Goal: Task Accomplishment & Management: Manage account settings

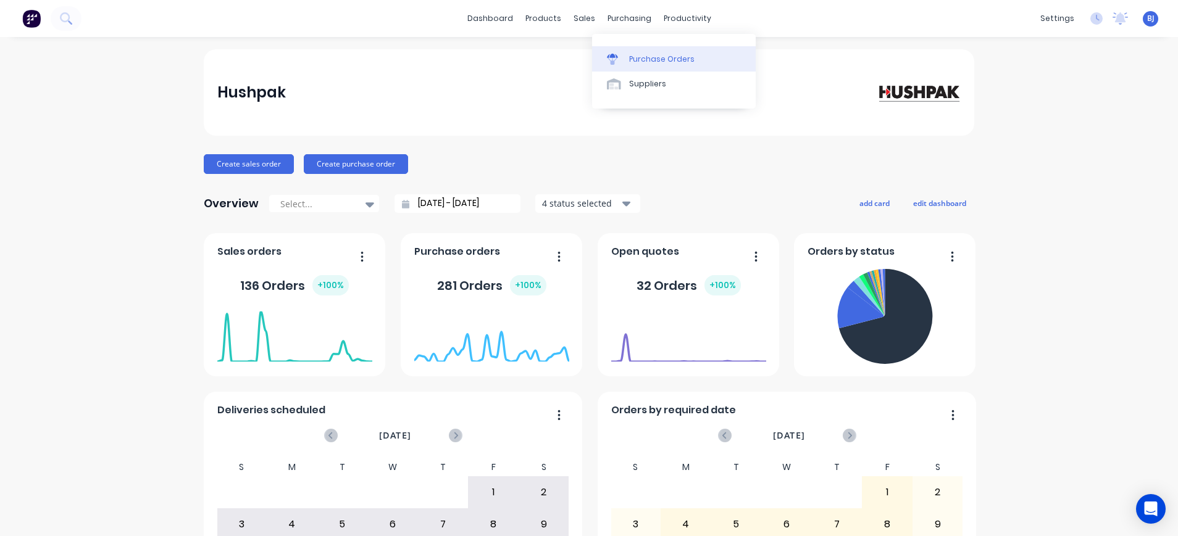
click at [641, 57] on div "Purchase Orders" at bounding box center [661, 59] width 65 height 11
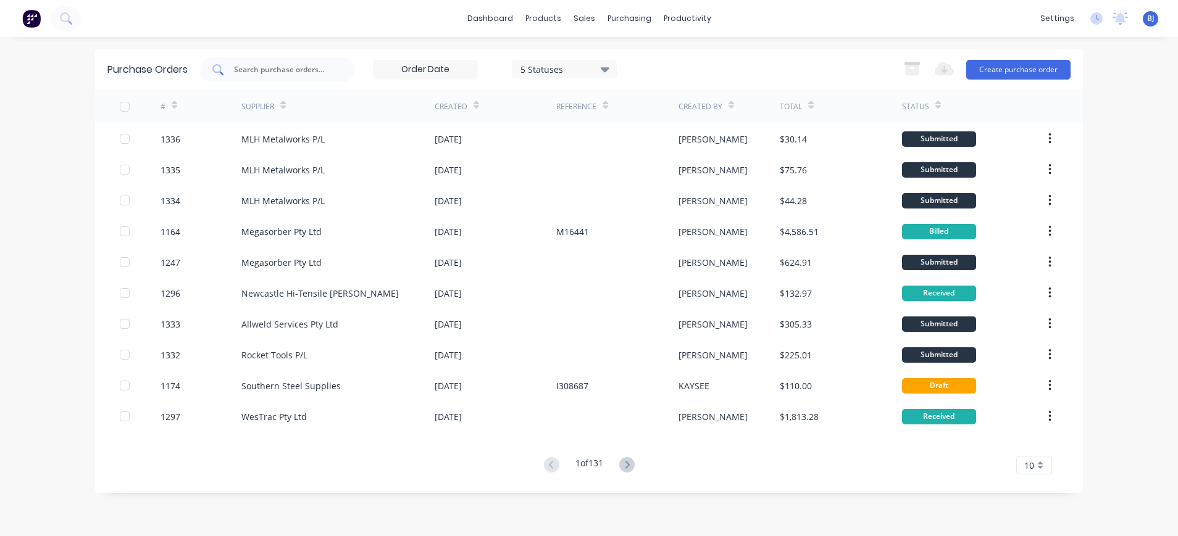
click at [307, 71] on input "text" at bounding box center [284, 70] width 102 height 12
click at [290, 72] on input "text" at bounding box center [284, 70] width 102 height 12
type input "1201"
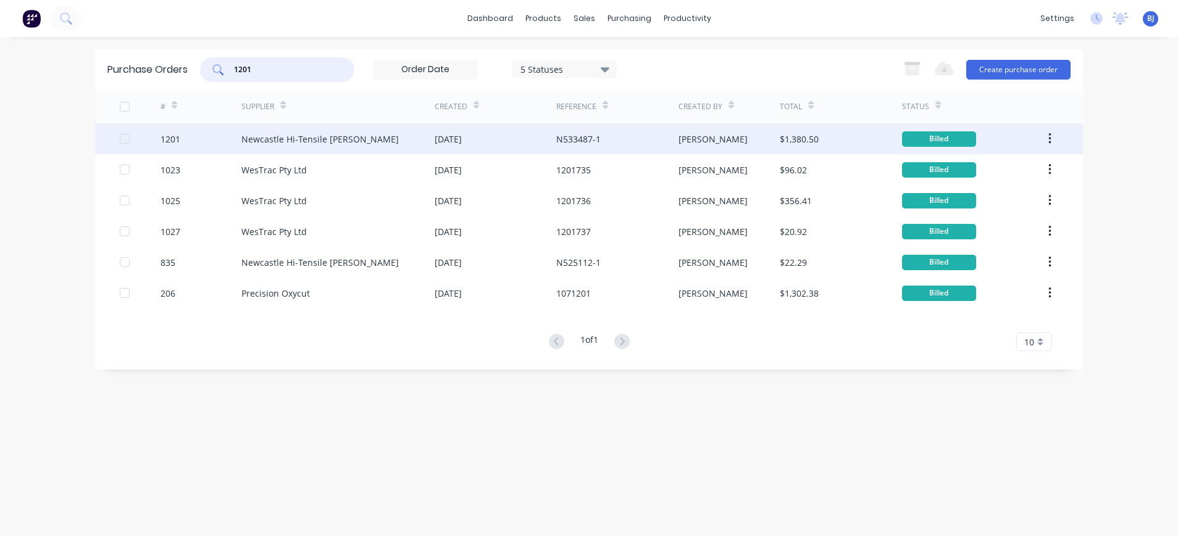
click at [304, 141] on div "Newcastle Hi-Tensile Bolt Coy" at bounding box center [319, 139] width 157 height 13
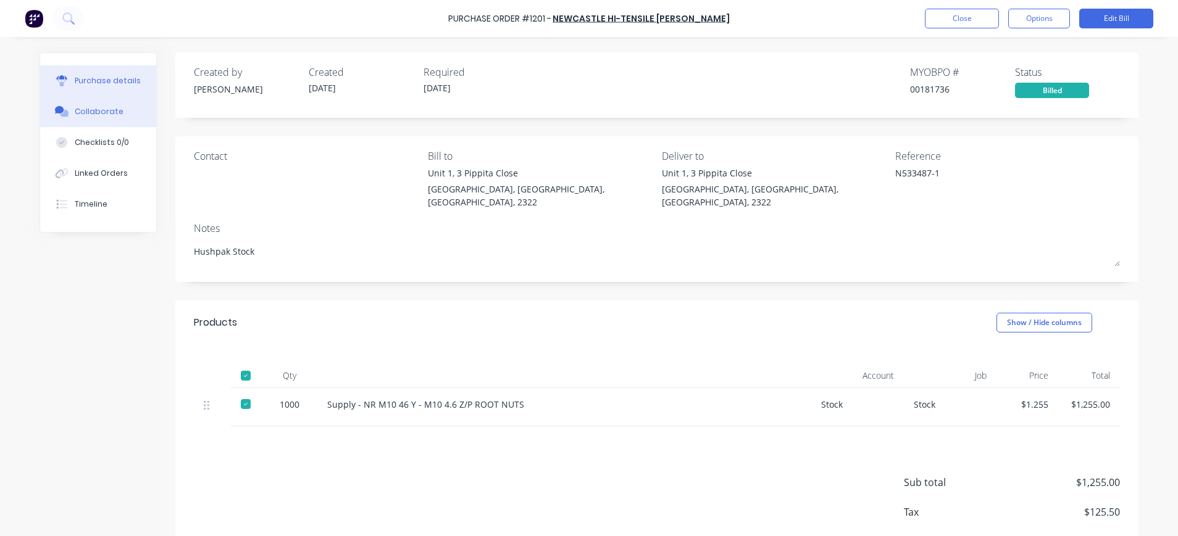
click at [104, 112] on div "Collaborate" at bounding box center [99, 111] width 49 height 11
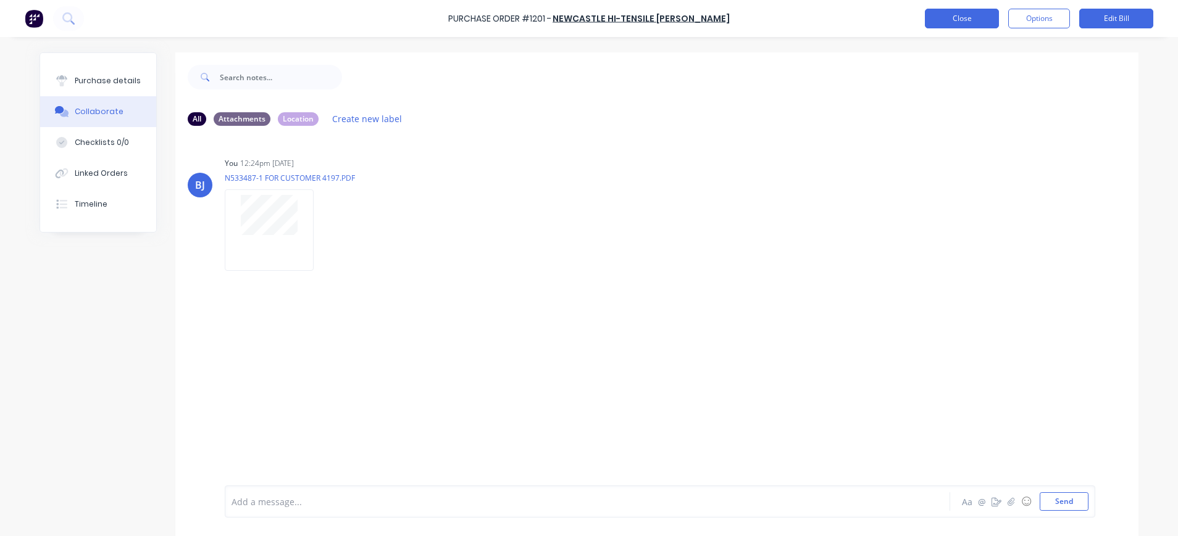
click at [981, 19] on button "Close" at bounding box center [962, 19] width 74 height 20
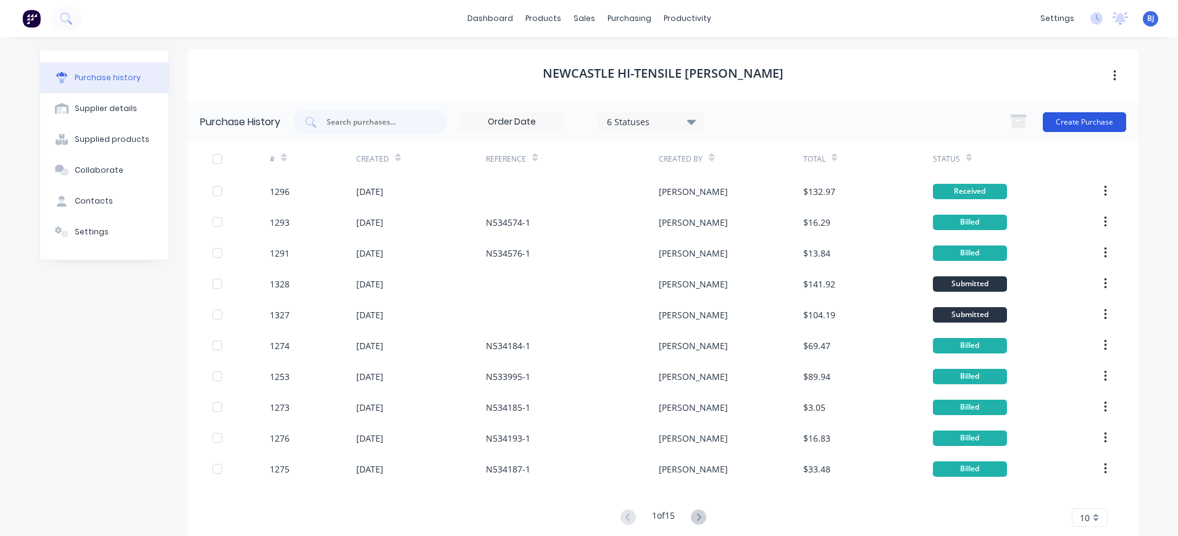
click at [1079, 120] on button "Create Purchase" at bounding box center [1084, 122] width 83 height 20
drag, startPoint x: 607, startPoint y: 15, endPoint x: 611, endPoint y: 22, distance: 7.5
click at [607, 15] on div "purchasing" at bounding box center [629, 18] width 56 height 19
click at [637, 57] on div "Purchase Orders" at bounding box center [661, 59] width 65 height 11
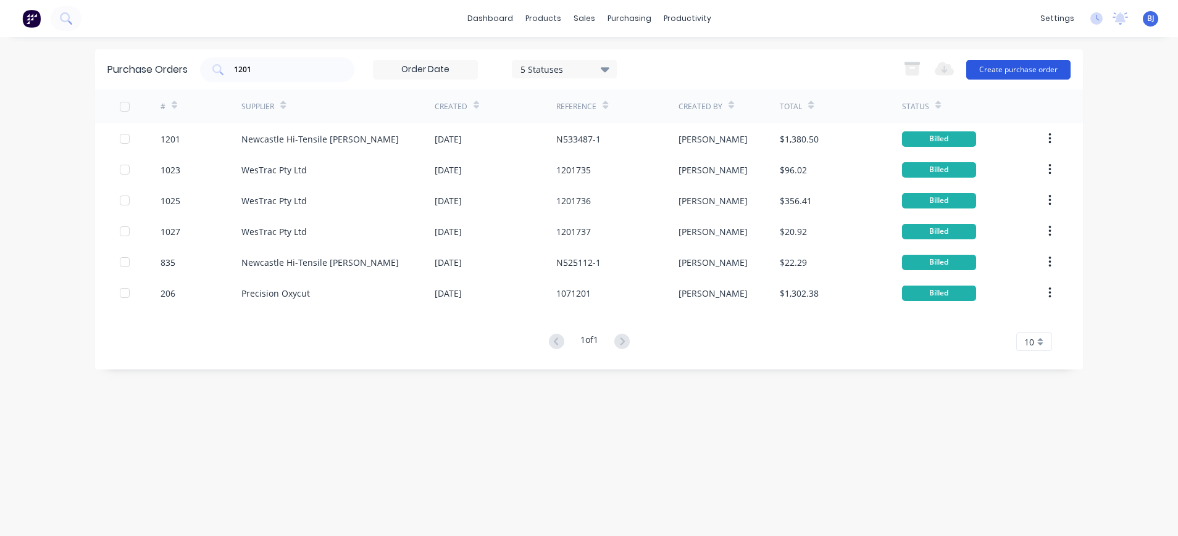
click at [991, 71] on button "Create purchase order" at bounding box center [1018, 70] width 104 height 20
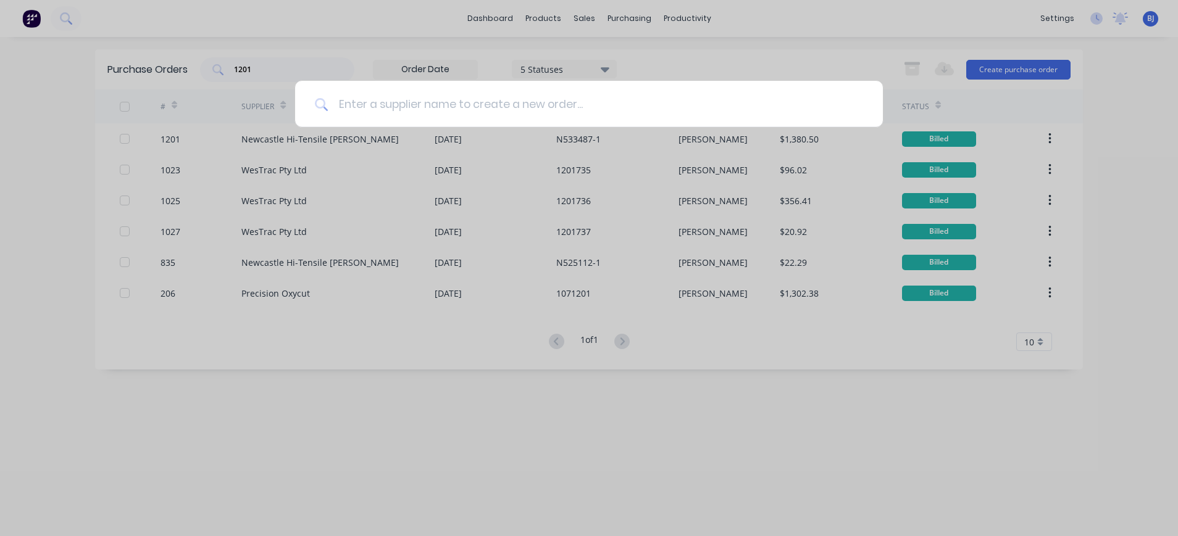
click at [643, 111] on input at bounding box center [595, 104] width 535 height 46
type input "nhs"
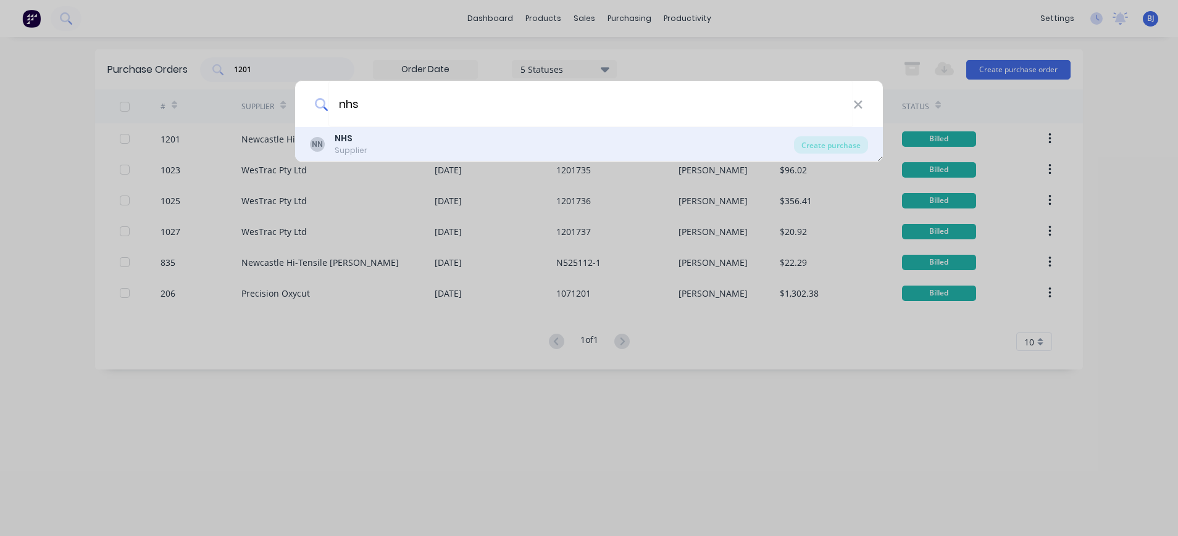
click at [349, 145] on div "Supplier" at bounding box center [351, 150] width 33 height 11
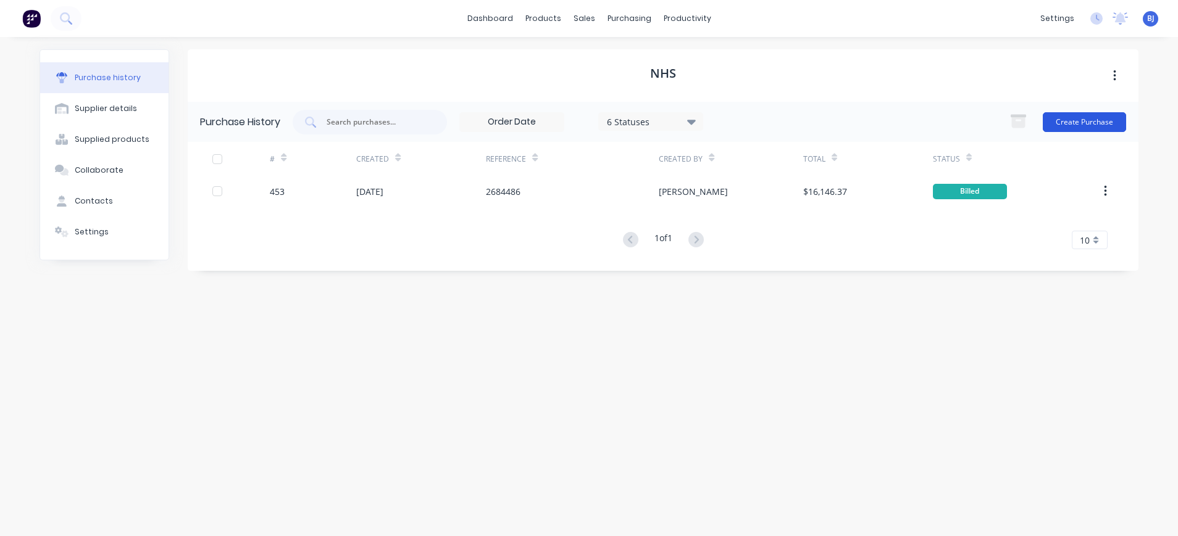
click at [1066, 120] on button "Create Purchase" at bounding box center [1084, 122] width 83 height 20
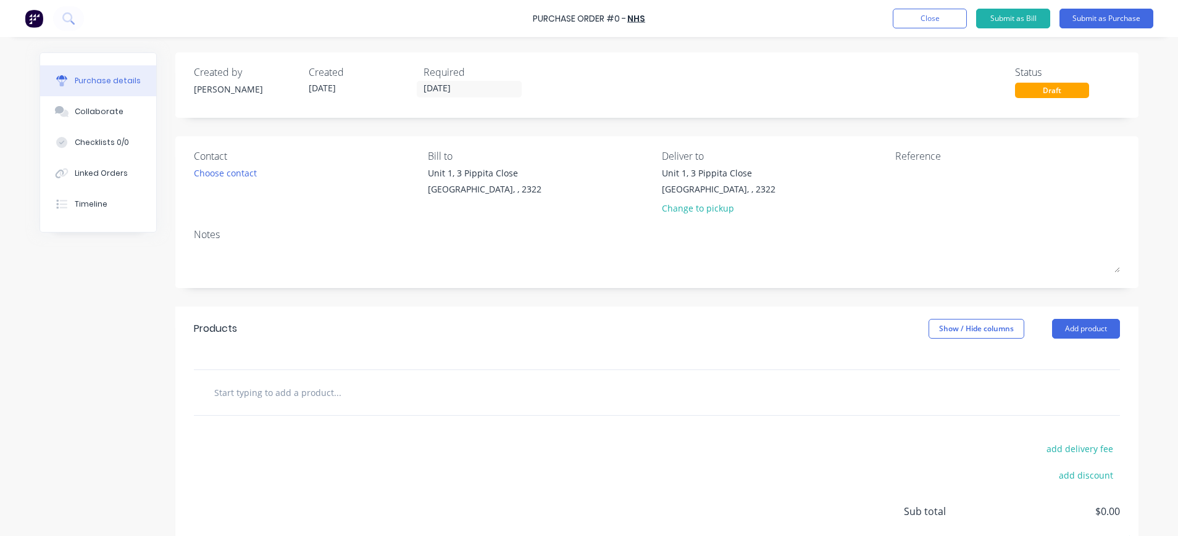
click at [298, 377] on div at bounding box center [657, 392] width 926 height 45
click at [937, 172] on textarea at bounding box center [972, 181] width 154 height 28
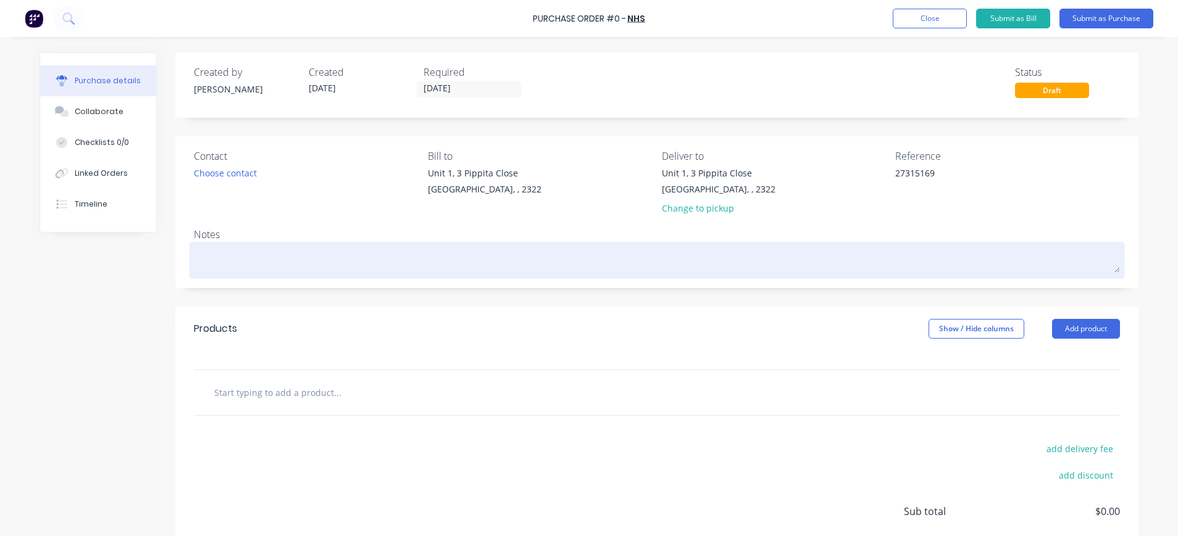
type textarea "27315169"
click at [230, 250] on textarea at bounding box center [657, 259] width 926 height 28
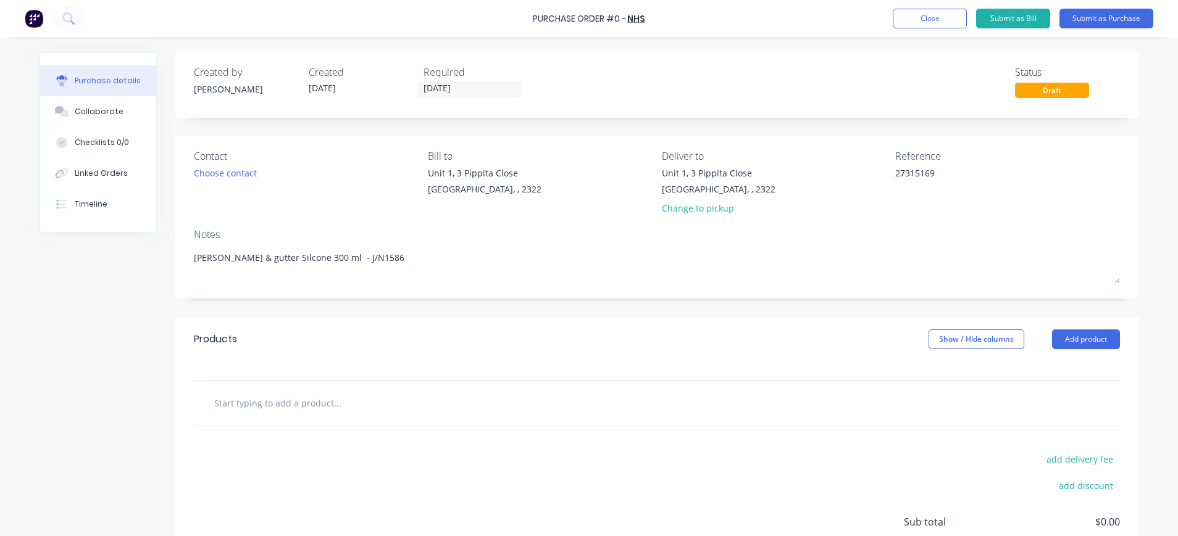
type textarea "Roff & gutter Silcone 300 ml - J/N1586"
drag, startPoint x: 345, startPoint y: 258, endPoint x: 172, endPoint y: 252, distance: 173.6
click at [175, 252] on div "Contact Choose contact Bill to Unit 1, 3 Pippita Close Beresfield, , 2322 Deliv…" at bounding box center [656, 217] width 963 height 162
click at [266, 394] on input "text" at bounding box center [337, 403] width 247 height 25
paste input "Roff & gutter Silcone 300 ml - J/N1586"
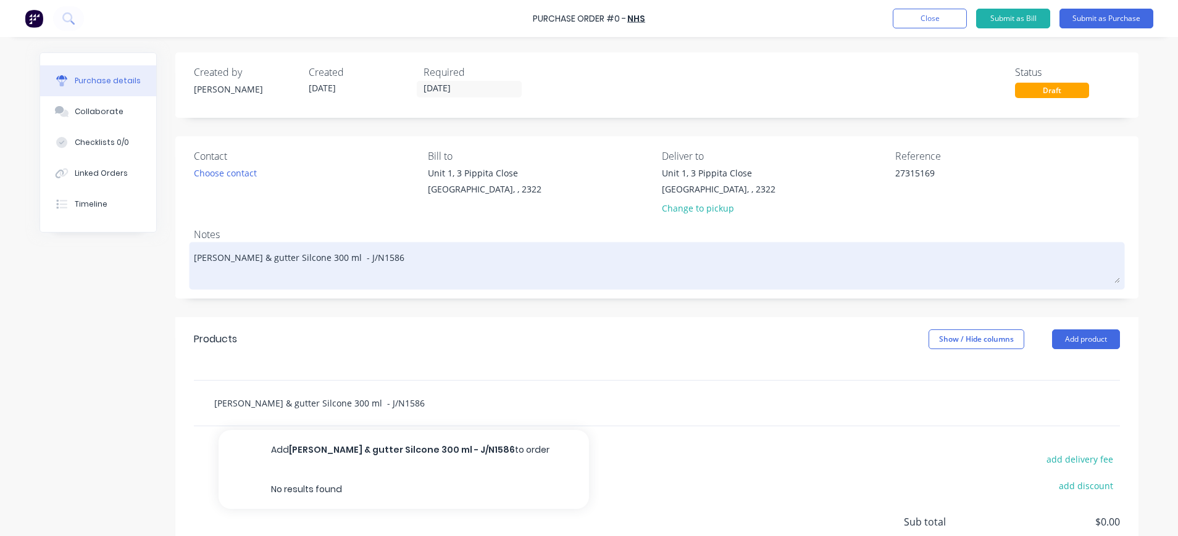
type input "Roff & gutter Silcone 300 ml - J/N1586"
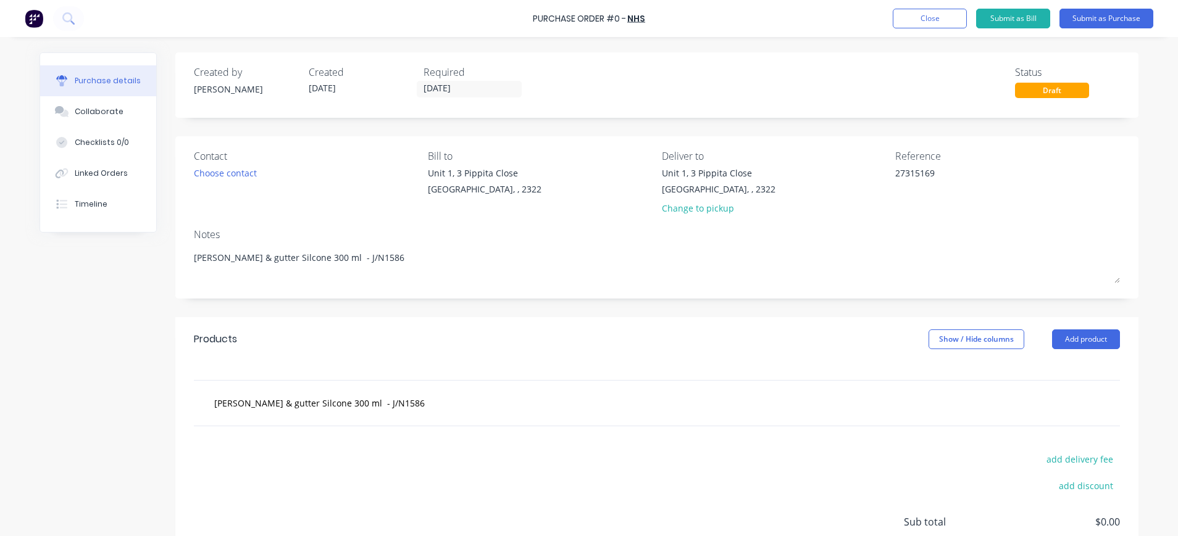
drag, startPoint x: 302, startPoint y: 254, endPoint x: 169, endPoint y: 254, distance: 133.3
click at [175, 254] on div "Contact Choose contact Bill to Unit 1, 3 Pippita Close Beresfield, , 2322 Deliv…" at bounding box center [656, 217] width 963 height 162
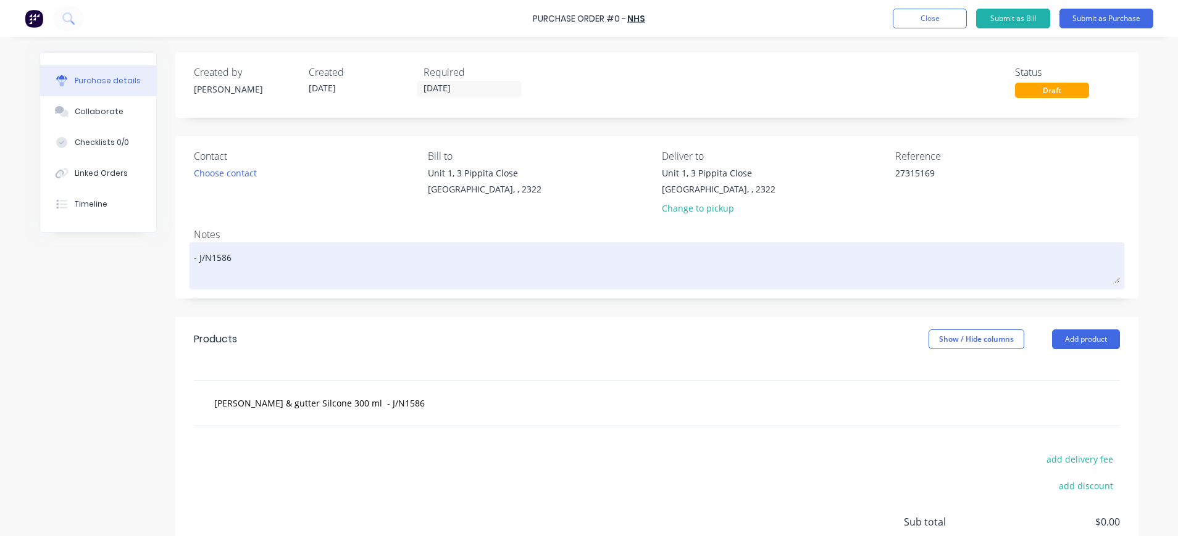
click at [194, 255] on textarea "- J/N1586" at bounding box center [657, 264] width 926 height 38
click at [235, 256] on textarea "J/N1586" at bounding box center [657, 264] width 926 height 38
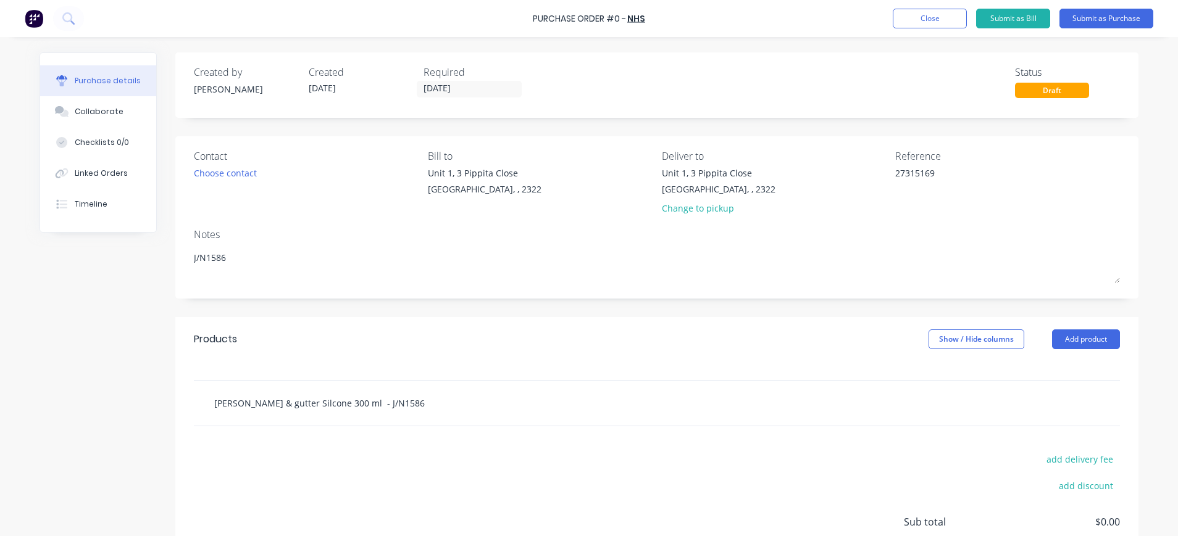
type textarea "J/N1586"
click at [220, 406] on input "Roff & gutter Silcone 300 ml - J/N1586" at bounding box center [337, 403] width 247 height 25
click at [384, 402] on input "Roof & gutter Silicone 300 ml J/N1586" at bounding box center [337, 403] width 247 height 25
type input "Roof & gutter Silicone 300 ml J/N1586"
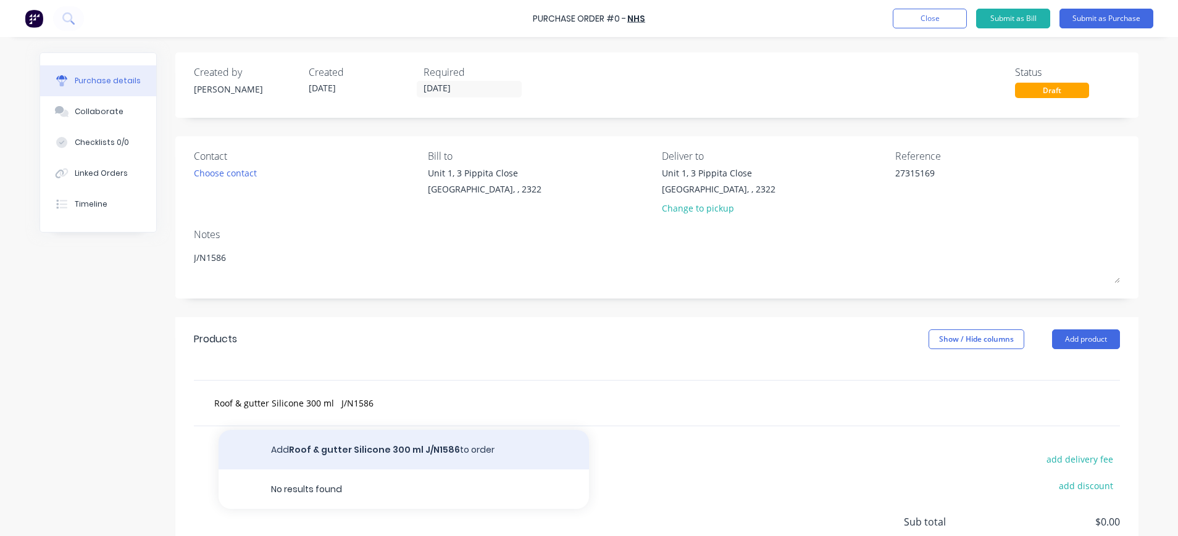
click at [426, 446] on button "Add Roof & gutter Silicone 300 ml J/N1586 to order" at bounding box center [404, 450] width 370 height 40
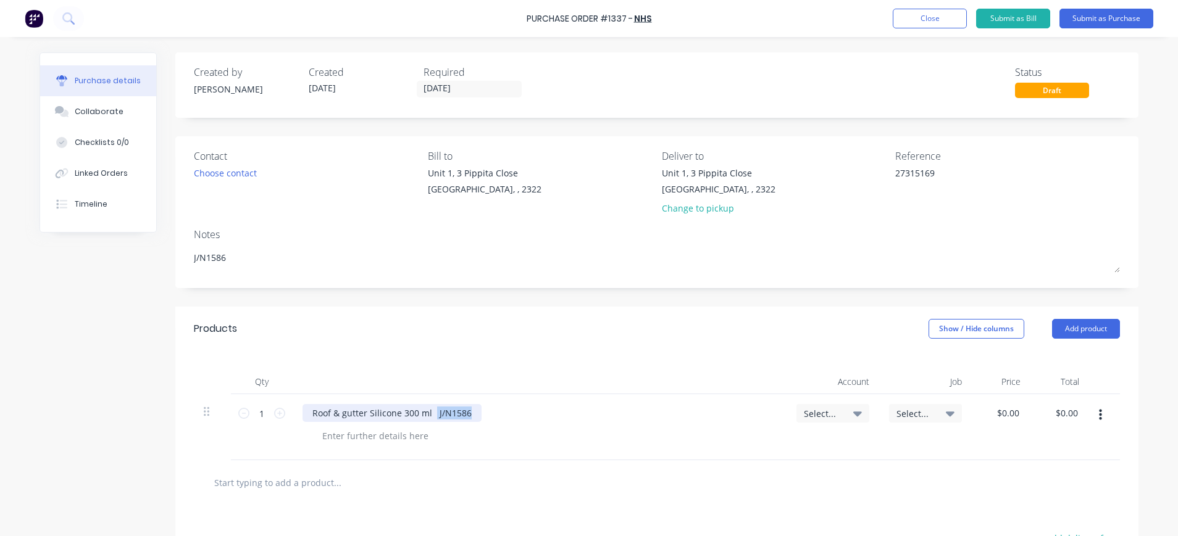
drag, startPoint x: 426, startPoint y: 411, endPoint x: 465, endPoint y: 411, distance: 39.5
click at [465, 411] on div "Roof & gutter Silicone 300 ml J/N1586" at bounding box center [391, 413] width 179 height 18
click at [394, 440] on div at bounding box center [375, 436] width 126 height 18
paste div
click at [833, 412] on span "Select..." at bounding box center [822, 413] width 37 height 13
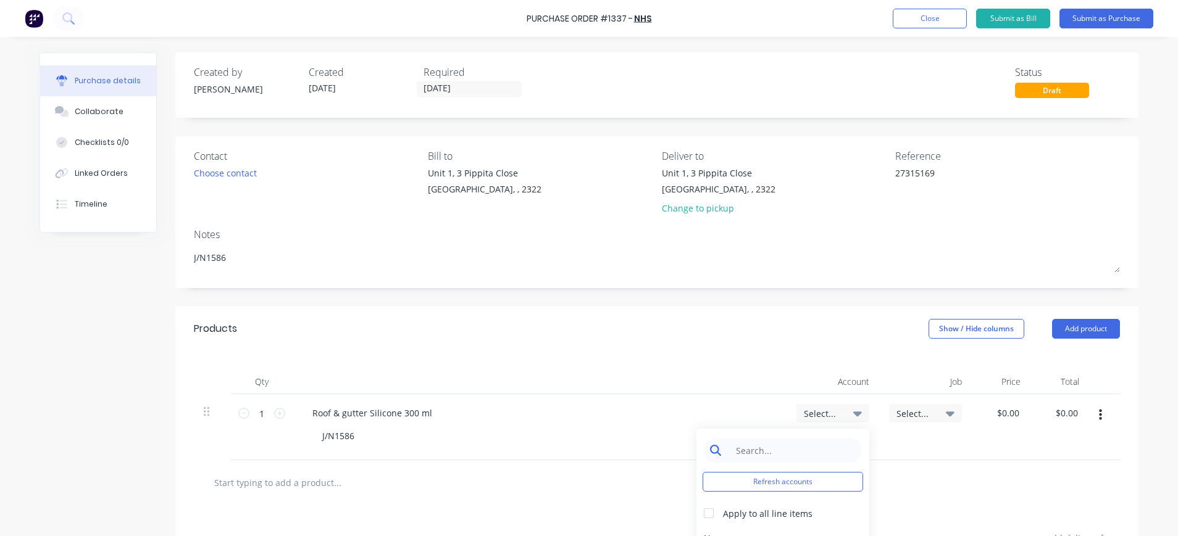
click at [817, 452] on input at bounding box center [792, 450] width 127 height 25
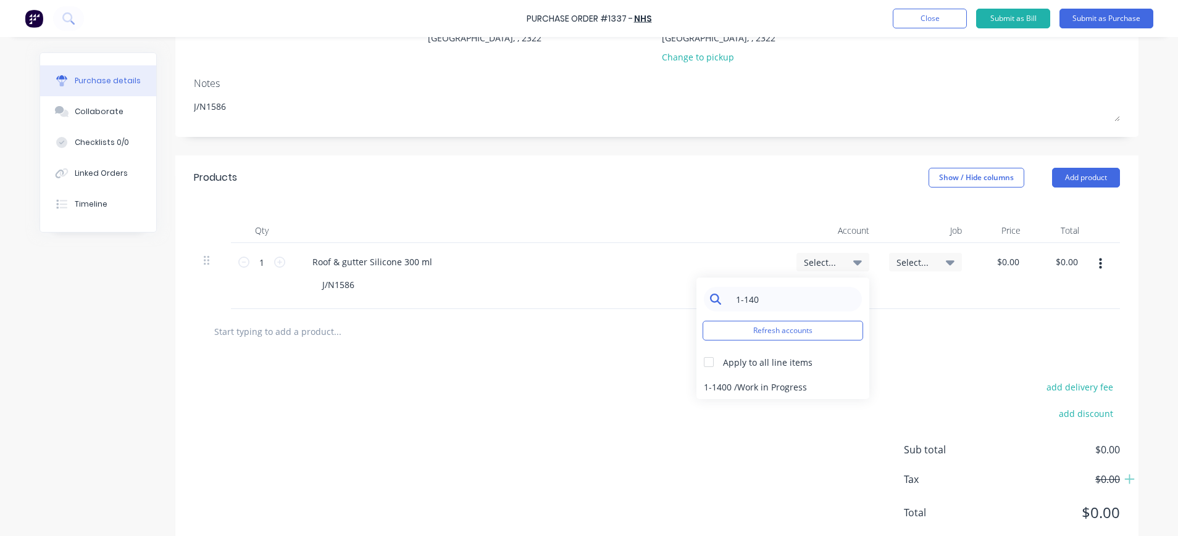
scroll to position [185, 0]
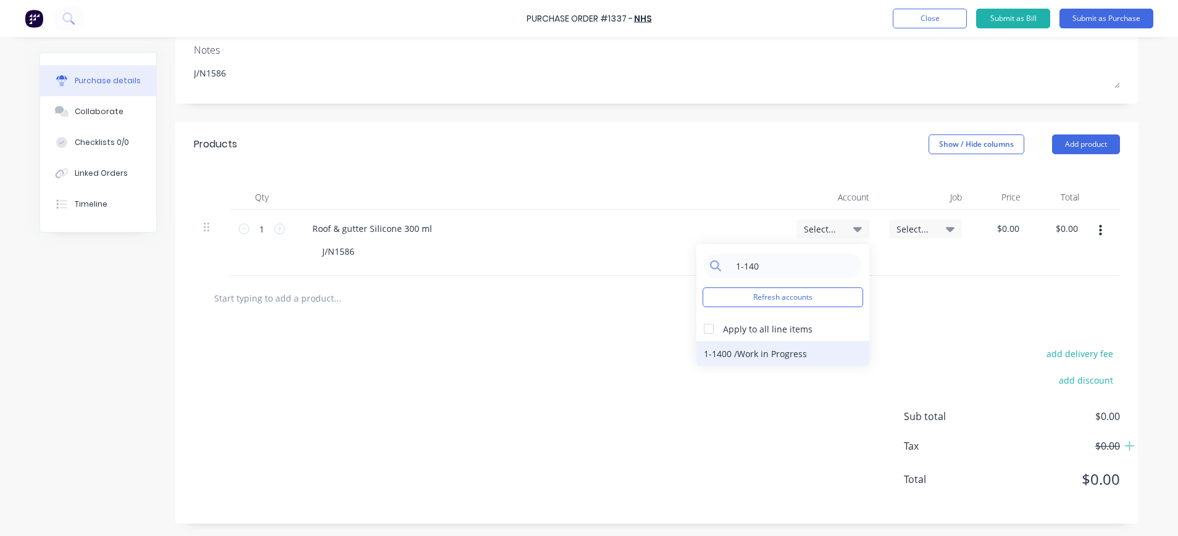
type input "1-140"
click at [796, 355] on div "1-1400 / Work in Progress" at bounding box center [782, 353] width 173 height 25
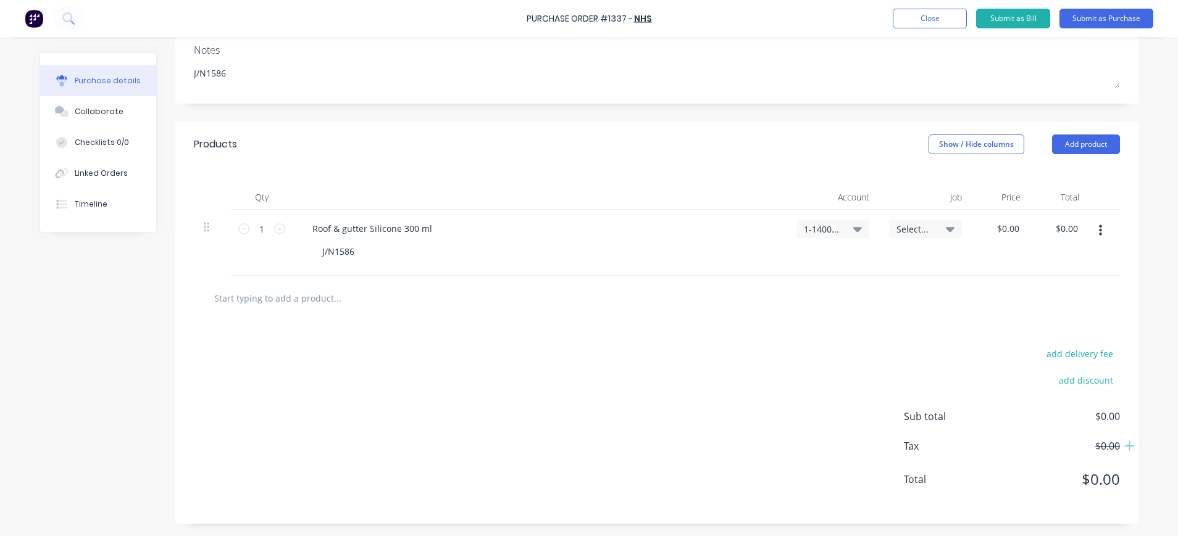
click at [917, 230] on span "Select..." at bounding box center [914, 229] width 37 height 13
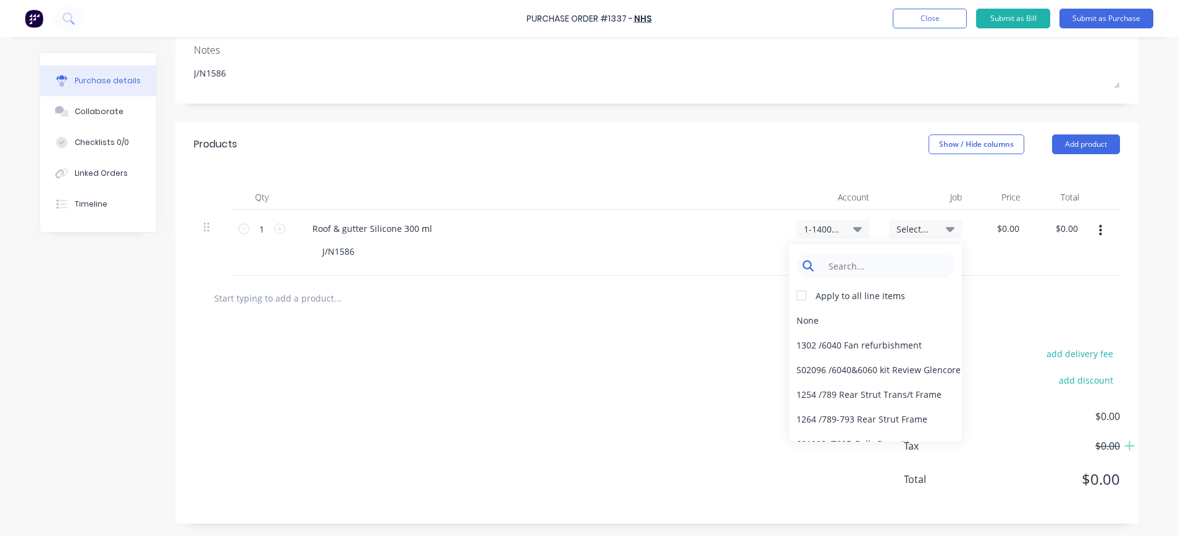
click at [895, 269] on input at bounding box center [885, 266] width 127 height 25
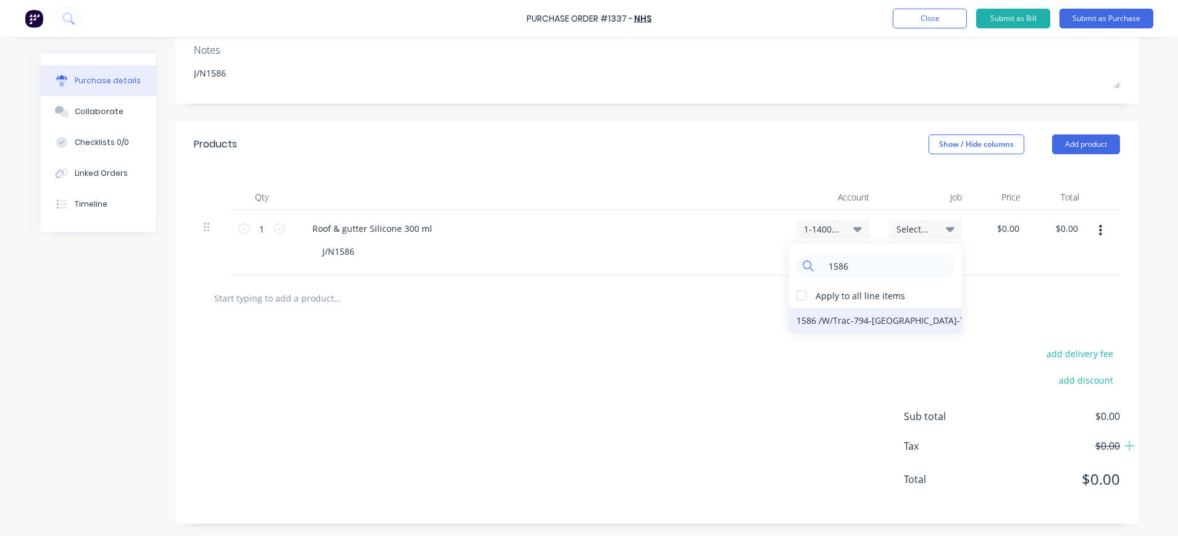
type input "1586"
click at [887, 321] on div "1586 / W/Trac-794-Louvre-T11" at bounding box center [875, 320] width 173 height 25
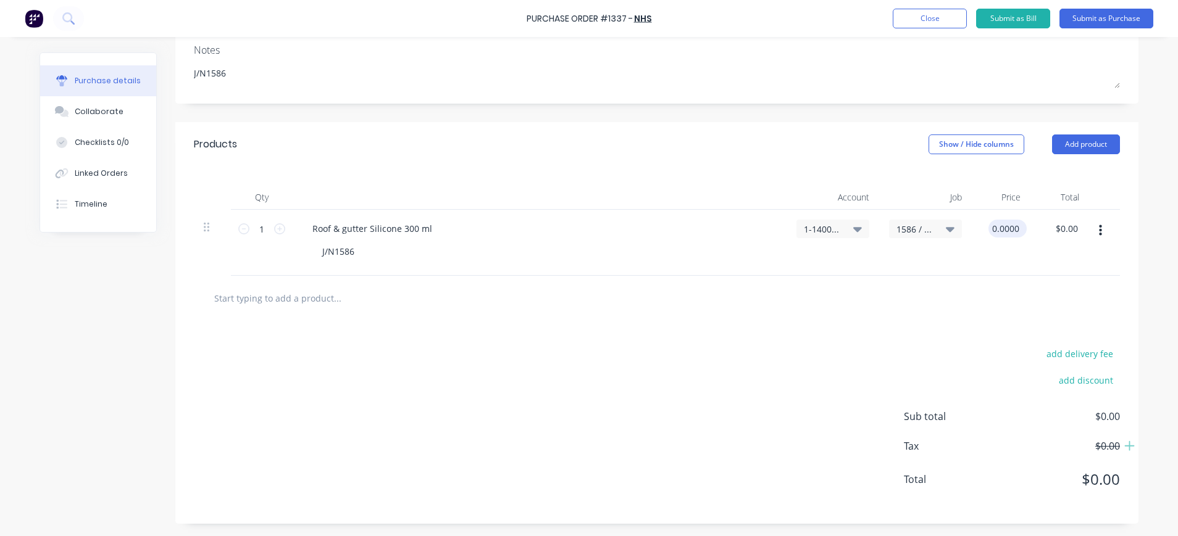
click at [994, 233] on input "0.0000" at bounding box center [1004, 229] width 33 height 18
type input "$0.00"
click at [262, 227] on input "1" at bounding box center [261, 229] width 25 height 19
type input "6"
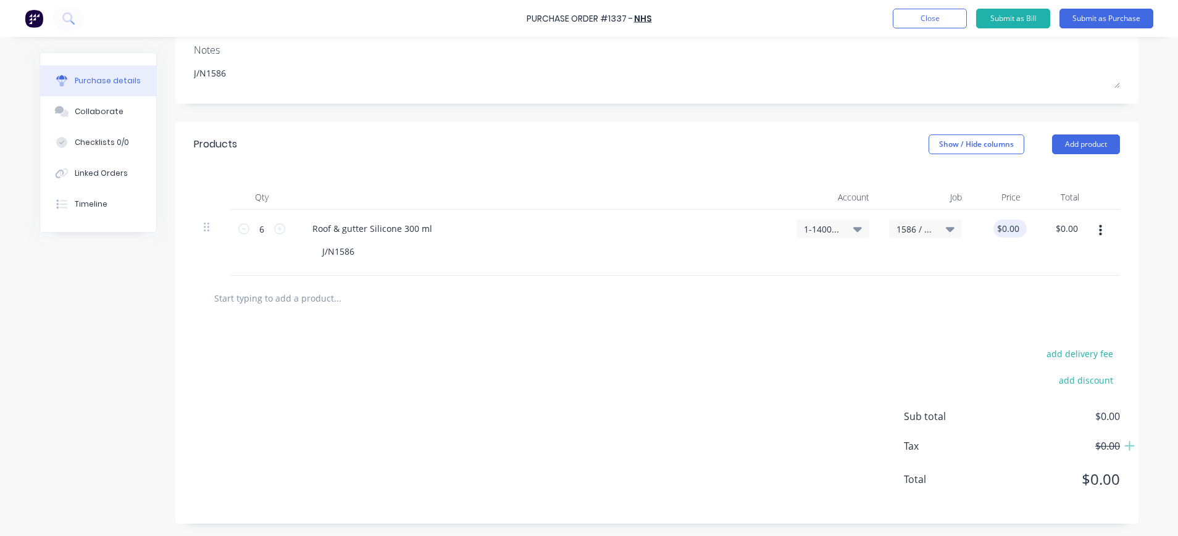
type input "0"
click at [1009, 225] on input "0" at bounding box center [1012, 229] width 17 height 18
type input "$5.52"
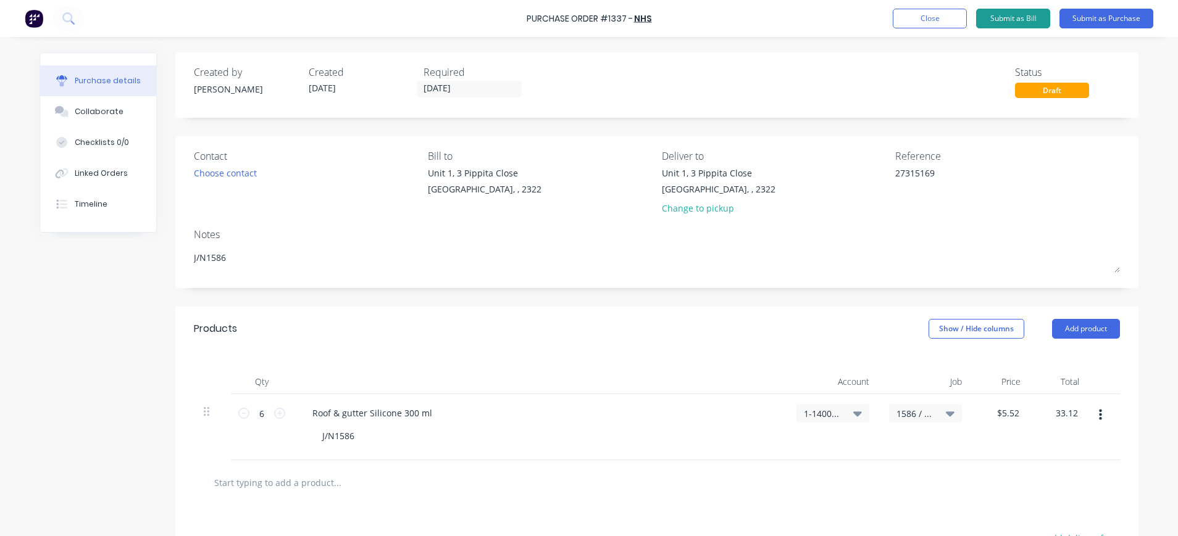
type input "$33.12"
click at [1004, 20] on button "Submit as Bill" at bounding box center [1013, 19] width 74 height 20
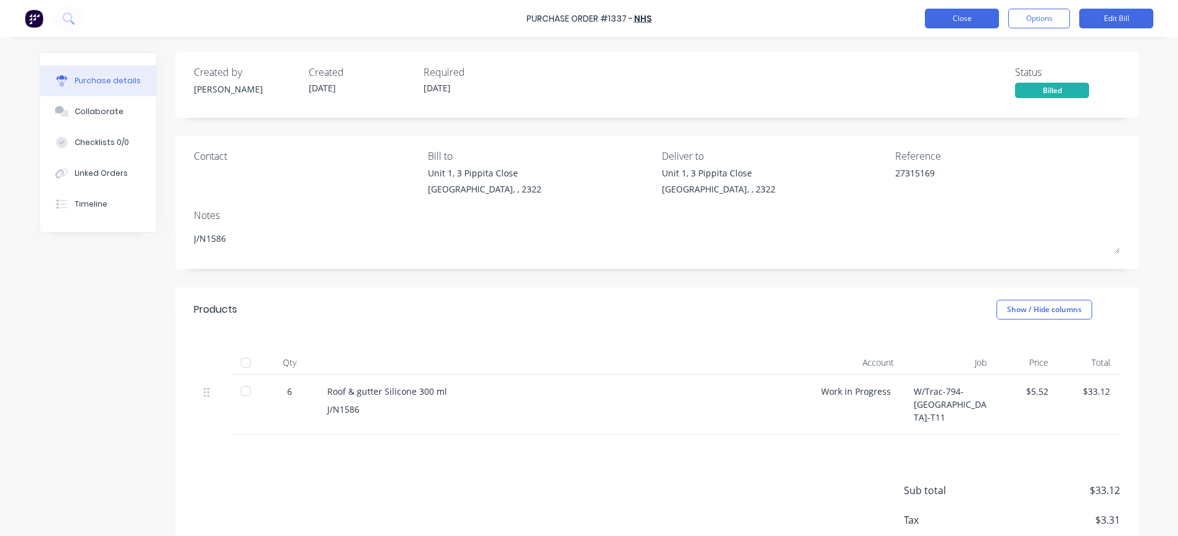
click at [947, 25] on button "Close" at bounding box center [962, 19] width 74 height 20
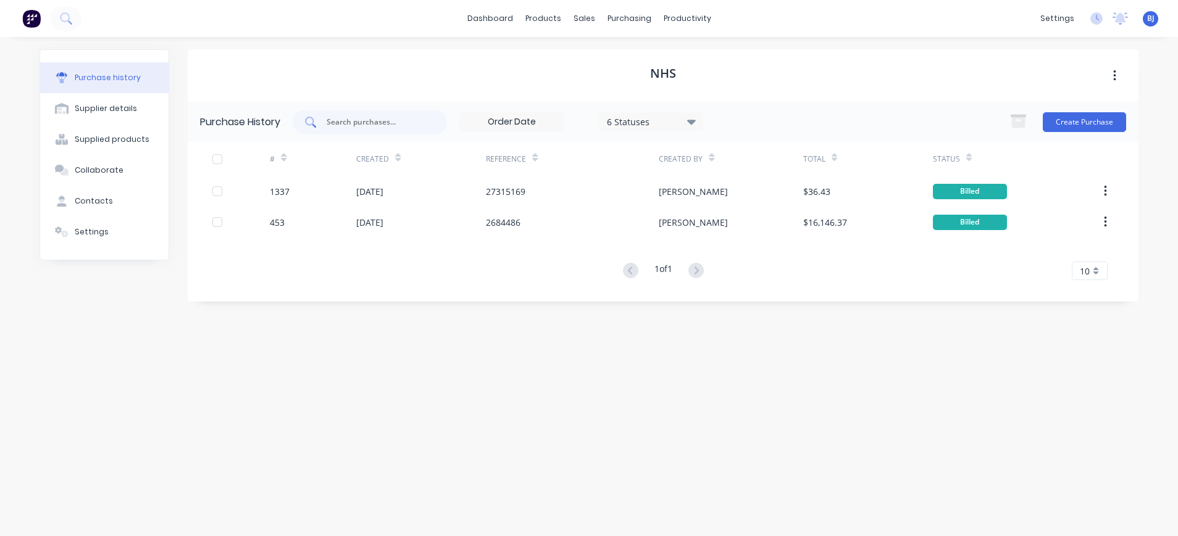
click at [417, 121] on input "text" at bounding box center [376, 122] width 102 height 12
type input "1146"
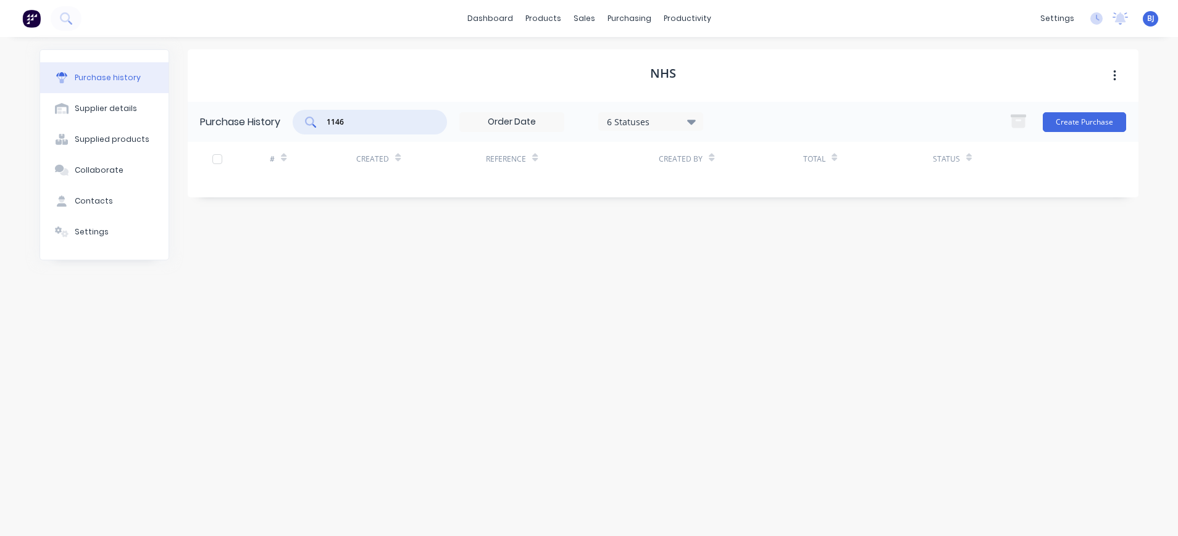
drag, startPoint x: 357, startPoint y: 125, endPoint x: 316, endPoint y: 124, distance: 40.7
click at [316, 124] on div "1146" at bounding box center [370, 122] width 154 height 25
click at [630, 18] on div "purchasing" at bounding box center [629, 18] width 56 height 19
click at [641, 63] on div "Purchase Orders" at bounding box center [668, 59] width 65 height 11
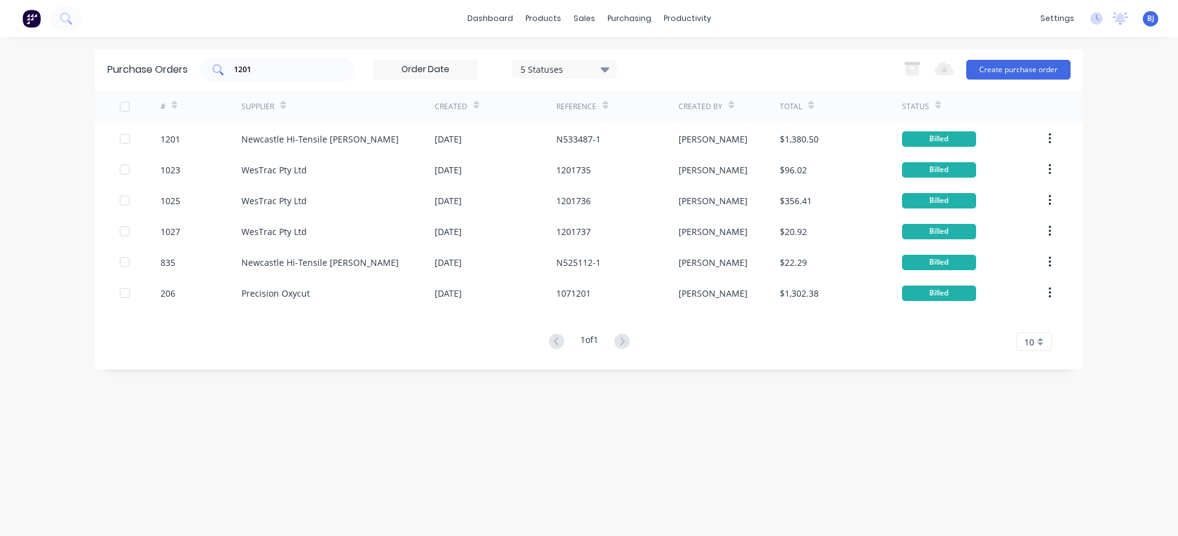
click at [267, 74] on input "1201" at bounding box center [284, 70] width 102 height 12
drag, startPoint x: 267, startPoint y: 74, endPoint x: 213, endPoint y: 72, distance: 54.4
click at [213, 72] on div "1201" at bounding box center [277, 69] width 154 height 25
type input "1146"
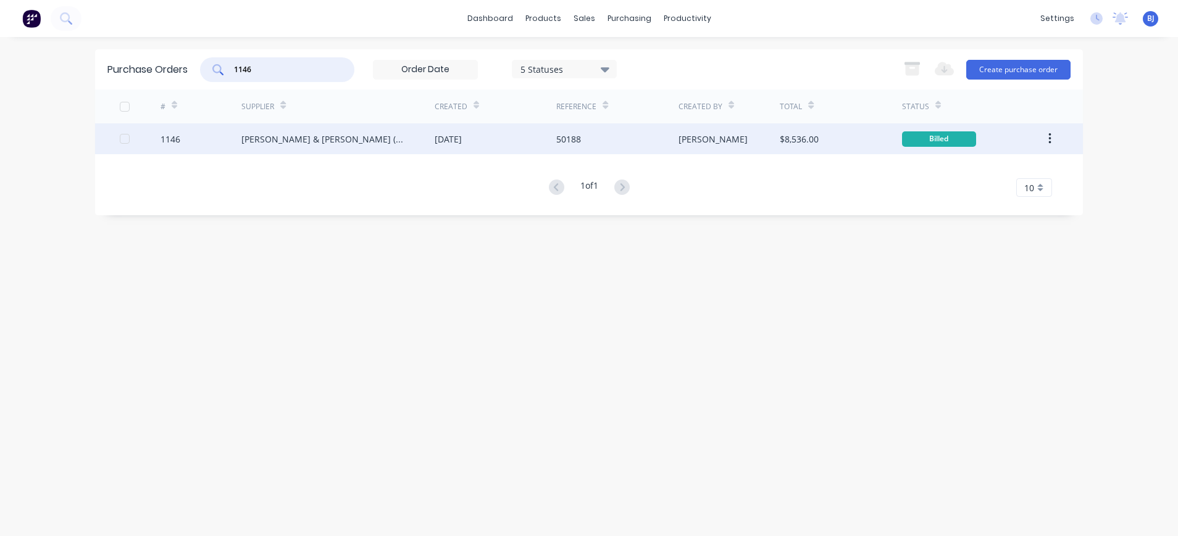
click at [335, 138] on div "Brent & Warburton (N’CLE) Pty Ltd" at bounding box center [325, 139] width 169 height 13
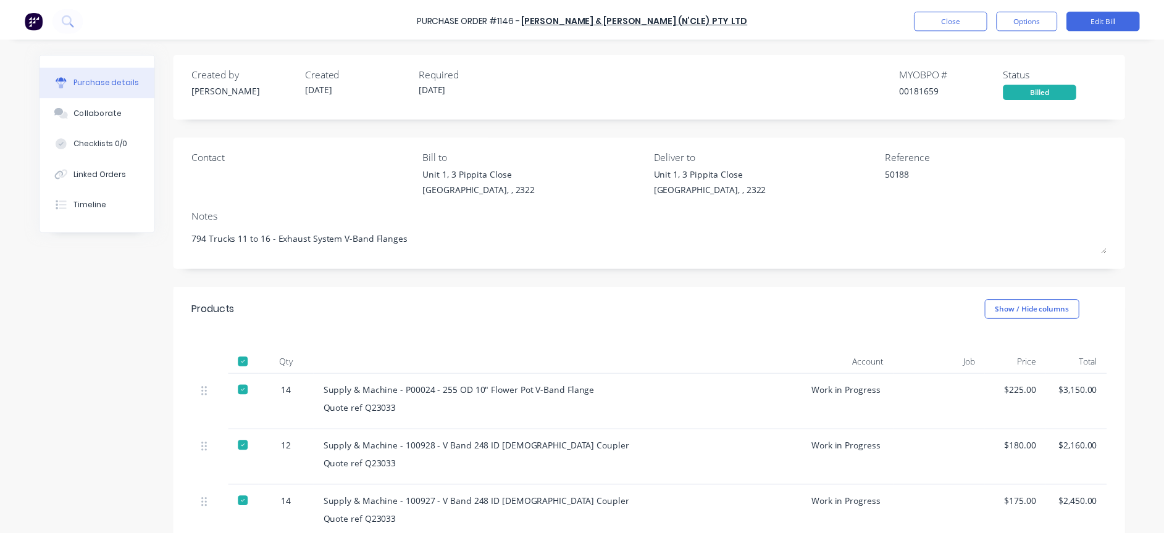
scroll to position [222, 0]
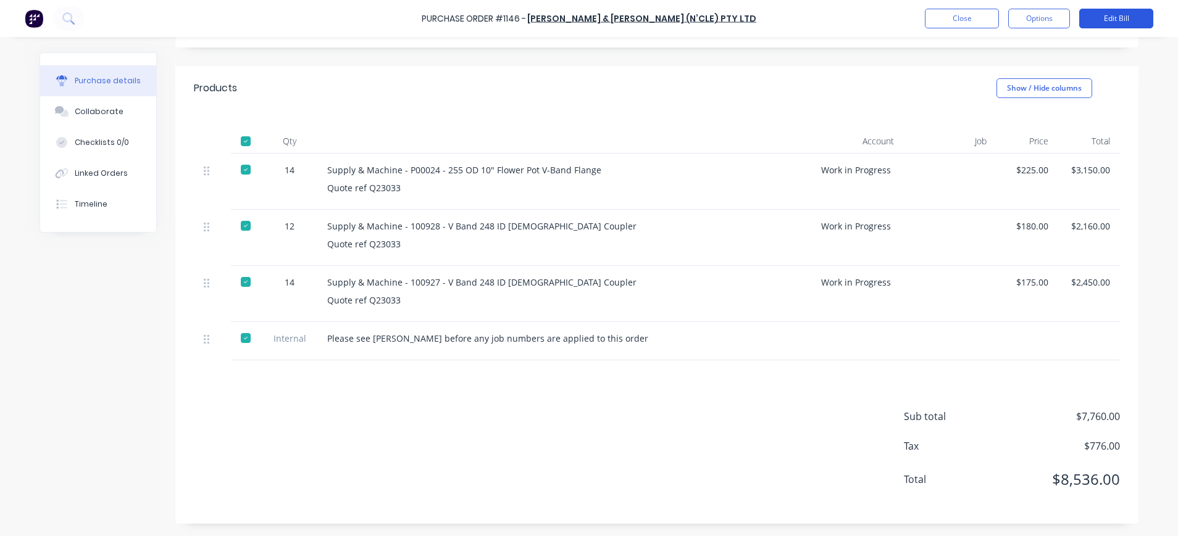
click at [1117, 22] on button "Edit Bill" at bounding box center [1116, 19] width 74 height 20
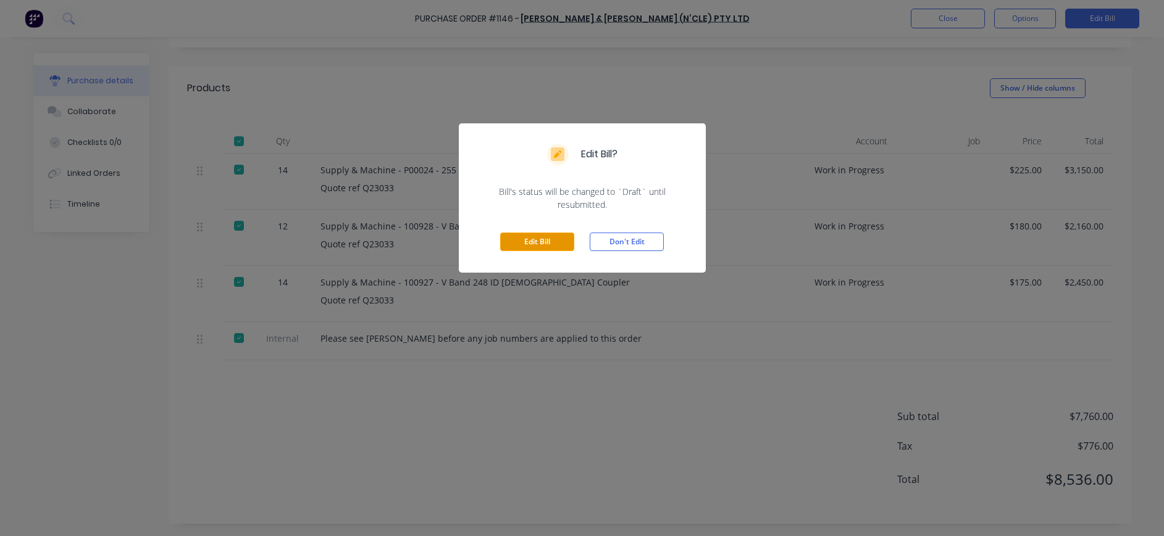
click at [555, 238] on button "Edit Bill" at bounding box center [537, 242] width 74 height 19
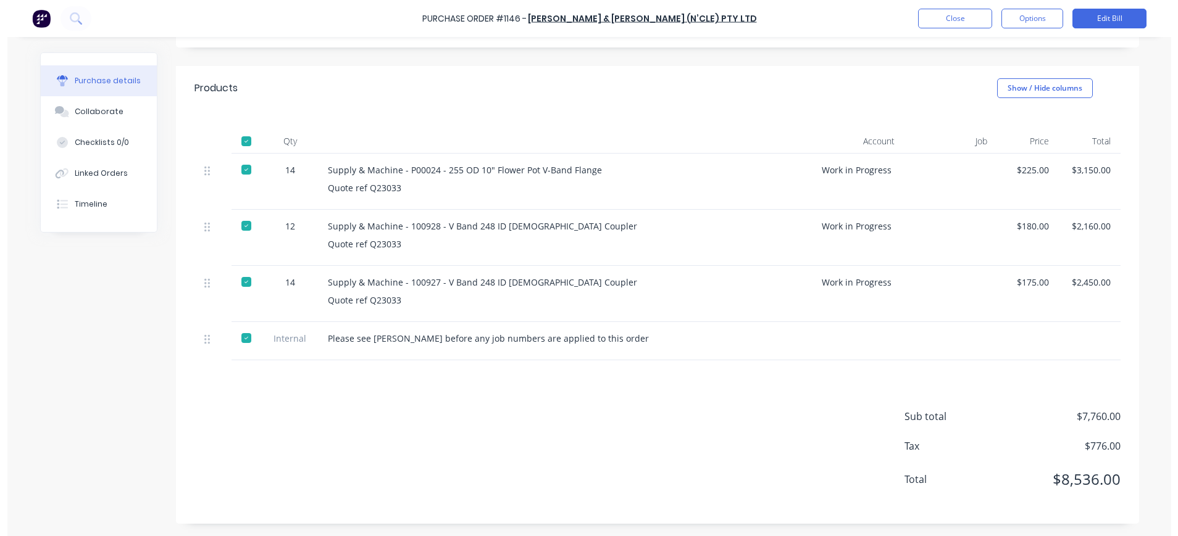
scroll to position [241, 0]
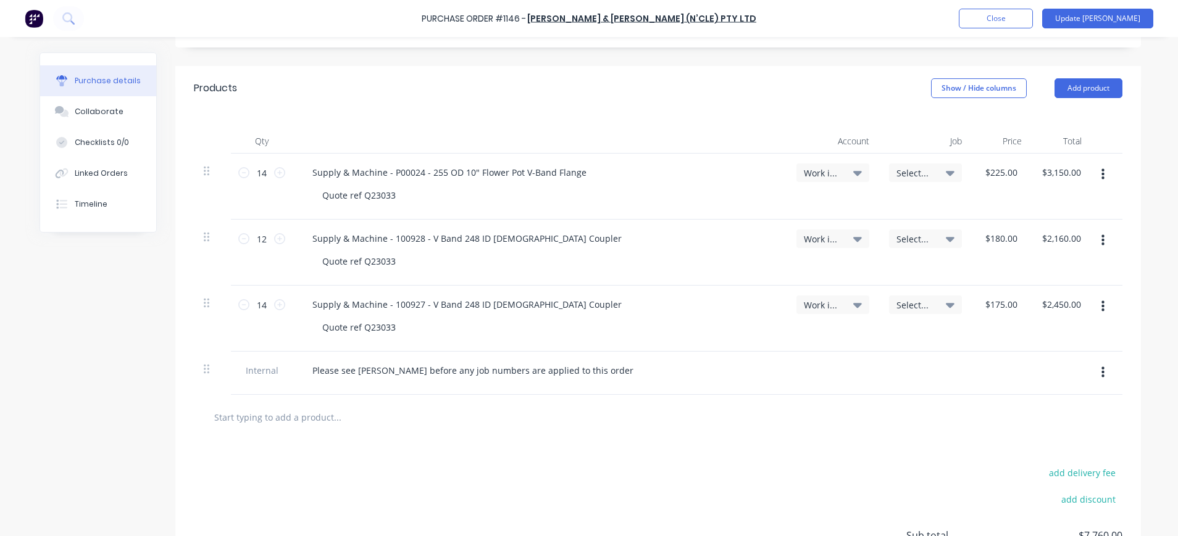
click at [1101, 176] on icon "button" at bounding box center [1102, 175] width 3 height 14
click at [1072, 232] on button "Duplicate" at bounding box center [1064, 232] width 105 height 25
type input "1"
type input "$225.00"
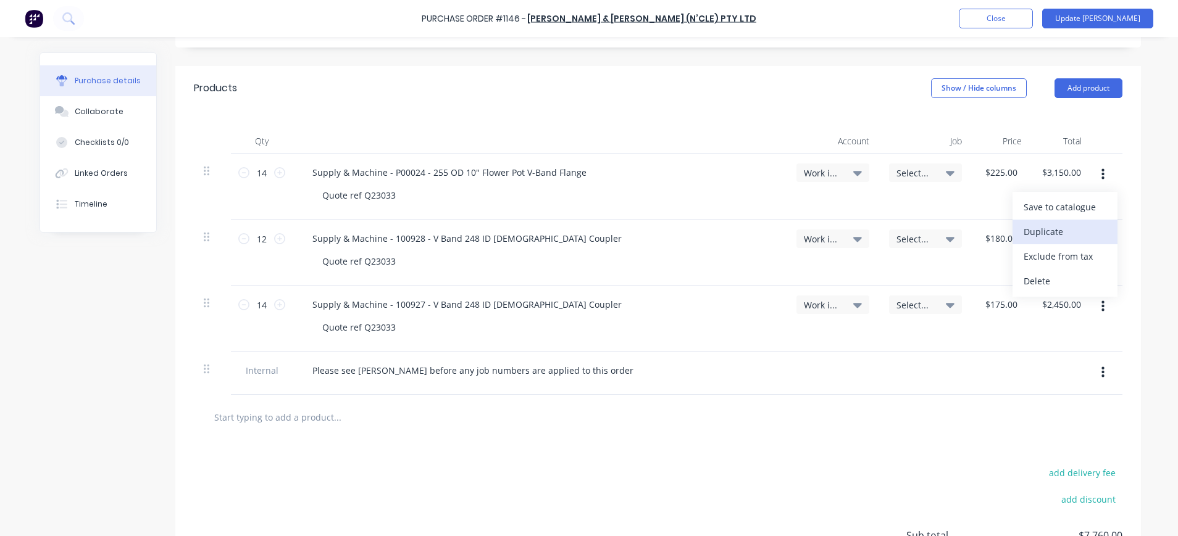
type input "12"
type input "$180.00"
type input "$2,160.00"
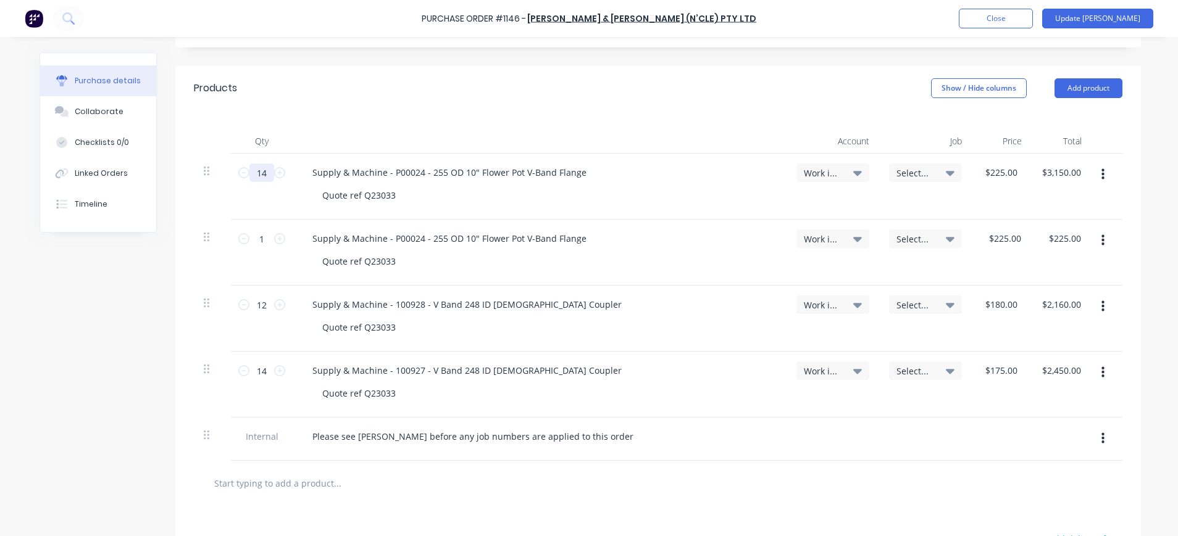
drag, startPoint x: 265, startPoint y: 171, endPoint x: 246, endPoint y: 170, distance: 19.8
click at [249, 170] on input "14" at bounding box center [261, 173] width 25 height 19
type input "1"
type input "$225.00"
type input "12"
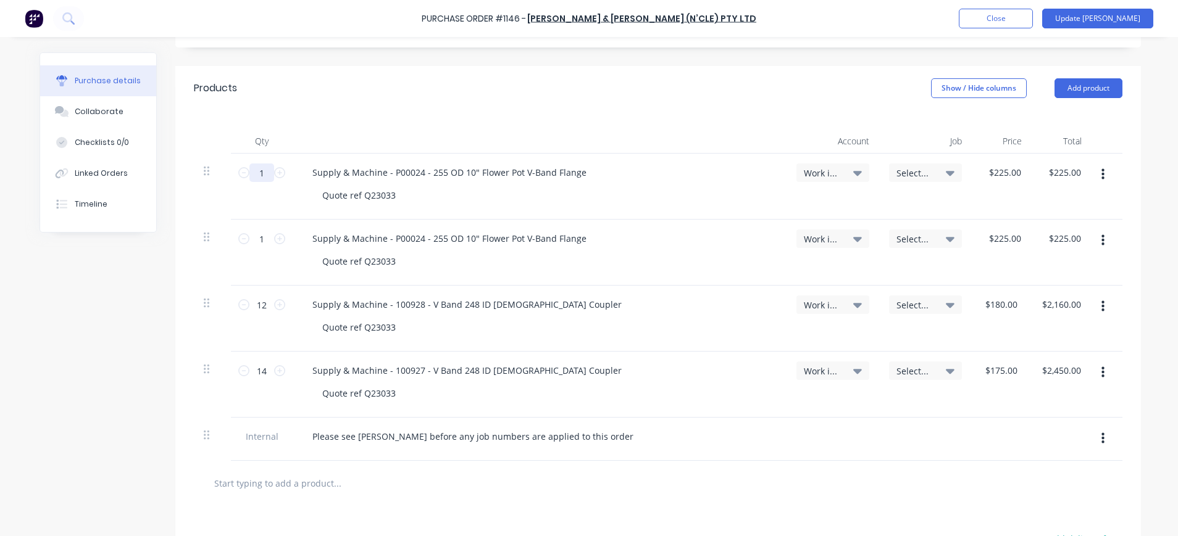
type input "$2,700.00"
type input "12"
click at [259, 236] on input "1" at bounding box center [261, 239] width 25 height 19
type input "2"
type input "$450.00"
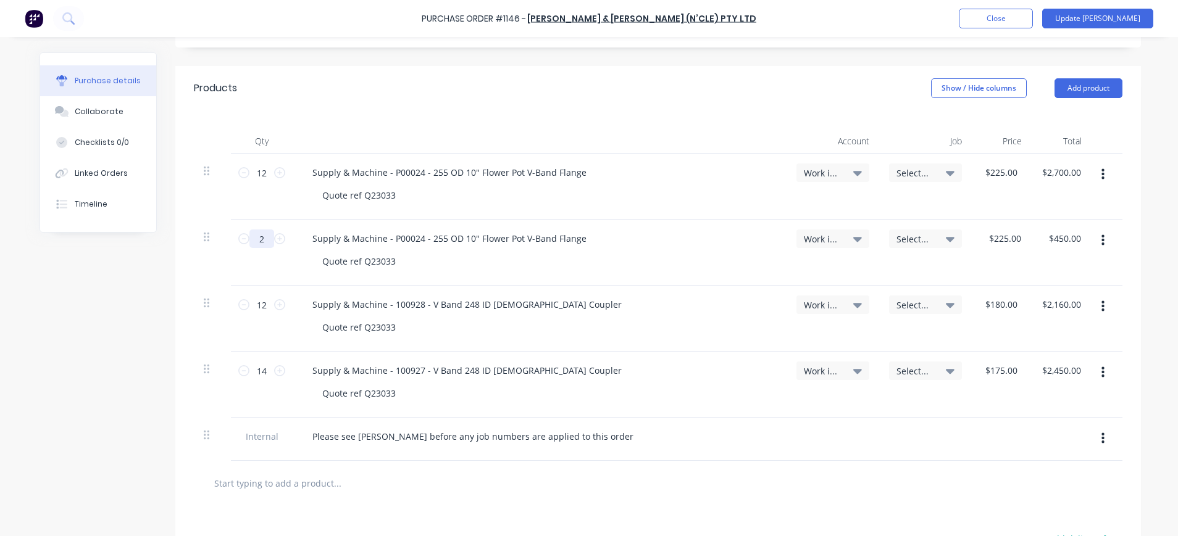
type input "2"
click at [949, 170] on div "Select..." at bounding box center [925, 173] width 73 height 19
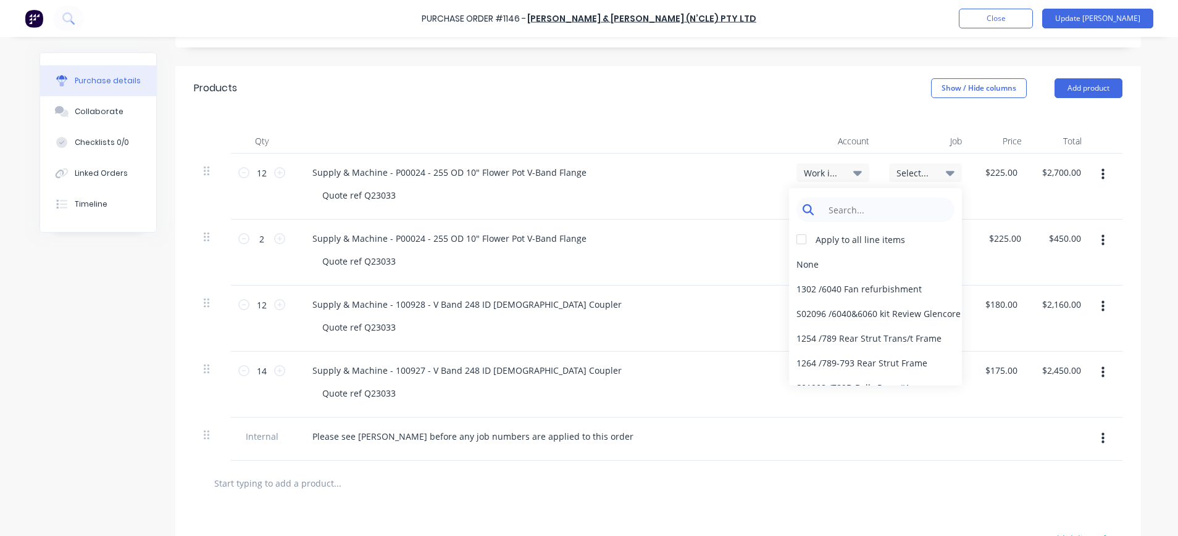
click at [904, 200] on input at bounding box center [885, 210] width 127 height 25
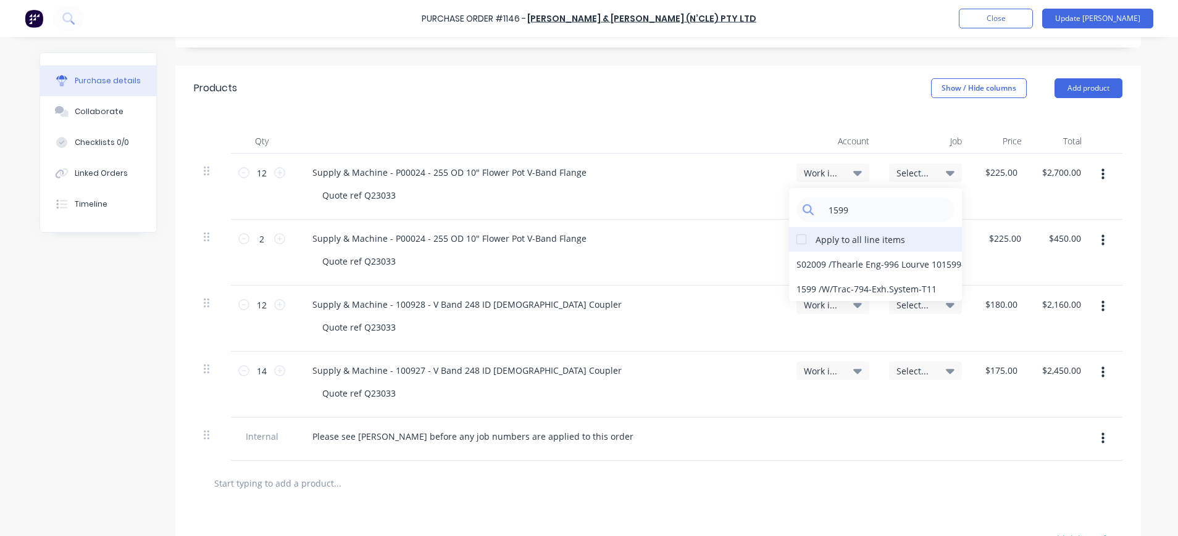
type input "1599"
click at [798, 238] on div at bounding box center [801, 239] width 25 height 25
click at [867, 285] on div "1599 / W/Trac-794-Exh.System-T11" at bounding box center [875, 289] width 173 height 25
click at [1098, 372] on button "button" at bounding box center [1102, 373] width 29 height 22
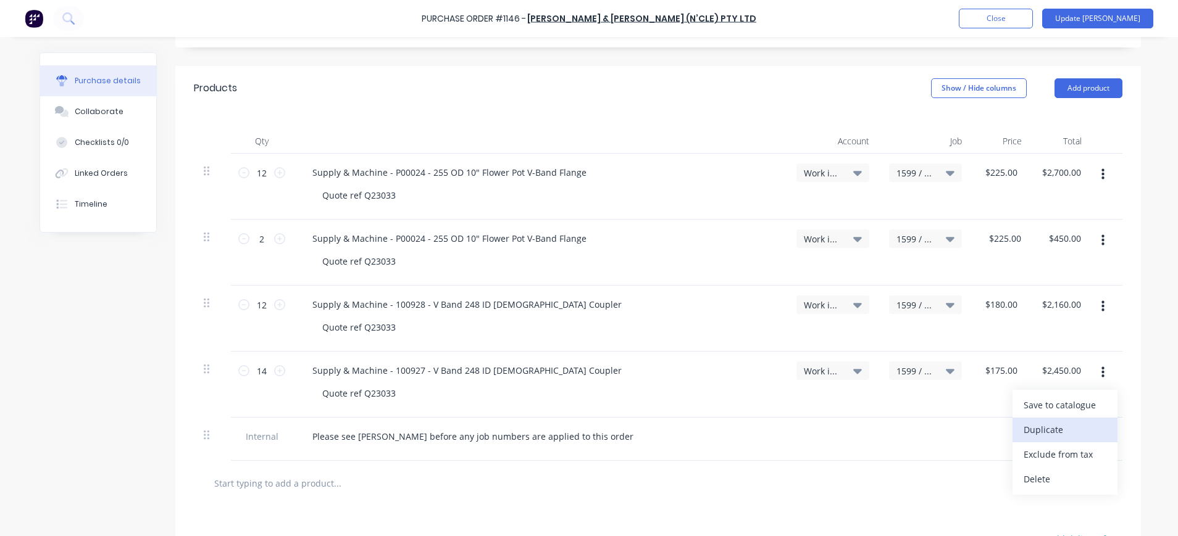
click at [1061, 430] on button "Duplicate" at bounding box center [1064, 430] width 105 height 25
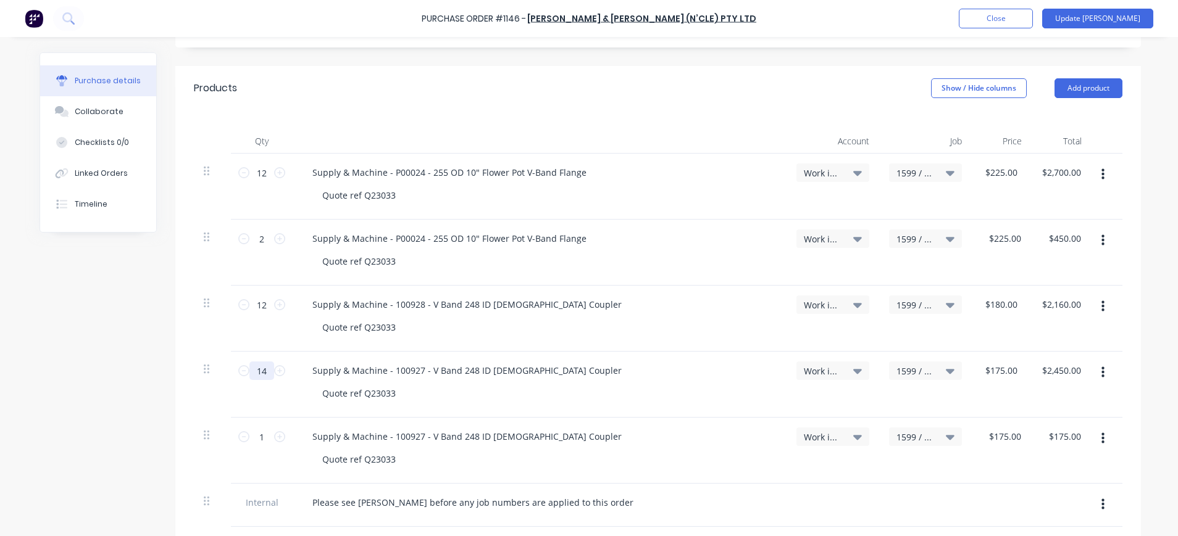
click at [257, 370] on input "14" at bounding box center [261, 371] width 25 height 19
type input "2"
type input "$350.00"
type input "1"
type input "$175.00"
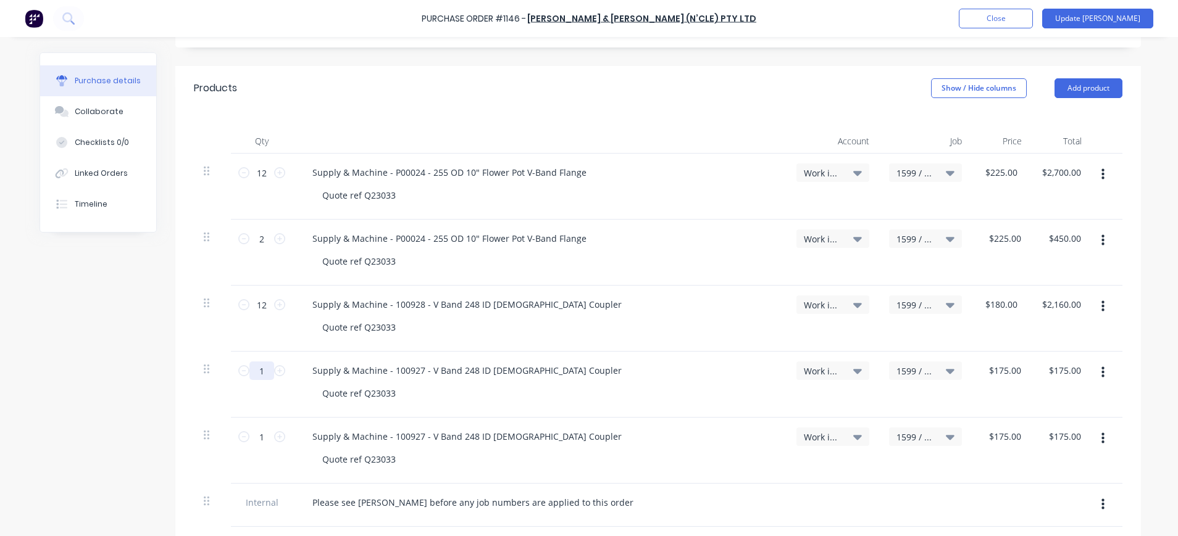
type input "12"
type input "$2,100.00"
type input "12"
click at [253, 433] on input "1" at bounding box center [261, 437] width 25 height 19
type input "2"
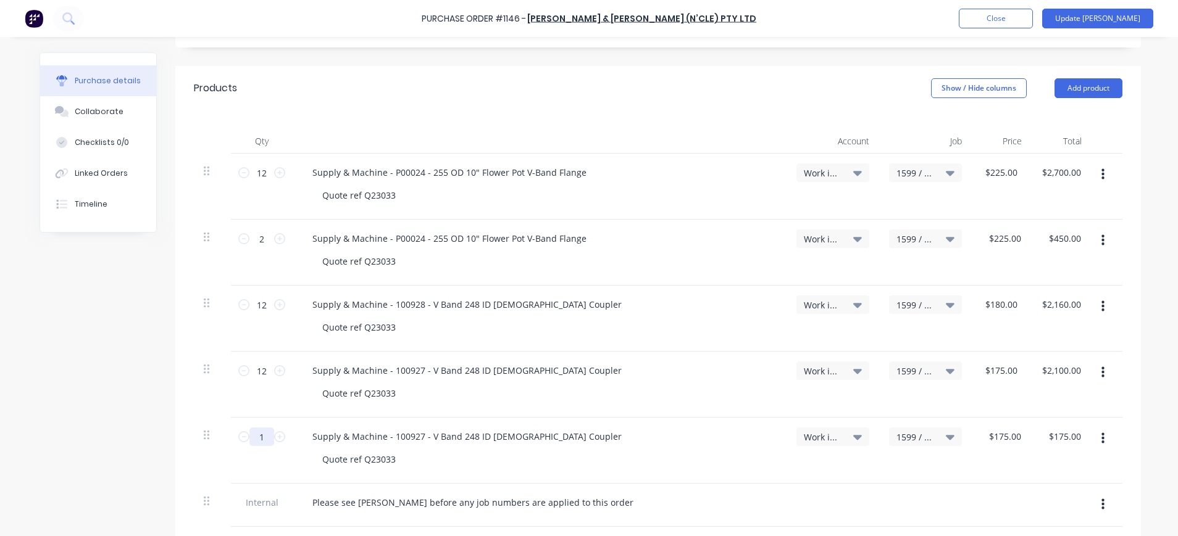
type input "$350.00"
type input "2"
click at [853, 435] on icon at bounding box center [857, 437] width 9 height 14
click at [793, 472] on input at bounding box center [792, 474] width 127 height 25
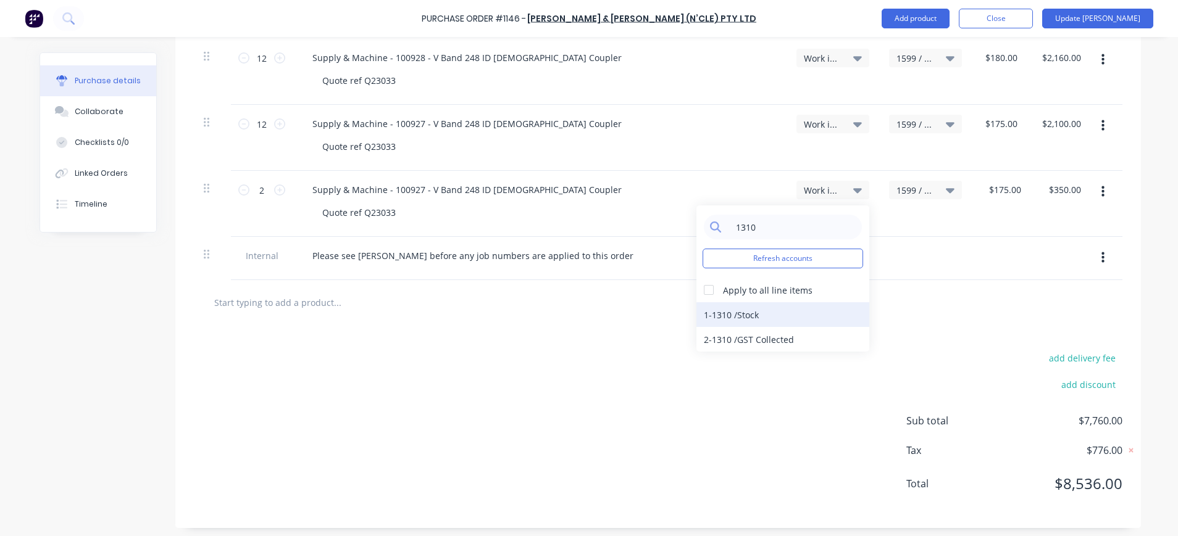
type input "1310"
click at [774, 318] on div "1-1310 / Stock" at bounding box center [782, 314] width 173 height 25
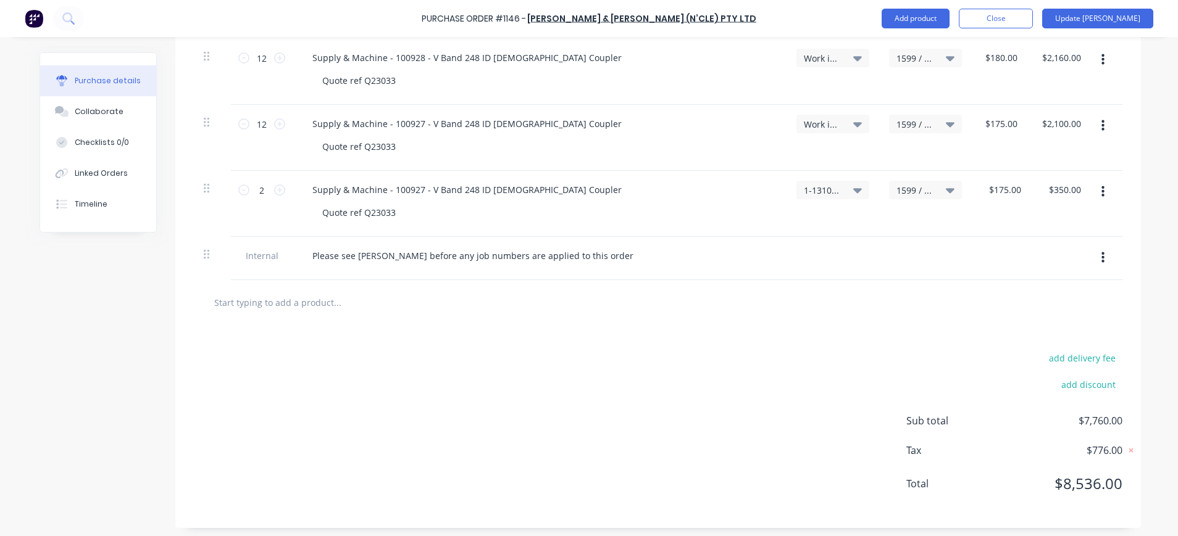
click at [946, 191] on icon at bounding box center [950, 190] width 9 height 5
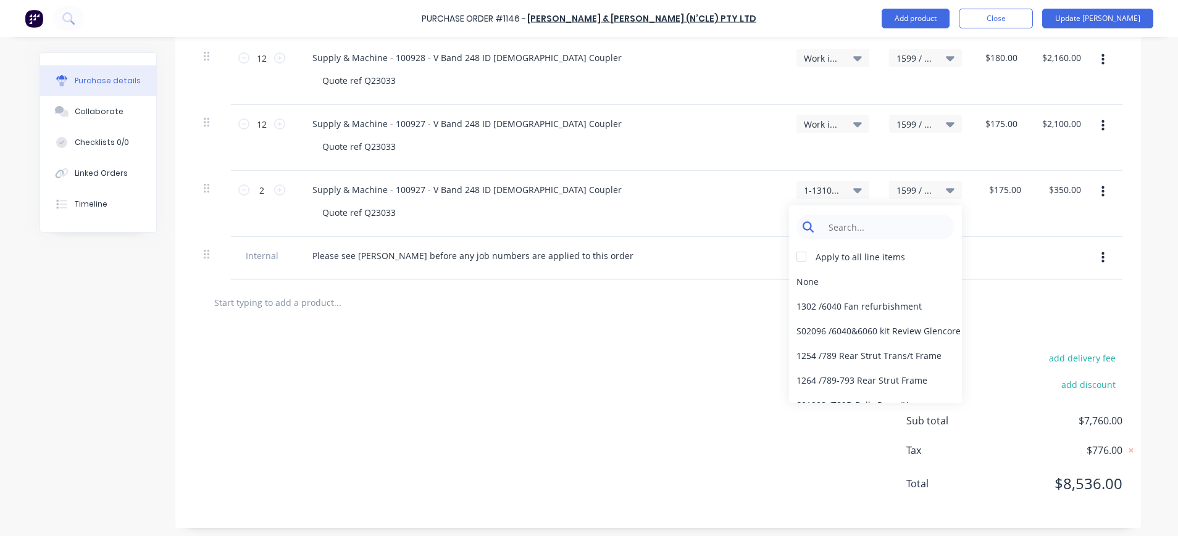
click at [891, 223] on input at bounding box center [885, 227] width 127 height 25
type input "stoc"
click at [878, 349] on div "Stock / Stock" at bounding box center [875, 355] width 173 height 25
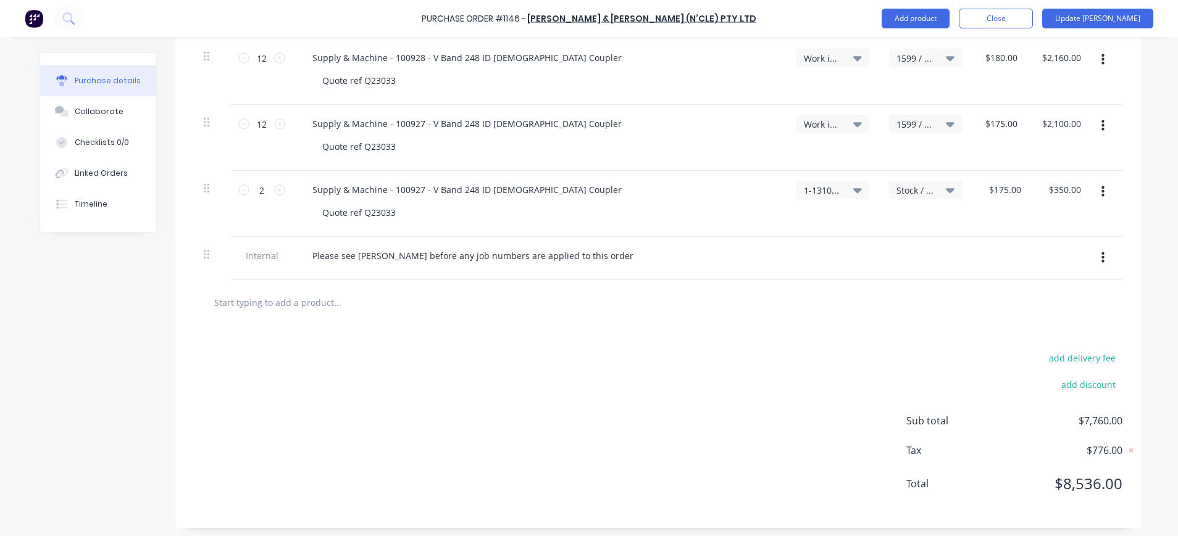
scroll to position [241, 0]
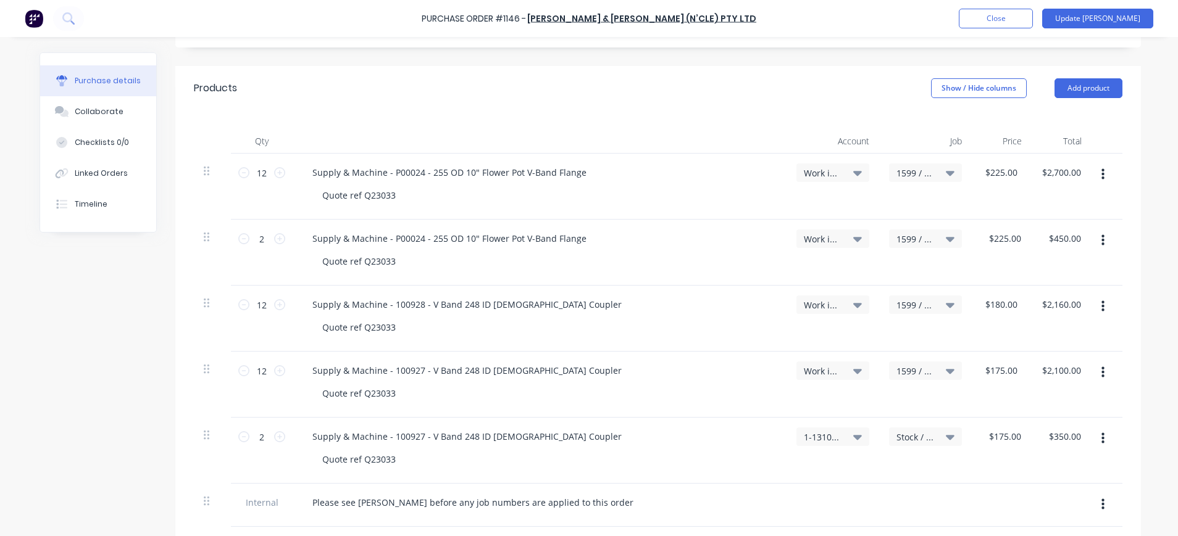
click at [853, 237] on icon at bounding box center [857, 239] width 9 height 14
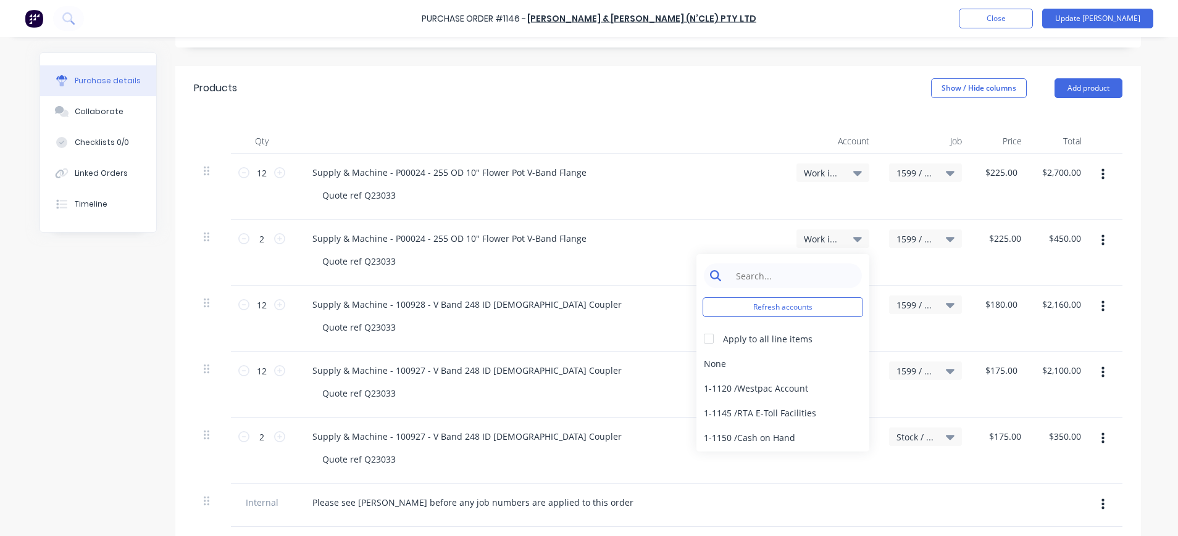
click at [804, 277] on input at bounding box center [792, 276] width 127 height 25
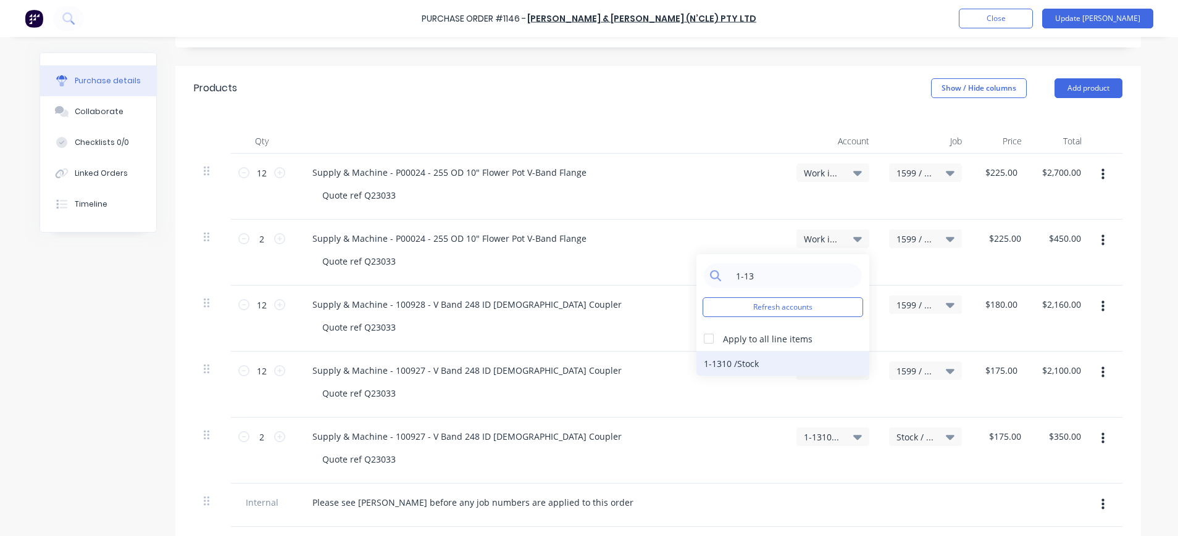
type input "1-13"
click at [756, 362] on div "1-1310 / Stock" at bounding box center [782, 363] width 173 height 25
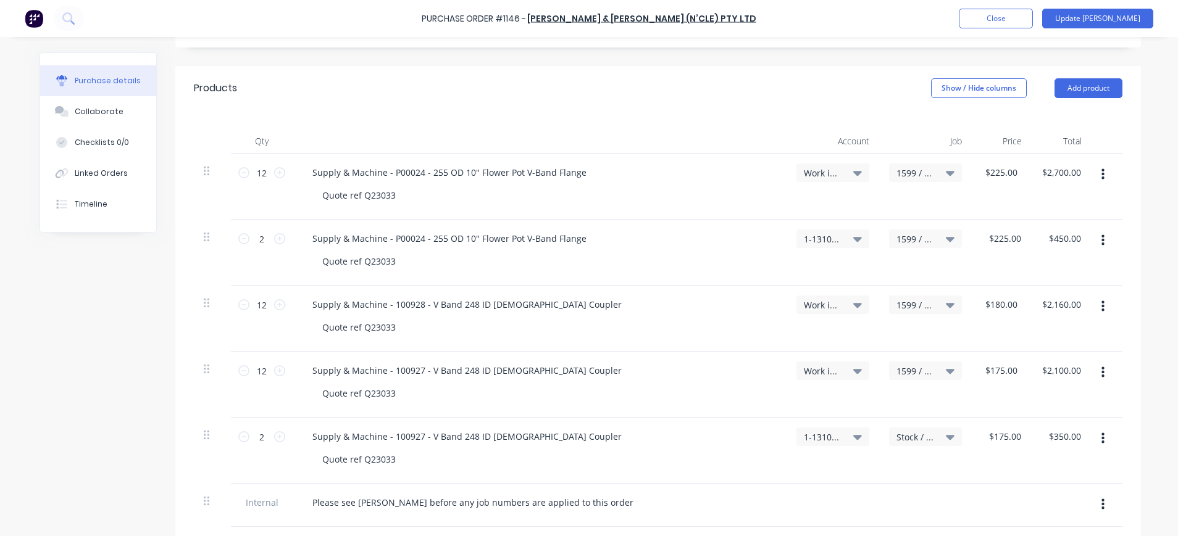
click at [946, 240] on icon at bounding box center [950, 239] width 9 height 5
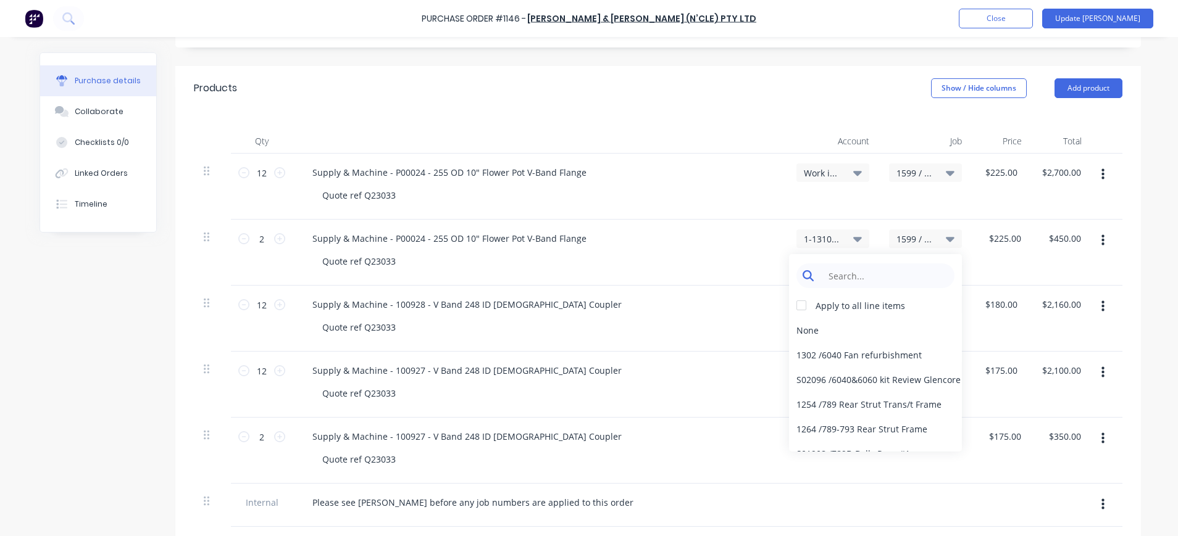
click at [871, 276] on input at bounding box center [885, 276] width 127 height 25
type input "stock"
click at [874, 401] on div "Stock / Stock" at bounding box center [875, 404] width 173 height 25
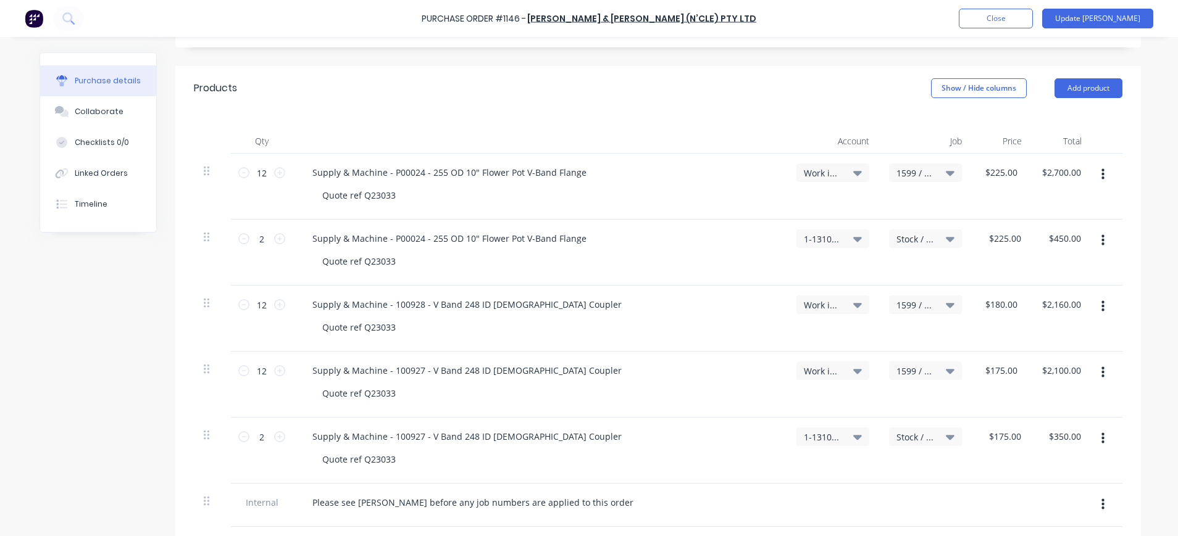
click at [1101, 175] on icon "button" at bounding box center [1102, 174] width 3 height 11
click at [1048, 230] on button "Duplicate" at bounding box center [1064, 232] width 105 height 25
type input "1"
type input "$225.00"
type input "2"
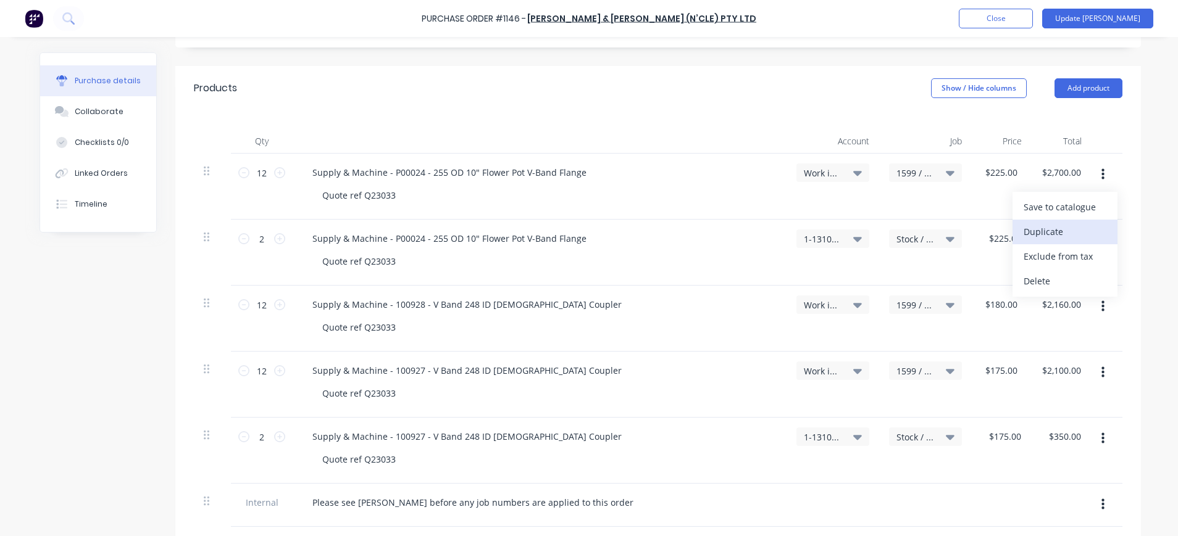
type input "$225.00"
type input "$450.00"
type input "$180.00"
type input "$2,160.00"
type input "12"
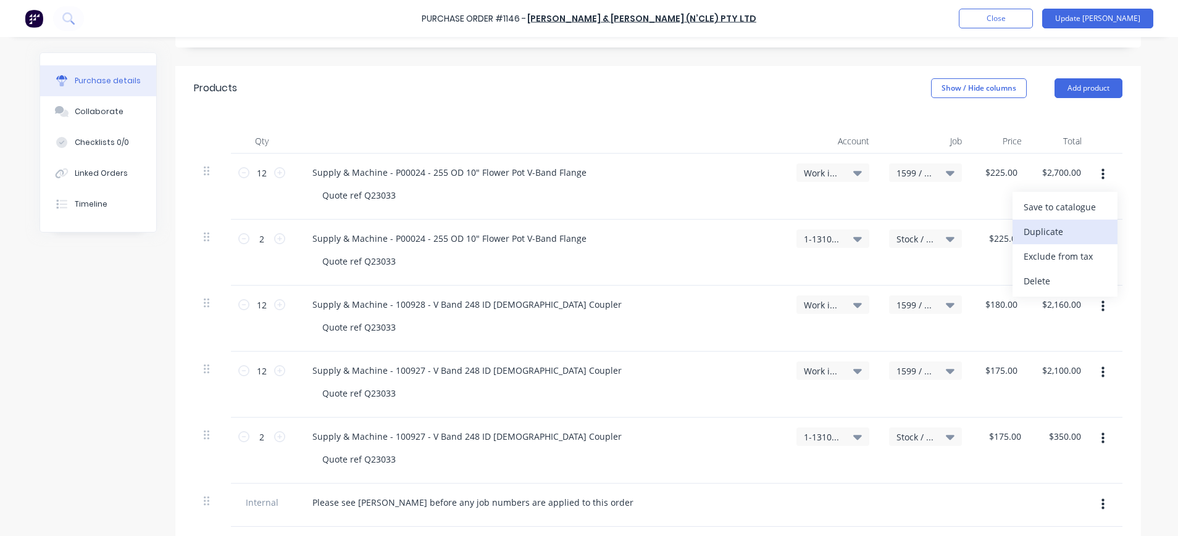
type input "$2,100.00"
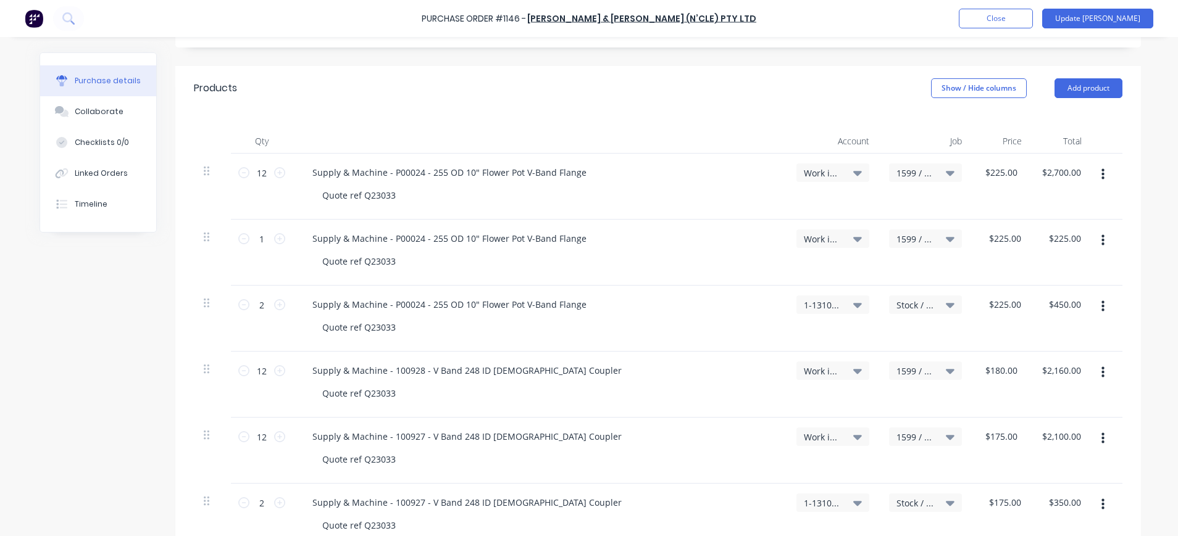
drag, startPoint x: 1098, startPoint y: 169, endPoint x: 1096, endPoint y: 178, distance: 9.4
click at [1098, 172] on button "button" at bounding box center [1102, 175] width 29 height 22
click at [1056, 232] on button "Duplicate" at bounding box center [1064, 232] width 105 height 25
type input "1"
type input "$225.00"
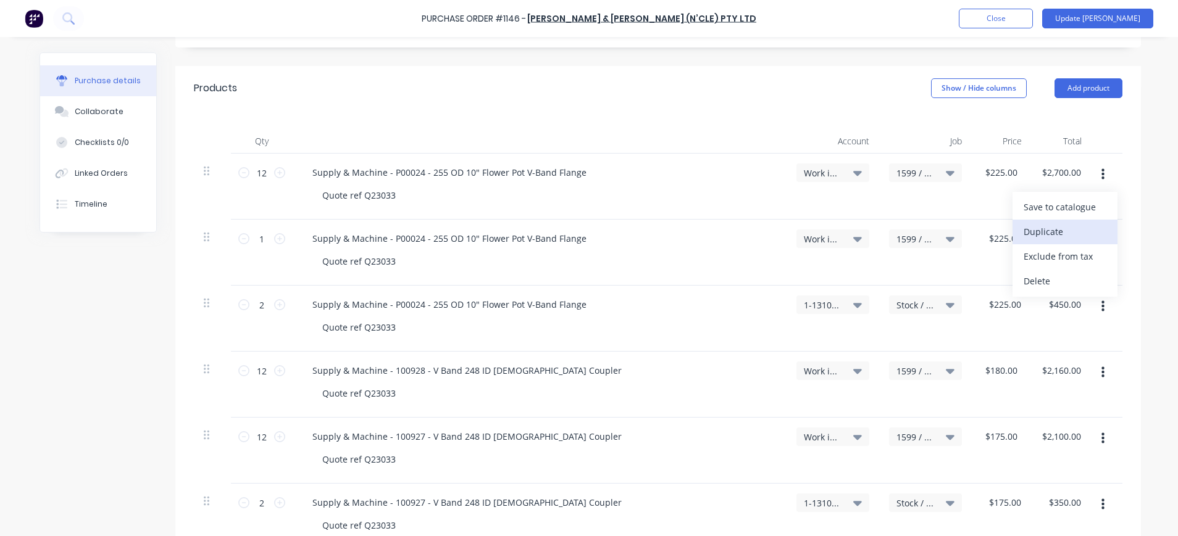
type input "2"
type input "$225.00"
type input "$450.00"
type input "$180.00"
type input "$2,160.00"
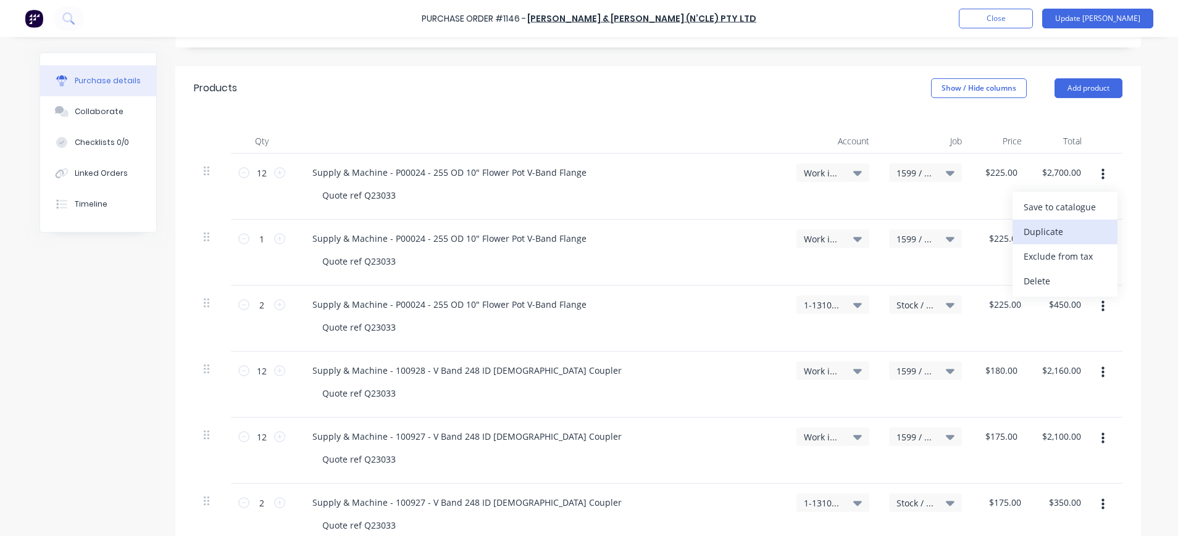
type input "12"
type input "$2,100.00"
click at [1101, 175] on icon "button" at bounding box center [1102, 174] width 3 height 11
click at [1050, 225] on button "Duplicate" at bounding box center [1064, 232] width 105 height 25
type input "1"
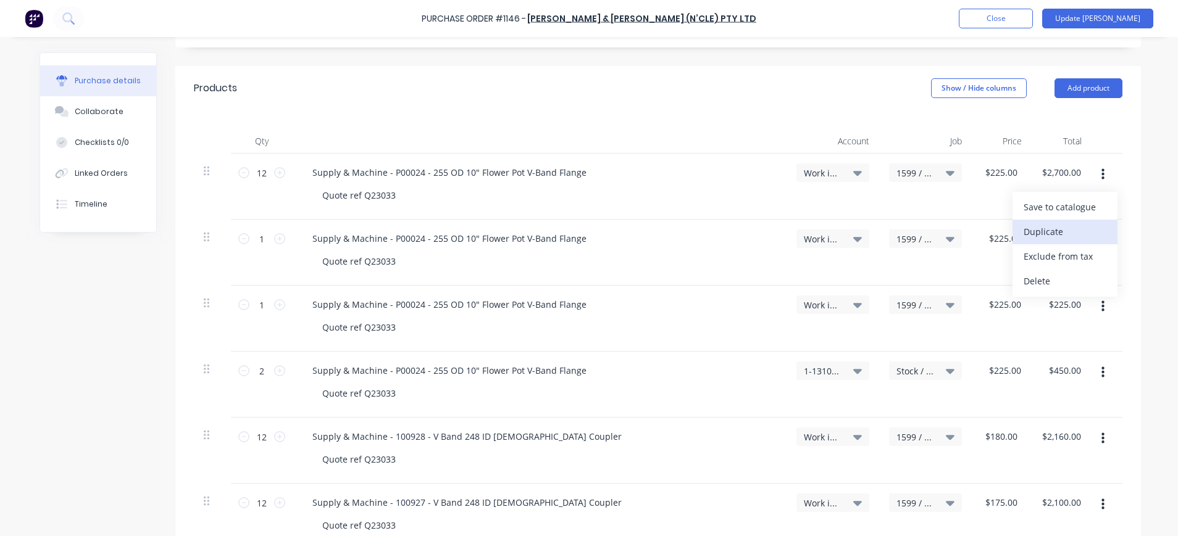
type input "$225.00"
type input "2"
type input "$225.00"
type input "$450.00"
type input "$180.00"
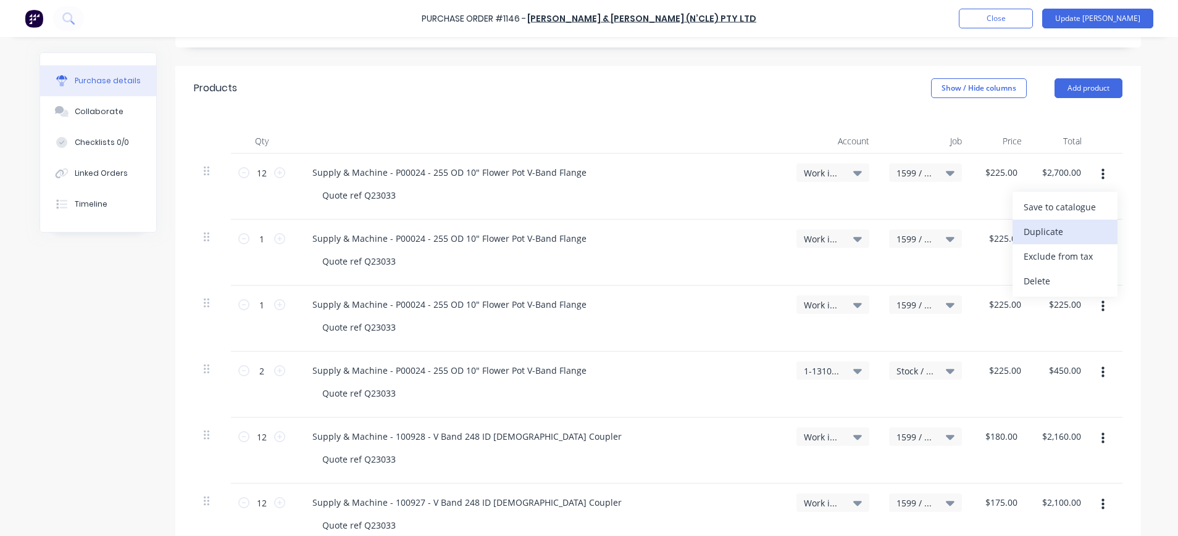
type input "$2,160.00"
type input "12"
type input "$2,100.00"
click at [1098, 173] on button "button" at bounding box center [1102, 175] width 29 height 22
click at [1054, 225] on button "Duplicate" at bounding box center [1064, 232] width 105 height 25
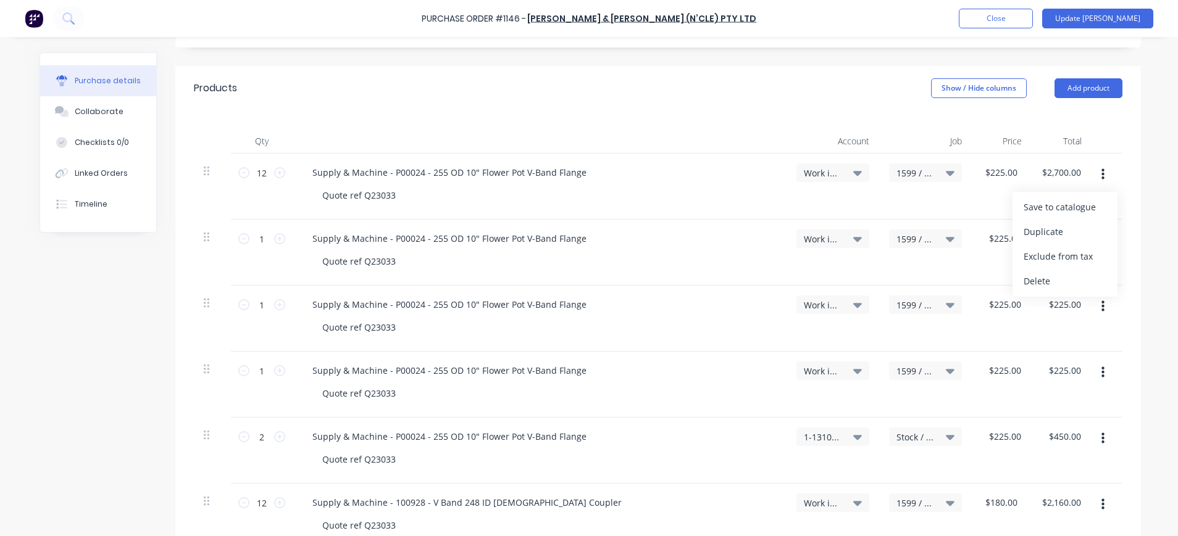
type input "1"
type input "$225.00"
type input "2"
type input "$225.00"
type input "$450.00"
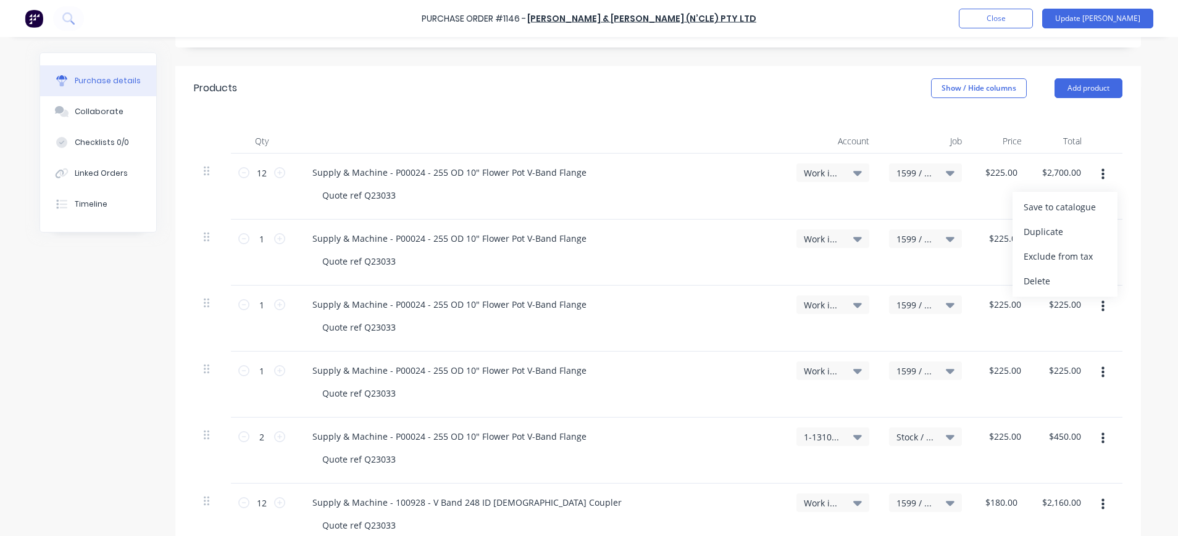
type input "$180.00"
type input "$2,160.00"
type input "12"
type input "$2,100.00"
click at [1101, 177] on icon "button" at bounding box center [1102, 175] width 3 height 14
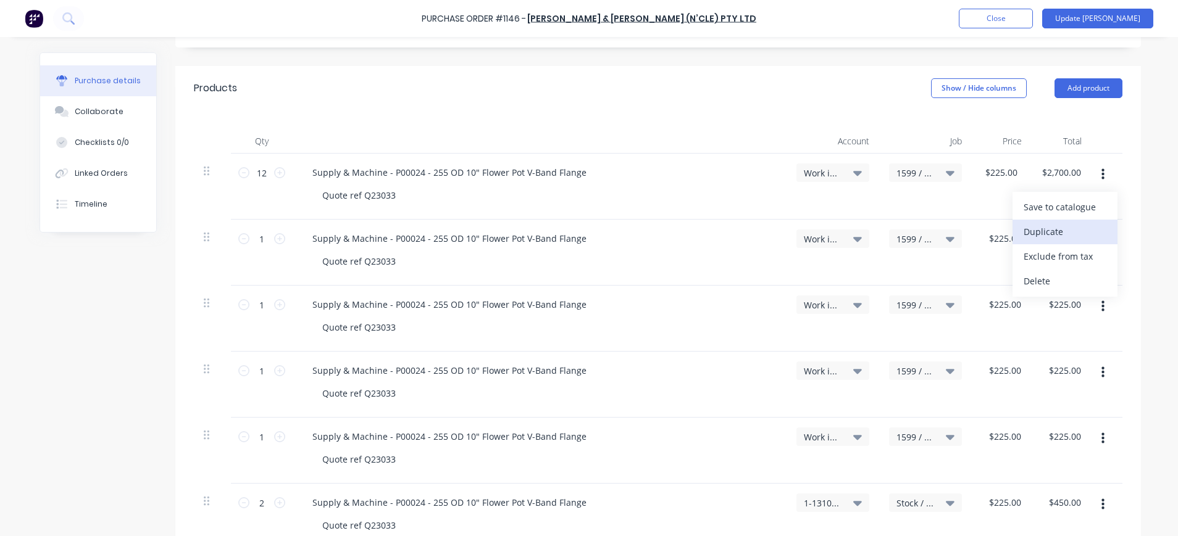
click at [1054, 227] on button "Duplicate" at bounding box center [1064, 232] width 105 height 25
type input "1"
type input "$225.00"
type input "2"
type input "$225.00"
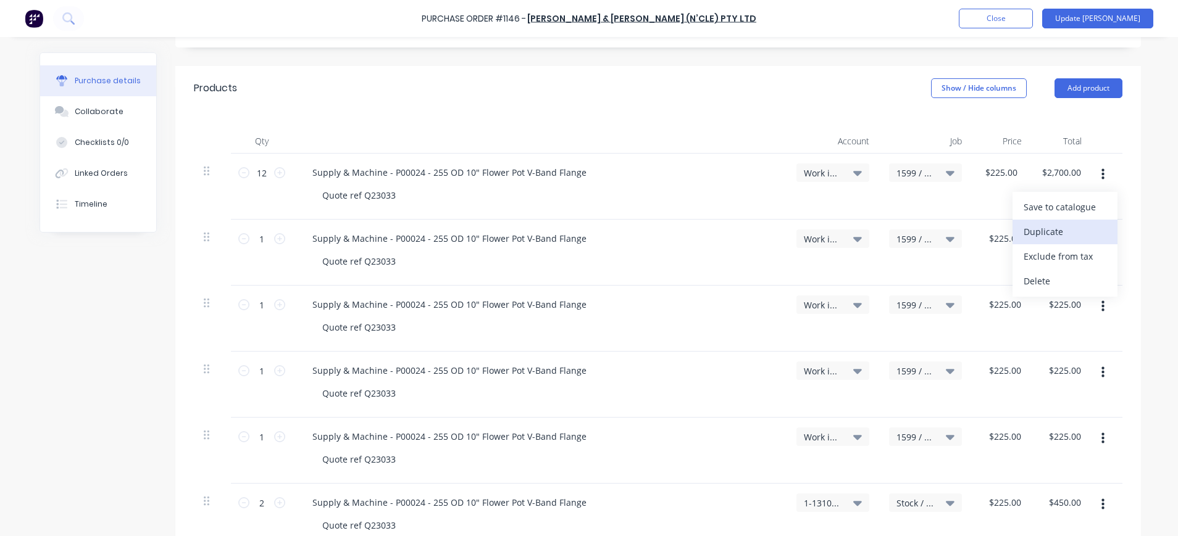
type input "$450.00"
type input "$180.00"
type input "$2,160.00"
type input "12"
type input "$2,100.00"
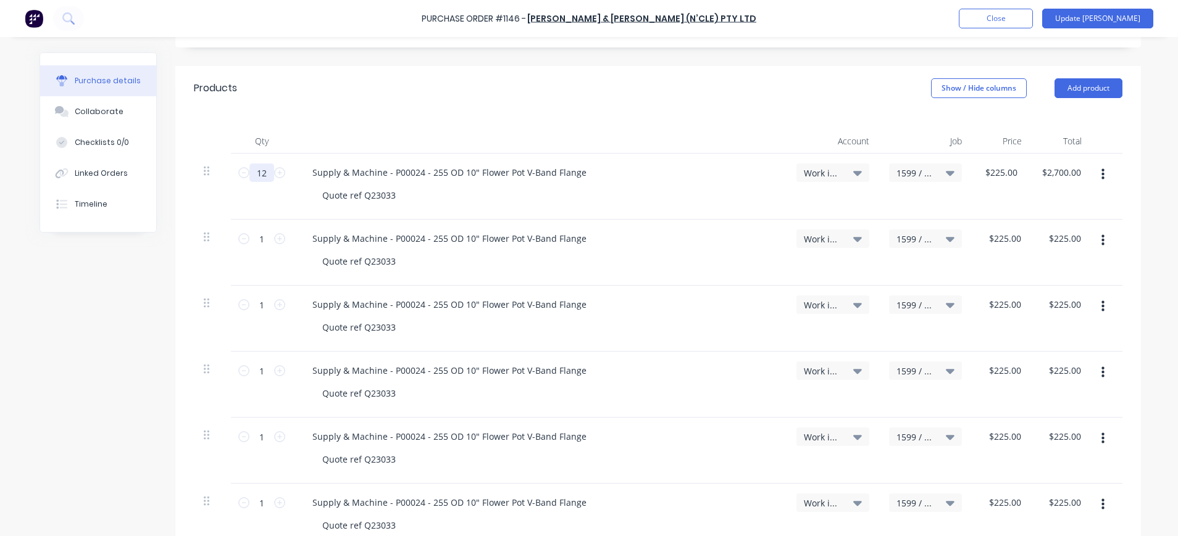
drag, startPoint x: 261, startPoint y: 173, endPoint x: 247, endPoint y: 172, distance: 13.6
click at [249, 172] on input "12" at bounding box center [261, 173] width 25 height 19
type input "2"
type input "$450.00"
type input "2"
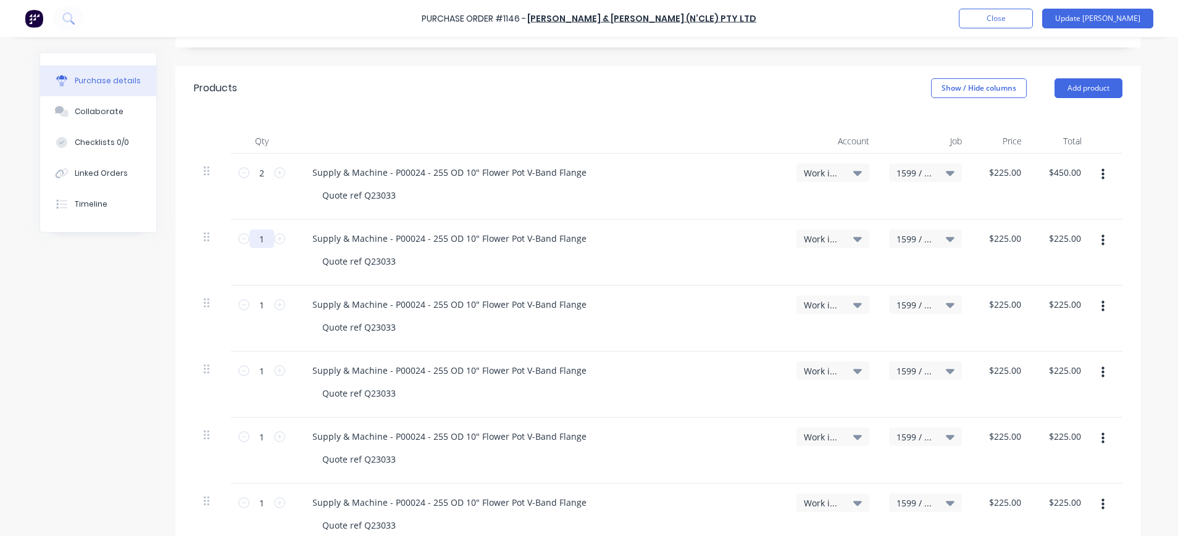
click at [252, 236] on input "1" at bounding box center [261, 239] width 25 height 19
type input "2"
type input "$450.00"
type input "2"
click at [256, 300] on input "1" at bounding box center [261, 305] width 25 height 19
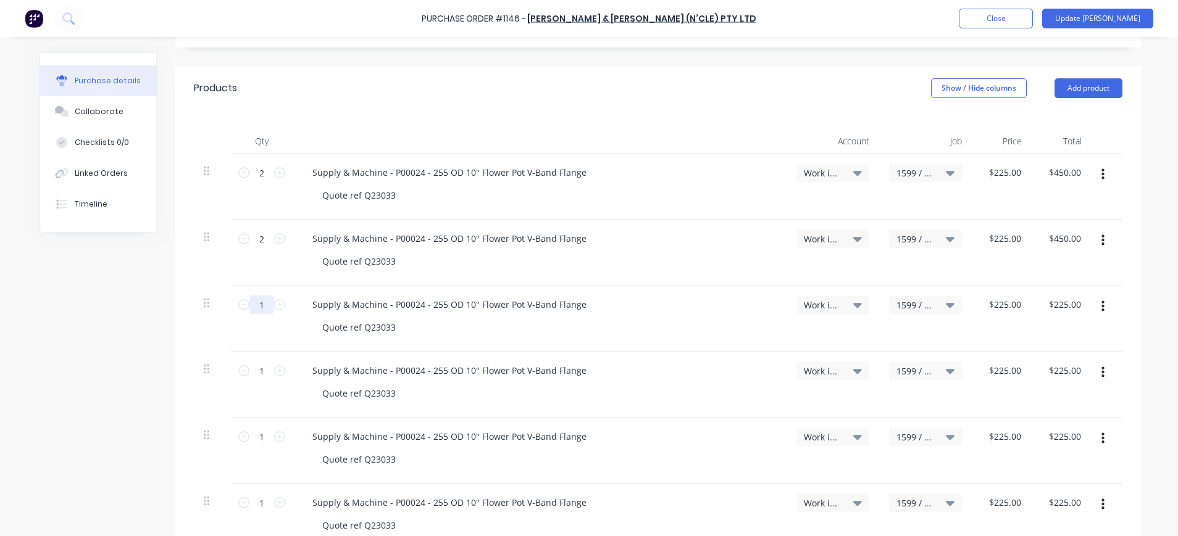
type input "2"
type input "$450.00"
type input "2"
click at [252, 377] on input "1" at bounding box center [261, 371] width 25 height 19
type input "2"
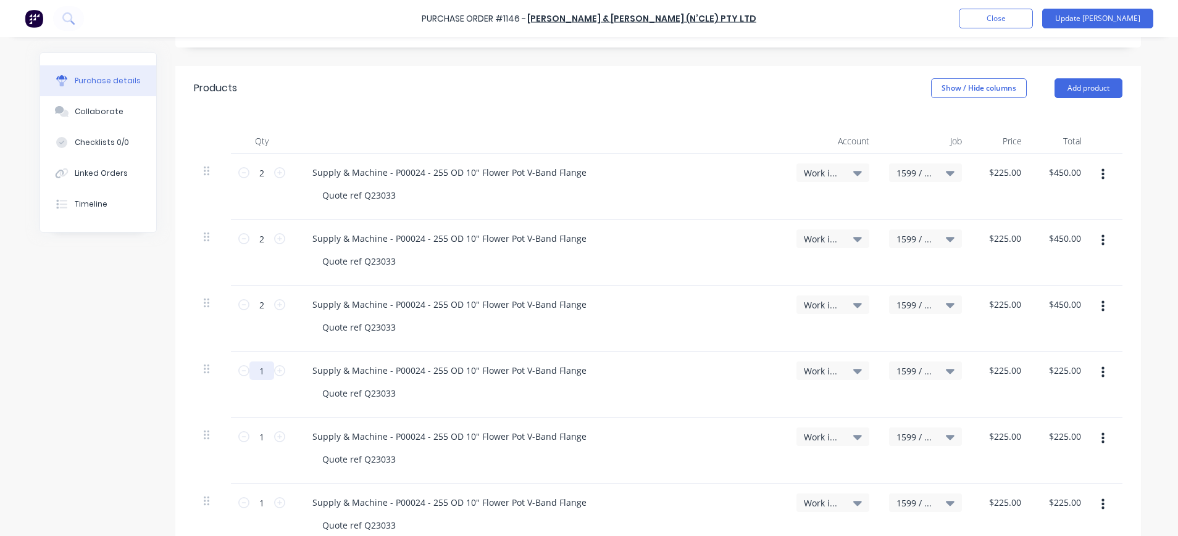
type input "$450.00"
type input "2"
click at [261, 435] on input "1" at bounding box center [261, 437] width 25 height 19
type input "2"
type input "$450.00"
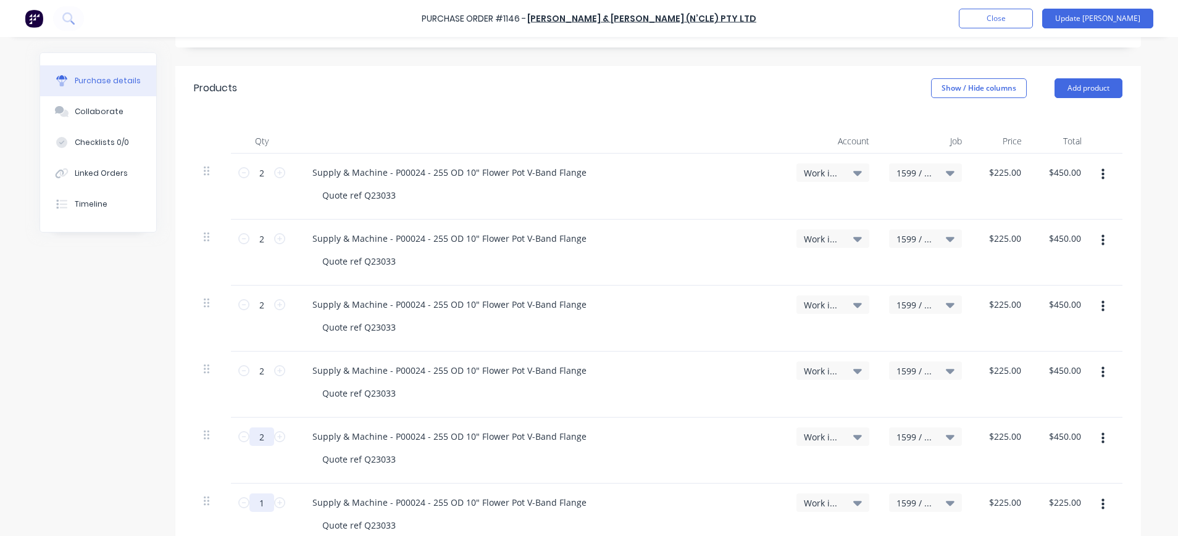
type input "2"
click at [256, 503] on input "1" at bounding box center [261, 503] width 25 height 19
type input "2"
type input "$450.00"
type input "2"
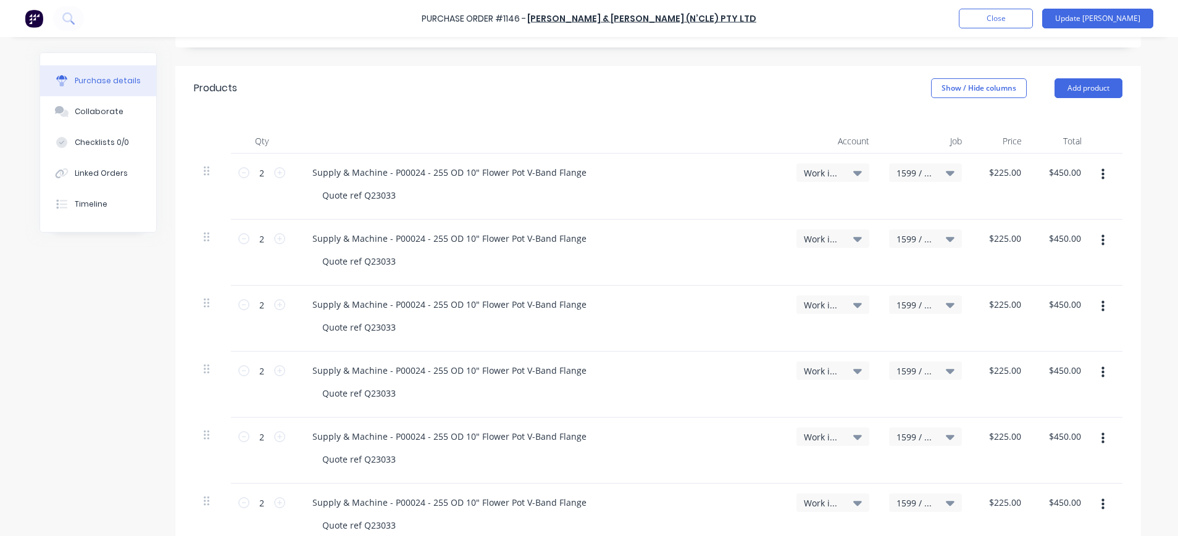
click at [946, 238] on icon at bounding box center [950, 239] width 9 height 5
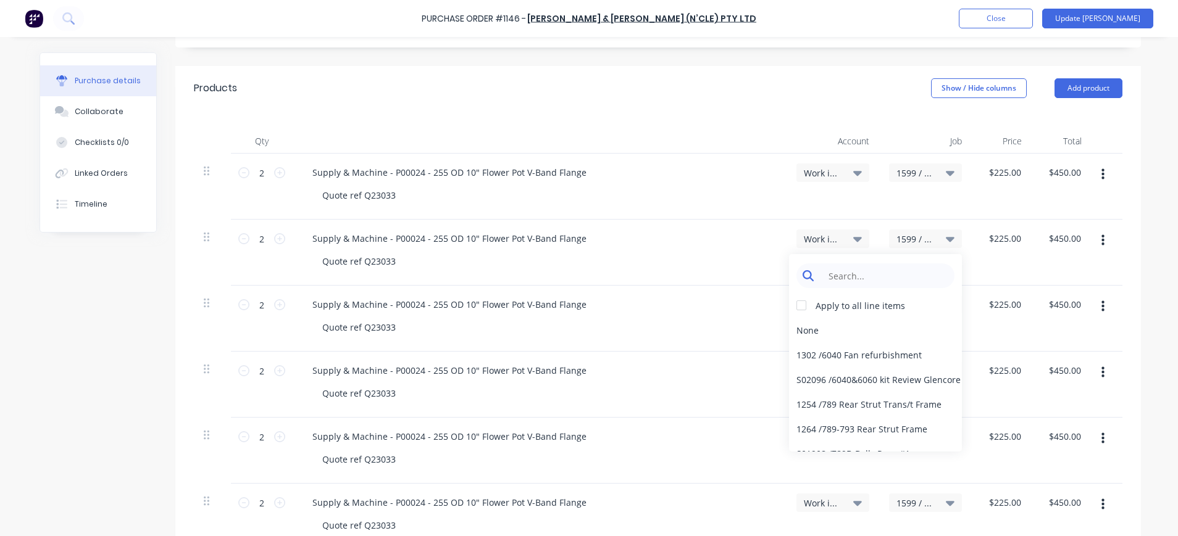
click at [905, 272] on input at bounding box center [885, 276] width 127 height 25
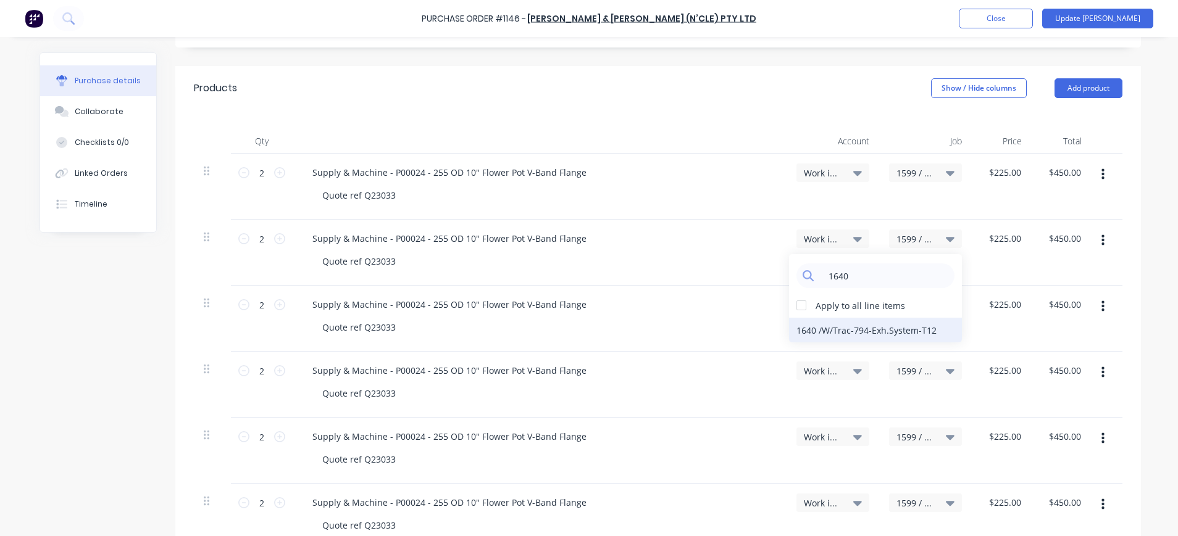
type input "1640"
click at [841, 328] on div "1640 / W/Trac-794-Exh.System-T12" at bounding box center [875, 330] width 173 height 25
click at [913, 312] on div "1599 / W/Trac-794-Exh.System-T11" at bounding box center [925, 305] width 73 height 19
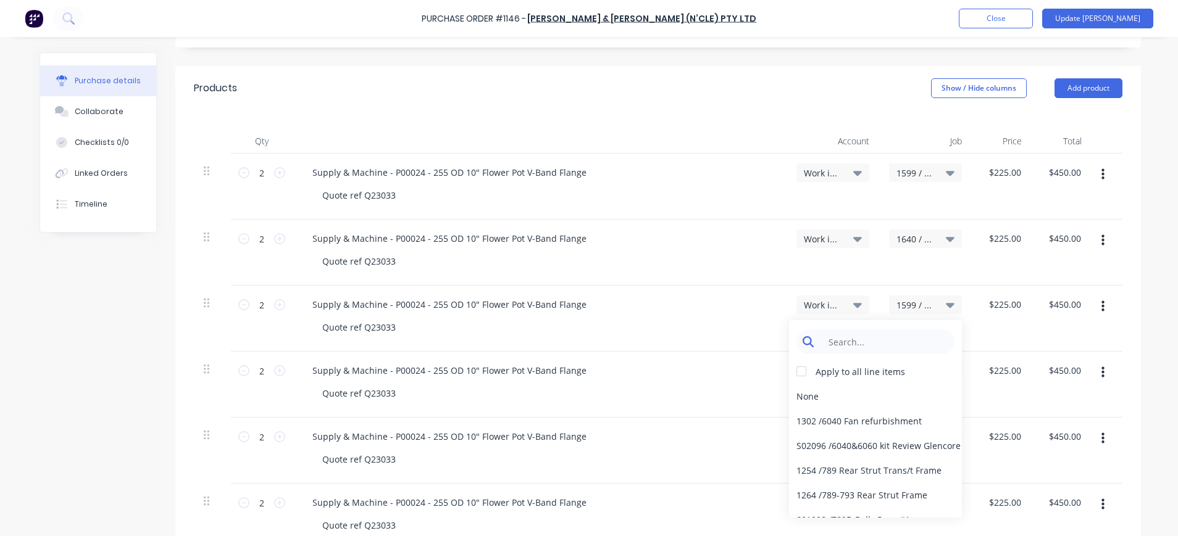
click at [899, 338] on input at bounding box center [885, 342] width 127 height 25
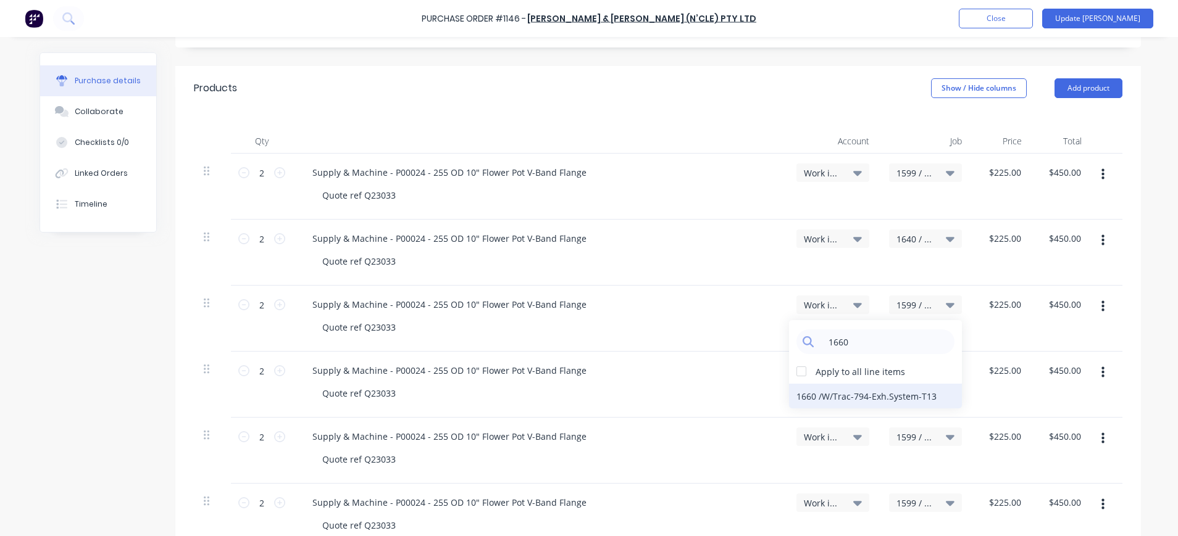
type input "1660"
click at [873, 393] on div "1660 / W/Trac-794-Exh.System-T13" at bounding box center [875, 396] width 173 height 25
click at [898, 375] on span "1599 / W/Trac-794-Exh.System-T11" at bounding box center [914, 371] width 37 height 13
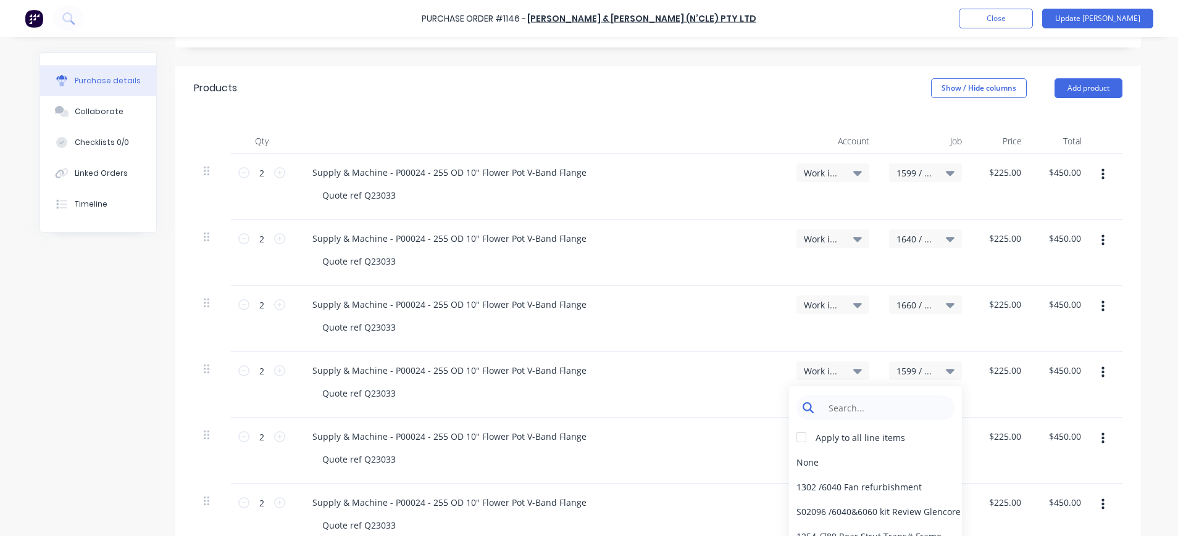
click at [893, 403] on input at bounding box center [885, 408] width 127 height 25
type input "1691"
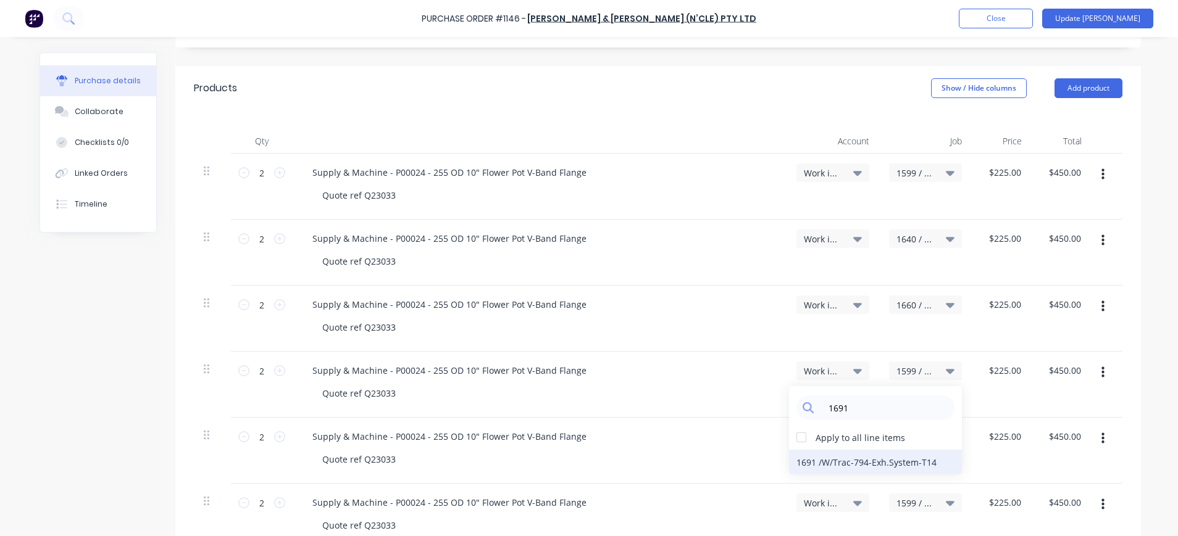
click at [900, 461] on div "1691 / W/Trac-794-Exh.System-T14" at bounding box center [875, 462] width 173 height 25
click at [912, 433] on span "1599 / W/Trac-794-Exh.System-T11" at bounding box center [914, 437] width 37 height 13
click at [906, 472] on input at bounding box center [885, 474] width 127 height 25
type input "1725"
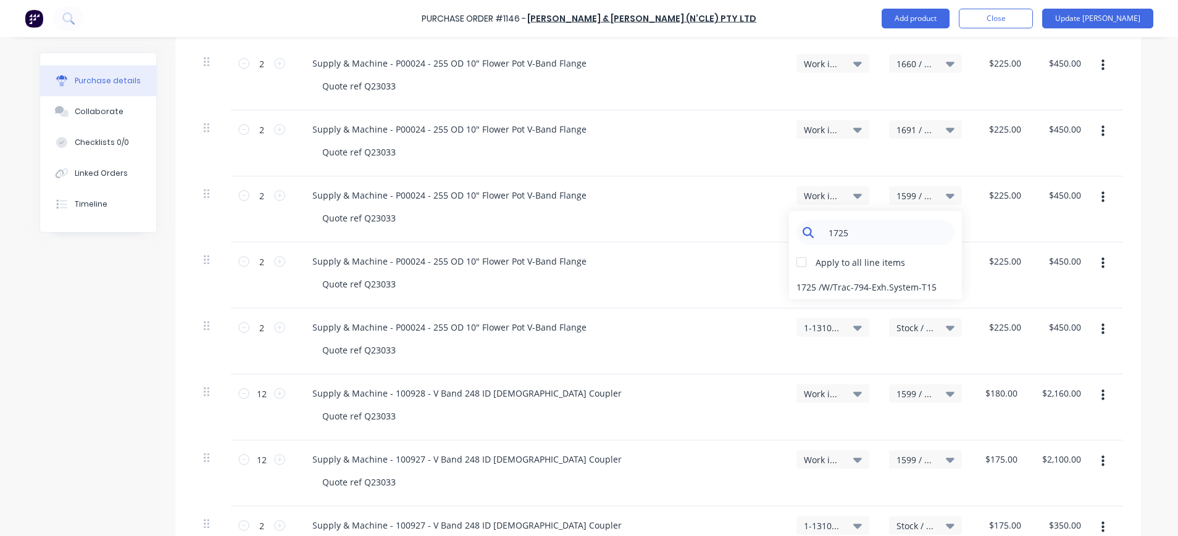
scroll to position [488, 0]
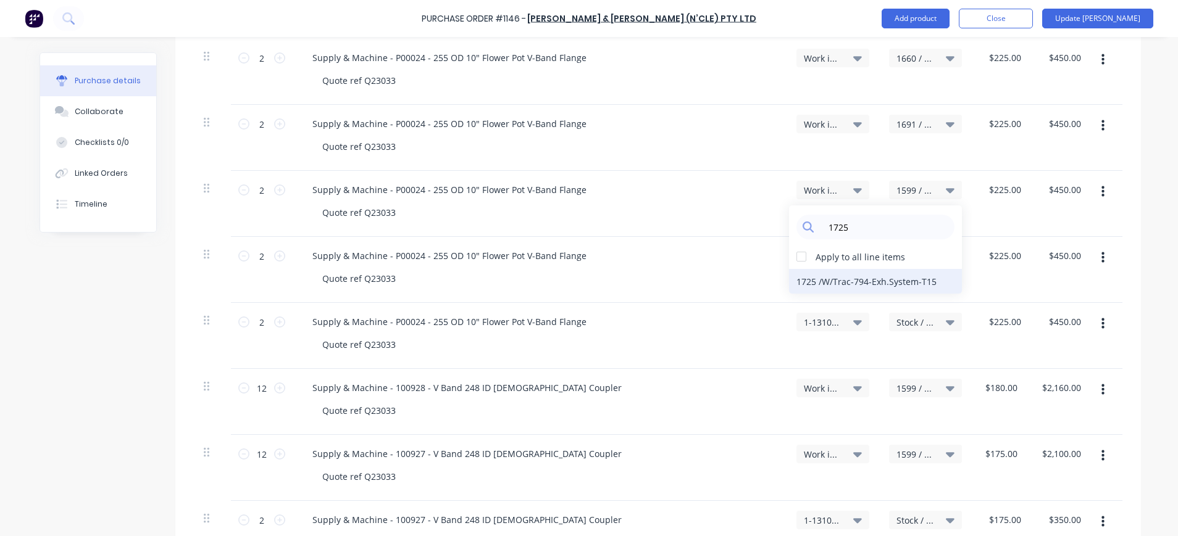
click at [856, 280] on div "1725 / W/Trac-794-Exh.System-T15" at bounding box center [875, 281] width 173 height 25
click at [923, 256] on span "1599 / W/Trac-794-Exh.System-T11" at bounding box center [914, 256] width 37 height 13
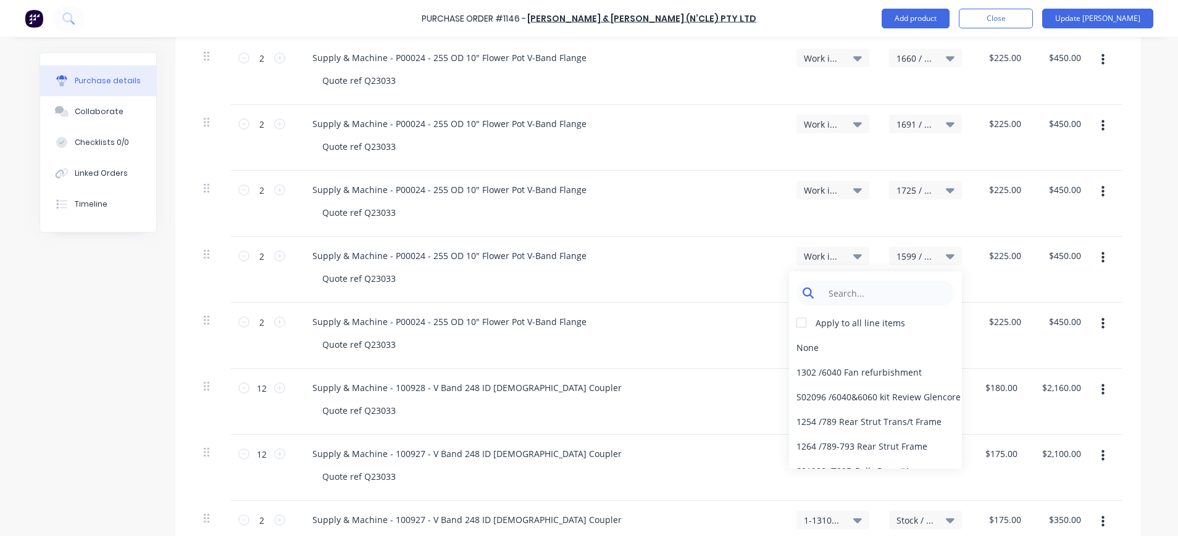
click at [912, 299] on input at bounding box center [885, 293] width 127 height 25
type input "1746"
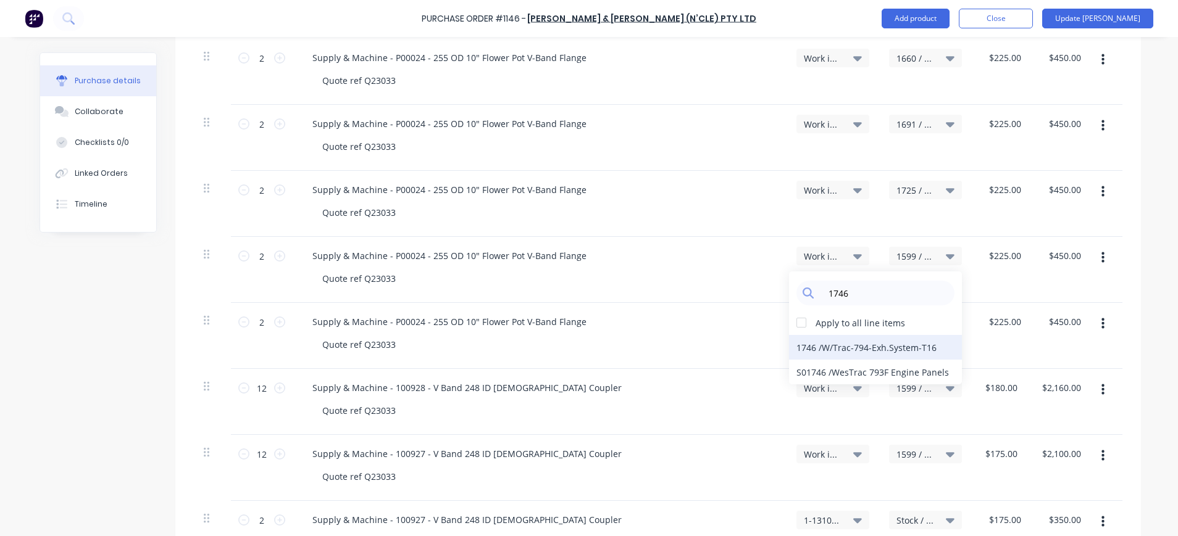
click at [895, 351] on div "1746 / W/Trac-794-Exh.System-T16" at bounding box center [875, 347] width 173 height 25
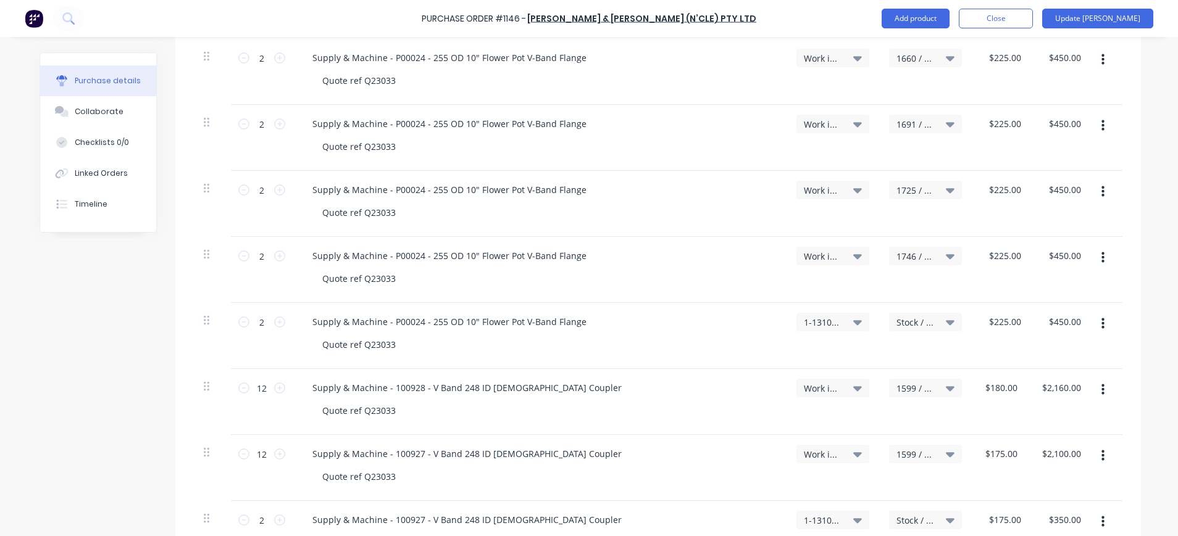
click at [1093, 391] on button "button" at bounding box center [1102, 390] width 29 height 22
drag, startPoint x: 1053, startPoint y: 444, endPoint x: 1062, endPoint y: 436, distance: 11.9
click at [1053, 443] on button "Duplicate" at bounding box center [1064, 447] width 105 height 25
type input "1"
type input "$180.00"
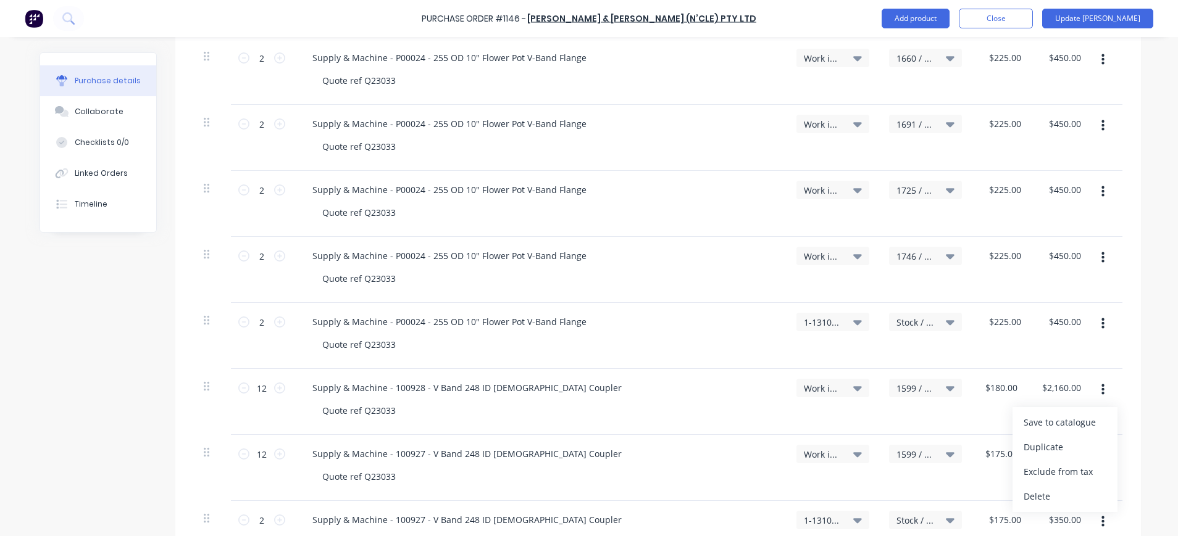
type input "$180.00"
type input "12"
type input "$2,100.00"
drag, startPoint x: 1094, startPoint y: 388, endPoint x: 1085, endPoint y: 403, distance: 17.5
click at [1101, 389] on icon "button" at bounding box center [1102, 390] width 3 height 14
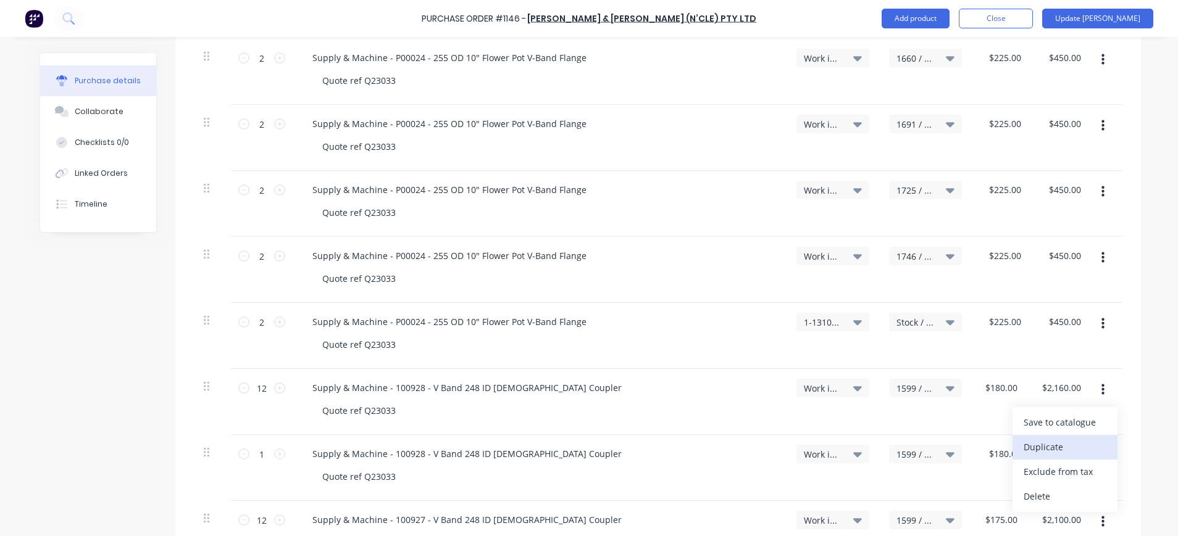
click at [1052, 445] on button "Duplicate" at bounding box center [1064, 447] width 105 height 25
type input "1"
type input "$180.00"
type input "12"
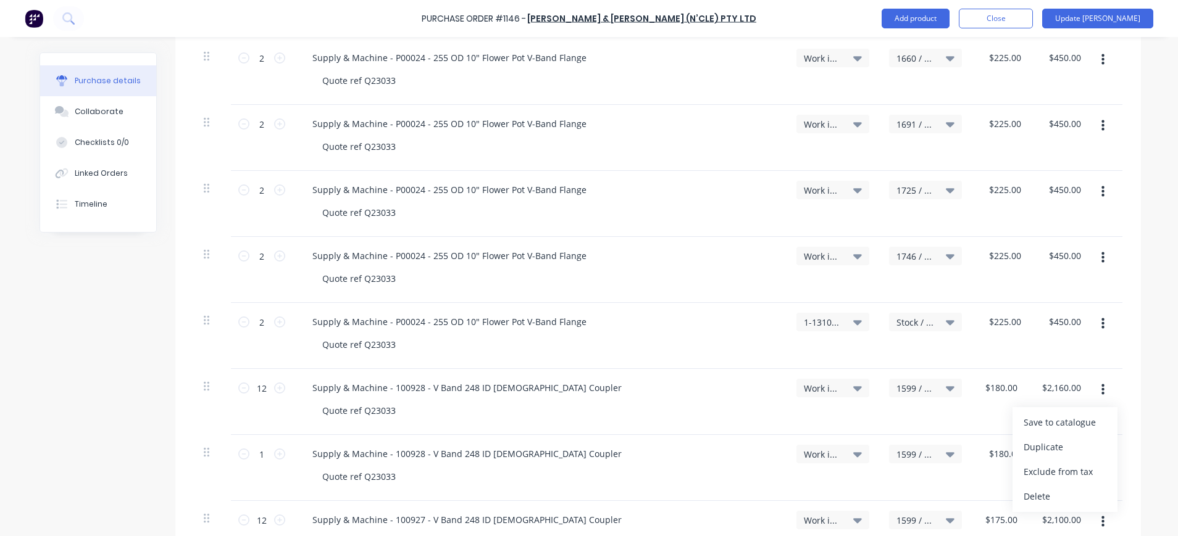
type input "$2,100.00"
click at [1101, 388] on icon "button" at bounding box center [1102, 390] width 3 height 14
click at [1048, 444] on button "Duplicate" at bounding box center [1064, 447] width 105 height 25
type input "1"
type input "$180.00"
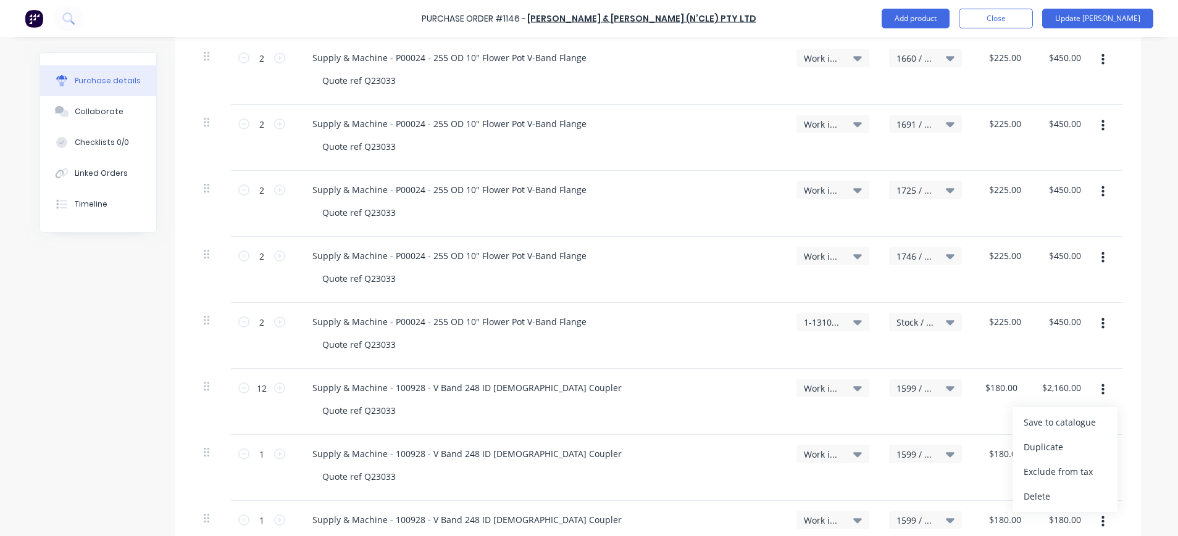
type input "$180.00"
type input "12"
type input "$2,100.00"
drag, startPoint x: 1093, startPoint y: 393, endPoint x: 1077, endPoint y: 406, distance: 21.1
click at [1093, 394] on button "button" at bounding box center [1102, 390] width 29 height 22
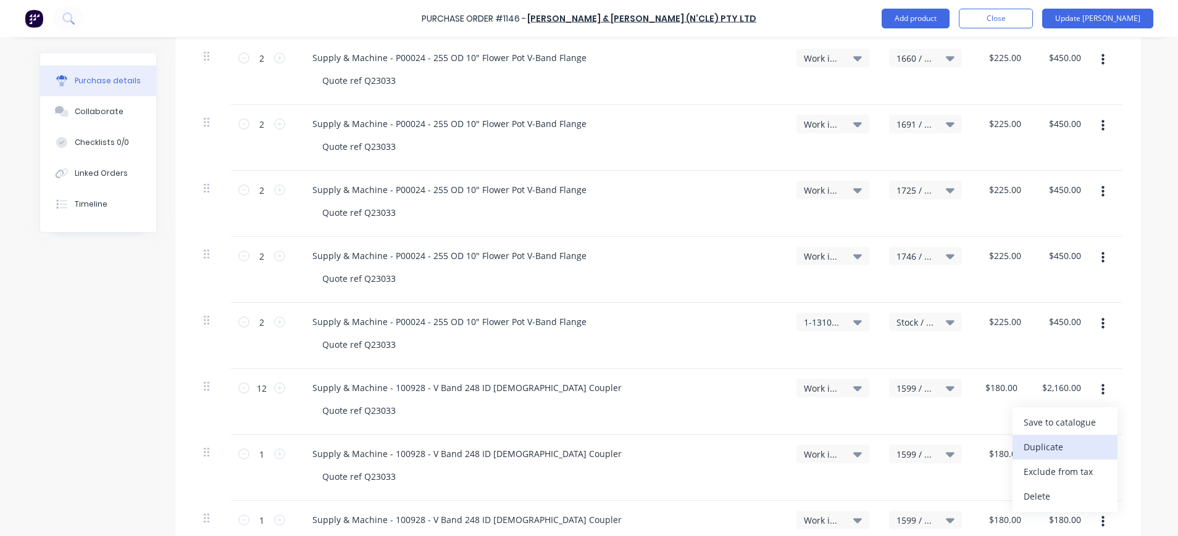
click at [1046, 443] on button "Duplicate" at bounding box center [1064, 447] width 105 height 25
type input "1"
type input "$180.00"
type input "12"
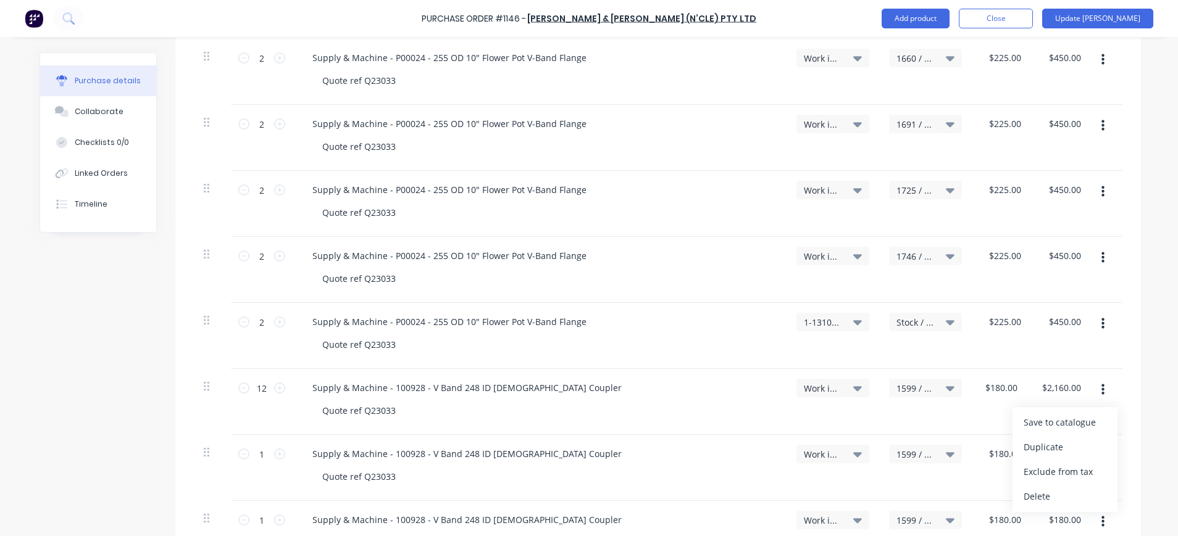
type input "$2,100.00"
click at [1101, 394] on icon "button" at bounding box center [1102, 390] width 3 height 11
click at [1051, 444] on button "Duplicate" at bounding box center [1064, 447] width 105 height 25
type input "1"
type input "$180.00"
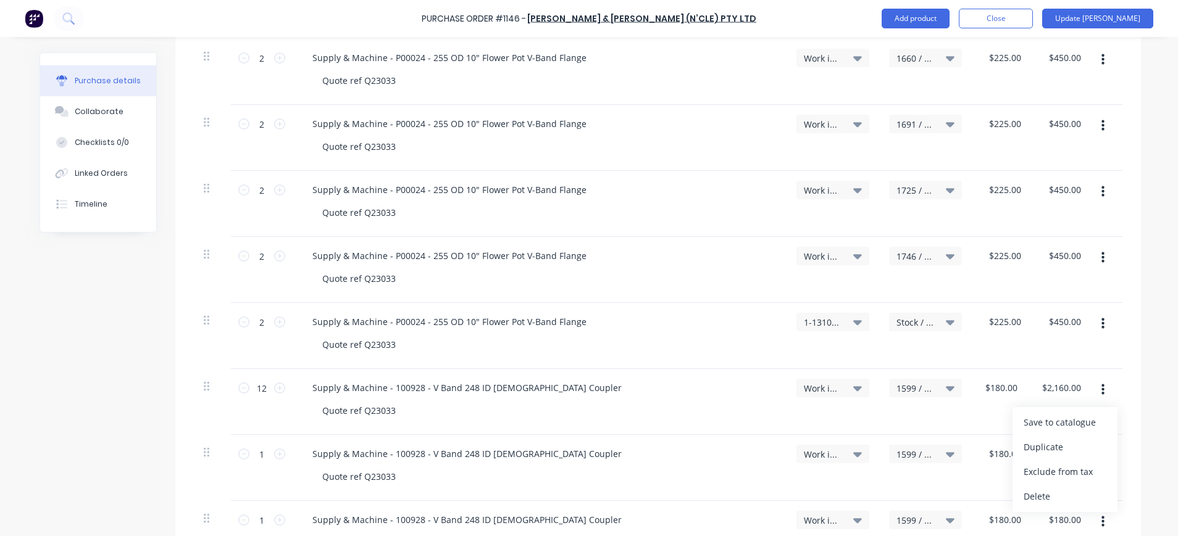
type input "$180.00"
type input "12"
type input "$2,100.00"
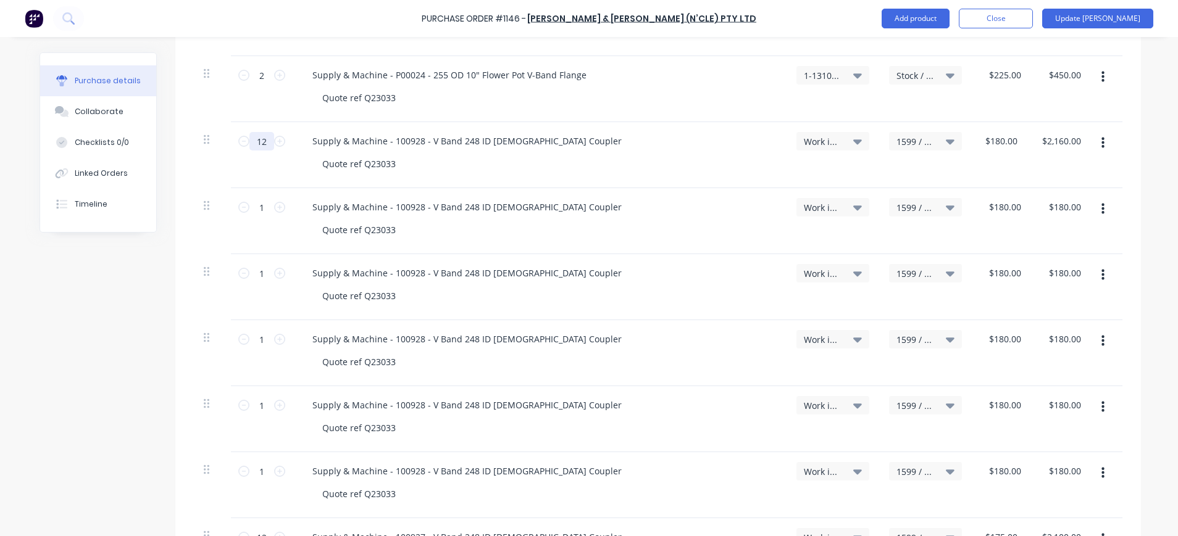
click at [259, 141] on input "12" at bounding box center [261, 141] width 25 height 19
type input "2"
type input "$360.00"
type input "2"
click at [910, 208] on span "1599 / W/Trac-794-Exh.System-T11" at bounding box center [914, 207] width 37 height 13
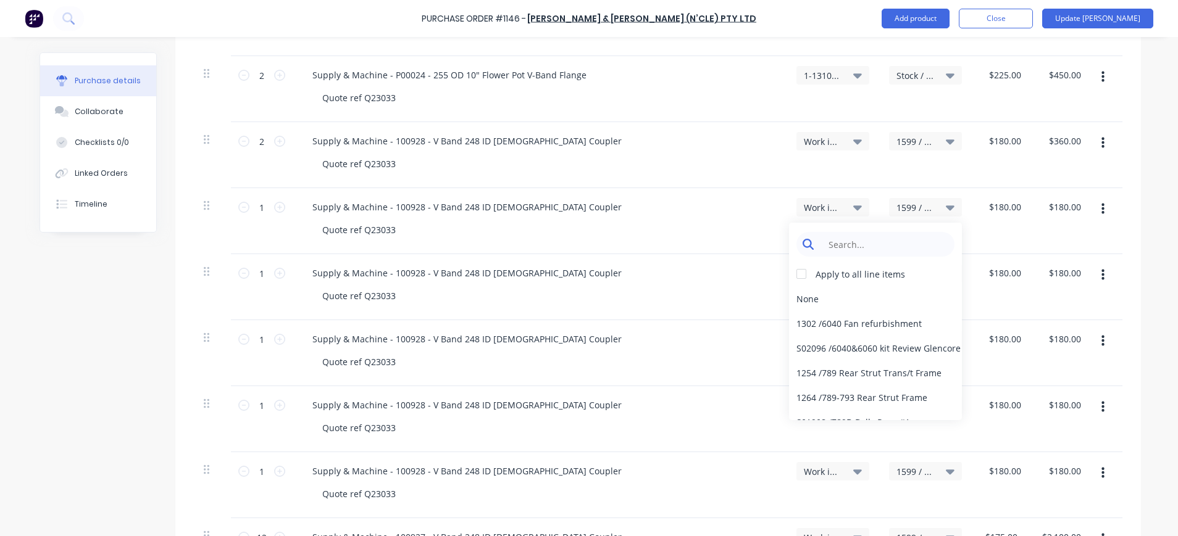
click at [887, 244] on input at bounding box center [885, 244] width 127 height 25
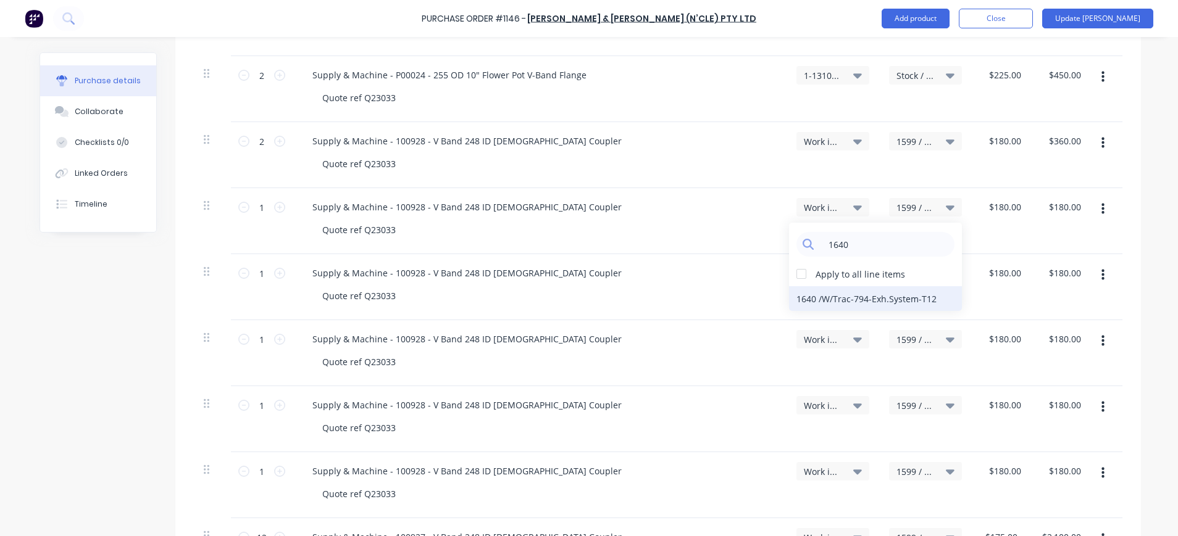
type input "1640"
click at [882, 298] on div "1640 / W/Trac-794-Exh.System-T12" at bounding box center [875, 298] width 173 height 25
click at [946, 271] on icon at bounding box center [950, 274] width 9 height 14
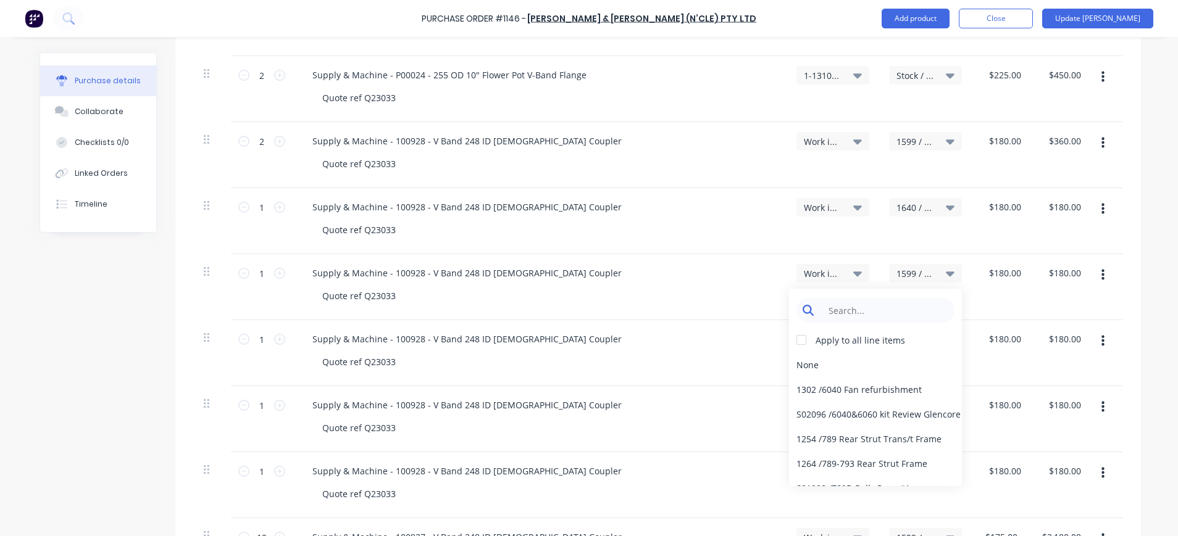
click at [909, 315] on input at bounding box center [885, 310] width 127 height 25
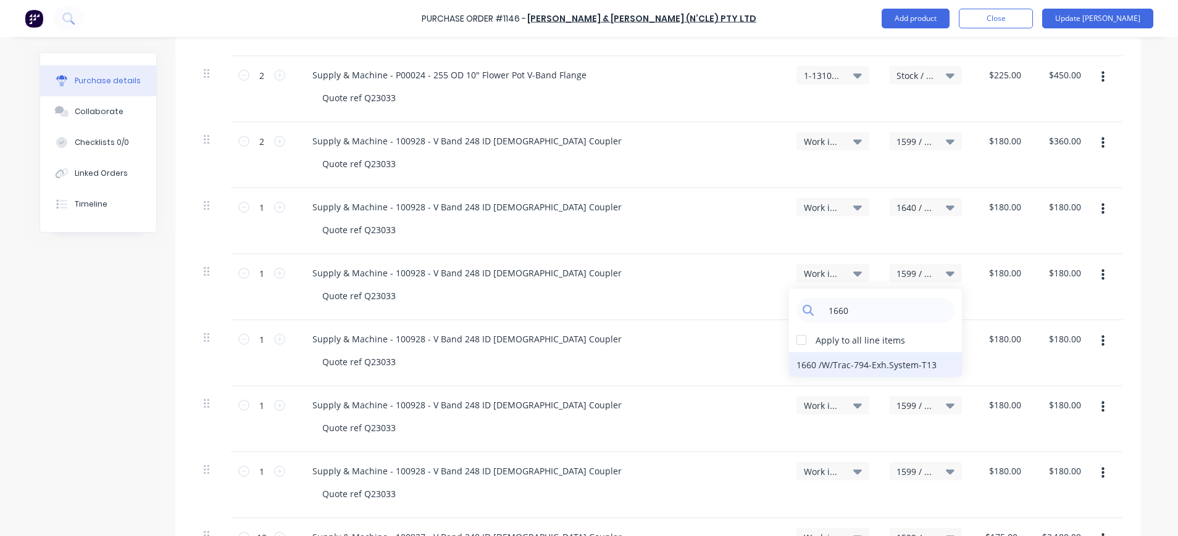
type input "1660"
click at [875, 367] on div "1660 / W/Trac-794-Exh.System-T13" at bounding box center [875, 365] width 173 height 25
click at [904, 337] on span "1599 / W/Trac-794-Exh.System-T11" at bounding box center [914, 339] width 37 height 13
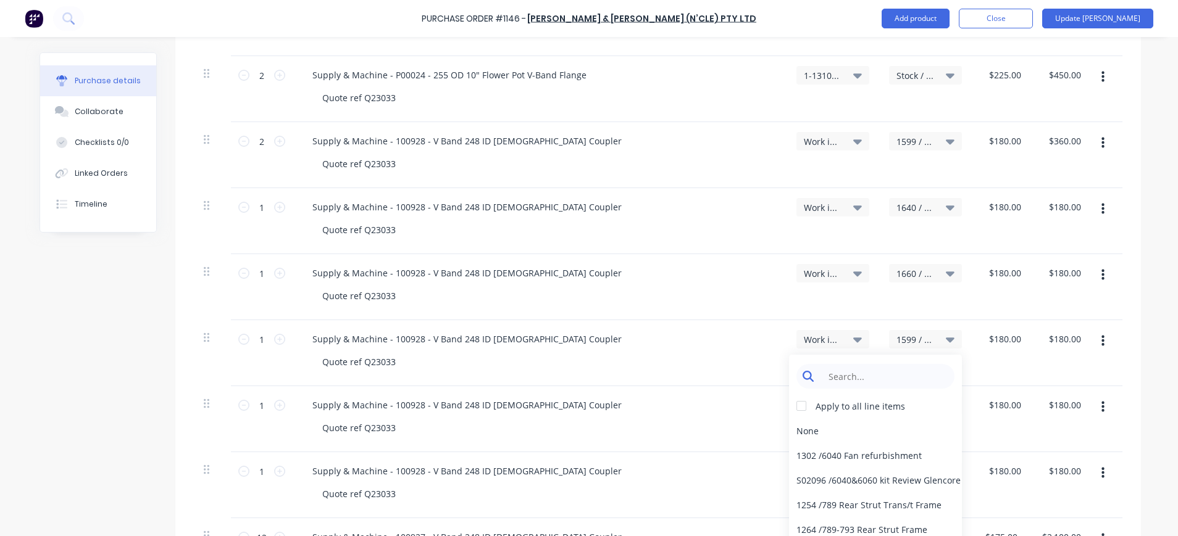
click at [893, 377] on input at bounding box center [885, 376] width 127 height 25
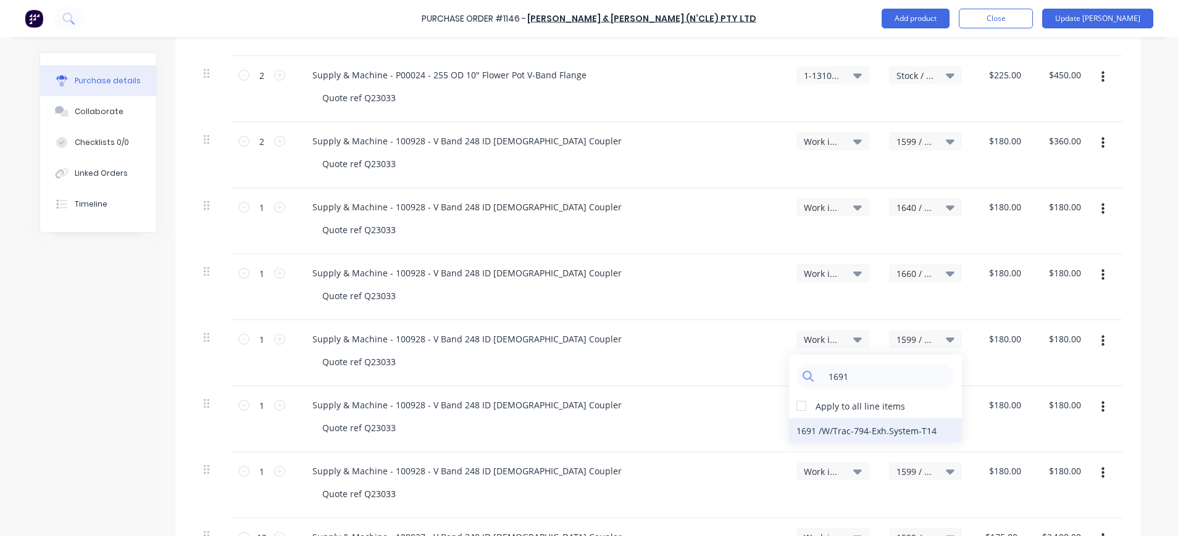
type input "1691"
click at [877, 430] on div "1691 / W/Trac-794-Exh.System-T14" at bounding box center [875, 431] width 173 height 25
click at [920, 407] on span "1599 / W/Trac-794-Exh.System-T11" at bounding box center [914, 405] width 37 height 13
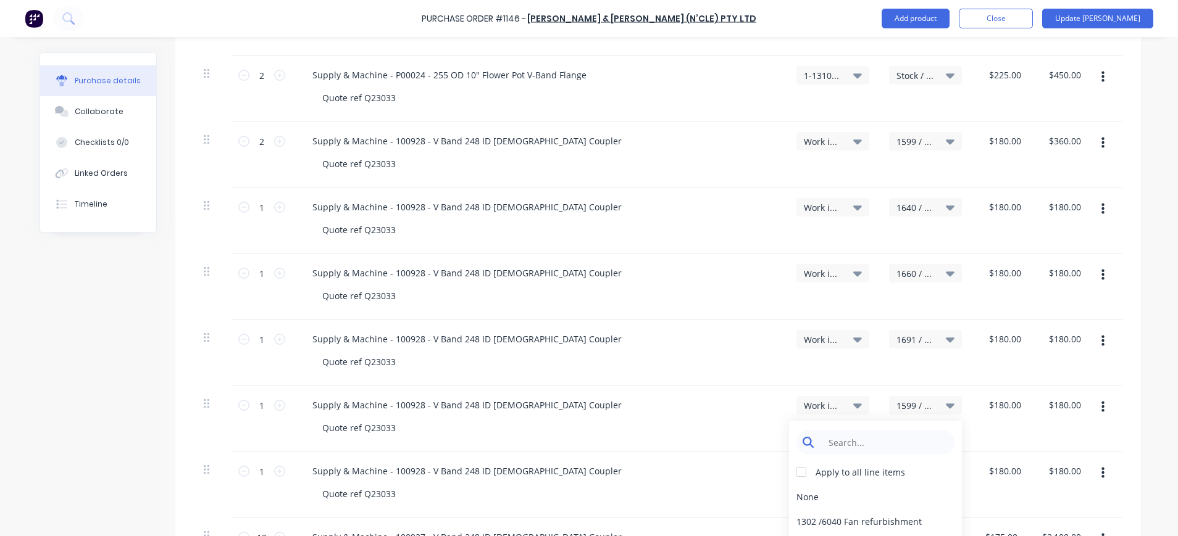
click at [910, 439] on input at bounding box center [885, 442] width 127 height 25
type input "1725"
click at [907, 501] on div "1725 / W/Trac-794-Exh.System-T15" at bounding box center [875, 497] width 173 height 25
click at [911, 473] on span "1599 / W/Trac-794-Exh.System-T11" at bounding box center [914, 471] width 37 height 13
click at [905, 497] on input at bounding box center [885, 508] width 127 height 25
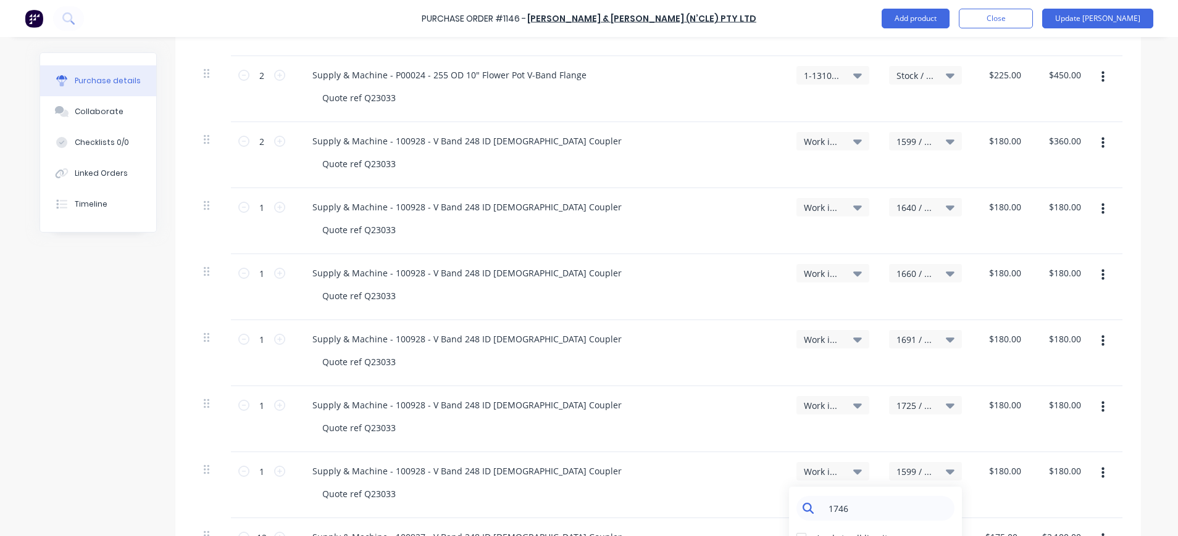
scroll to position [982, 0]
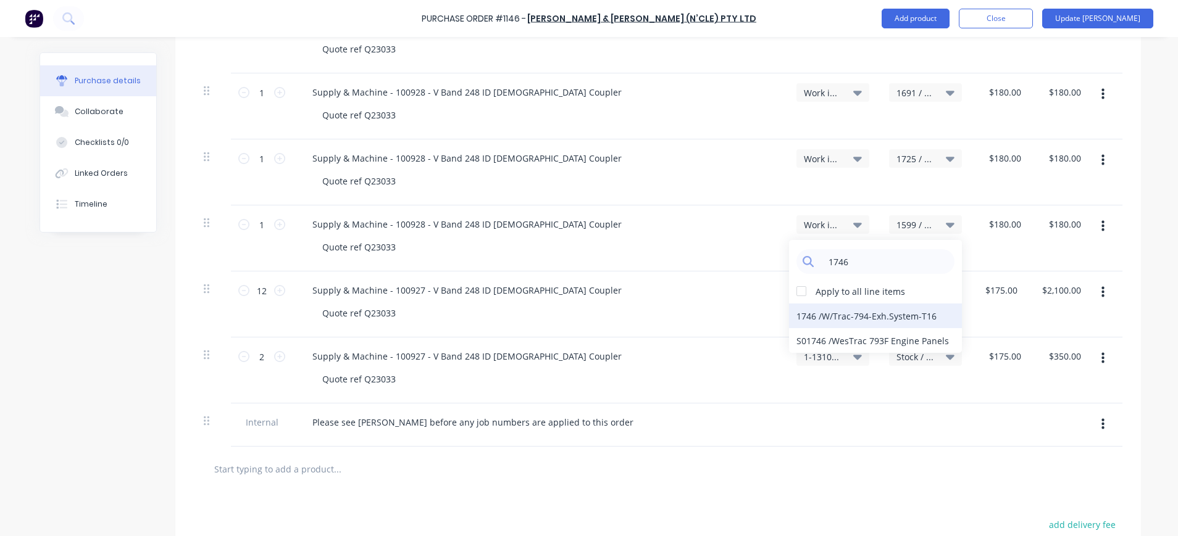
type input "1746"
click at [857, 317] on div "1746 / W/Trac-794-Exh.System-T16" at bounding box center [875, 316] width 173 height 25
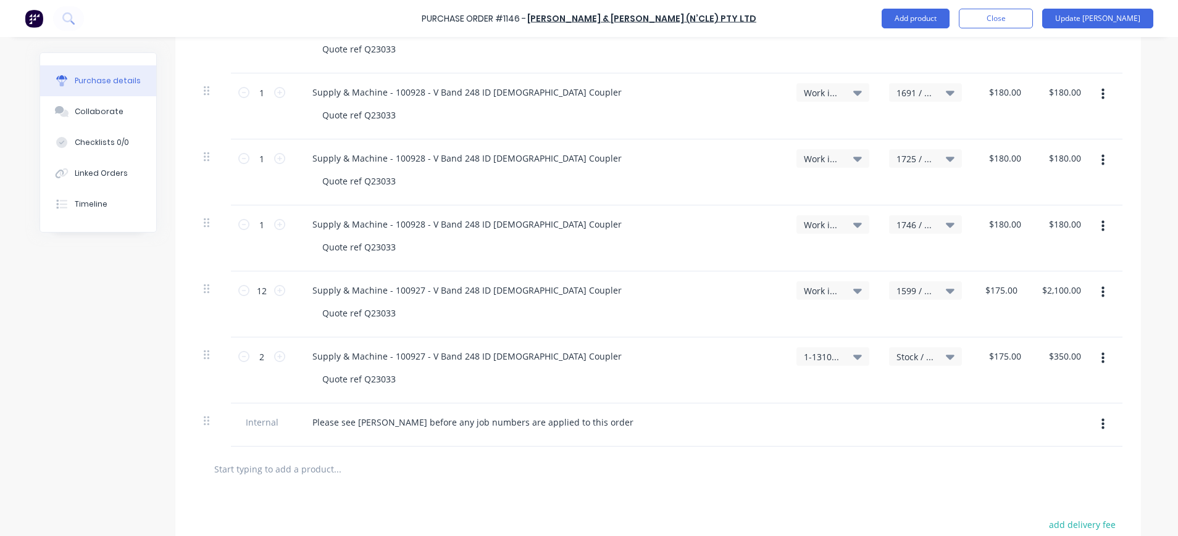
click at [1101, 295] on icon "button" at bounding box center [1102, 293] width 3 height 14
click at [1067, 348] on button "Duplicate" at bounding box center [1064, 350] width 105 height 25
type input "1"
type input "$175.00"
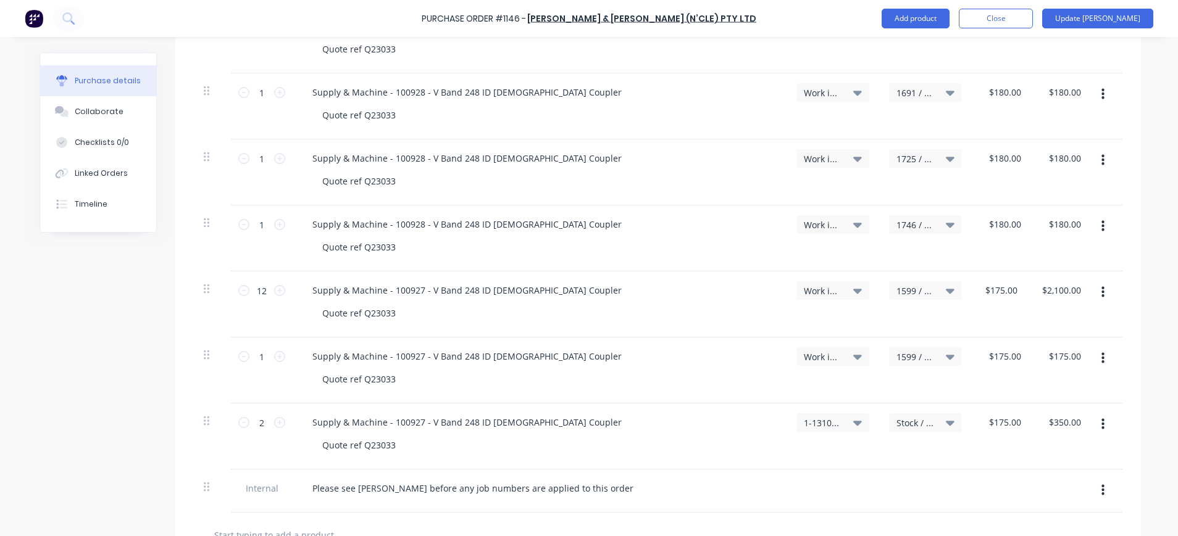
click at [1101, 295] on icon "button" at bounding box center [1102, 293] width 3 height 14
click at [1063, 345] on button "Duplicate" at bounding box center [1064, 350] width 105 height 25
type input "1"
type input "$175.00"
drag, startPoint x: 1098, startPoint y: 292, endPoint x: 1087, endPoint y: 307, distance: 18.2
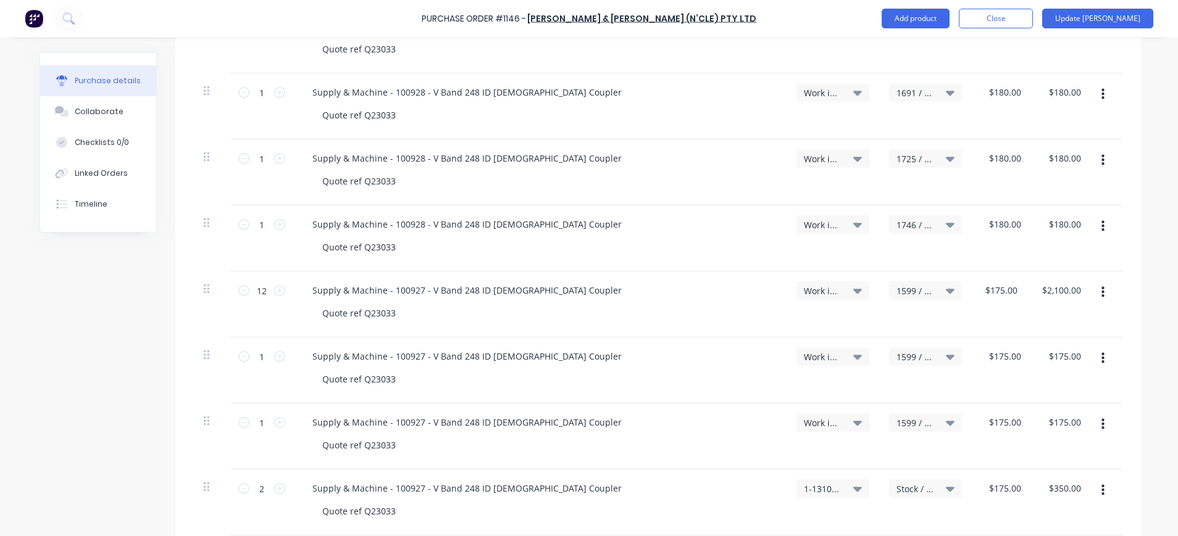
click at [1098, 293] on button "button" at bounding box center [1102, 293] width 29 height 22
click at [1051, 342] on button "Duplicate" at bounding box center [1064, 350] width 105 height 25
type input "1"
type input "$175.00"
drag, startPoint x: 1095, startPoint y: 293, endPoint x: 1075, endPoint y: 306, distance: 23.3
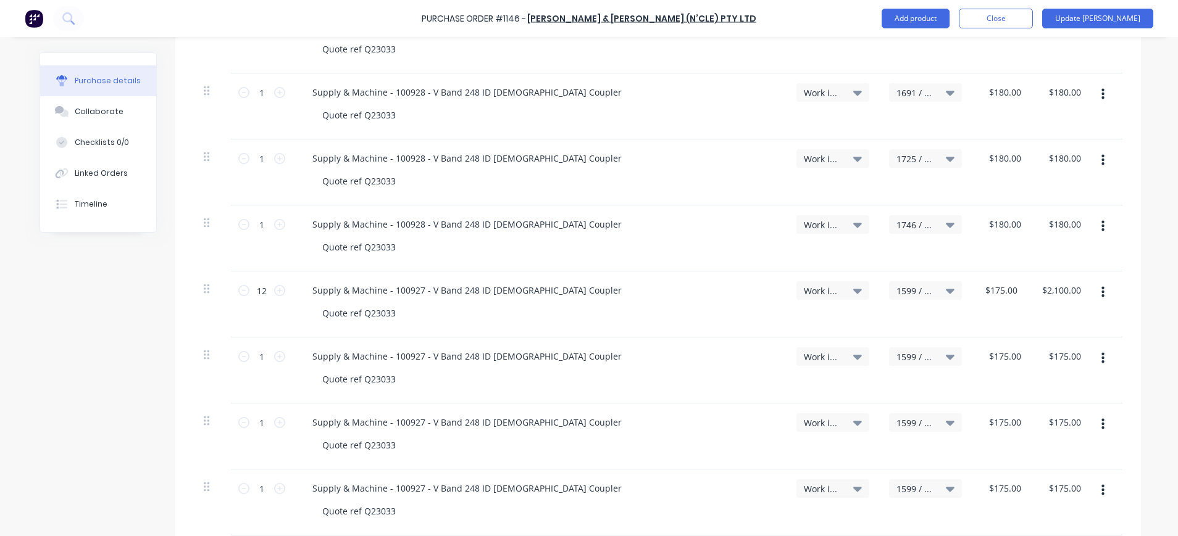
click at [1090, 295] on button "button" at bounding box center [1102, 293] width 29 height 22
click at [1028, 348] on button "Duplicate" at bounding box center [1064, 350] width 105 height 25
type input "1"
type input "$175.00"
click at [1101, 288] on icon "button" at bounding box center [1102, 292] width 3 height 11
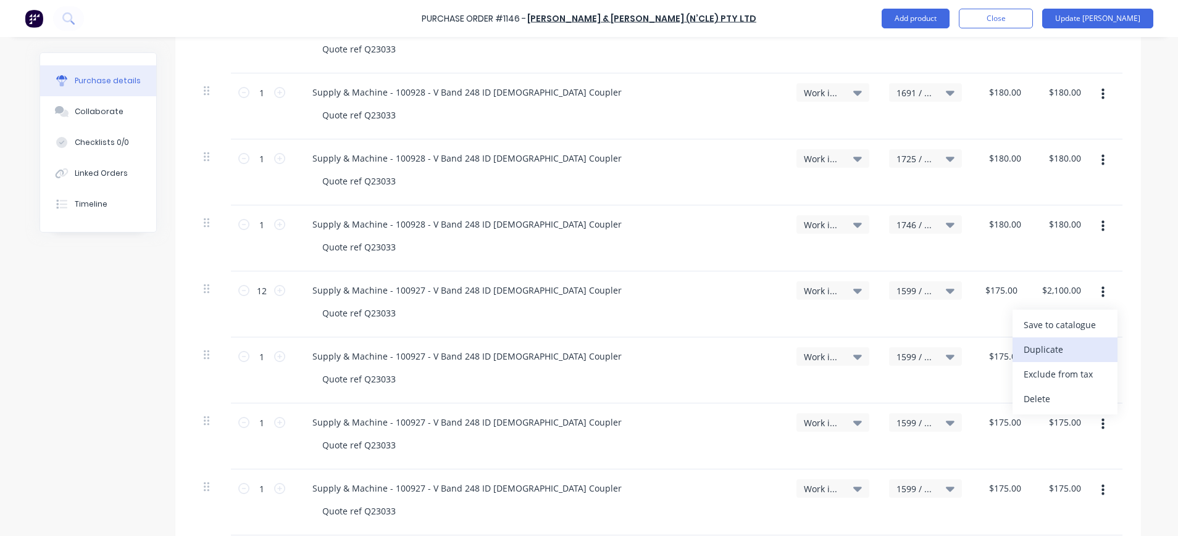
click at [1043, 349] on button "Duplicate" at bounding box center [1064, 350] width 105 height 25
type input "1"
type input "$175.00"
drag, startPoint x: 260, startPoint y: 292, endPoint x: 246, endPoint y: 291, distance: 13.6
click at [249, 291] on input "12" at bounding box center [261, 291] width 25 height 19
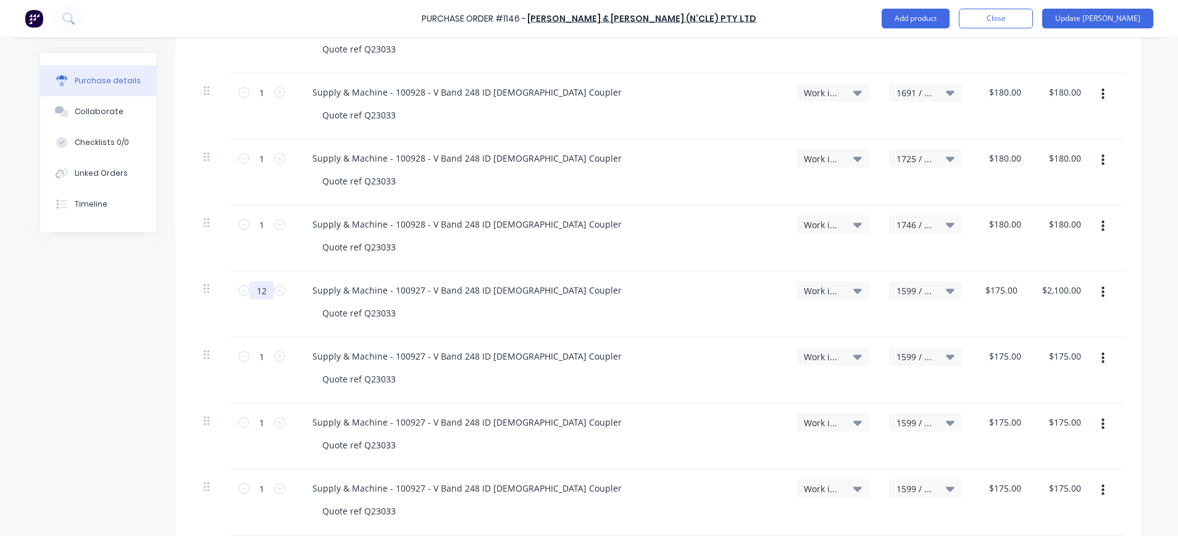
type input "2"
type input "$350.00"
type input "2"
click at [896, 356] on span "1599 / W/Trac-794-Exh.System-T11" at bounding box center [914, 357] width 37 height 13
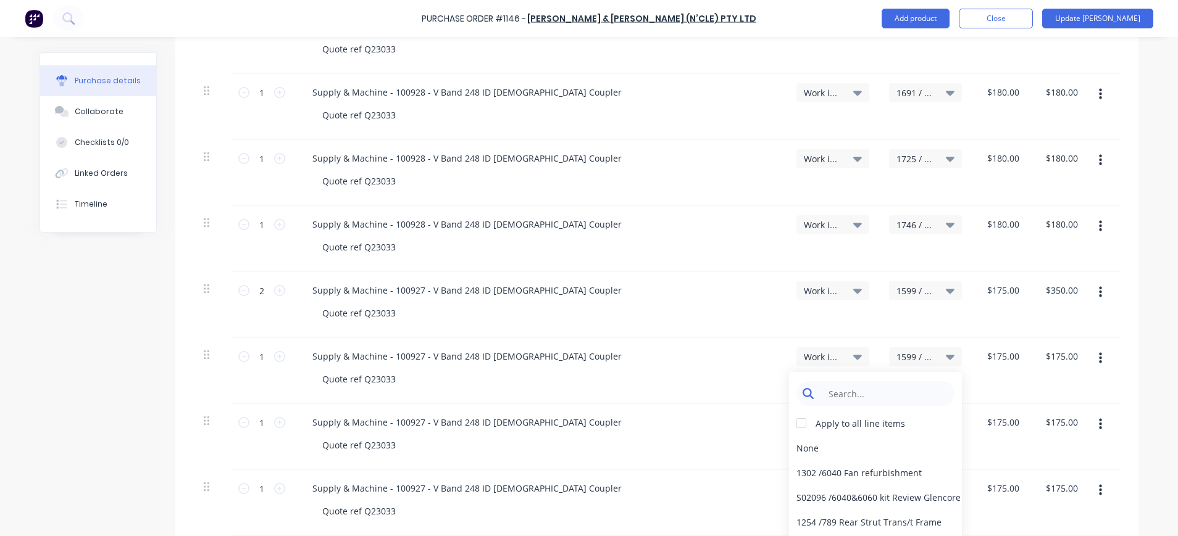
click at [885, 396] on input at bounding box center [885, 394] width 127 height 25
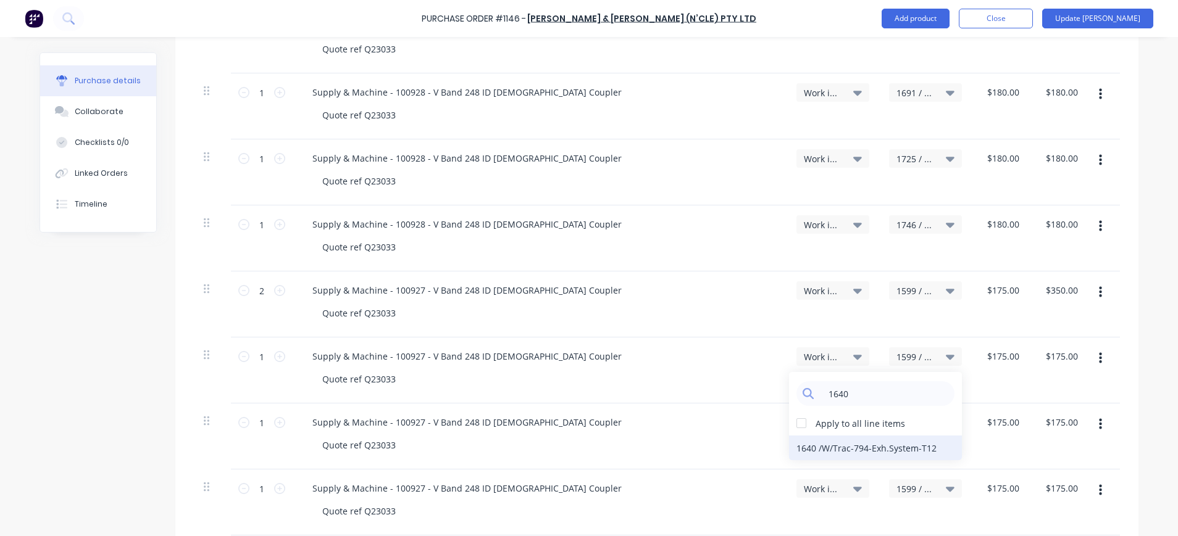
type input "1640"
click at [883, 455] on div "1640 / W/Trac-794-Exh.System-T12" at bounding box center [875, 448] width 173 height 25
click at [903, 415] on div "1599 / W/Trac-794-Exh.System-T11" at bounding box center [925, 423] width 73 height 19
click at [895, 456] on input at bounding box center [885, 460] width 127 height 25
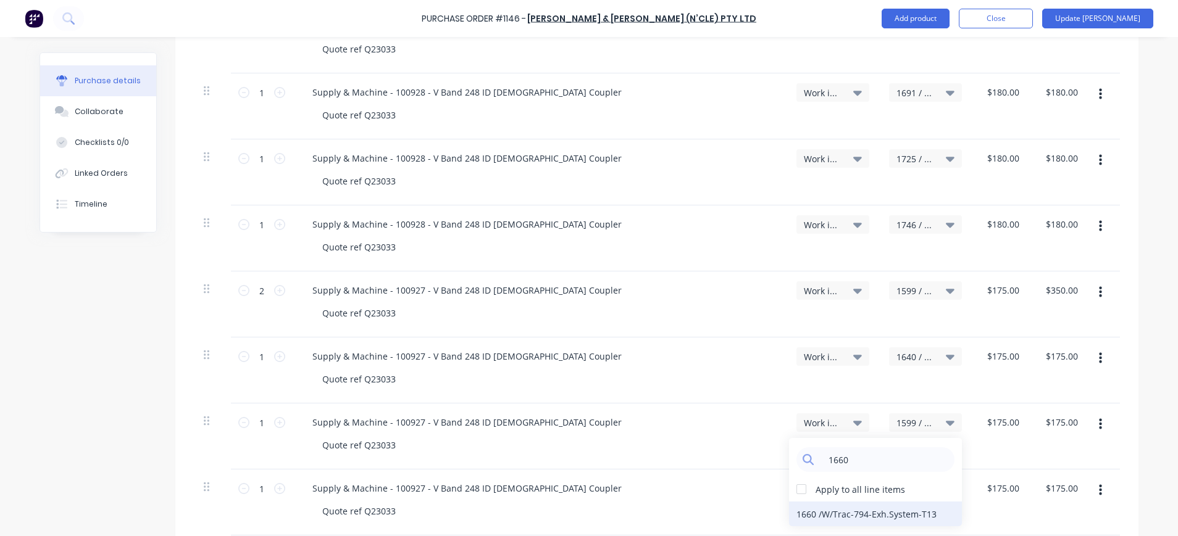
type input "1660"
click at [899, 513] on div "1660 / W/Trac-794-Exh.System-T13" at bounding box center [875, 514] width 173 height 25
click at [946, 487] on icon at bounding box center [950, 489] width 9 height 14
click at [906, 522] on input at bounding box center [885, 526] width 127 height 25
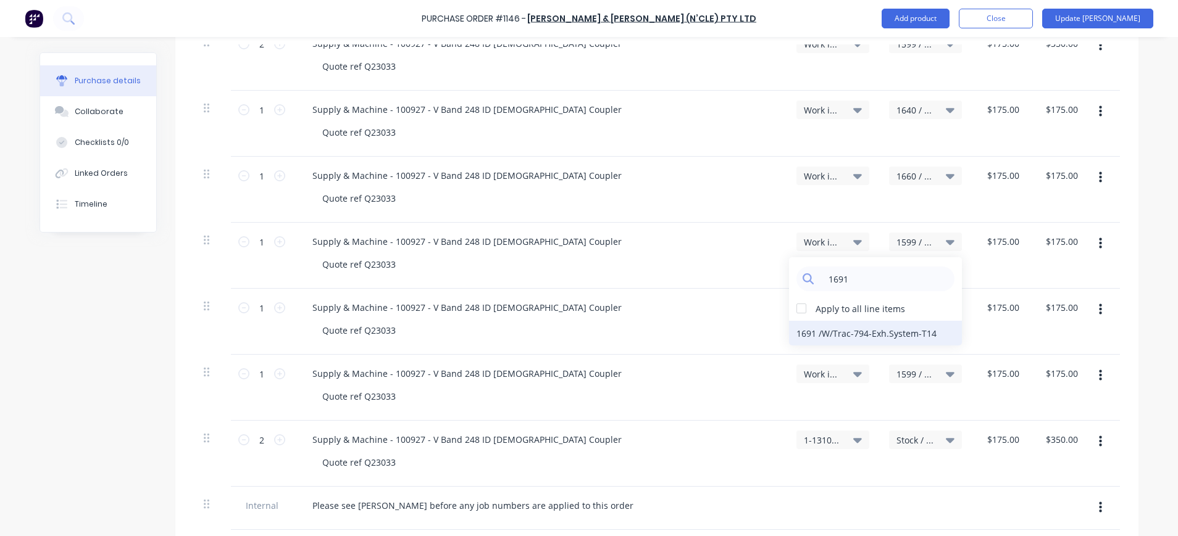
type input "1691"
click at [859, 330] on div "1691 / W/Trac-794-Exh.System-T14" at bounding box center [875, 333] width 173 height 25
click at [899, 311] on span "1599 / W/Trac-794-Exh.System-T11" at bounding box center [914, 308] width 37 height 13
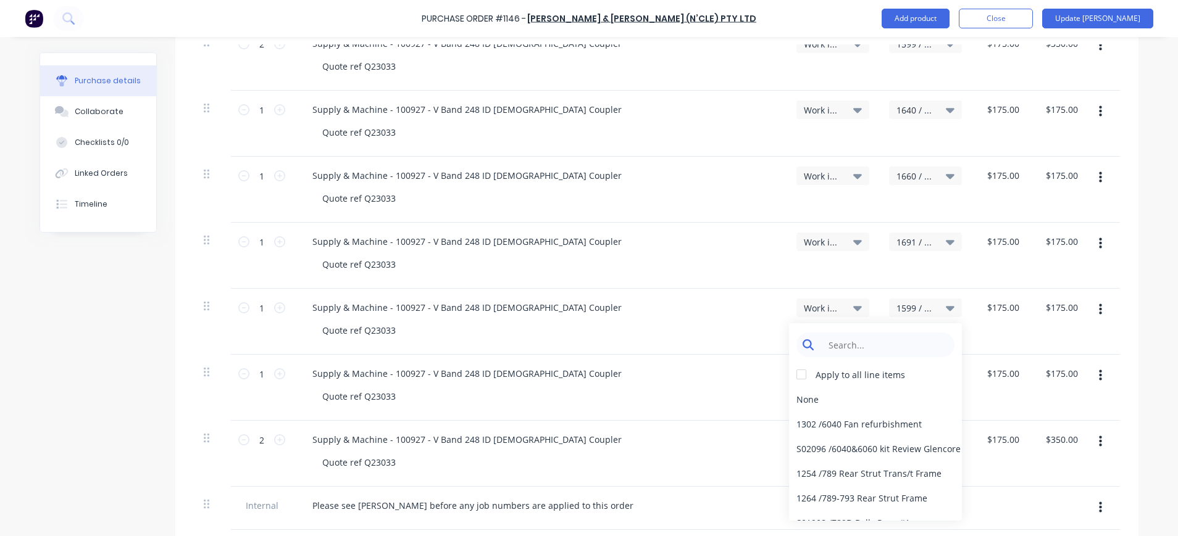
click at [902, 340] on input at bounding box center [885, 345] width 127 height 25
type input "1725"
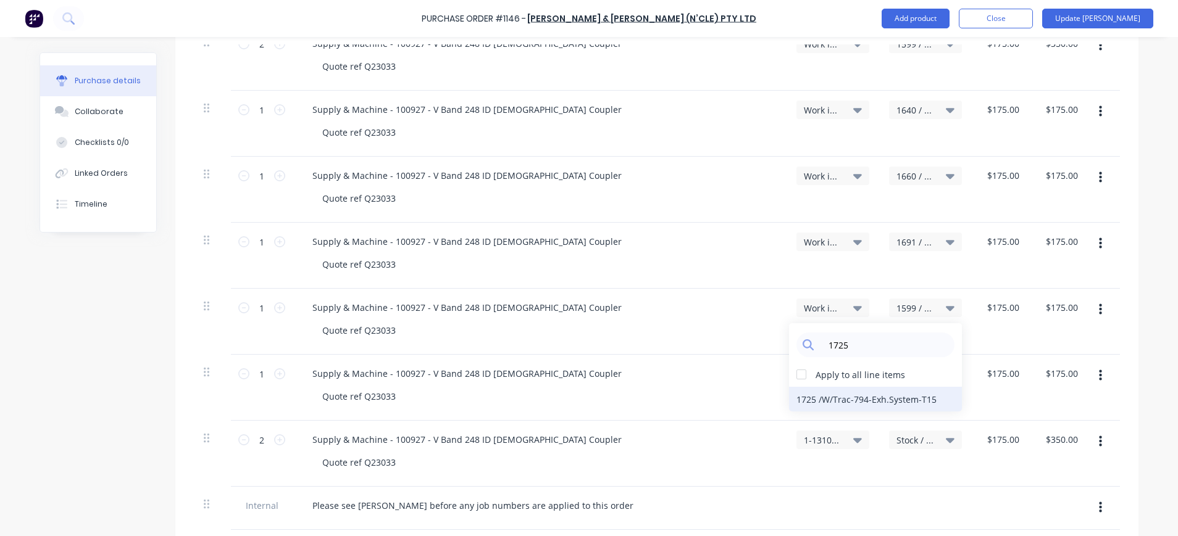
click at [892, 394] on div "1725 / W/Trac-794-Exh.System-T15" at bounding box center [875, 399] width 173 height 25
click at [901, 374] on span "1599 / W/Trac-794-Exh.System-T11" at bounding box center [914, 374] width 37 height 13
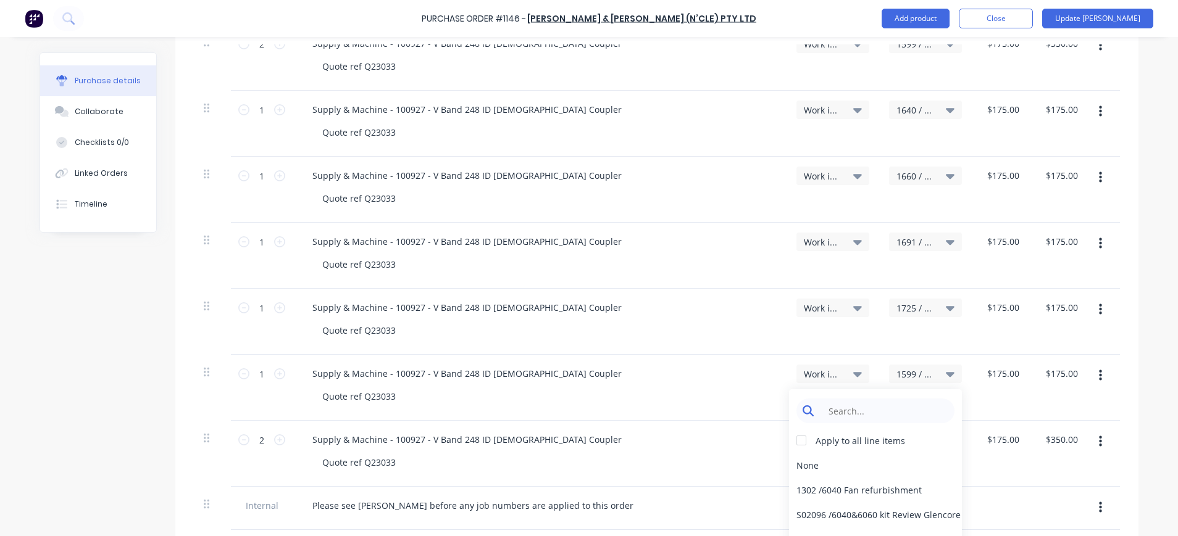
click at [898, 415] on input at bounding box center [885, 411] width 127 height 25
type input "1746"
click at [893, 469] on div "1746 / W/Trac-794-Exh.System-T16" at bounding box center [875, 465] width 173 height 25
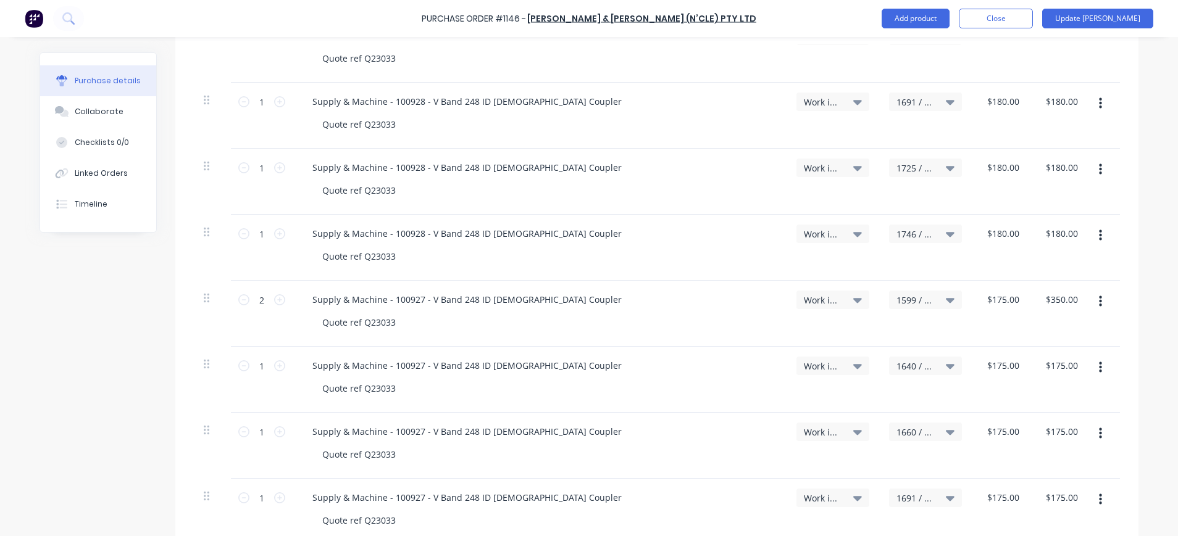
scroll to position [742, 0]
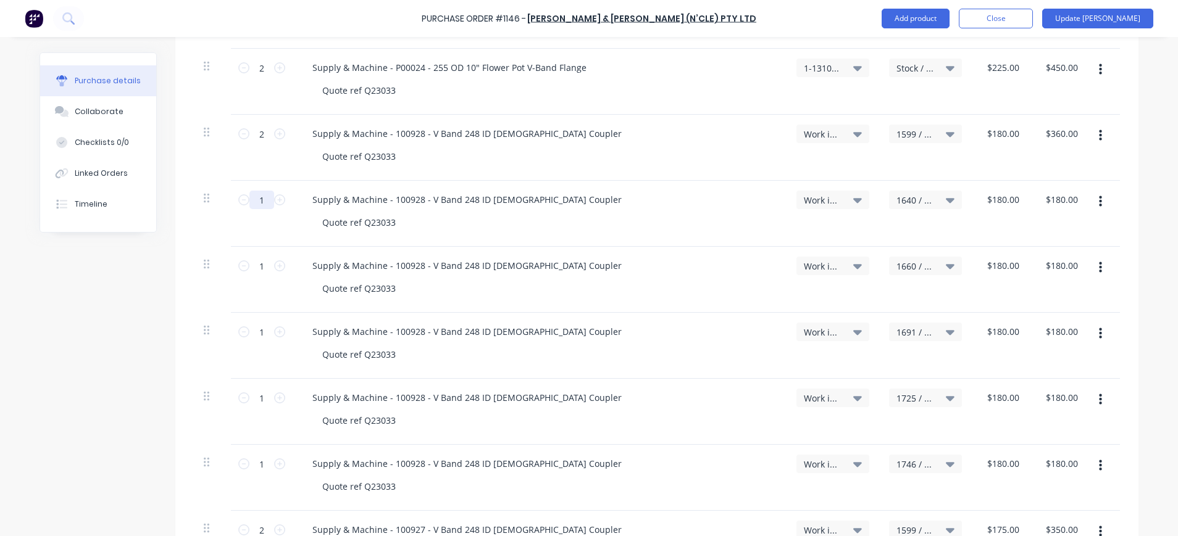
click at [262, 198] on input "1" at bounding box center [261, 200] width 25 height 19
type input "2"
type input "$360.00"
type input "2"
click at [249, 270] on input "1" at bounding box center [261, 266] width 25 height 19
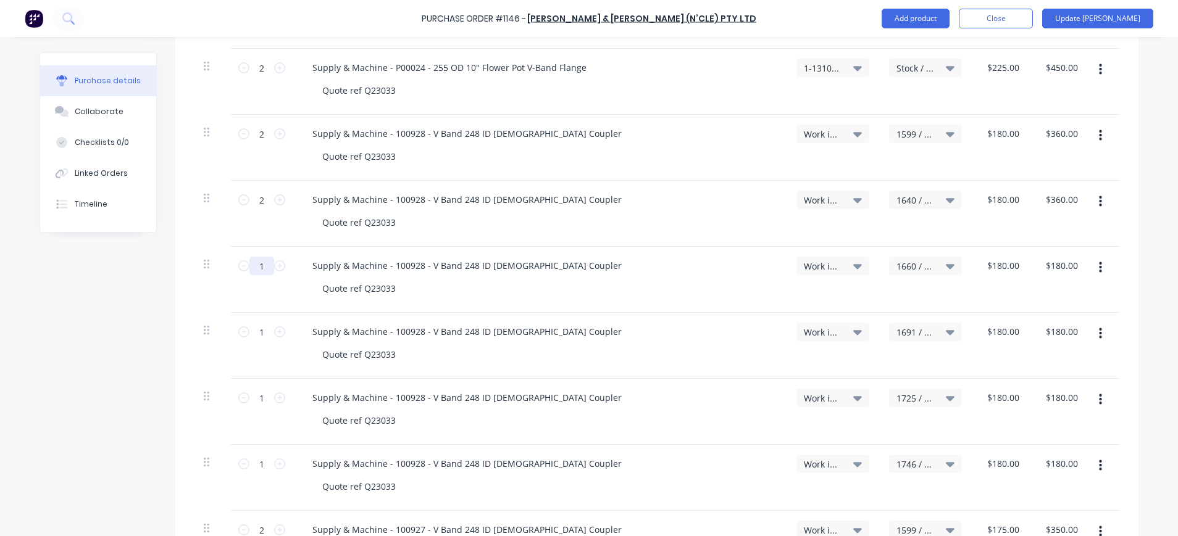
type input "2"
type input "$360.00"
type input "2"
drag, startPoint x: 249, startPoint y: 336, endPoint x: 261, endPoint y: 336, distance: 11.7
click at [261, 336] on input "1" at bounding box center [261, 332] width 25 height 19
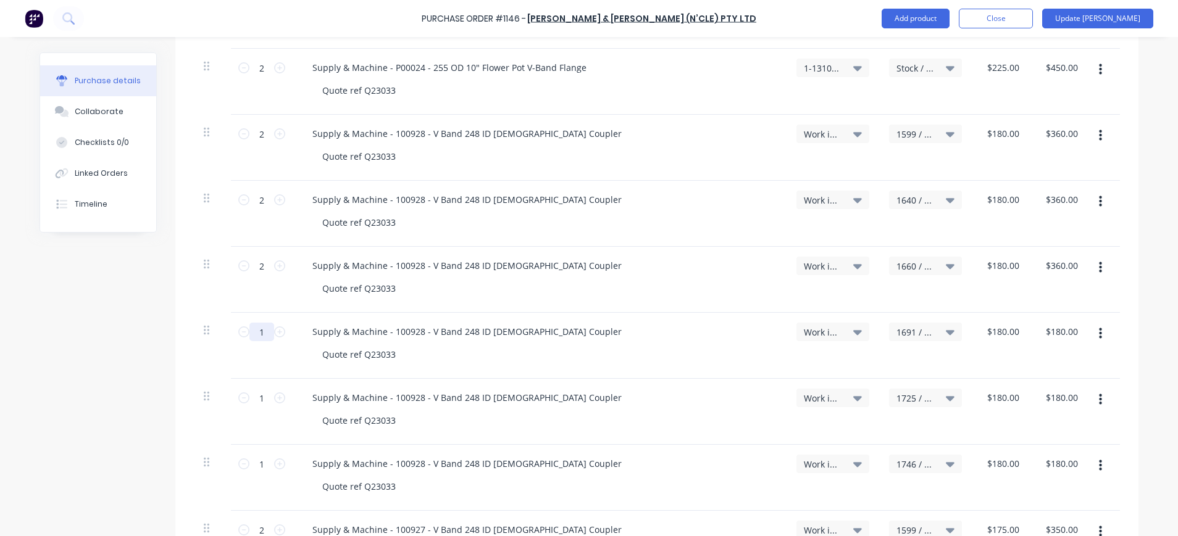
type input "2"
type input "$360.00"
type input "2"
drag, startPoint x: 249, startPoint y: 398, endPoint x: 267, endPoint y: 397, distance: 17.9
click at [267, 397] on input "1" at bounding box center [261, 398] width 25 height 19
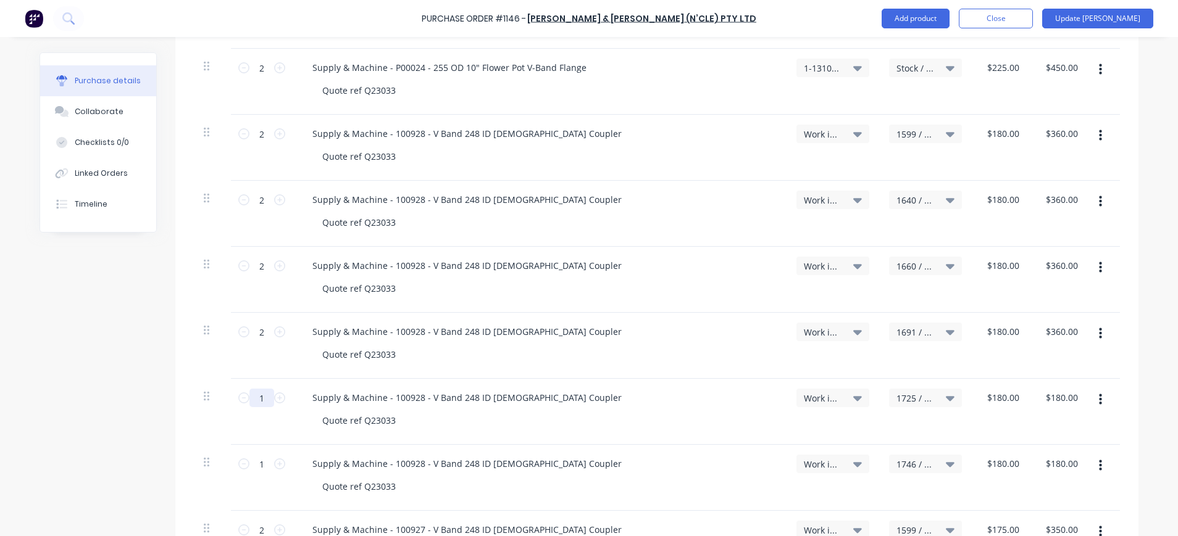
type input "2"
type input "$360.00"
type input "2"
click at [257, 462] on input "1" at bounding box center [261, 464] width 25 height 19
type input "2"
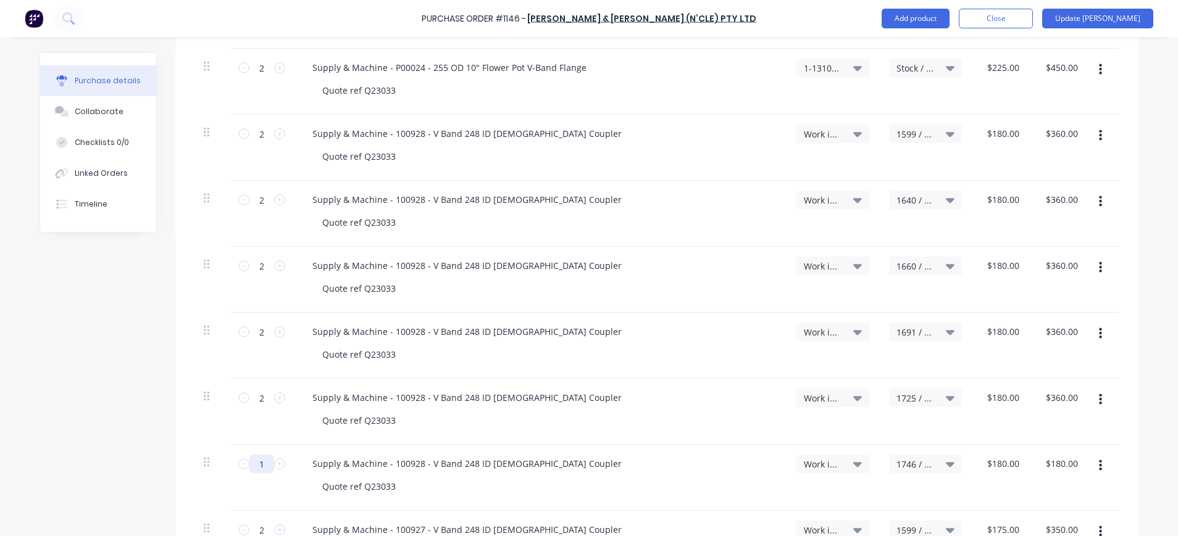
type input "$360.00"
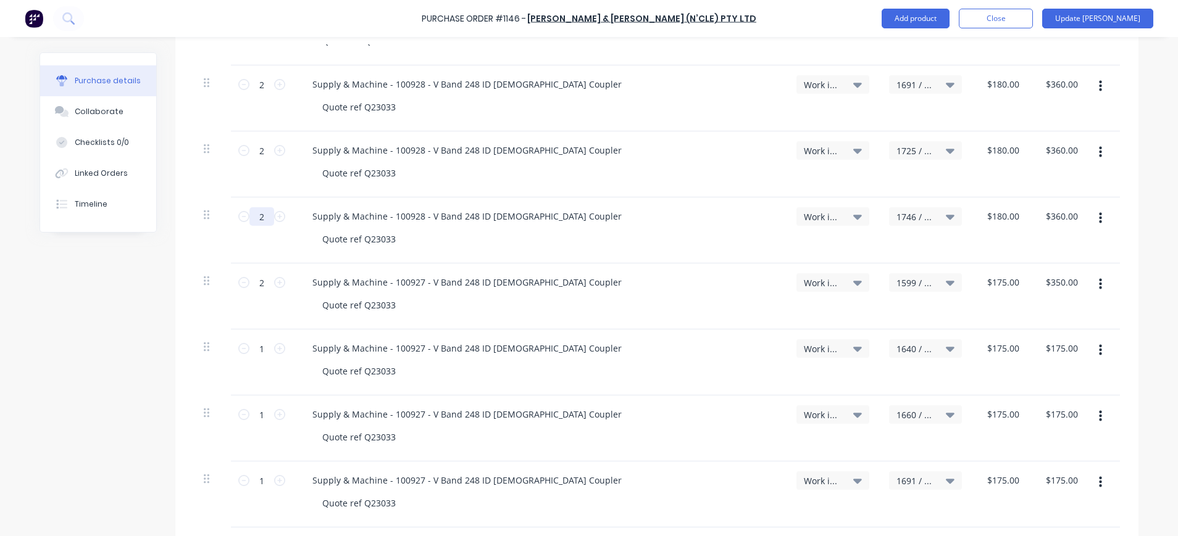
scroll to position [989, 0]
type input "2"
click at [255, 351] on input "1" at bounding box center [261, 349] width 25 height 19
type input "2"
type input "$350.00"
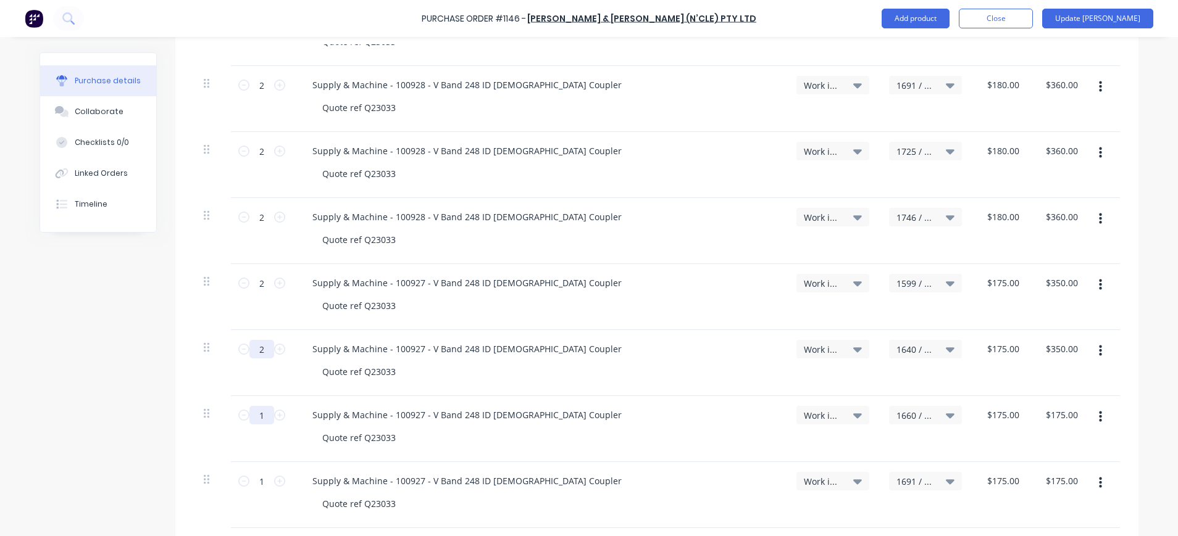
type input "2"
click at [257, 417] on input "1" at bounding box center [261, 415] width 25 height 19
type input "2"
type input "$350.00"
type input "2"
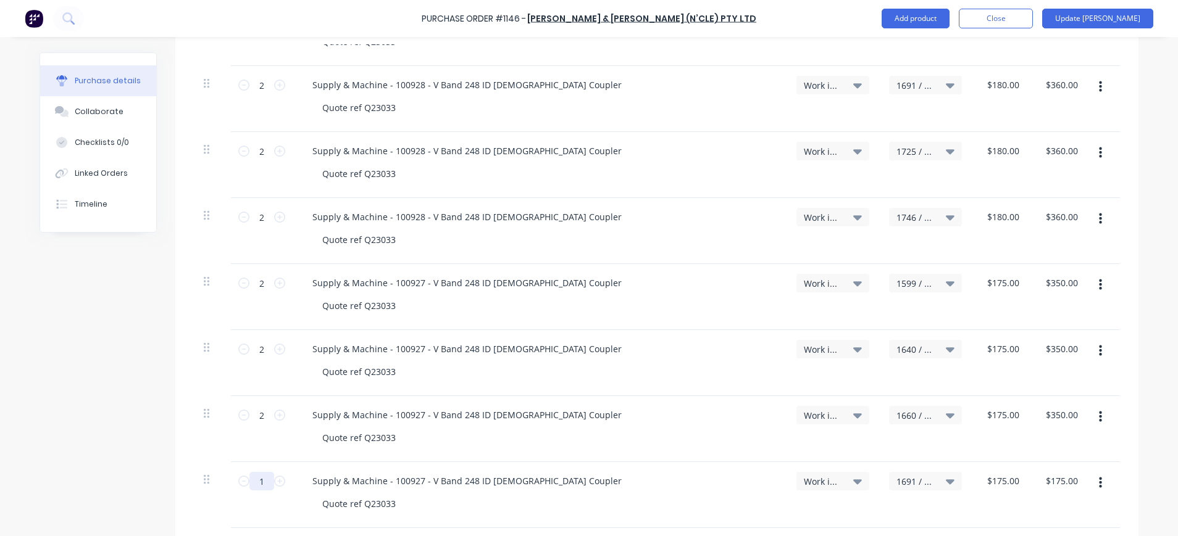
click at [258, 484] on input "1" at bounding box center [261, 481] width 25 height 19
type input "2"
type input "$350.00"
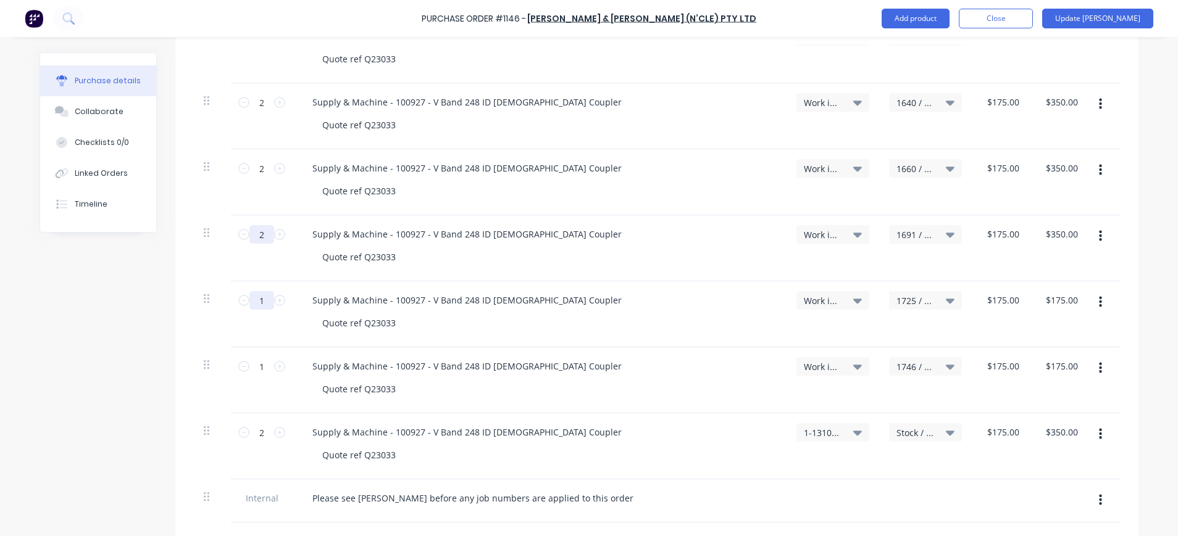
type input "2"
click at [259, 301] on input "1" at bounding box center [261, 300] width 25 height 19
type input "2"
type input "$350.00"
type input "2"
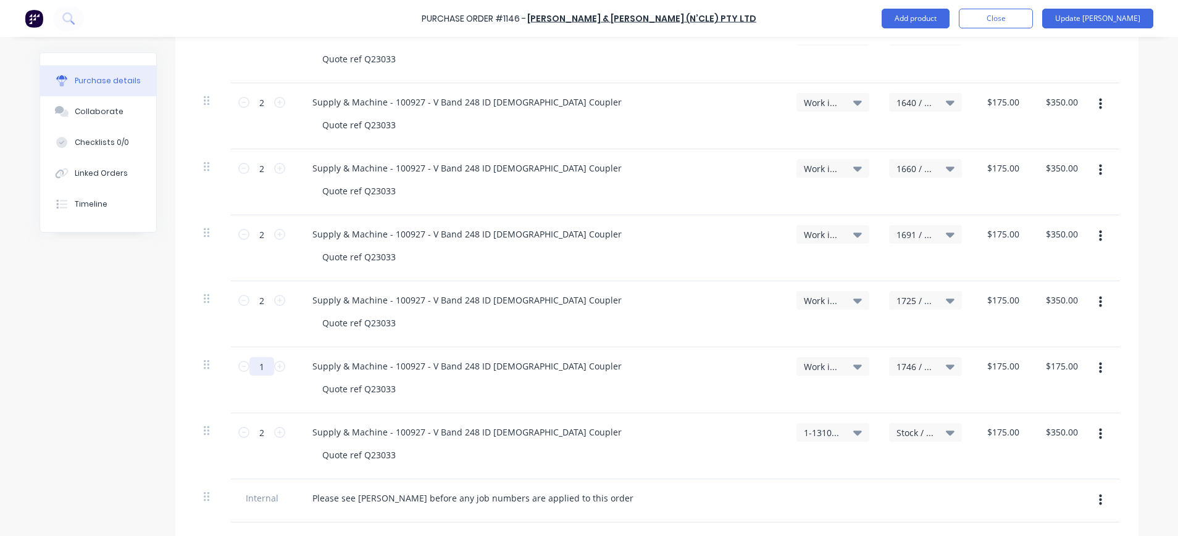
click at [252, 364] on input "1" at bounding box center [261, 366] width 25 height 19
type input "2"
type input "$350.00"
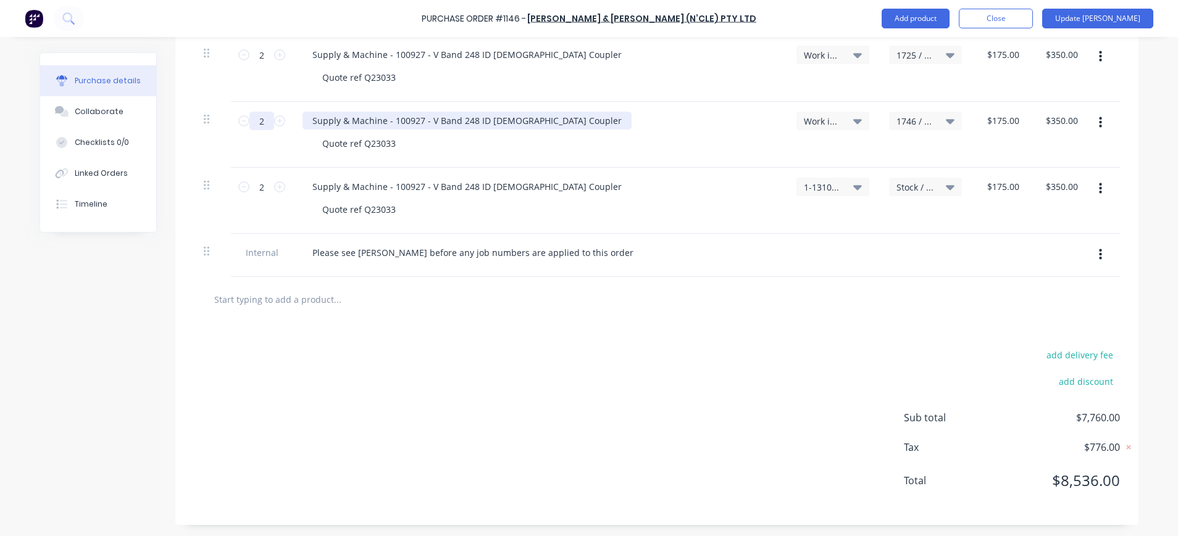
scroll to position [1483, 0]
type input "2"
click at [576, 334] on div "add delivery fee add discount Sub total $7,760.00 Tax $776.00 Total $8,536.00" at bounding box center [656, 422] width 963 height 203
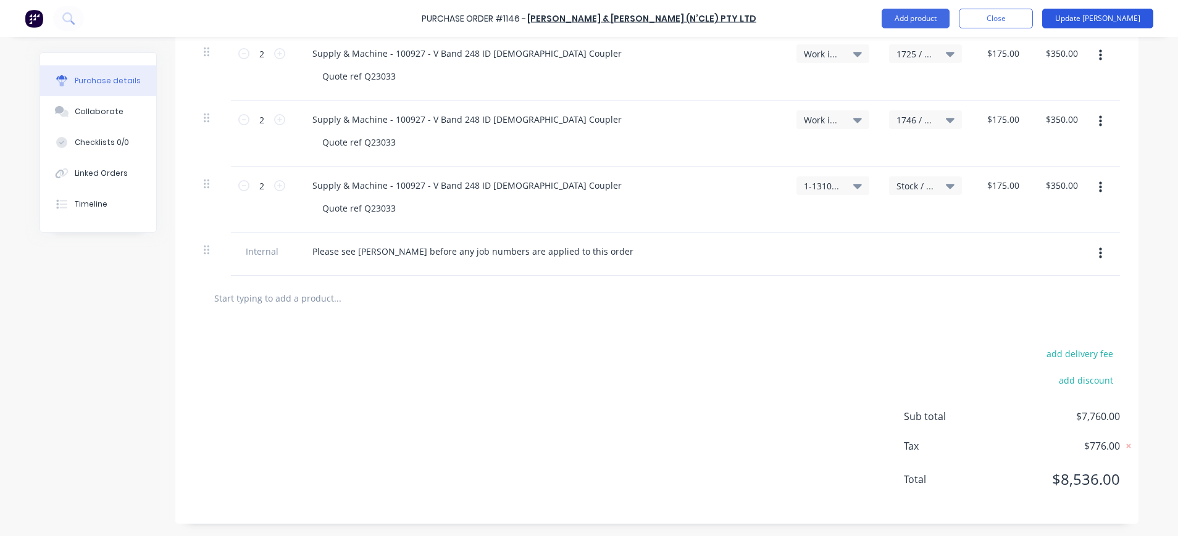
click at [1115, 17] on button "Update Bill" at bounding box center [1097, 19] width 111 height 20
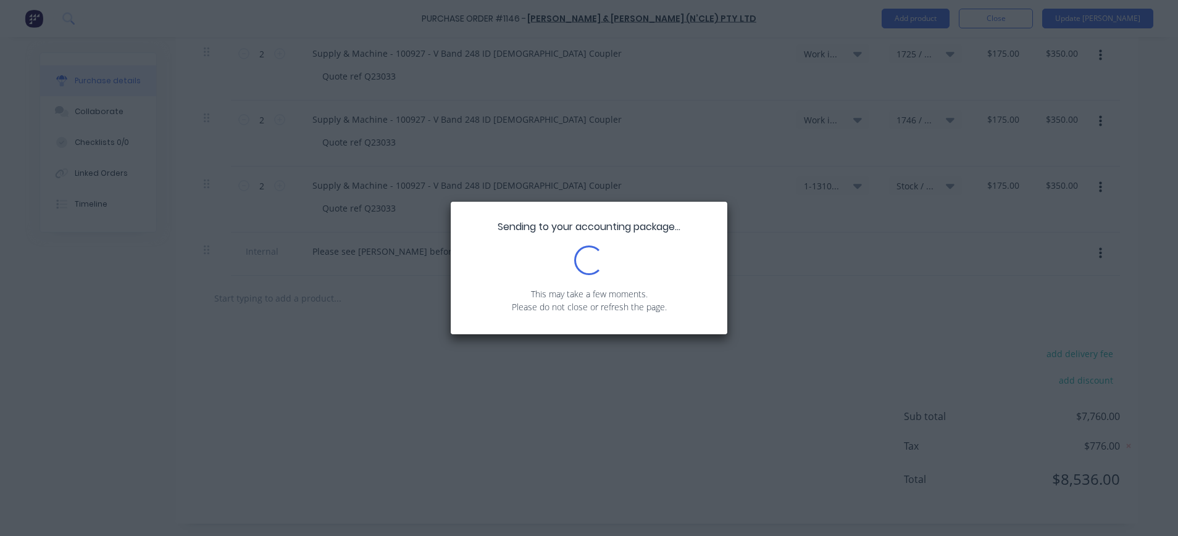
scroll to position [0, 0]
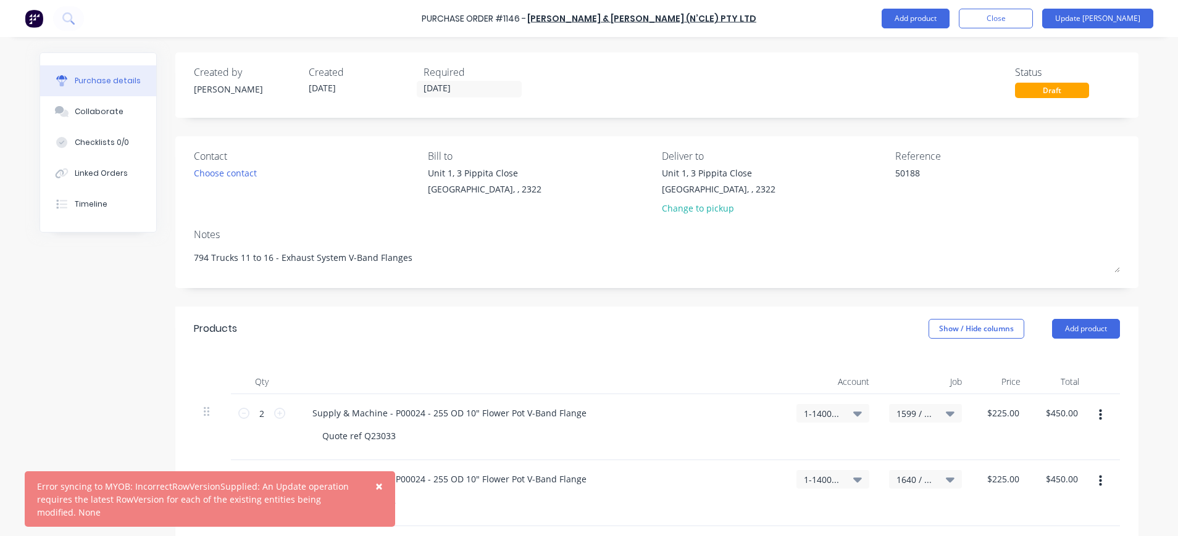
click at [377, 486] on span "×" at bounding box center [378, 486] width 7 height 17
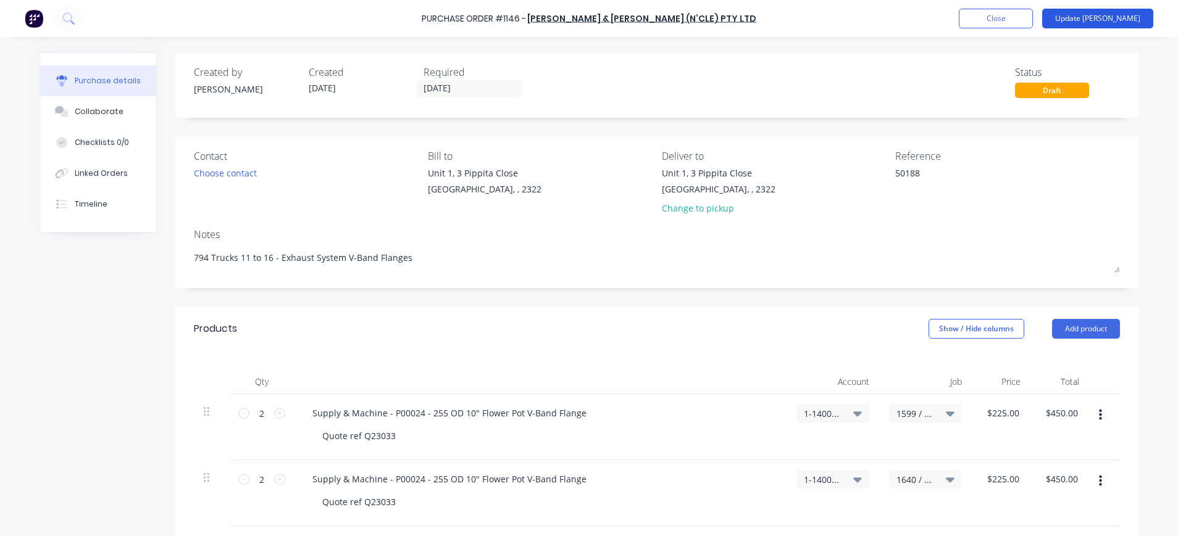
click at [1111, 15] on button "Update Bill" at bounding box center [1097, 19] width 111 height 20
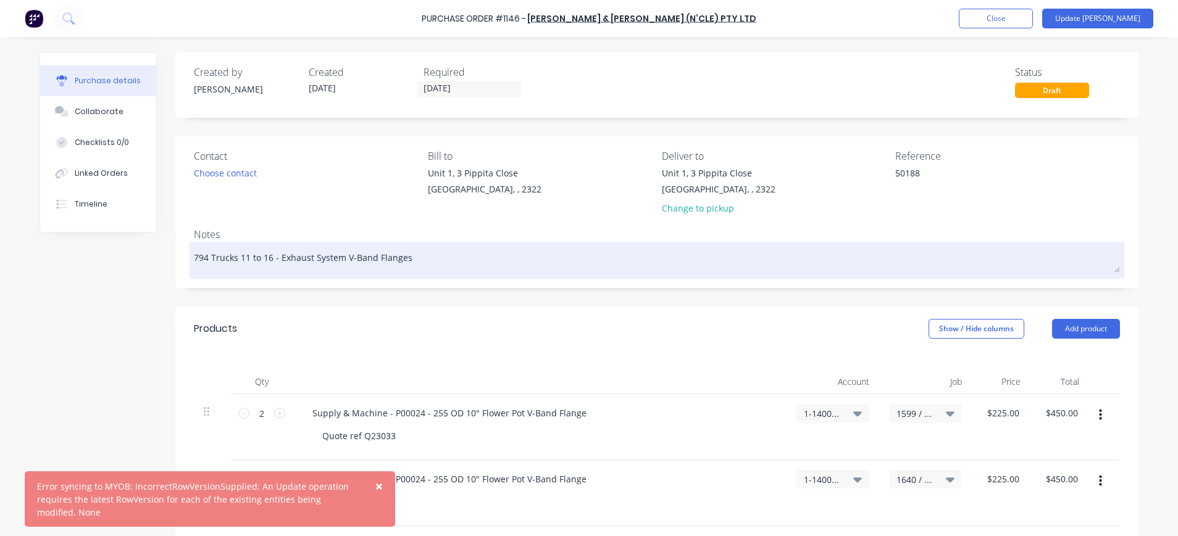
click at [526, 247] on textarea "794 Trucks 11 to 16 - Exhaust System V-Band Flanges" at bounding box center [657, 259] width 926 height 28
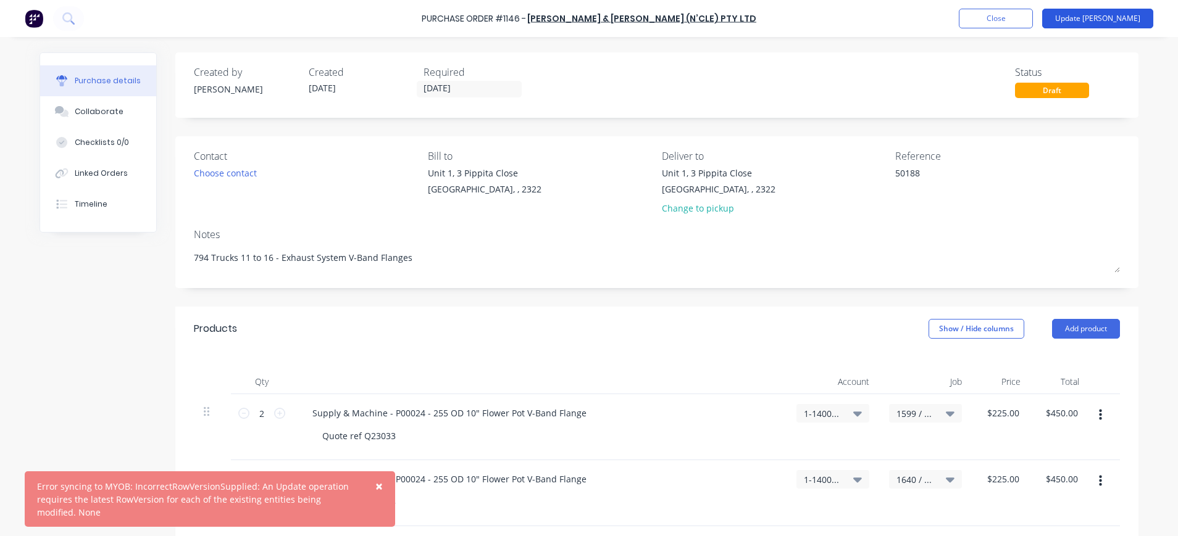
click at [1099, 19] on button "Update Bill" at bounding box center [1097, 19] width 111 height 20
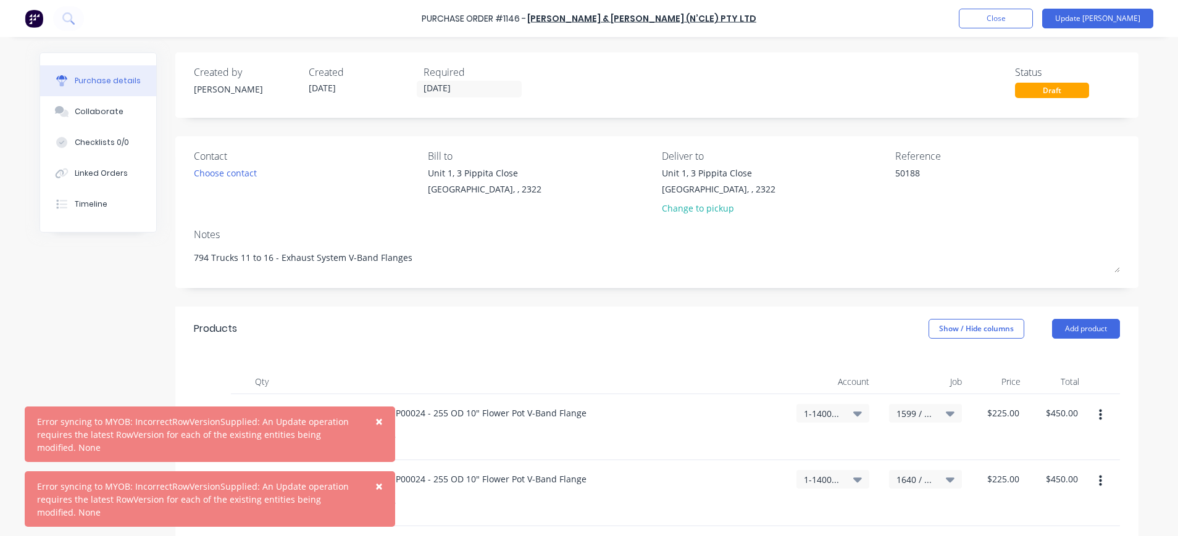
click at [379, 423] on span "×" at bounding box center [378, 421] width 7 height 17
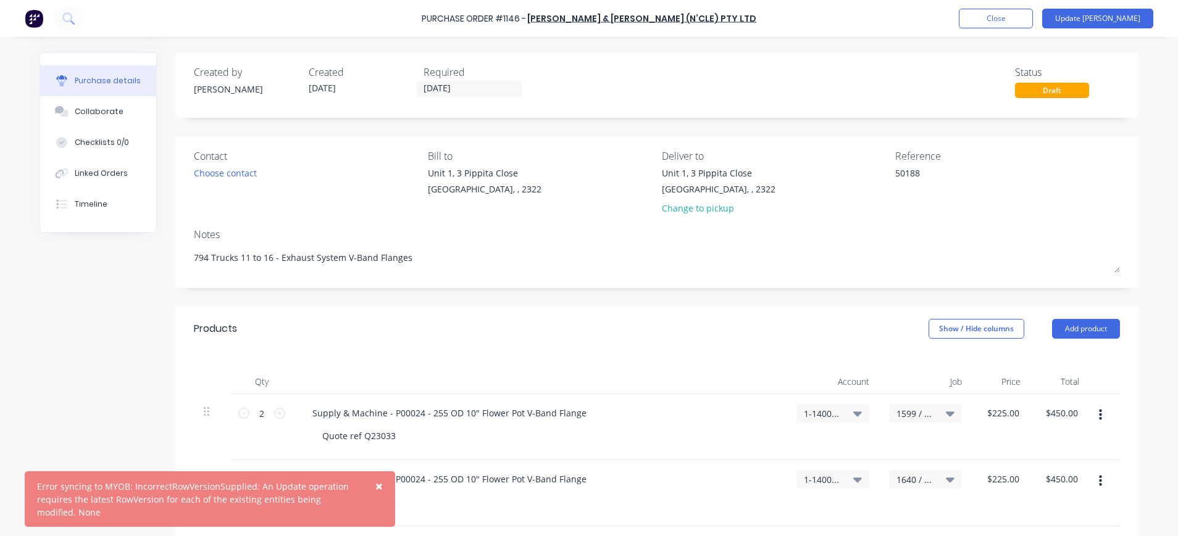
click at [385, 488] on button "×" at bounding box center [379, 487] width 32 height 30
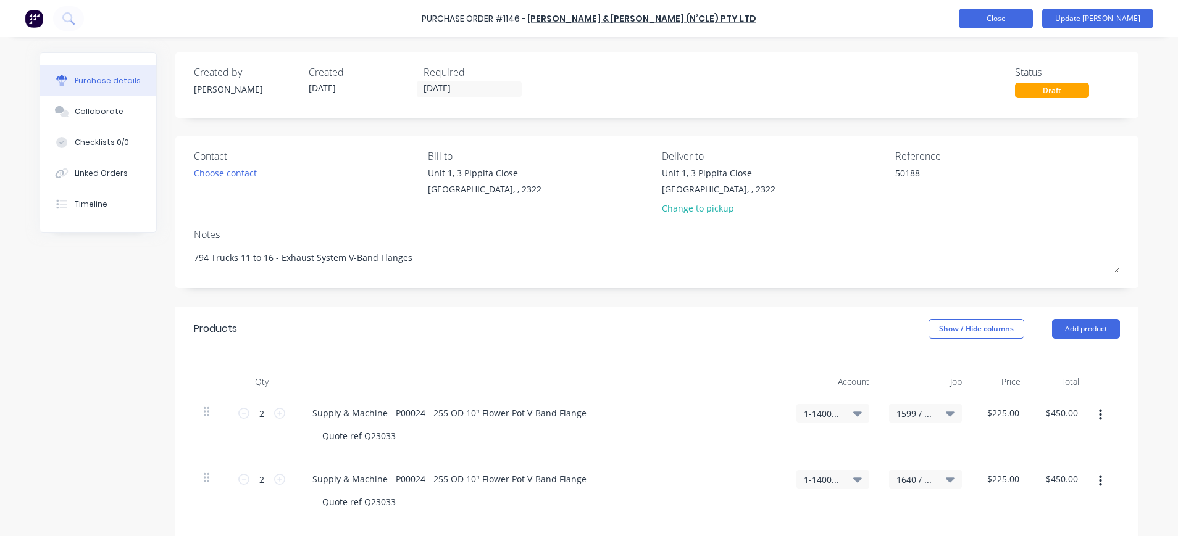
click at [1025, 15] on button "Close" at bounding box center [996, 19] width 74 height 20
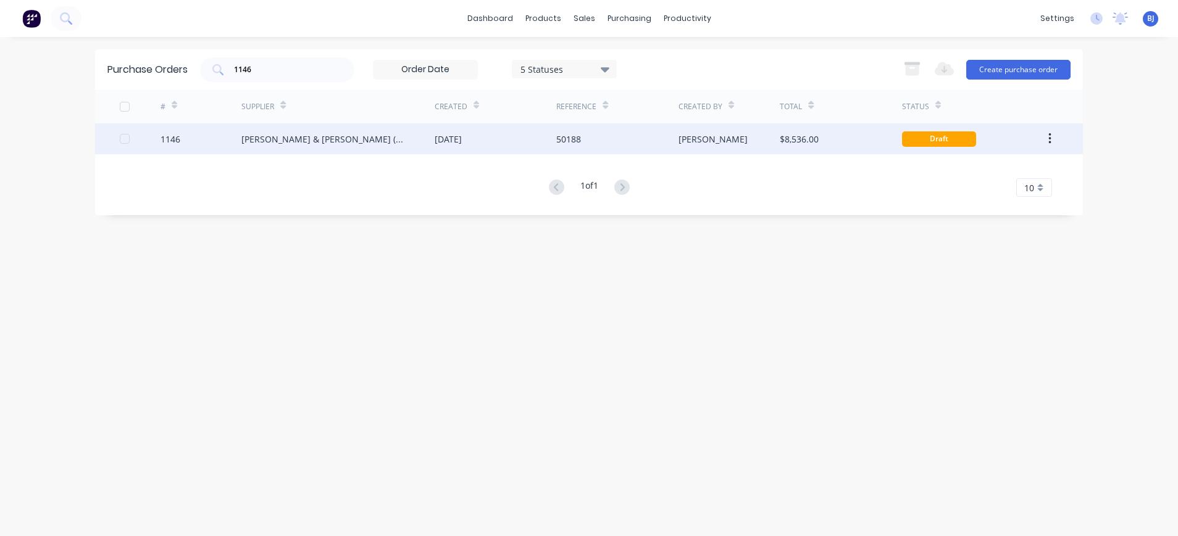
click at [414, 135] on div "Brent & Warburton (N’CLE) Pty Ltd" at bounding box center [337, 138] width 193 height 31
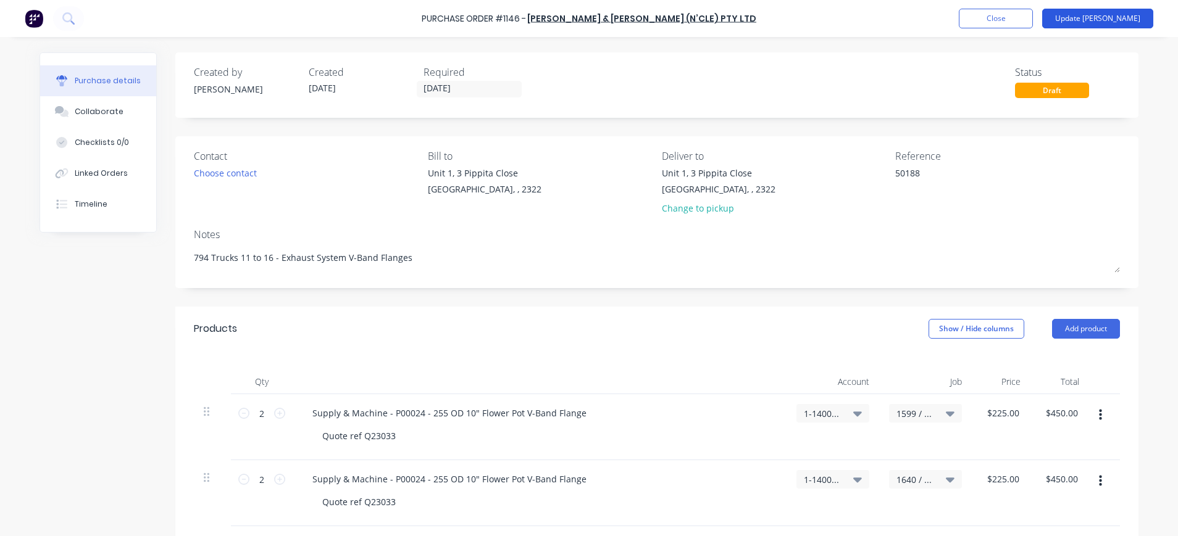
click at [1118, 21] on button "Update Bill" at bounding box center [1097, 19] width 111 height 20
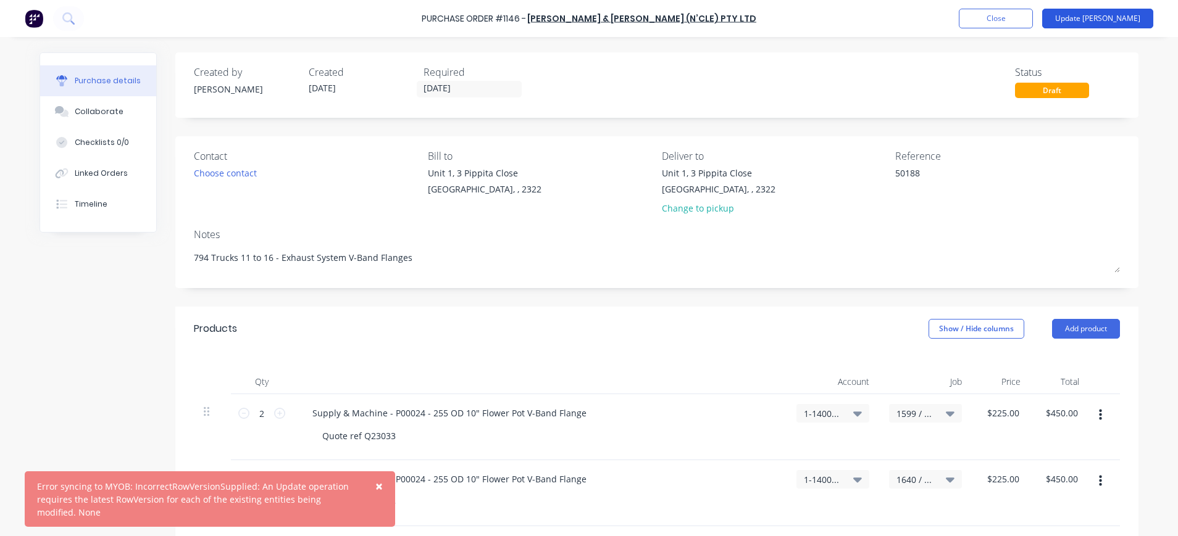
click at [1113, 15] on button "Update Bill" at bounding box center [1097, 19] width 111 height 20
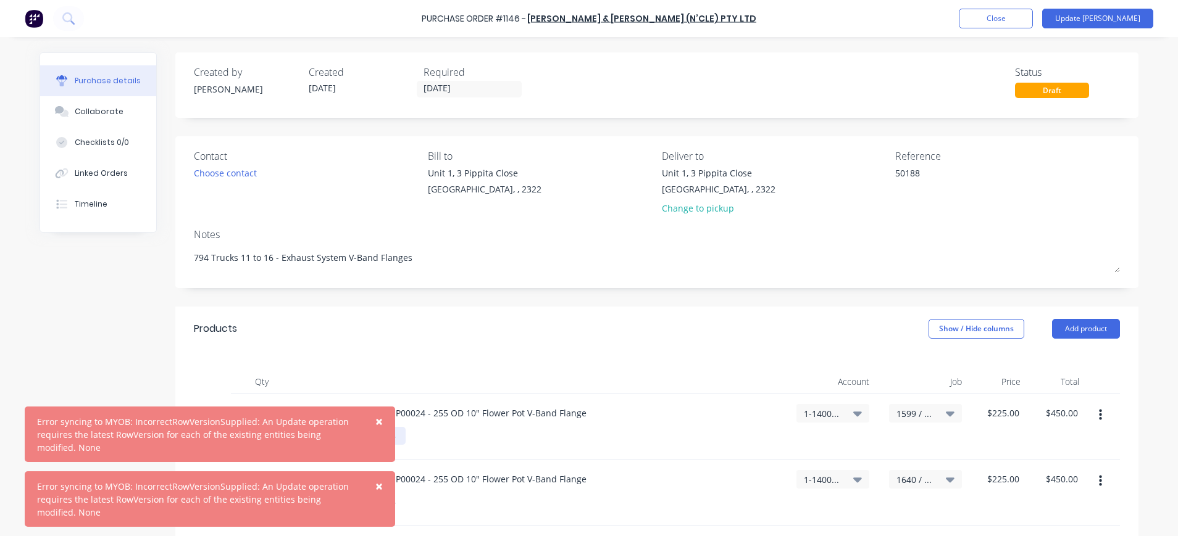
drag, startPoint x: 380, startPoint y: 421, endPoint x: 380, endPoint y: 438, distance: 16.7
click at [380, 425] on span "×" at bounding box center [378, 421] width 7 height 17
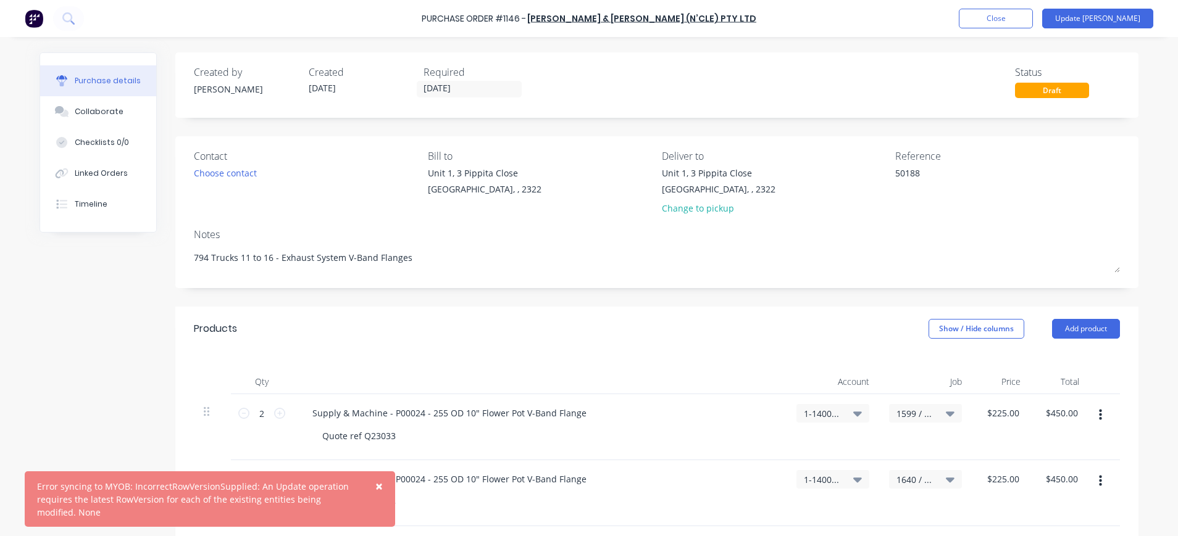
click at [379, 486] on span "×" at bounding box center [378, 486] width 7 height 17
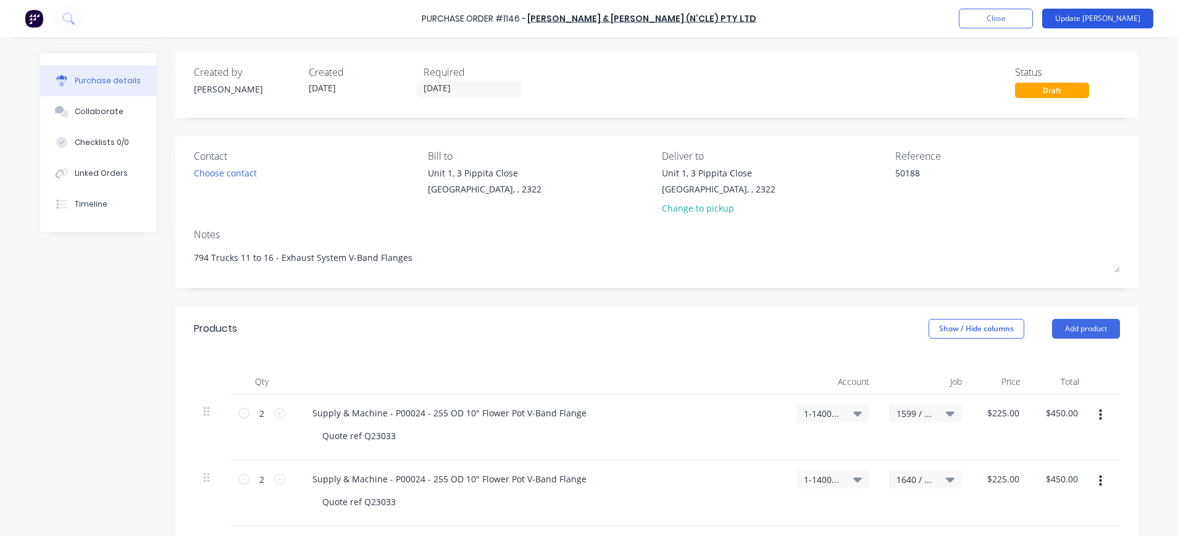
click at [1112, 15] on button "Update Bill" at bounding box center [1097, 19] width 111 height 20
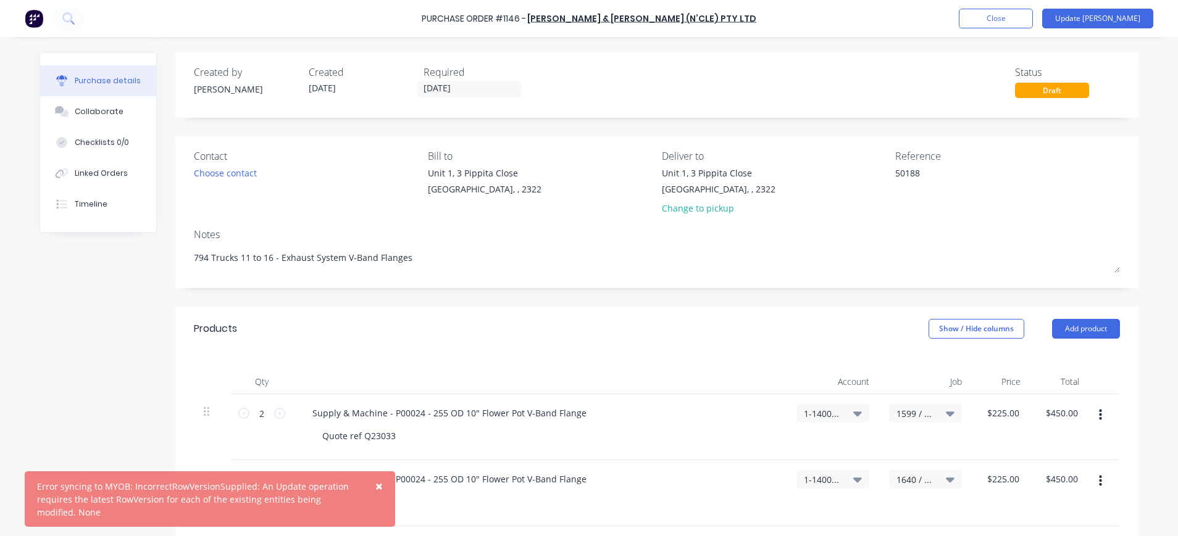
click at [381, 486] on span "×" at bounding box center [378, 486] width 7 height 17
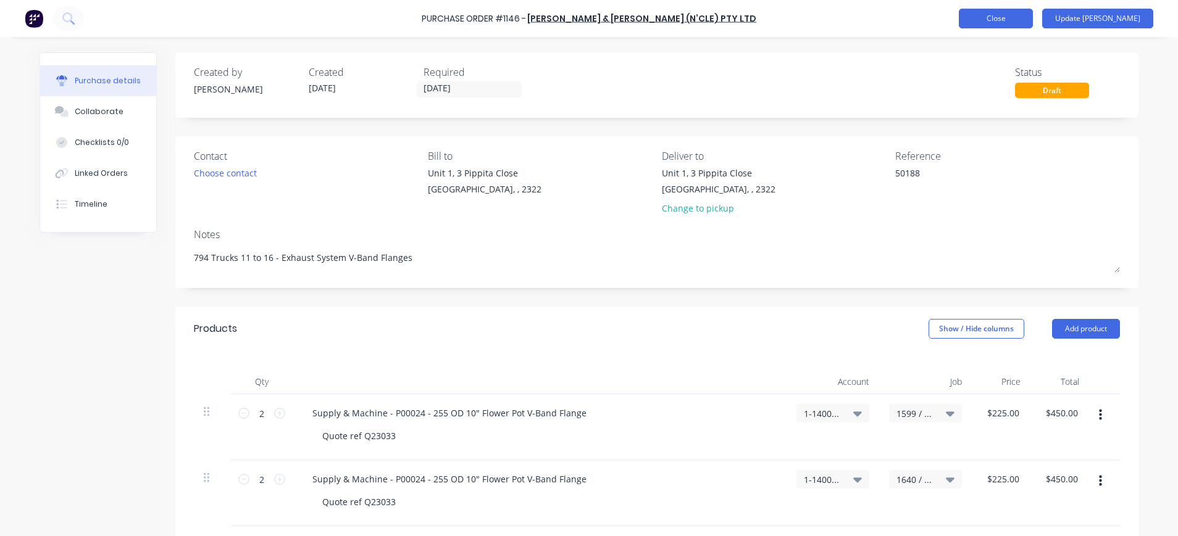
click at [1033, 15] on button "Close" at bounding box center [996, 19] width 74 height 20
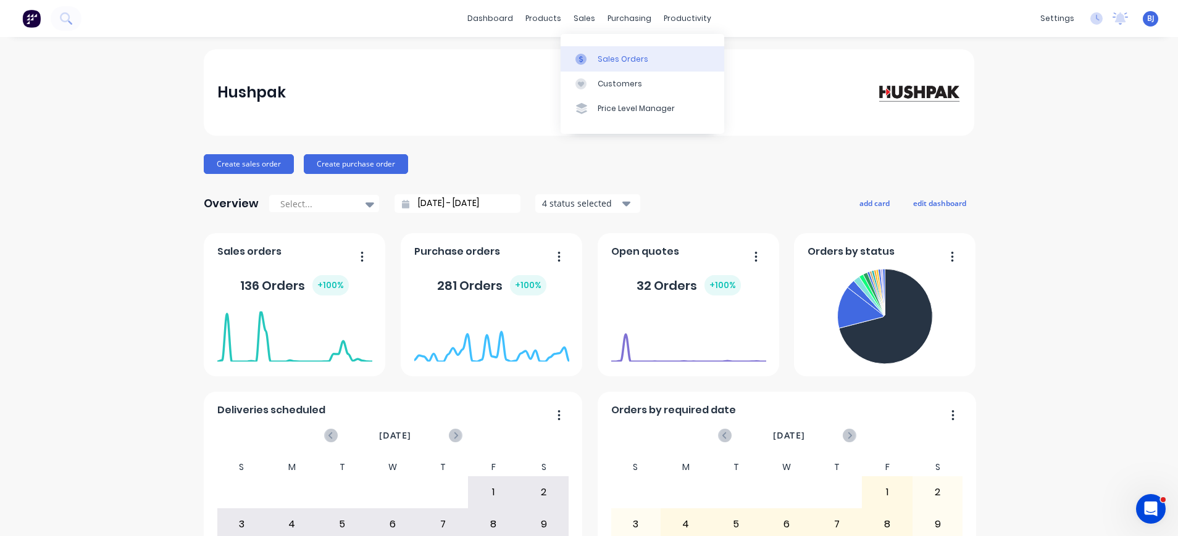
click at [604, 56] on div "Sales Orders" at bounding box center [623, 59] width 51 height 11
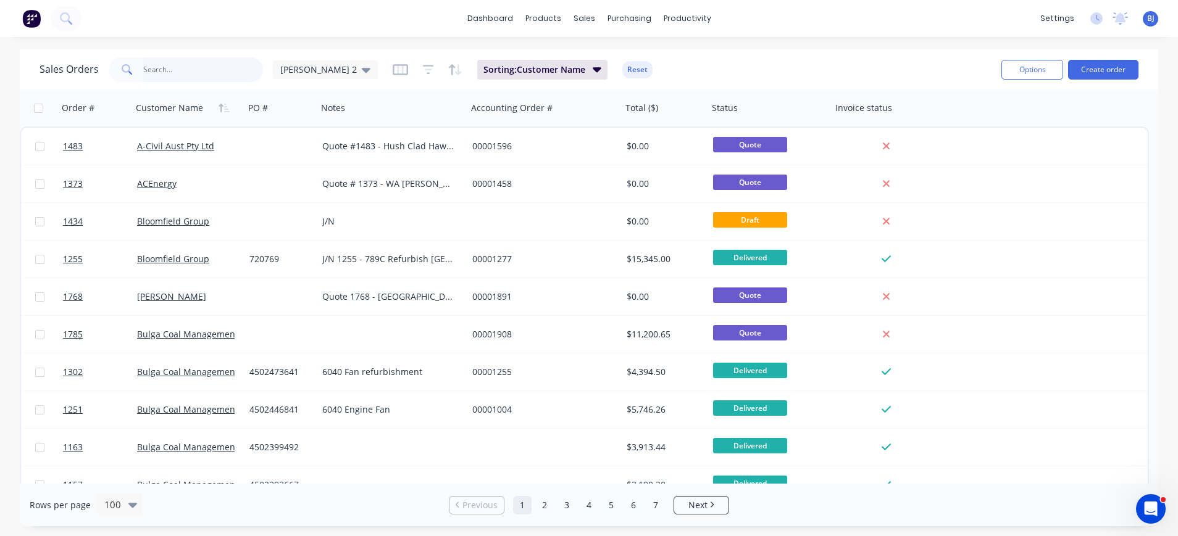
click at [189, 72] on input "text" at bounding box center [203, 69] width 120 height 25
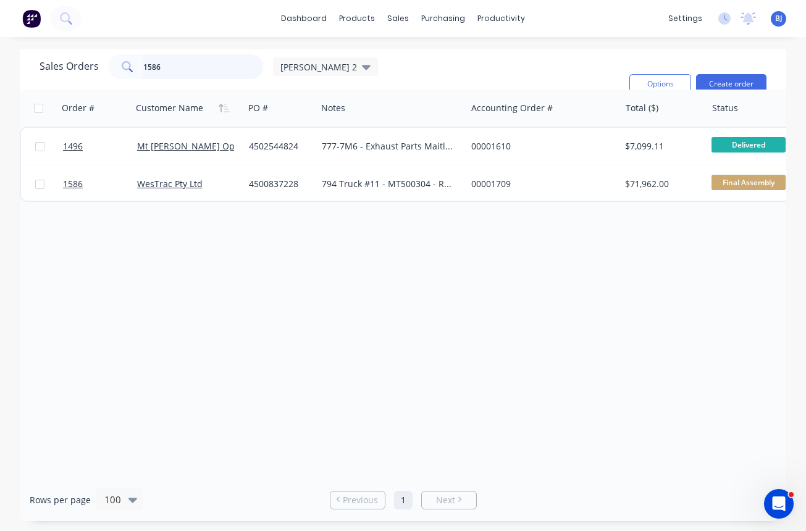
click at [172, 72] on input "1586" at bounding box center [203, 66] width 120 height 25
drag, startPoint x: 172, startPoint y: 72, endPoint x: 134, endPoint y: 72, distance: 37.7
click at [134, 72] on div "1586" at bounding box center [186, 66] width 154 height 25
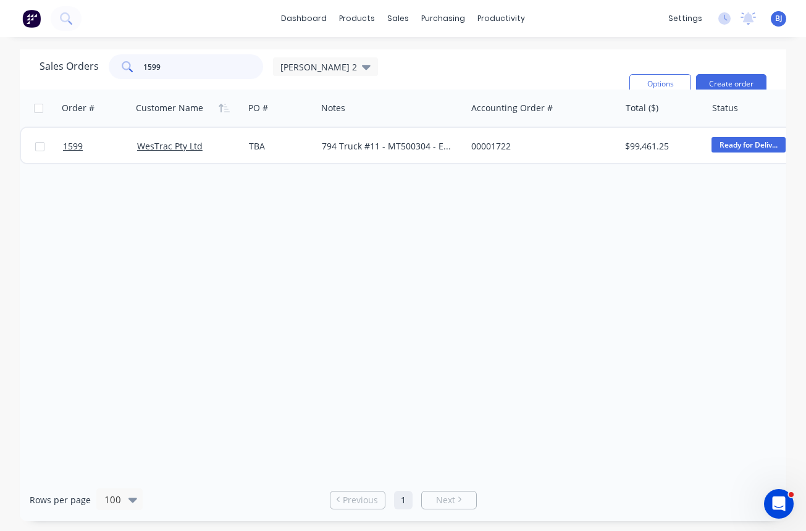
drag, startPoint x: 164, startPoint y: 70, endPoint x: 130, endPoint y: 69, distance: 34.0
click at [130, 69] on div "1599" at bounding box center [186, 66] width 154 height 25
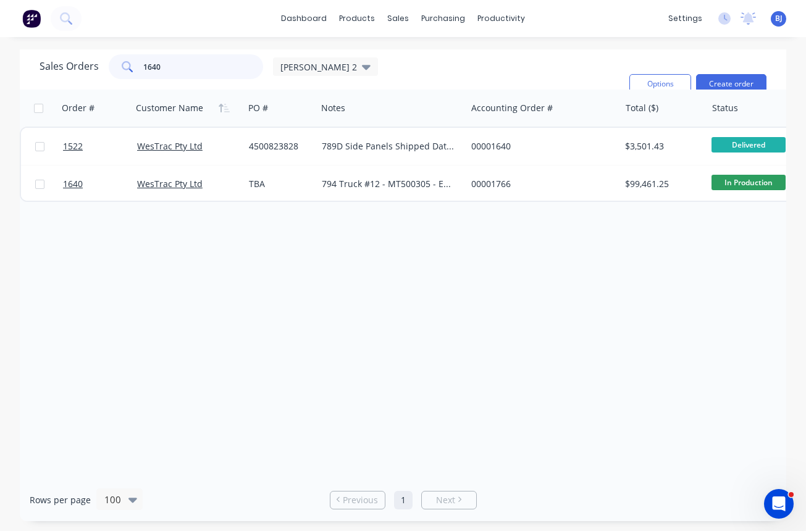
drag, startPoint x: 162, startPoint y: 72, endPoint x: 138, endPoint y: 70, distance: 24.8
click at [138, 70] on div "1640" at bounding box center [186, 66] width 154 height 25
type input "1660"
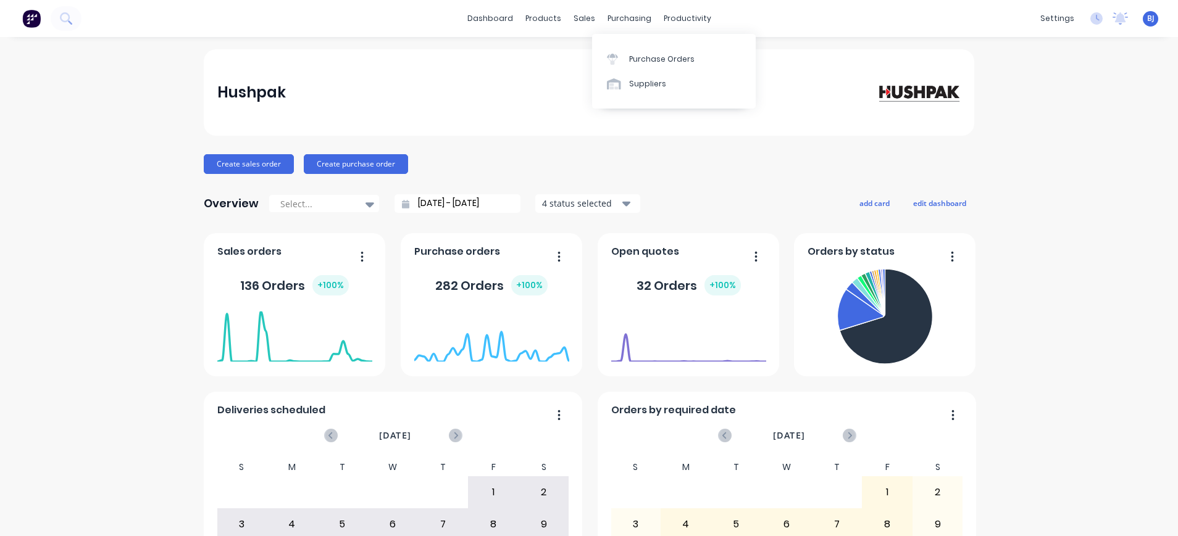
click at [617, 19] on div "purchasing" at bounding box center [629, 18] width 56 height 19
click at [620, 60] on div at bounding box center [616, 59] width 19 height 11
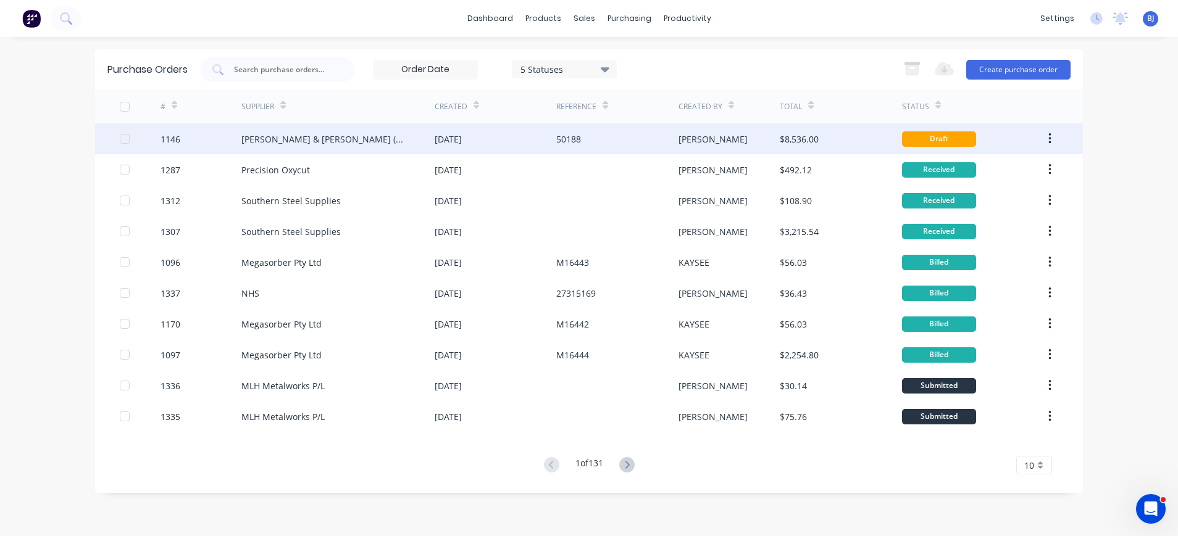
click at [373, 136] on div "[PERSON_NAME] & [PERSON_NAME] (N’CLE) Pty Ltd" at bounding box center [325, 139] width 169 height 13
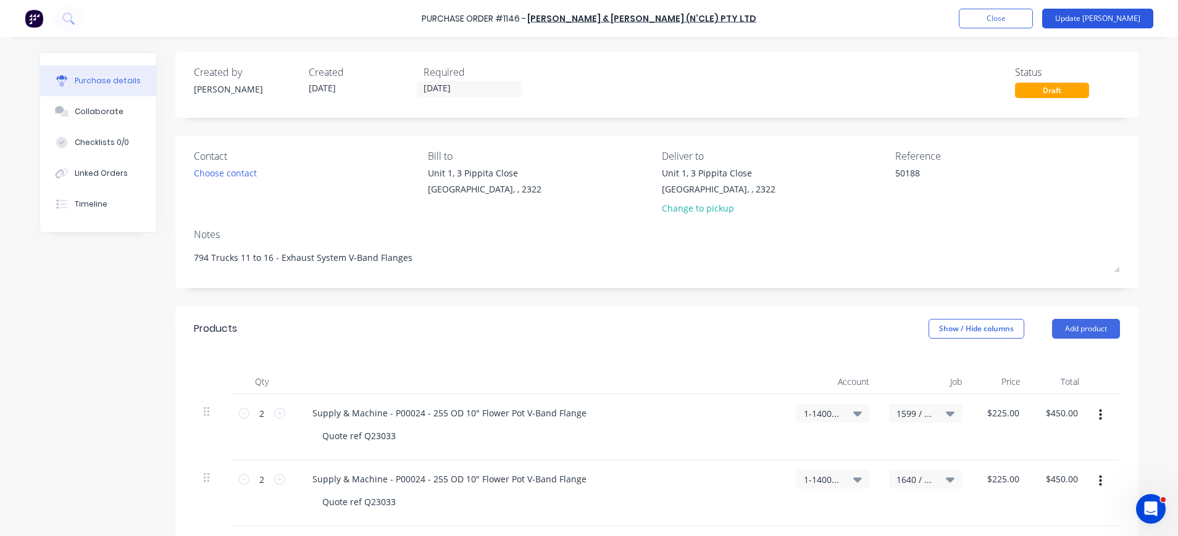
click at [1102, 17] on button "Update Bill" at bounding box center [1097, 19] width 111 height 20
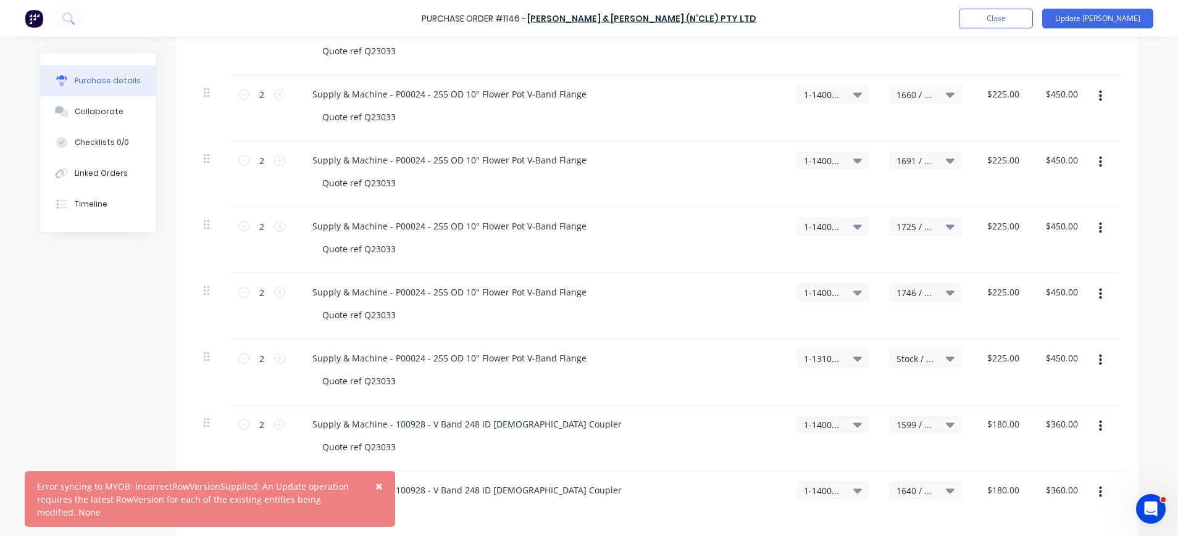
scroll to position [494, 0]
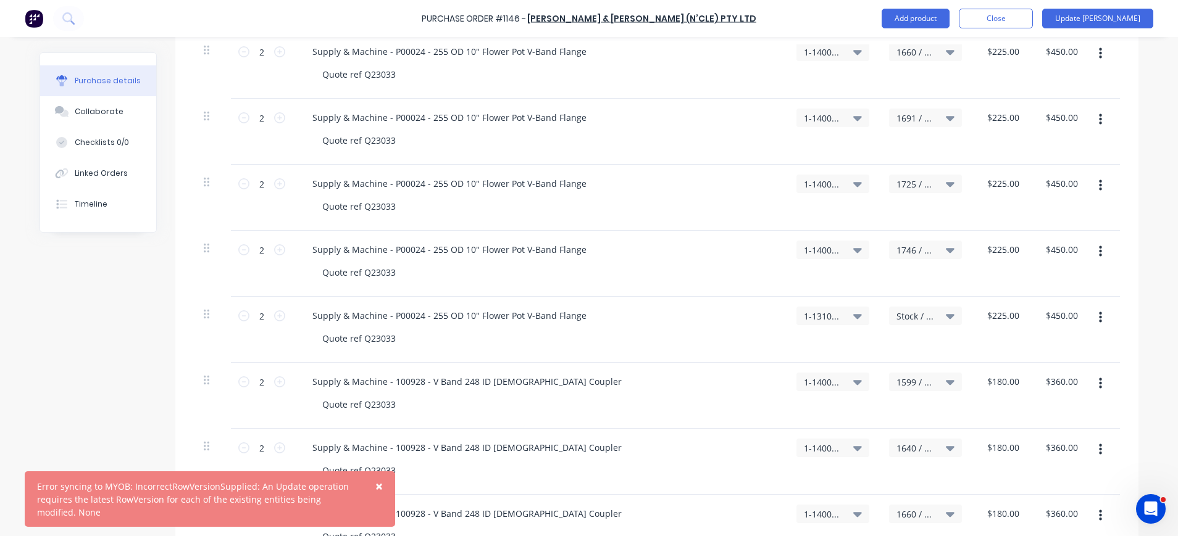
click at [829, 315] on span "1-1310 / Stock" at bounding box center [822, 316] width 37 height 13
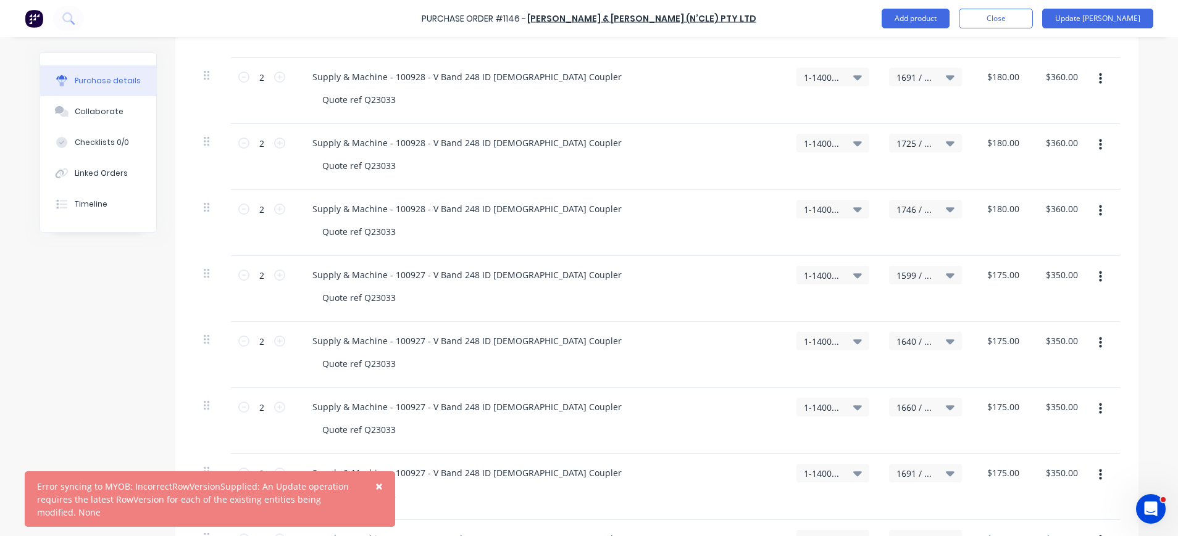
scroll to position [1235, 0]
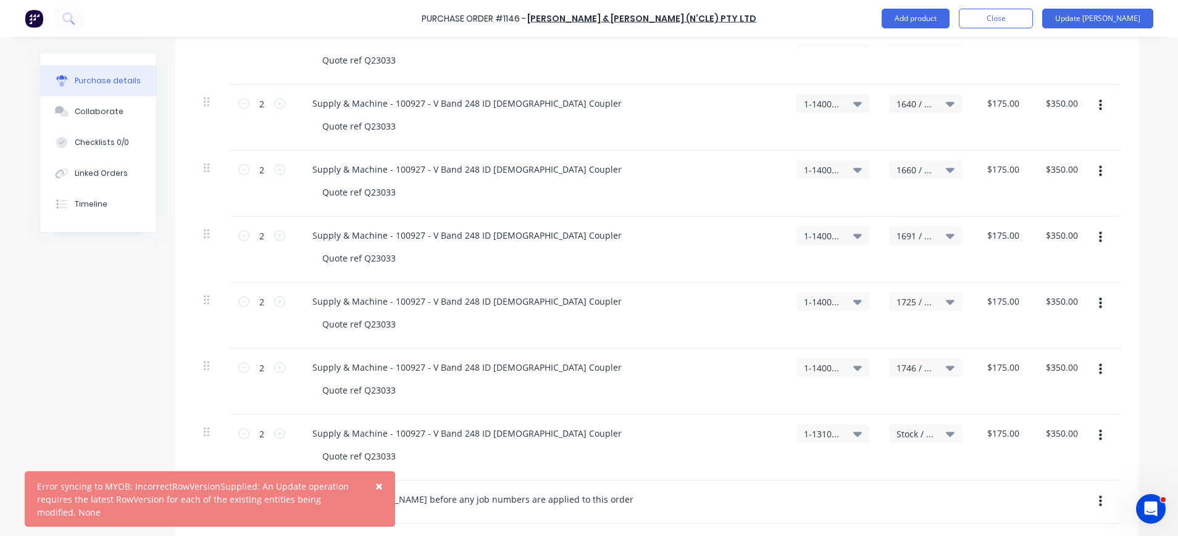
click at [384, 485] on button "×" at bounding box center [379, 487] width 32 height 30
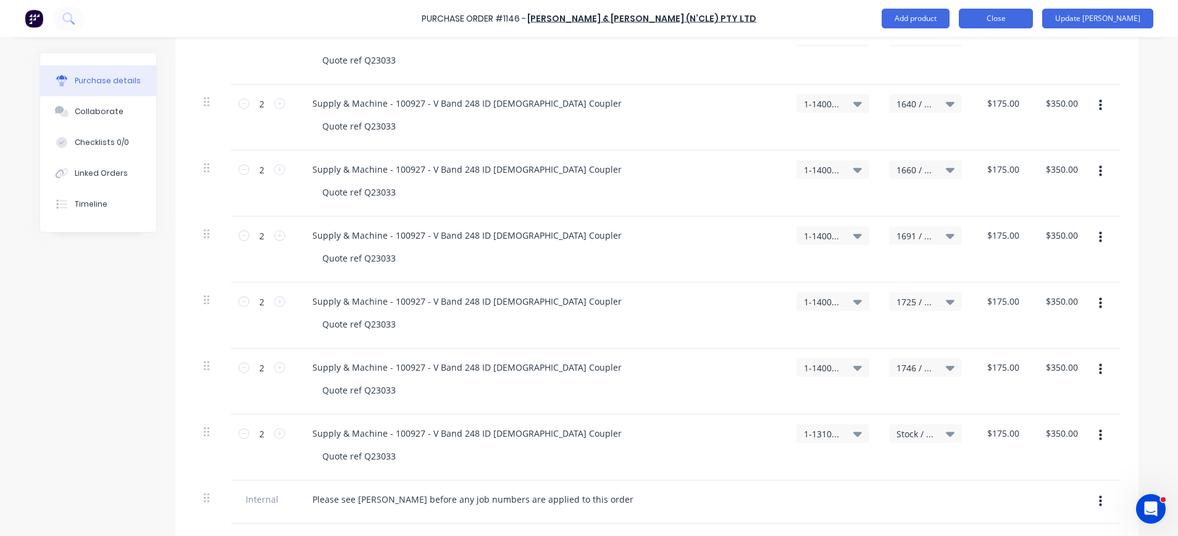
type textarea "x"
click at [1033, 18] on button "Close" at bounding box center [996, 19] width 74 height 20
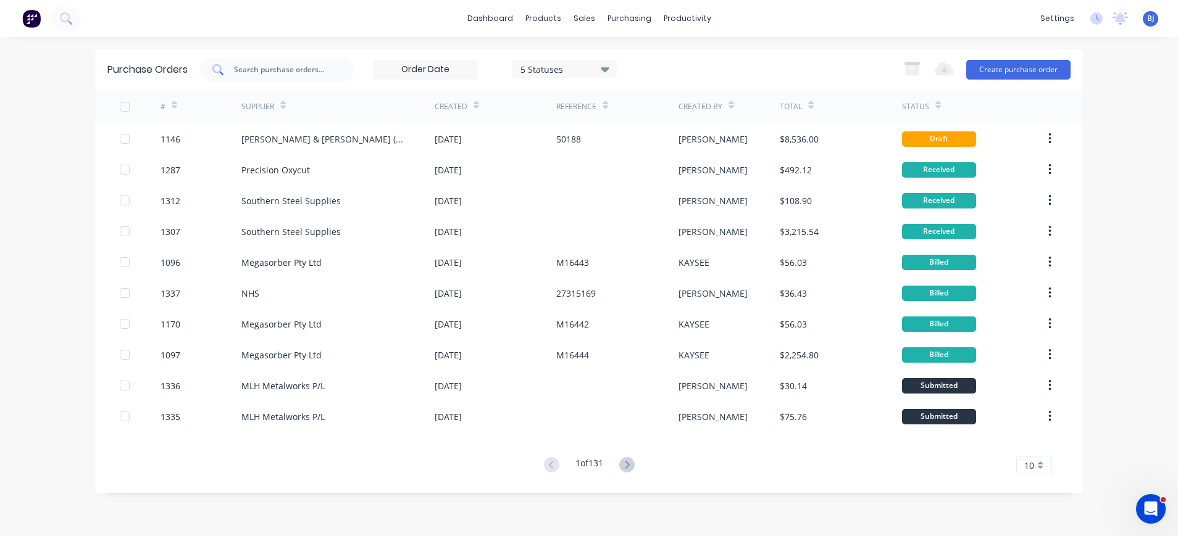
click at [283, 72] on input "text" at bounding box center [284, 70] width 102 height 12
type input "1114"
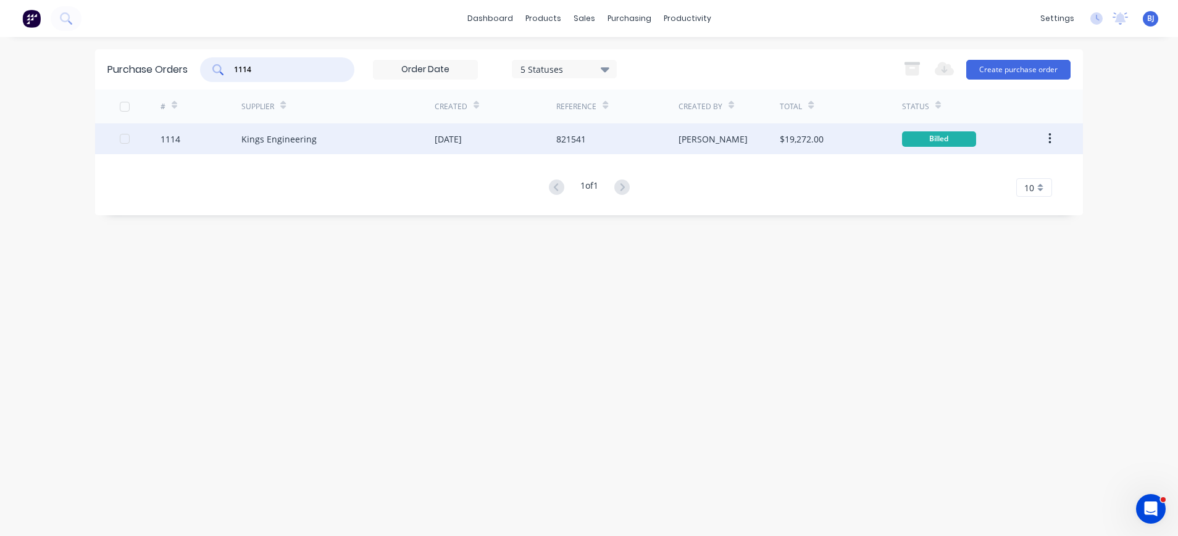
click at [296, 134] on div "Kings Engineering" at bounding box center [278, 139] width 75 height 13
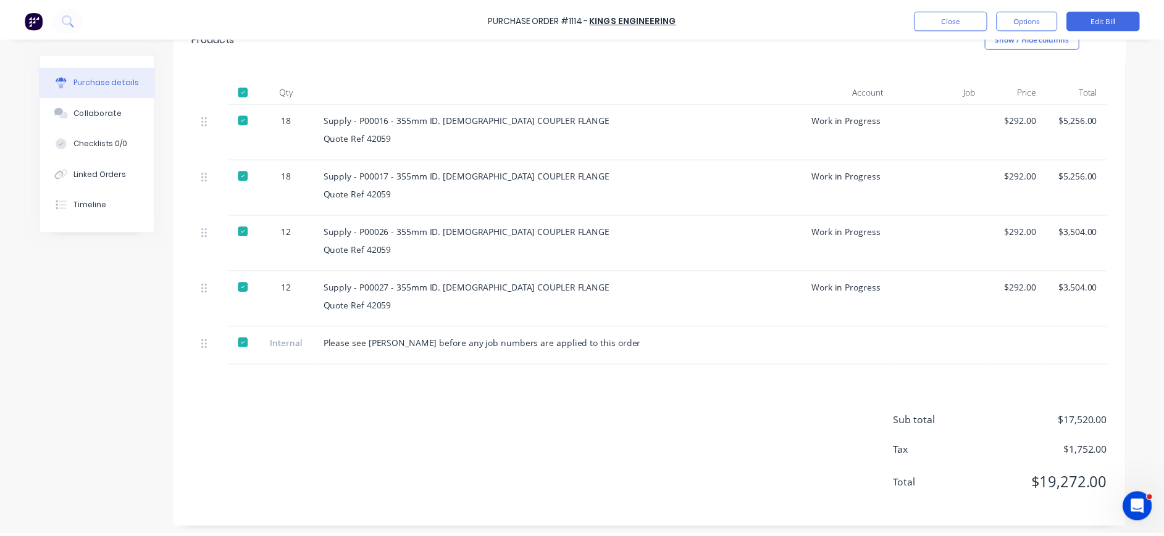
scroll to position [278, 0]
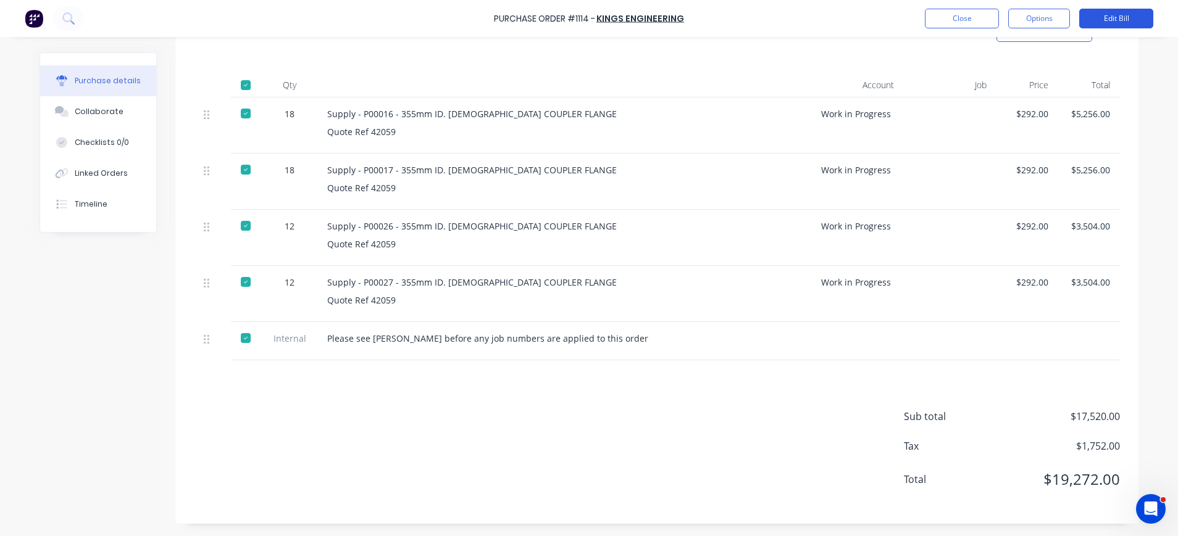
click at [1127, 17] on button "Edit Bill" at bounding box center [1116, 19] width 74 height 20
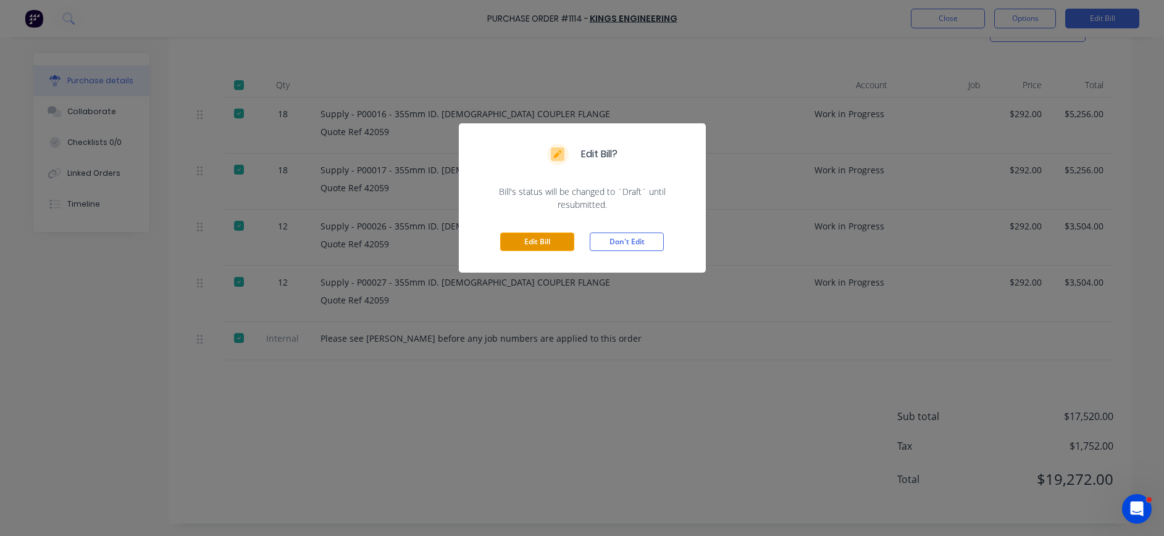
click at [554, 240] on button "Edit Bill" at bounding box center [537, 242] width 74 height 19
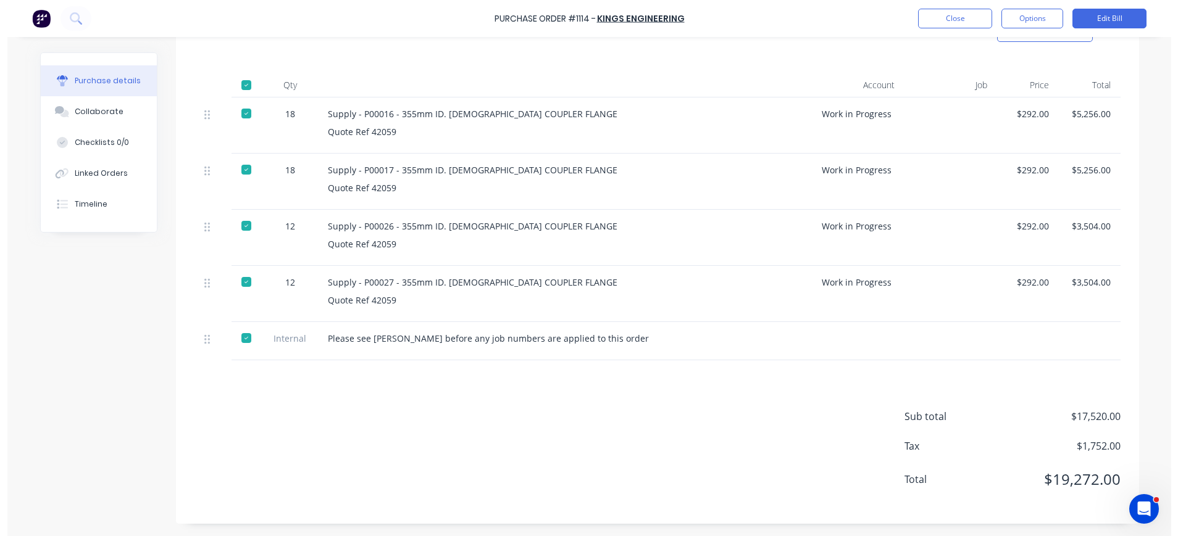
scroll to position [297, 0]
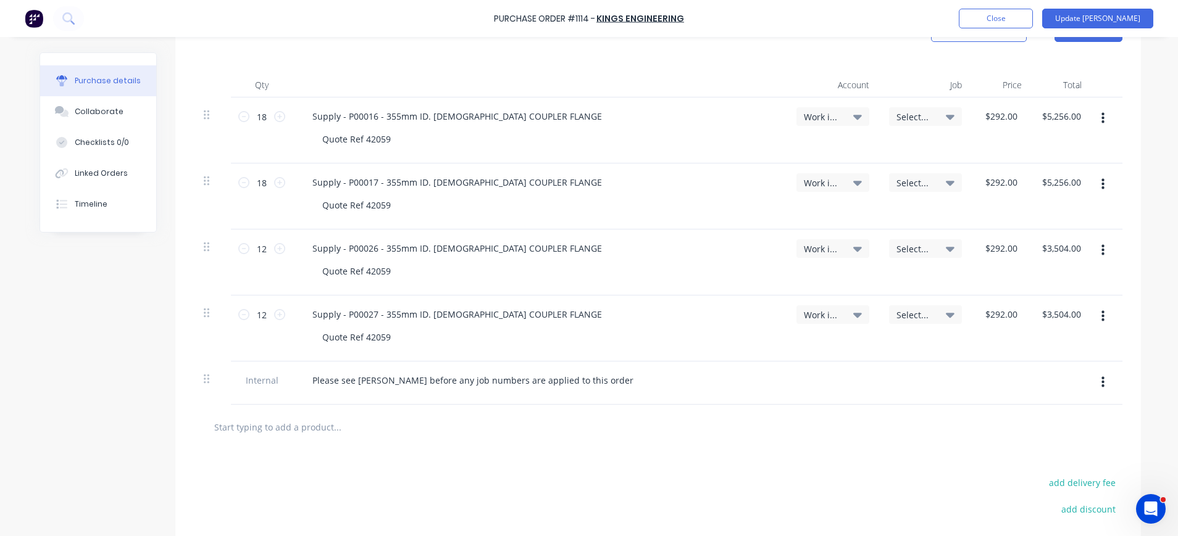
click at [946, 115] on icon at bounding box center [950, 117] width 9 height 14
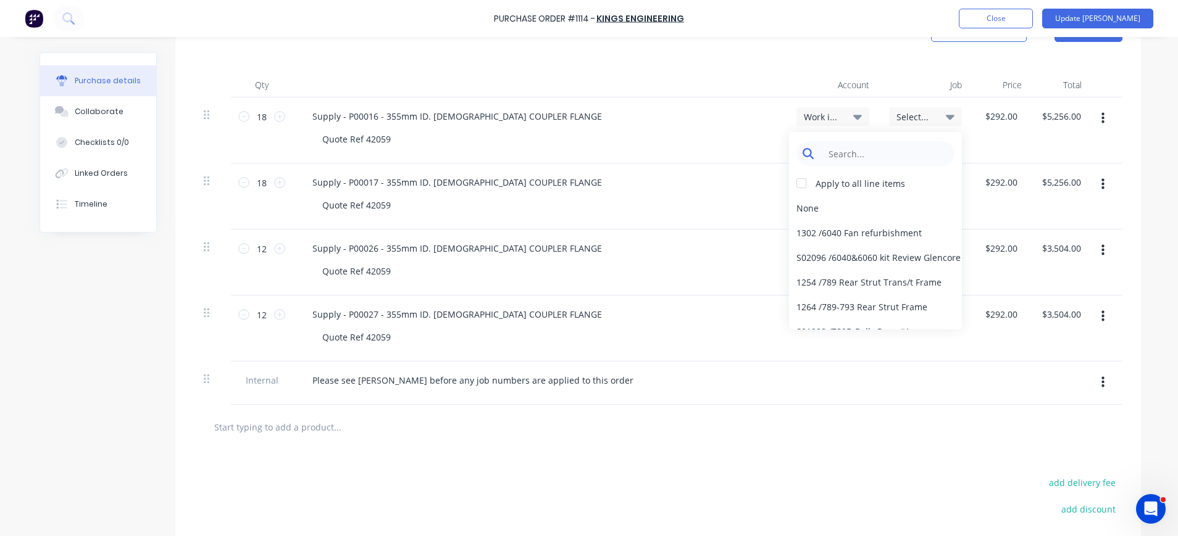
type textarea "x"
click at [899, 153] on input at bounding box center [885, 153] width 127 height 25
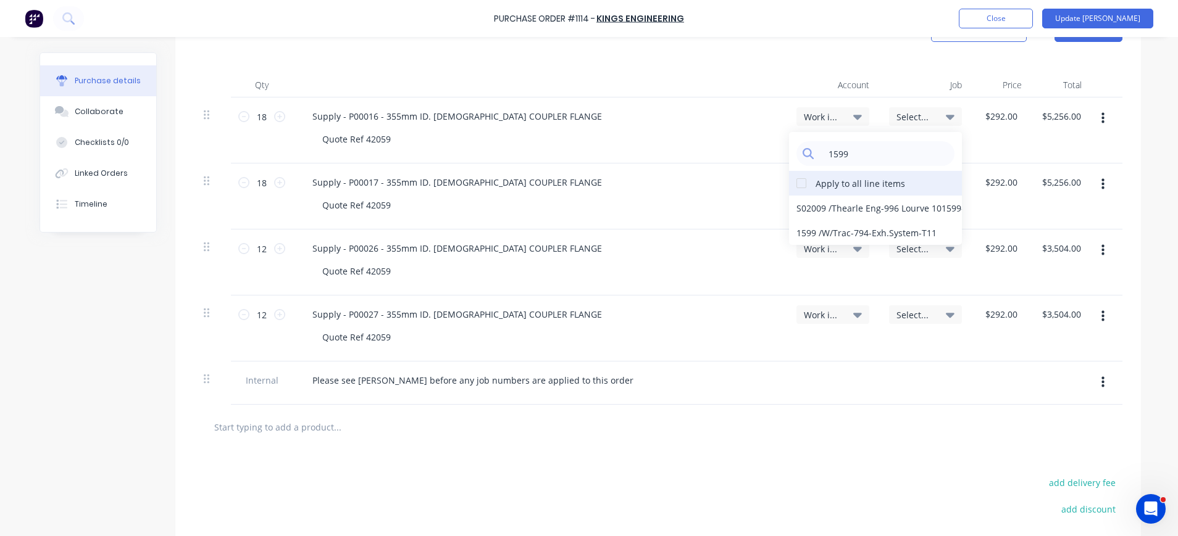
type input "1599"
click at [796, 185] on div at bounding box center [801, 183] width 25 height 25
click at [854, 232] on div "1599 / W/Trac-794-Exh.System-T11" at bounding box center [875, 232] width 173 height 25
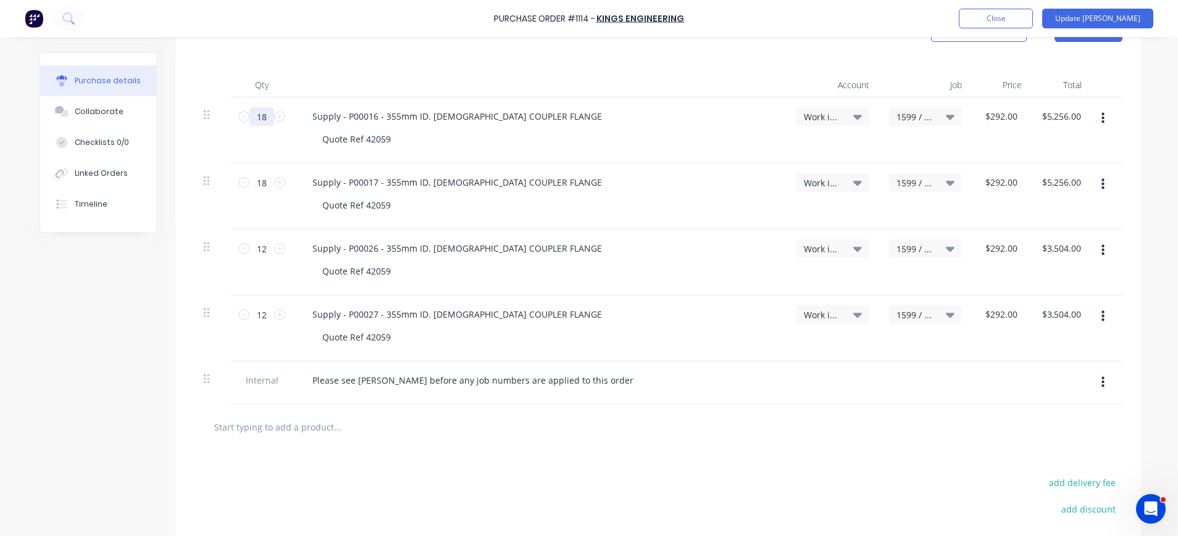
click at [261, 117] on input "18" at bounding box center [261, 116] width 25 height 19
type textarea "x"
type input "3"
type input "$876.00"
type textarea "x"
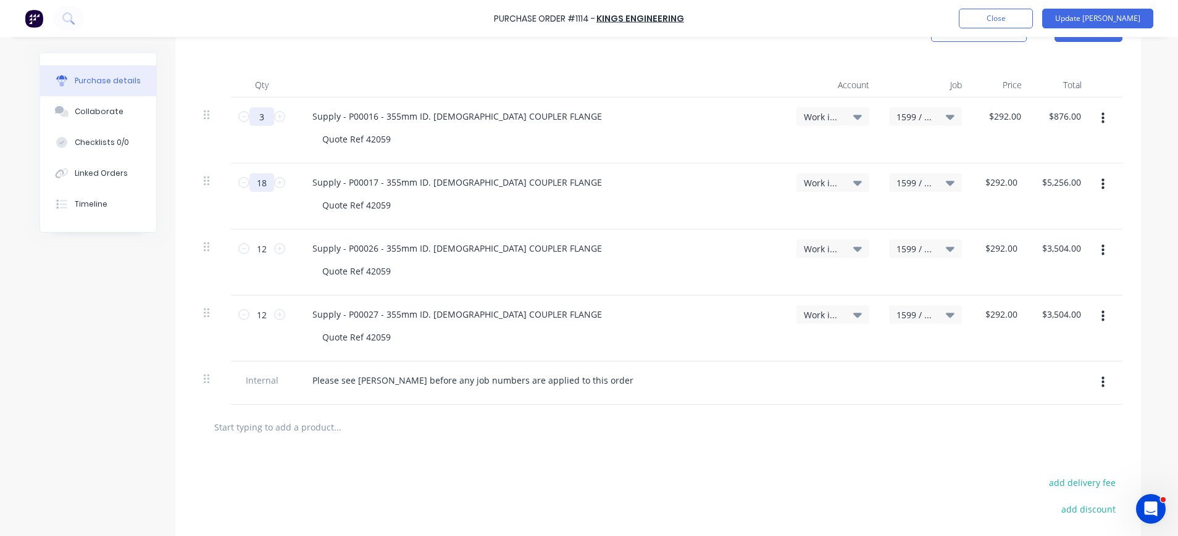
type input "3"
click at [264, 181] on input "18" at bounding box center [261, 182] width 25 height 19
type textarea "x"
type input "3"
type input "$876.00"
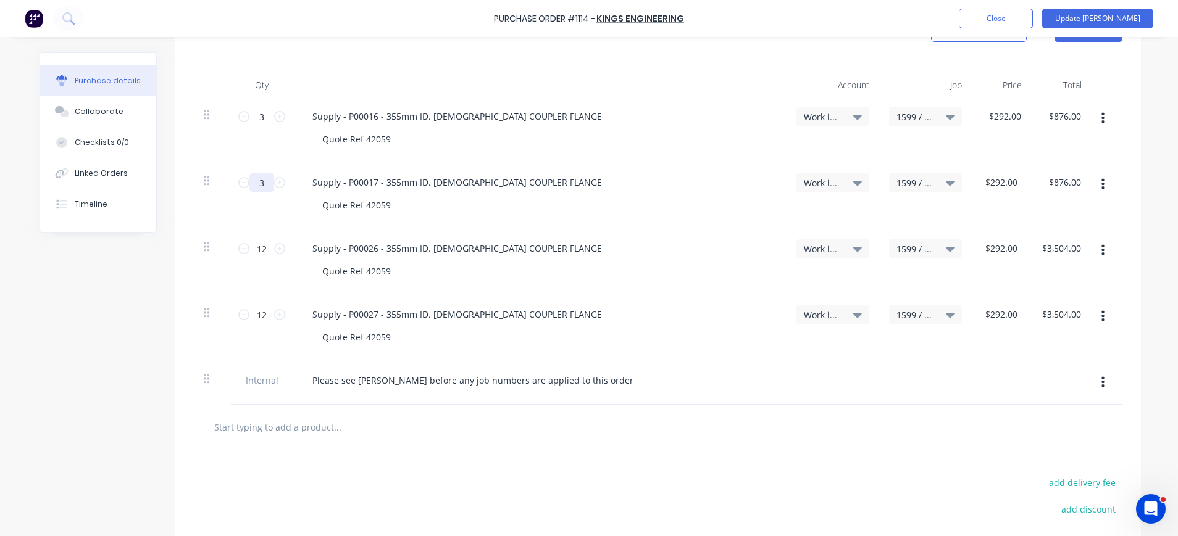
type textarea "x"
type input "3"
click at [254, 256] on input "12" at bounding box center [261, 249] width 25 height 19
type textarea "x"
type input "2"
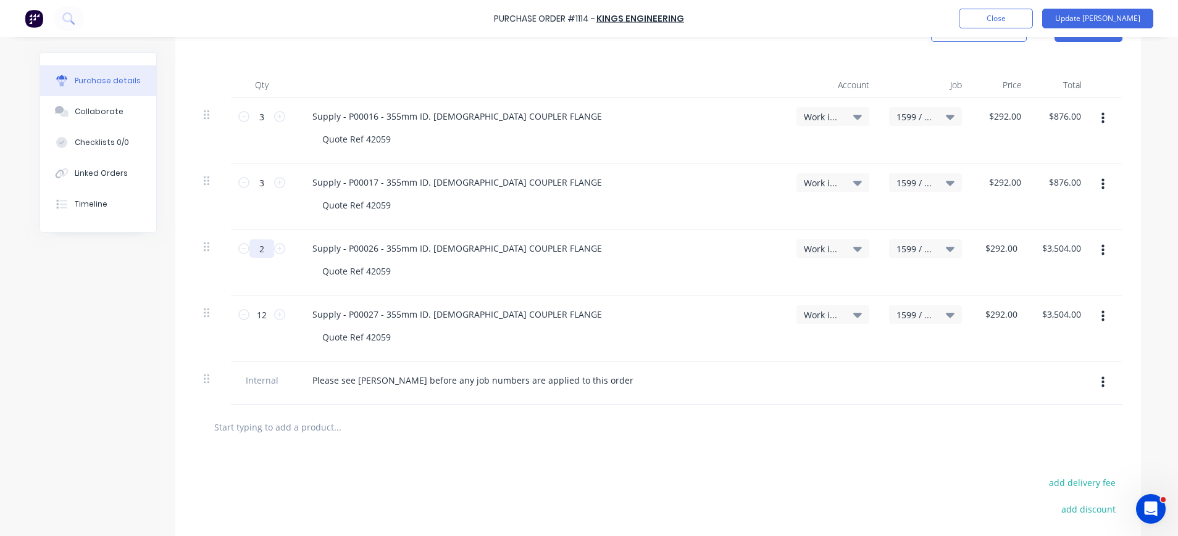
type input "$584.00"
type textarea "x"
type input "2"
click at [254, 314] on input "12" at bounding box center [261, 315] width 25 height 19
type textarea "x"
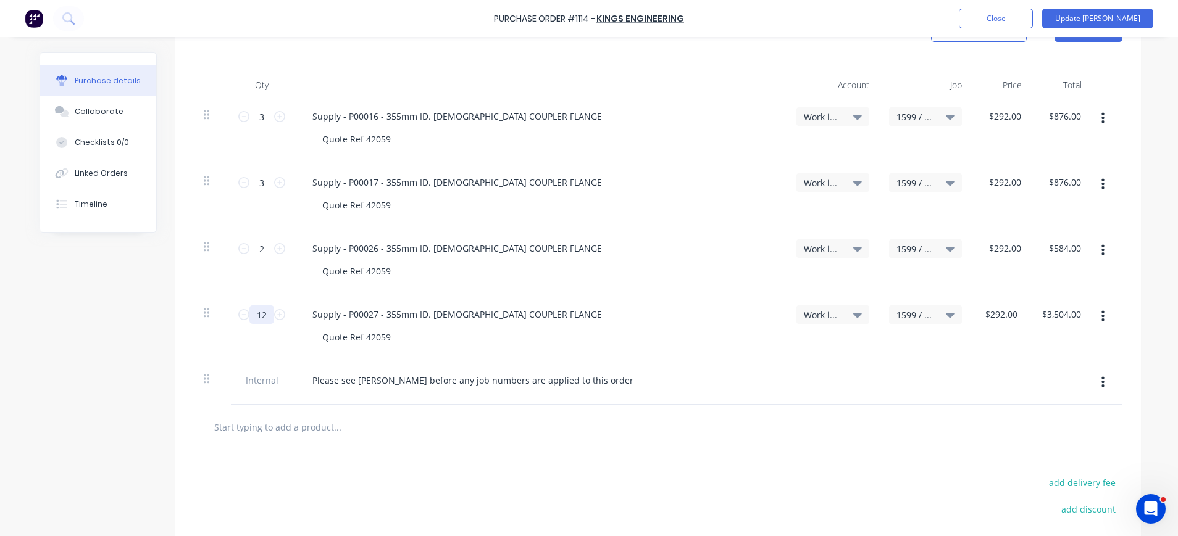
type input "2"
type input "$584.00"
type textarea "x"
type input "2"
click at [796, 314] on div "Work in Progress" at bounding box center [832, 315] width 73 height 19
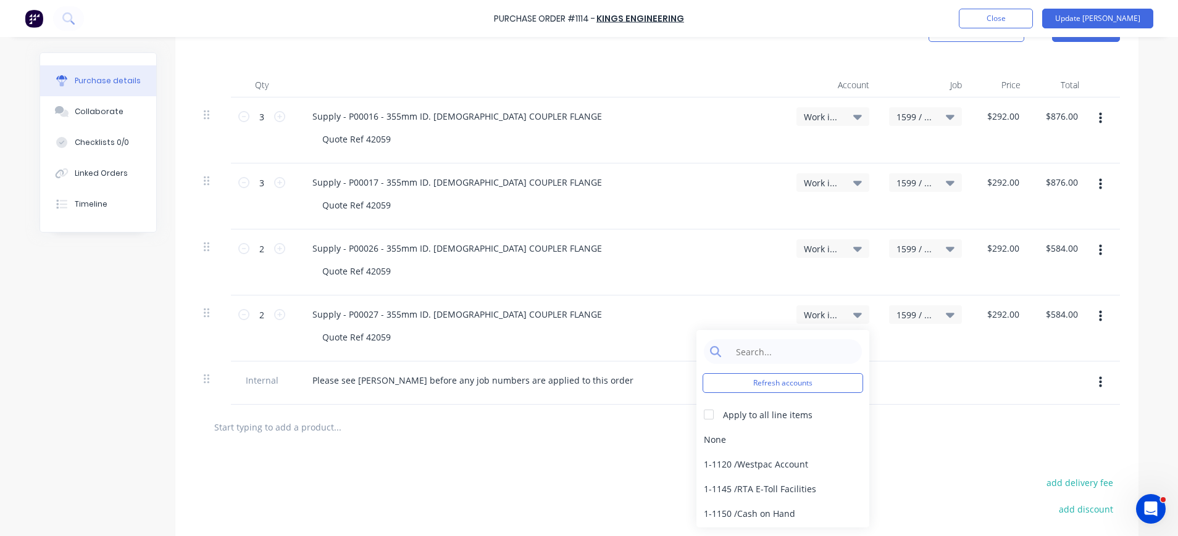
click at [988, 420] on div at bounding box center [657, 427] width 906 height 25
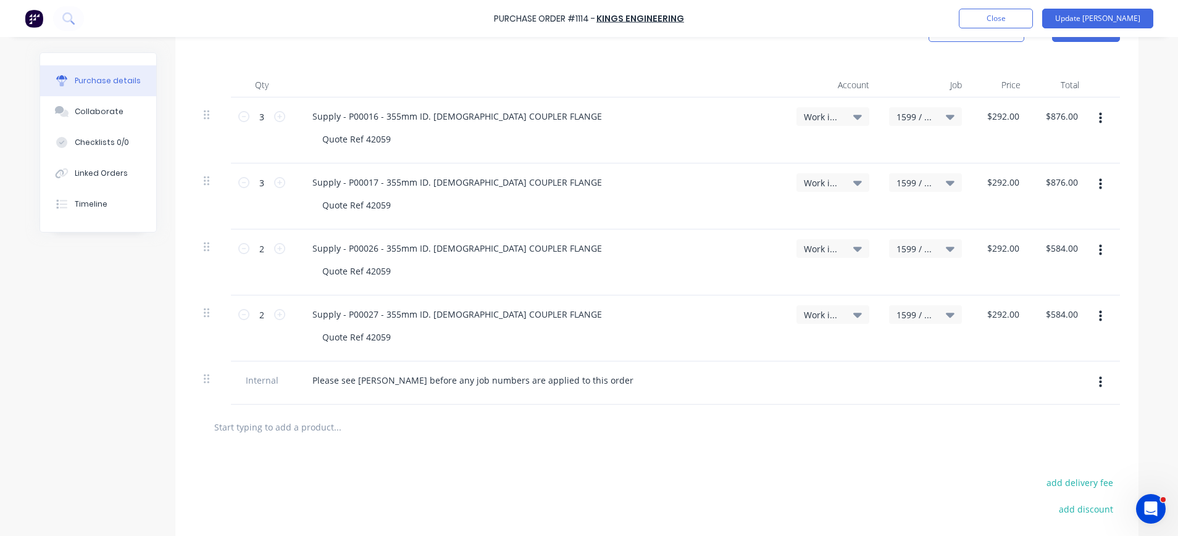
click at [1099, 121] on icon "button" at bounding box center [1100, 119] width 3 height 14
click at [1080, 172] on button "Duplicate" at bounding box center [1062, 176] width 105 height 25
type textarea "x"
type input "1"
type input "$292.00"
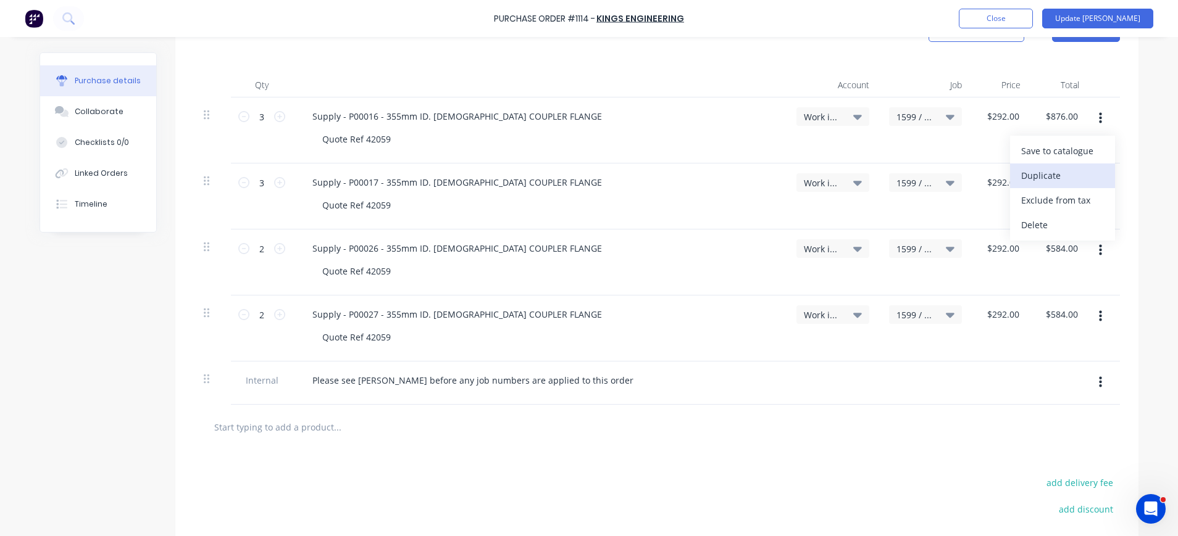
type input "3"
type input "$876.00"
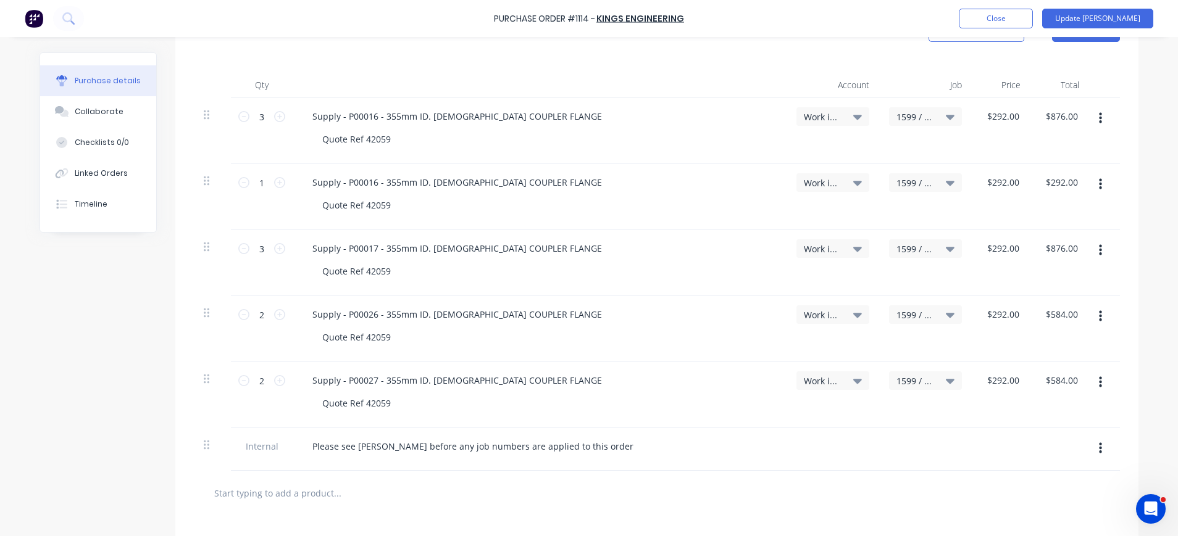
click at [1099, 251] on icon "button" at bounding box center [1100, 250] width 3 height 11
click at [1059, 302] on button "Duplicate" at bounding box center [1062, 308] width 105 height 25
type textarea "x"
type input "1"
type input "$292.00"
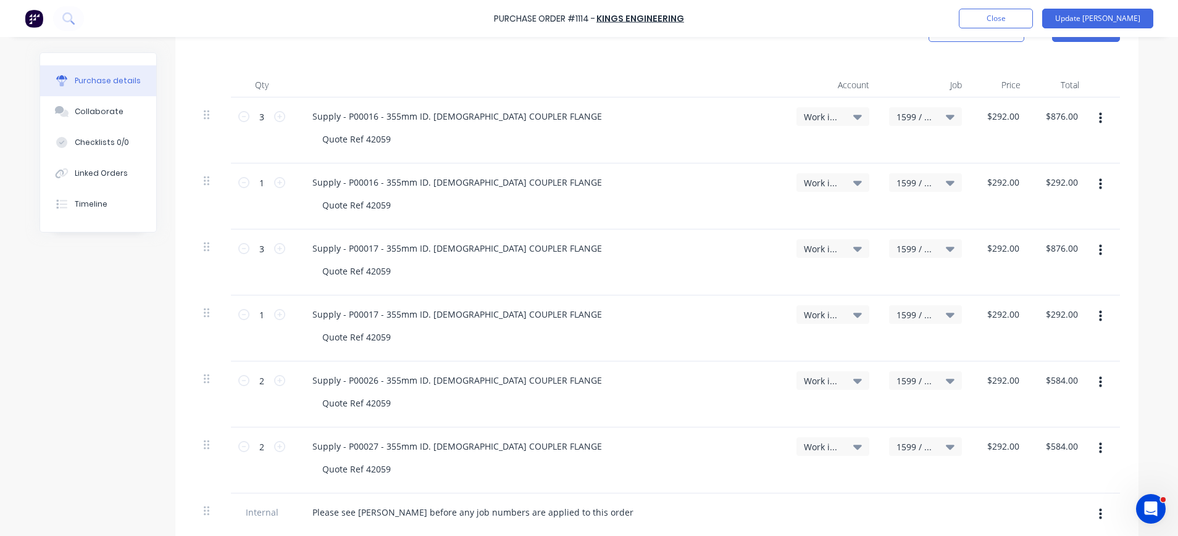
click at [1099, 383] on icon "button" at bounding box center [1100, 382] width 3 height 11
click at [1043, 440] on button "Duplicate" at bounding box center [1062, 440] width 105 height 25
type textarea "x"
type input "1"
type input "$292.00"
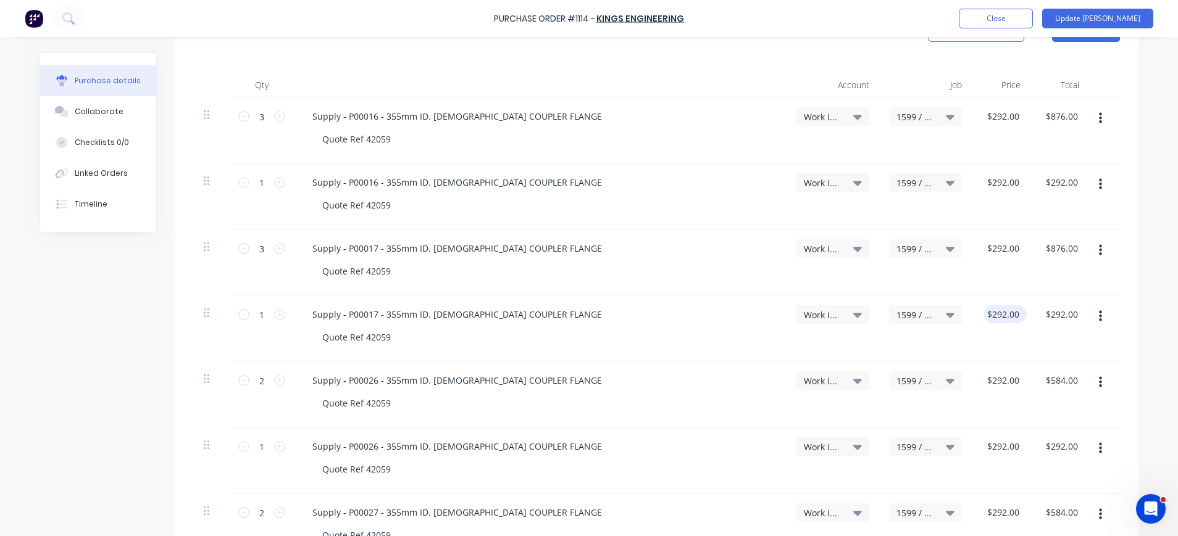
scroll to position [544, 0]
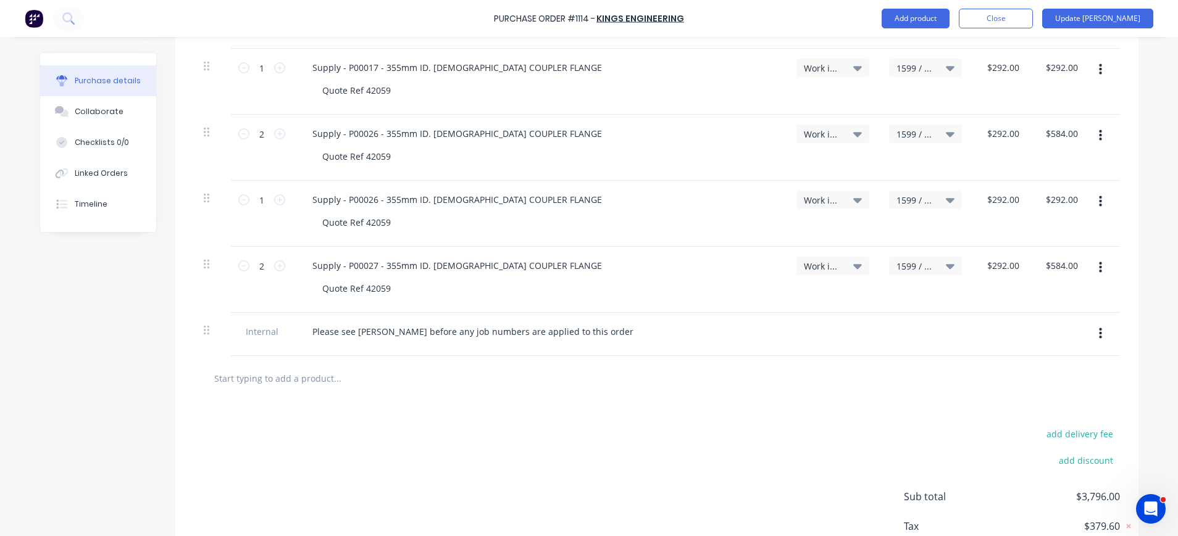
click at [1099, 266] on icon "button" at bounding box center [1100, 268] width 3 height 14
click at [1057, 325] on button "Duplicate" at bounding box center [1062, 325] width 105 height 25
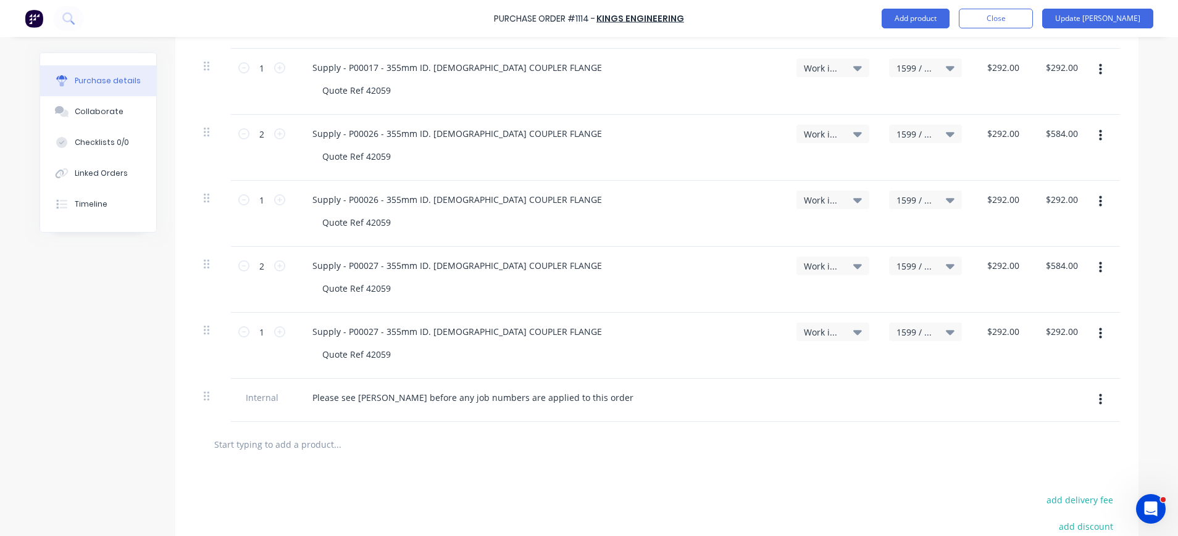
click at [919, 329] on span "1599 / W/Trac-794-Exh.System-T11" at bounding box center [914, 332] width 37 height 13
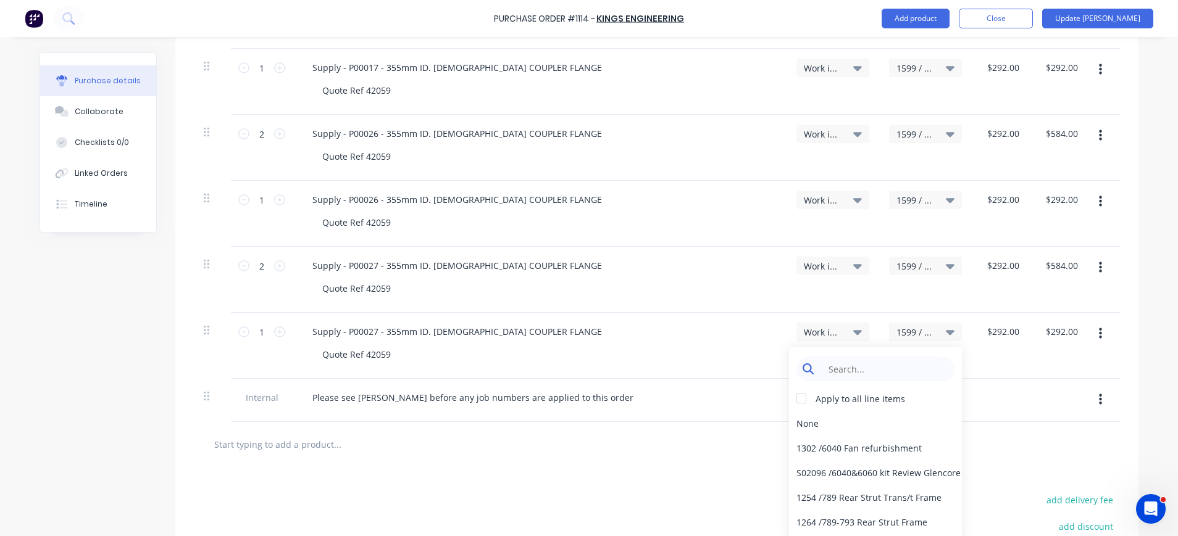
type textarea "x"
click at [909, 365] on input at bounding box center [885, 369] width 127 height 25
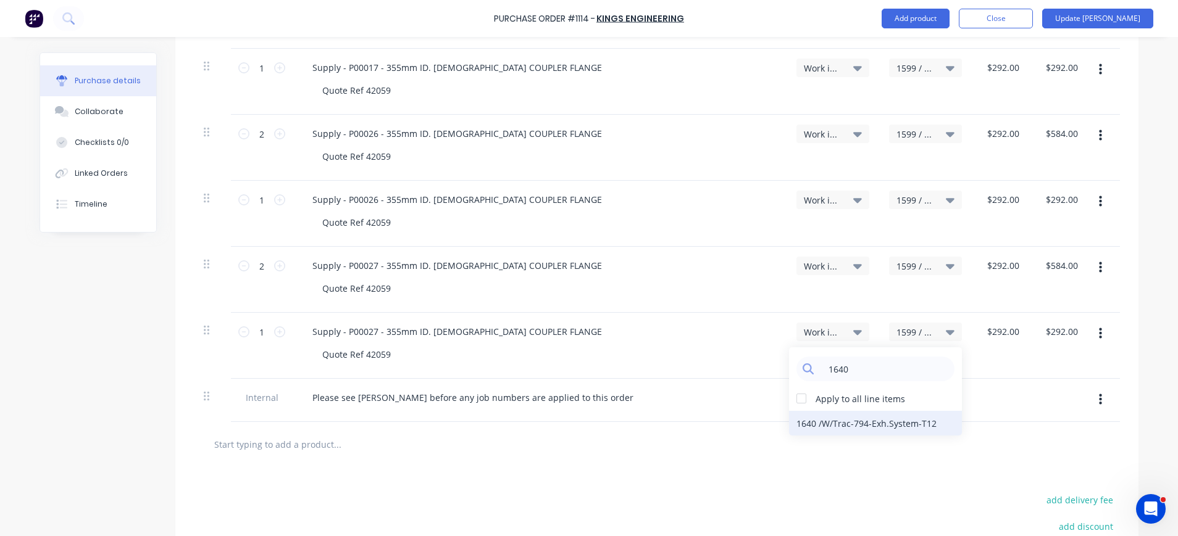
type input "1640"
click at [867, 417] on div "1640 / W/Trac-794-Exh.System-T12" at bounding box center [875, 423] width 173 height 25
click at [907, 202] on span "1599 / W/Trac-794-Exh.System-T11" at bounding box center [914, 200] width 37 height 13
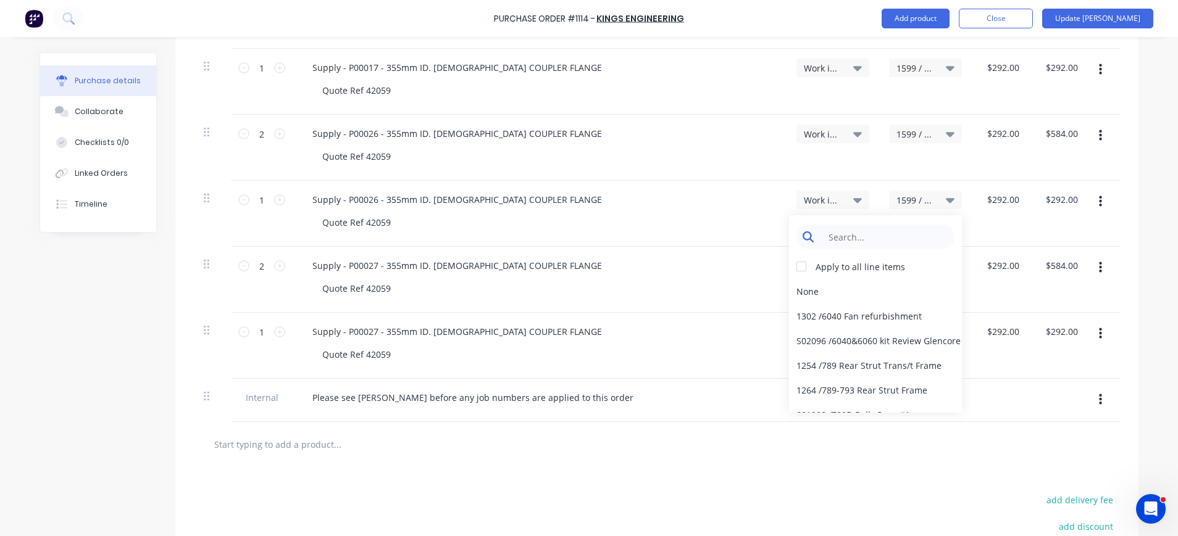
type textarea "x"
click at [899, 233] on input at bounding box center [885, 237] width 127 height 25
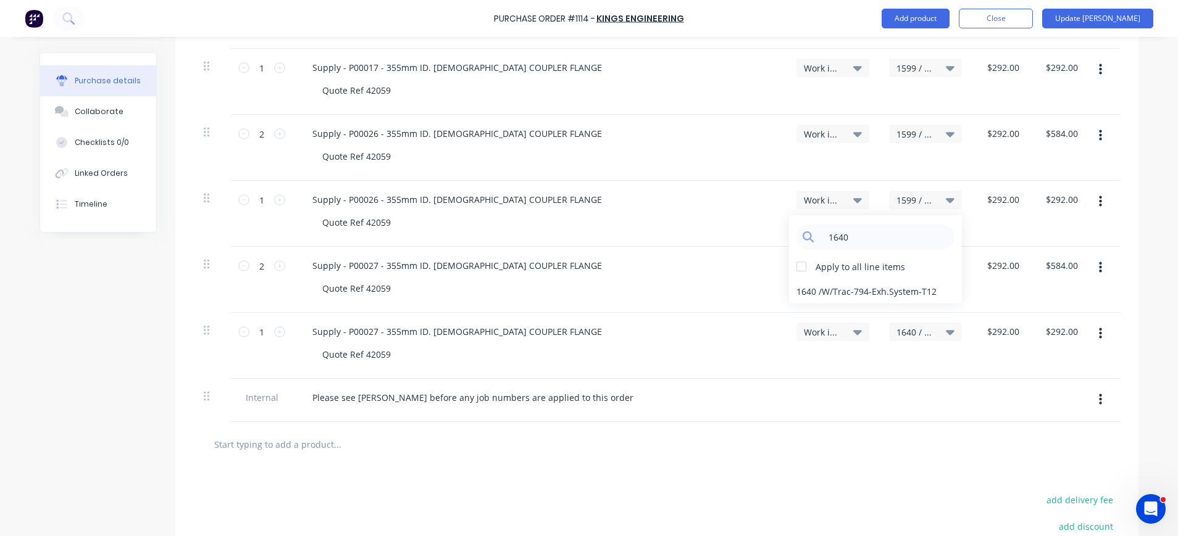
type input "1640"
click at [905, 67] on span "1599 / W/Trac-794-Exh.System-T11" at bounding box center [914, 68] width 37 height 13
type textarea "x"
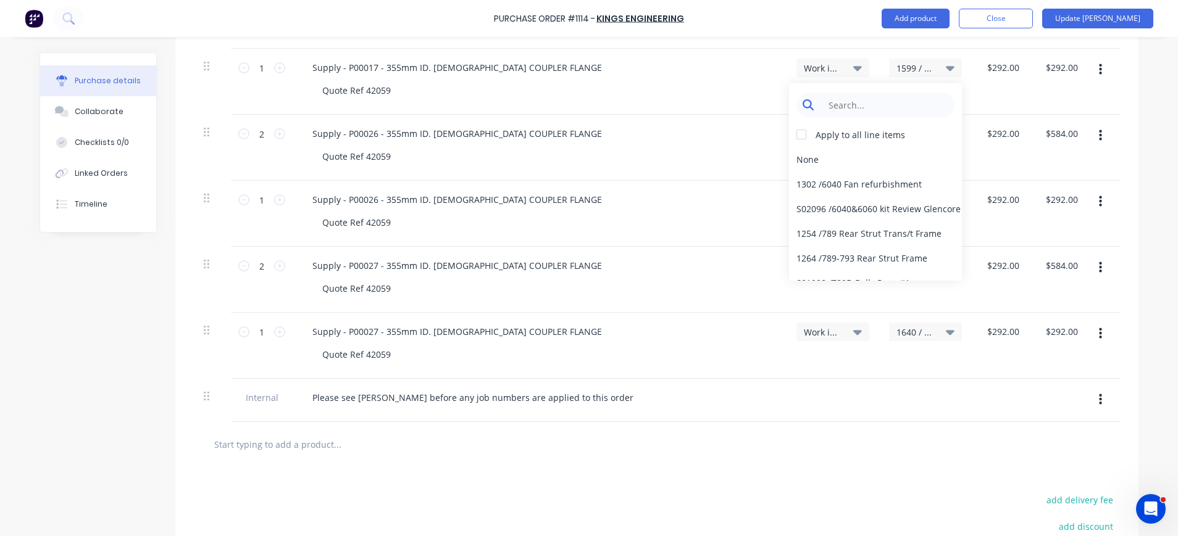
click at [901, 100] on input at bounding box center [885, 105] width 127 height 25
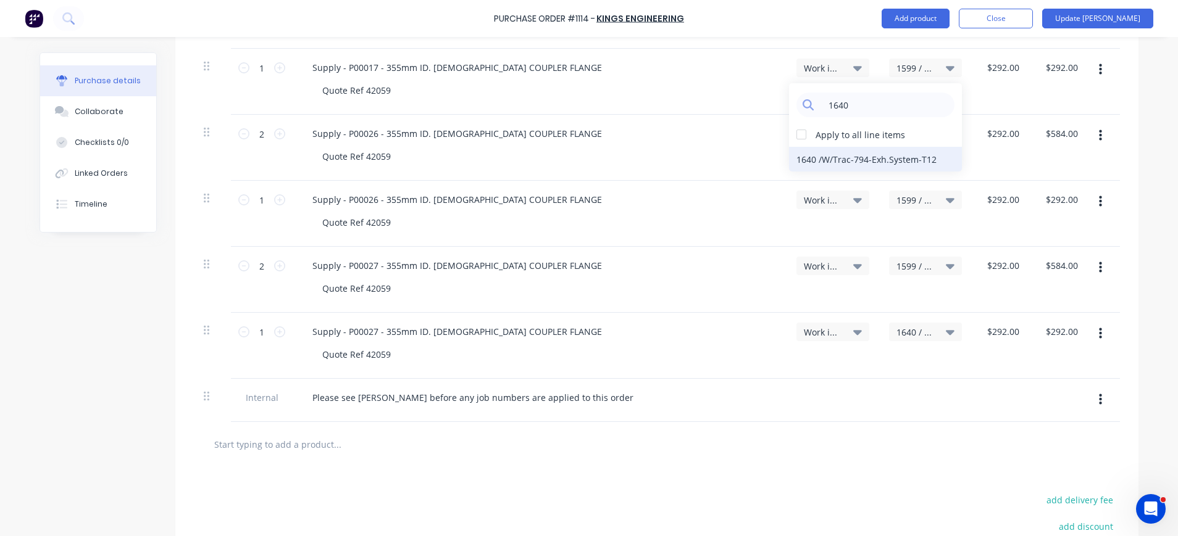
type input "1640"
click at [856, 157] on div "1640 / W/Trac-794-Exh.System-T12" at bounding box center [875, 159] width 173 height 25
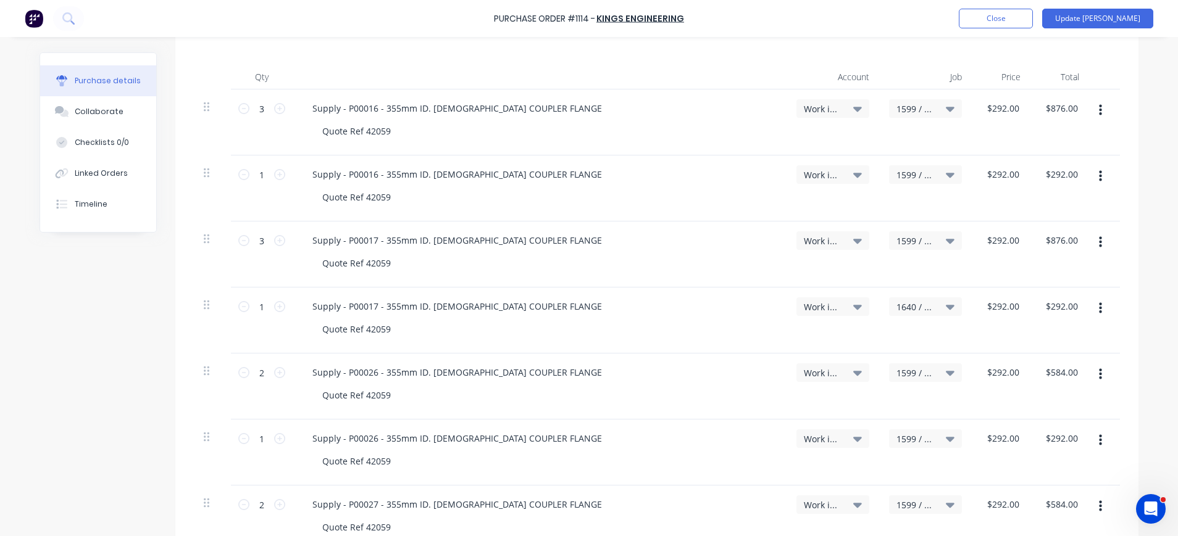
scroll to position [297, 0]
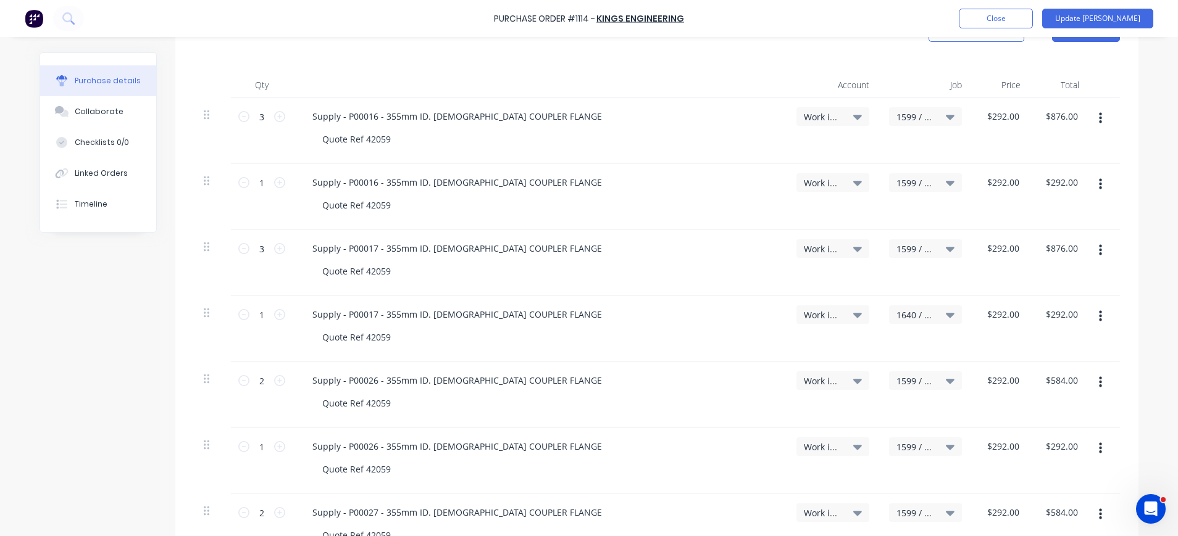
click at [911, 185] on span "1599 / W/Trac-794-Exh.System-T11" at bounding box center [914, 183] width 37 height 13
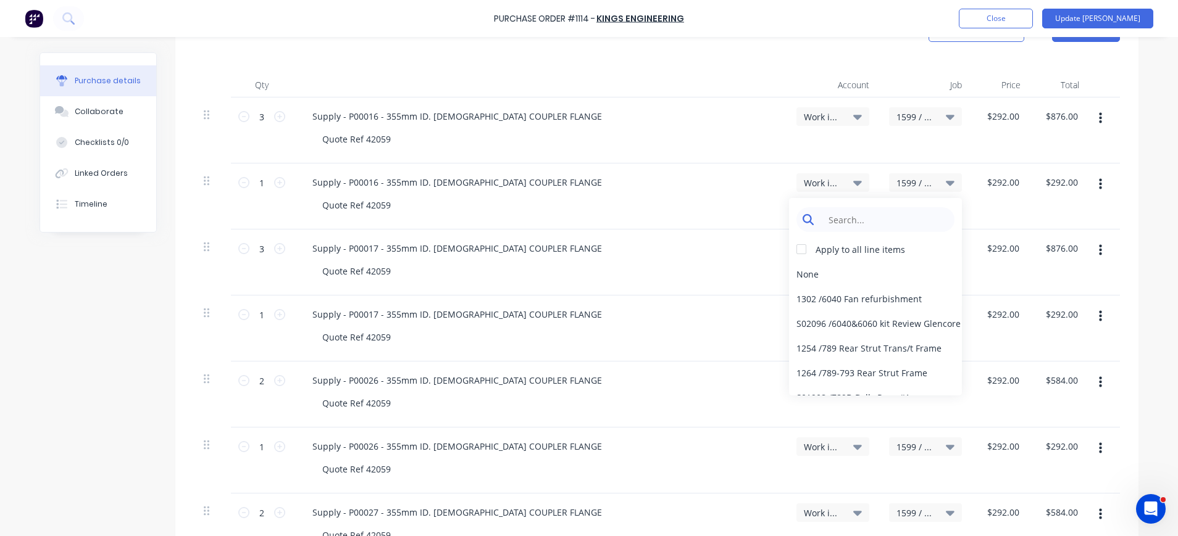
type textarea "x"
click at [899, 220] on input at bounding box center [885, 219] width 127 height 25
type input "1640"
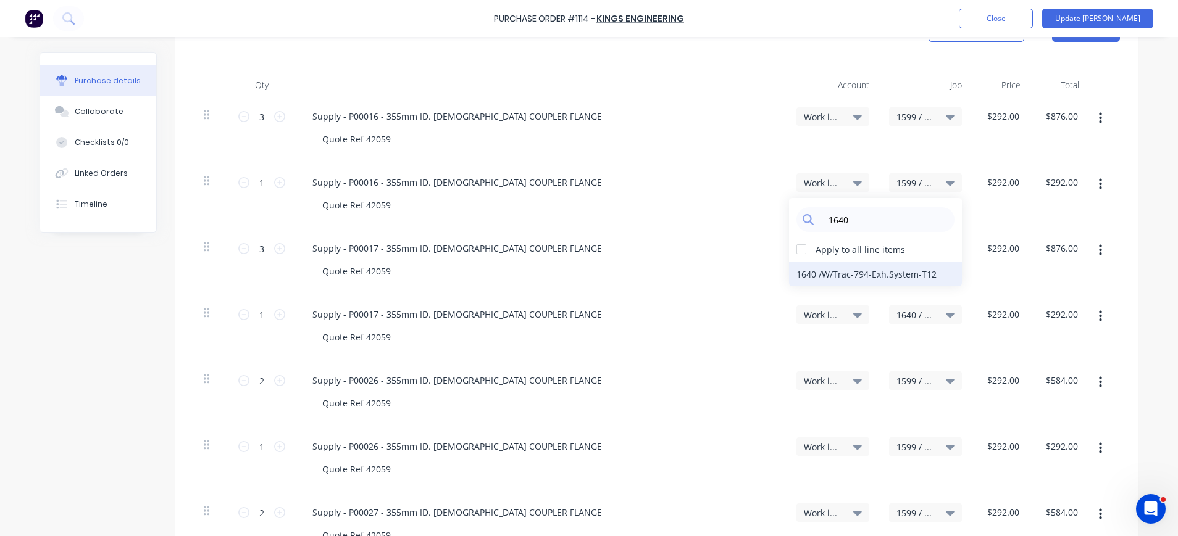
click at [904, 273] on div "1640 / W/Trac-794-Exh.System-T12" at bounding box center [875, 274] width 173 height 25
click at [946, 446] on icon at bounding box center [950, 447] width 9 height 5
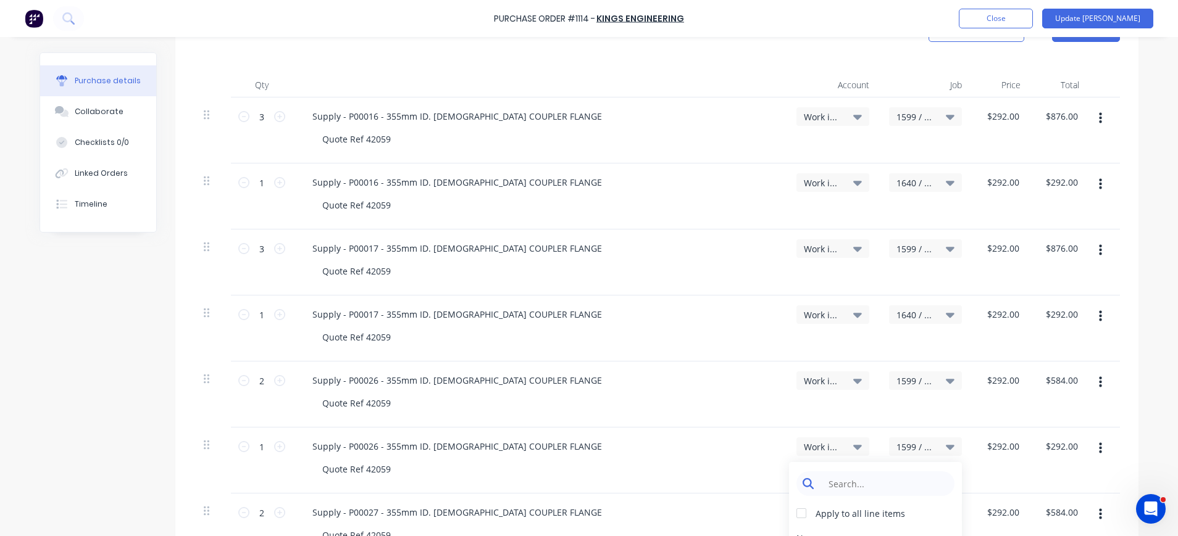
type textarea "x"
click at [893, 479] on input at bounding box center [885, 484] width 127 height 25
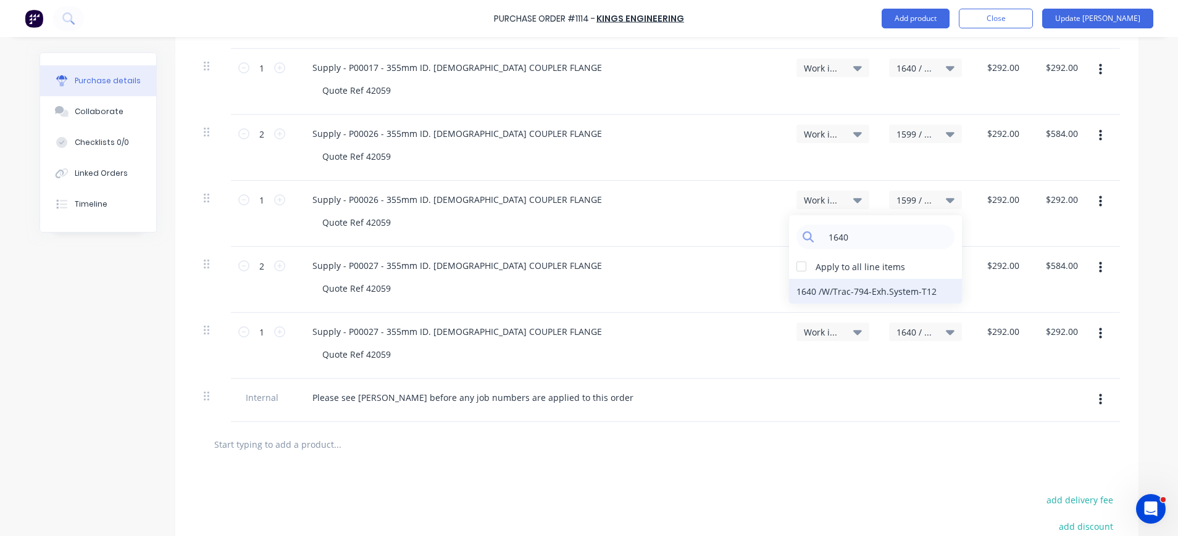
type input "1640"
click at [838, 290] on div "1640 / W/Trac-794-Exh.System-T12" at bounding box center [875, 291] width 173 height 25
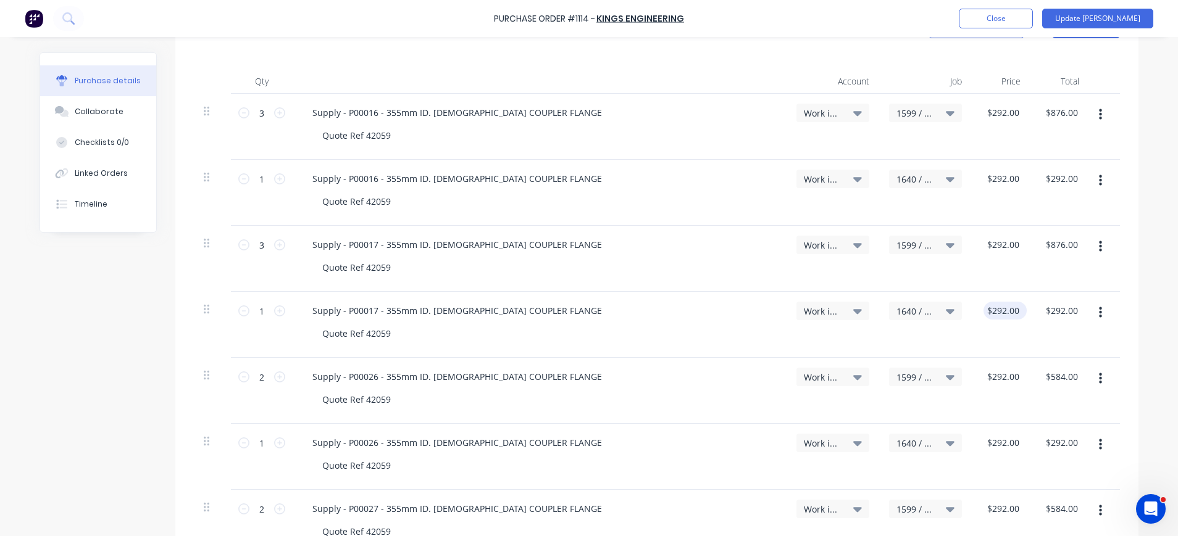
scroll to position [297, 0]
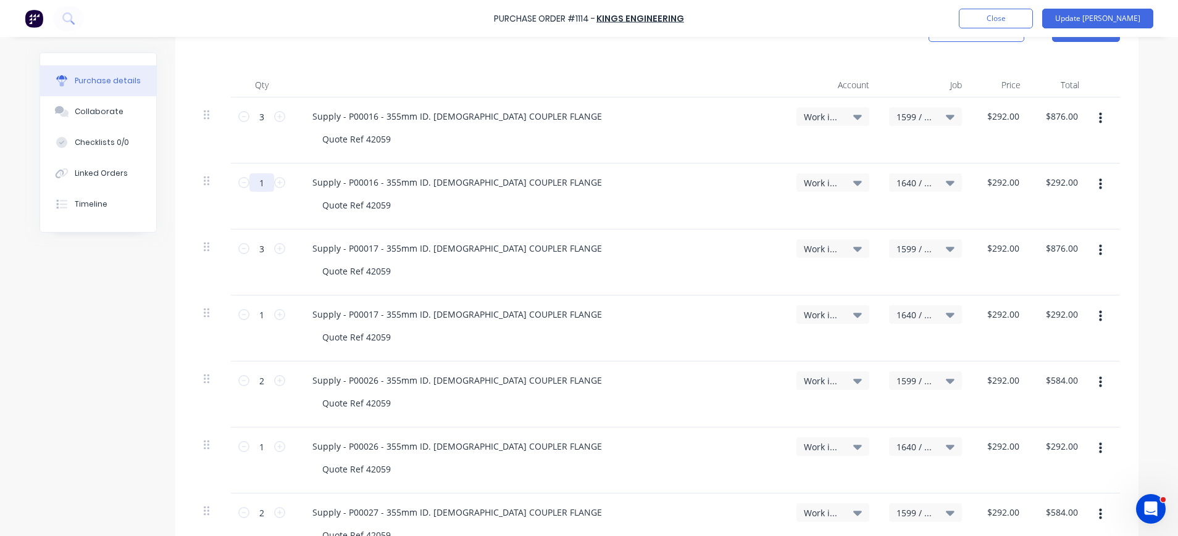
drag, startPoint x: 261, startPoint y: 180, endPoint x: 248, endPoint y: 181, distance: 12.4
click at [249, 181] on input "1" at bounding box center [261, 182] width 25 height 19
type textarea "x"
type input "3"
type input "$876.00"
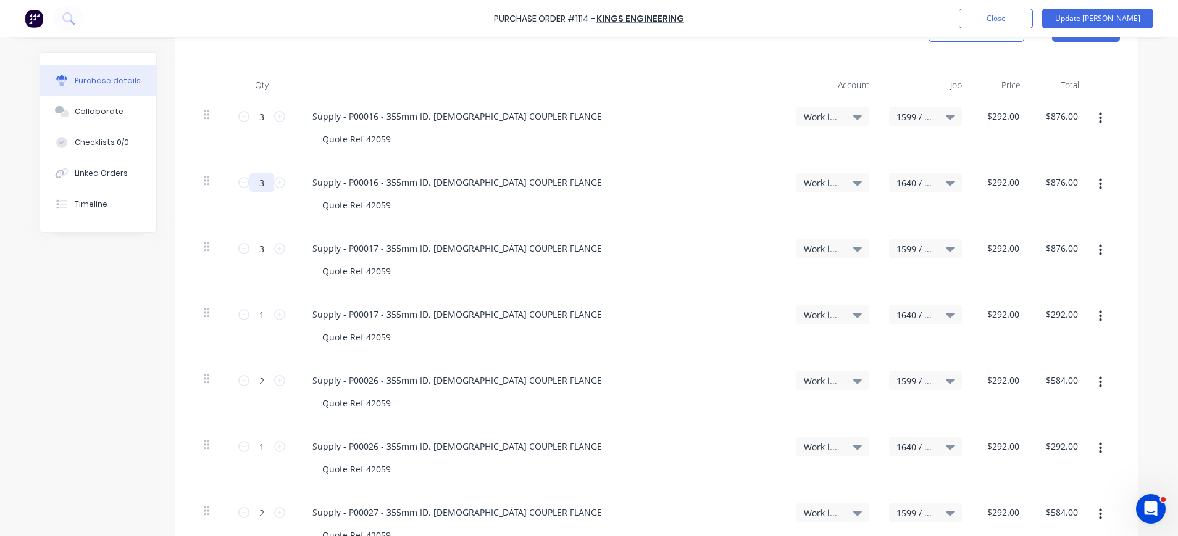
type textarea "x"
type input "3"
click at [254, 311] on input "1" at bounding box center [261, 315] width 25 height 19
type textarea "x"
type input "3"
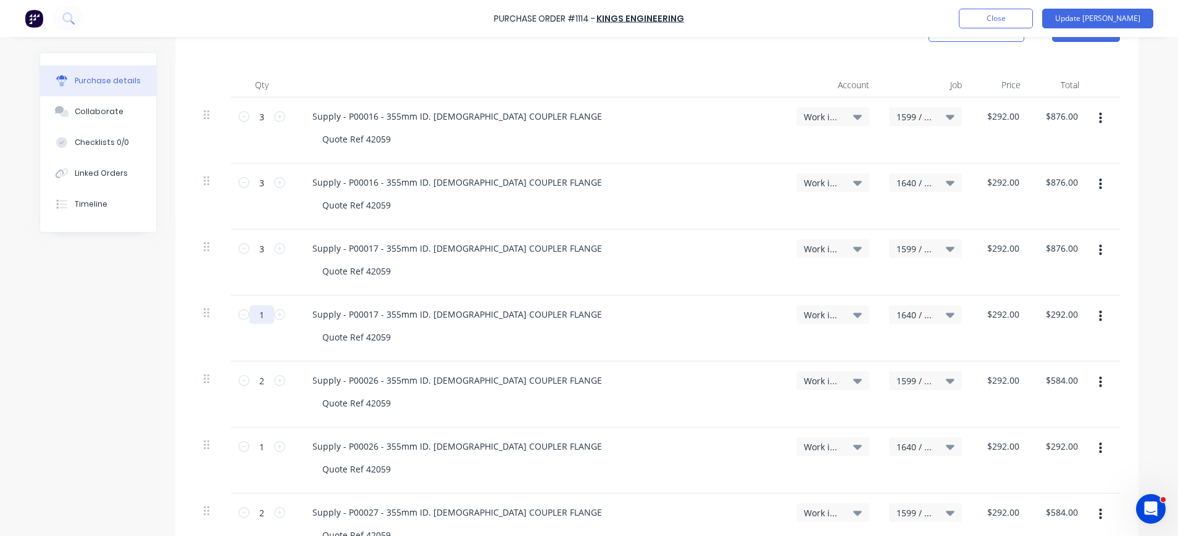
type input "$876.00"
type textarea "x"
type input "3"
drag, startPoint x: 261, startPoint y: 447, endPoint x: 248, endPoint y: 448, distance: 12.4
click at [249, 448] on input "1" at bounding box center [261, 447] width 25 height 19
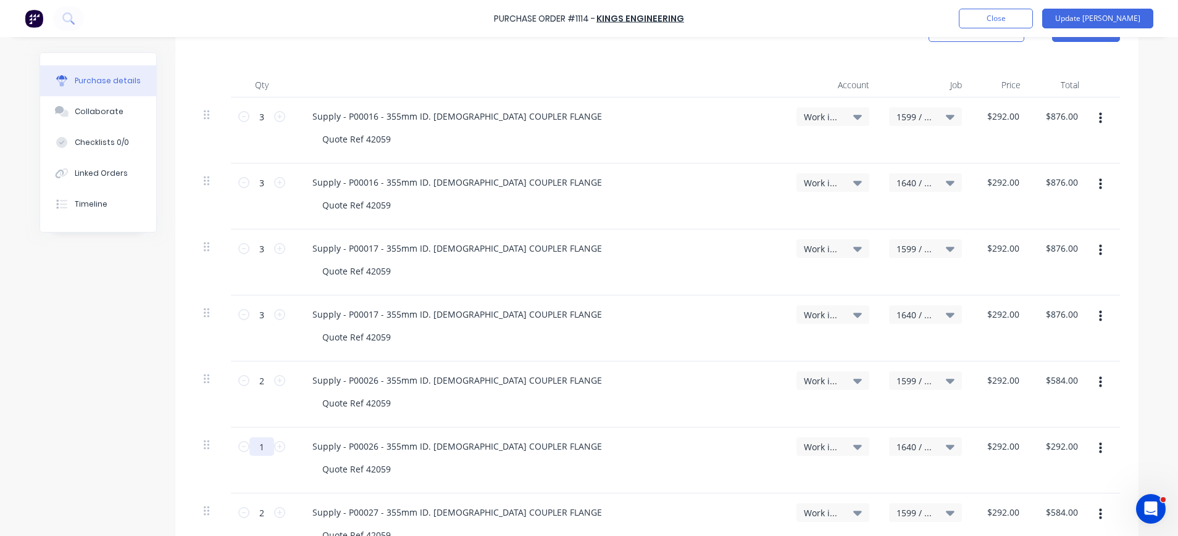
type textarea "x"
type input "2"
type input "$584.00"
type textarea "x"
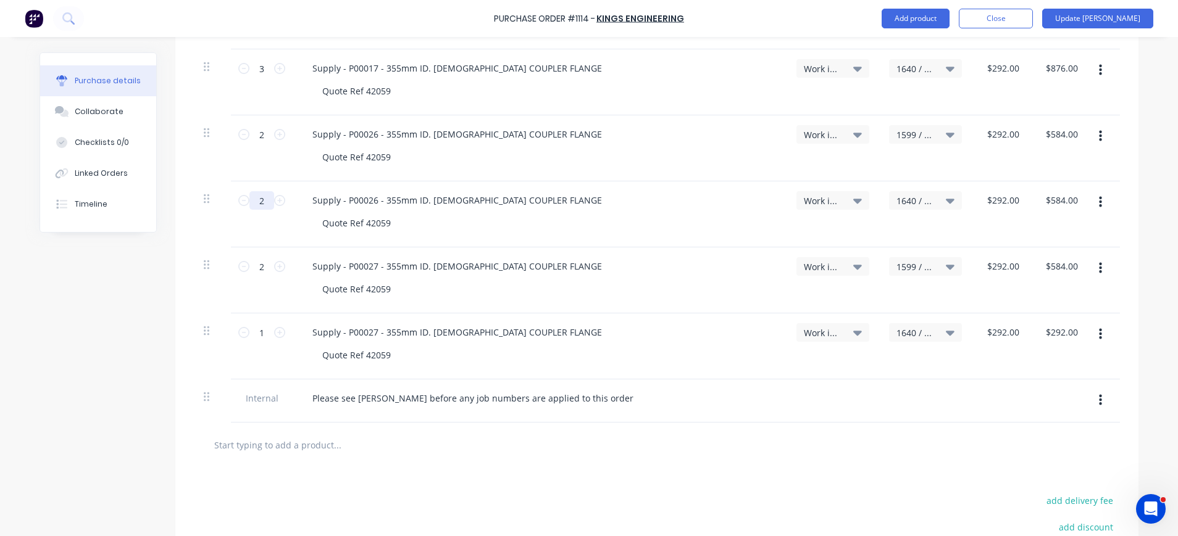
scroll to position [544, 0]
type input "2"
click at [257, 333] on input "1" at bounding box center [261, 332] width 25 height 19
type textarea "x"
type input "2"
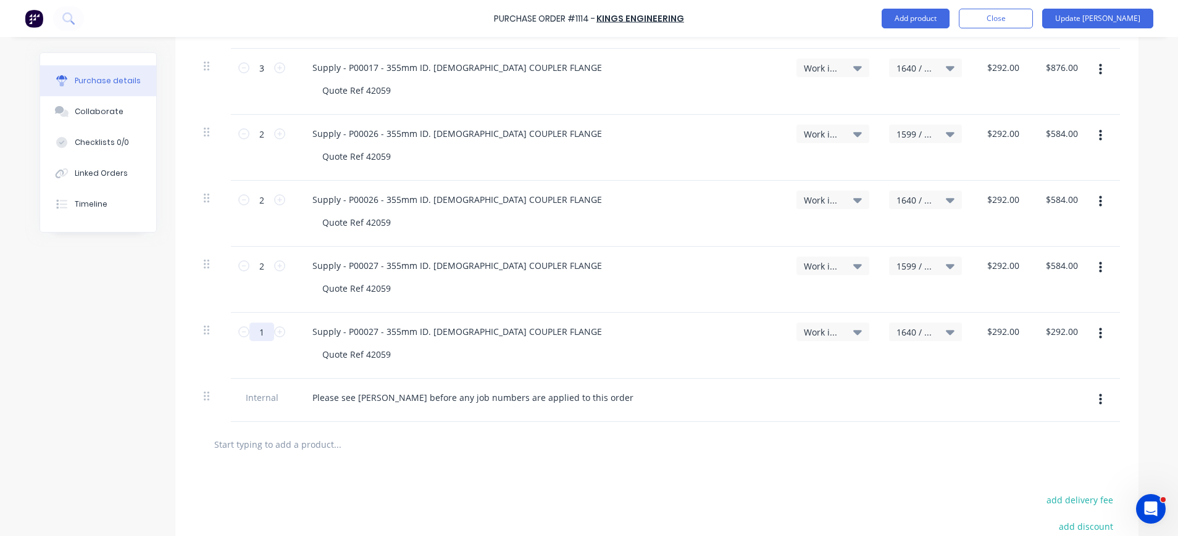
type input "$584.00"
type textarea "x"
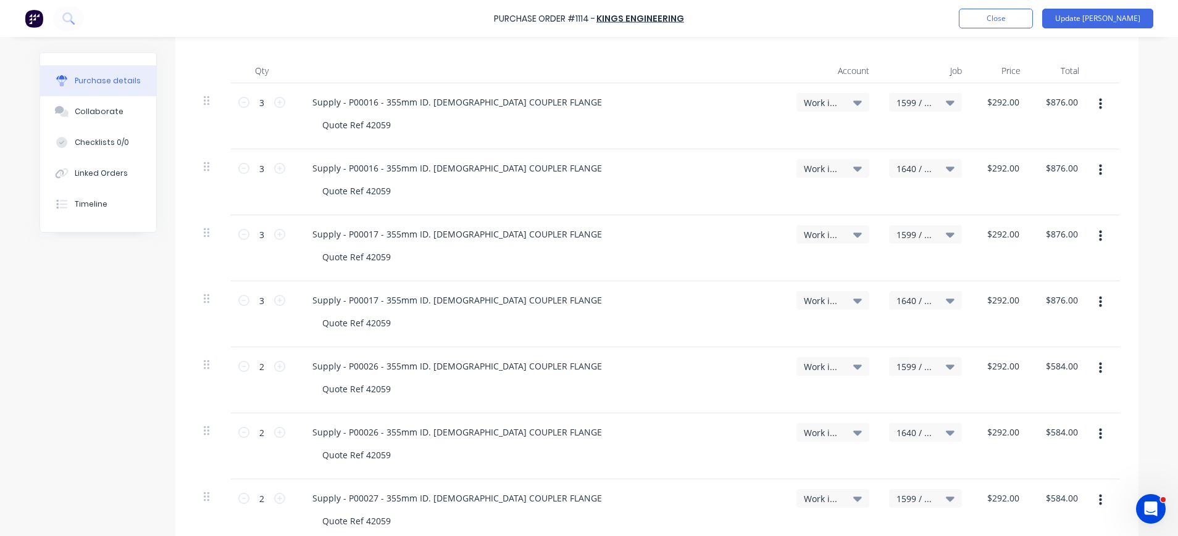
scroll to position [297, 0]
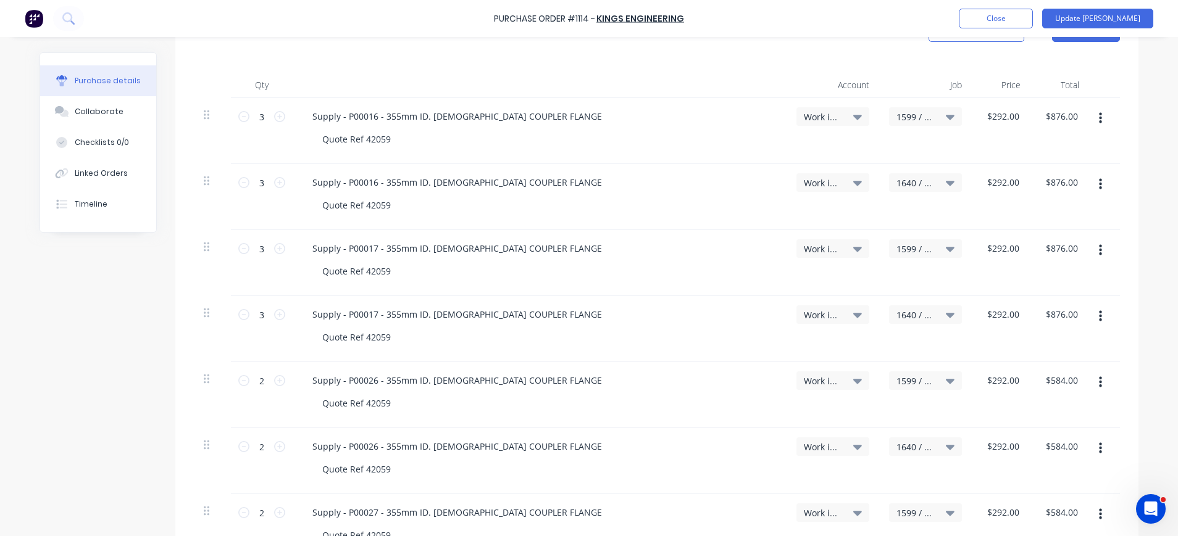
type input "2"
click at [1099, 181] on icon "button" at bounding box center [1100, 185] width 3 height 14
click at [1041, 237] on button "Duplicate" at bounding box center [1062, 242] width 105 height 25
type textarea "x"
type input "1"
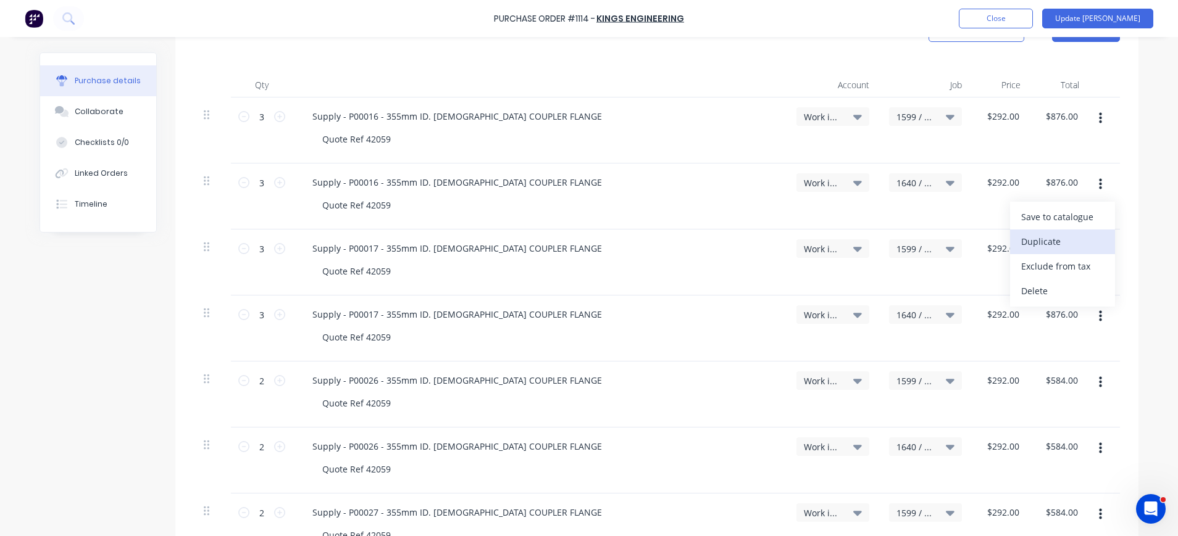
type input "$292.00"
type input "3"
type input "$876.00"
click at [1099, 248] on icon "button" at bounding box center [1100, 251] width 3 height 14
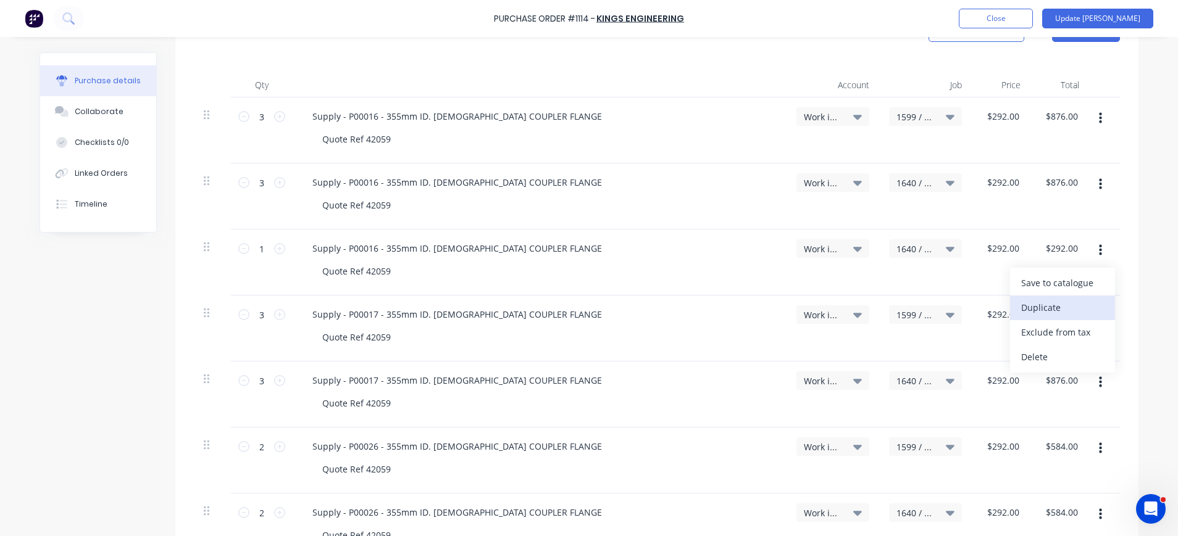
click at [1037, 304] on button "Duplicate" at bounding box center [1062, 308] width 105 height 25
type textarea "x"
type input "1"
type input "$292.00"
type input "3"
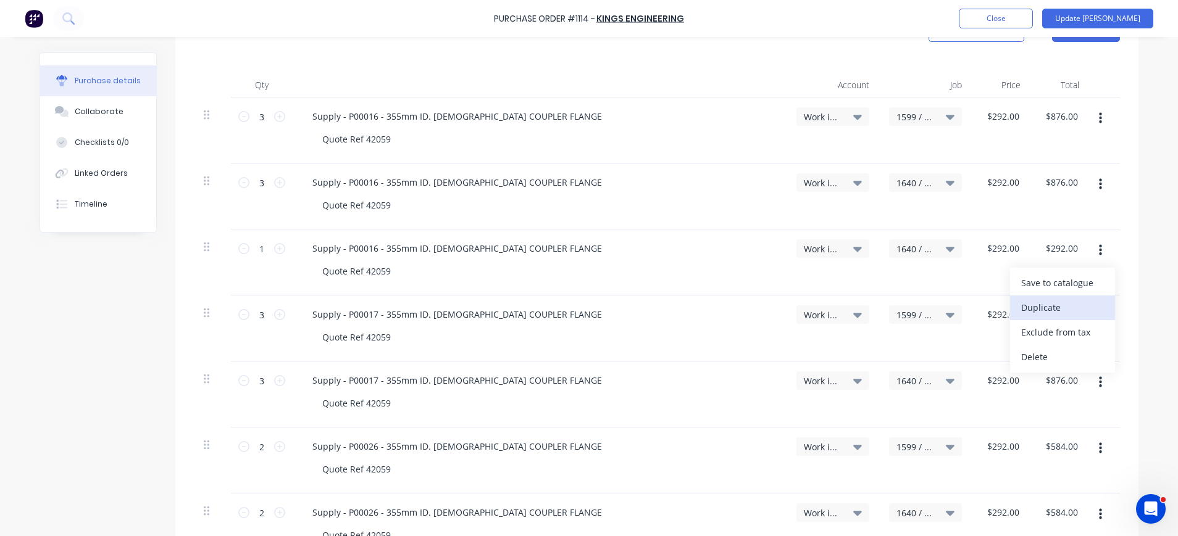
type input "$876.00"
click at [1099, 316] on icon "button" at bounding box center [1100, 316] width 3 height 11
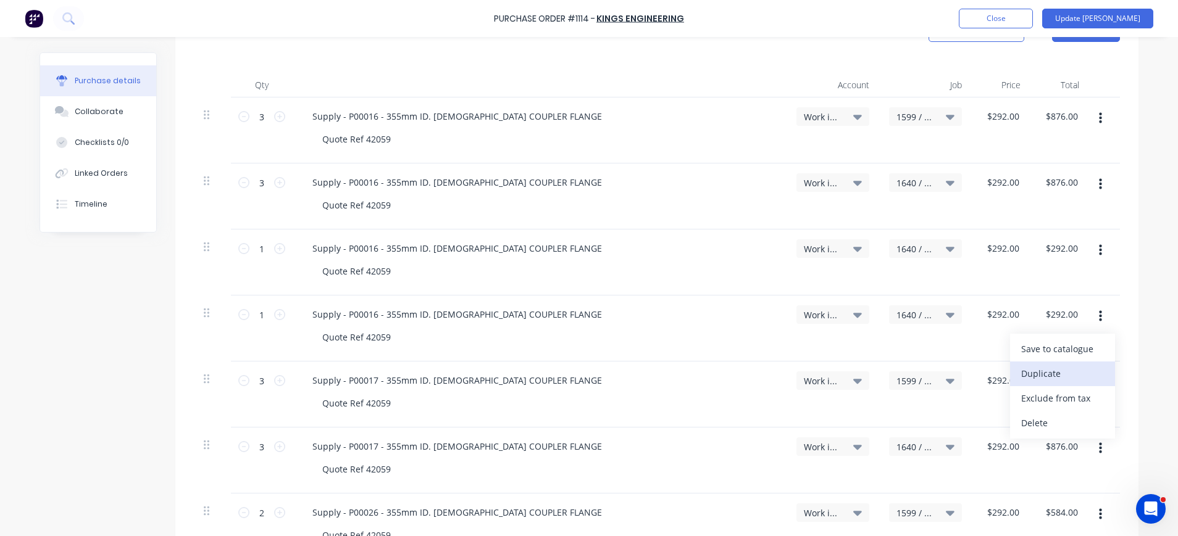
click at [1038, 373] on button "Duplicate" at bounding box center [1062, 374] width 105 height 25
type textarea "x"
type input "1"
type input "$292.00"
type input "3"
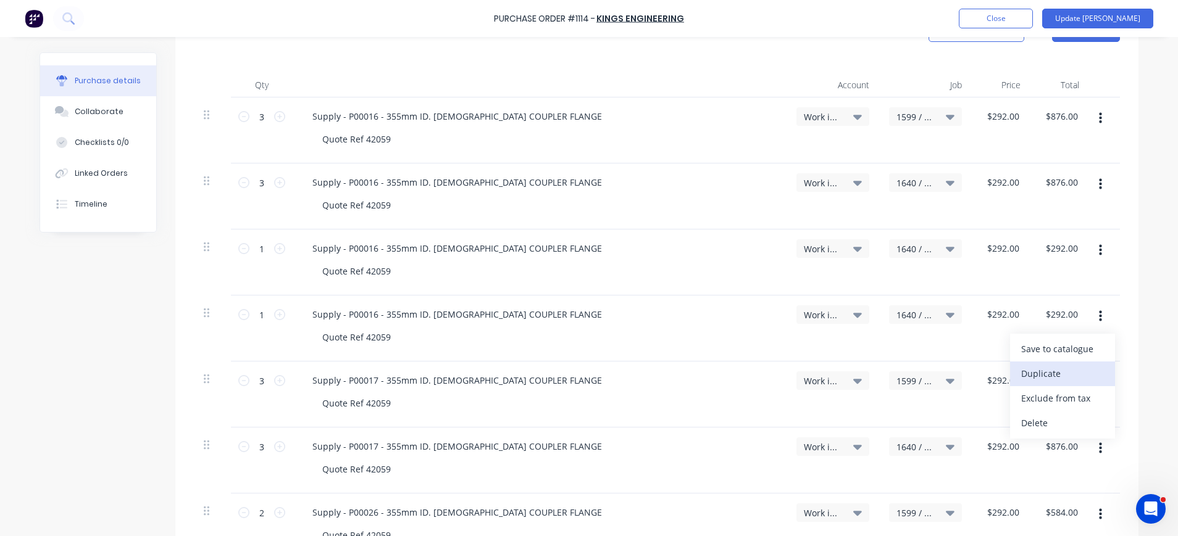
type input "$876.00"
click at [1089, 324] on button "button" at bounding box center [1100, 317] width 29 height 22
click at [1049, 372] on button "Duplicate" at bounding box center [1062, 374] width 105 height 25
type textarea "x"
type input "1"
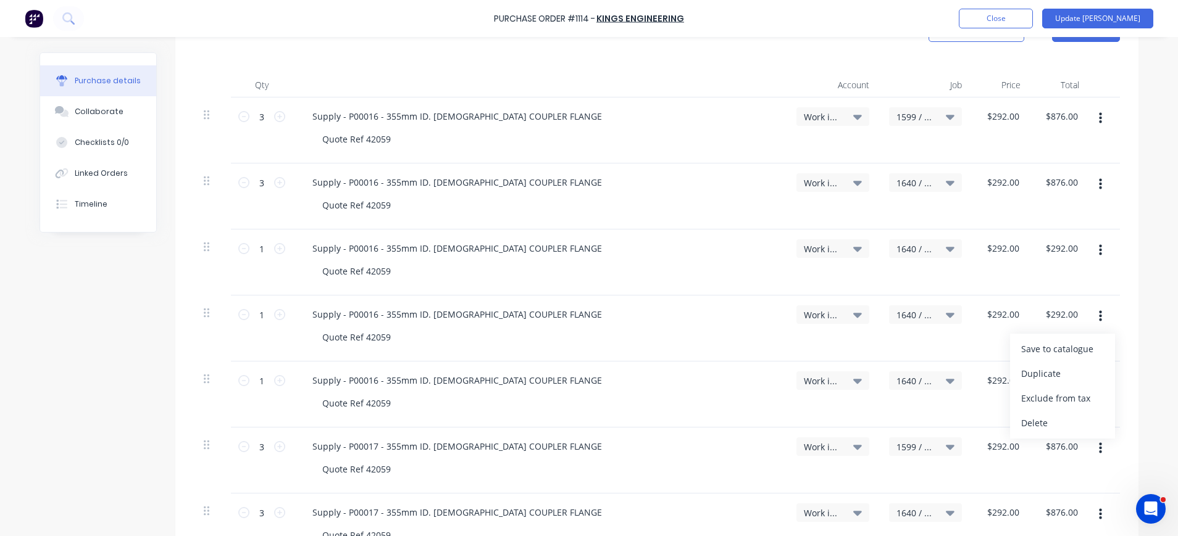
type input "$292.00"
type input "3"
type input "$876.00"
click at [908, 247] on span "1640 / W/Trac-794-Exh.System-T12" at bounding box center [914, 249] width 37 height 13
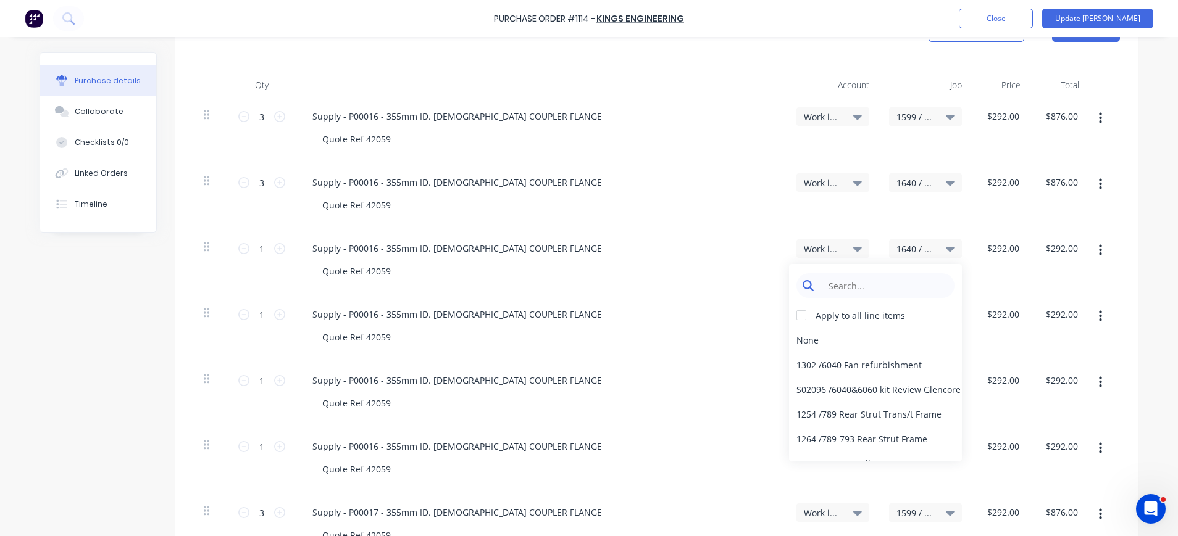
type textarea "x"
drag, startPoint x: 878, startPoint y: 293, endPoint x: 886, endPoint y: 273, distance: 21.1
click at [878, 293] on input at bounding box center [885, 285] width 127 height 25
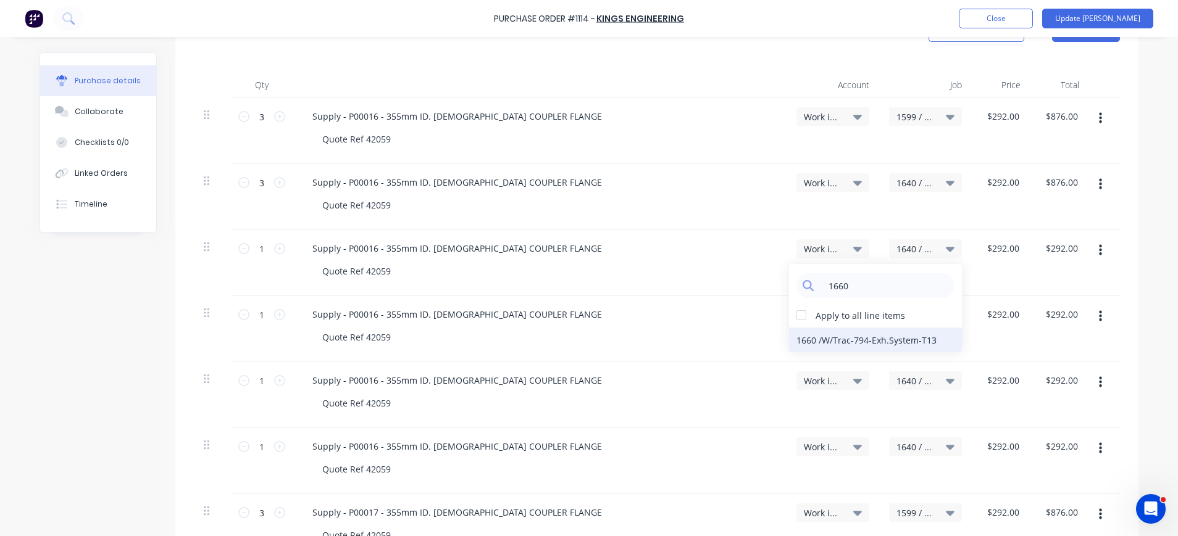
type input "1660"
click at [880, 340] on div "1660 / W/Trac-794-Exh.System-T13" at bounding box center [875, 340] width 173 height 25
drag, startPoint x: 905, startPoint y: 314, endPoint x: 924, endPoint y: 317, distance: 19.4
click at [906, 315] on span "1640 / W/Trac-794-Exh.System-T12" at bounding box center [914, 315] width 37 height 13
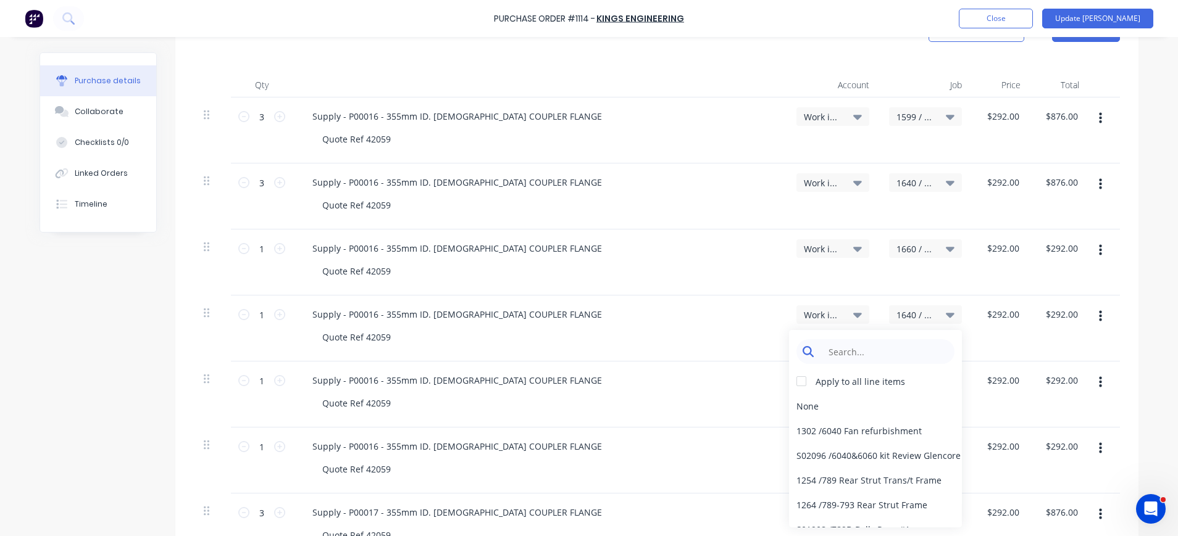
type textarea "x"
click at [907, 346] on input at bounding box center [885, 352] width 127 height 25
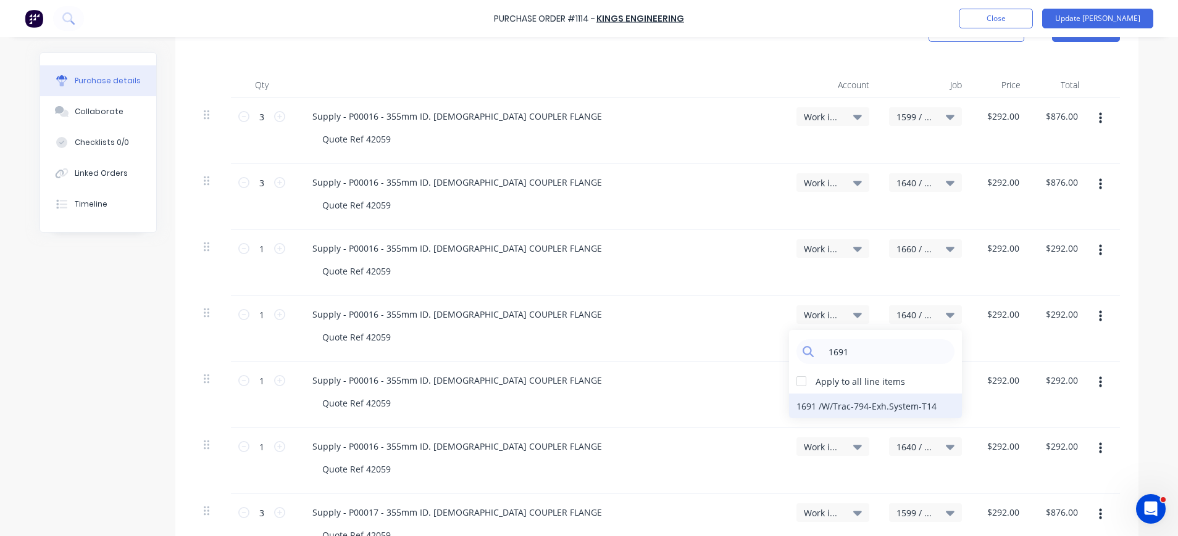
type input "1691"
click at [890, 407] on div "1691 / W/Trac-794-Exh.System-T14" at bounding box center [875, 406] width 173 height 25
click at [908, 380] on span "1640 / W/Trac-794-Exh.System-T12" at bounding box center [914, 381] width 37 height 13
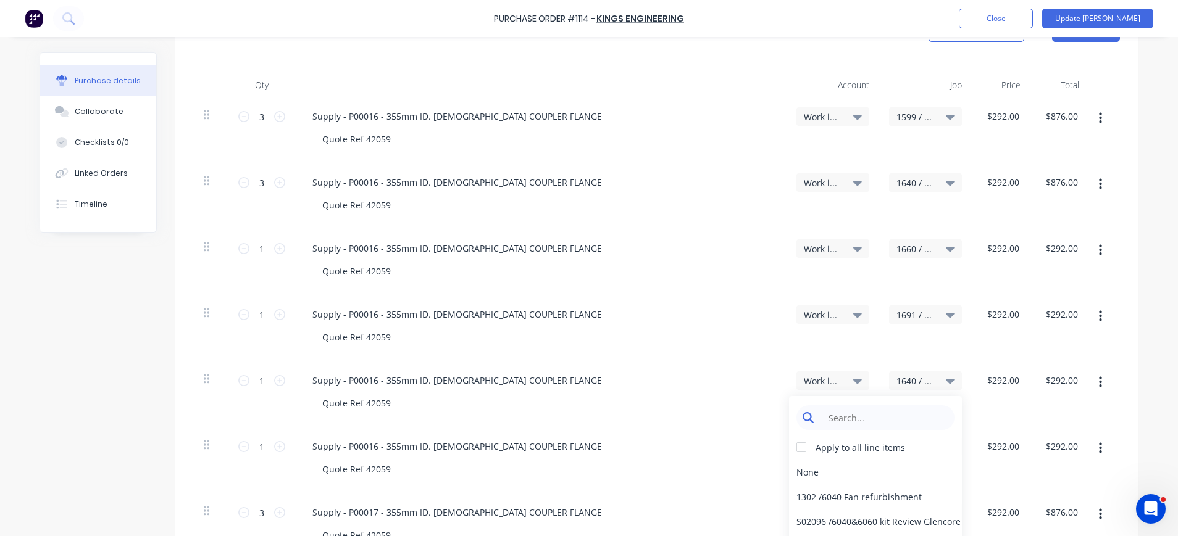
type textarea "x"
click at [917, 412] on input at bounding box center [885, 418] width 127 height 25
type input "1725"
click at [887, 475] on div "1725 / W/Trac-794-Exh.System-T15" at bounding box center [875, 472] width 173 height 25
click at [909, 446] on span "1640 / W/Trac-794-Exh.System-T12" at bounding box center [914, 447] width 37 height 13
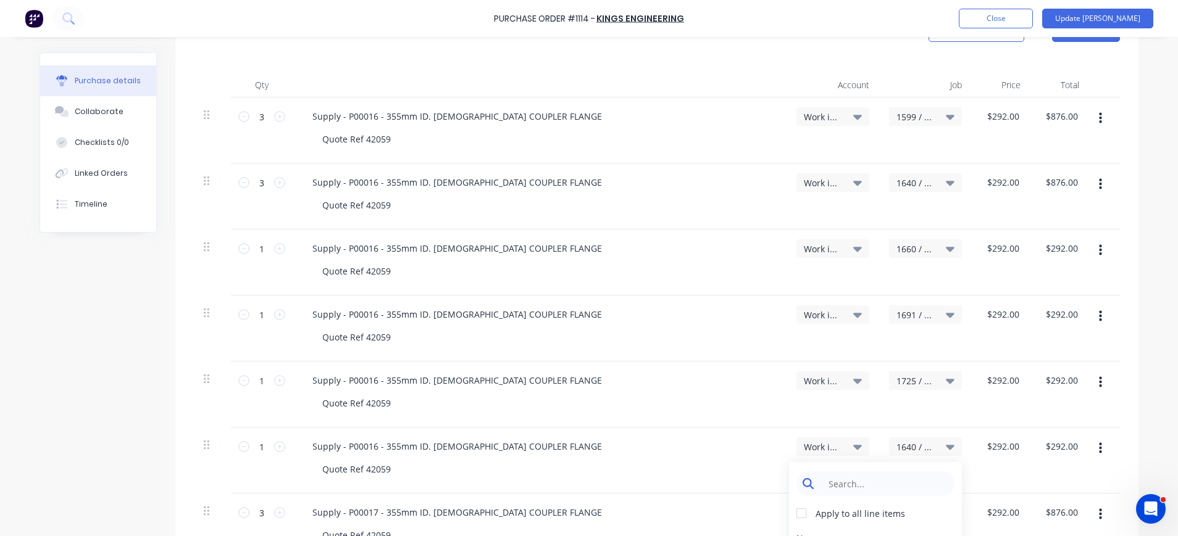
type textarea "x"
click at [903, 492] on input at bounding box center [885, 484] width 127 height 25
type input "1746"
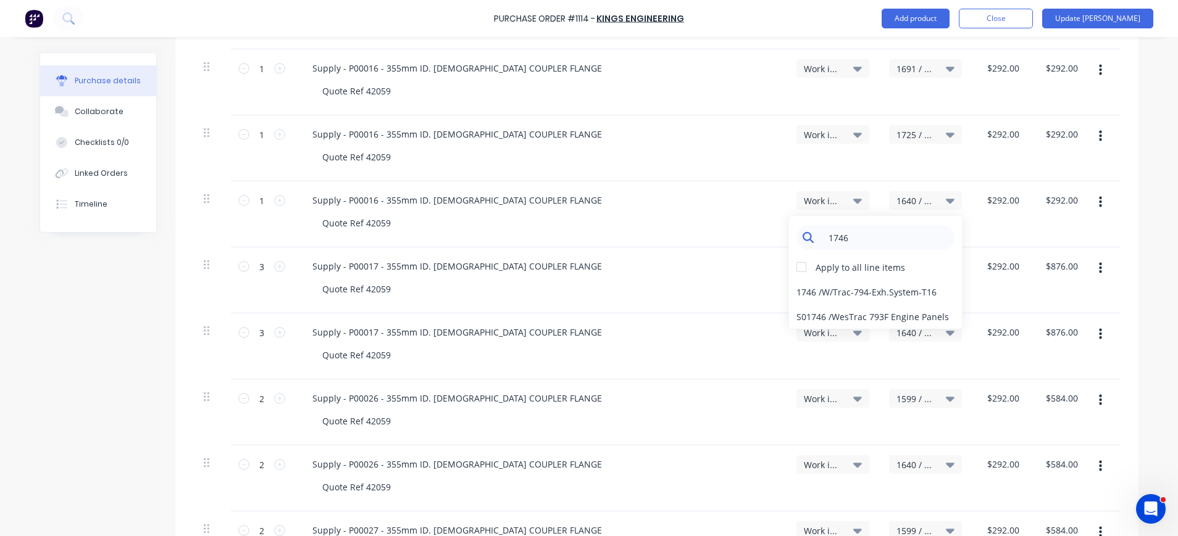
scroll to position [544, 0]
click at [837, 293] on div "1746 / W/Trac-794-Exh.System-T16" at bounding box center [875, 291] width 173 height 25
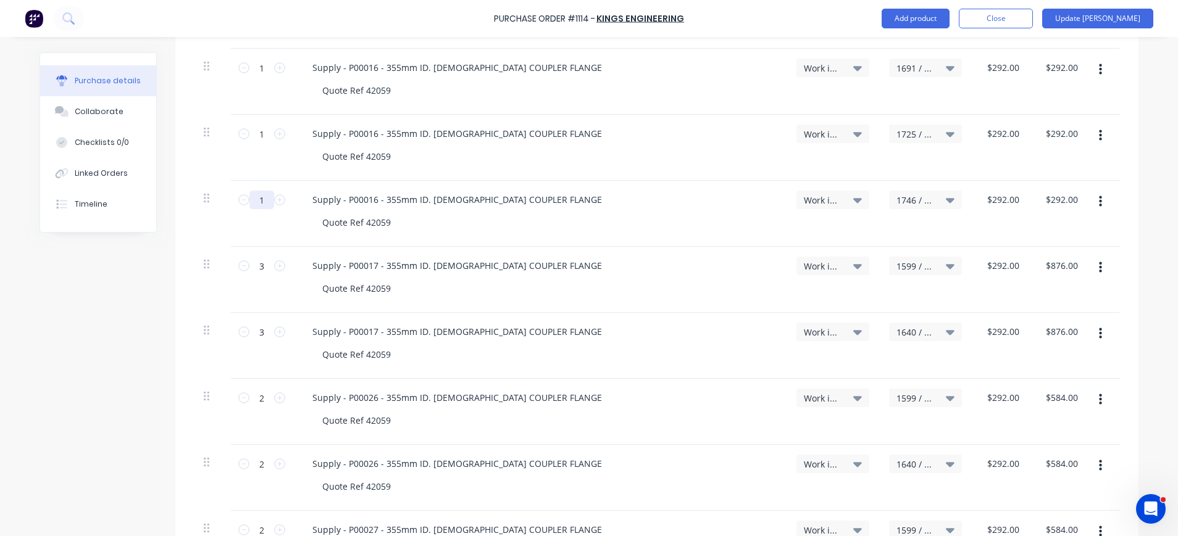
click at [252, 203] on input "1" at bounding box center [261, 200] width 25 height 19
type textarea "x"
type input "3"
type input "$876.00"
type textarea "x"
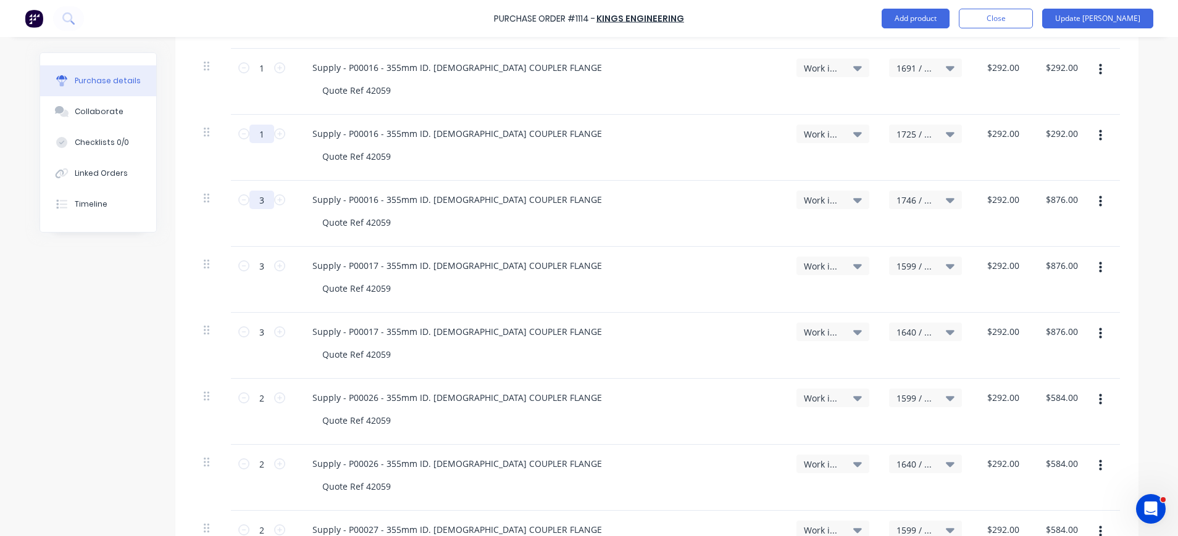
type input "3"
click at [259, 131] on input "1" at bounding box center [261, 134] width 25 height 19
type textarea "x"
type input "3"
type input "$876.00"
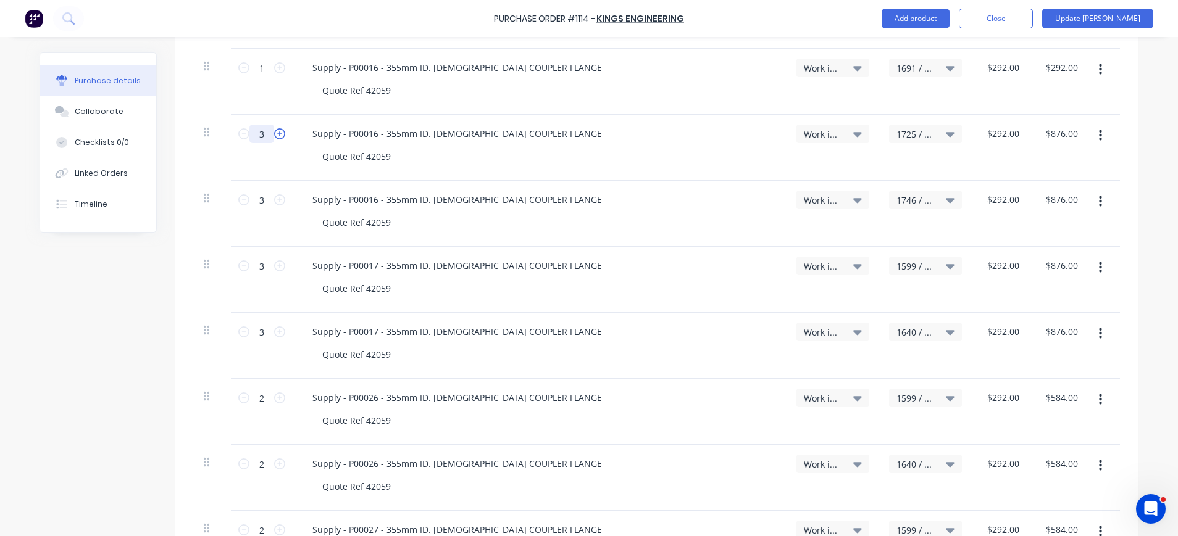
type textarea "x"
type input "3"
click at [249, 74] on input "1" at bounding box center [261, 68] width 25 height 19
type textarea "x"
type input "3"
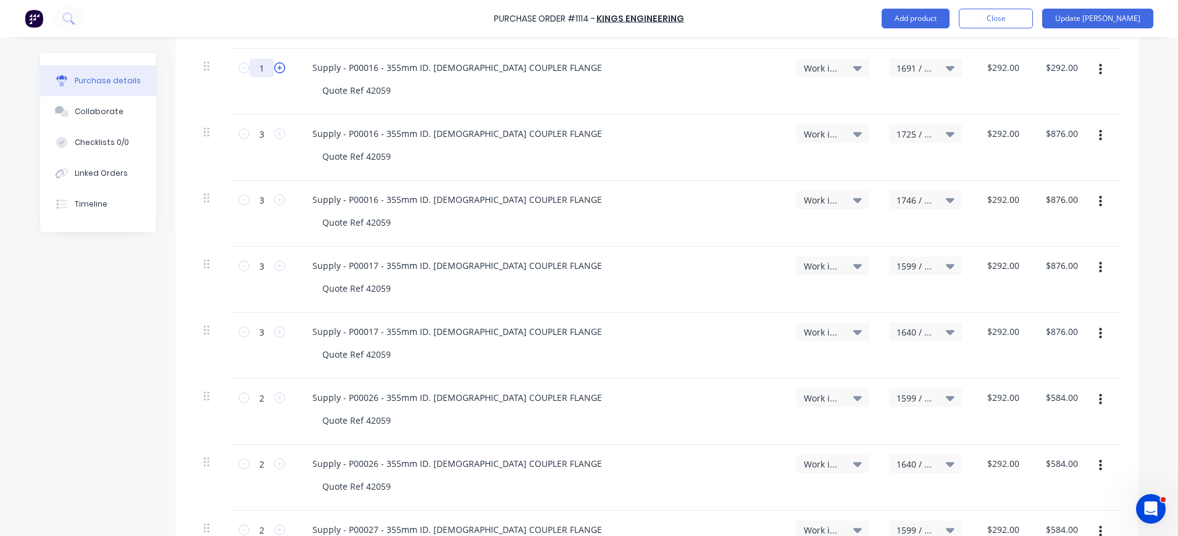
type input "$876.00"
type textarea "x"
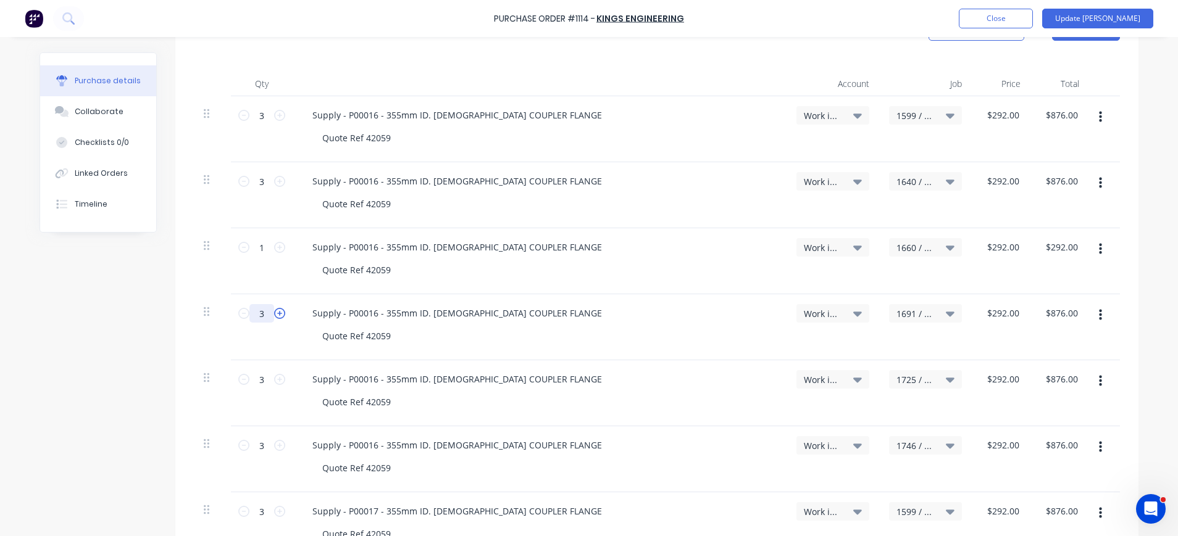
scroll to position [297, 0]
type input "3"
click at [259, 251] on input "1" at bounding box center [261, 249] width 25 height 19
type textarea "x"
type input "3"
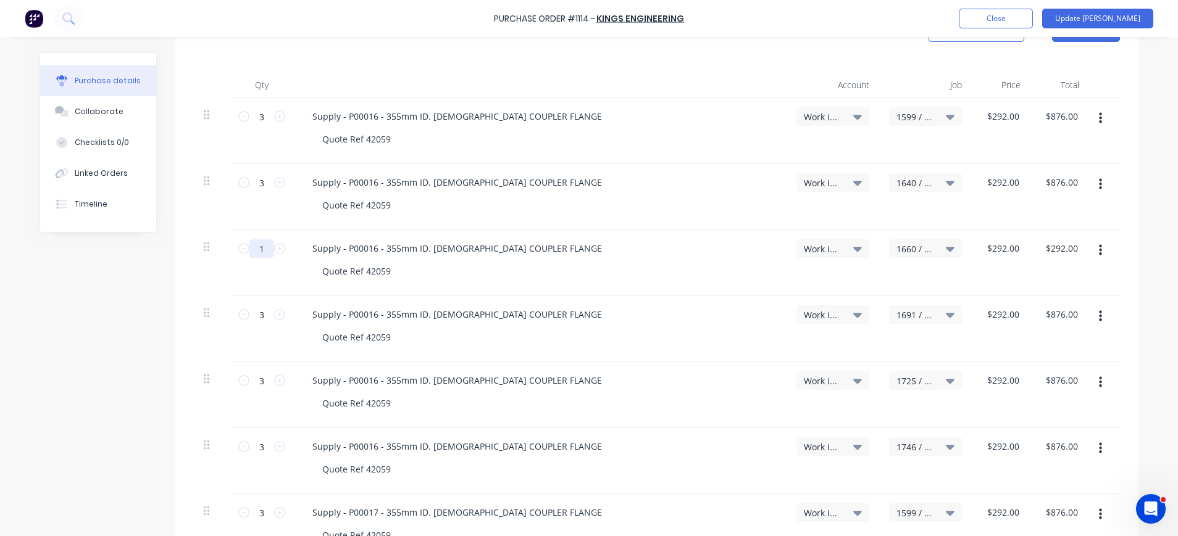
type input "$876.00"
type textarea "x"
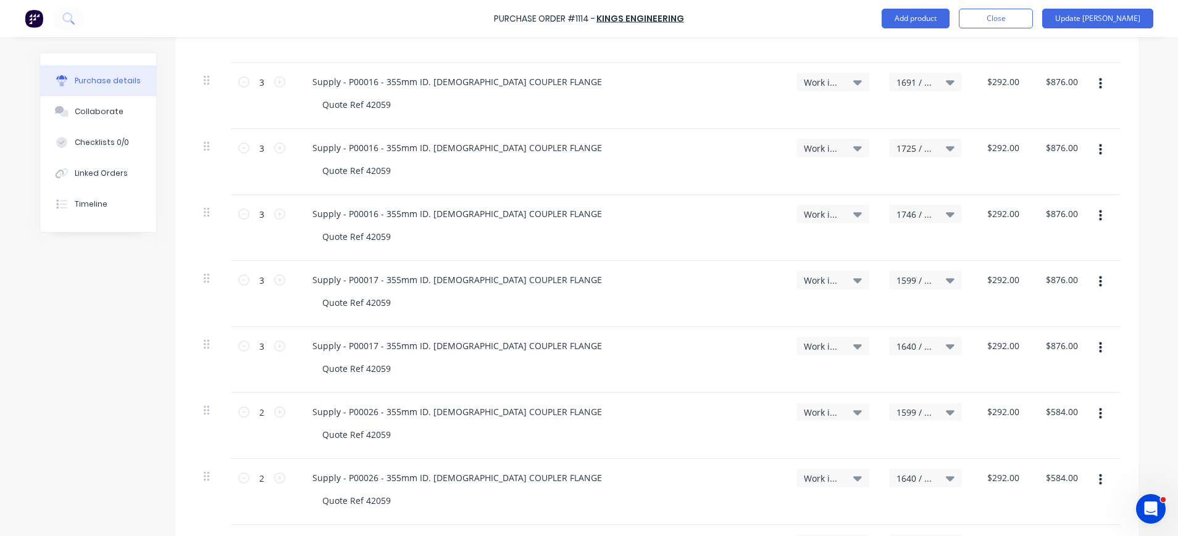
scroll to position [544, 0]
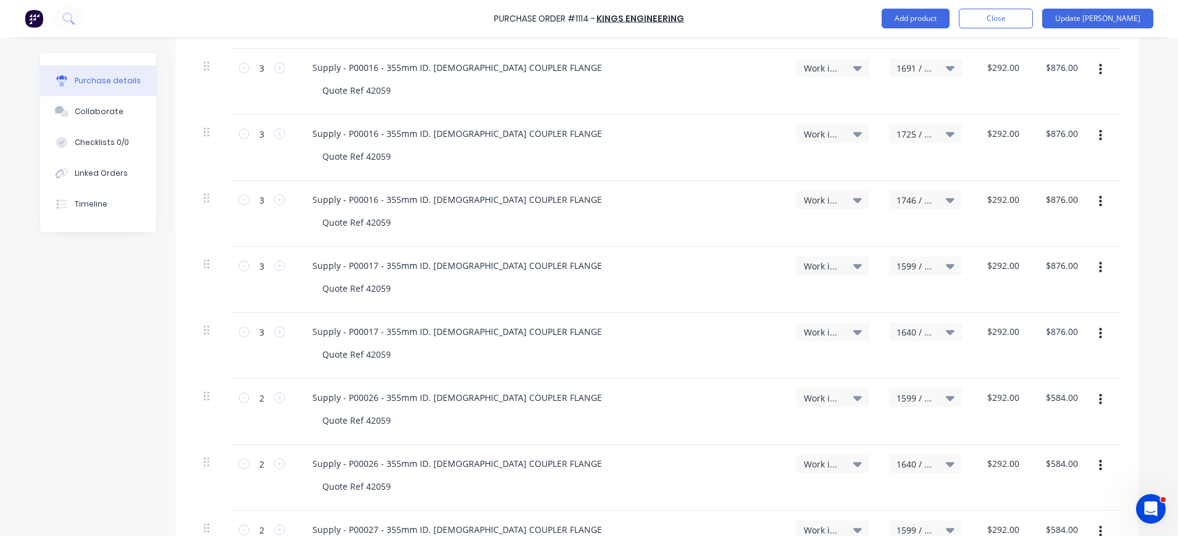
type input "3"
click at [1098, 335] on button "button" at bounding box center [1100, 334] width 29 height 22
click at [1070, 385] on button "Duplicate" at bounding box center [1062, 391] width 105 height 25
type textarea "x"
type input "1"
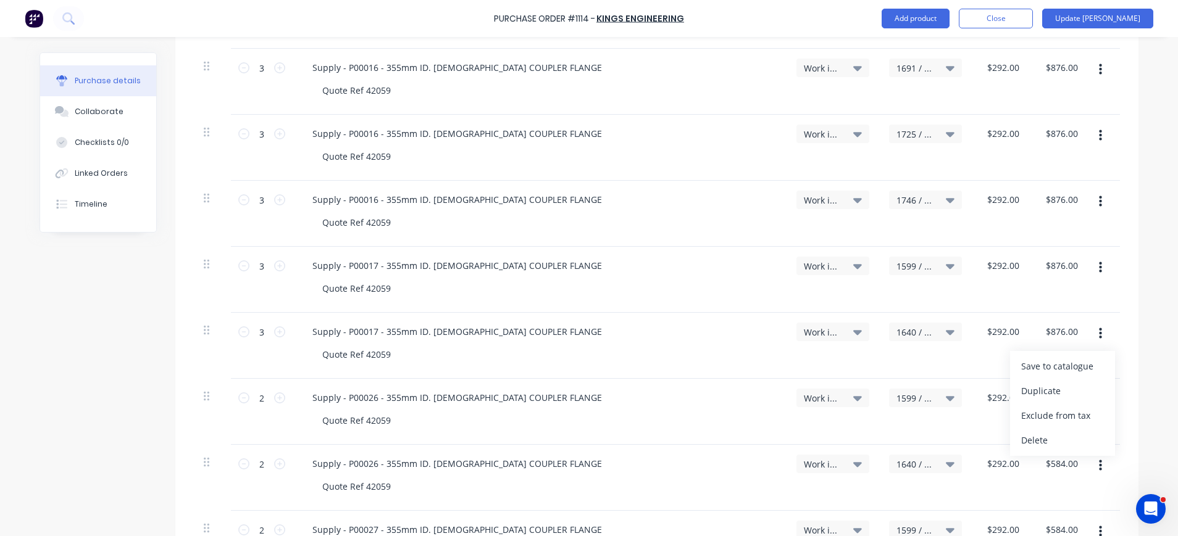
type input "$292.00"
drag, startPoint x: 1095, startPoint y: 331, endPoint x: 1083, endPoint y: 350, distance: 22.1
click at [1095, 333] on button "button" at bounding box center [1100, 334] width 29 height 22
click at [1050, 388] on button "Duplicate" at bounding box center [1062, 391] width 105 height 25
type textarea "x"
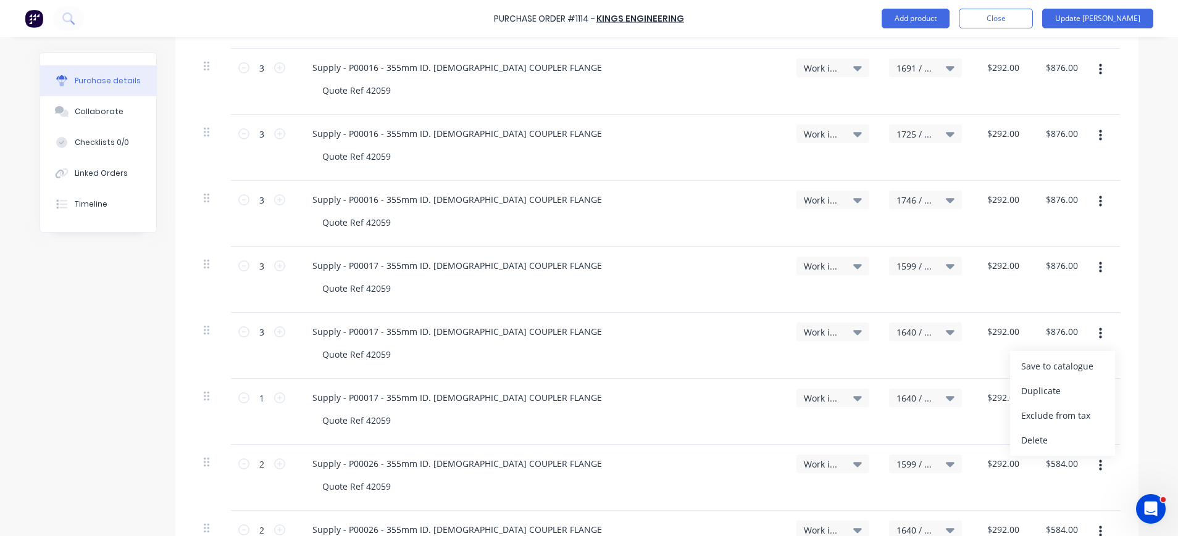
type input "1"
type input "$292.00"
click at [1088, 340] on button "button" at bounding box center [1100, 334] width 29 height 22
click at [1046, 389] on button "Duplicate" at bounding box center [1062, 391] width 105 height 25
type textarea "x"
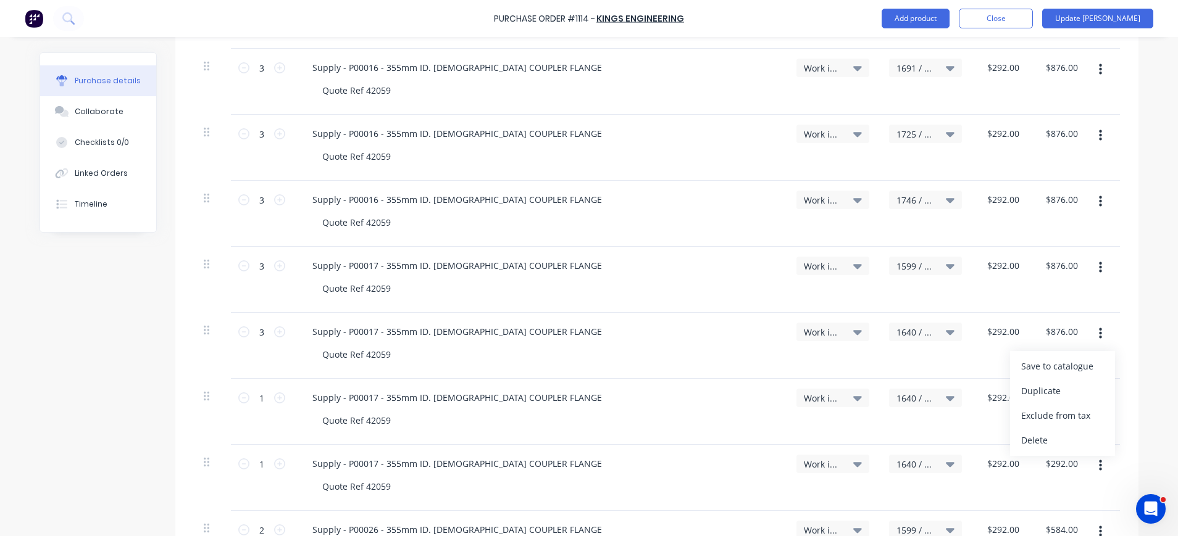
type input "1"
type input "$292.00"
click at [1090, 330] on button "button" at bounding box center [1100, 334] width 29 height 22
click at [1045, 388] on button "Duplicate" at bounding box center [1062, 391] width 105 height 25
type textarea "x"
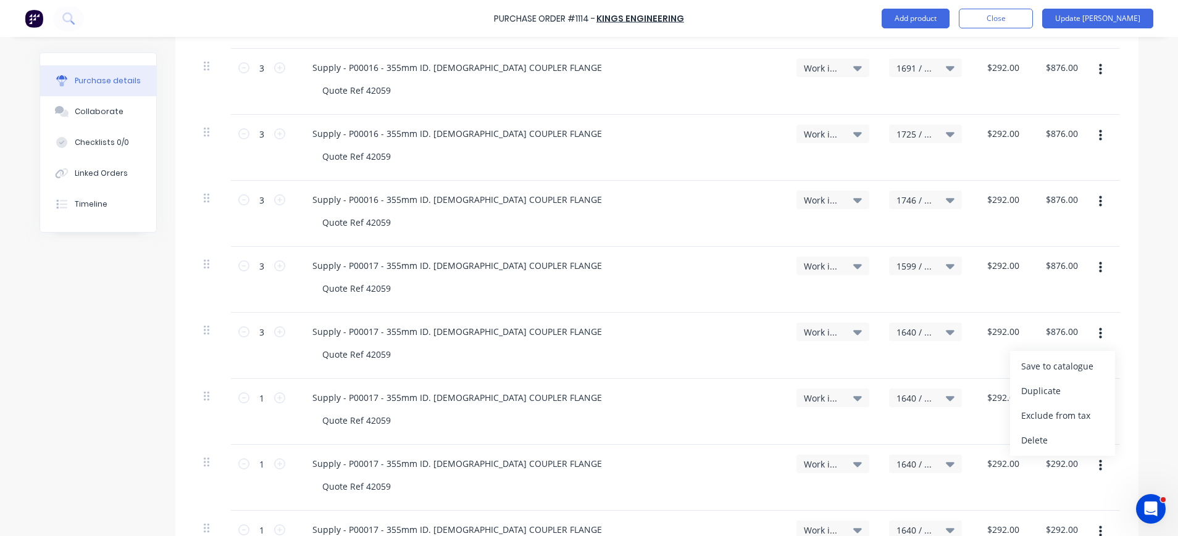
type input "1"
type input "$292.00"
click at [946, 396] on icon at bounding box center [950, 398] width 9 height 14
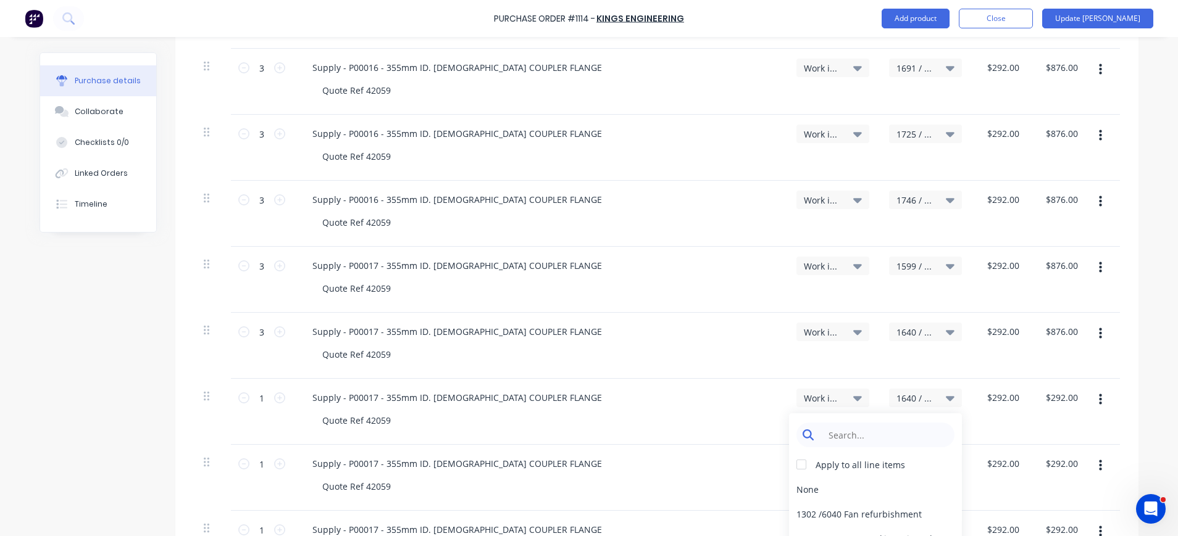
type textarea "x"
drag, startPoint x: 890, startPoint y: 429, endPoint x: 896, endPoint y: 427, distance: 6.6
click at [891, 428] on input at bounding box center [885, 435] width 127 height 25
type input "1660"
click at [867, 495] on div "1660 / W/Trac-794-Exh.System-T13" at bounding box center [875, 489] width 173 height 25
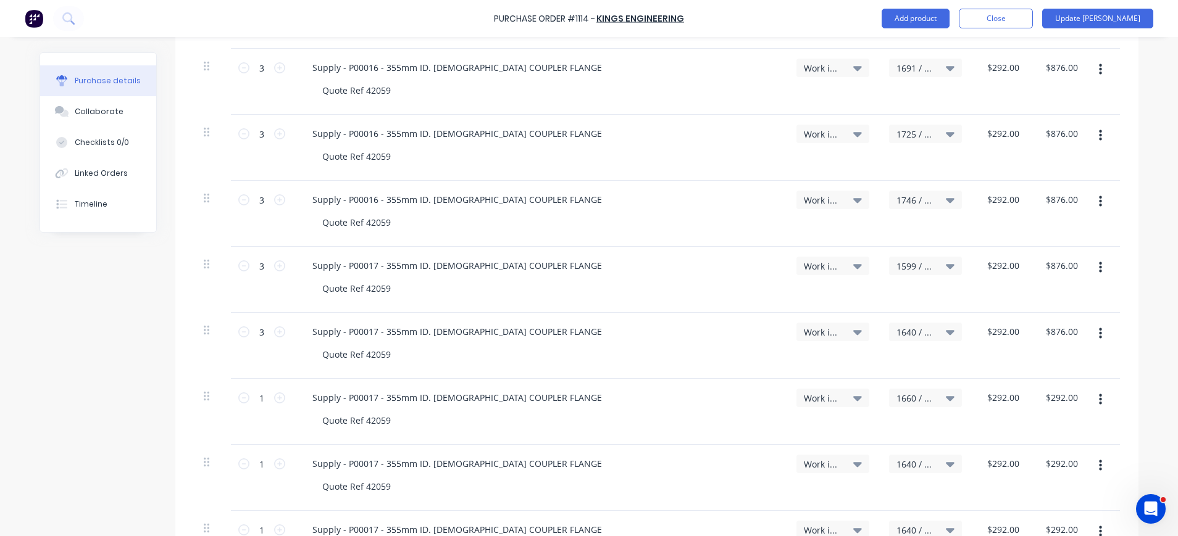
click at [913, 462] on span "1640 / W/Trac-794-Exh.System-T12" at bounding box center [914, 464] width 37 height 13
type textarea "x"
click at [905, 490] on input at bounding box center [885, 501] width 127 height 25
type input "1691"
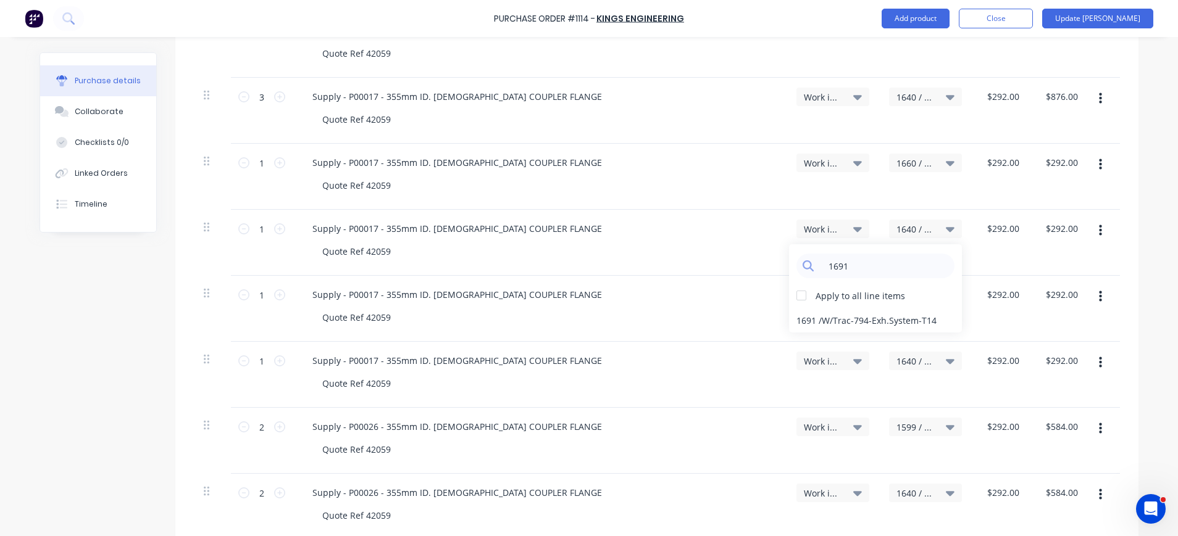
scroll to position [791, 0]
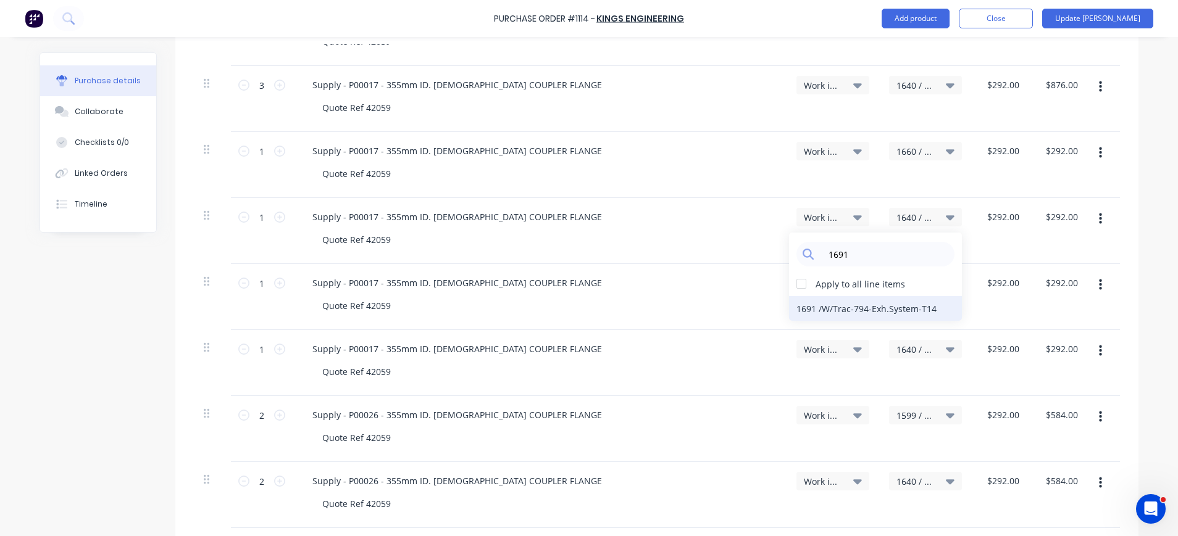
click at [856, 310] on div "1691 / W/Trac-794-Exh.System-T14" at bounding box center [875, 308] width 173 height 25
click at [912, 283] on span "1640 / W/Trac-794-Exh.System-T12" at bounding box center [914, 283] width 37 height 13
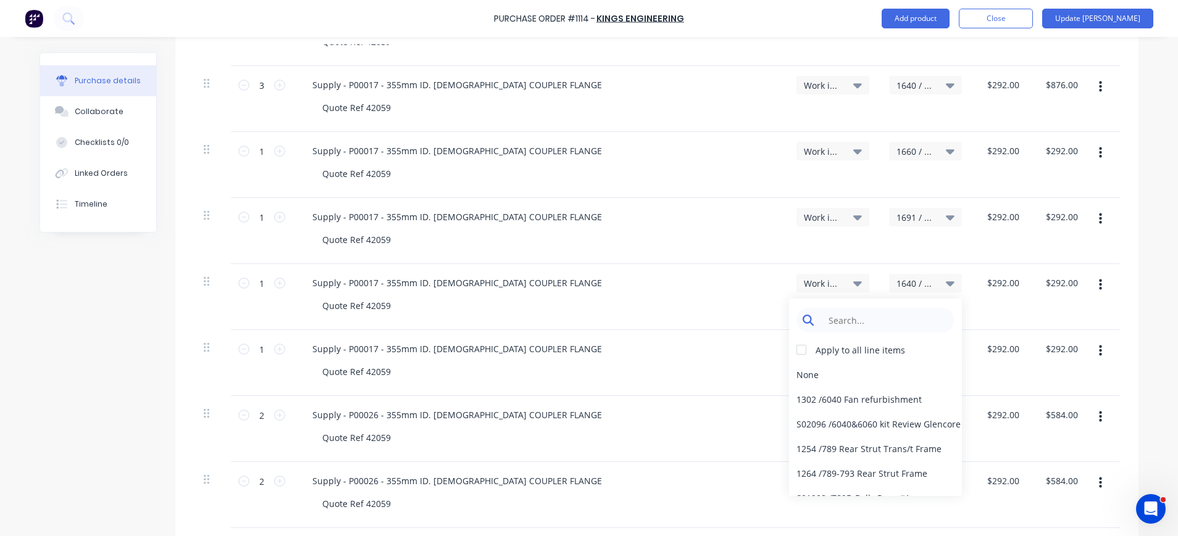
type textarea "x"
click at [906, 320] on input at bounding box center [885, 320] width 127 height 25
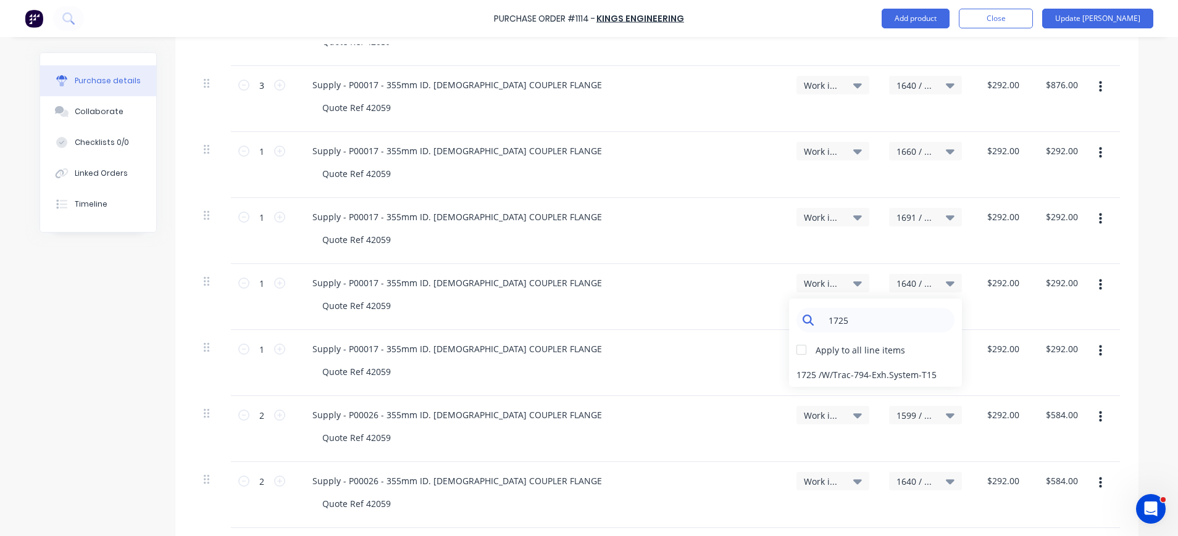
type input "1725"
click at [914, 368] on div "1725 / W/Trac-794-Exh.System-T15" at bounding box center [875, 374] width 173 height 25
click at [897, 351] on span "1640 / W/Trac-794-Exh.System-T12" at bounding box center [914, 349] width 37 height 13
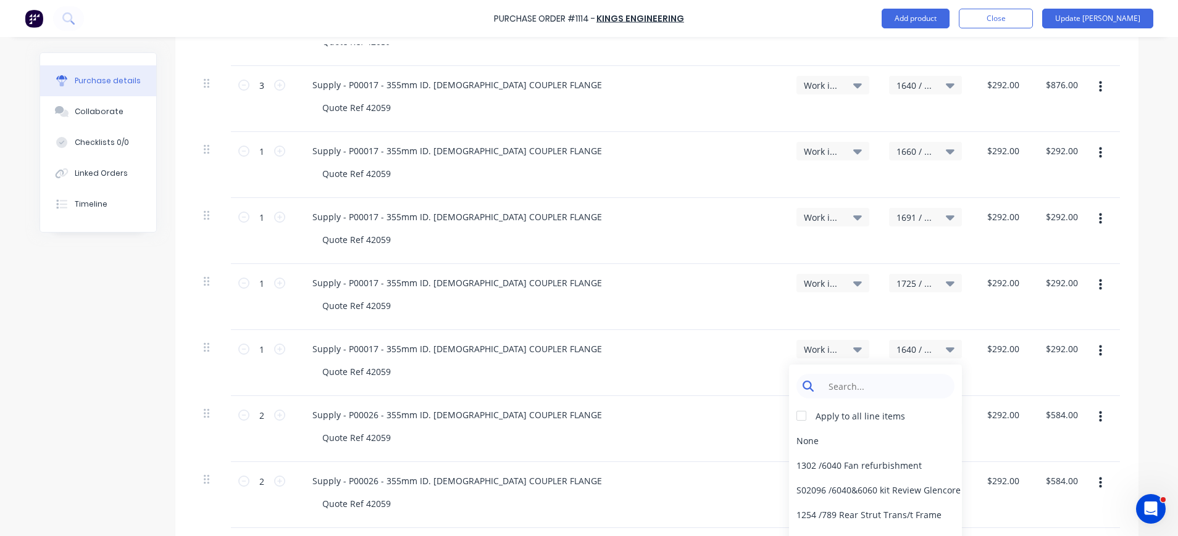
type textarea "x"
click at [867, 380] on input at bounding box center [885, 386] width 127 height 25
type input "1746"
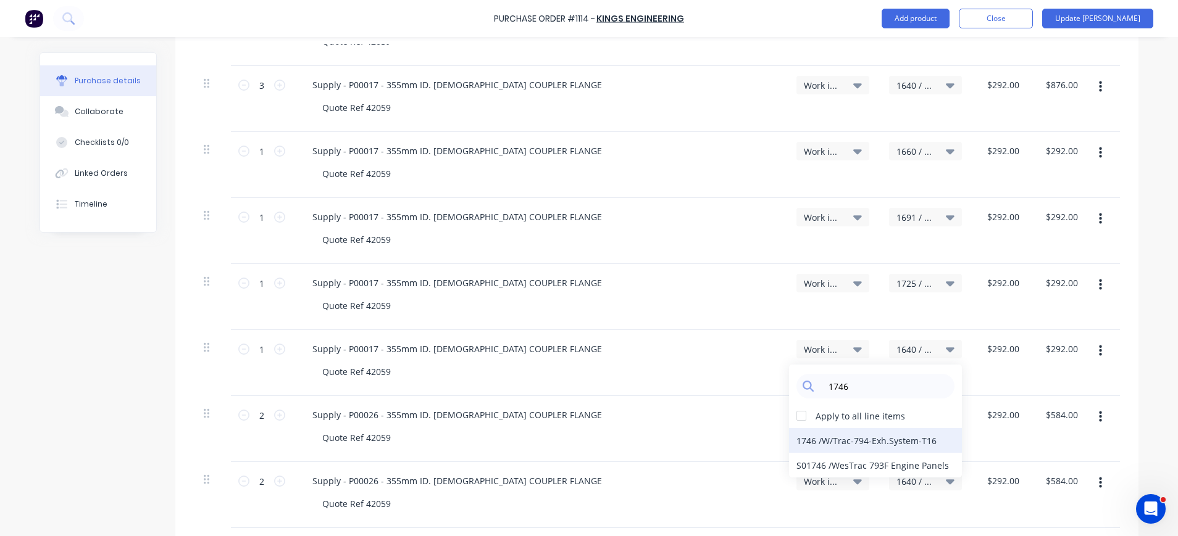
click at [867, 443] on div "1746 / W/Trac-794-Exh.System-T16" at bounding box center [875, 440] width 173 height 25
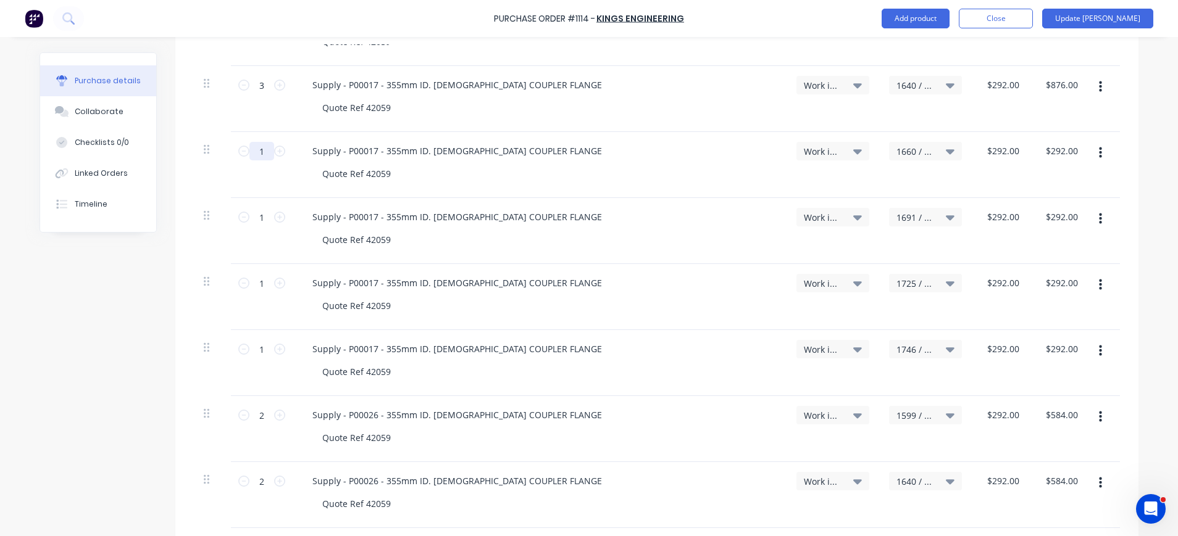
click at [260, 151] on input "1" at bounding box center [261, 151] width 25 height 19
type textarea "x"
type input "3"
type input "$876.00"
type textarea "x"
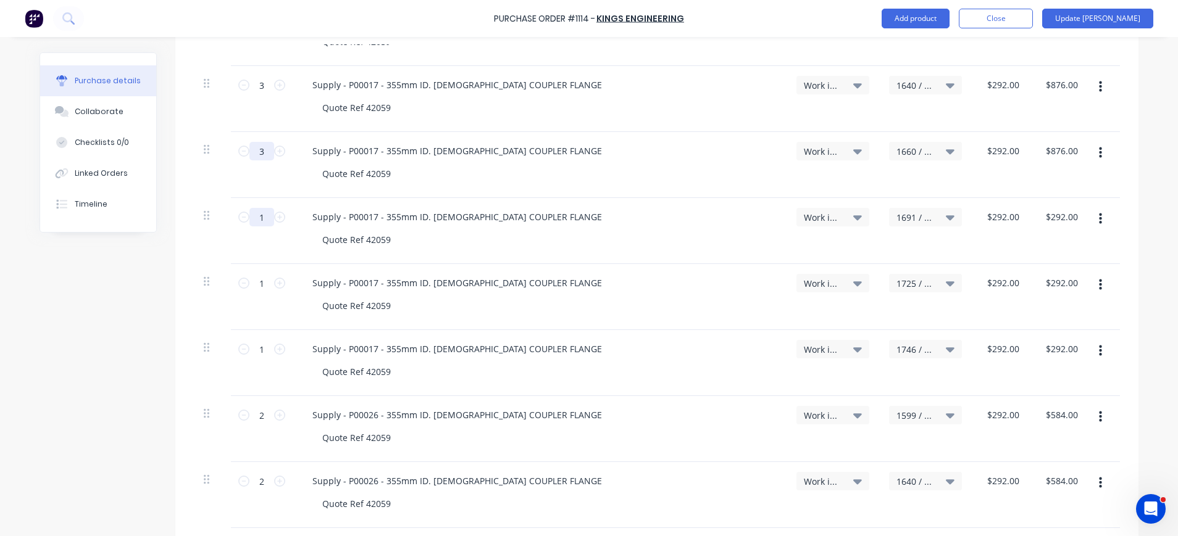
type input "3"
drag, startPoint x: 256, startPoint y: 216, endPoint x: 261, endPoint y: 235, distance: 19.9
click at [257, 222] on input "1" at bounding box center [261, 217] width 25 height 19
type textarea "x"
type input "3"
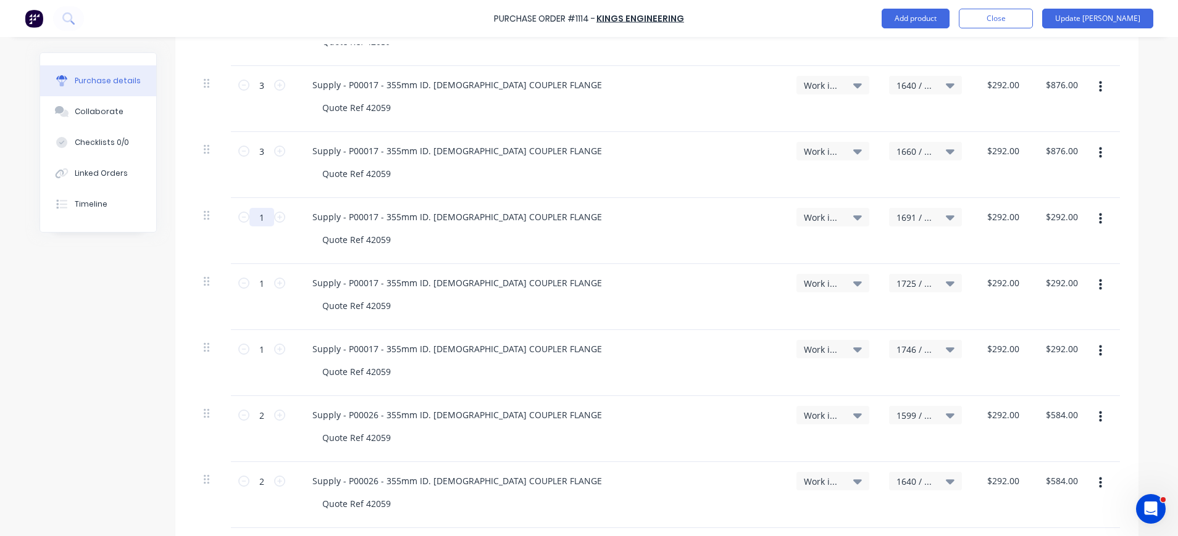
type input "$876.00"
type textarea "x"
type input "3"
click at [258, 270] on div "1 1" at bounding box center [262, 297] width 62 height 66
click at [261, 289] on input "1" at bounding box center [261, 283] width 25 height 19
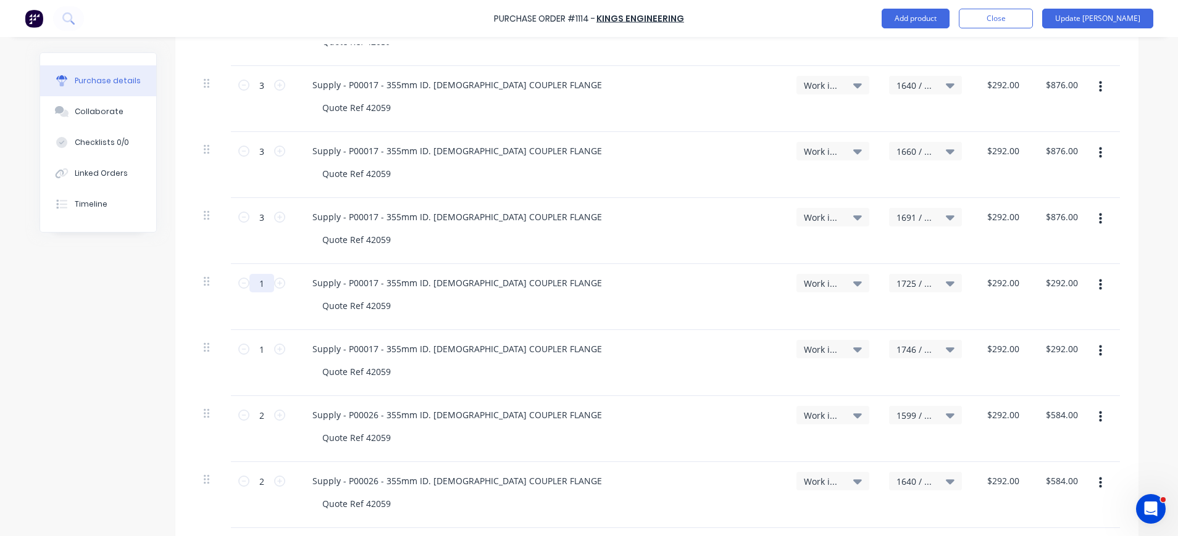
type textarea "x"
type input "3"
type input "$876.00"
type textarea "x"
type input "3"
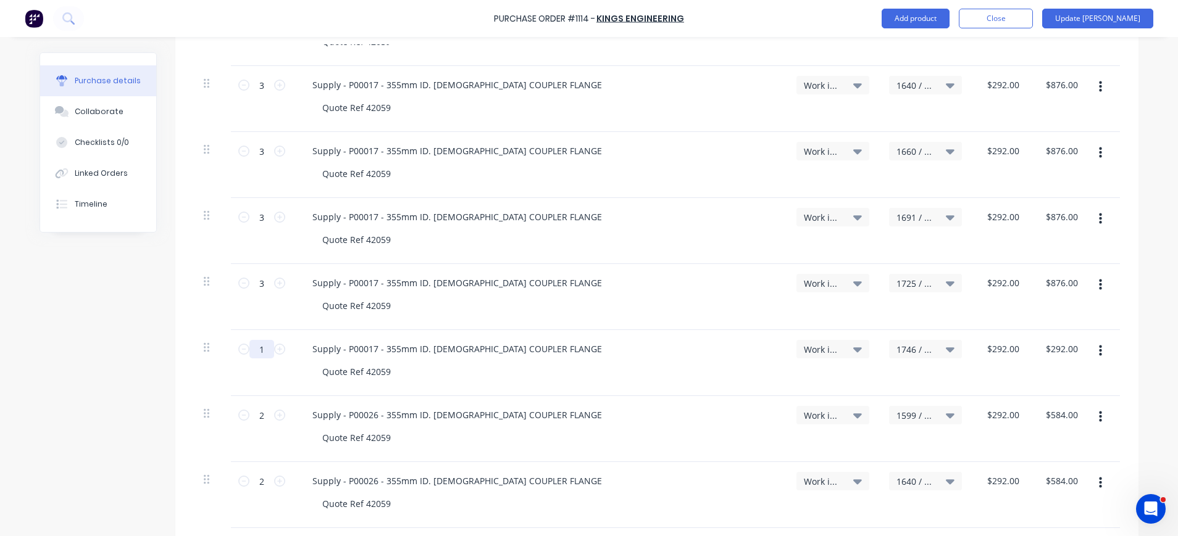
click at [252, 353] on input "1" at bounding box center [261, 349] width 25 height 19
type textarea "x"
type input "3"
type input "$876.00"
type textarea "x"
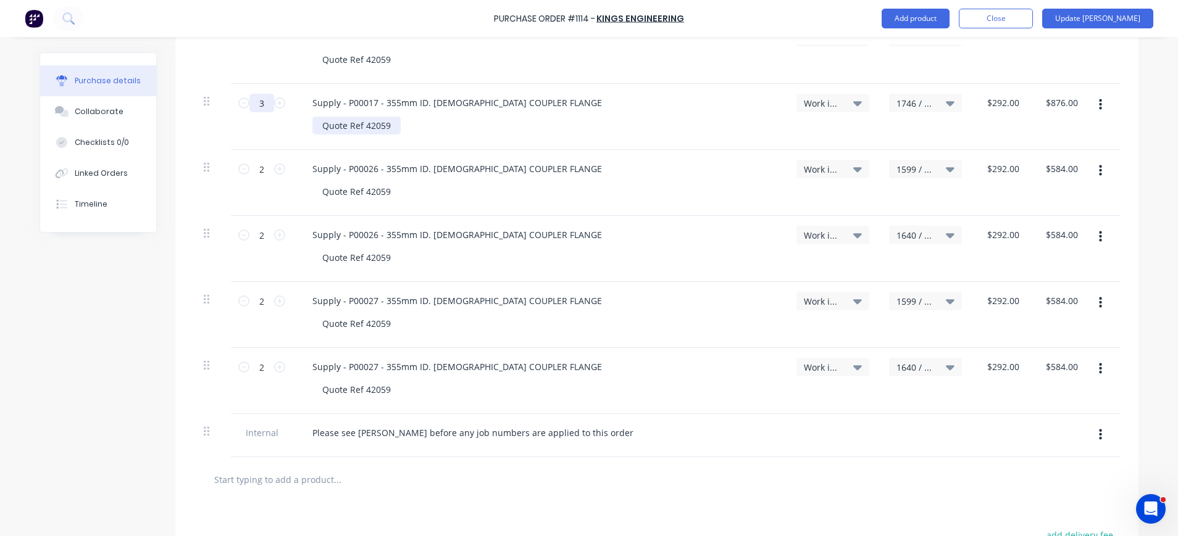
scroll to position [1038, 0]
type input "3"
click at [1098, 170] on button "button" at bounding box center [1100, 170] width 29 height 22
click at [1079, 222] on button "Duplicate" at bounding box center [1062, 227] width 105 height 25
type textarea "x"
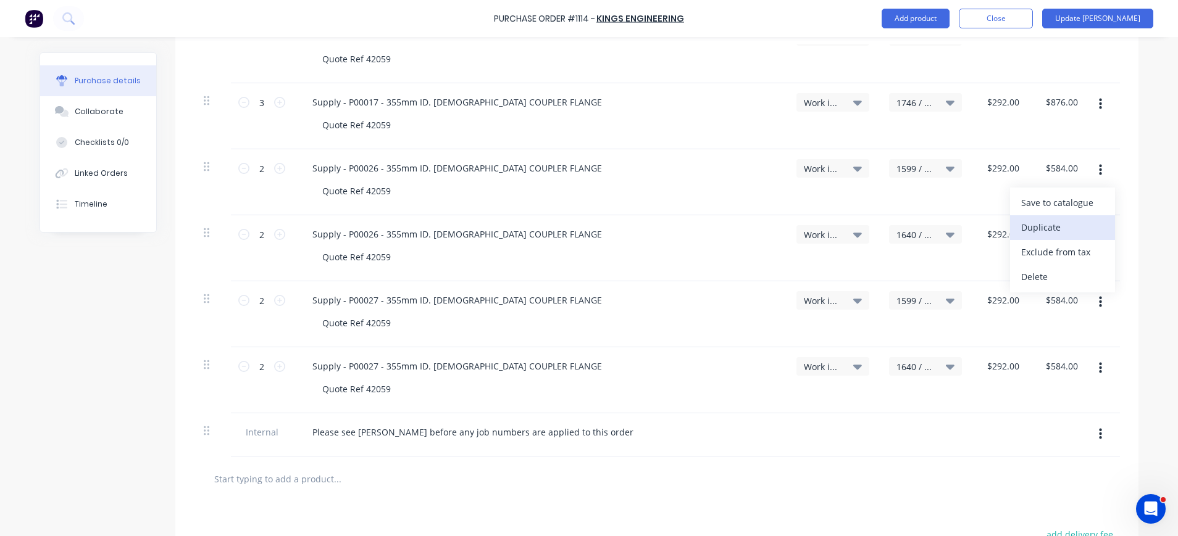
type input "1"
type input "$292.00"
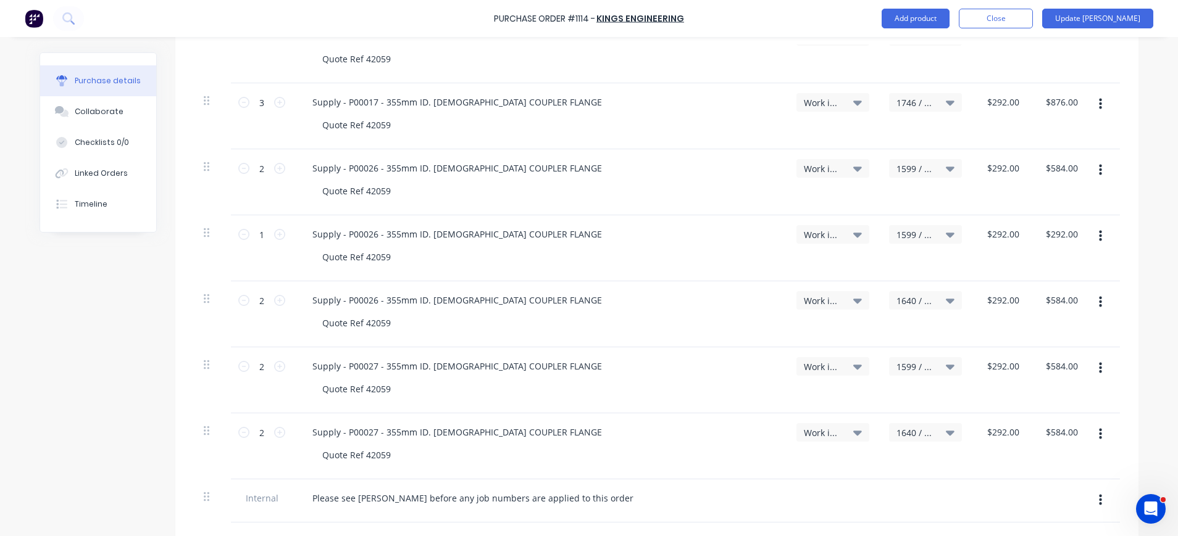
click at [1099, 173] on icon "button" at bounding box center [1100, 171] width 3 height 14
drag, startPoint x: 1070, startPoint y: 232, endPoint x: 1082, endPoint y: 207, distance: 27.6
click at [1072, 230] on button "Duplicate" at bounding box center [1062, 227] width 105 height 25
type textarea "x"
type input "1"
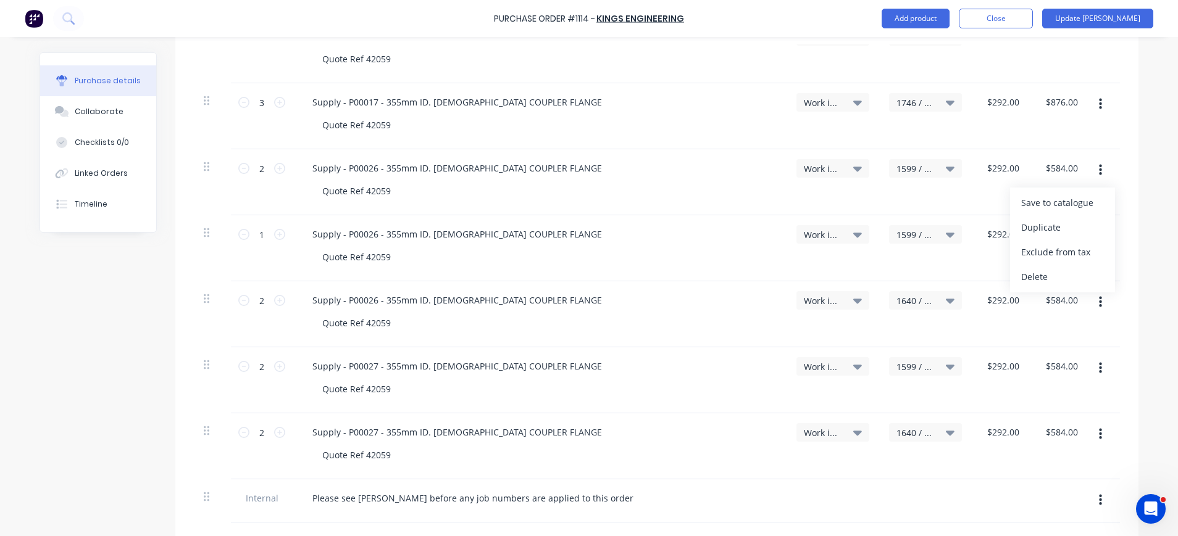
type input "$292.00"
click at [1091, 172] on button "button" at bounding box center [1100, 170] width 29 height 22
click at [1064, 214] on button "Save to catalogue" at bounding box center [1062, 203] width 105 height 25
click at [1099, 301] on icon "button" at bounding box center [1100, 303] width 3 height 14
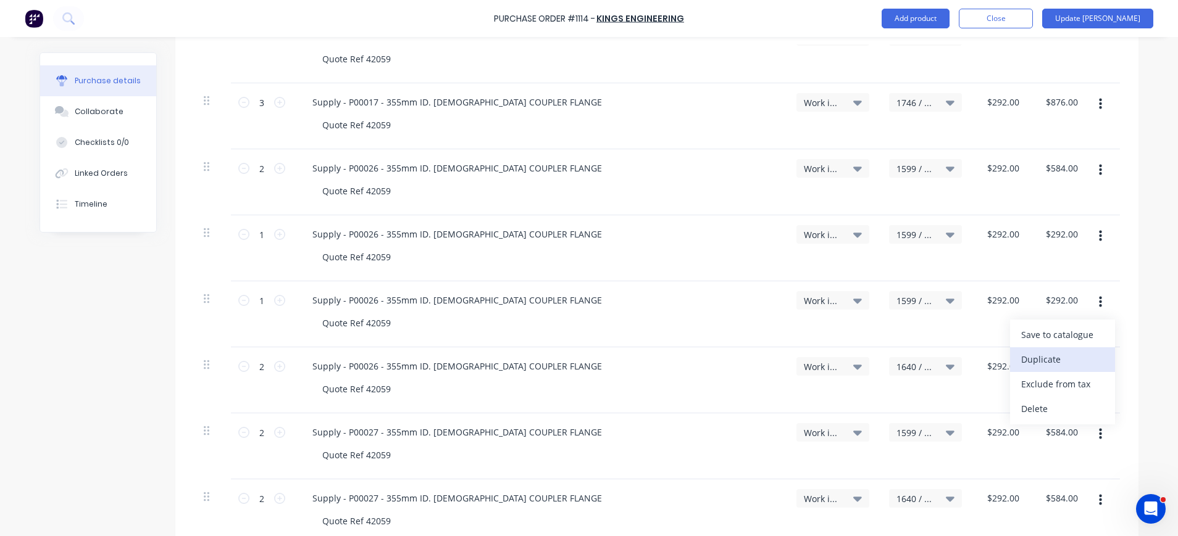
click at [1055, 359] on button "Duplicate" at bounding box center [1062, 360] width 105 height 25
type textarea "x"
type input "1"
type input "$292.00"
click at [1099, 299] on icon "button" at bounding box center [1100, 302] width 3 height 11
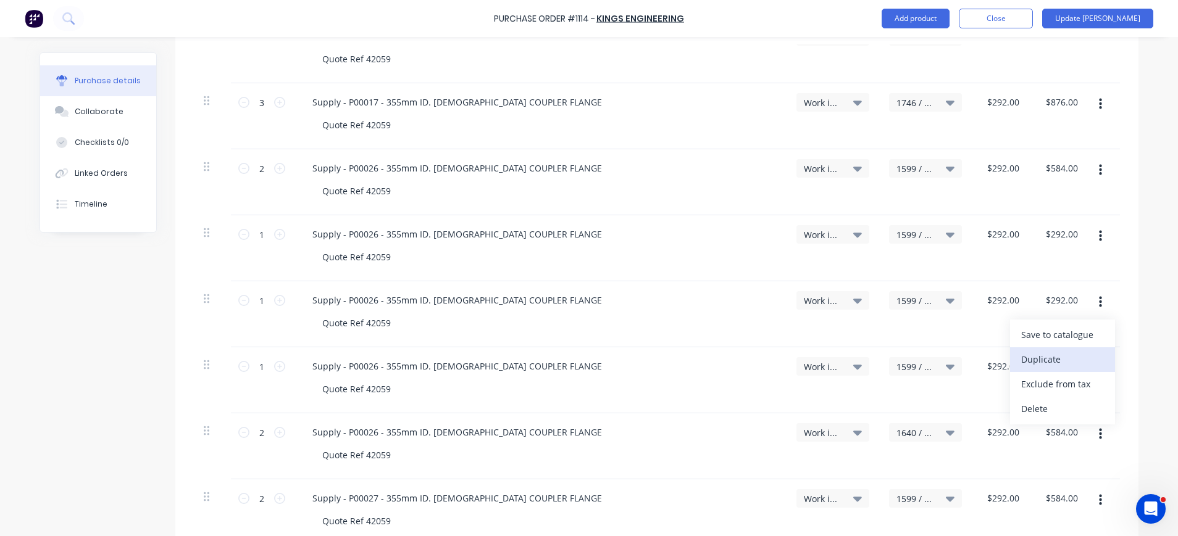
click at [1062, 357] on button "Duplicate" at bounding box center [1062, 360] width 105 height 25
type textarea "x"
type input "1"
type input "$292.00"
click at [258, 235] on input "1" at bounding box center [261, 234] width 25 height 19
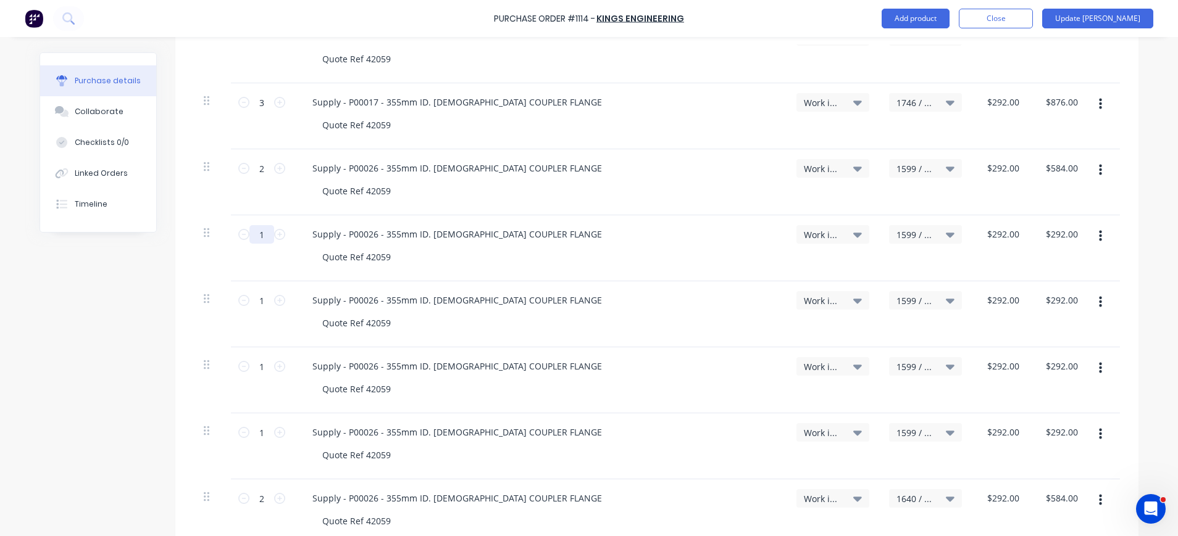
type textarea "x"
type input "2"
type input "$584.00"
type textarea "x"
type input "2"
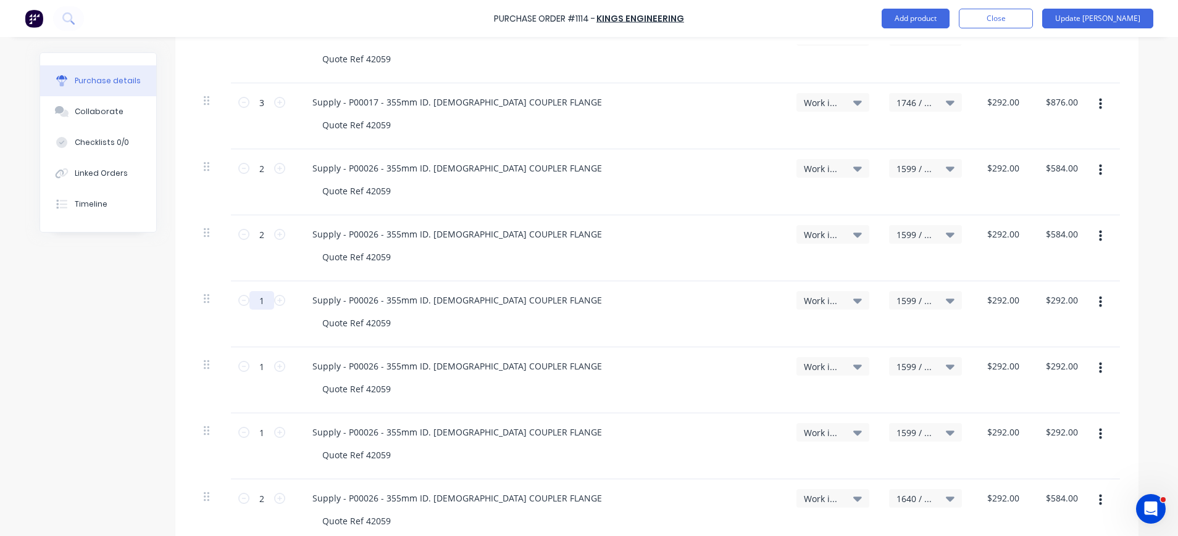
click at [253, 308] on input "1" at bounding box center [261, 300] width 25 height 19
type textarea "x"
type input "2"
type input "$584.00"
type textarea "x"
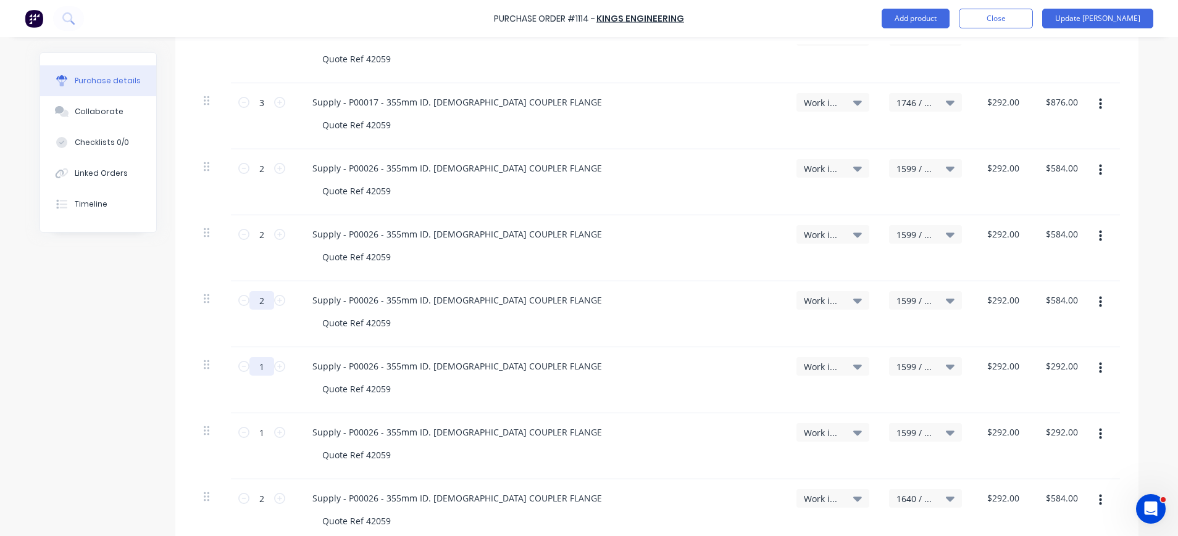
type input "2"
click at [253, 375] on input "1" at bounding box center [261, 366] width 25 height 19
type textarea "x"
type input "2"
type input "$584.00"
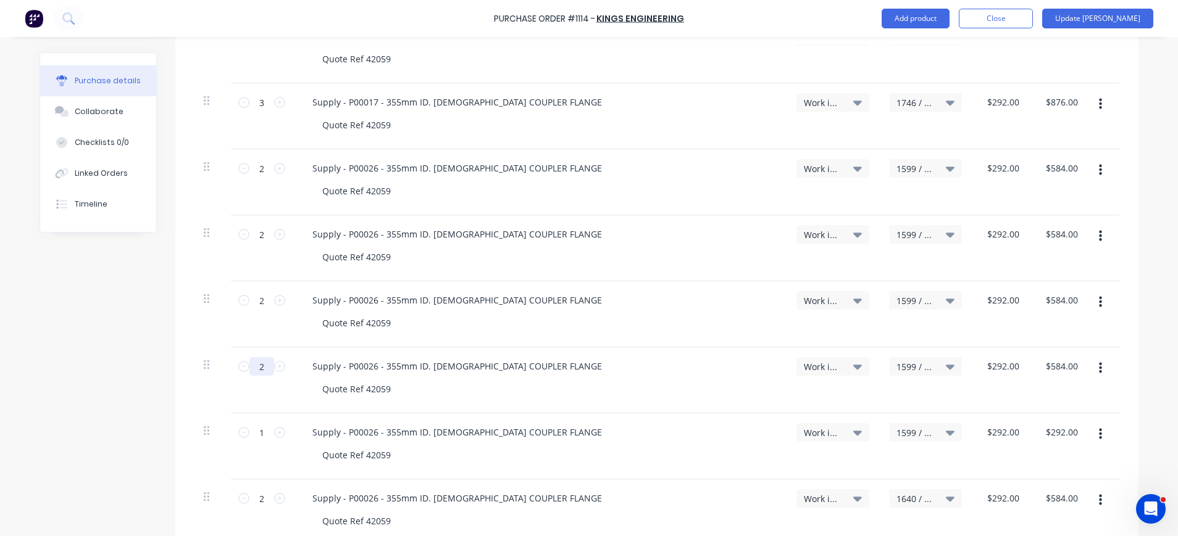
type textarea "x"
type input "2"
click at [259, 429] on input "1" at bounding box center [261, 432] width 25 height 19
type textarea "x"
type input "2"
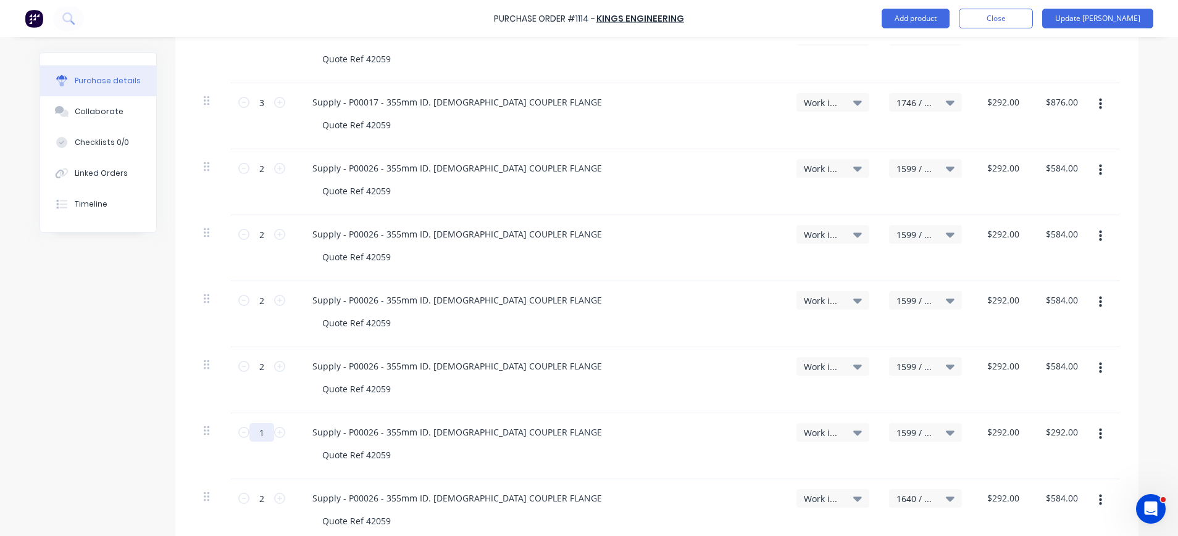
type input "$584.00"
type textarea "x"
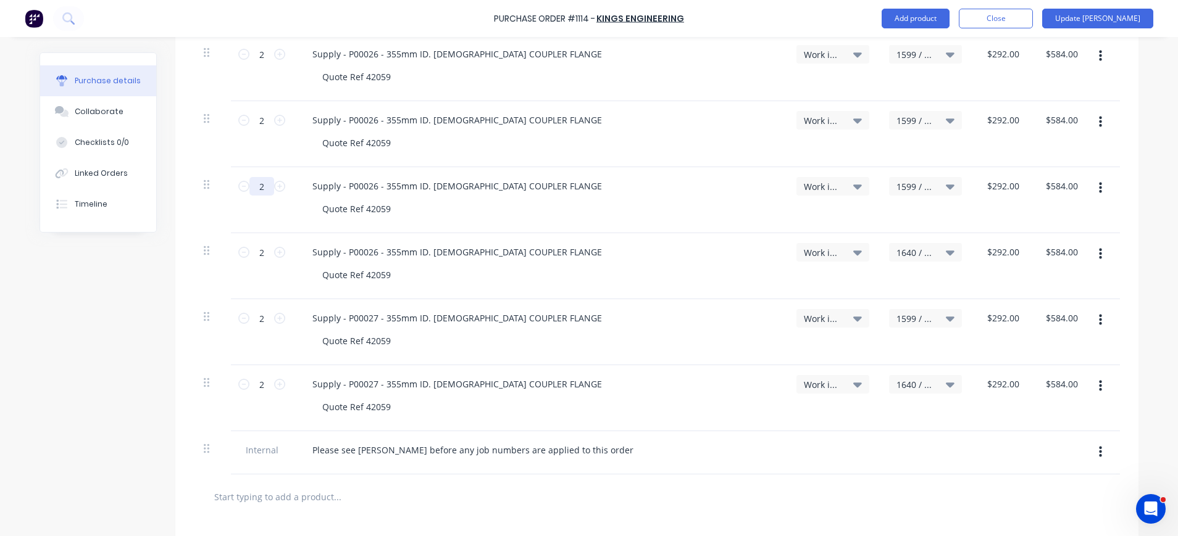
scroll to position [1285, 0]
type input "2"
click at [259, 252] on input "2" at bounding box center [261, 252] width 25 height 19
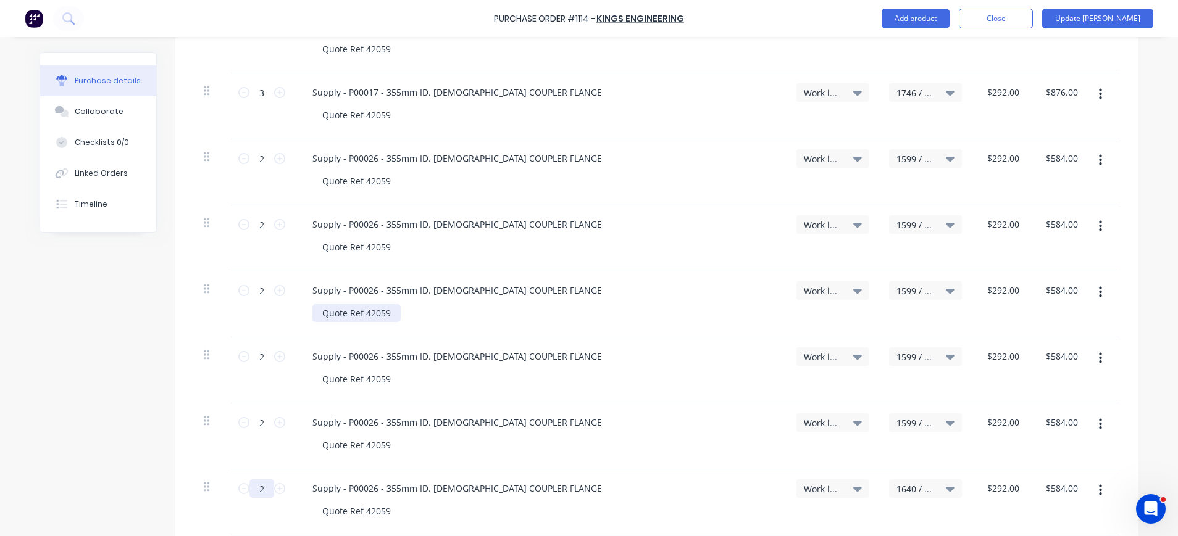
scroll to position [1038, 0]
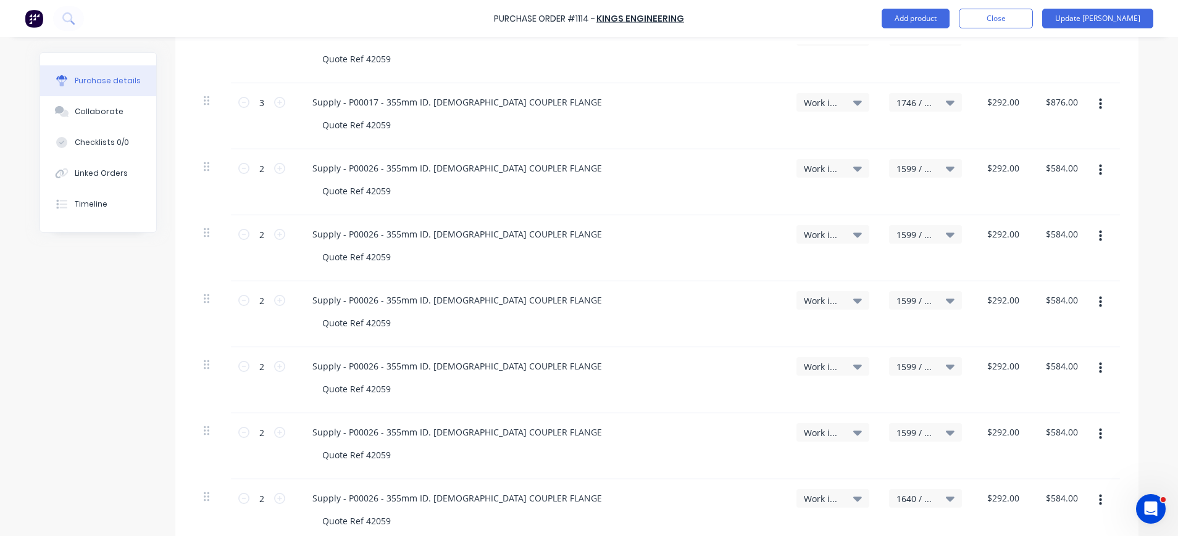
click at [946, 230] on icon at bounding box center [950, 235] width 9 height 14
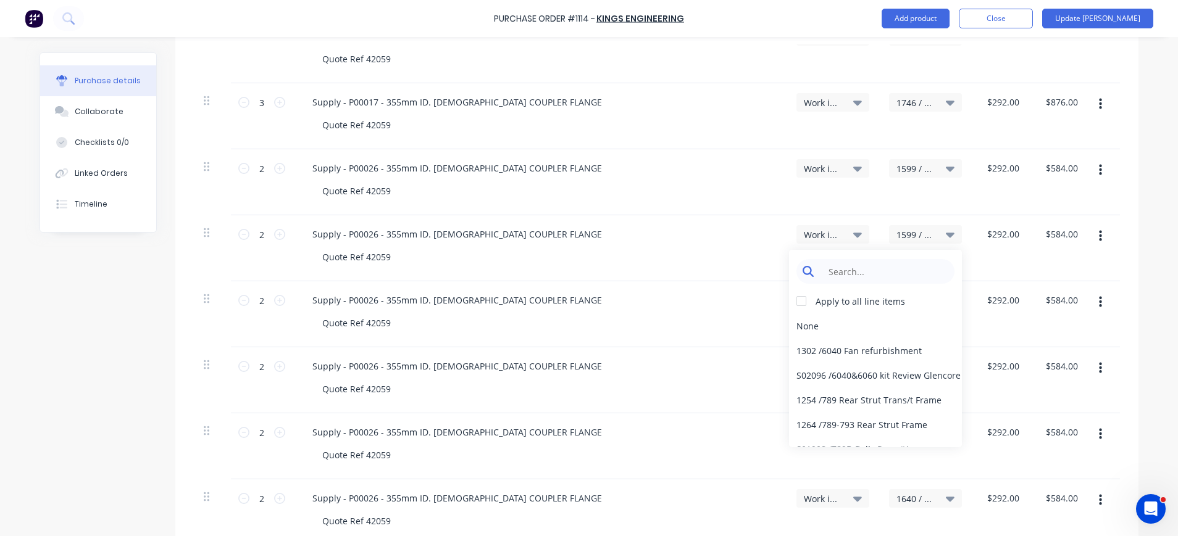
type textarea "x"
click at [893, 268] on input at bounding box center [885, 271] width 127 height 25
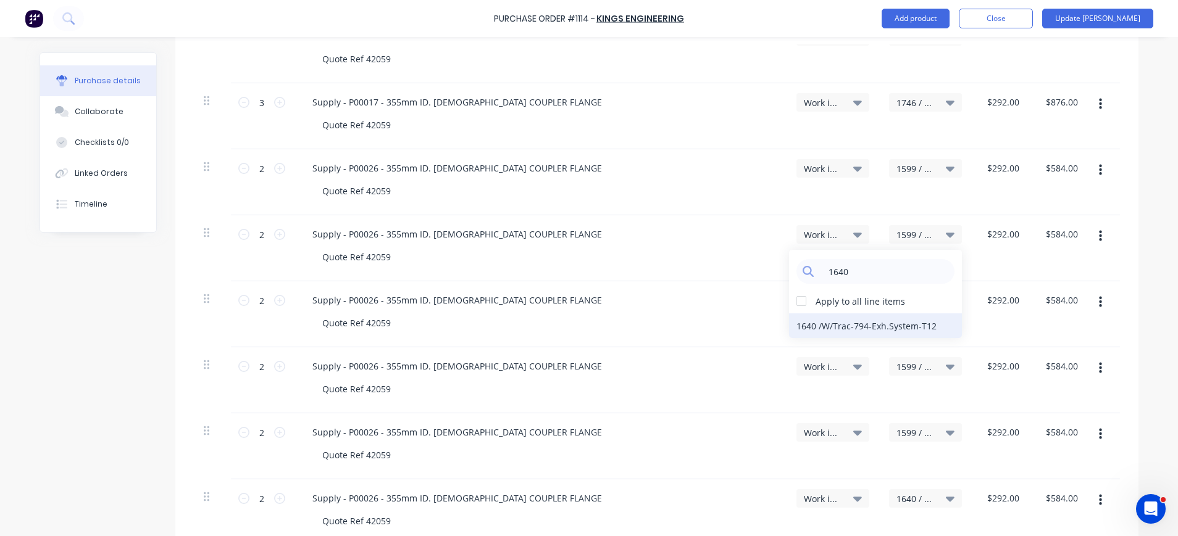
type input "1640"
click at [893, 328] on div "1640 / W/Trac-794-Exh.System-T12" at bounding box center [875, 326] width 173 height 25
drag, startPoint x: 902, startPoint y: 367, endPoint x: 928, endPoint y: 373, distance: 27.3
click at [903, 367] on span "1599 / W/Trac-794-Exh.System-T11" at bounding box center [914, 367] width 37 height 13
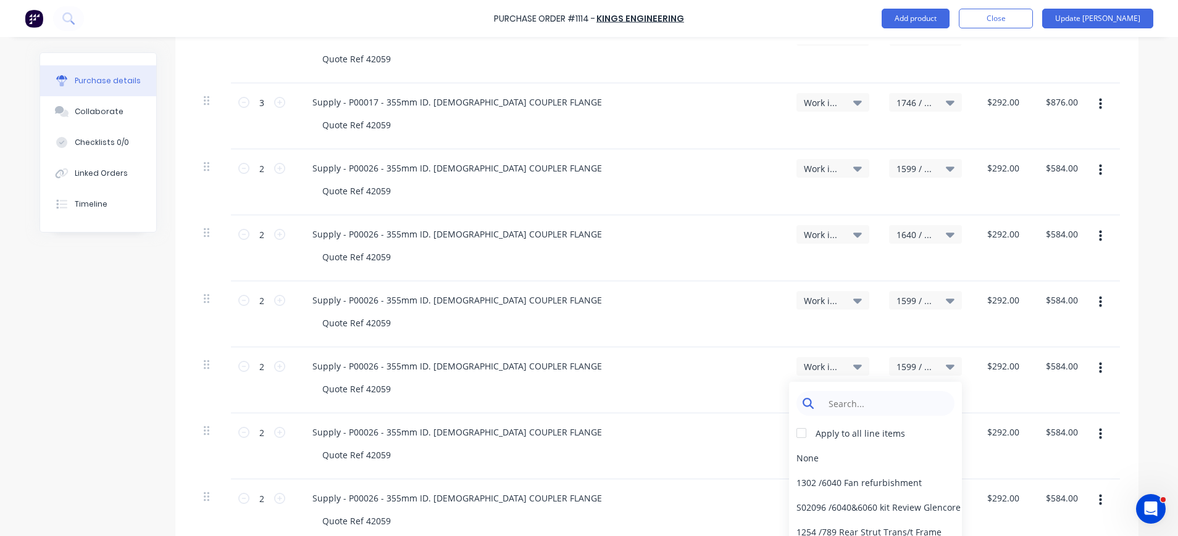
type textarea "x"
click at [905, 392] on input at bounding box center [885, 403] width 127 height 25
type input "1660"
click at [876, 464] on div "1660 / W/Trac-794-Exh.System-T13" at bounding box center [875, 458] width 173 height 25
click at [895, 425] on div "1599 / W/Trac-794-Exh.System-T11" at bounding box center [925, 432] width 73 height 19
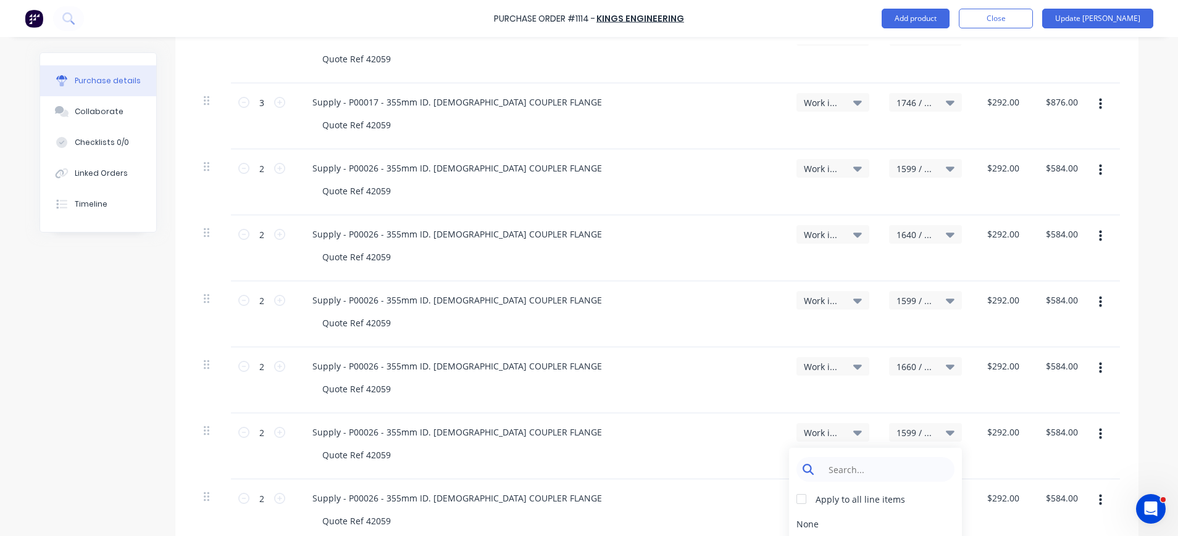
type textarea "x"
click at [898, 471] on input at bounding box center [885, 469] width 127 height 25
type input "1691"
click at [921, 520] on div "1691 / W/Trac-794-Exh.System-T14" at bounding box center [875, 524] width 173 height 25
click at [906, 496] on span "1640 / W/Trac-794-Exh.System-T12" at bounding box center [914, 499] width 37 height 13
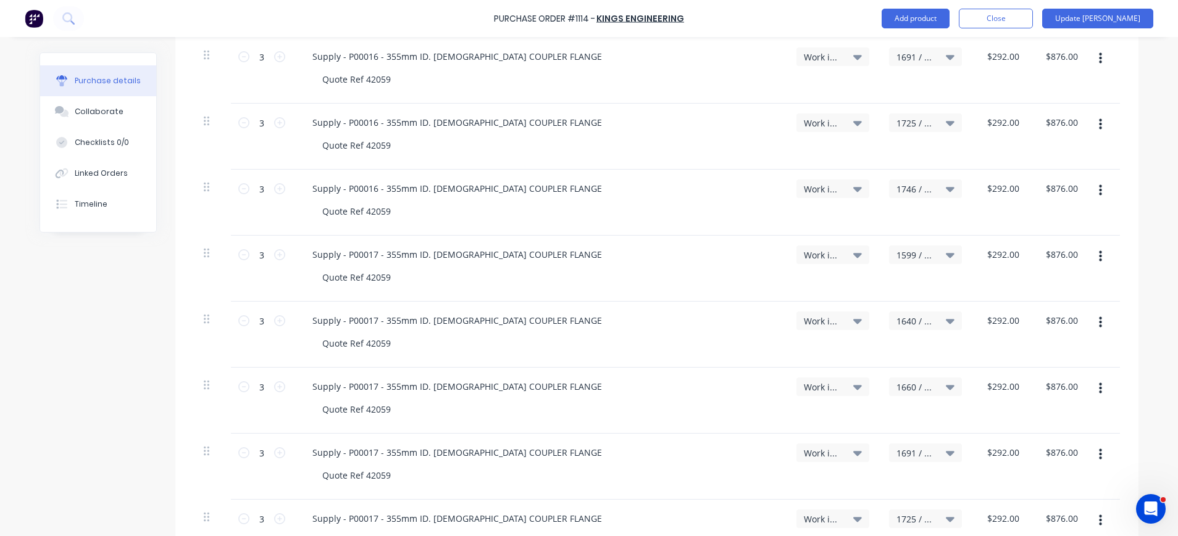
scroll to position [544, 0]
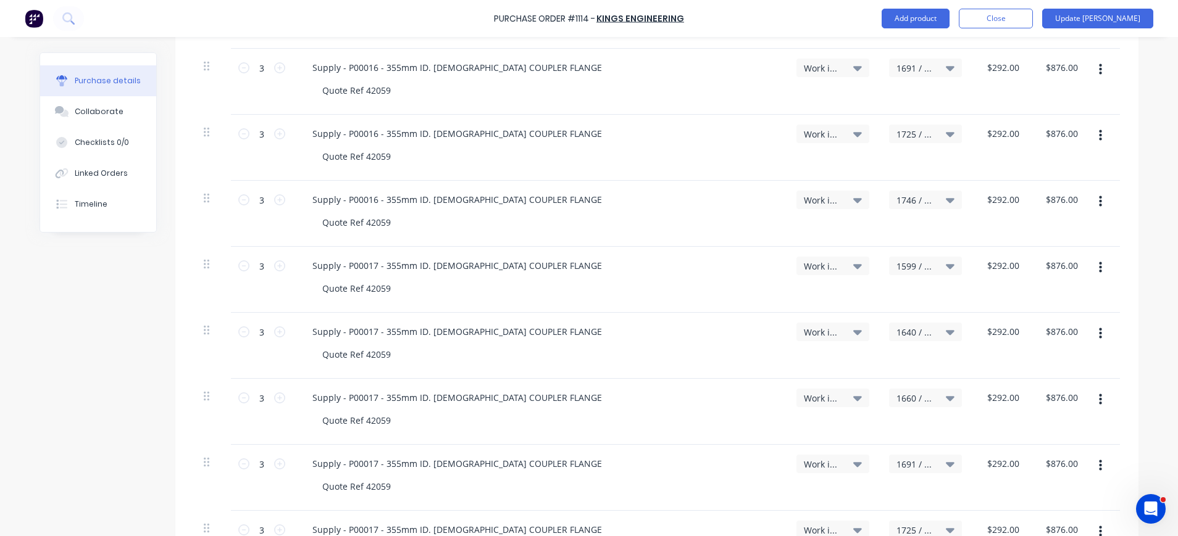
click at [909, 203] on span "1746 / W/Trac-794-Exh.System-T16" at bounding box center [914, 200] width 37 height 13
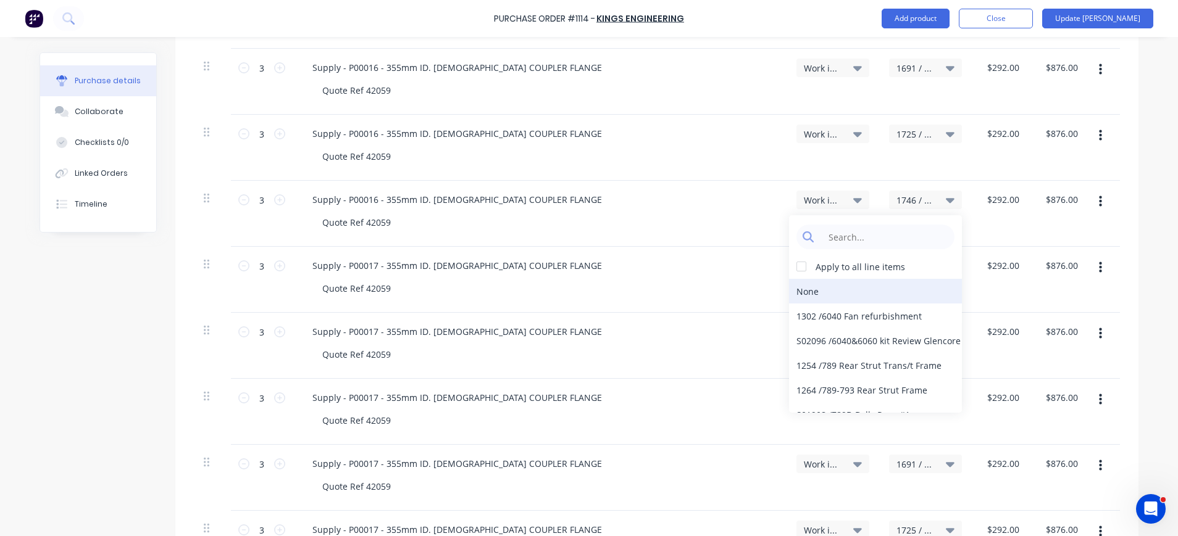
scroll to position [247, 0]
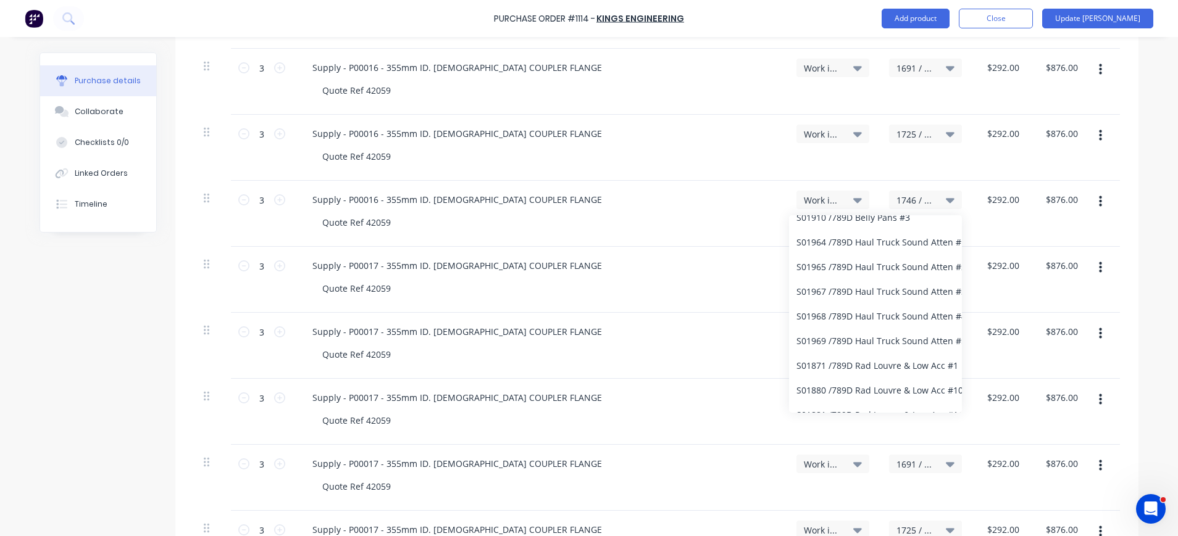
drag, startPoint x: 518, startPoint y: 384, endPoint x: 549, endPoint y: 386, distance: 31.6
click at [523, 385] on div "Supply - P00017 - 355mm ID. FEMALE COUPLER FLANGE Quote Ref 42059" at bounding box center [540, 412] width 494 height 66
drag, startPoint x: 650, startPoint y: 391, endPoint x: 639, endPoint y: 386, distance: 12.4
click at [643, 388] on div "Supply - P00017 - 355mm ID. FEMALE COUPLER FLANGE Quote Ref 42059" at bounding box center [540, 412] width 494 height 66
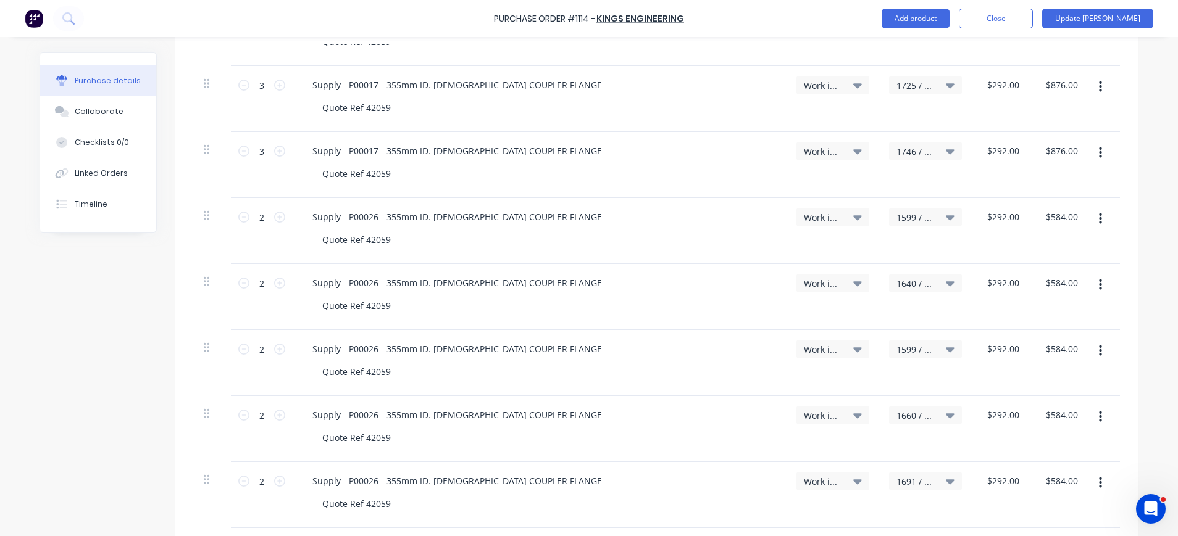
scroll to position [1236, 0]
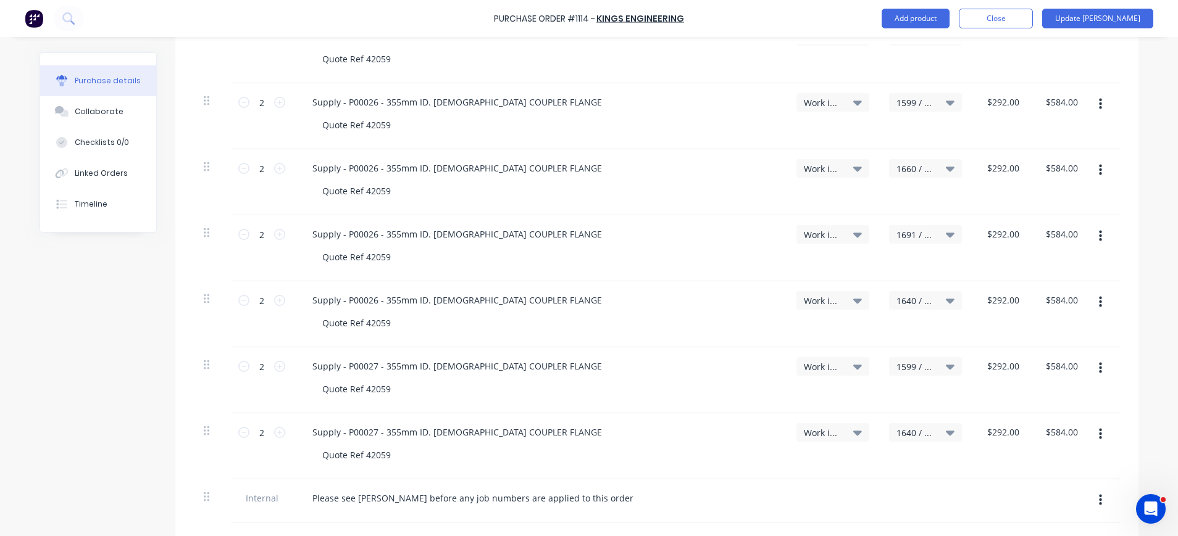
click at [1098, 432] on button "button" at bounding box center [1100, 434] width 29 height 22
click at [1061, 486] on button "Duplicate" at bounding box center [1062, 492] width 105 height 25
drag, startPoint x: 1099, startPoint y: 432, endPoint x: 1090, endPoint y: 449, distance: 20.2
click at [1099, 432] on button "button" at bounding box center [1100, 434] width 29 height 22
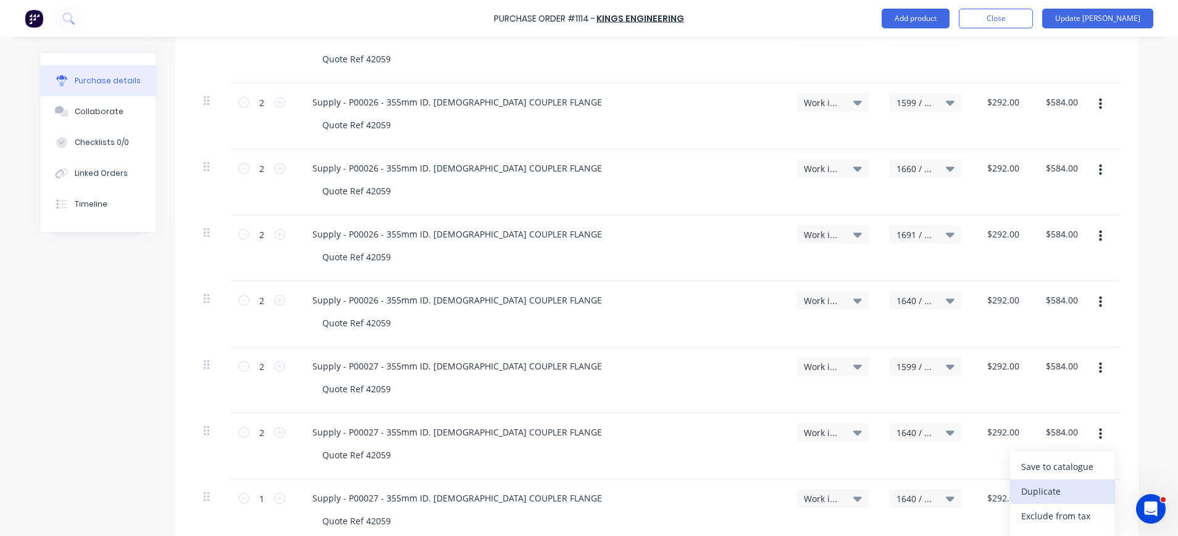
click at [1064, 486] on button "Duplicate" at bounding box center [1062, 492] width 105 height 25
drag, startPoint x: 1091, startPoint y: 436, endPoint x: 1082, endPoint y: 450, distance: 16.4
click at [1089, 442] on button "button" at bounding box center [1100, 434] width 29 height 22
click at [1054, 483] on button "Duplicate" at bounding box center [1062, 492] width 105 height 25
drag, startPoint x: 1085, startPoint y: 440, endPoint x: 1079, endPoint y: 451, distance: 12.4
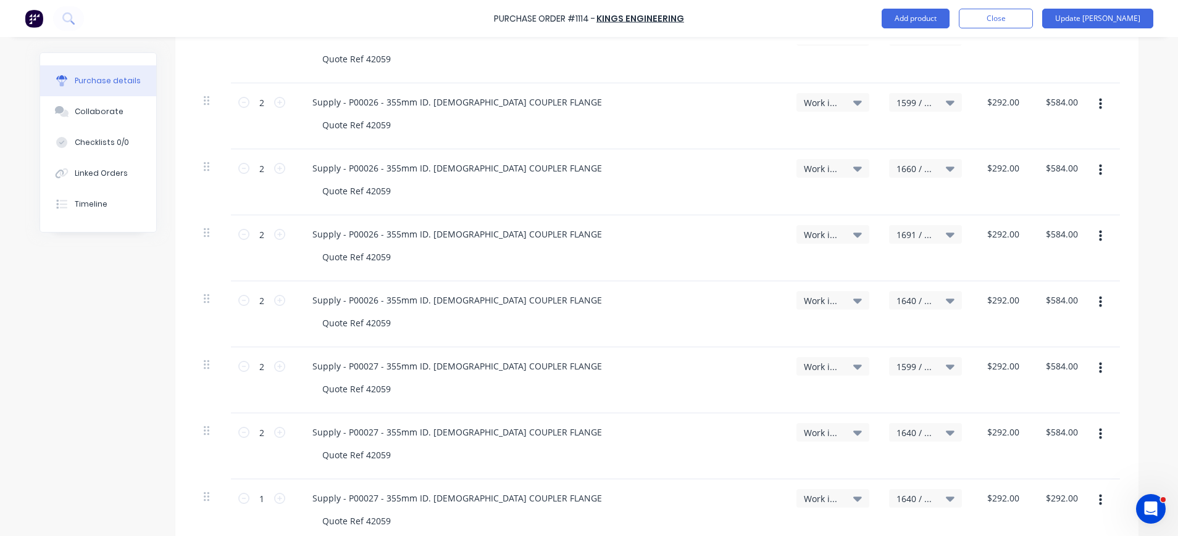
click at [1086, 440] on button "button" at bounding box center [1100, 434] width 29 height 22
drag, startPoint x: 1060, startPoint y: 487, endPoint x: 1069, endPoint y: 478, distance: 12.7
click at [1059, 487] on button "Duplicate" at bounding box center [1062, 492] width 105 height 25
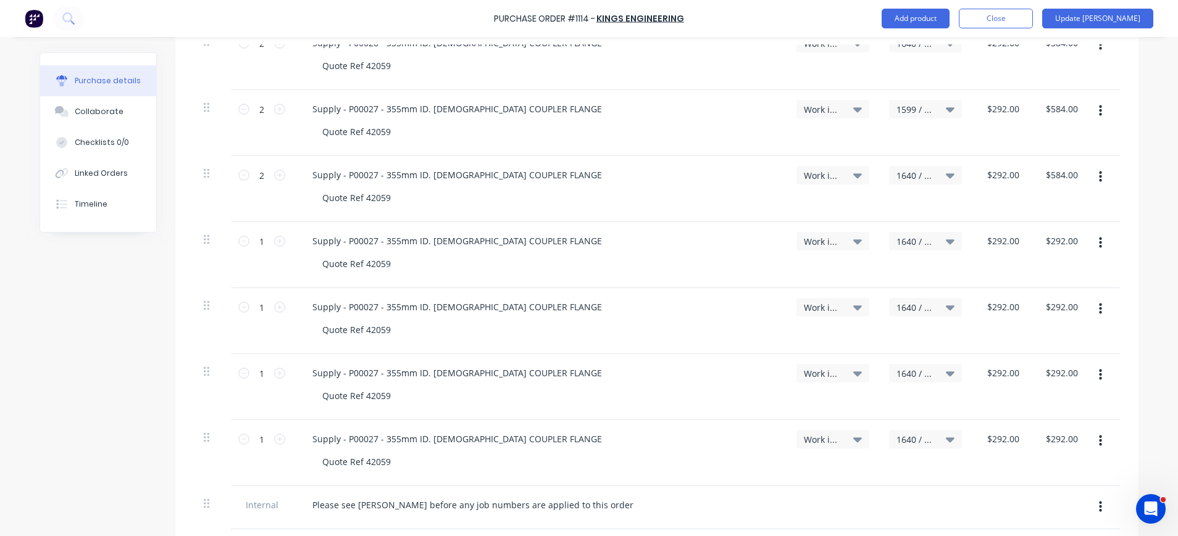
scroll to position [1730, 0]
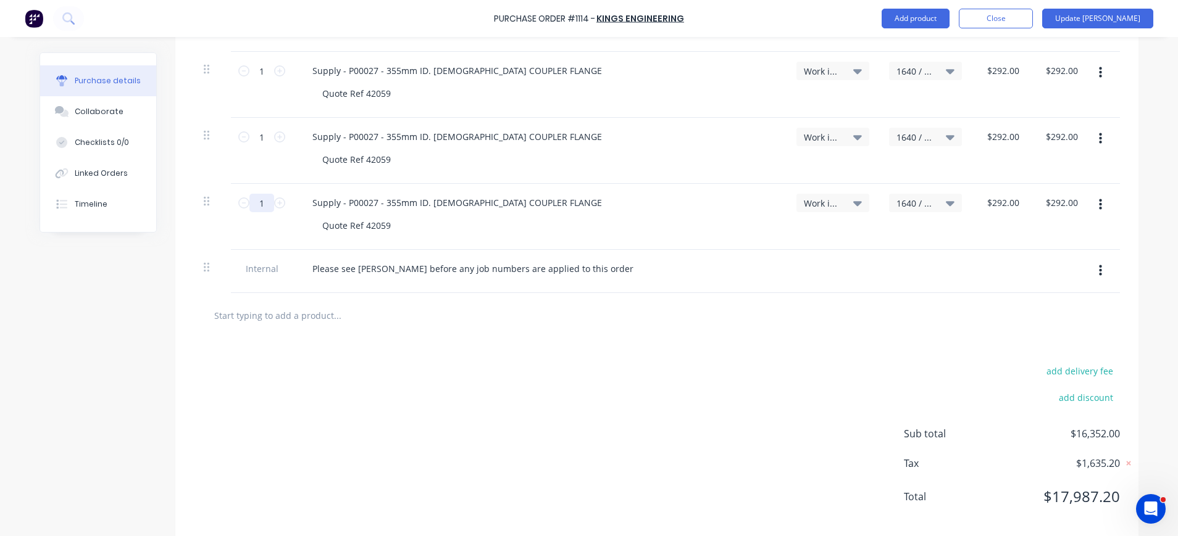
click at [261, 201] on input "1" at bounding box center [261, 203] width 25 height 19
type textarea "x"
type input "2"
type input "$584.00"
type textarea "x"
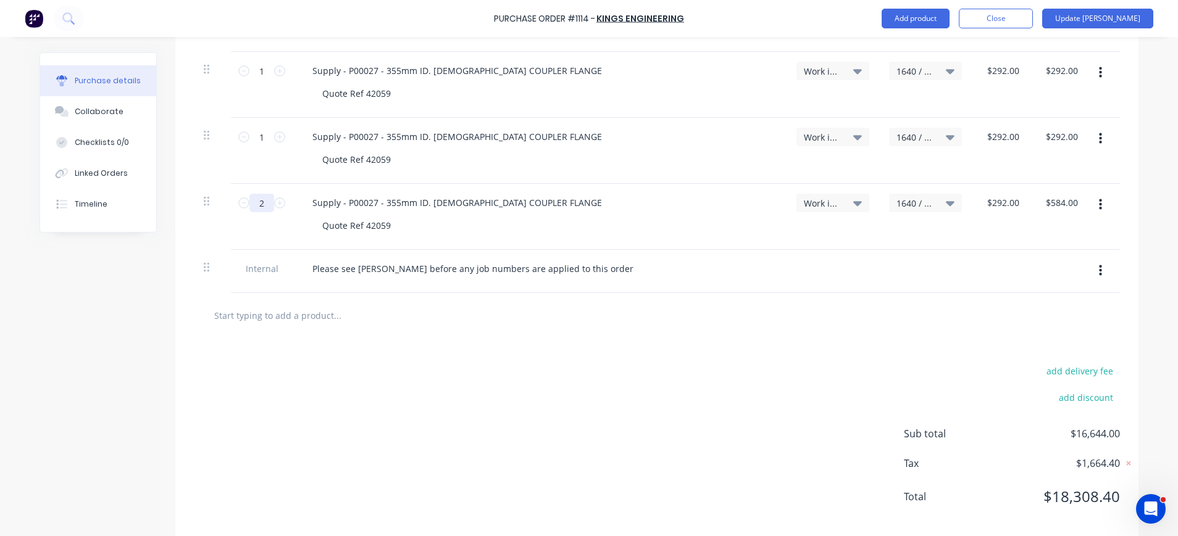
type input "2"
click at [259, 148] on div "1 1" at bounding box center [262, 151] width 62 height 66
click at [255, 135] on input "1" at bounding box center [261, 137] width 25 height 19
type textarea "x"
type input "2"
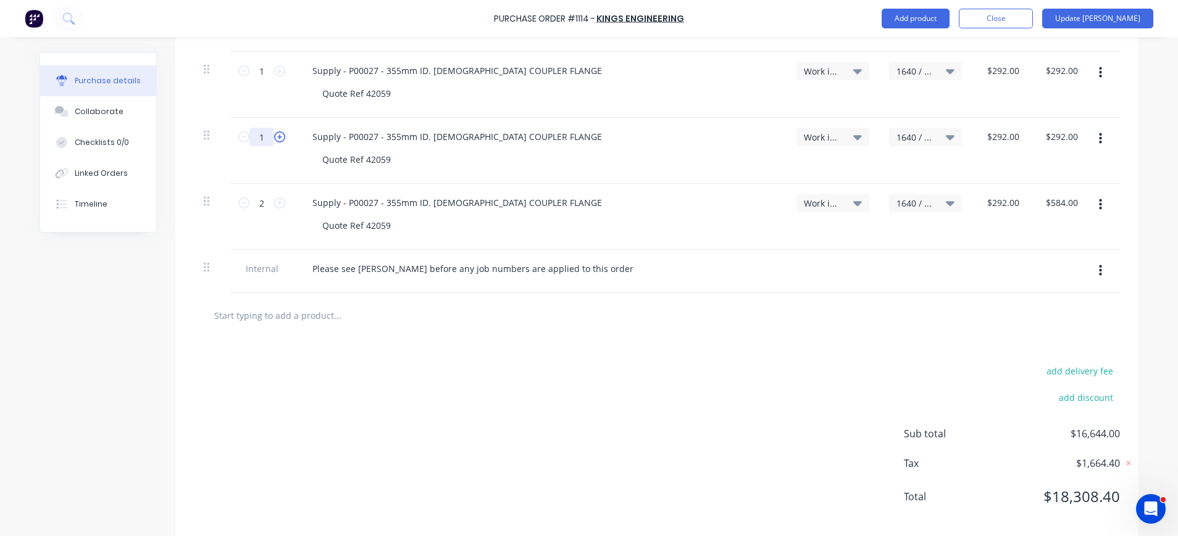
type input "$584.00"
type textarea "x"
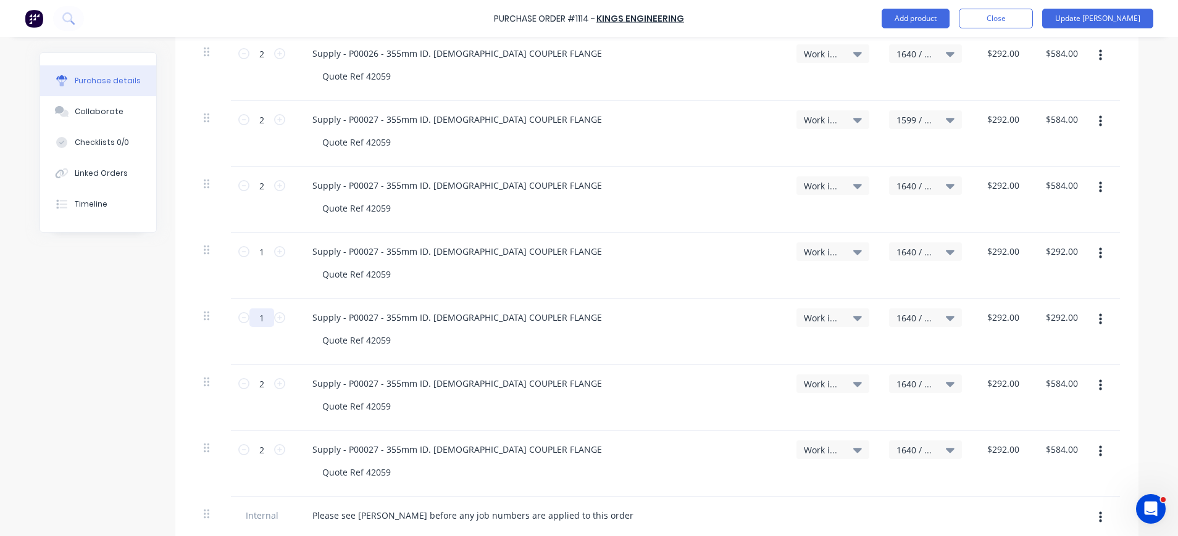
click at [249, 323] on input "1" at bounding box center [261, 318] width 25 height 19
click at [249, 249] on input "1" at bounding box center [261, 252] width 25 height 19
click at [946, 450] on icon at bounding box center [950, 450] width 9 height 5
click at [849, 490] on input at bounding box center [885, 487] width 127 height 25
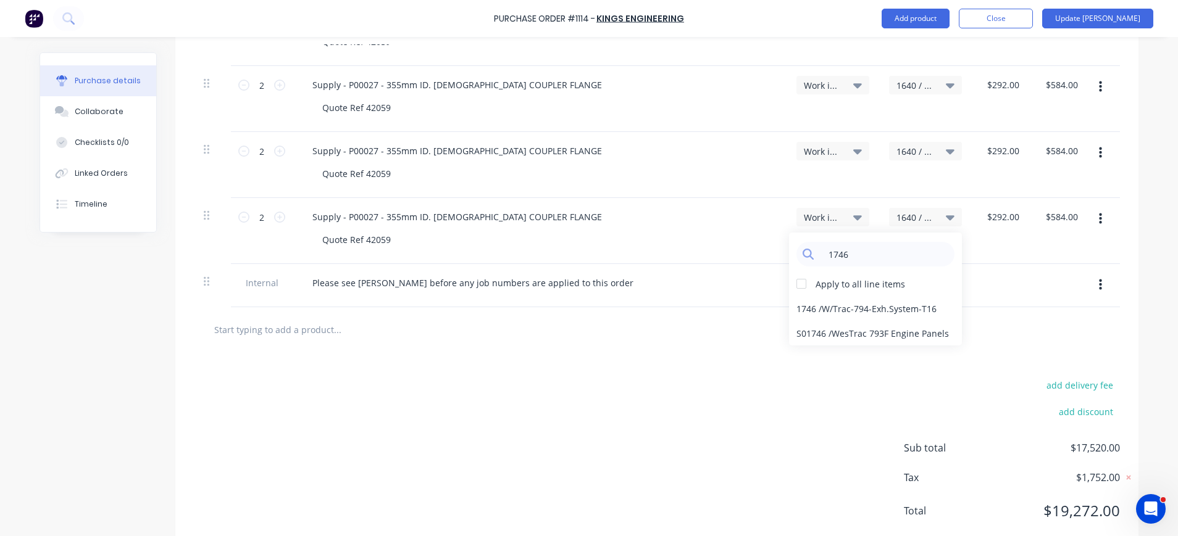
scroll to position [1730, 0]
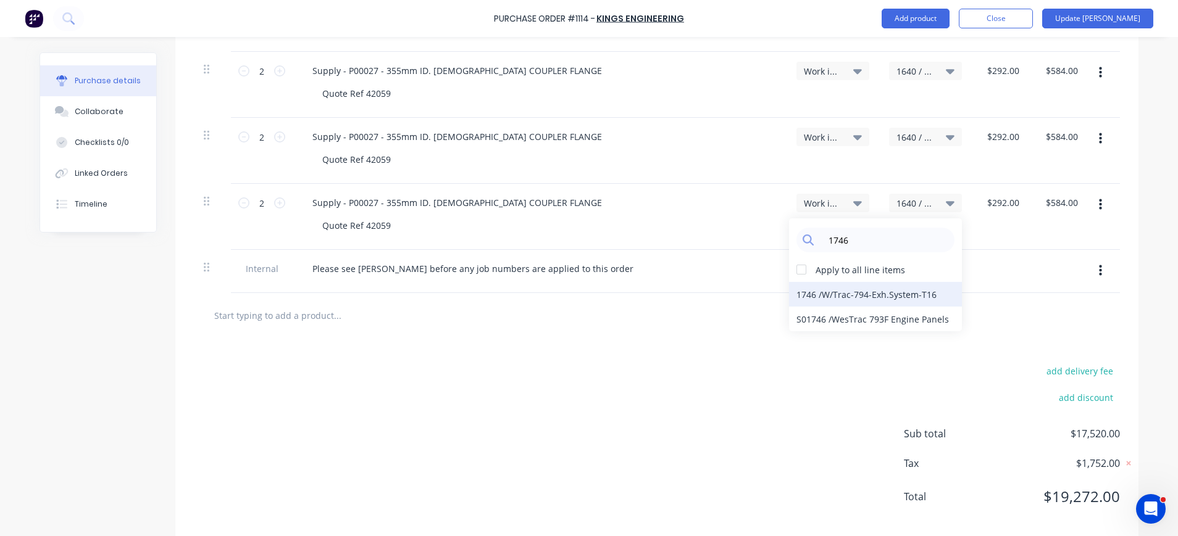
click at [840, 297] on div "1746 / W/Trac-794-Exh.System-T16" at bounding box center [875, 294] width 173 height 25
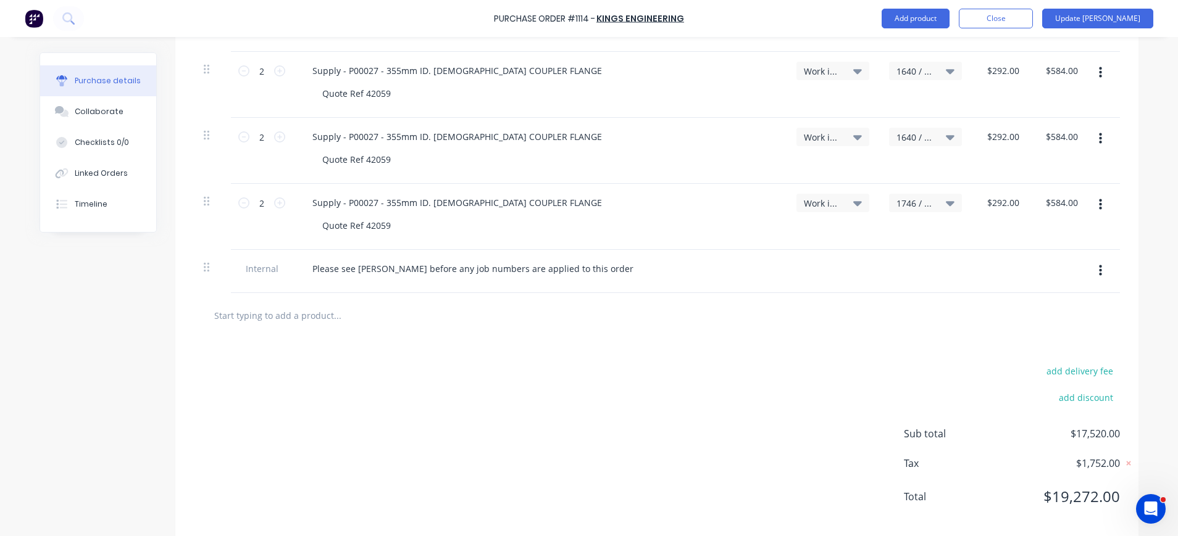
click at [937, 132] on div "1640 / W/Trac-794-Exh.System-T12" at bounding box center [925, 136] width 58 height 11
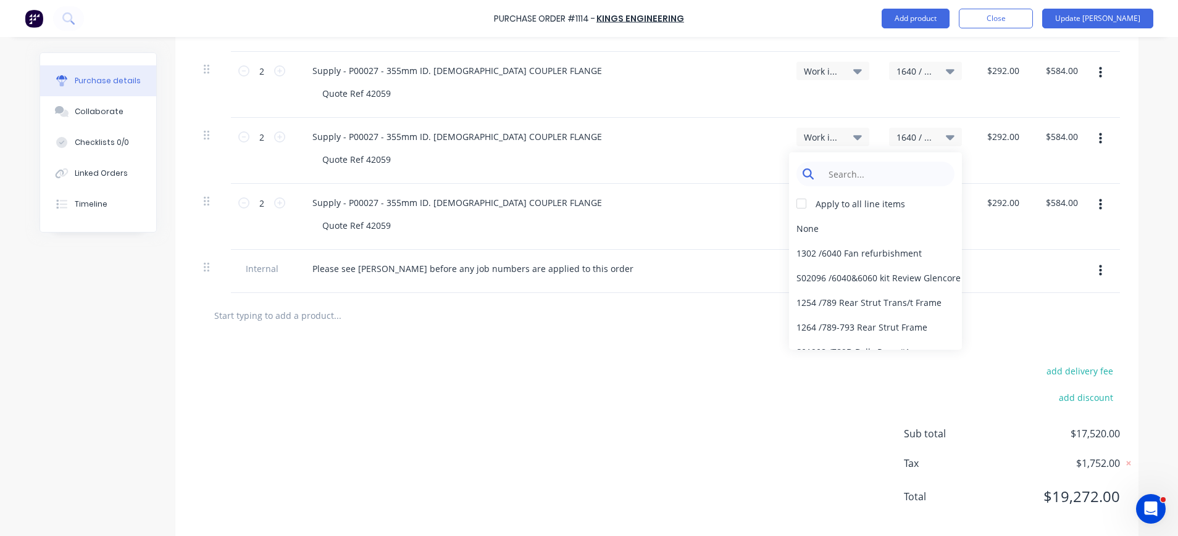
click at [905, 167] on input at bounding box center [885, 174] width 127 height 25
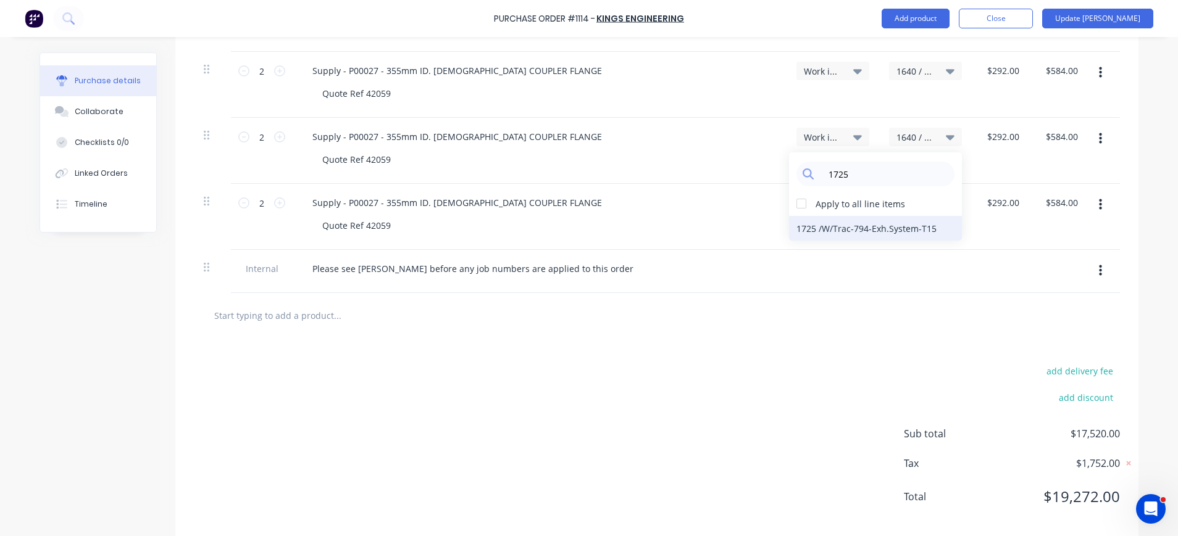
click at [841, 228] on div "1725 / W/Trac-794-Exh.System-T15" at bounding box center [875, 228] width 173 height 25
click at [913, 69] on span "1640 / W/Trac-794-Exh.System-T12" at bounding box center [914, 71] width 37 height 13
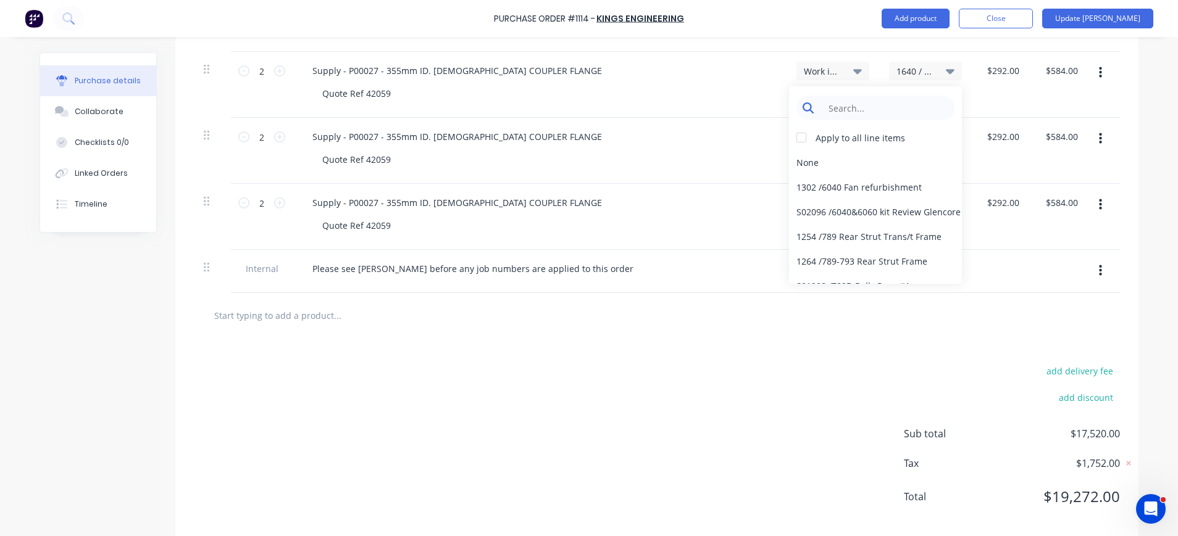
click at [899, 104] on input at bounding box center [885, 108] width 127 height 25
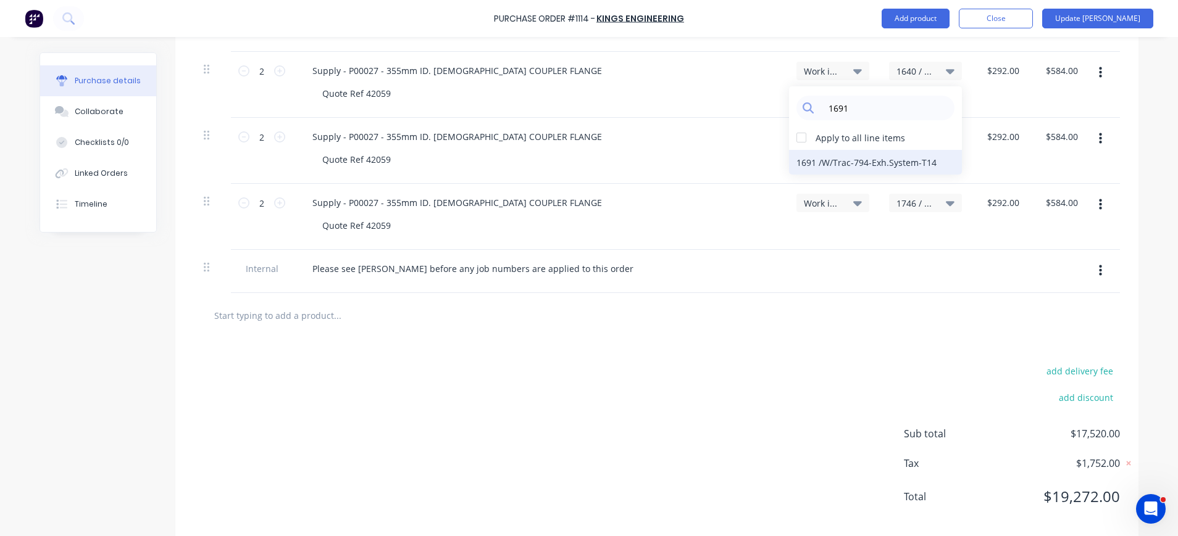
click at [887, 157] on div "1691 / W/Trac-794-Exh.System-T14" at bounding box center [875, 162] width 173 height 25
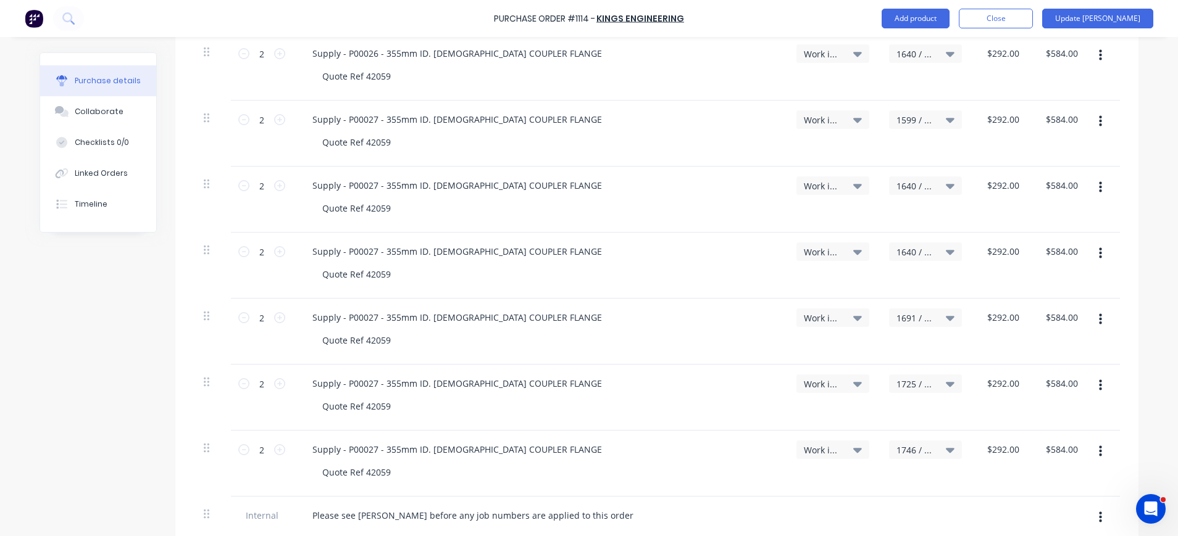
click at [902, 254] on span "1640 / W/Trac-794-Exh.System-T12" at bounding box center [914, 252] width 37 height 13
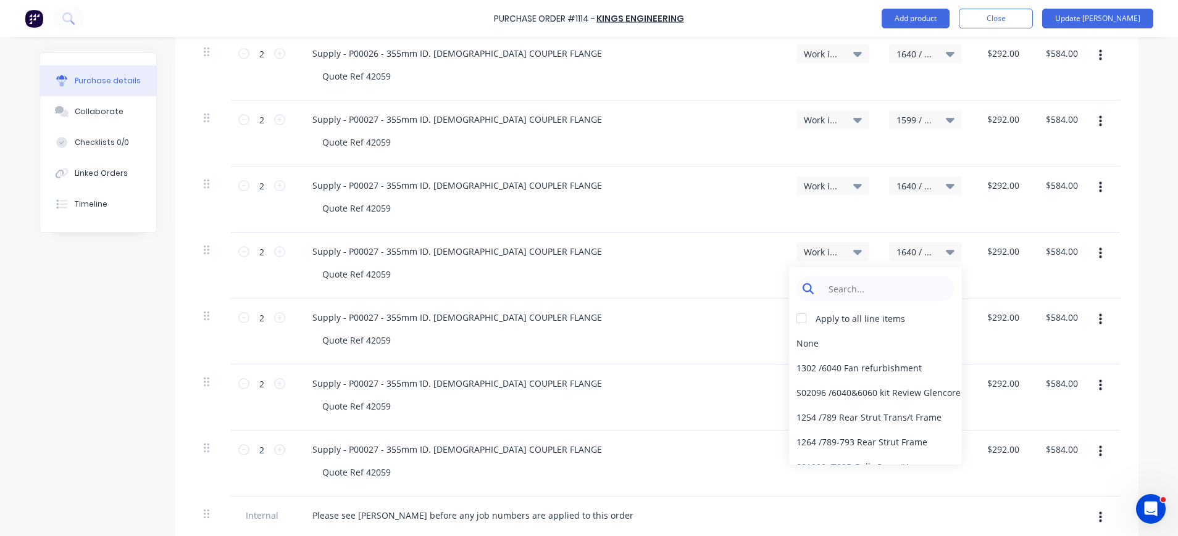
click at [911, 282] on input at bounding box center [885, 289] width 127 height 25
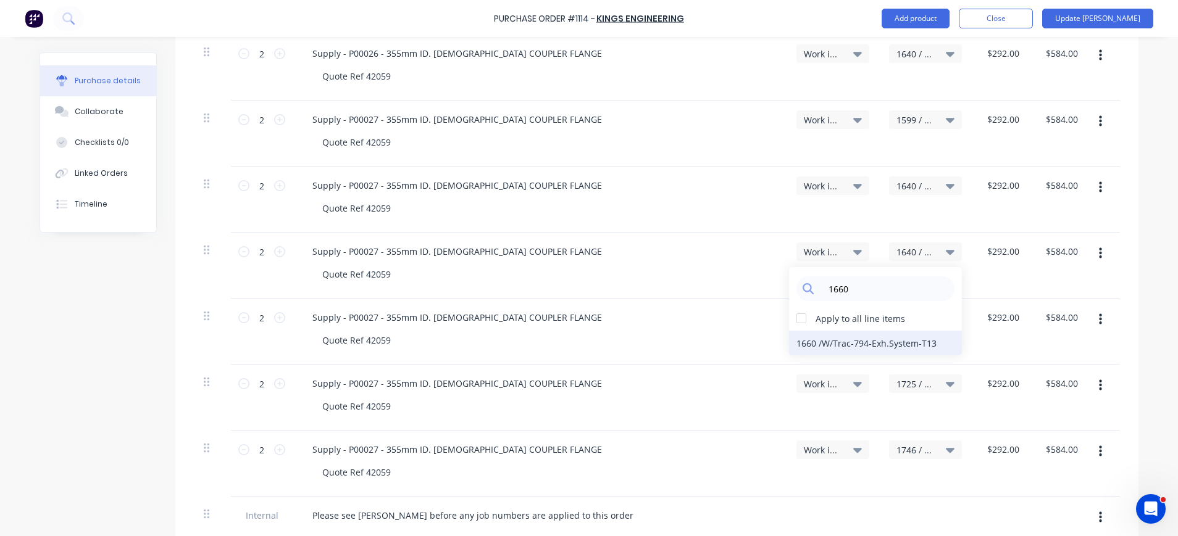
click at [901, 348] on div "1660 / W/Trac-794-Exh.System-T13" at bounding box center [875, 343] width 173 height 25
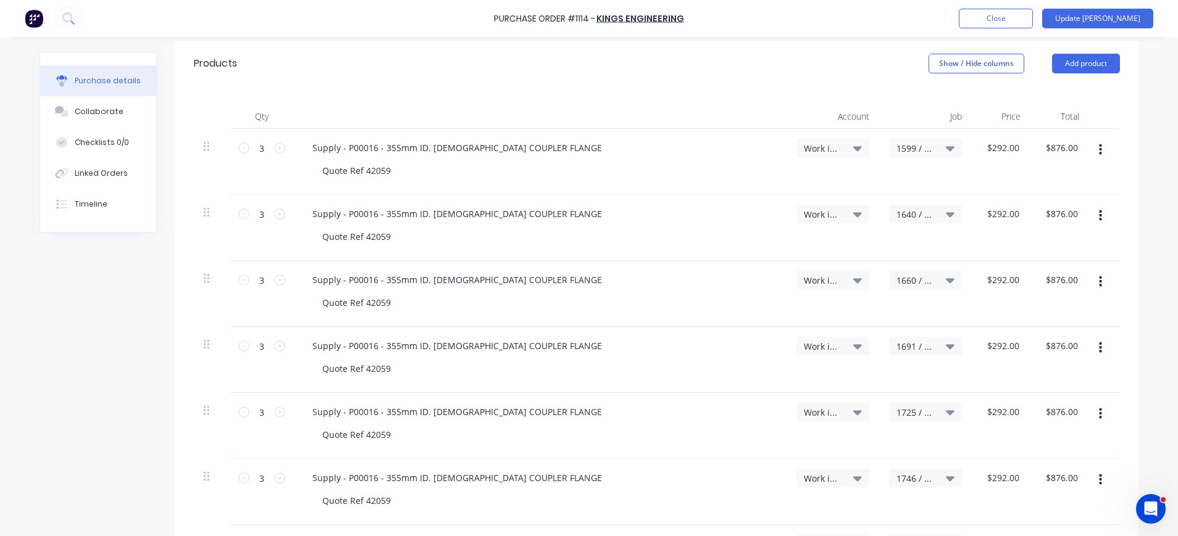
scroll to position [19, 0]
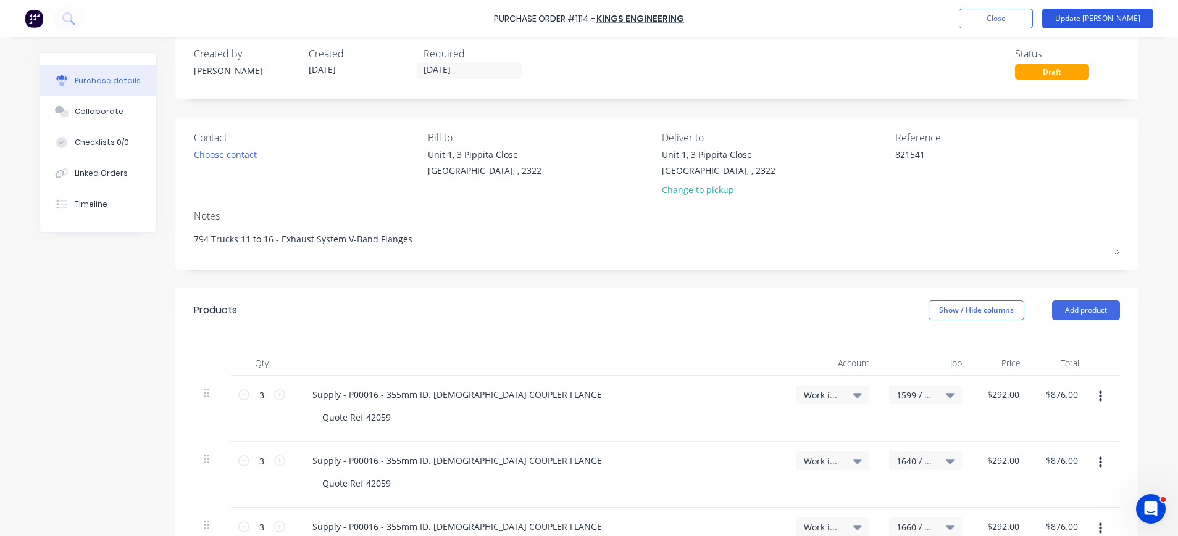
click at [1126, 17] on button "Update Bill" at bounding box center [1097, 19] width 111 height 20
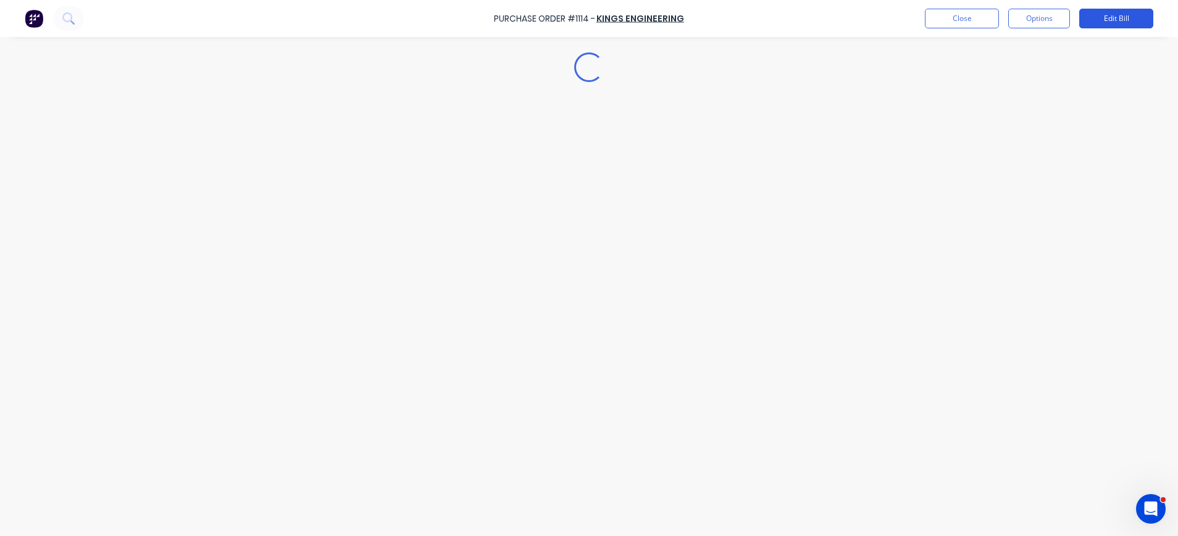
scroll to position [0, 0]
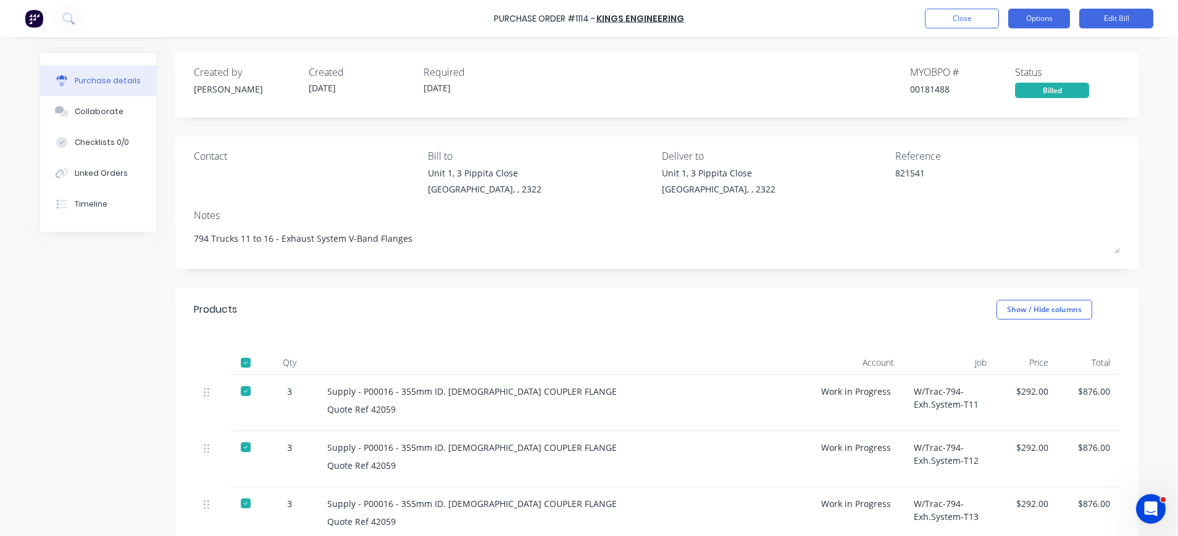
click at [1037, 17] on button "Options" at bounding box center [1039, 19] width 62 height 20
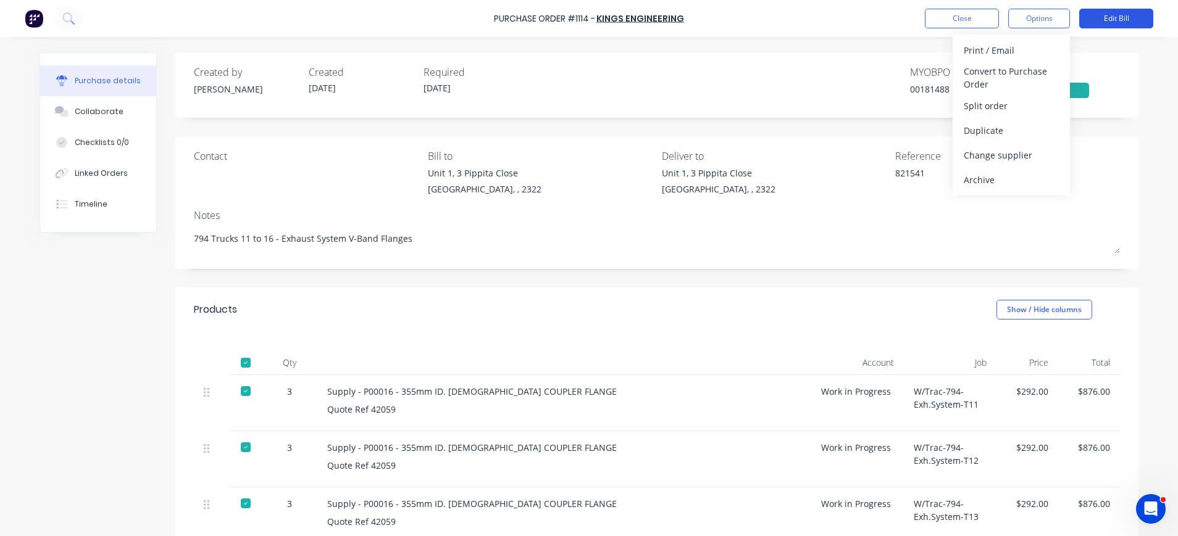
click at [1118, 14] on button "Edit Bill" at bounding box center [1116, 19] width 74 height 20
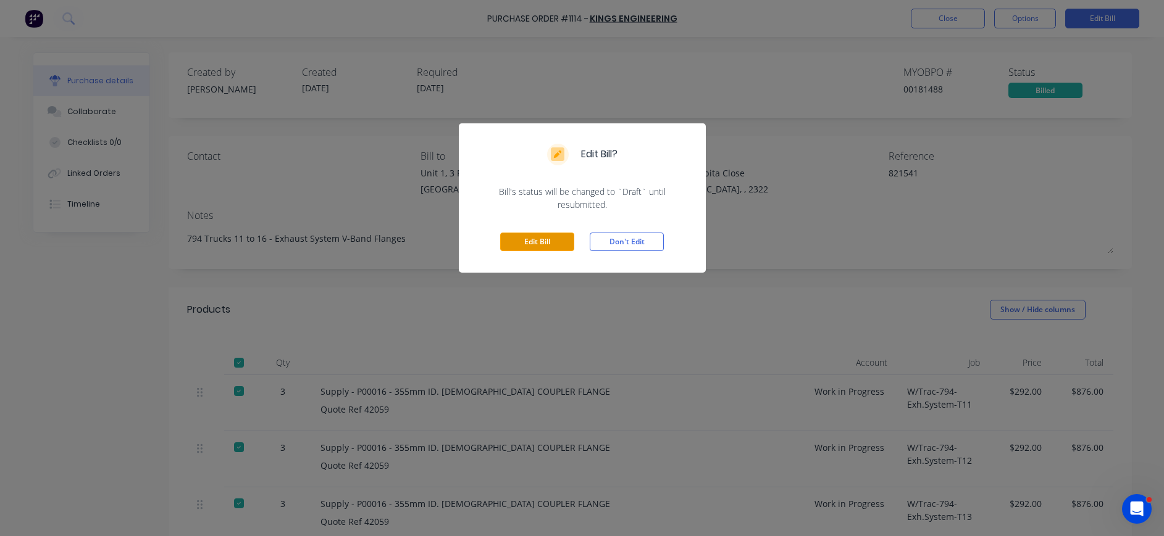
click at [515, 247] on button "Edit Bill" at bounding box center [537, 242] width 74 height 19
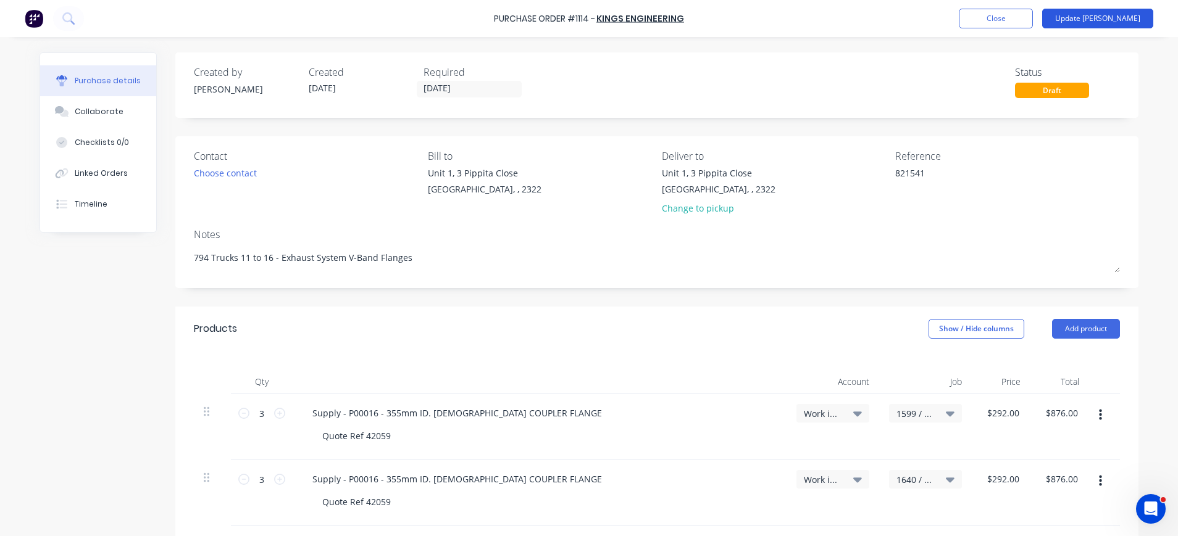
click at [1098, 12] on button "Update Bill" at bounding box center [1097, 19] width 111 height 20
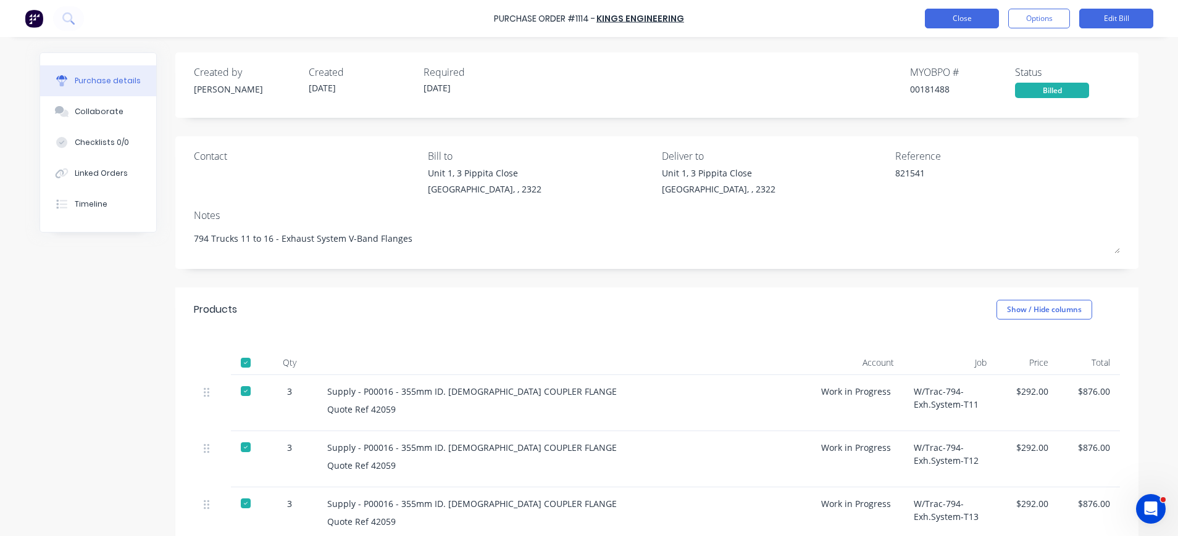
click at [970, 19] on button "Close" at bounding box center [962, 19] width 74 height 20
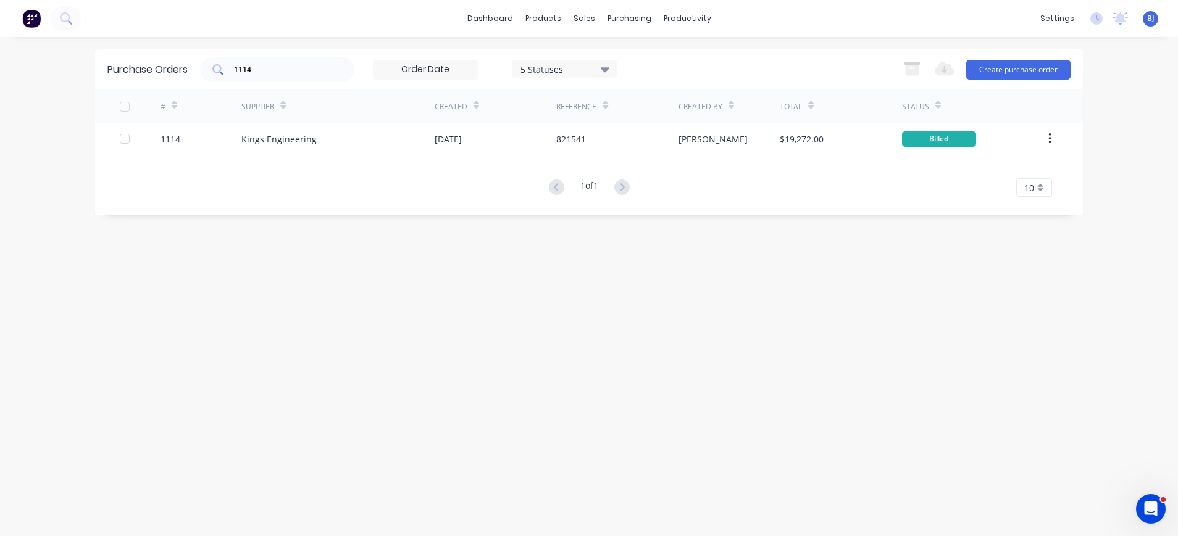
drag, startPoint x: 294, startPoint y: 64, endPoint x: 293, endPoint y: 70, distance: 6.2
click at [294, 64] on input "1114" at bounding box center [284, 70] width 102 height 12
drag, startPoint x: 293, startPoint y: 69, endPoint x: 194, endPoint y: 77, distance: 99.7
click at [194, 76] on div "Purchase Orders 1114 5 Statuses 5 Statuses Export to Excel (XLSX) Create purcha…" at bounding box center [589, 69] width 988 height 40
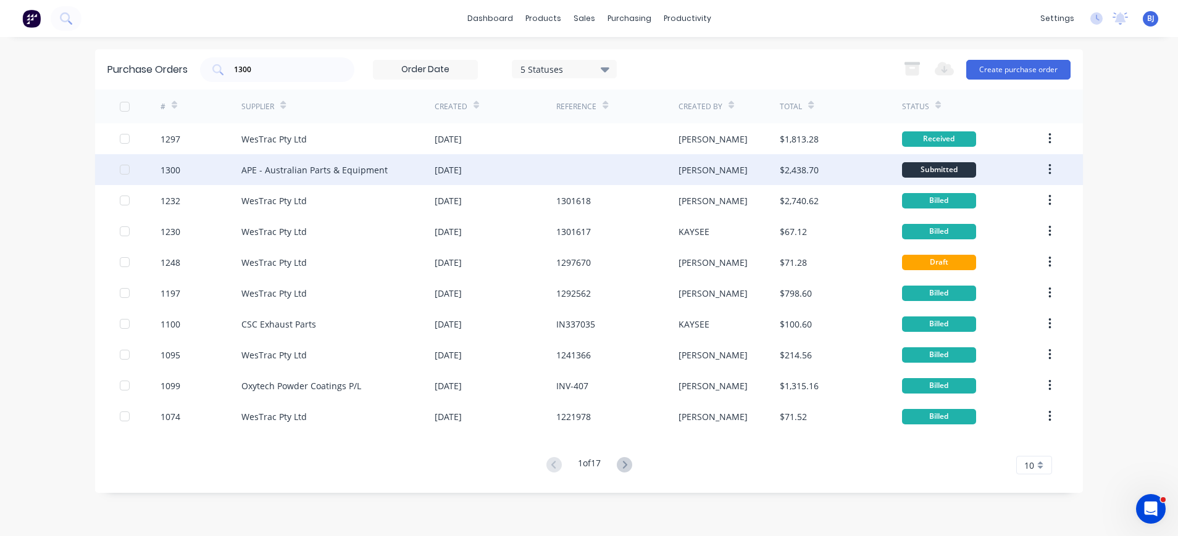
click at [313, 173] on div "APE - Australian Parts & Equipment" at bounding box center [314, 170] width 146 height 13
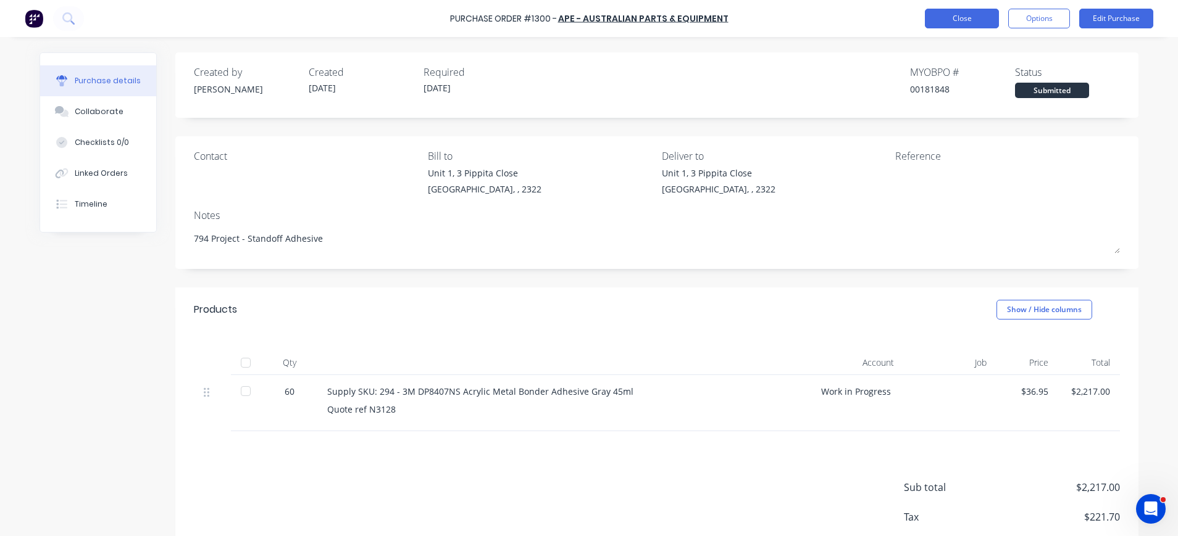
click at [971, 15] on button "Close" at bounding box center [962, 19] width 74 height 20
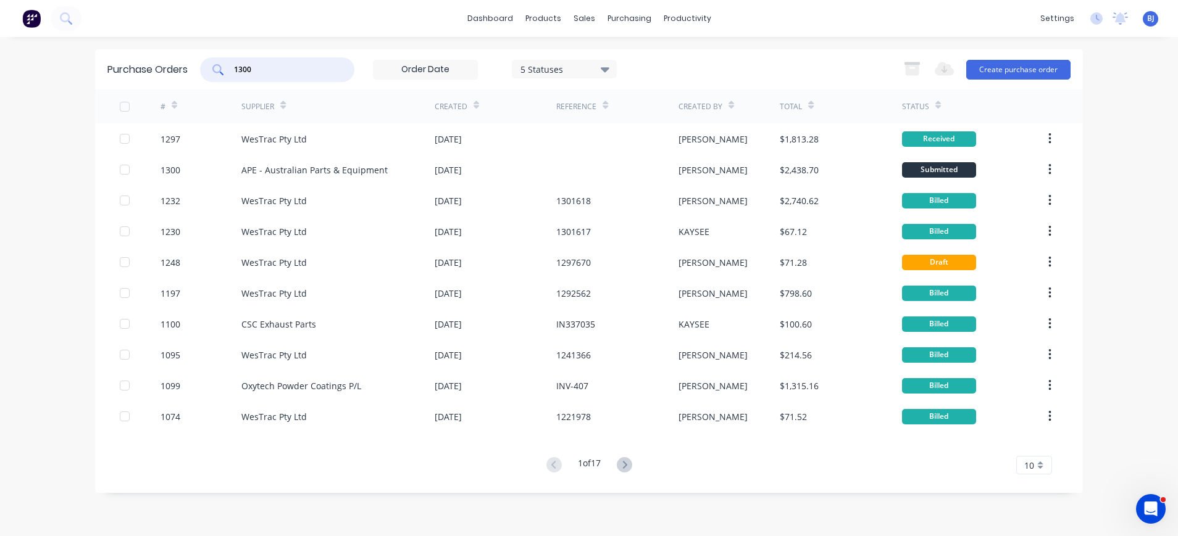
click at [278, 73] on input "1300" at bounding box center [284, 70] width 102 height 12
drag, startPoint x: 278, startPoint y: 73, endPoint x: 164, endPoint y: 75, distance: 114.2
click at [162, 75] on div "Purchase Orders 1300 5 Statuses 5 Statuses Export to Excel (XLSX) Create purcha…" at bounding box center [589, 69] width 988 height 40
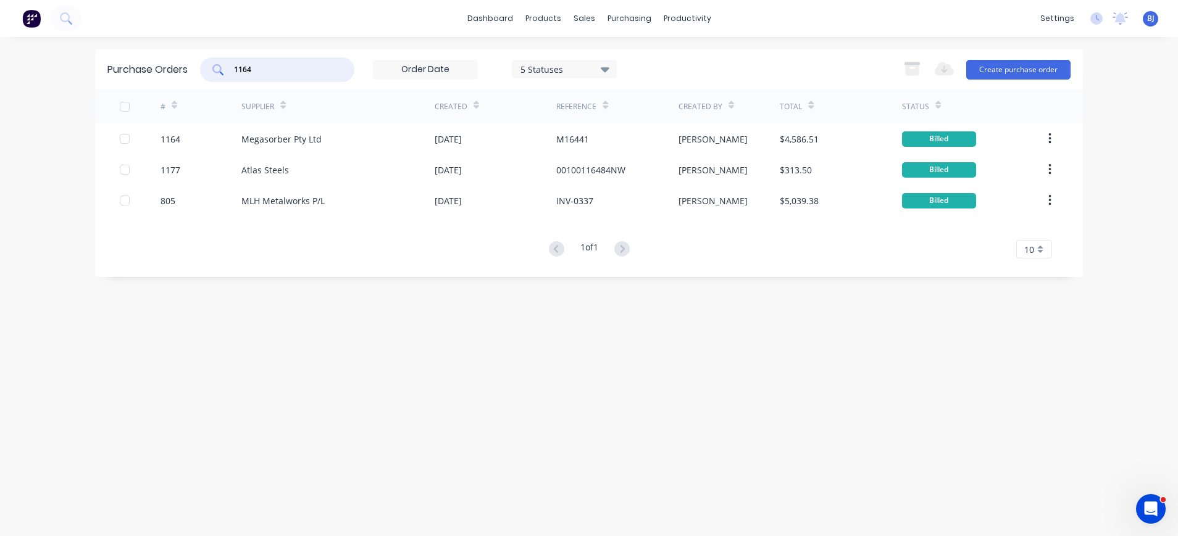
drag, startPoint x: 283, startPoint y: 64, endPoint x: 203, endPoint y: 65, distance: 79.6
click at [203, 65] on div "1164" at bounding box center [277, 69] width 154 height 25
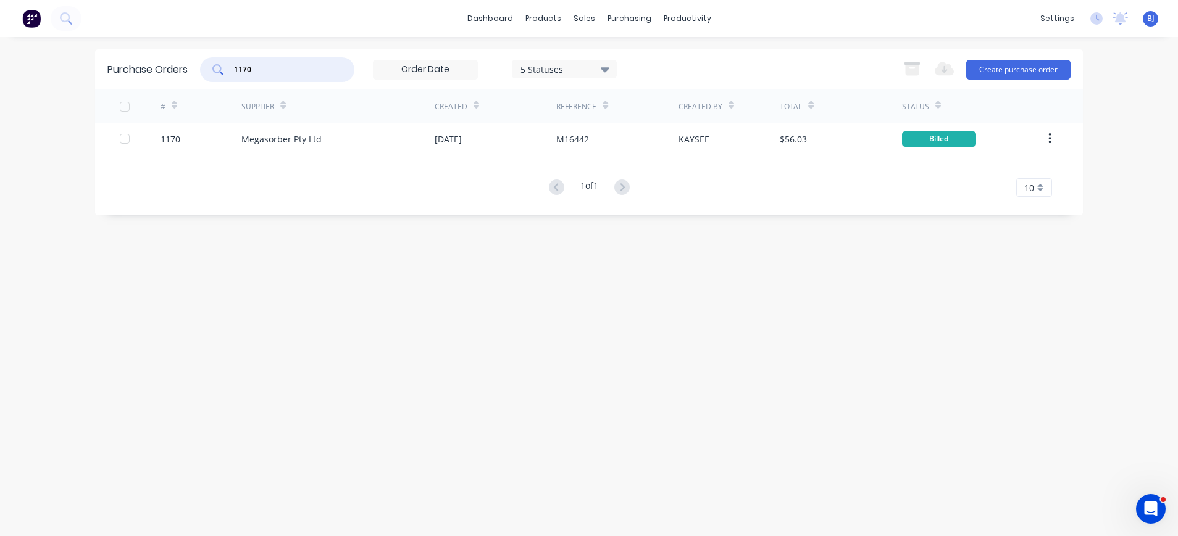
drag, startPoint x: 267, startPoint y: 67, endPoint x: 214, endPoint y: 69, distance: 52.5
click at [214, 69] on div "1170" at bounding box center [277, 69] width 154 height 25
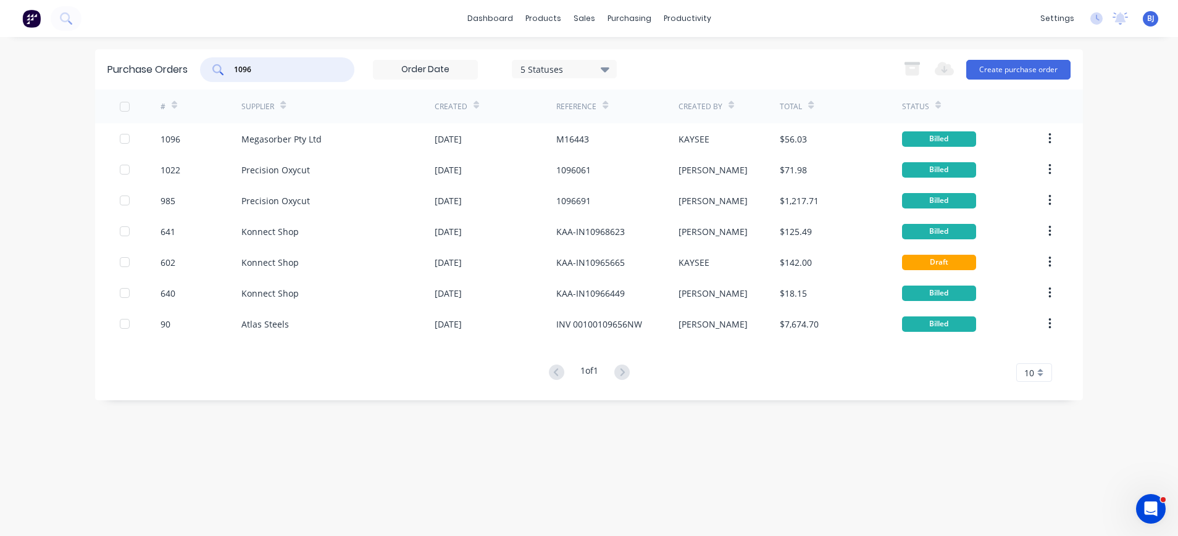
drag, startPoint x: 240, startPoint y: 69, endPoint x: 206, endPoint y: 69, distance: 33.3
click at [206, 69] on div "1096" at bounding box center [277, 69] width 154 height 25
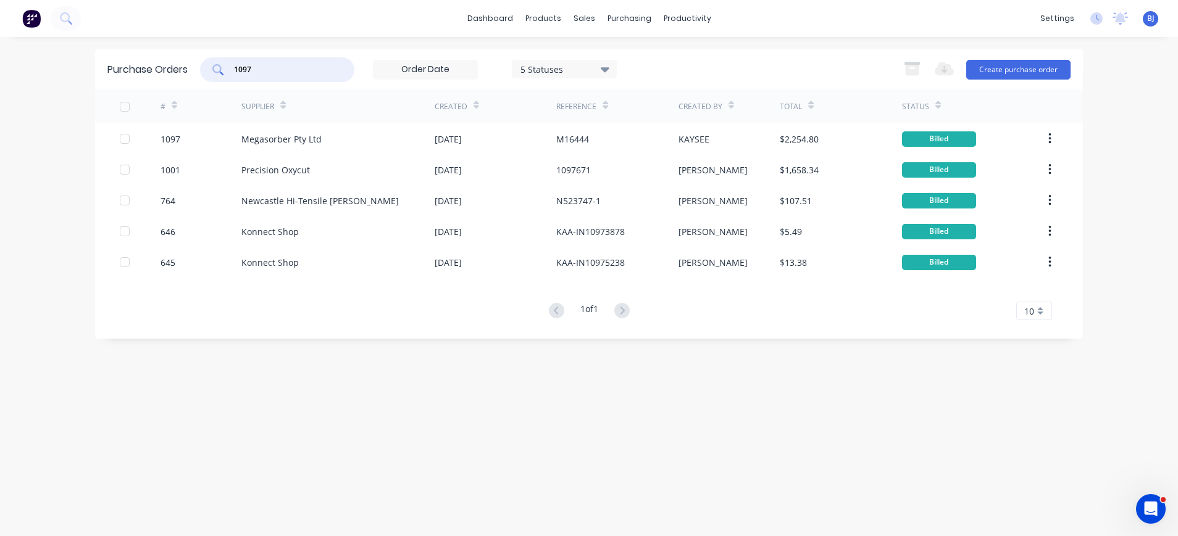
drag, startPoint x: 271, startPoint y: 74, endPoint x: 196, endPoint y: 74, distance: 74.7
click at [196, 74] on div "Purchase Orders 1097 5 Statuses 5 Statuses Export to Excel (XLSX) Create purcha…" at bounding box center [589, 69] width 988 height 40
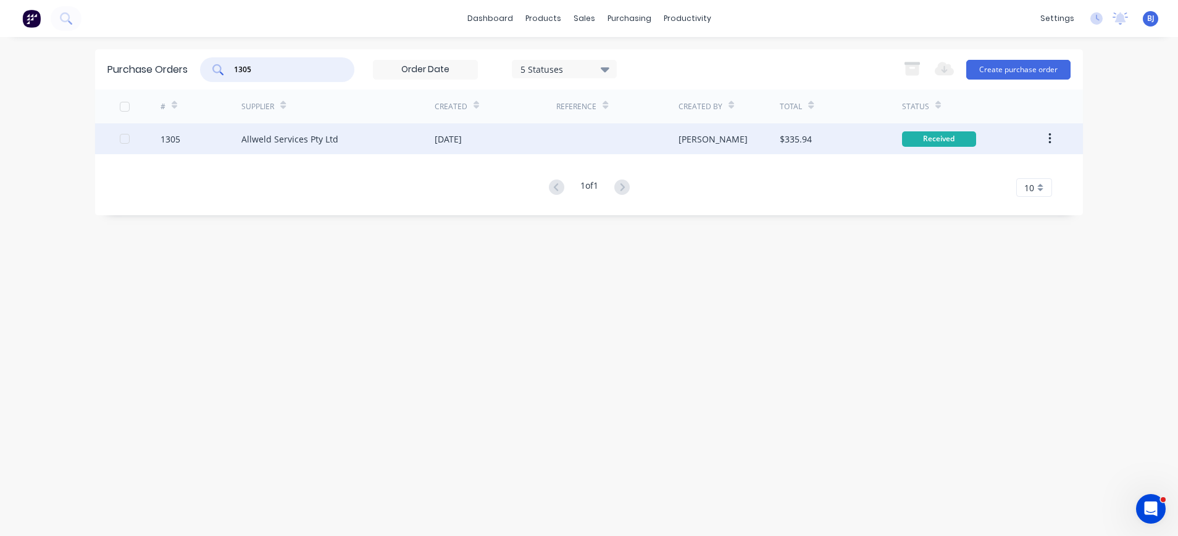
click at [303, 142] on div "Allweld Services Pty Ltd" at bounding box center [289, 139] width 97 height 13
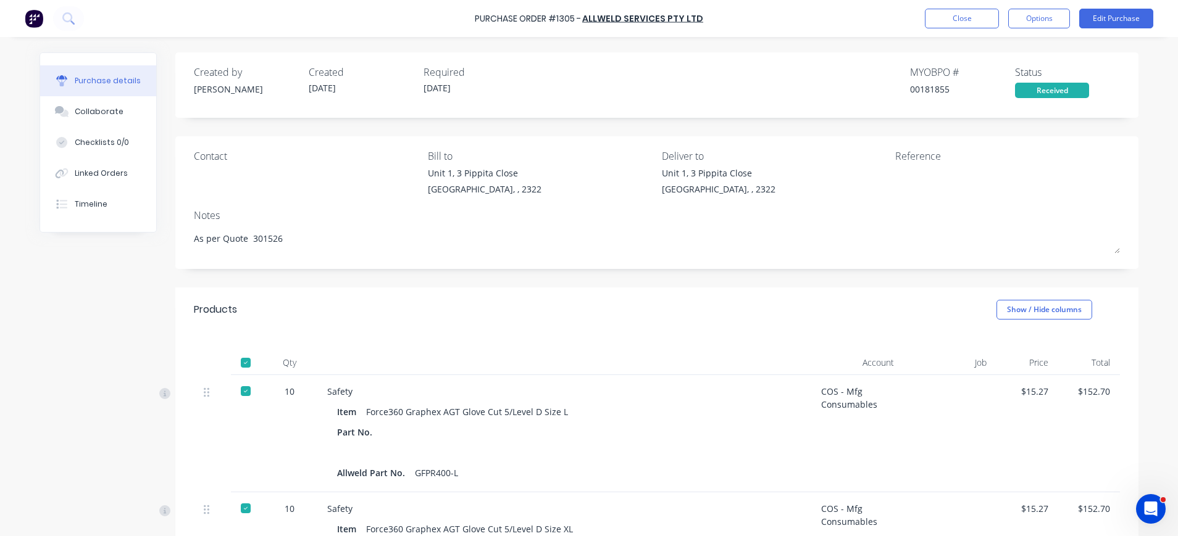
click at [895, 178] on div at bounding box center [972, 182] width 154 height 31
click at [1089, 20] on button "Edit Purchase" at bounding box center [1116, 19] width 74 height 20
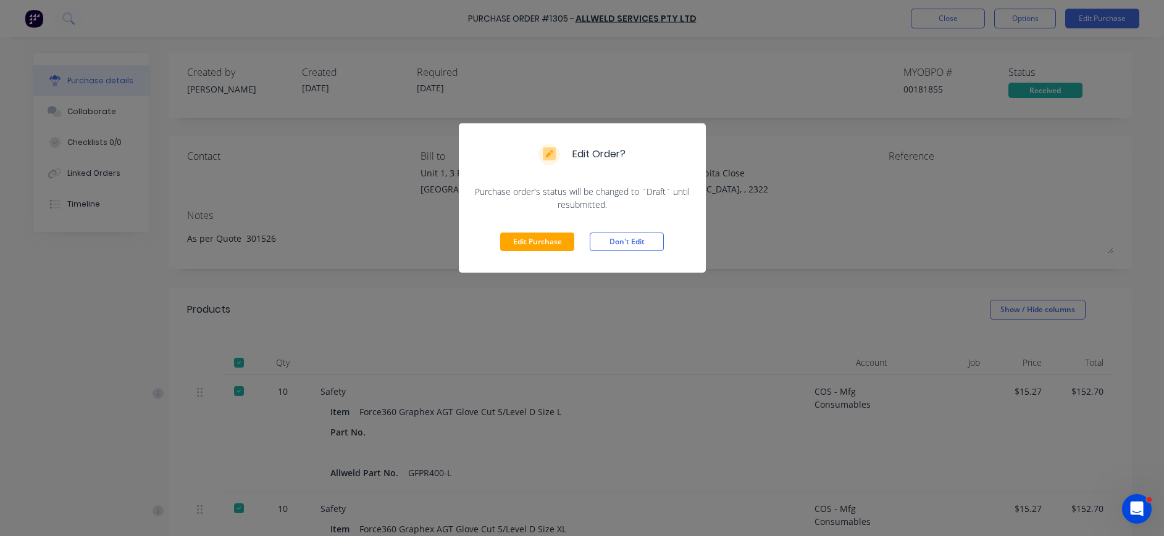
drag, startPoint x: 528, startPoint y: 236, endPoint x: 621, endPoint y: 241, distance: 93.4
click at [531, 237] on button "Edit Purchase" at bounding box center [537, 242] width 74 height 19
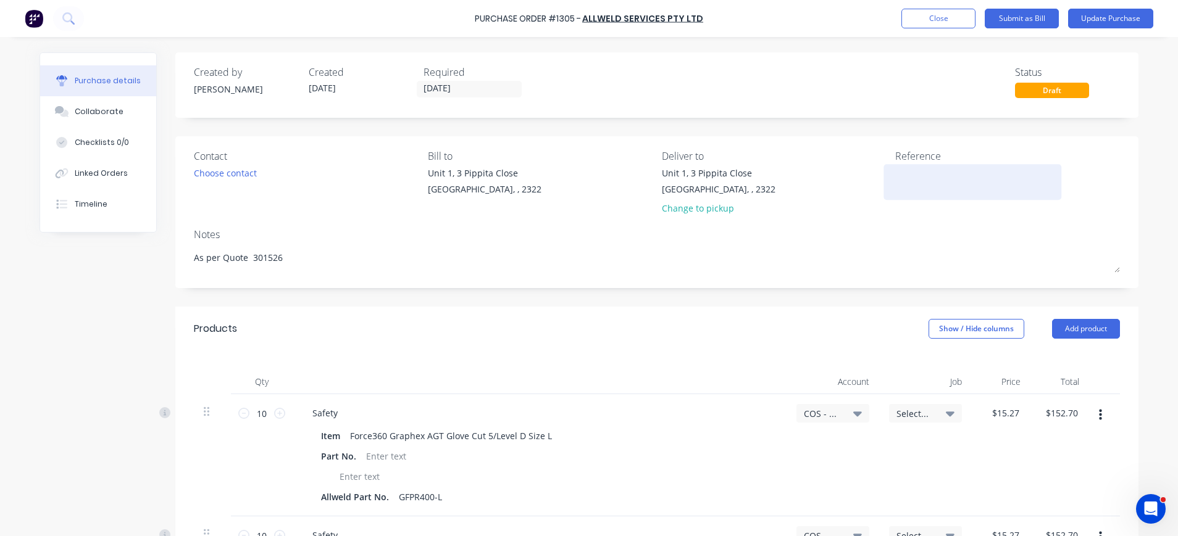
click at [902, 177] on textarea at bounding box center [972, 181] width 154 height 28
click at [1120, 14] on button "Update Purchase" at bounding box center [1110, 19] width 85 height 20
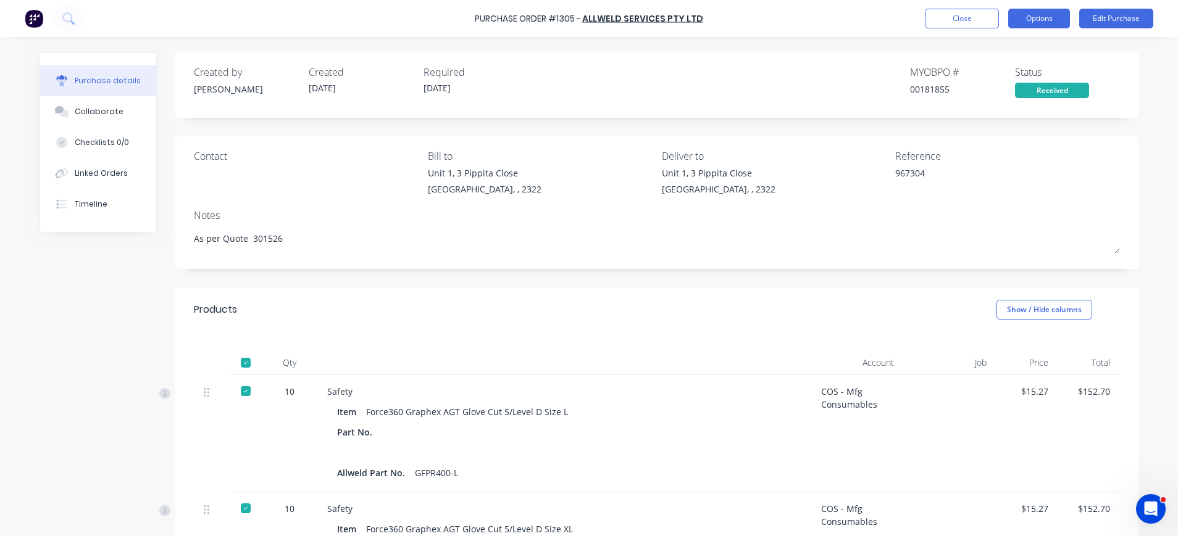
click at [1048, 20] on button "Options" at bounding box center [1039, 19] width 62 height 20
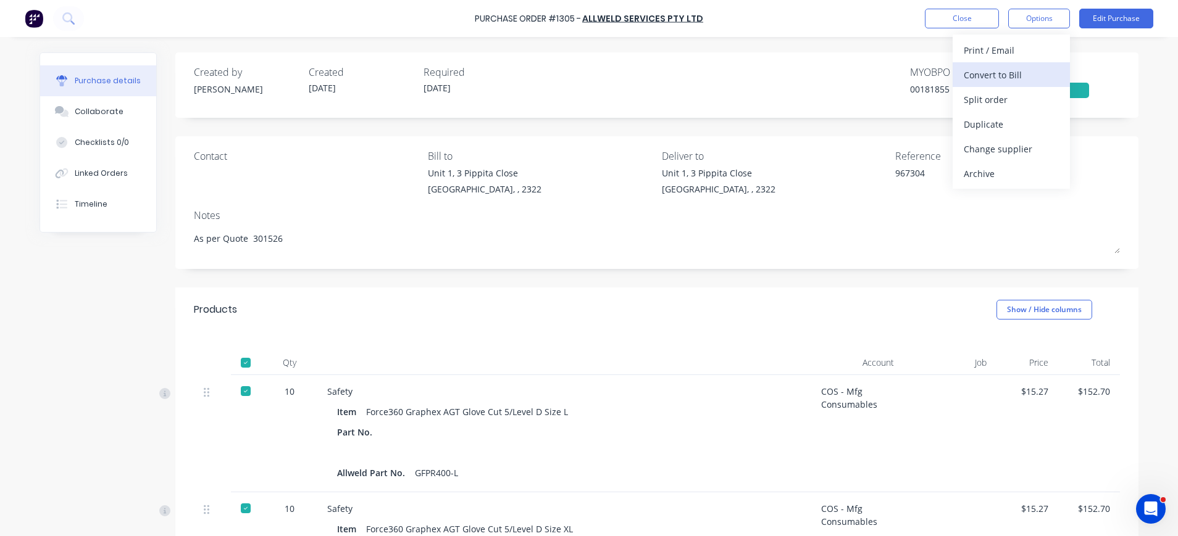
click at [1016, 70] on div "Convert to Bill" at bounding box center [1011, 75] width 95 height 18
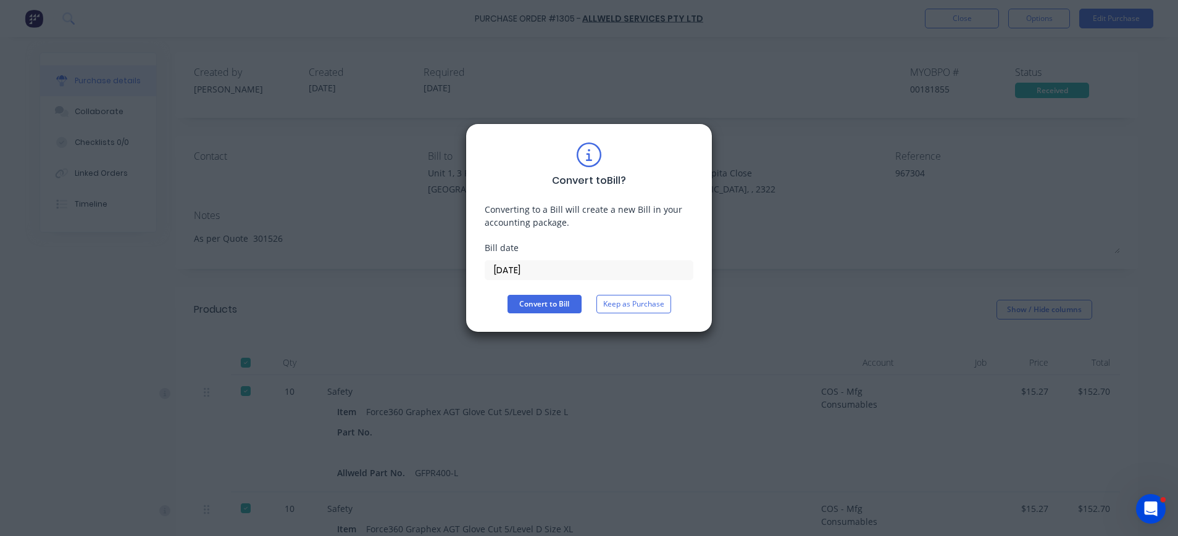
drag, startPoint x: 514, startPoint y: 271, endPoint x: 524, endPoint y: 277, distance: 11.3
click at [516, 272] on input "28/08/25" at bounding box center [588, 270] width 207 height 19
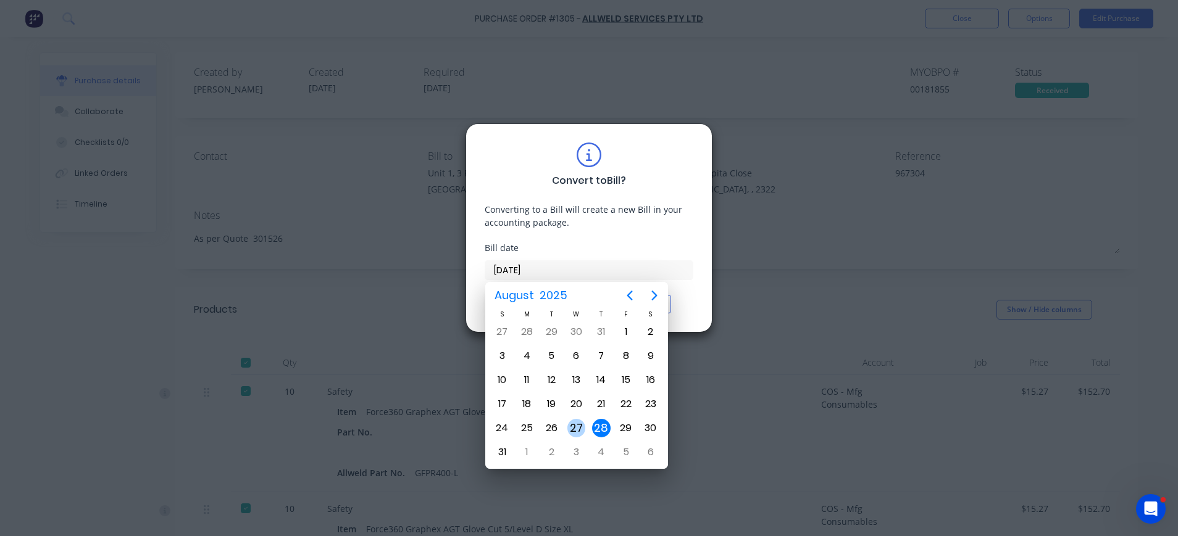
click at [579, 418] on div "27" at bounding box center [576, 428] width 25 height 23
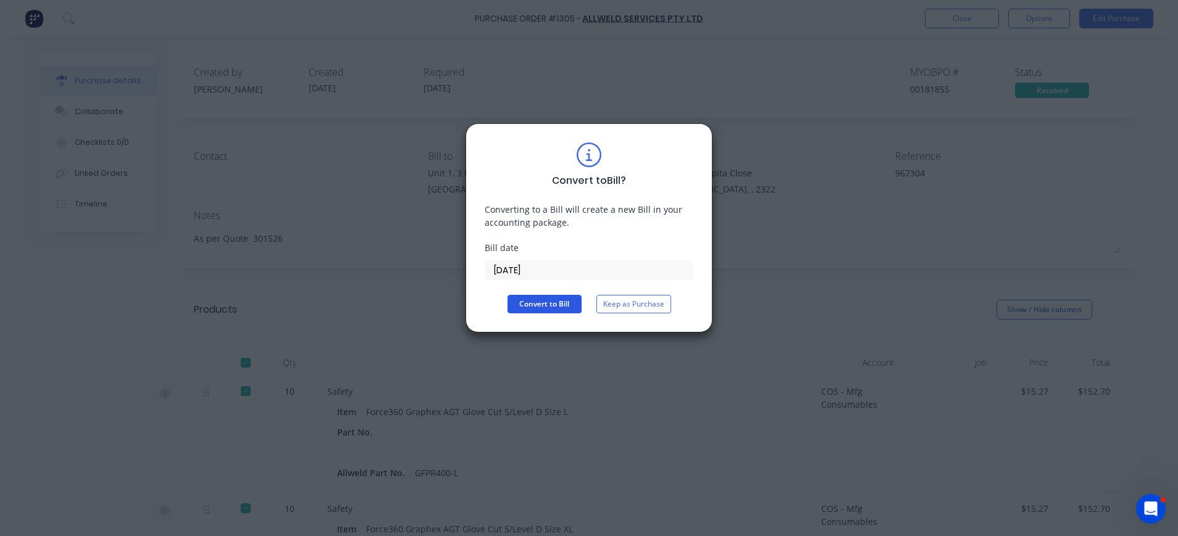
click at [539, 298] on button "Convert to Bill" at bounding box center [544, 304] width 74 height 19
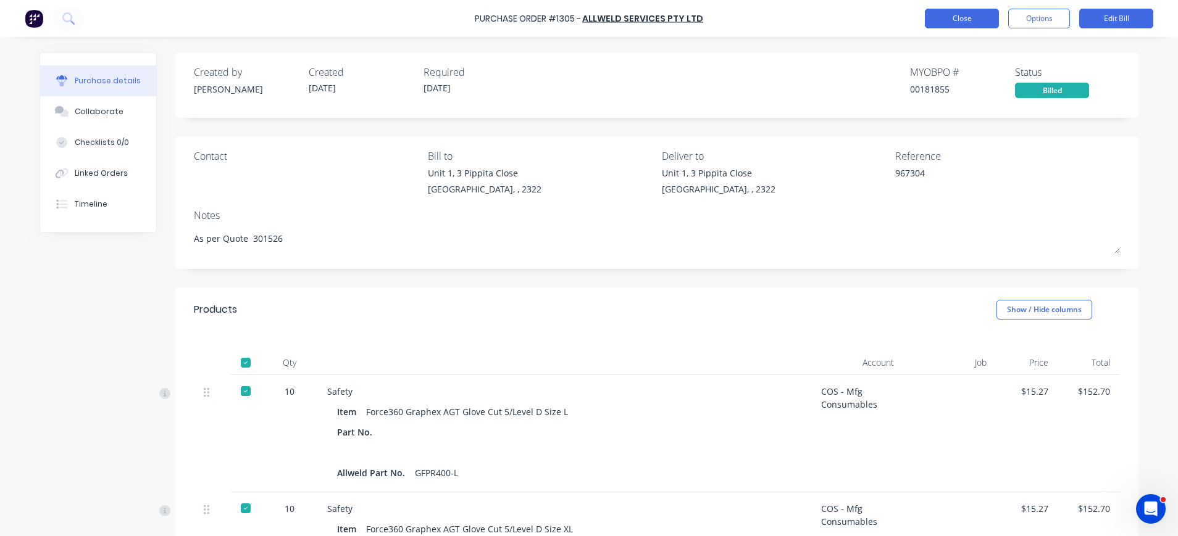
click at [957, 21] on button "Close" at bounding box center [962, 19] width 74 height 20
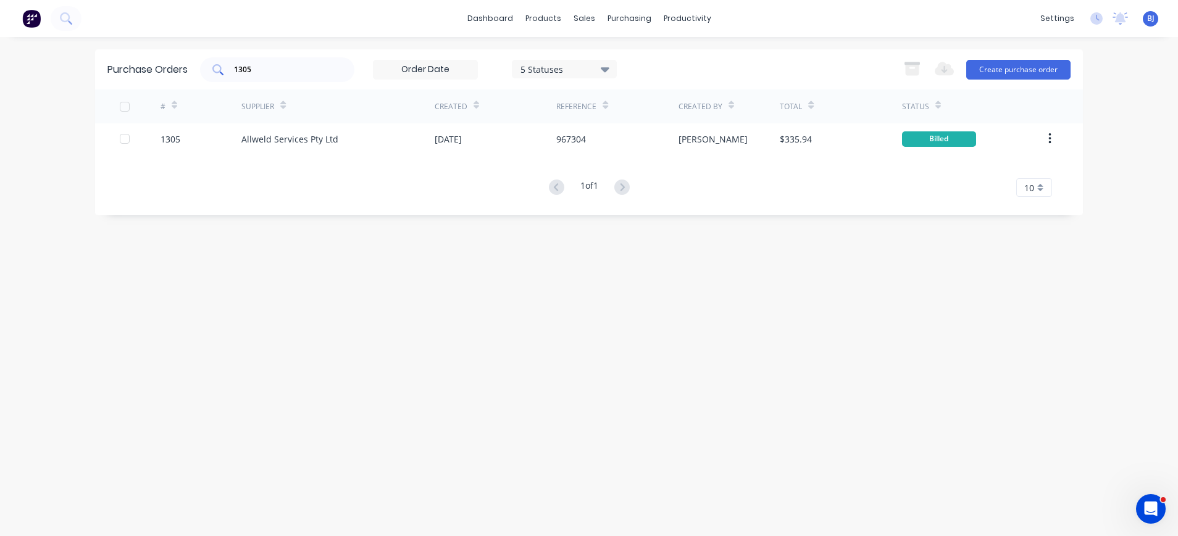
click at [308, 65] on input "1305" at bounding box center [284, 70] width 102 height 12
drag, startPoint x: 308, startPoint y: 65, endPoint x: 170, endPoint y: 77, distance: 138.7
click at [170, 77] on div "Purchase Orders 1305 5 Statuses 5 Statuses Export to Excel (XLSX) Create purcha…" at bounding box center [589, 69] width 988 height 40
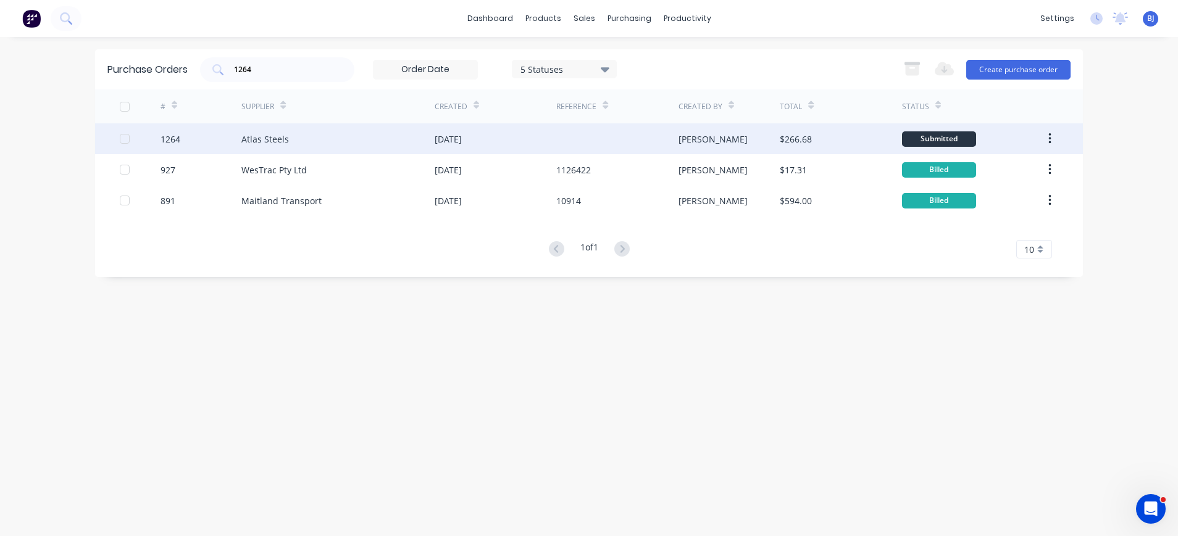
click at [259, 139] on div "Atlas Steels" at bounding box center [265, 139] width 48 height 13
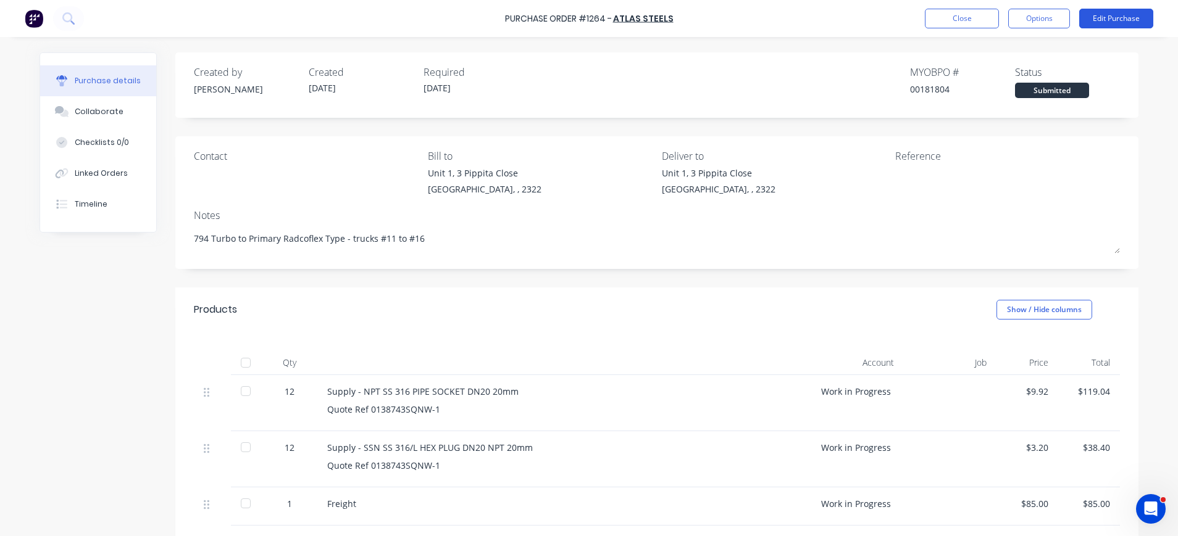
click at [1116, 15] on button "Edit Purchase" at bounding box center [1116, 19] width 74 height 20
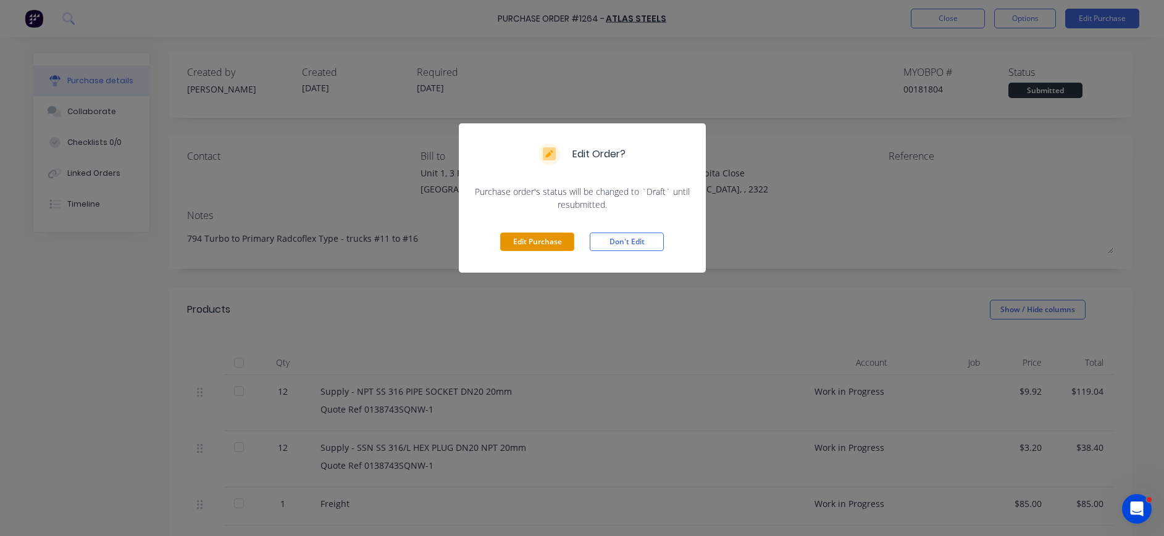
click at [520, 236] on button "Edit Purchase" at bounding box center [537, 242] width 74 height 19
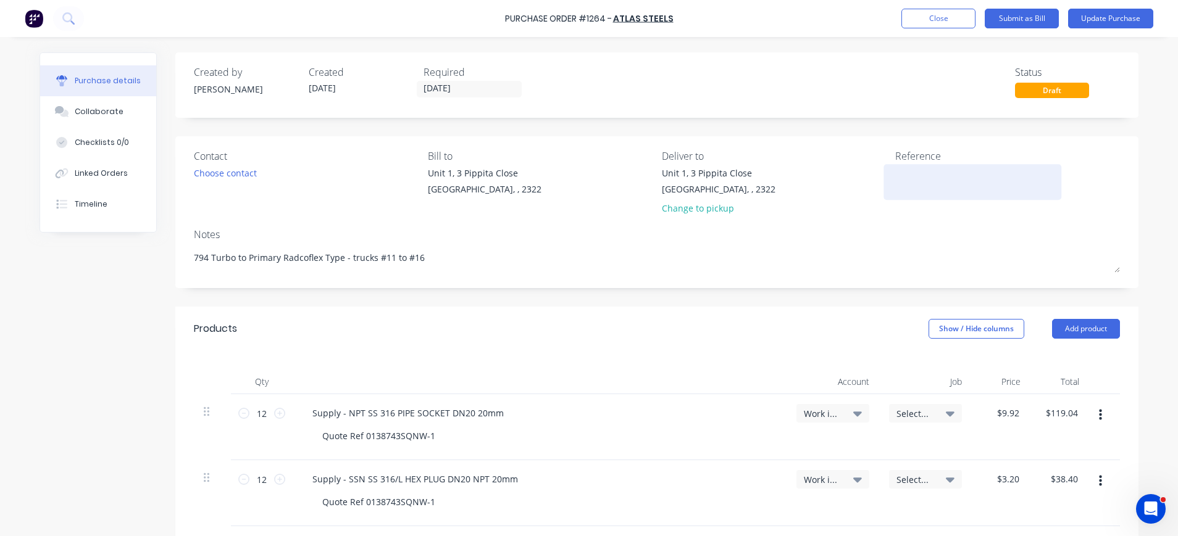
drag, startPoint x: 872, startPoint y: 184, endPoint x: 878, endPoint y: 185, distance: 6.2
click at [878, 185] on div "Contact Choose contact Bill to Unit 1, 3 Pippita Close Beresfield, , 2322 Deliv…" at bounding box center [657, 185] width 926 height 72
drag, startPoint x: 878, startPoint y: 185, endPoint x: 890, endPoint y: 180, distance: 11.9
click at [895, 180] on textarea at bounding box center [972, 181] width 154 height 28
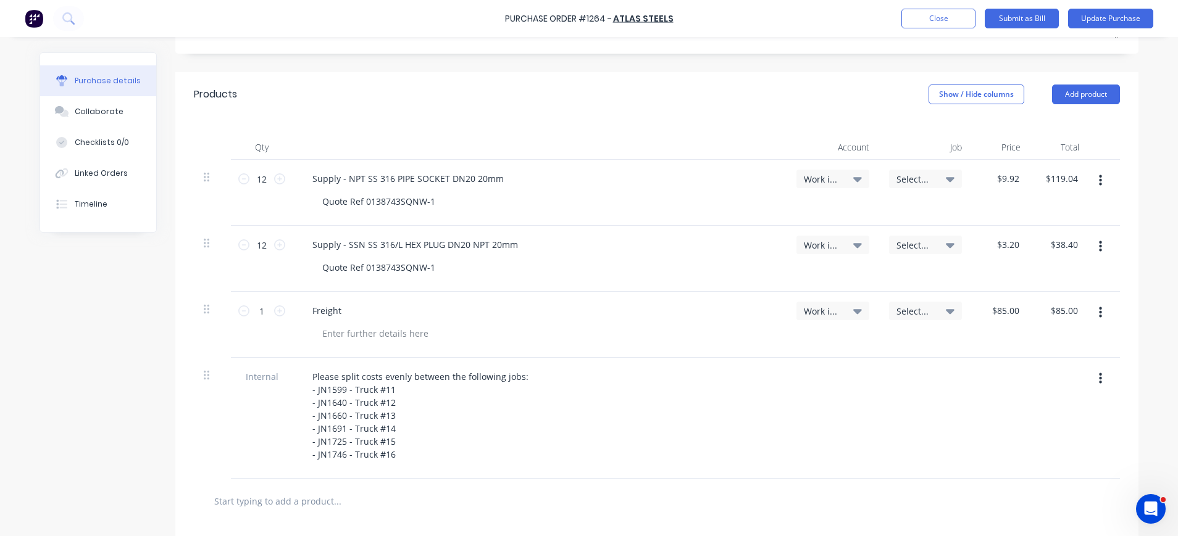
scroll to position [247, 0]
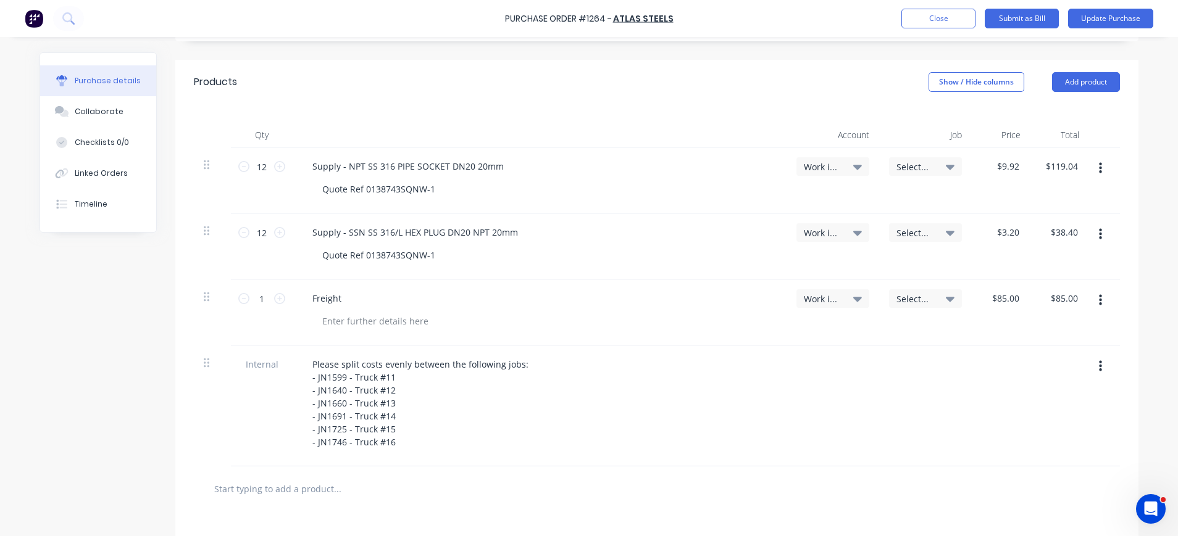
click at [1099, 168] on icon "button" at bounding box center [1100, 169] width 3 height 14
click at [1034, 220] on button "Duplicate" at bounding box center [1062, 226] width 105 height 25
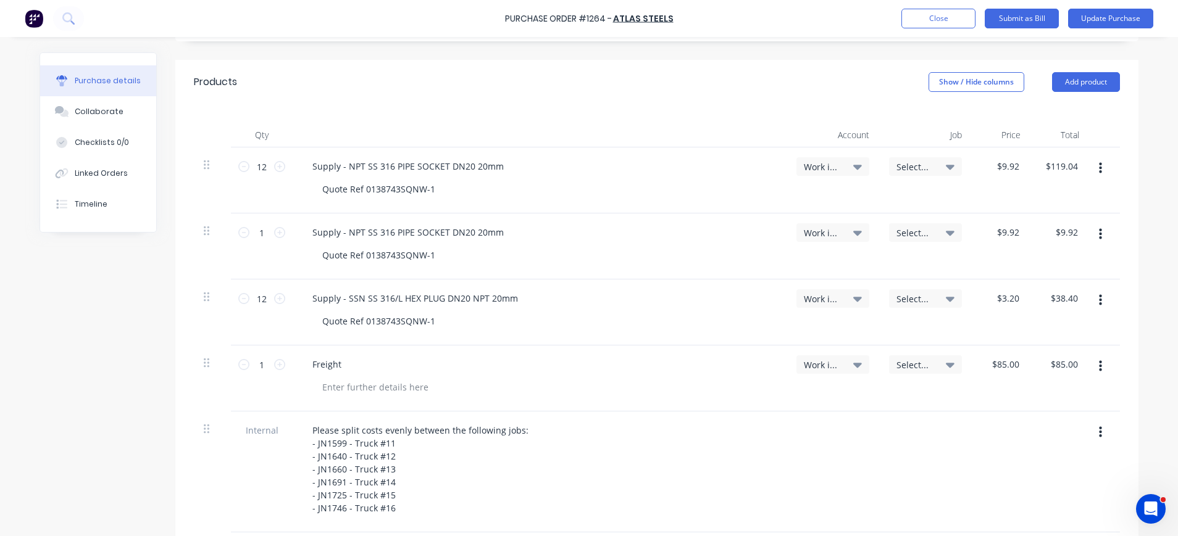
drag, startPoint x: 1099, startPoint y: 168, endPoint x: 1093, endPoint y: 183, distance: 16.1
click at [1099, 170] on button "button" at bounding box center [1100, 168] width 29 height 22
click at [1041, 224] on button "Duplicate" at bounding box center [1062, 226] width 105 height 25
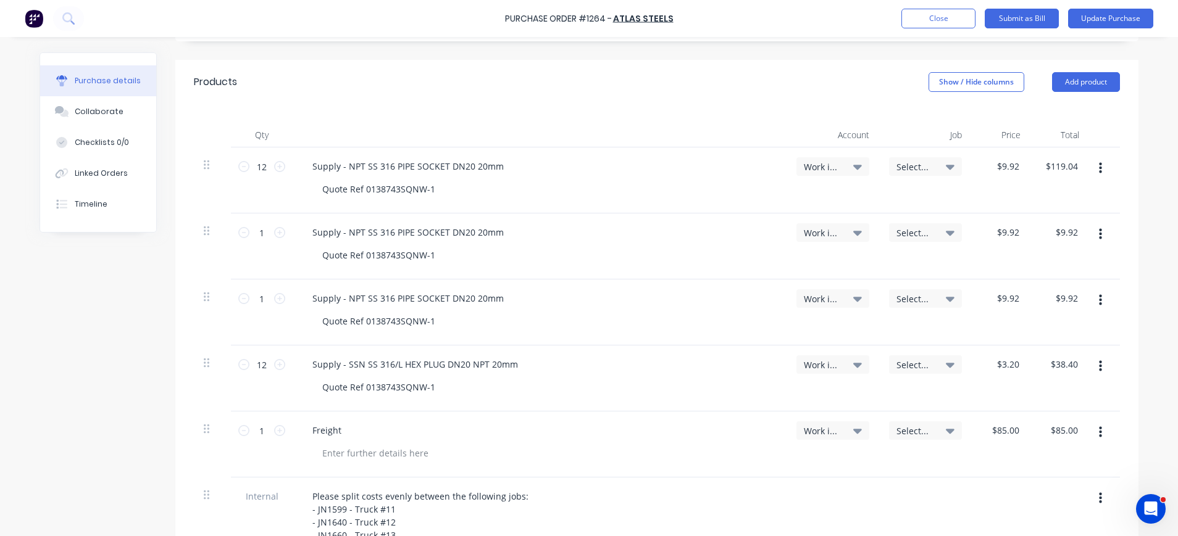
drag, startPoint x: 1092, startPoint y: 173, endPoint x: 1093, endPoint y: 180, distance: 6.9
click at [1093, 179] on button "button" at bounding box center [1100, 168] width 29 height 22
click at [1033, 224] on button "Duplicate" at bounding box center [1062, 226] width 105 height 25
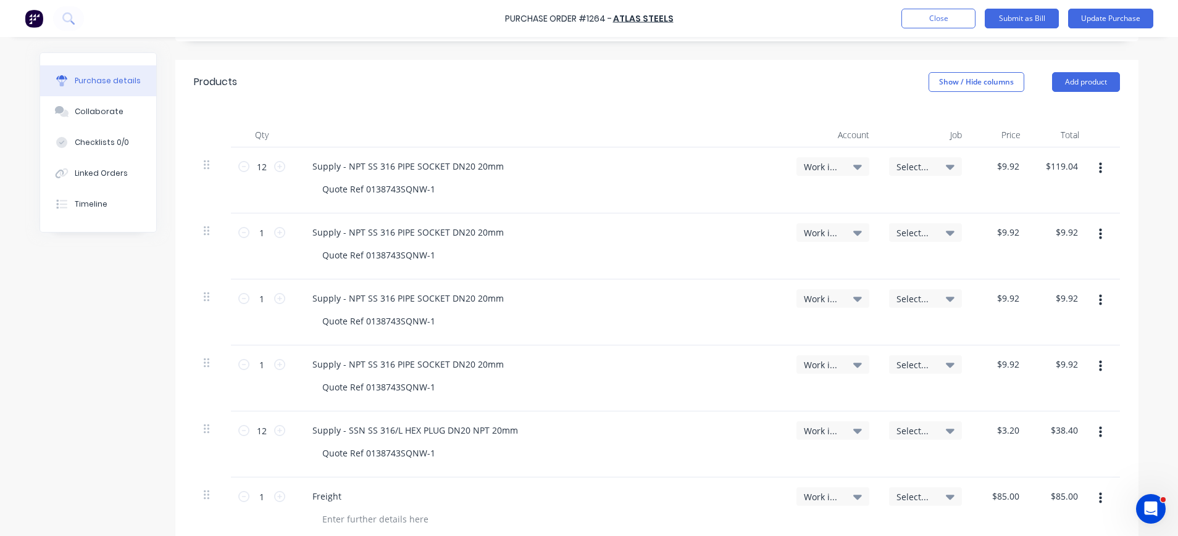
click at [1091, 176] on button "button" at bounding box center [1100, 168] width 29 height 22
click at [1040, 227] on button "Duplicate" at bounding box center [1062, 226] width 105 height 25
click at [1099, 170] on icon "button" at bounding box center [1100, 169] width 3 height 14
click at [1032, 232] on button "Duplicate" at bounding box center [1062, 226] width 105 height 25
click at [1099, 166] on icon "button" at bounding box center [1100, 169] width 3 height 14
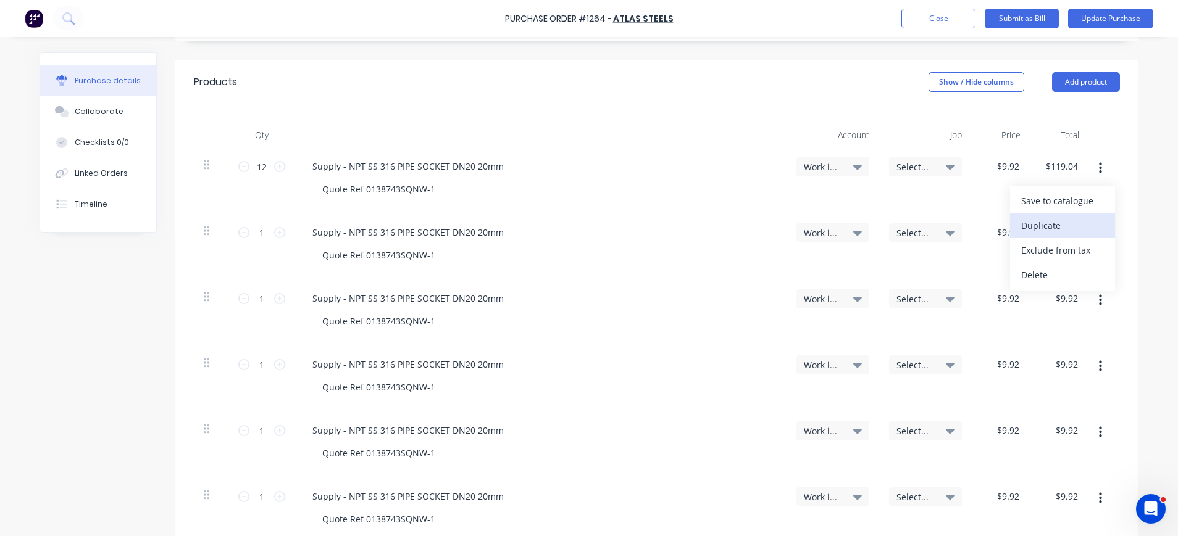
click at [1029, 225] on button "Duplicate" at bounding box center [1062, 226] width 105 height 25
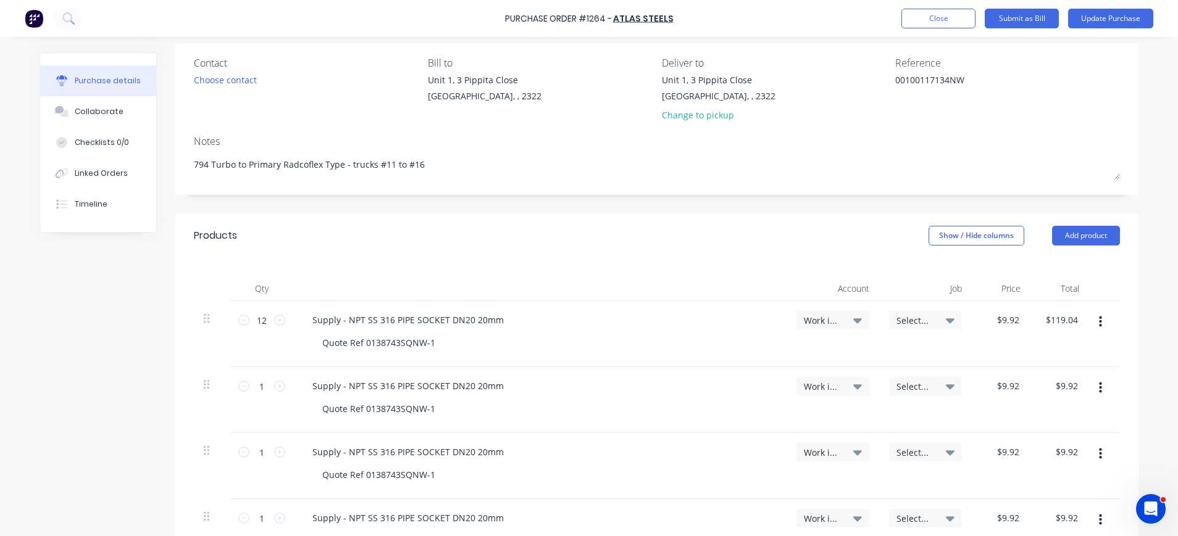
scroll to position [340, 0]
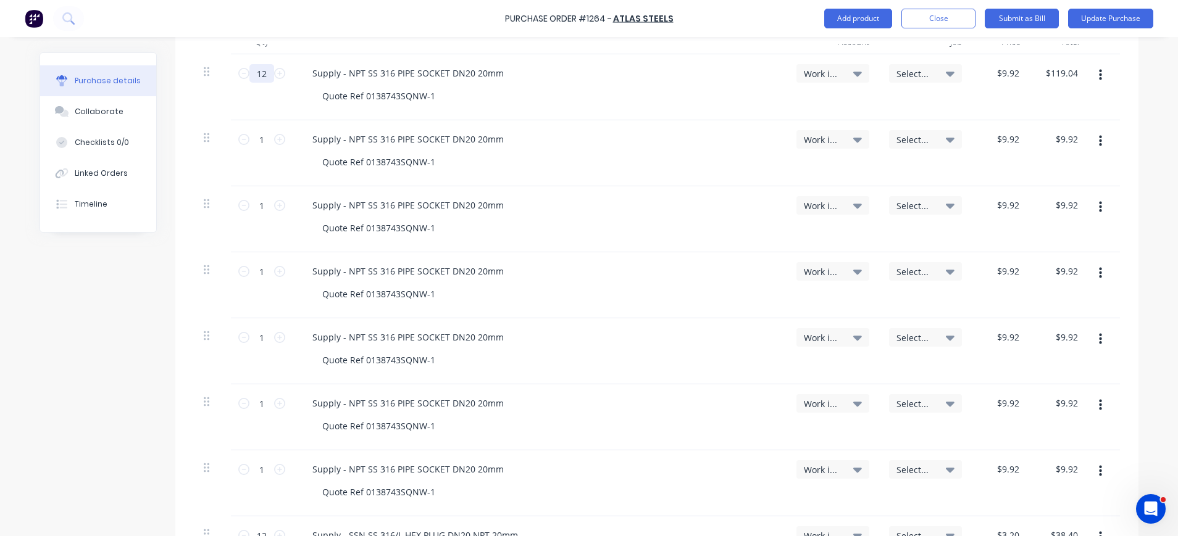
drag, startPoint x: 264, startPoint y: 72, endPoint x: 243, endPoint y: 73, distance: 21.0
click at [249, 73] on input "12" at bounding box center [261, 73] width 25 height 19
drag, startPoint x: 262, startPoint y: 140, endPoint x: 252, endPoint y: 138, distance: 10.0
click at [252, 138] on input "1" at bounding box center [261, 139] width 25 height 19
drag, startPoint x: 261, startPoint y: 202, endPoint x: 248, endPoint y: 204, distance: 12.5
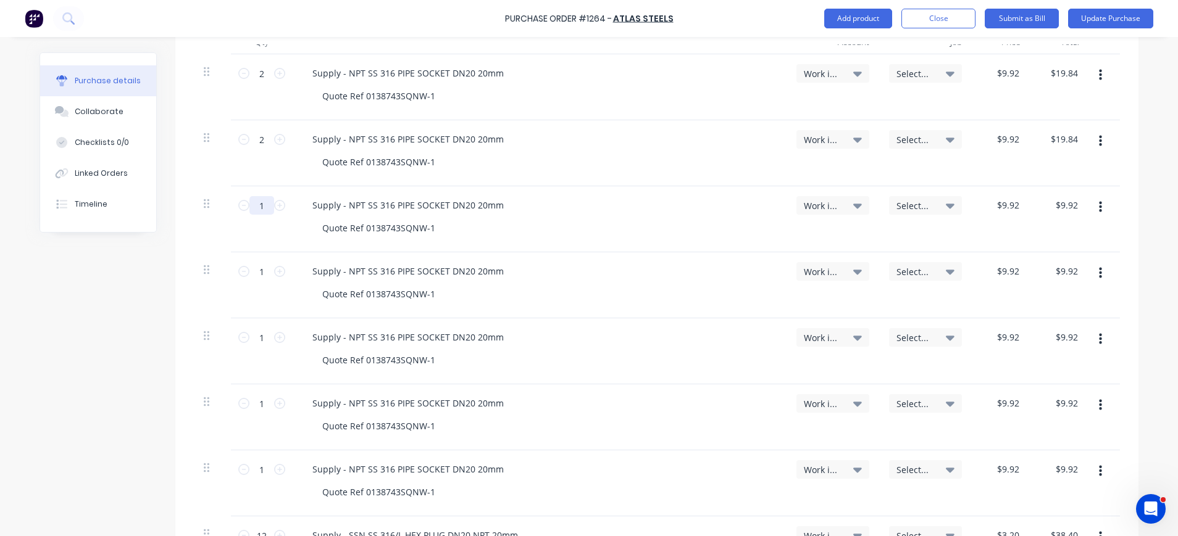
click at [249, 204] on input "1" at bounding box center [261, 205] width 25 height 19
drag, startPoint x: 260, startPoint y: 275, endPoint x: 230, endPoint y: 273, distance: 29.7
click at [231, 273] on div "1 1" at bounding box center [262, 285] width 62 height 66
drag, startPoint x: 261, startPoint y: 333, endPoint x: 251, endPoint y: 333, distance: 10.5
click at [251, 333] on input "1" at bounding box center [261, 337] width 25 height 19
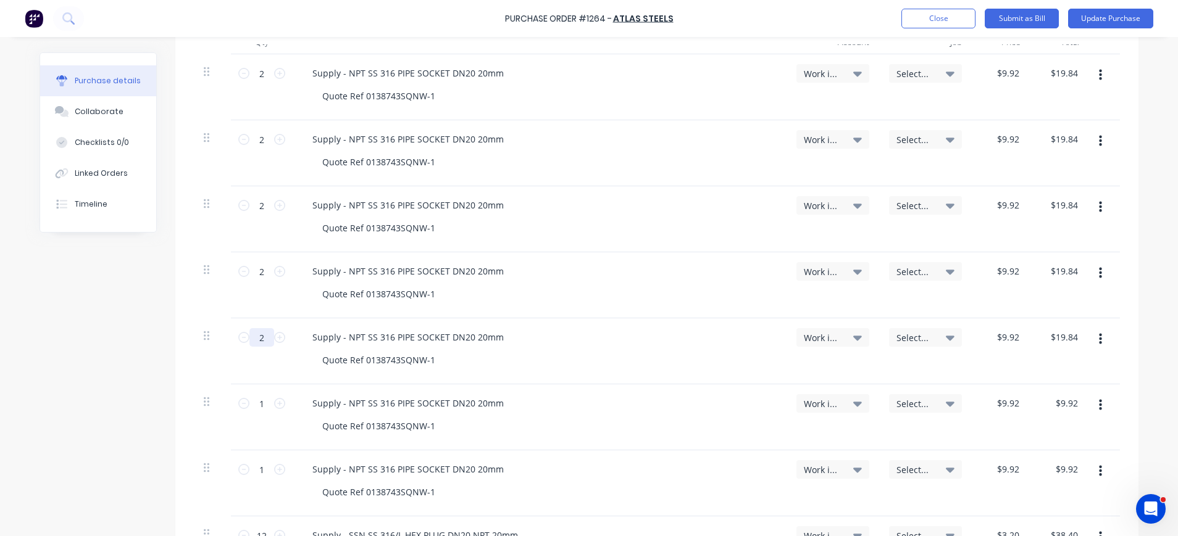
scroll to position [93, 0]
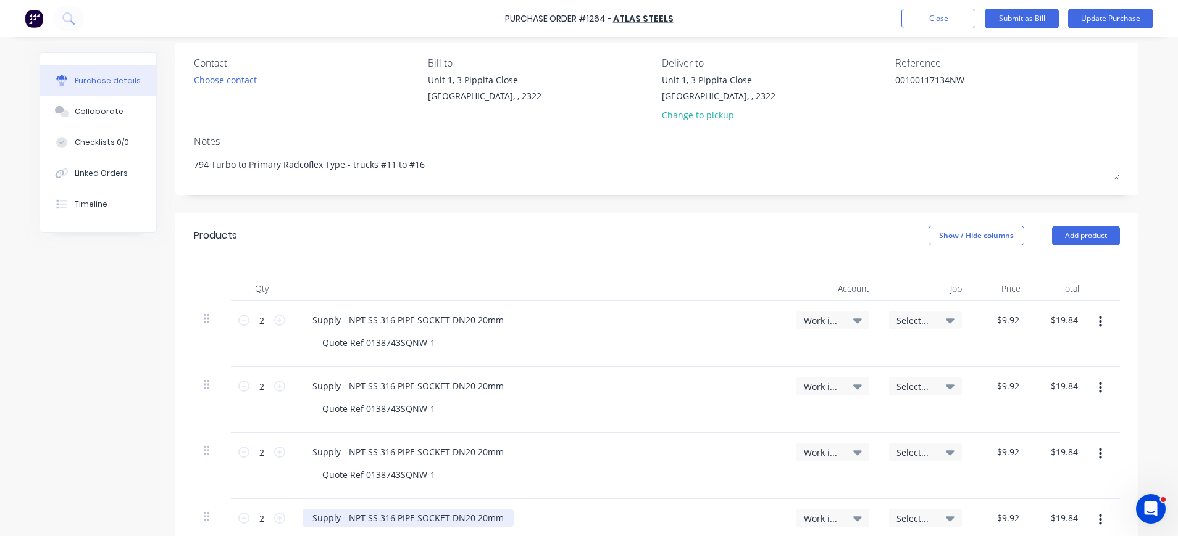
click at [440, 512] on div "Supply - NPT SS 316 PIPE SOCKET DN20 20mm" at bounding box center [407, 518] width 211 height 18
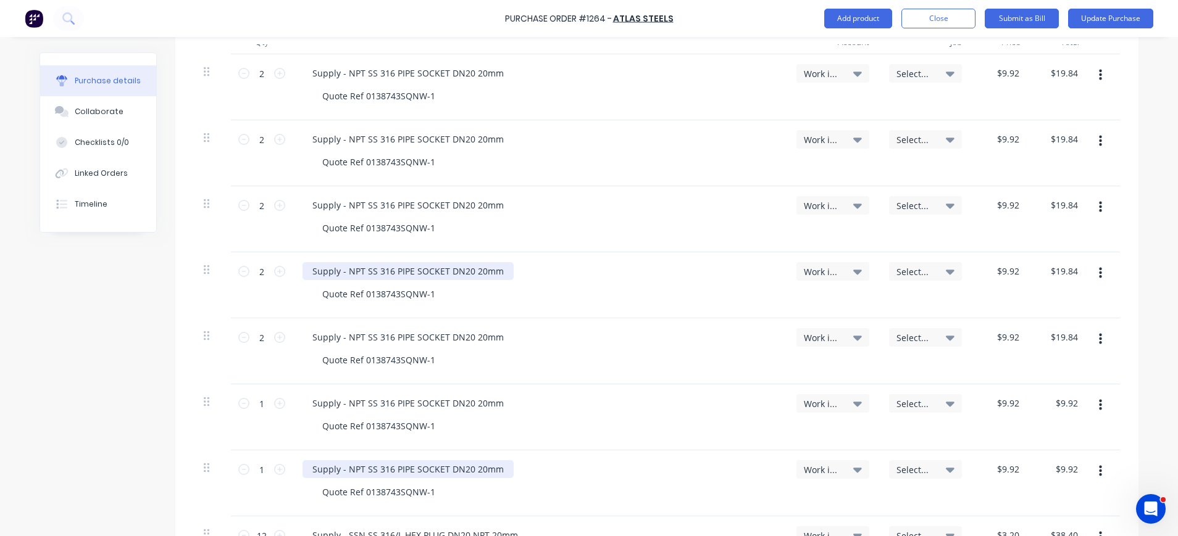
scroll to position [587, 0]
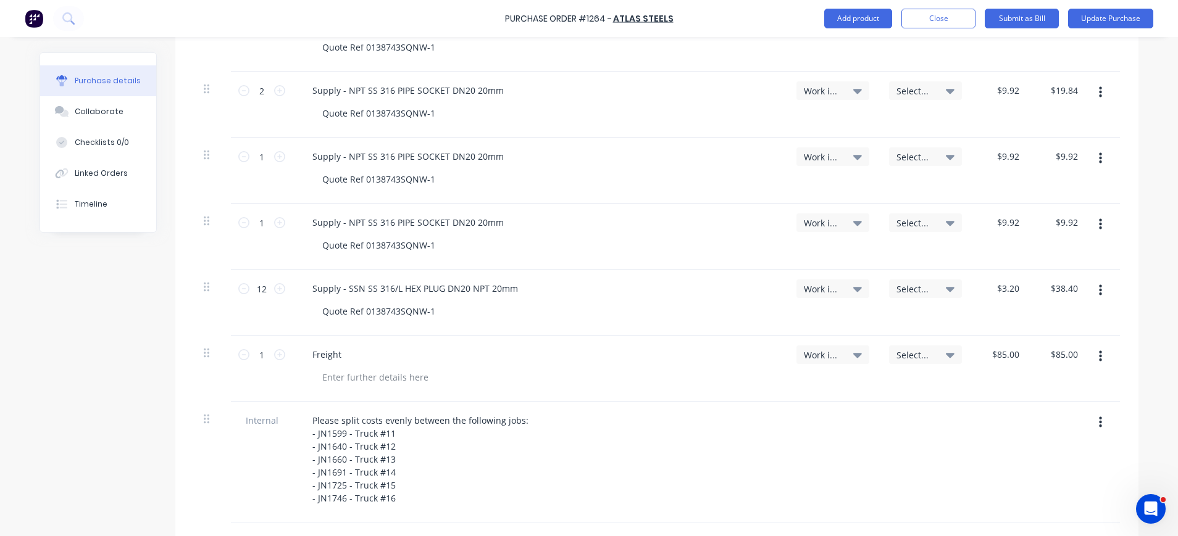
click at [1099, 222] on icon "button" at bounding box center [1100, 224] width 3 height 11
click at [1057, 331] on button "Delete" at bounding box center [1062, 331] width 105 height 25
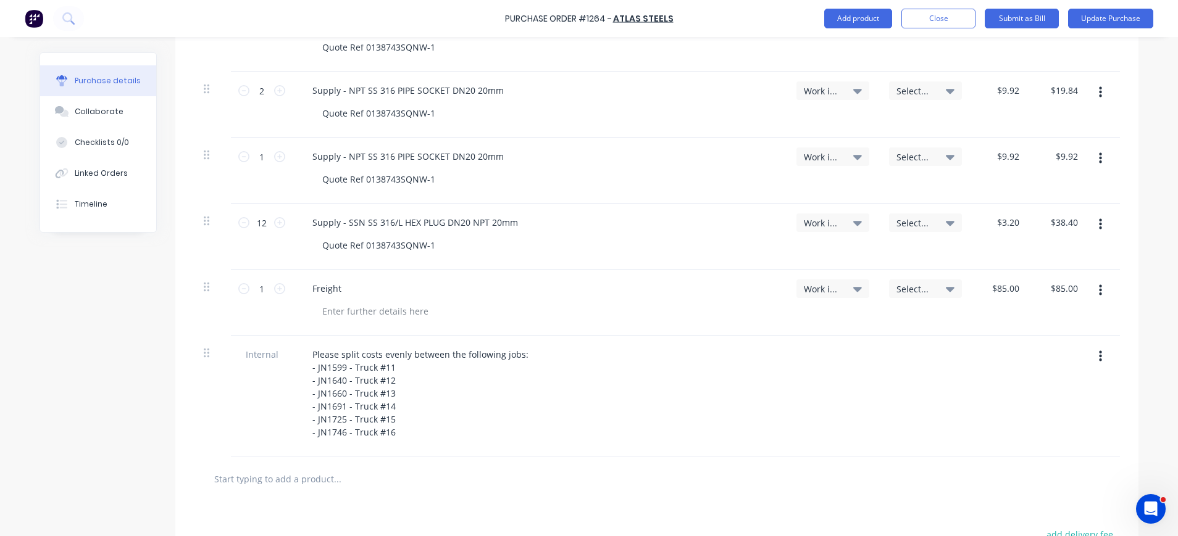
click at [853, 286] on icon at bounding box center [857, 289] width 9 height 14
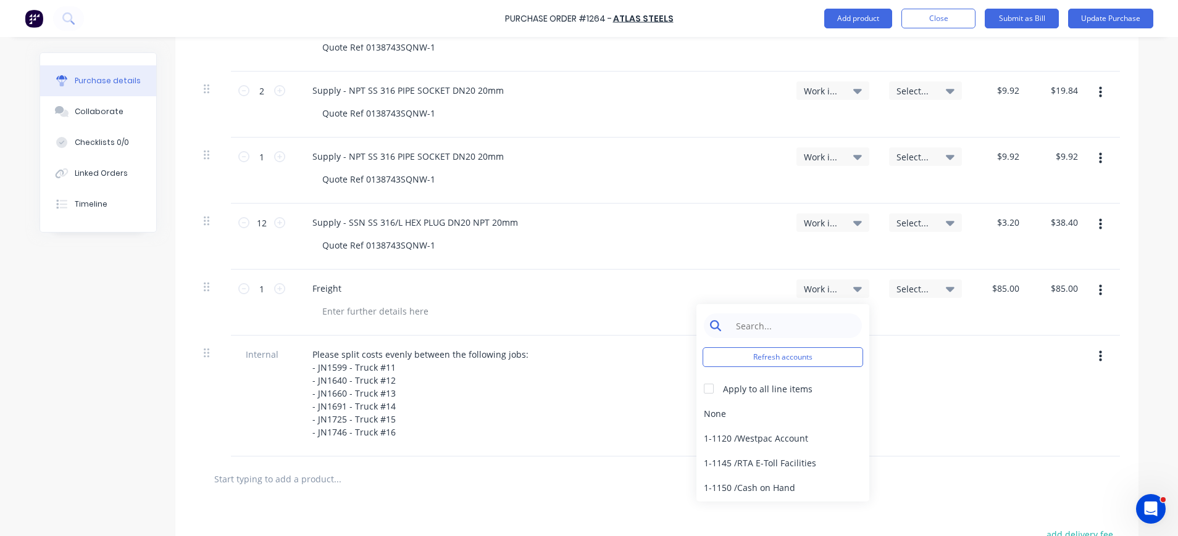
click at [770, 323] on input at bounding box center [792, 326] width 127 height 25
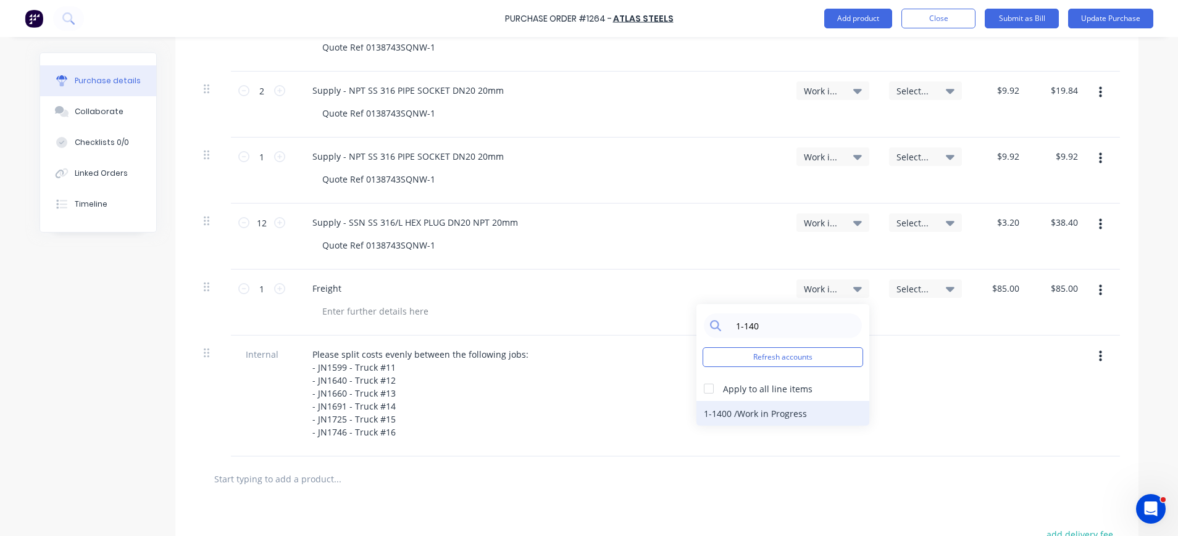
click at [789, 411] on div "1-1400 / Work in Progress" at bounding box center [782, 413] width 173 height 25
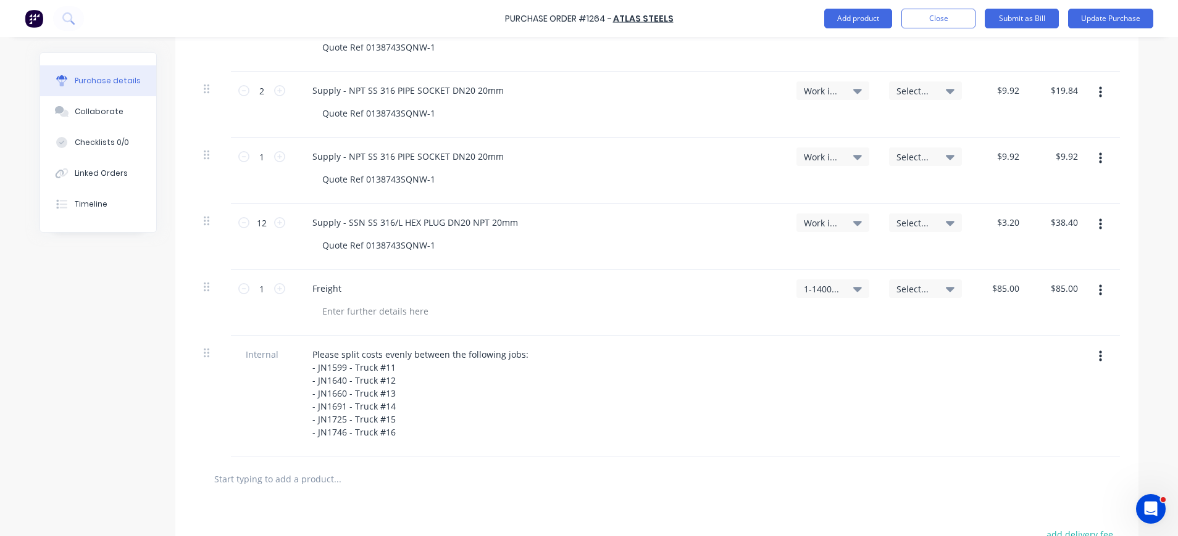
click at [946, 285] on icon at bounding box center [950, 289] width 9 height 14
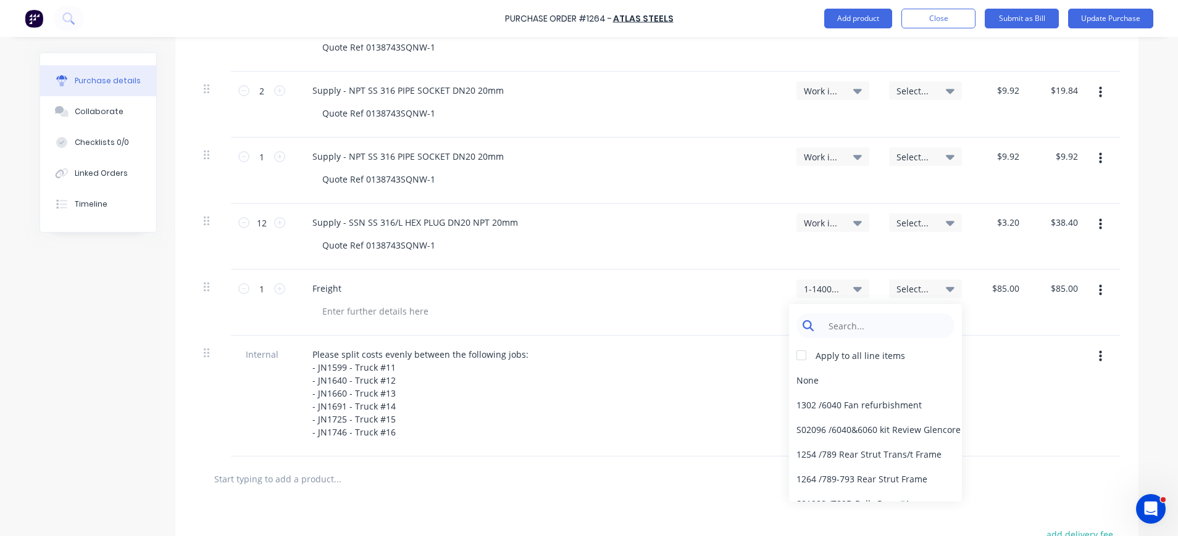
click at [862, 323] on input at bounding box center [885, 326] width 127 height 25
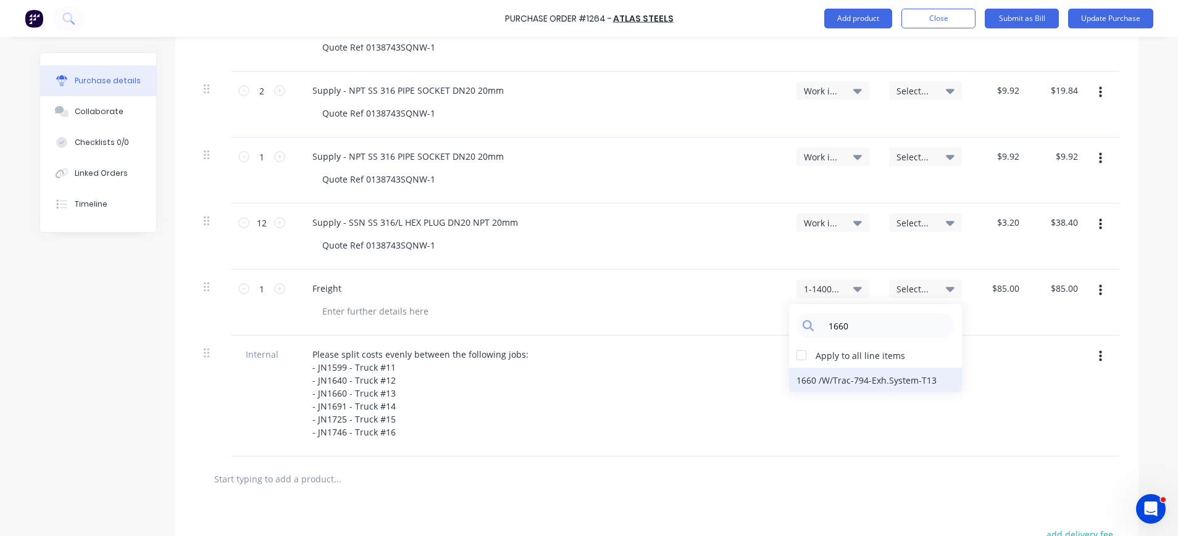
click at [867, 377] on div "1660 / W/Trac-794-Exh.System-T13" at bounding box center [875, 380] width 173 height 25
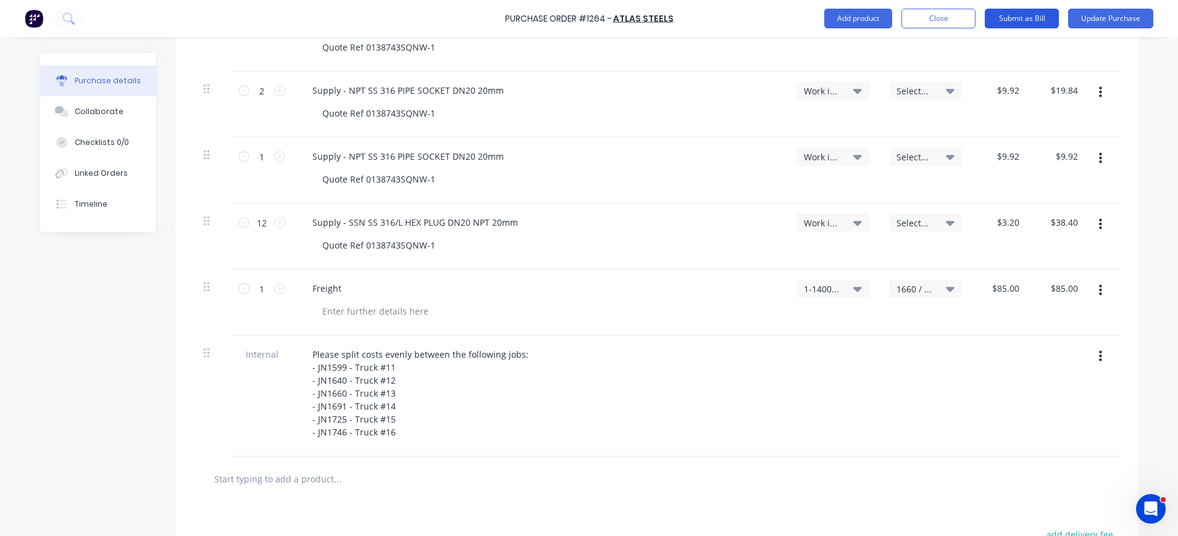
click at [1027, 16] on button "Submit as Bill" at bounding box center [1022, 19] width 74 height 20
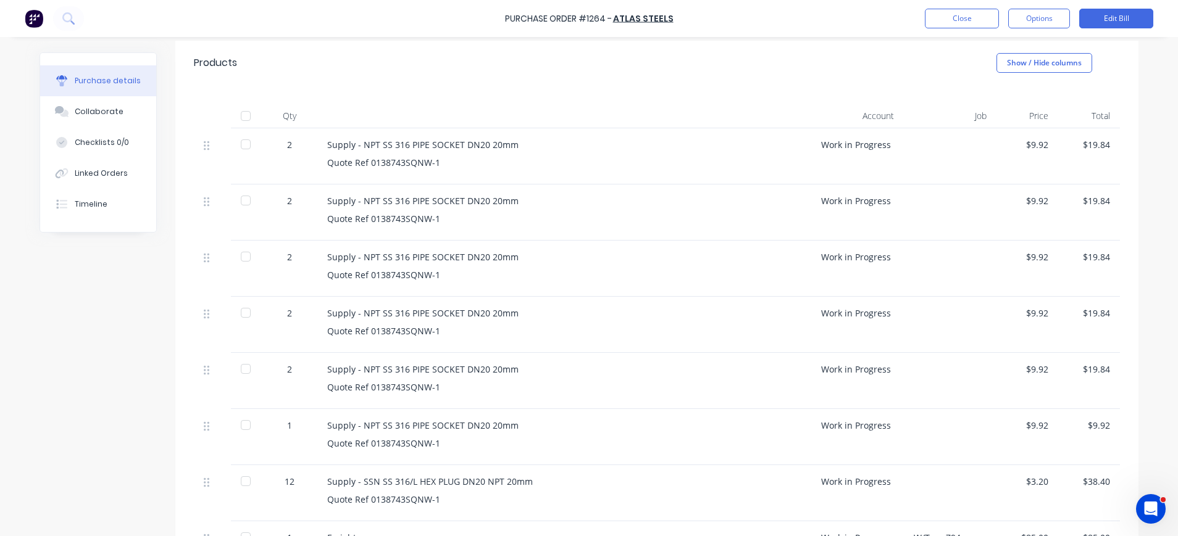
scroll to position [0, 0]
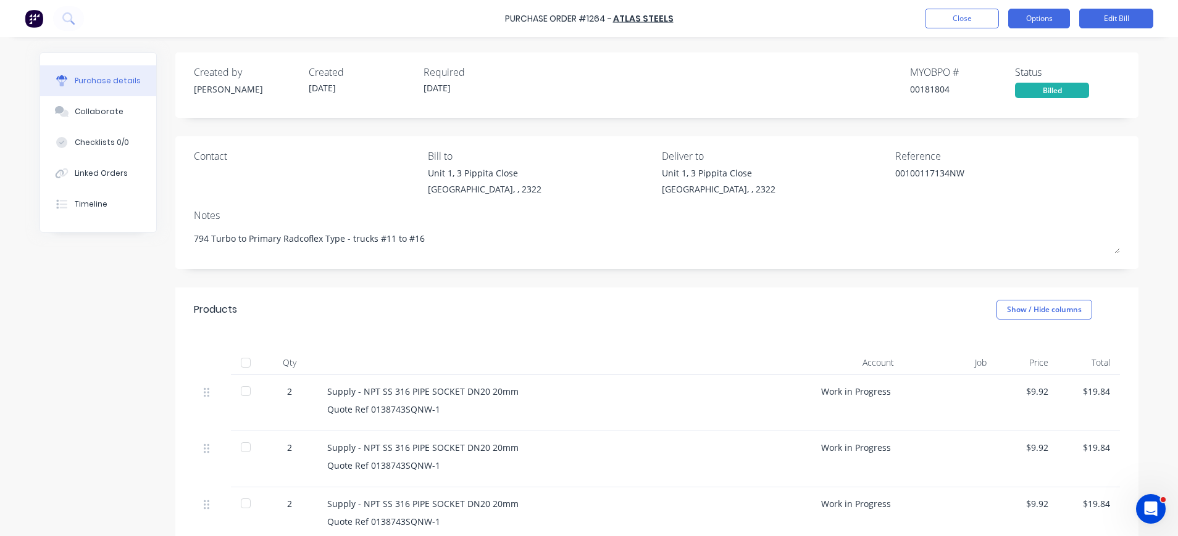
click at [1032, 15] on button "Options" at bounding box center [1039, 19] width 62 height 20
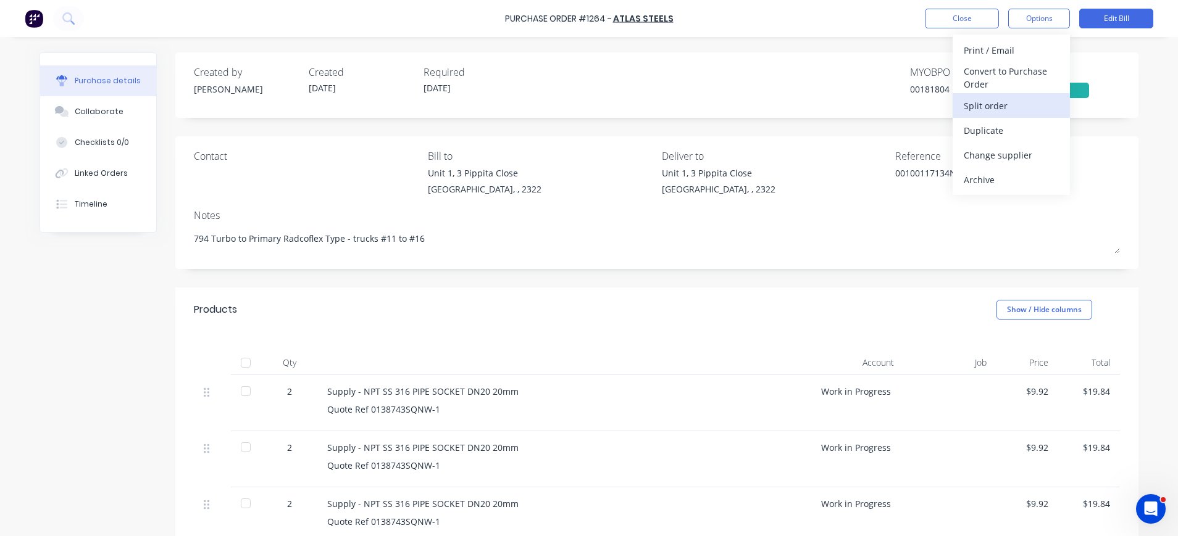
click at [995, 104] on div "Split order" at bounding box center [1011, 106] width 95 height 18
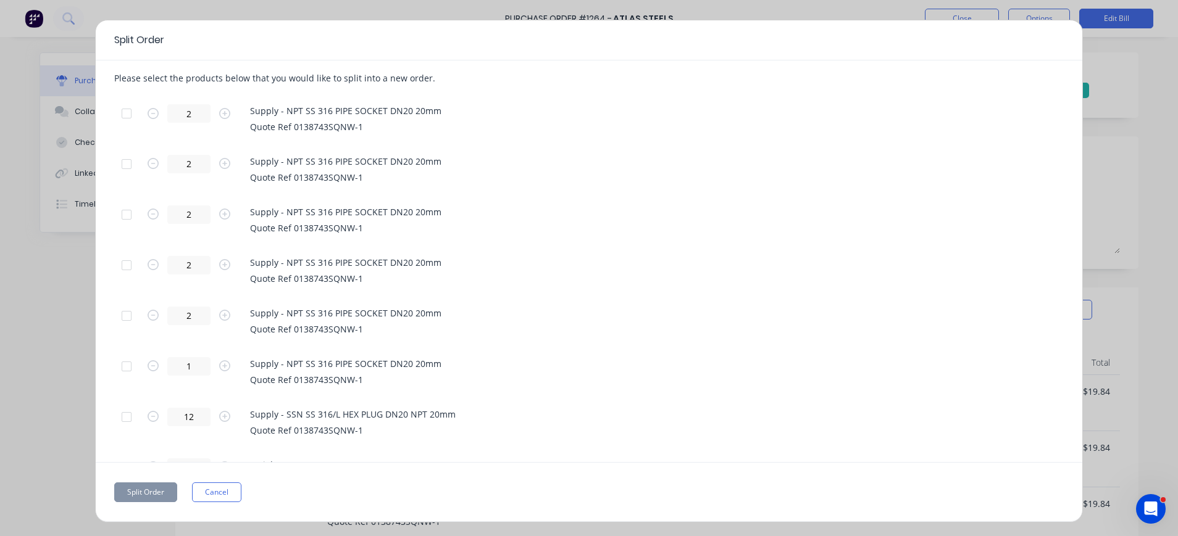
drag, startPoint x: 120, startPoint y: 119, endPoint x: 119, endPoint y: 146, distance: 27.2
click at [121, 125] on div at bounding box center [126, 113] width 25 height 25
click at [124, 165] on div at bounding box center [126, 164] width 25 height 25
click at [130, 211] on div at bounding box center [126, 214] width 25 height 25
click at [130, 261] on div at bounding box center [126, 265] width 25 height 25
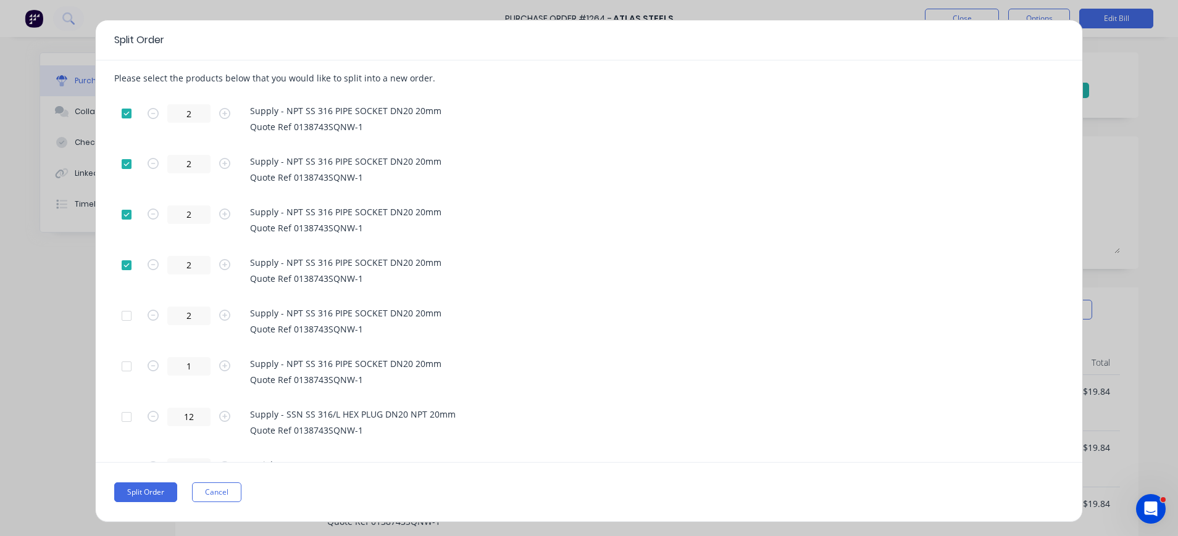
click at [128, 320] on div at bounding box center [126, 316] width 25 height 25
click at [127, 369] on div at bounding box center [126, 366] width 25 height 25
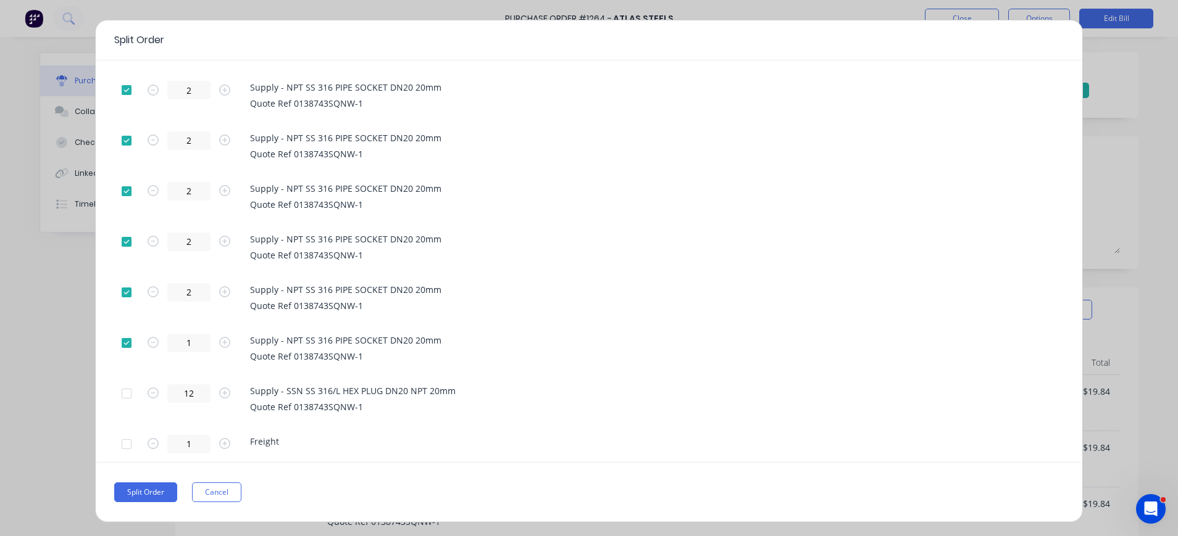
scroll to position [59, 0]
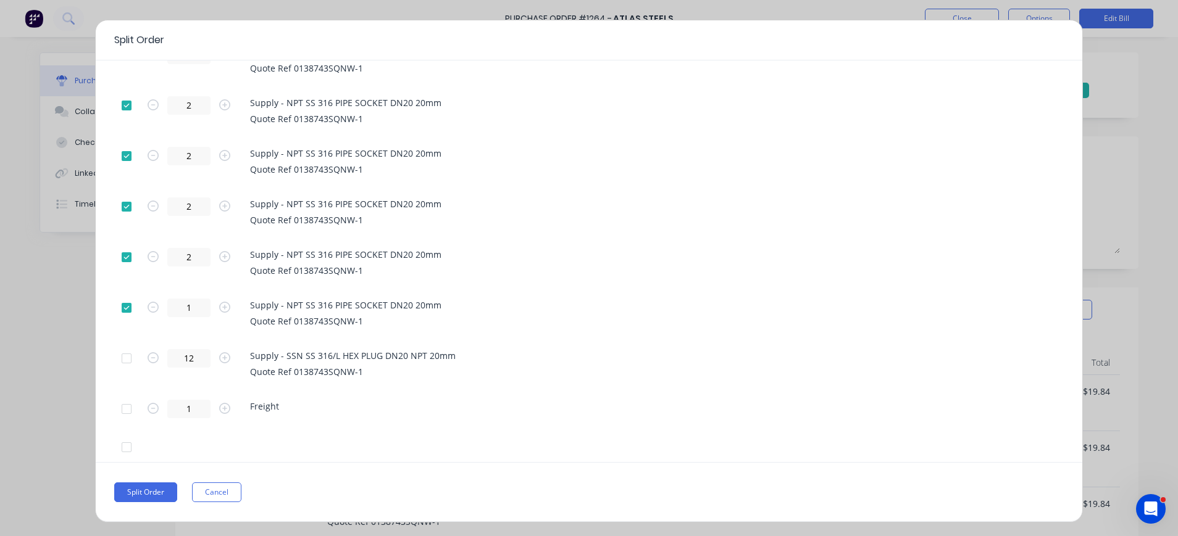
click at [125, 409] on div at bounding box center [126, 409] width 25 height 25
click at [128, 447] on div at bounding box center [126, 447] width 25 height 25
click at [136, 491] on button "Split Order" at bounding box center [145, 493] width 63 height 20
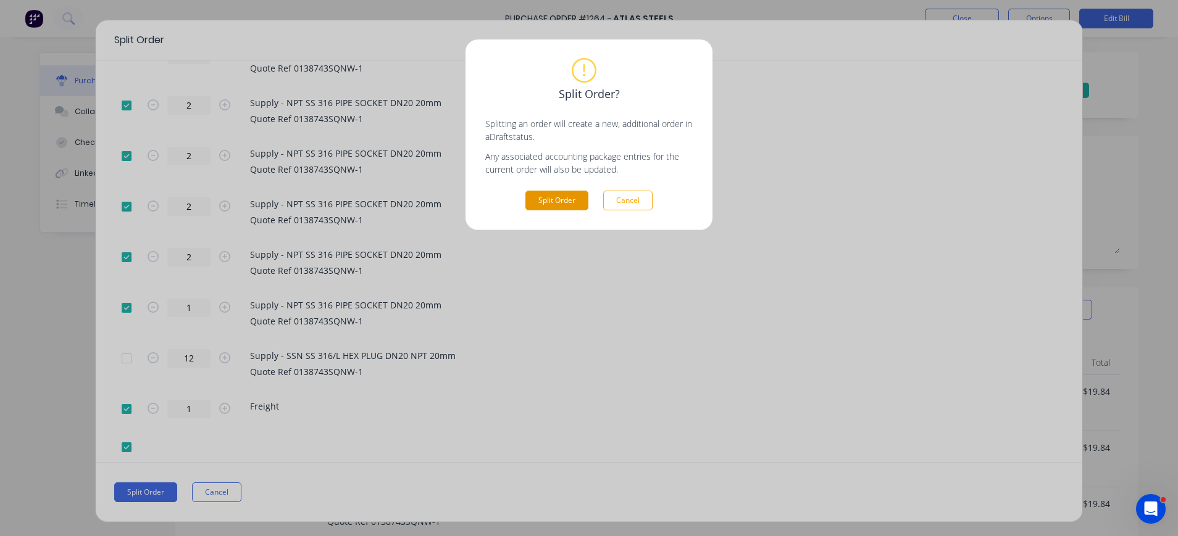
click at [580, 199] on button "Split Order" at bounding box center [556, 201] width 63 height 20
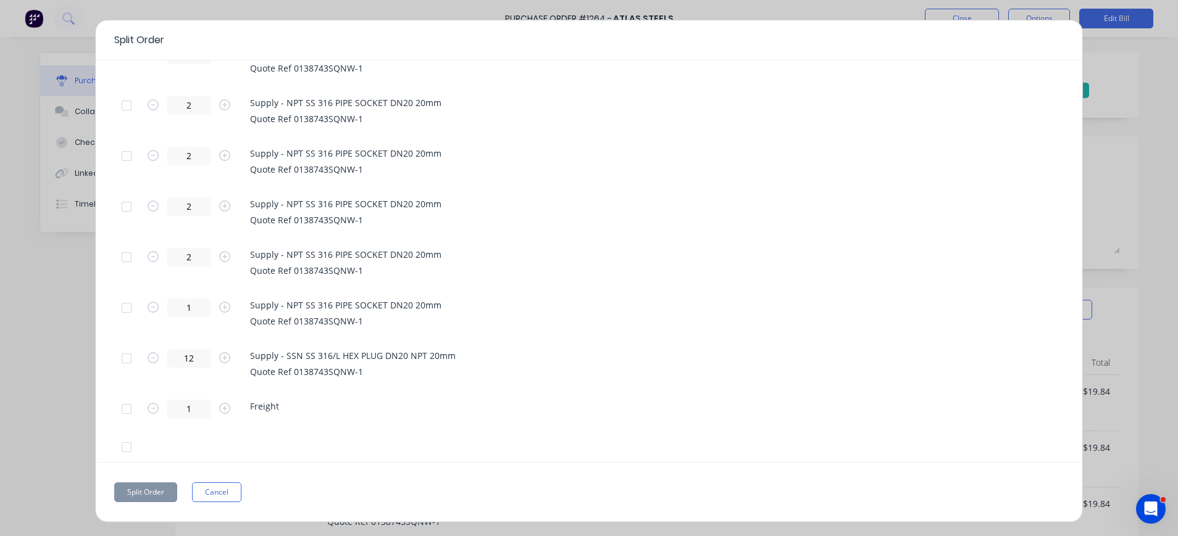
scroll to position [0, 0]
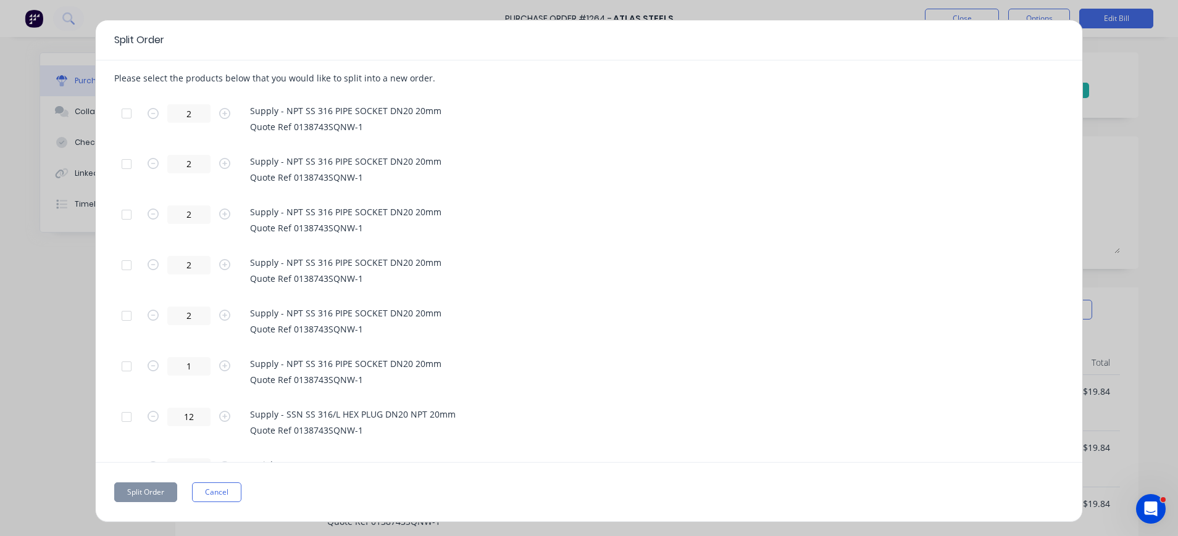
click at [127, 114] on div at bounding box center [126, 113] width 25 height 25
click at [128, 167] on div at bounding box center [126, 164] width 25 height 25
click at [123, 213] on div at bounding box center [126, 214] width 25 height 25
click at [128, 274] on div at bounding box center [126, 265] width 25 height 25
click at [127, 319] on div at bounding box center [126, 316] width 25 height 25
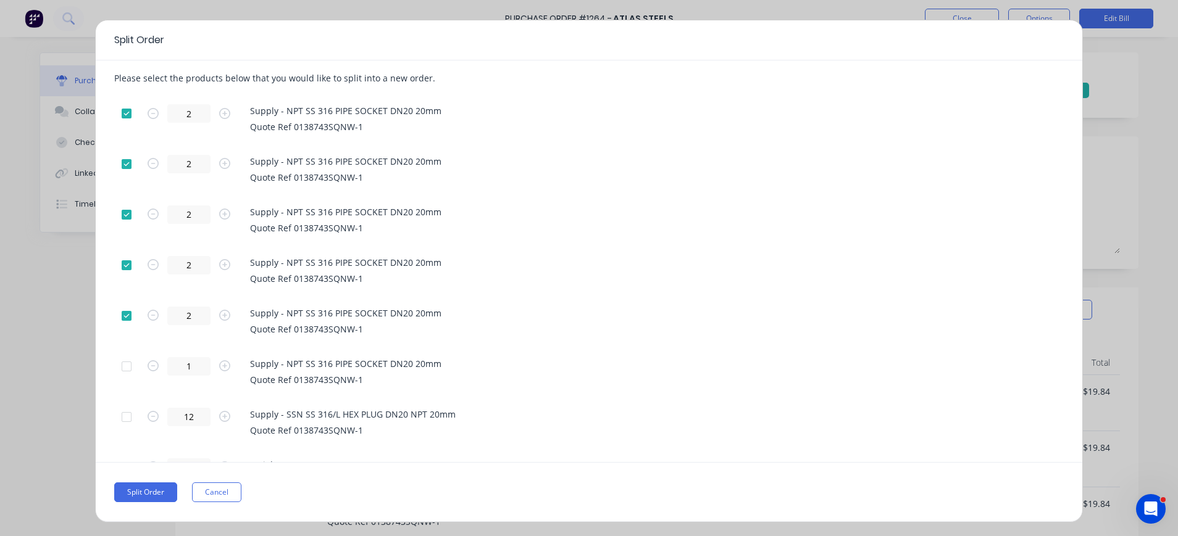
click at [123, 367] on div at bounding box center [126, 366] width 25 height 25
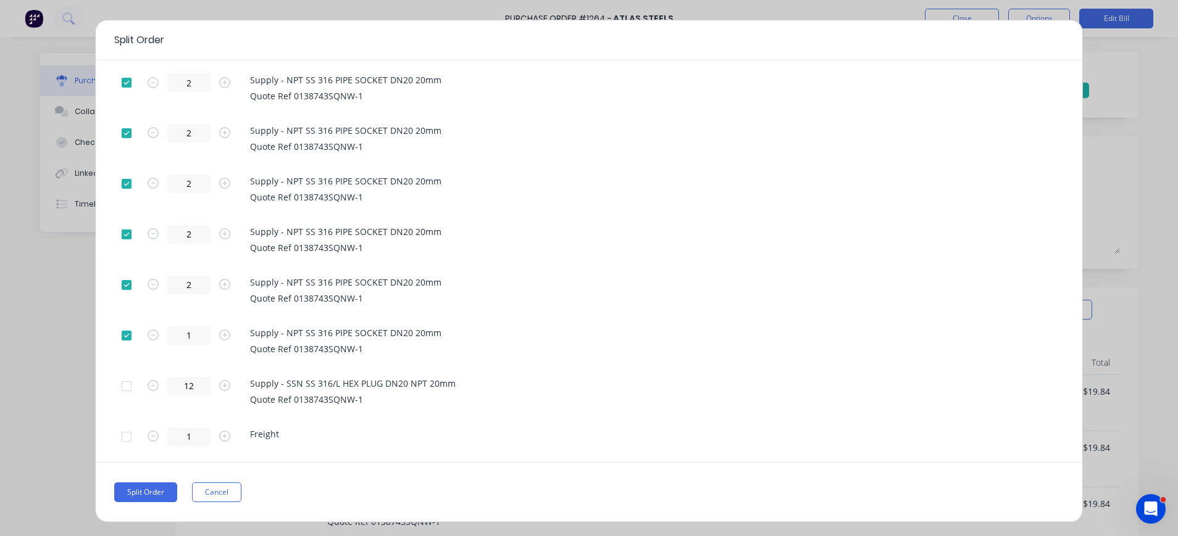
scroll to position [59, 0]
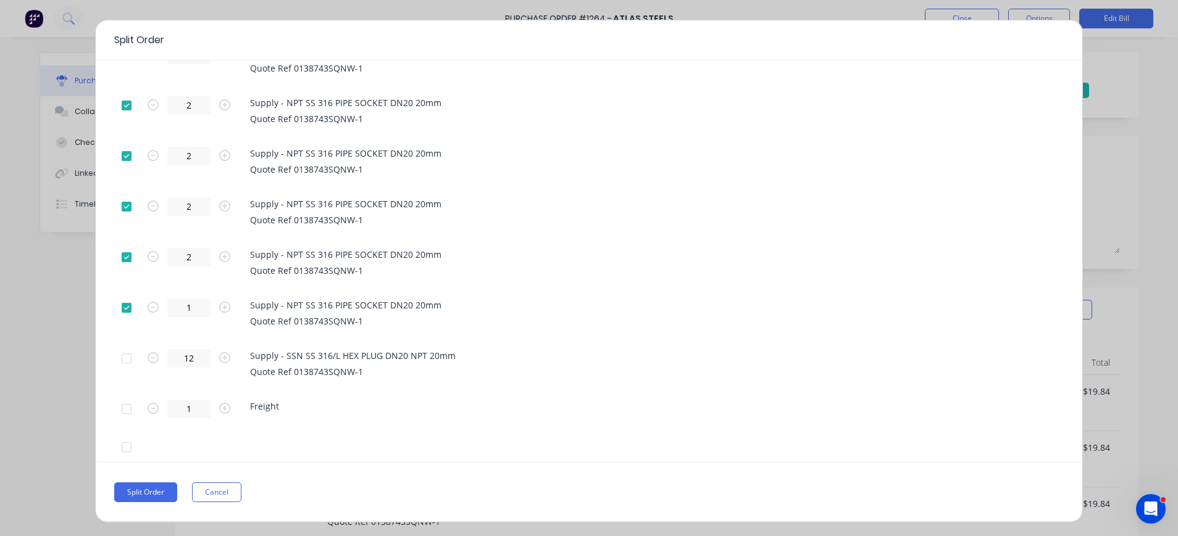
click at [122, 407] on div at bounding box center [126, 409] width 25 height 25
click at [156, 491] on button "Split Order" at bounding box center [145, 493] width 63 height 20
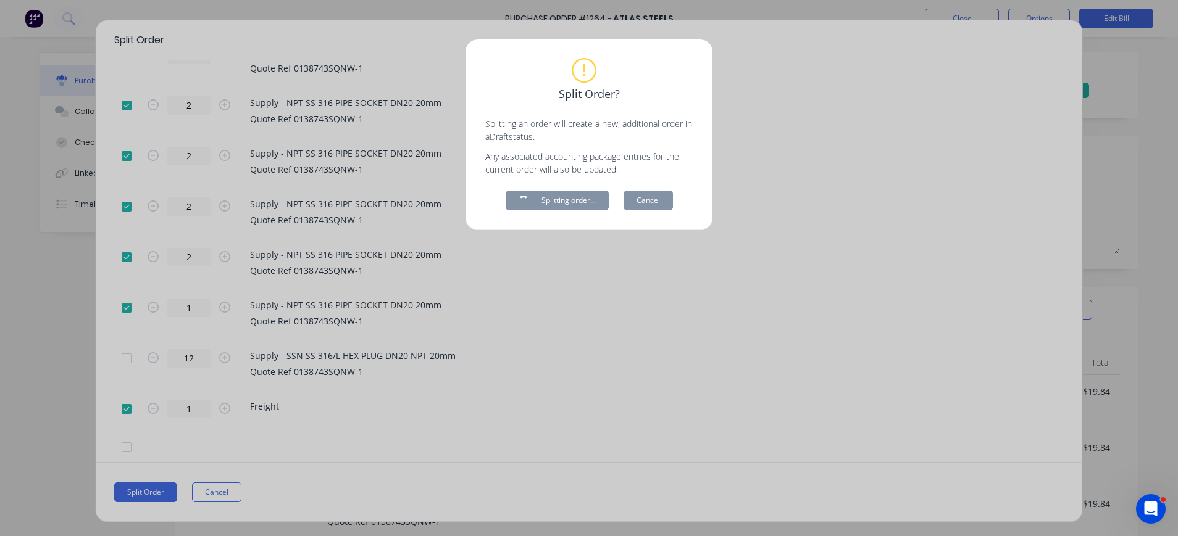
click at [589, 72] on icon at bounding box center [584, 70] width 25 height 25
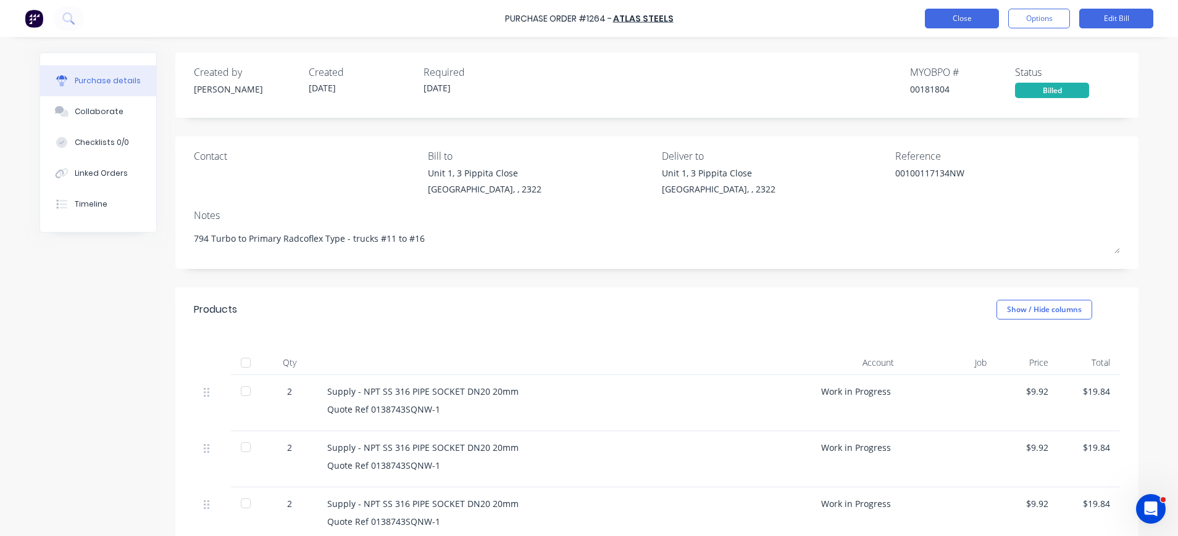
click at [975, 16] on button "Close" at bounding box center [962, 19] width 74 height 20
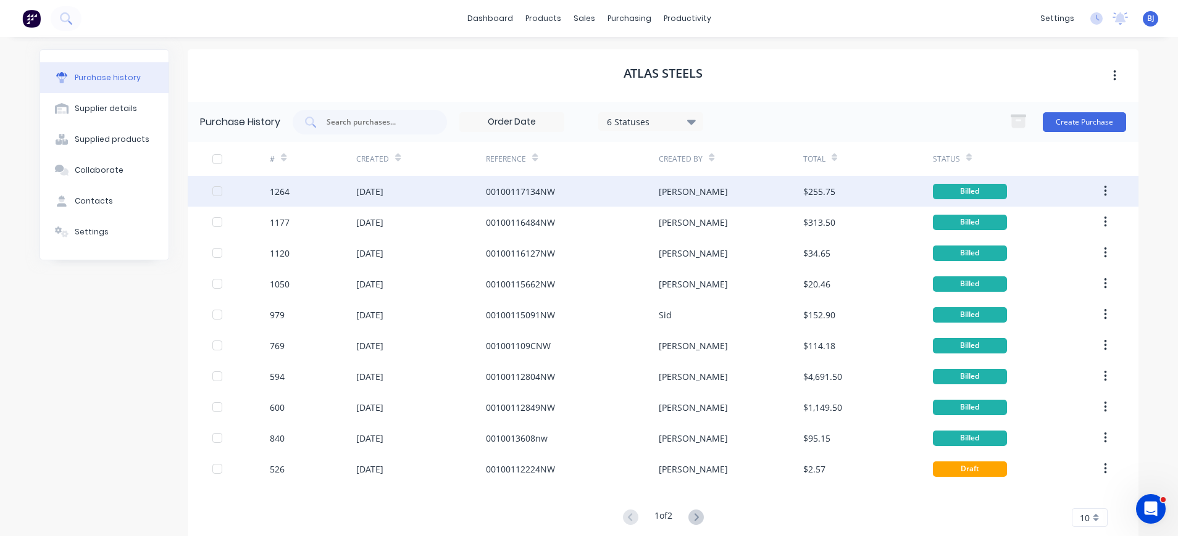
click at [362, 191] on div "22 Aug 2025" at bounding box center [369, 191] width 27 height 13
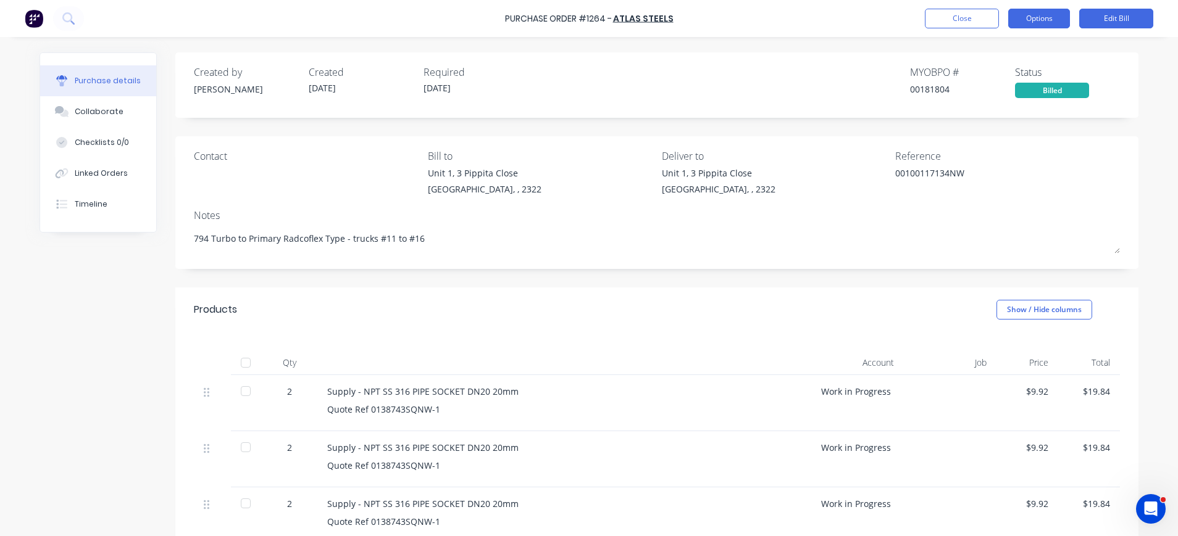
click at [1048, 15] on button "Options" at bounding box center [1039, 19] width 62 height 20
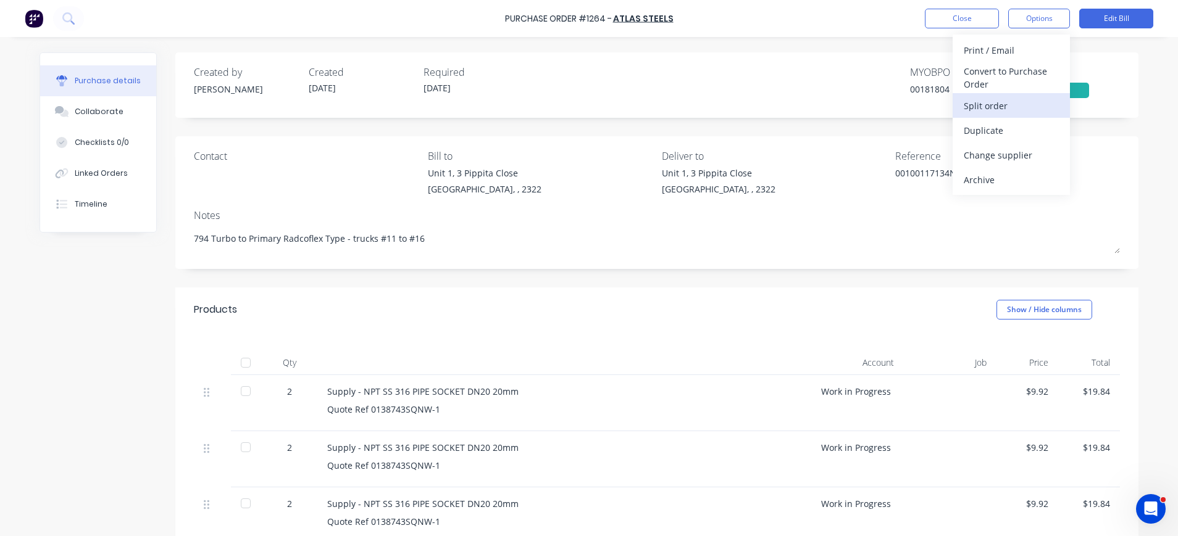
click at [1001, 102] on div "Split order" at bounding box center [1011, 106] width 95 height 18
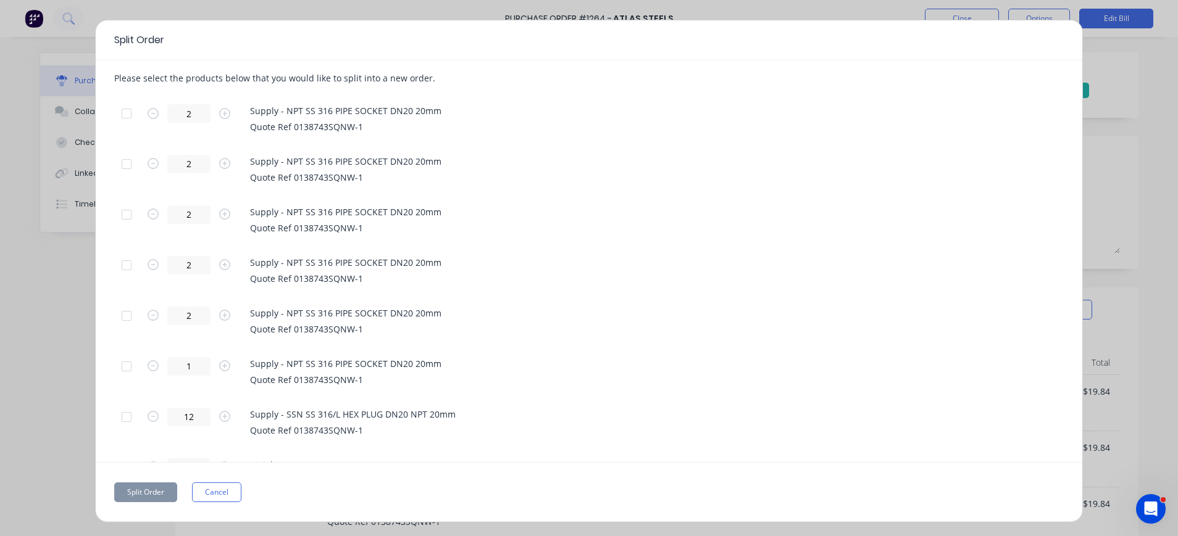
drag, startPoint x: 130, startPoint y: 114, endPoint x: 131, endPoint y: 149, distance: 35.8
click at [132, 120] on div at bounding box center [126, 113] width 25 height 25
click at [123, 169] on div at bounding box center [126, 164] width 25 height 25
drag, startPoint x: 128, startPoint y: 211, endPoint x: 141, endPoint y: 225, distance: 18.8
click at [131, 212] on div at bounding box center [126, 214] width 25 height 25
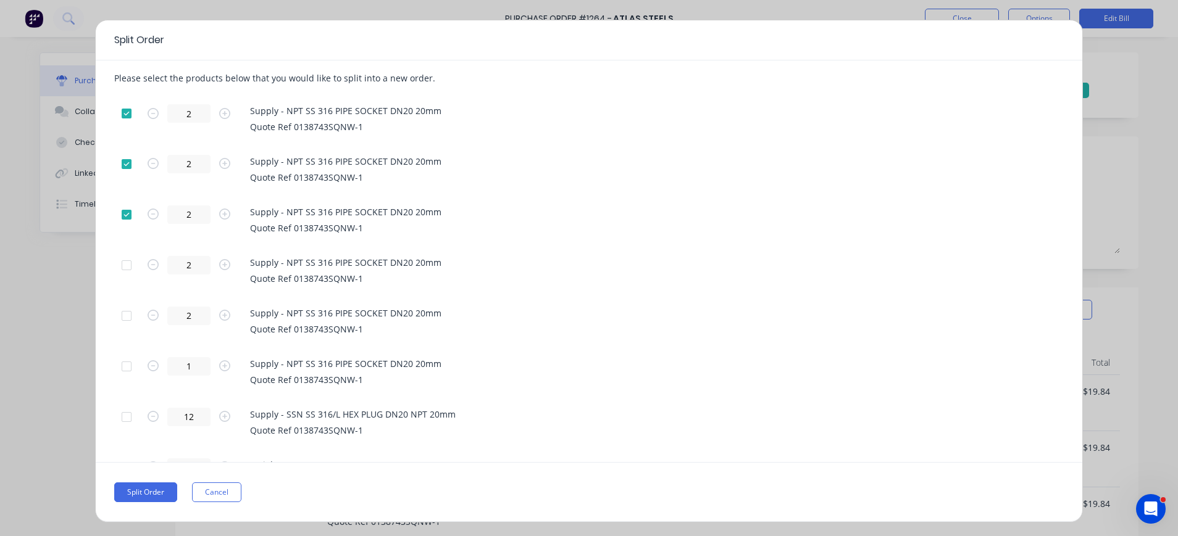
click at [126, 269] on div at bounding box center [126, 265] width 25 height 25
click at [128, 319] on div at bounding box center [126, 316] width 25 height 25
click at [122, 369] on div at bounding box center [126, 366] width 25 height 25
click at [227, 365] on icon "button" at bounding box center [224, 366] width 11 height 11
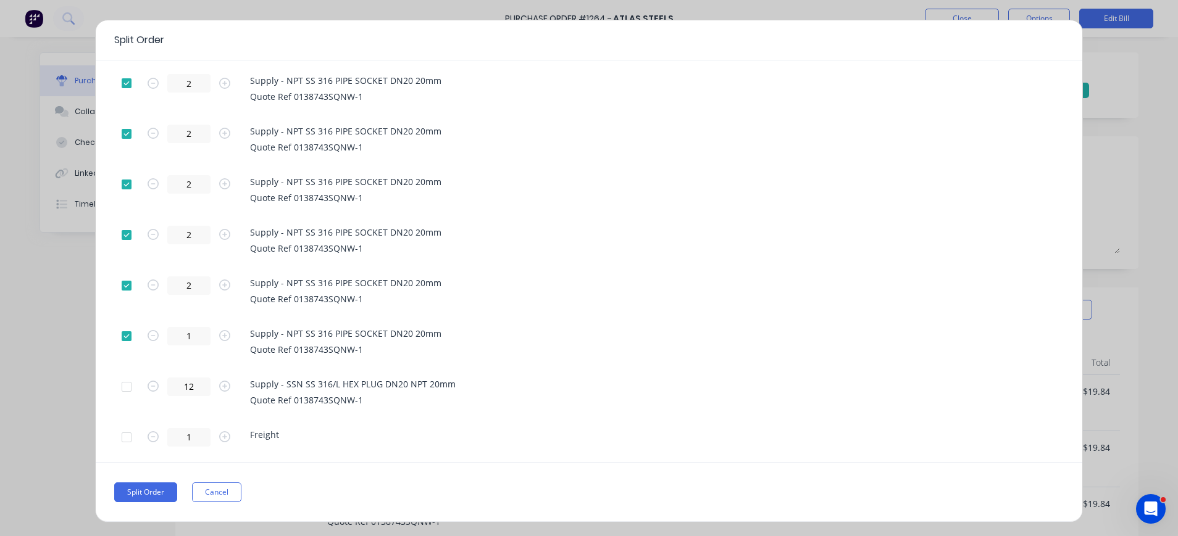
scroll to position [59, 0]
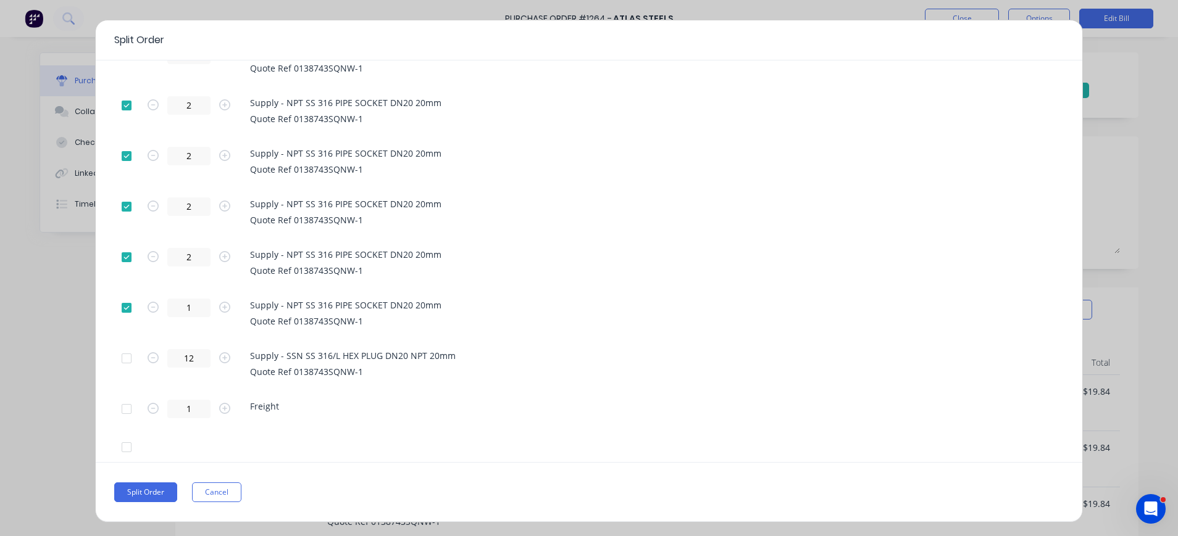
click at [128, 407] on div at bounding box center [126, 409] width 25 height 25
click at [158, 494] on button "Split Order" at bounding box center [145, 493] width 63 height 20
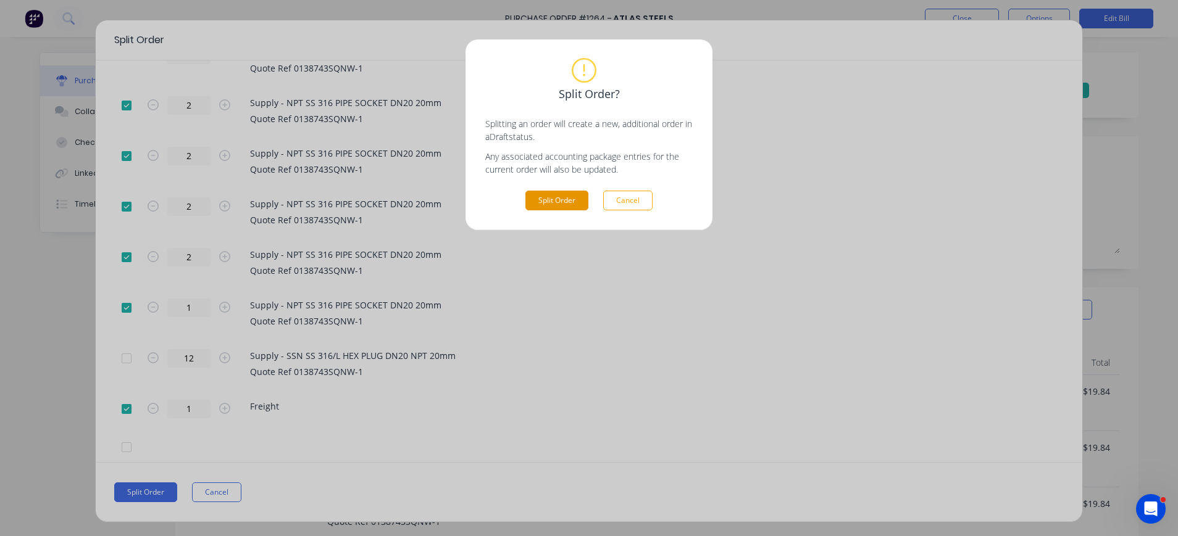
click at [547, 196] on button "Split Order" at bounding box center [556, 201] width 63 height 20
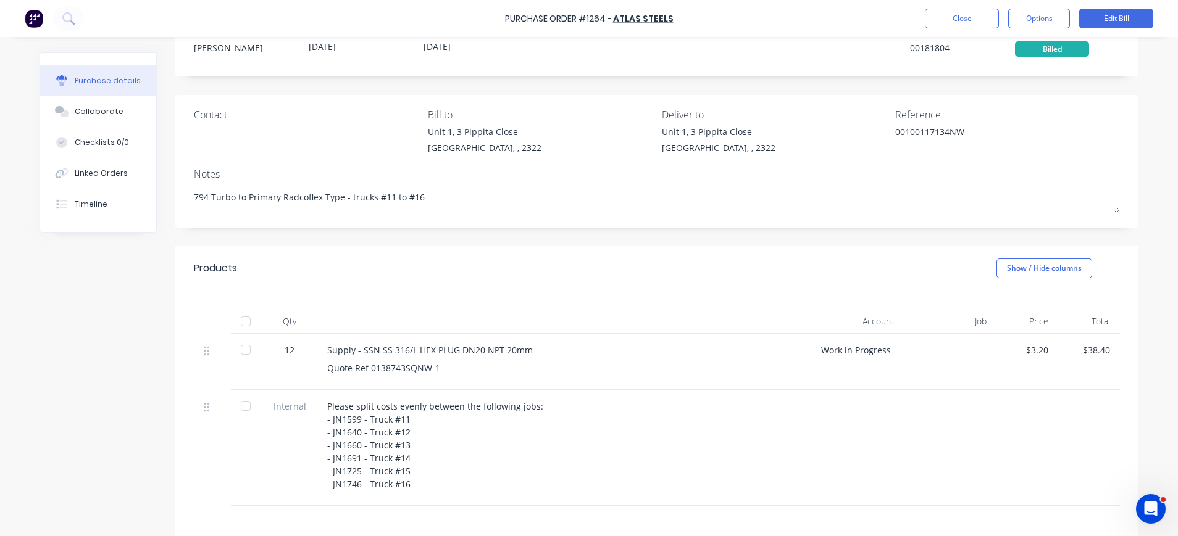
scroll to position [0, 0]
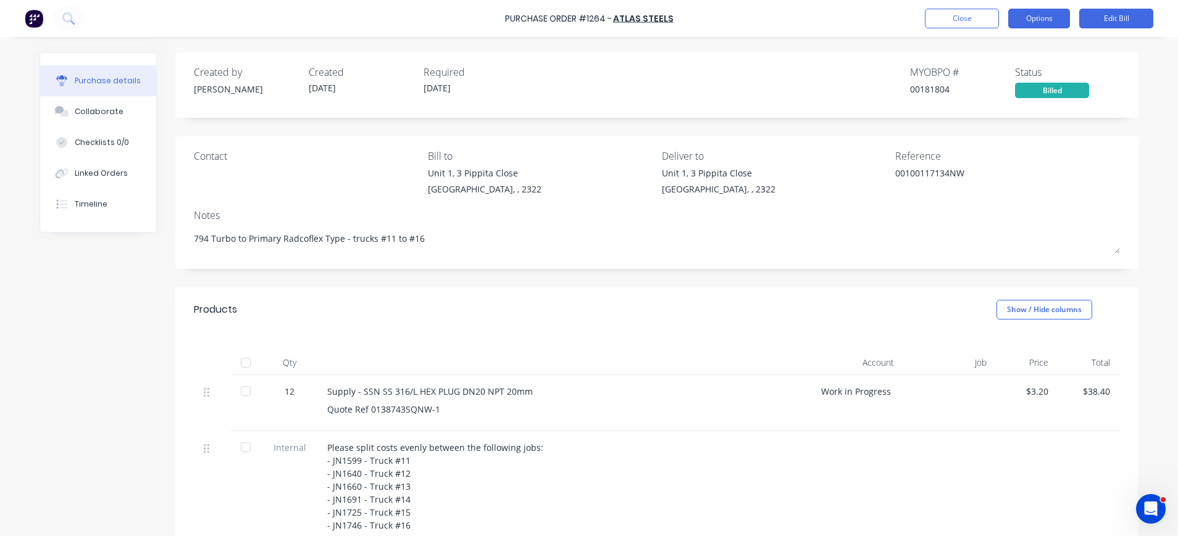
click at [1043, 19] on button "Options" at bounding box center [1039, 19] width 62 height 20
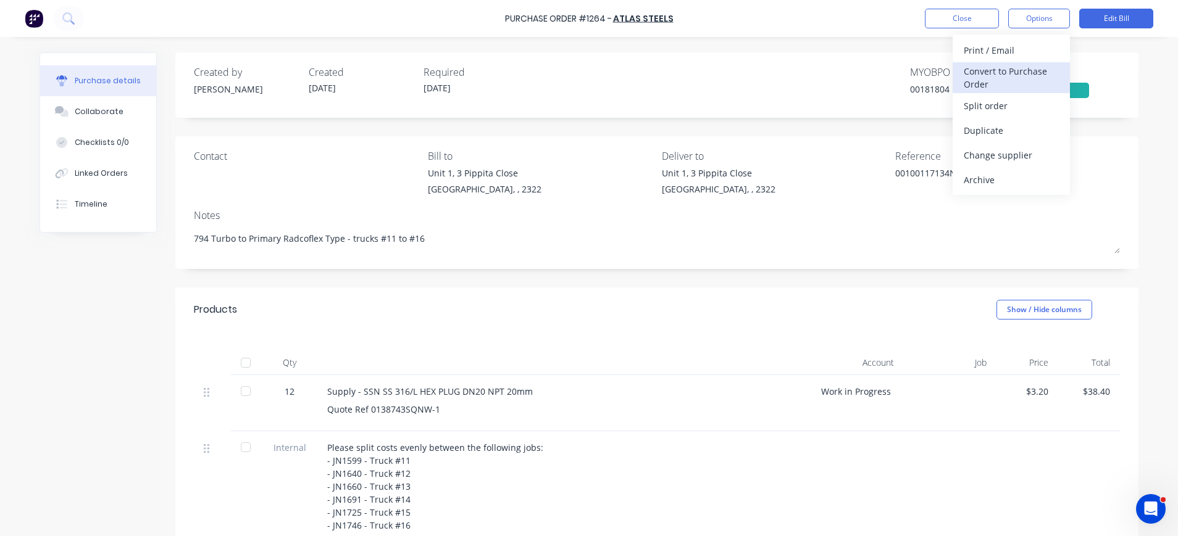
click at [1037, 69] on div "Convert to Purchase Order" at bounding box center [1011, 77] width 95 height 31
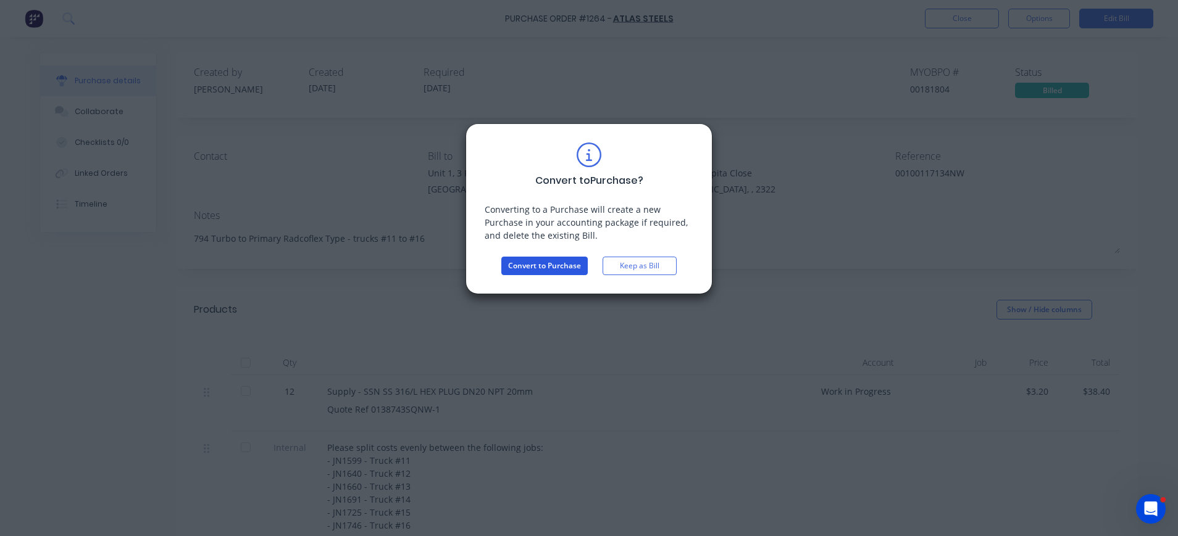
click at [549, 265] on button "Convert to Purchase" at bounding box center [544, 266] width 86 height 19
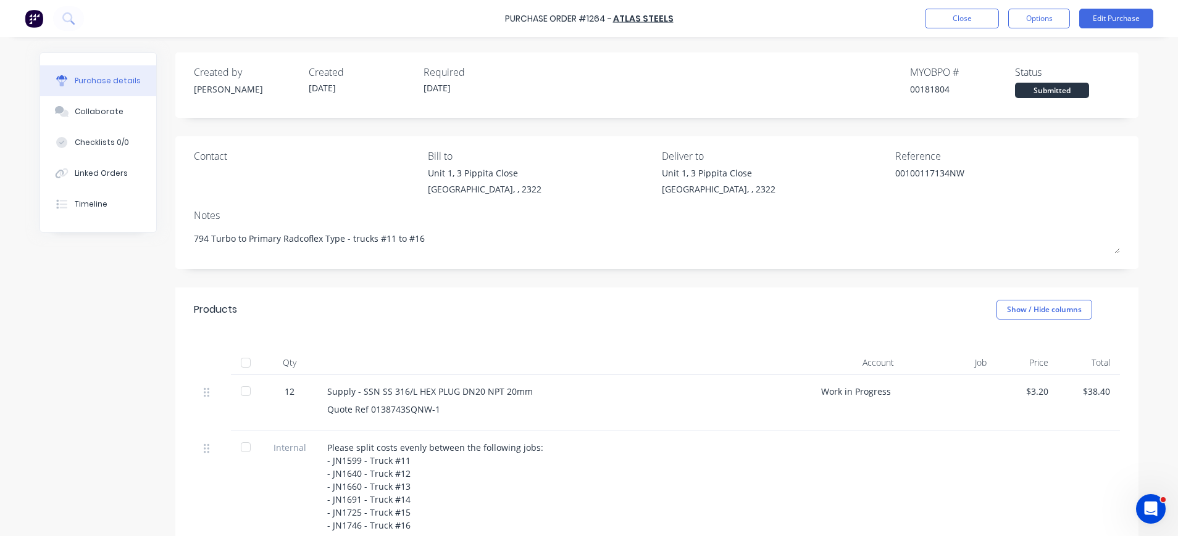
click at [895, 175] on div "00100117134NW" at bounding box center [972, 182] width 154 height 31
drag, startPoint x: 898, startPoint y: 173, endPoint x: 1012, endPoint y: 138, distance: 119.3
click at [1012, 138] on div "Contact Bill to Unit 1, 3 Pippita Close Beresfield, , 2322 Deliver to Unit 1, 3…" at bounding box center [656, 202] width 963 height 133
click at [1128, 14] on button "Edit Purchase" at bounding box center [1116, 19] width 74 height 20
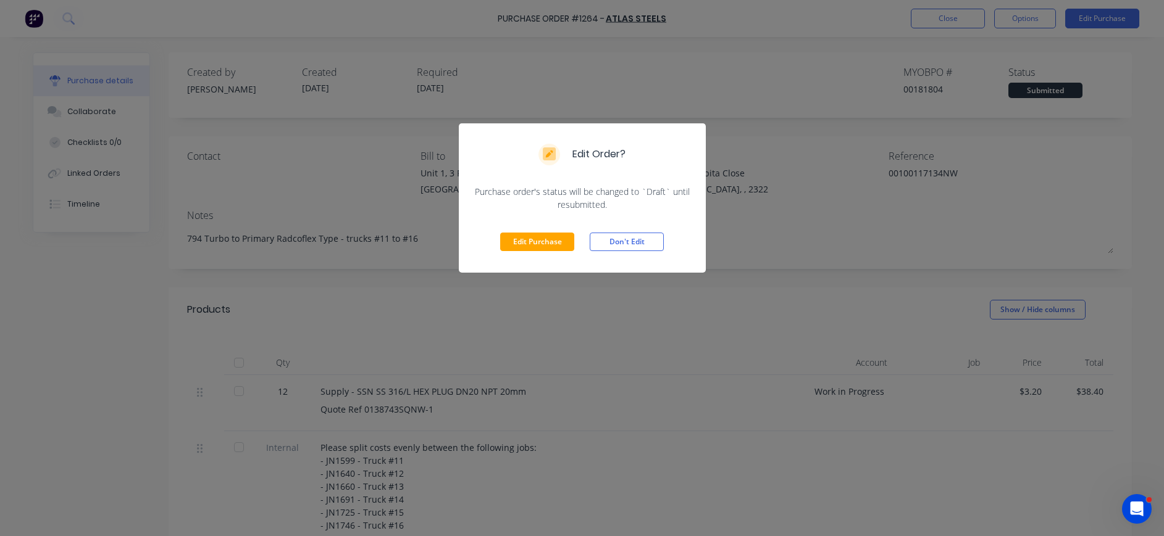
drag, startPoint x: 549, startPoint y: 243, endPoint x: 603, endPoint y: 246, distance: 53.8
click at [551, 243] on button "Edit Purchase" at bounding box center [537, 242] width 74 height 19
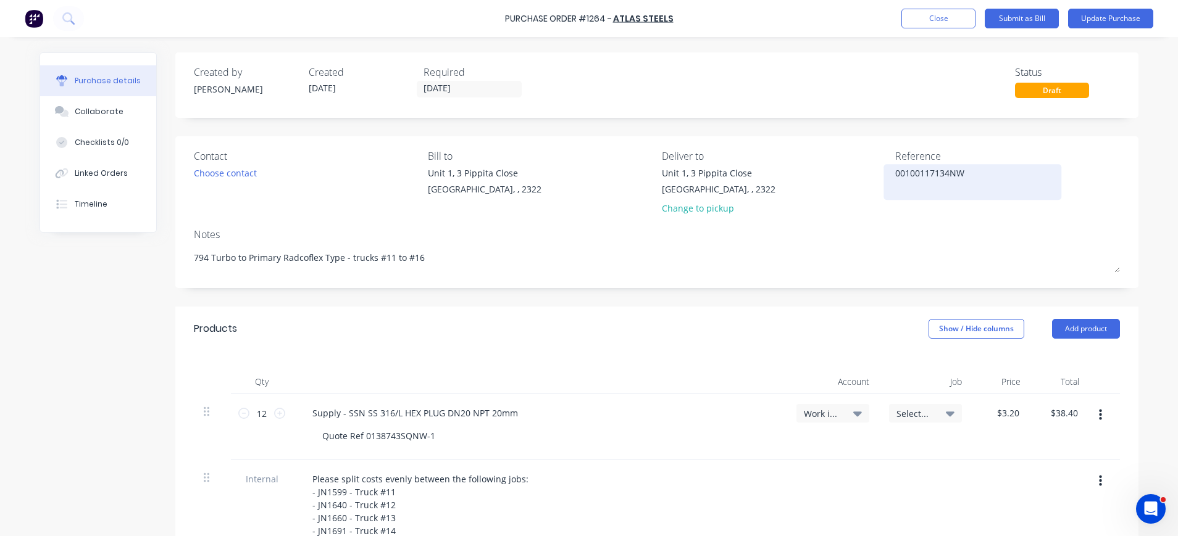
drag, startPoint x: 961, startPoint y: 170, endPoint x: 878, endPoint y: 173, distance: 82.8
click at [895, 173] on div "00100117134NW" at bounding box center [972, 182] width 154 height 31
drag, startPoint x: 960, startPoint y: 174, endPoint x: 889, endPoint y: 172, distance: 71.0
click at [895, 172] on textarea "00100117134NW" at bounding box center [972, 181] width 154 height 28
type textarea "x"
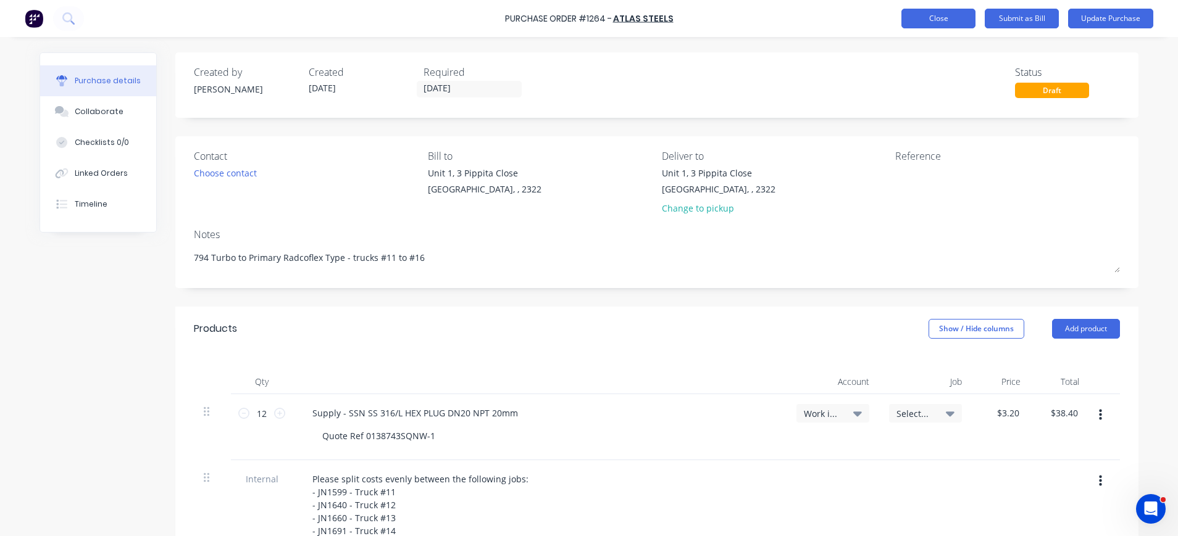
type textarea "x"
click at [932, 18] on button "Close" at bounding box center [938, 19] width 74 height 20
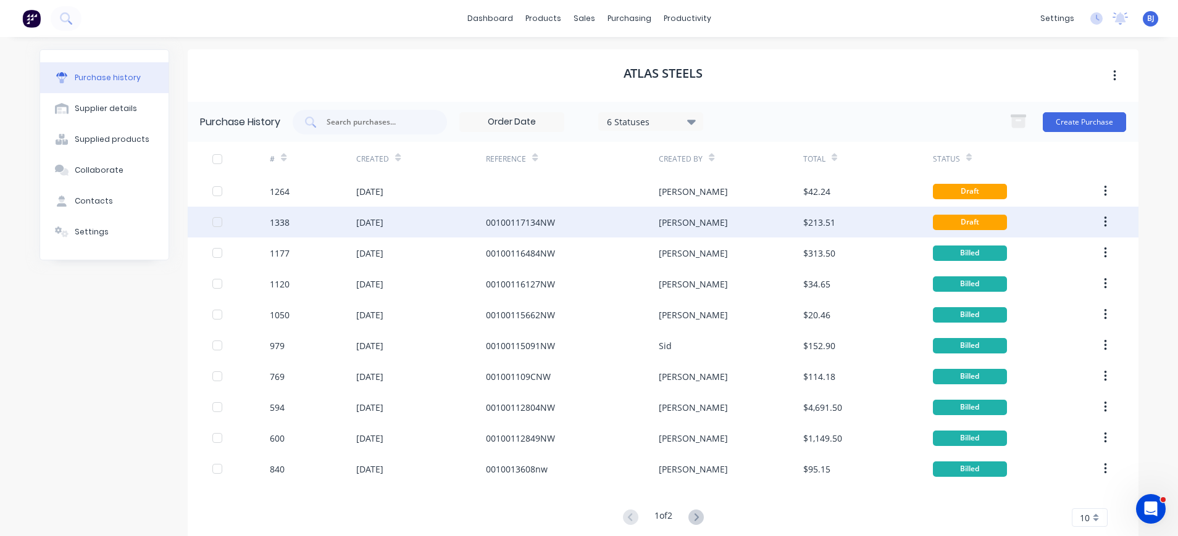
click at [554, 219] on div "00100117134NW" at bounding box center [572, 222] width 173 height 31
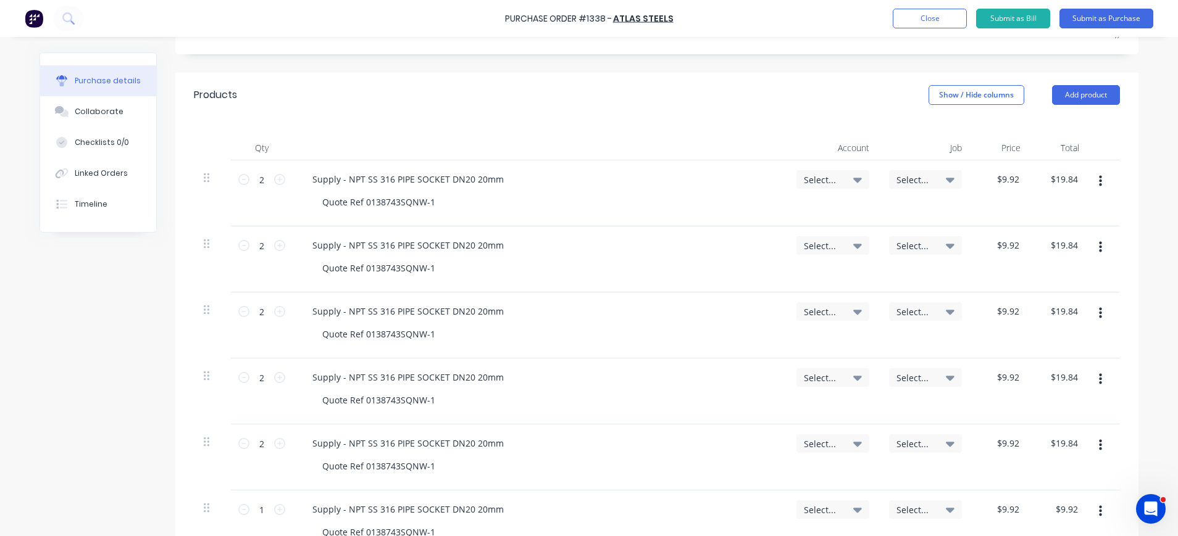
scroll to position [247, 0]
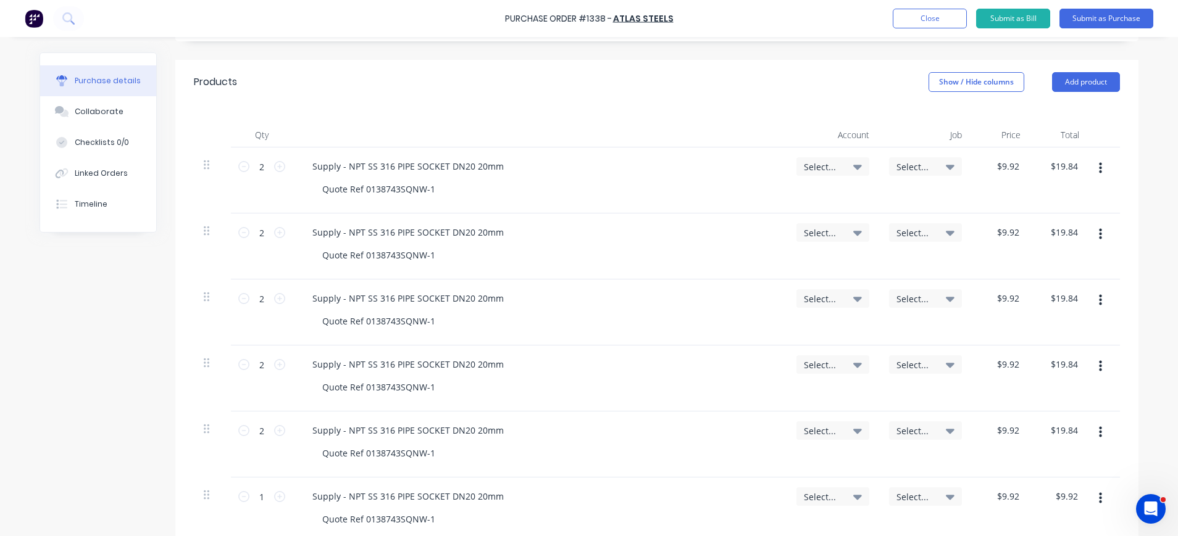
click at [853, 164] on icon at bounding box center [857, 167] width 9 height 14
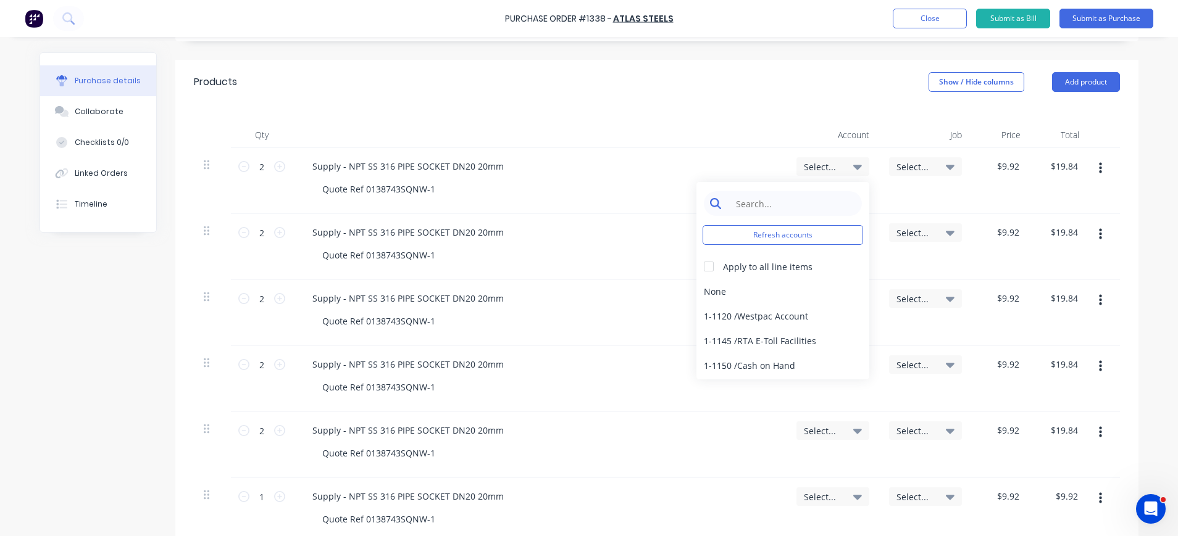
type textarea "x"
click at [819, 201] on input at bounding box center [792, 203] width 127 height 25
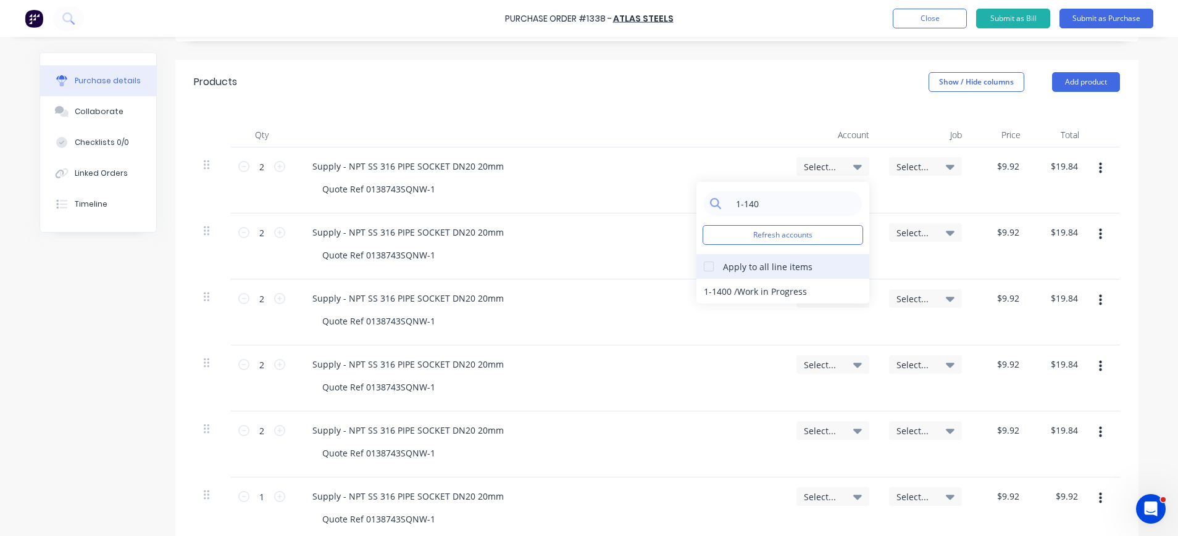
type input "1-140"
click at [704, 267] on div at bounding box center [708, 266] width 25 height 25
click at [726, 294] on div "1-1400 / Work in Progress" at bounding box center [782, 291] width 173 height 25
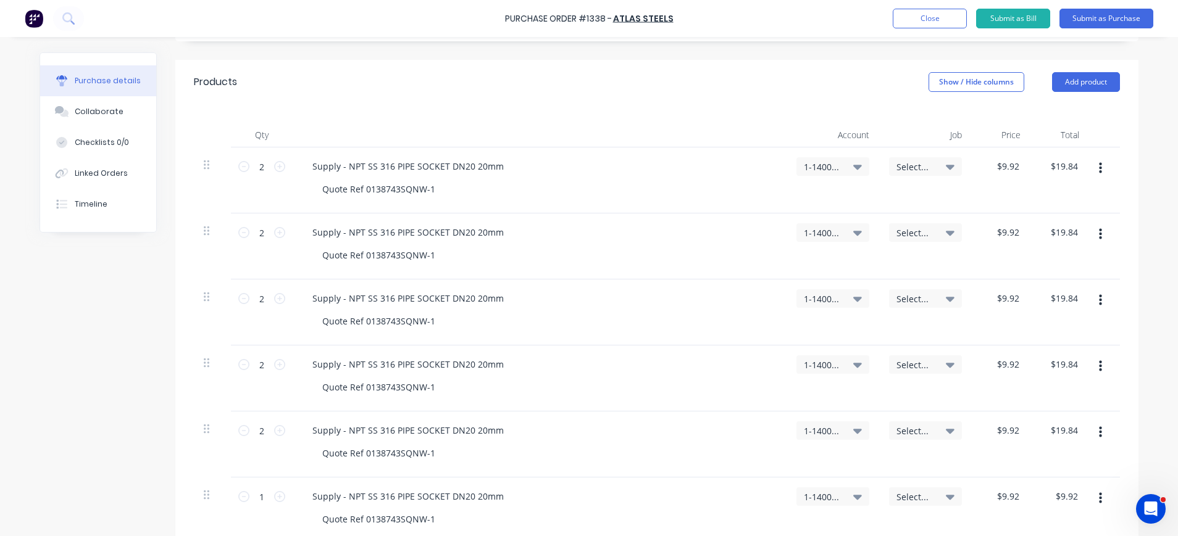
click at [949, 166] on div "Select..." at bounding box center [925, 166] width 73 height 19
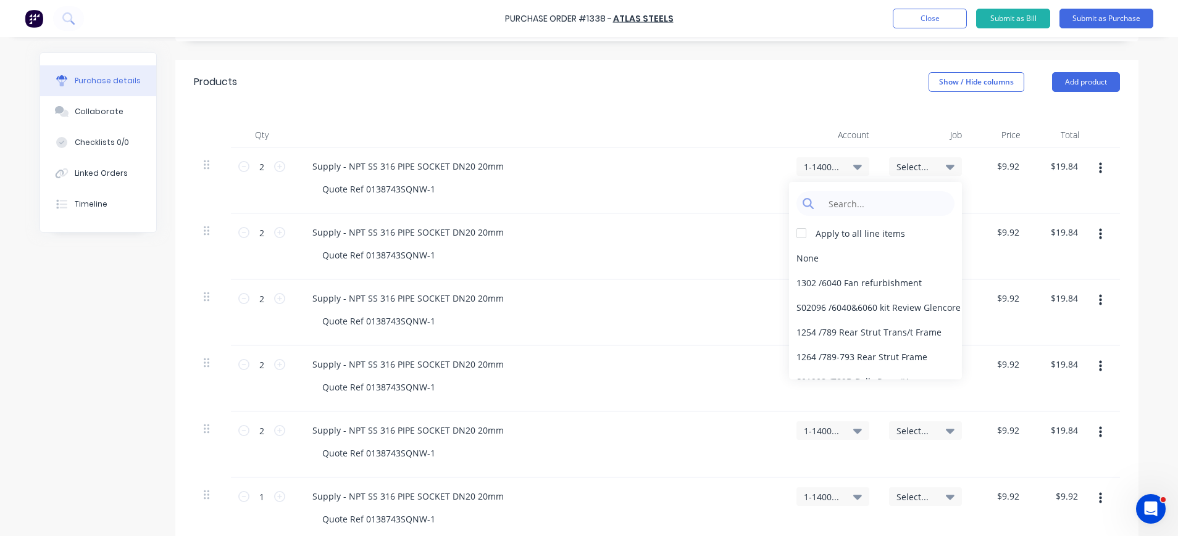
click at [919, 165] on span "Select..." at bounding box center [914, 167] width 37 height 13
click at [897, 211] on input at bounding box center [885, 203] width 127 height 25
click at [935, 182] on div "Apply to all line items None 1302 / 6040 Fan refurbishment S02096 / 6040&6060 k…" at bounding box center [875, 281] width 173 height 198
drag, startPoint x: 935, startPoint y: 182, endPoint x: 1026, endPoint y: 204, distance: 93.9
click at [1030, 204] on div "$19.84 $19.84" at bounding box center [1059, 181] width 59 height 66
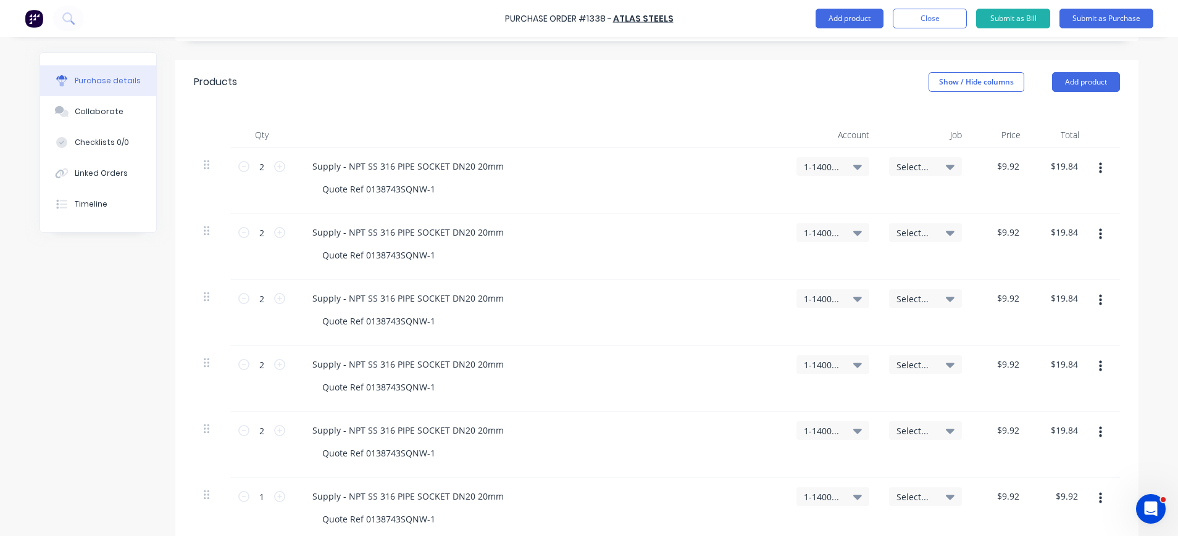
scroll to position [581, 0]
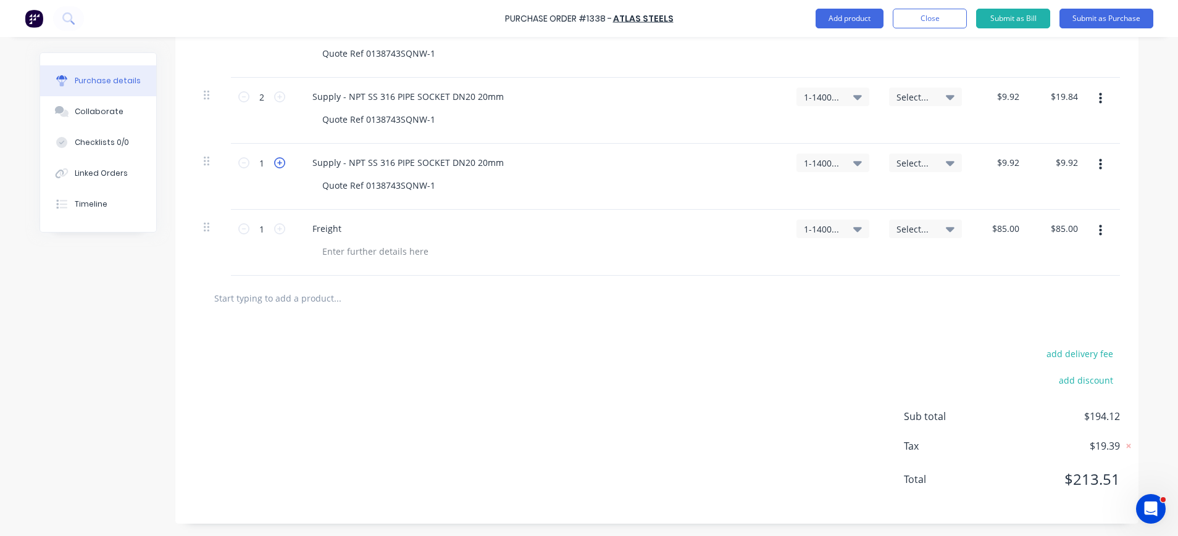
click at [274, 165] on icon at bounding box center [279, 162] width 11 height 11
type textarea "x"
type input "2"
type input "$19.84"
click at [557, 188] on div "Quote Ref 0138743SQNW-1" at bounding box center [544, 186] width 464 height 18
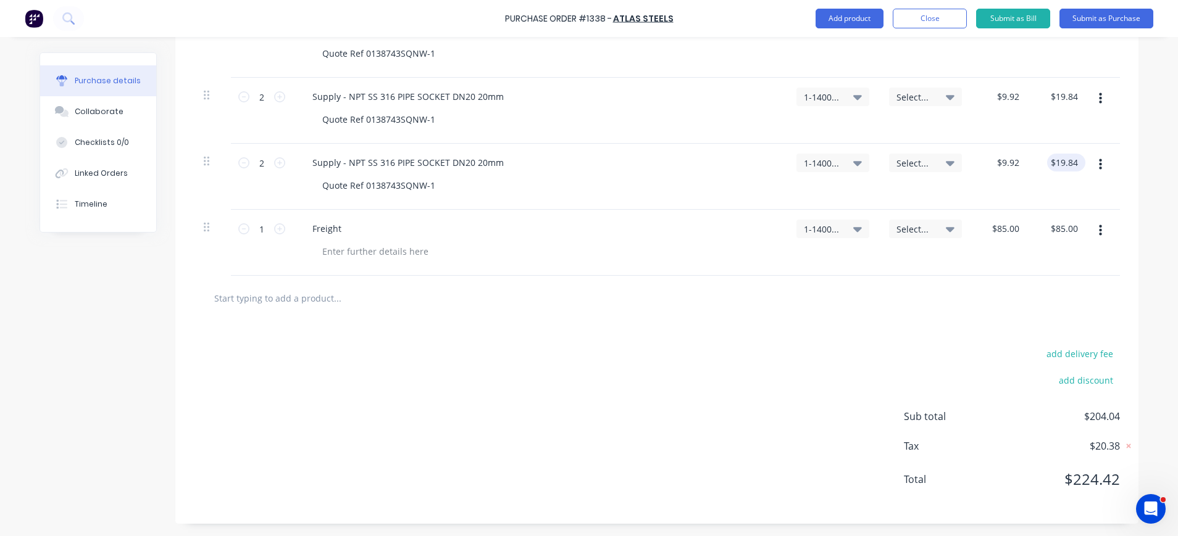
type textarea "x"
type input "19.84"
click at [1072, 165] on input "19.84" at bounding box center [1066, 163] width 28 height 18
type textarea "x"
type input "9.9200"
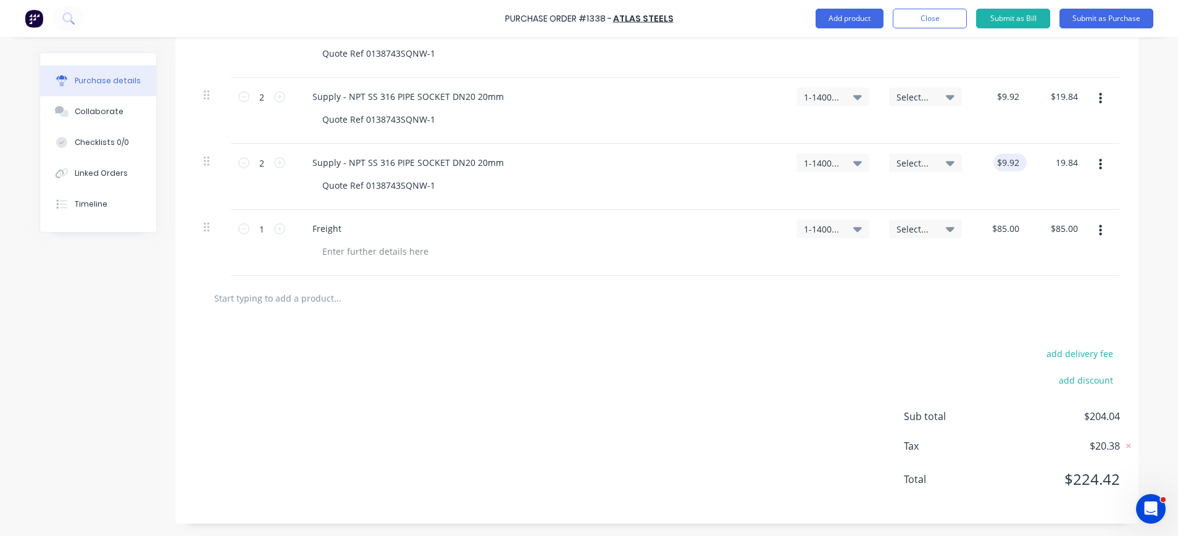
type input "$19.84"
click at [1012, 159] on input "9.9200" at bounding box center [1004, 163] width 33 height 18
type input "9.92099......0"
type textarea "x"
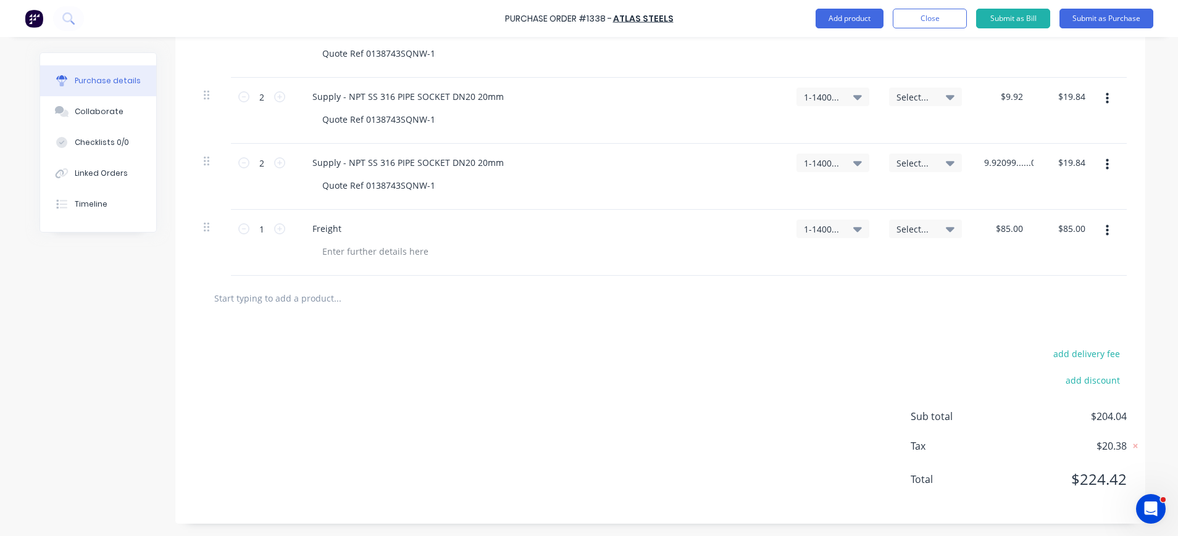
drag, startPoint x: 1028, startPoint y: 161, endPoint x: 970, endPoint y: 159, distance: 58.0
click at [972, 159] on div "9.92099......0 9.92099......0" at bounding box center [1008, 177] width 73 height 66
type input "9.93"
type textarea "x"
type input "$9.93"
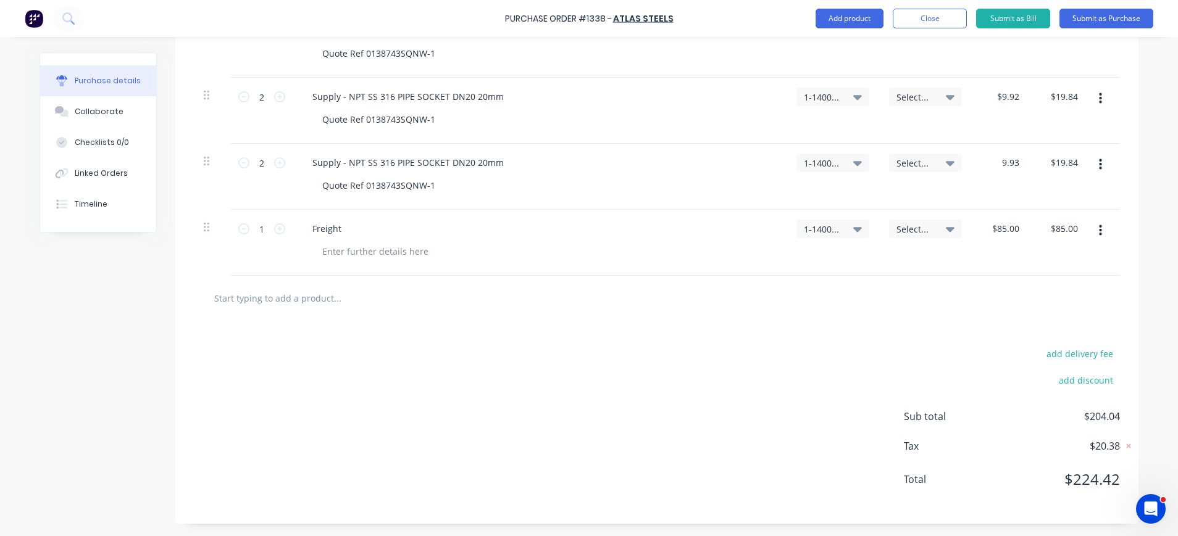
type input "19.86"
type textarea "x"
type input "$19.86"
drag, startPoint x: 1077, startPoint y: 160, endPoint x: 1047, endPoint y: 165, distance: 30.0
click at [1047, 165] on div "$19.86 $19.86" at bounding box center [1066, 163] width 38 height 18
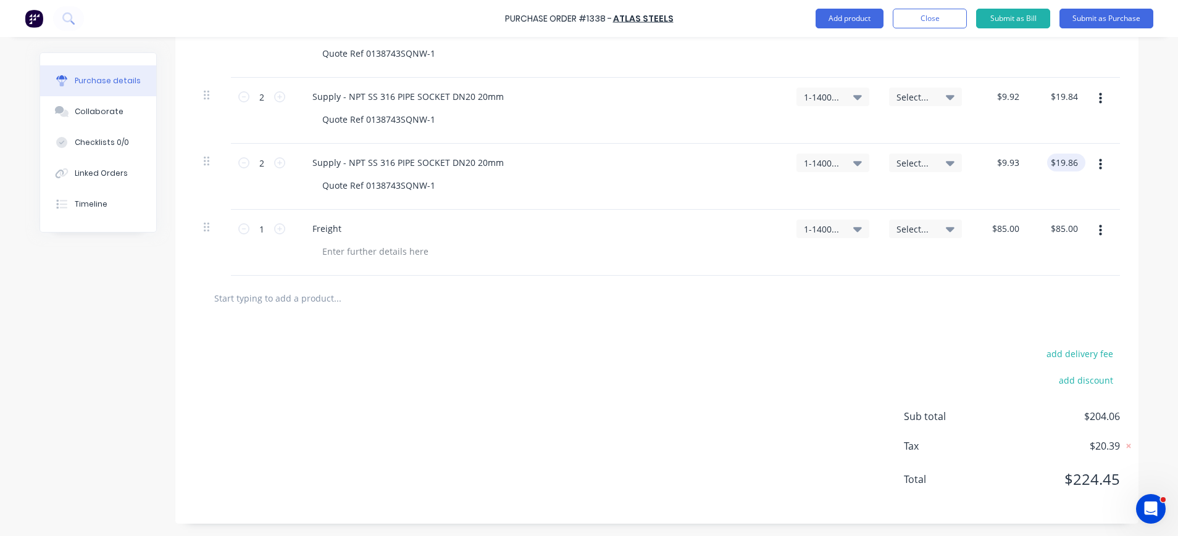
type textarea "x"
type input "19.86"
click at [1073, 161] on input "19.86" at bounding box center [1063, 163] width 33 height 18
type textarea "x"
type input "$19.86"
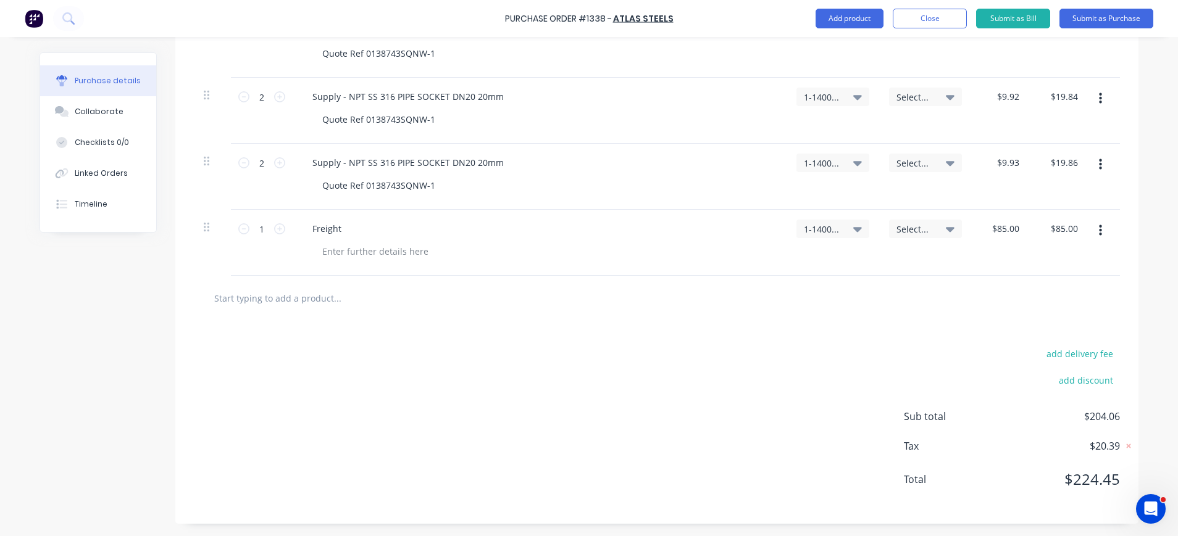
drag, startPoint x: 1074, startPoint y: 161, endPoint x: 1037, endPoint y: 163, distance: 36.5
click at [1037, 163] on div "$19.86 $19.86" at bounding box center [1059, 177] width 59 height 66
type textarea "x"
type input "9.9200"
drag, startPoint x: 1037, startPoint y: 163, endPoint x: 1006, endPoint y: 105, distance: 65.7
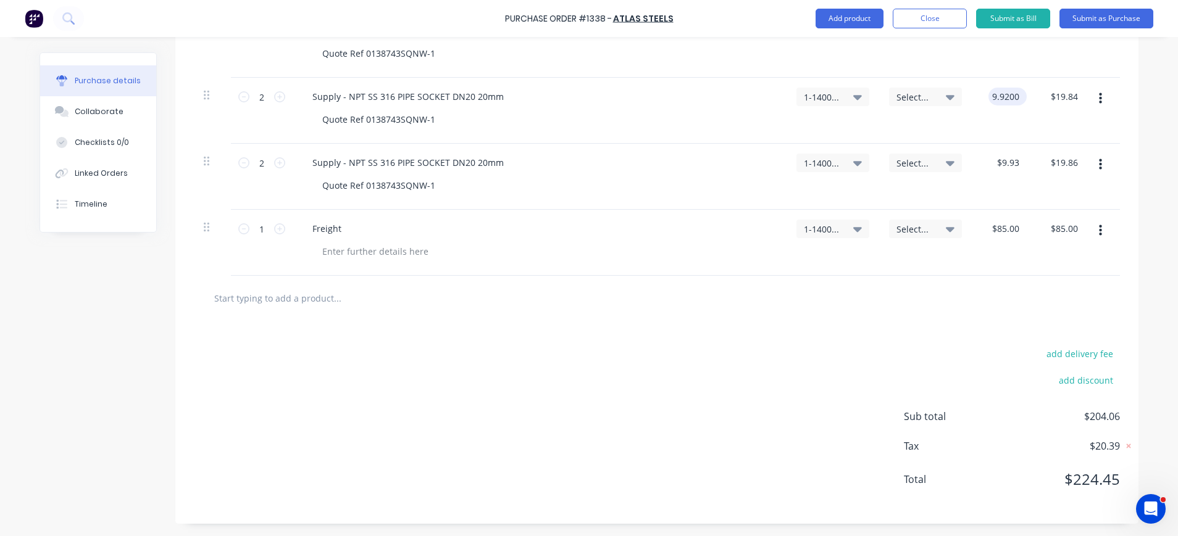
click at [1006, 105] on input "9.9200" at bounding box center [1004, 97] width 33 height 18
type textarea "x"
type input "$9.92"
click at [1078, 161] on div "$19.86 $19.86" at bounding box center [1066, 163] width 38 height 18
type textarea "x"
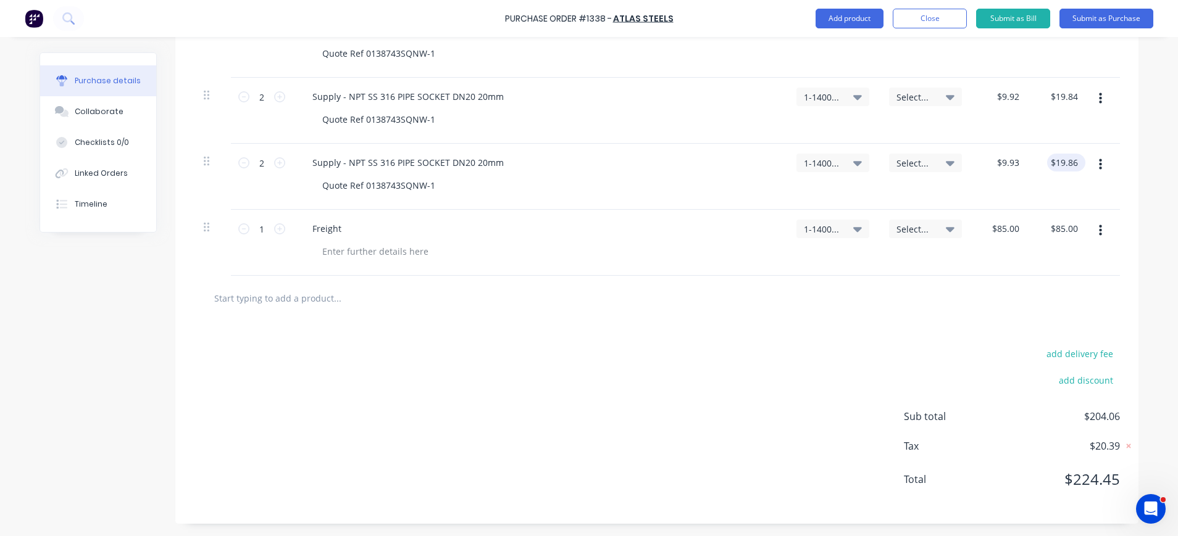
type input "19.86"
click at [1072, 162] on input "19.86" at bounding box center [1066, 163] width 28 height 18
type textarea "x"
drag, startPoint x: 1071, startPoint y: 162, endPoint x: 1028, endPoint y: 169, distance: 43.7
click at [1030, 164] on div "19.86 19.86" at bounding box center [1059, 177] width 59 height 66
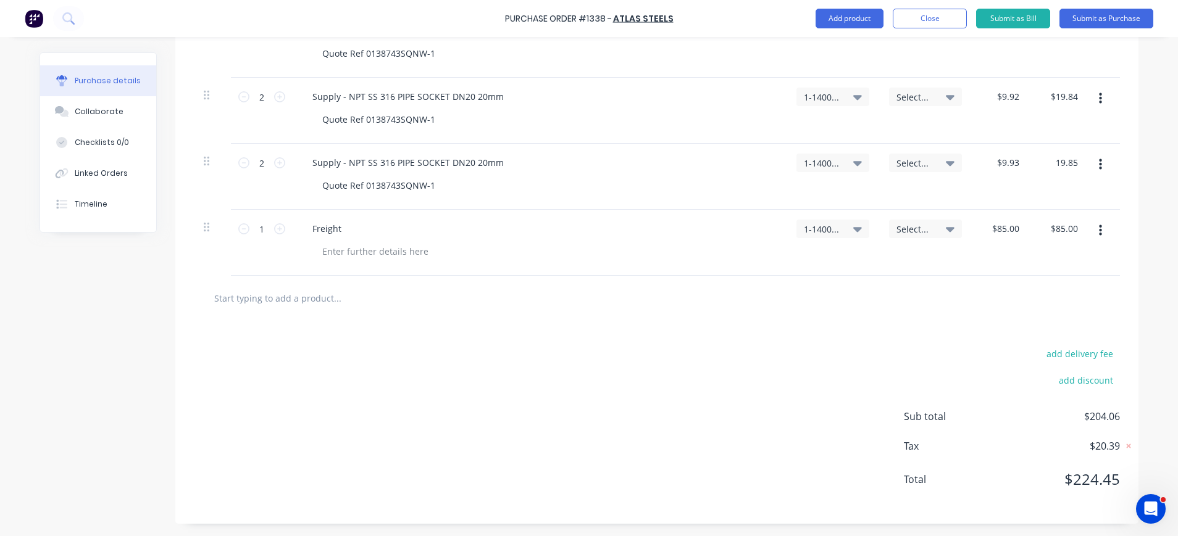
type input "19.85"
type textarea "x"
type input "$9.925"
type input "$19.85"
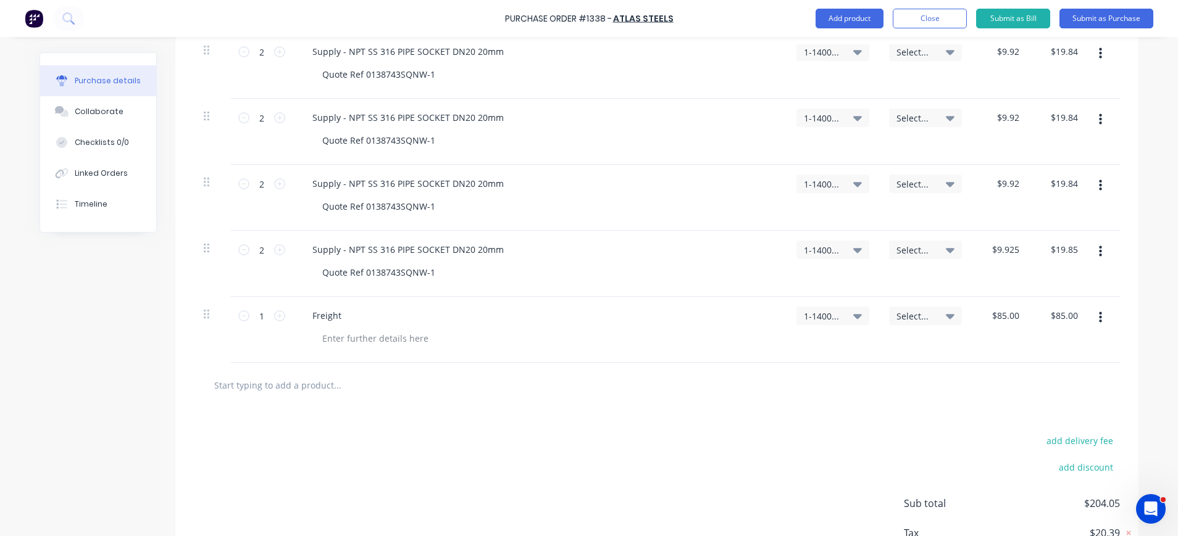
scroll to position [247, 0]
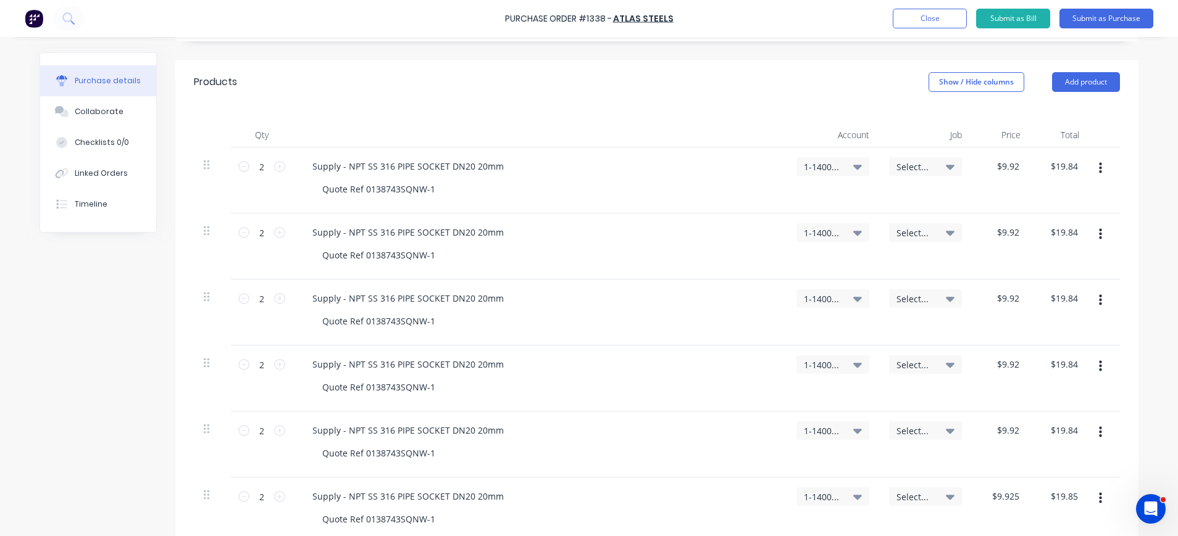
click at [943, 159] on div "Select..." at bounding box center [925, 181] width 93 height 66
click at [946, 167] on icon at bounding box center [950, 167] width 9 height 5
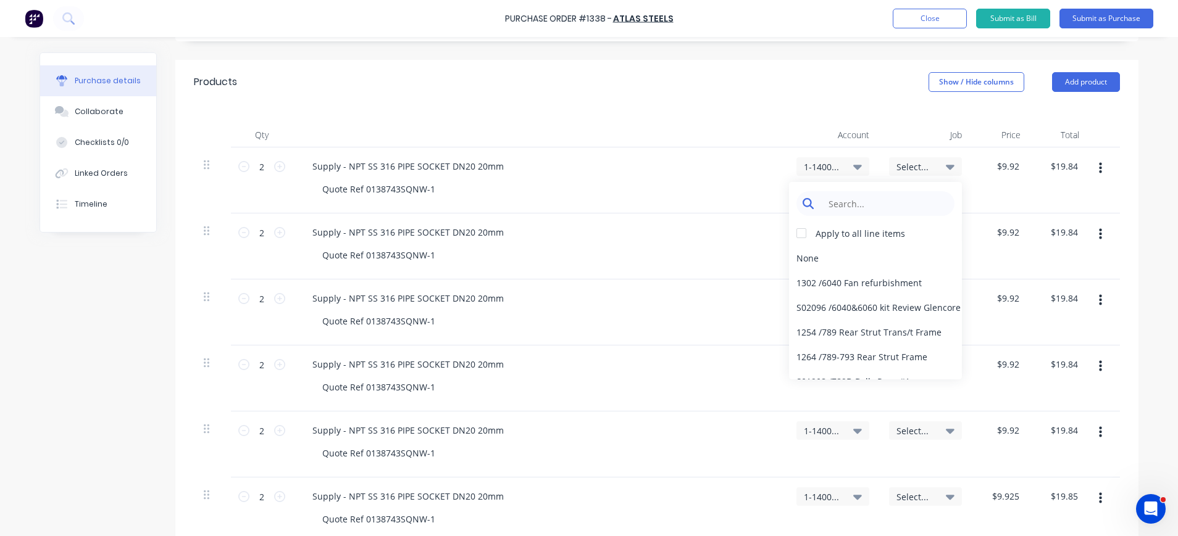
type textarea "x"
click at [862, 196] on input at bounding box center [885, 203] width 127 height 25
type input "1"
click at [1096, 81] on button "Add product" at bounding box center [1086, 82] width 68 height 20
click at [1057, 212] on div "Notes (Internal)" at bounding box center [1061, 213] width 95 height 18
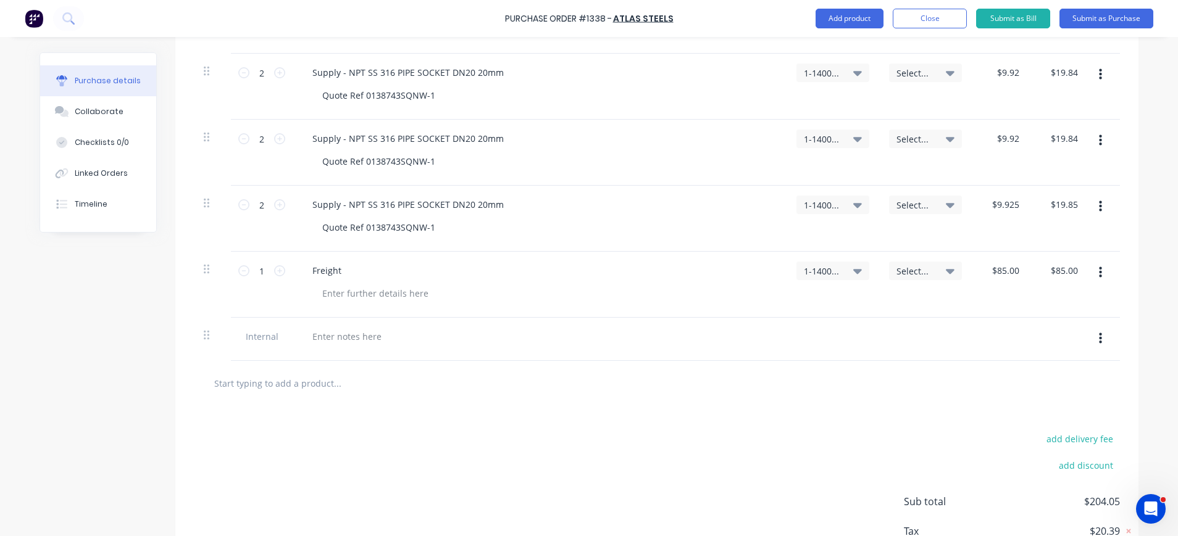
scroll to position [624, 0]
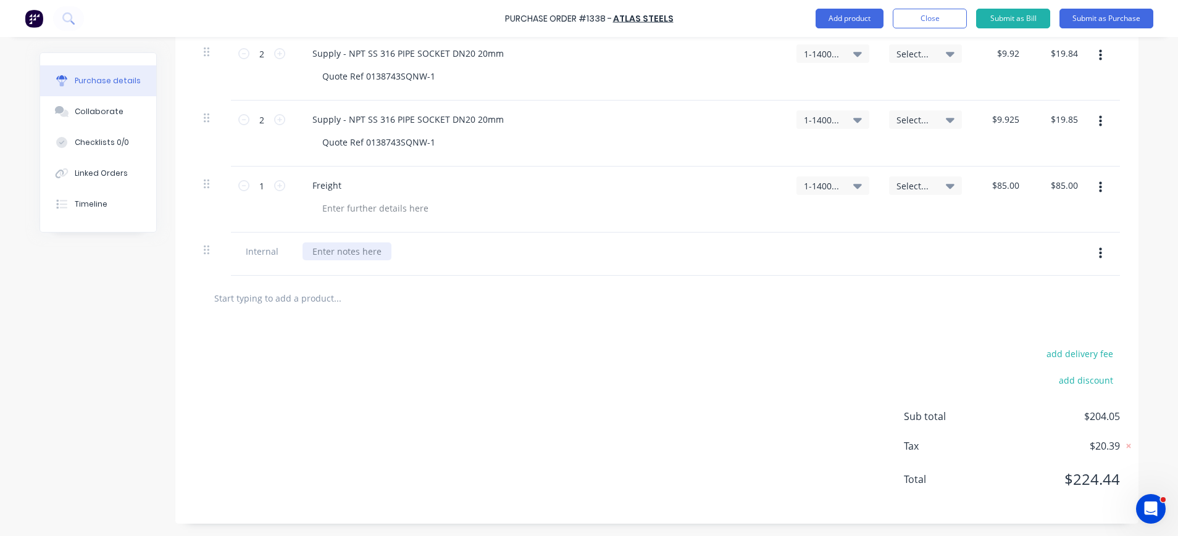
click at [304, 256] on div at bounding box center [346, 252] width 89 height 18
type textarea "x"
paste div
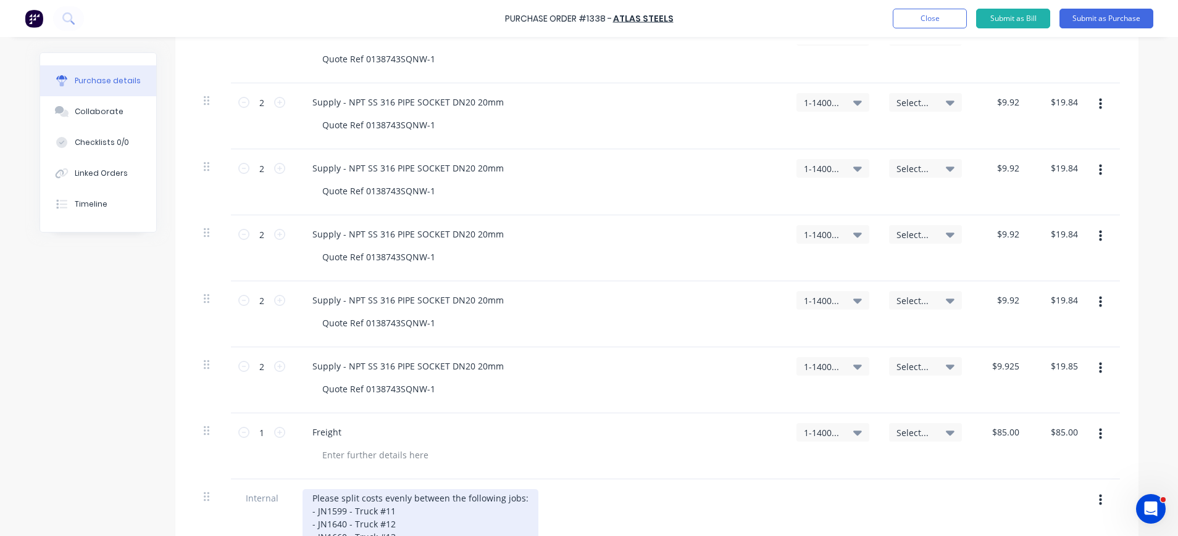
scroll to position [130, 0]
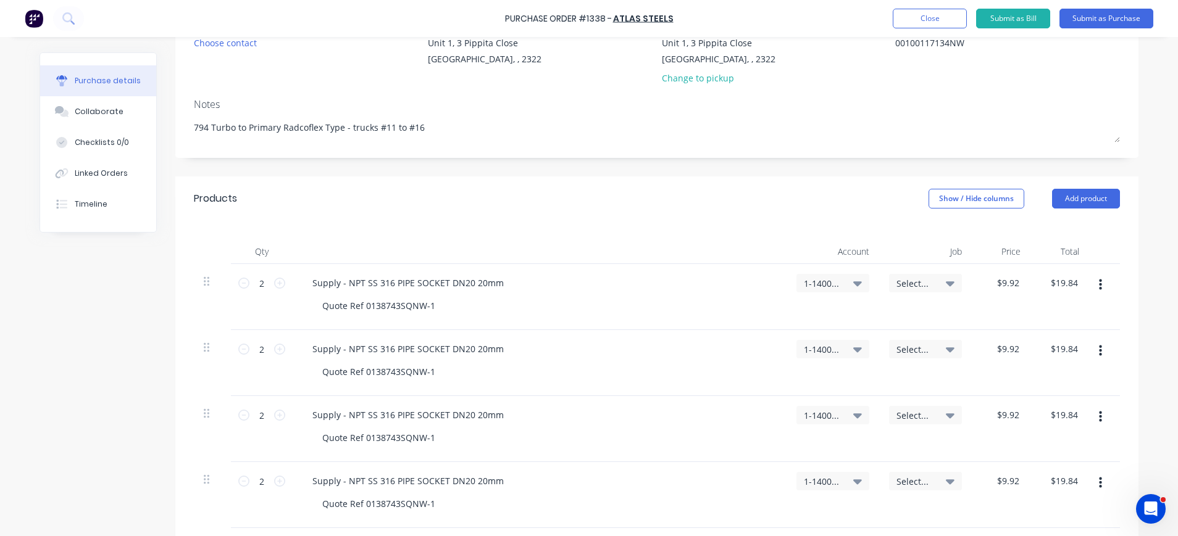
drag, startPoint x: 917, startPoint y: 278, endPoint x: 922, endPoint y: 283, distance: 6.6
click at [918, 278] on span "Select..." at bounding box center [914, 283] width 37 height 13
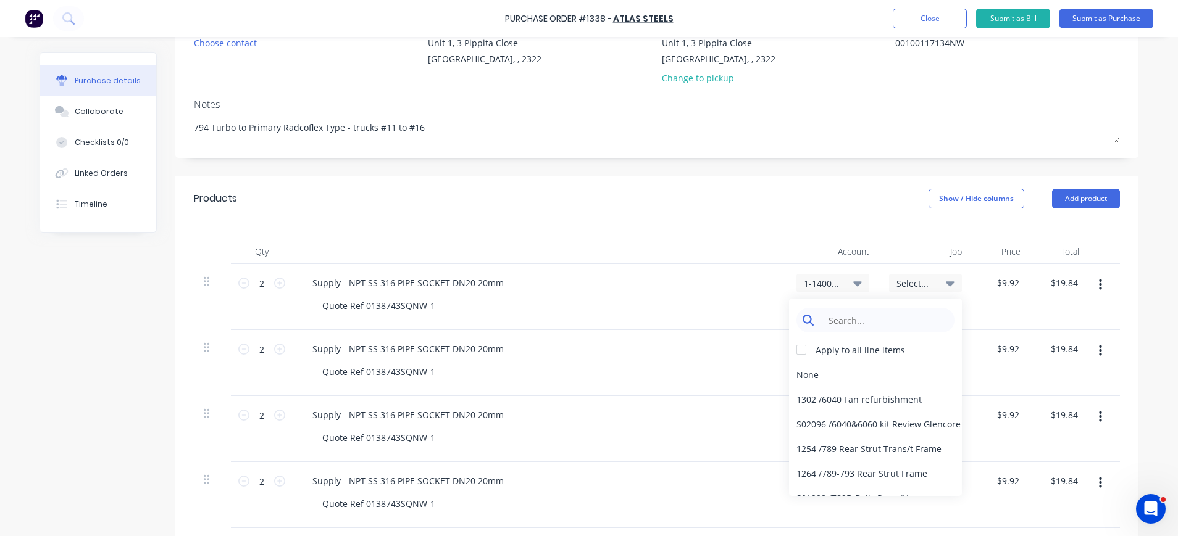
type textarea "x"
click at [888, 321] on input at bounding box center [885, 320] width 127 height 25
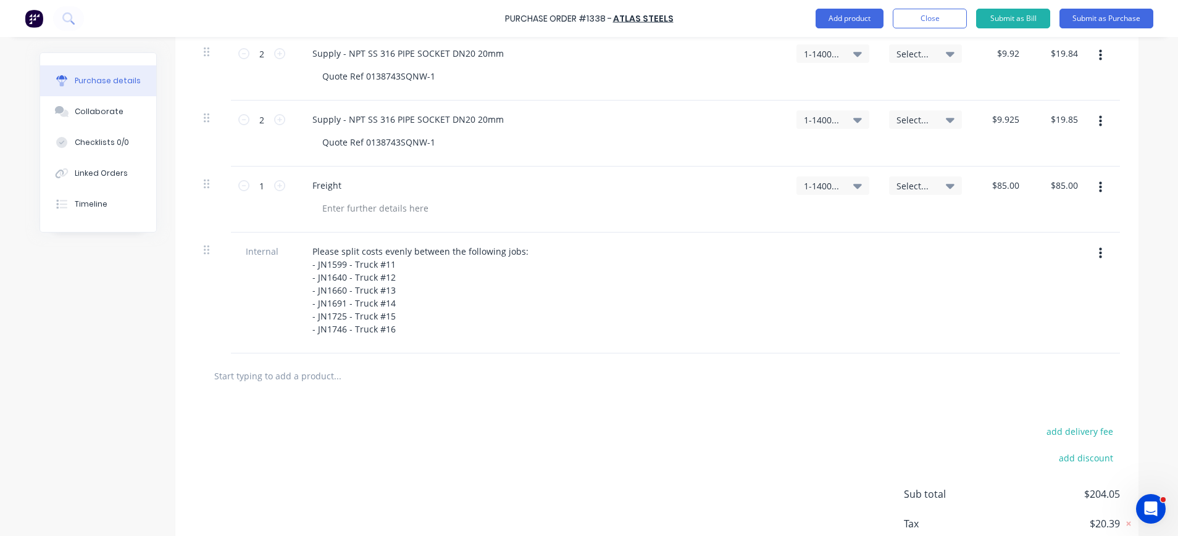
scroll to position [377, 0]
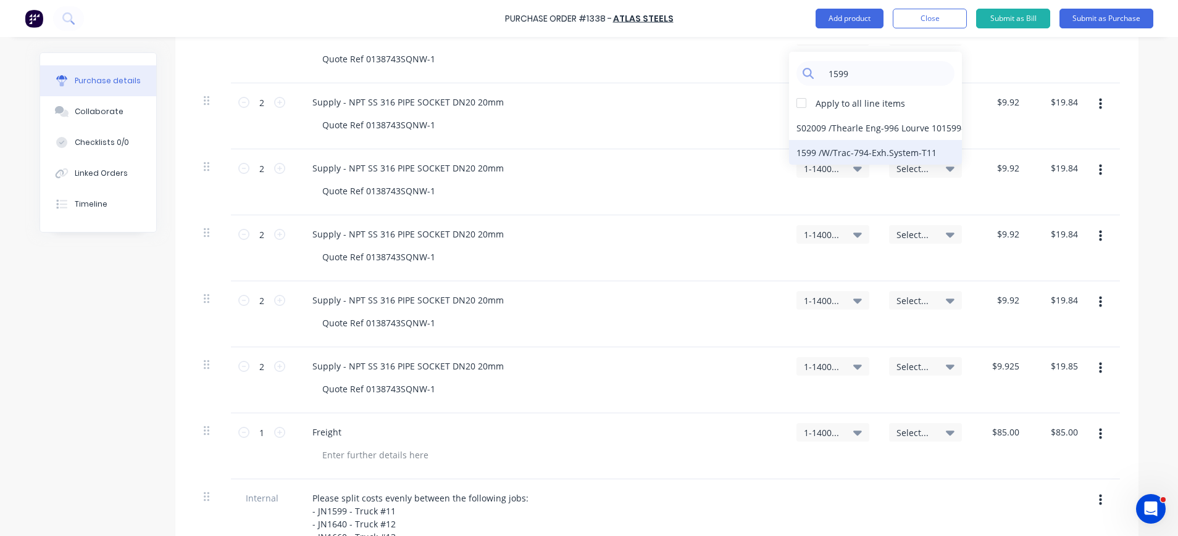
type input "1599"
click at [861, 149] on div "1599 / W/Trac-794-Exh.System-T11" at bounding box center [875, 152] width 173 height 25
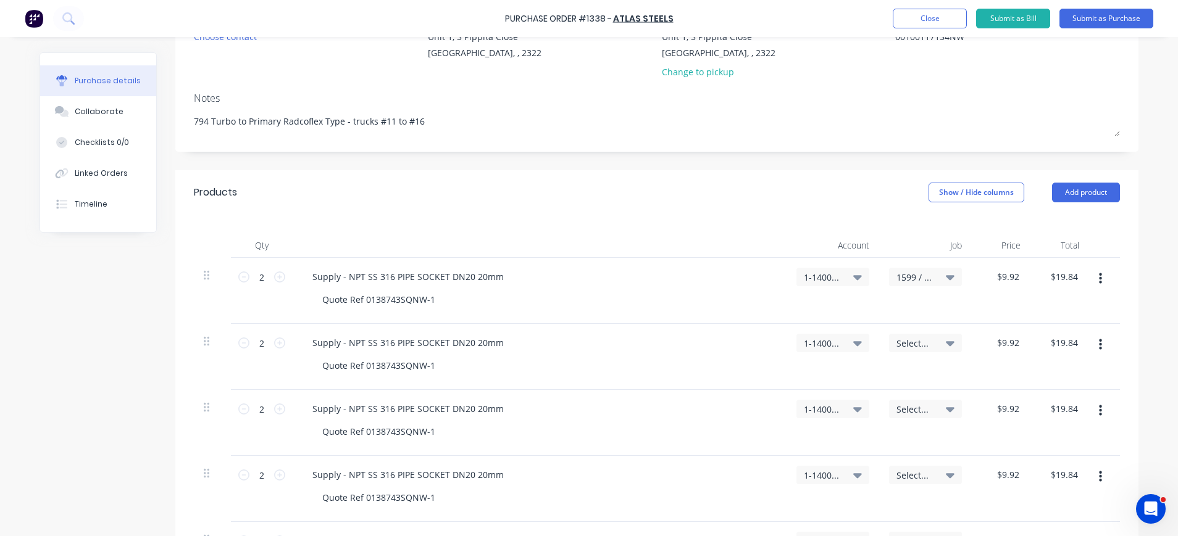
scroll to position [130, 0]
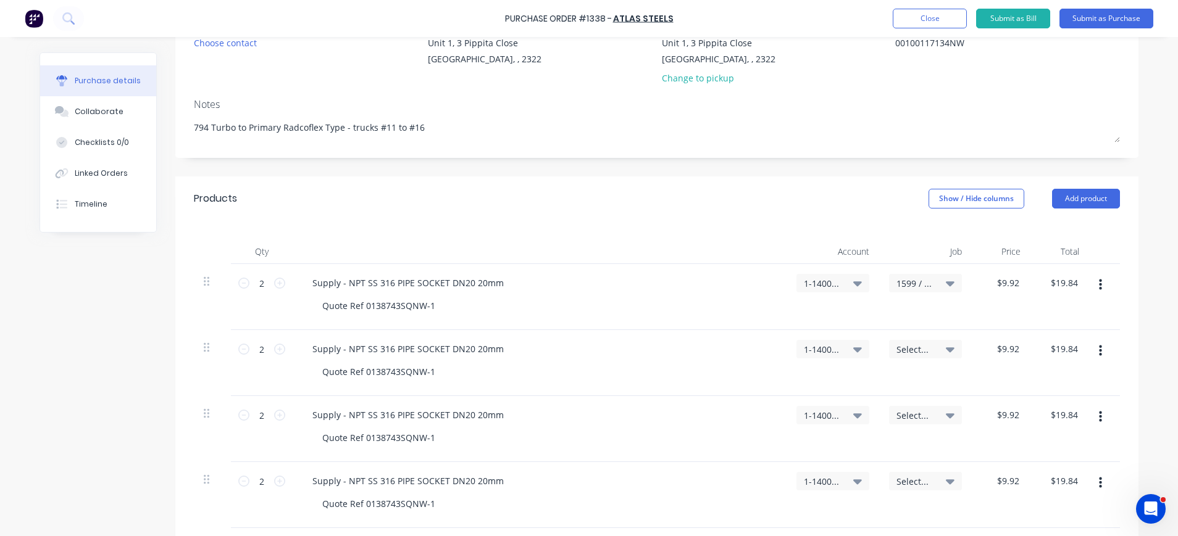
click at [918, 348] on span "Select..." at bounding box center [914, 349] width 37 height 13
drag, startPoint x: 898, startPoint y: 389, endPoint x: 904, endPoint y: 385, distance: 7.0
click at [901, 389] on input at bounding box center [885, 386] width 127 height 25
type textarea "x"
click at [906, 384] on input at bounding box center [885, 386] width 127 height 25
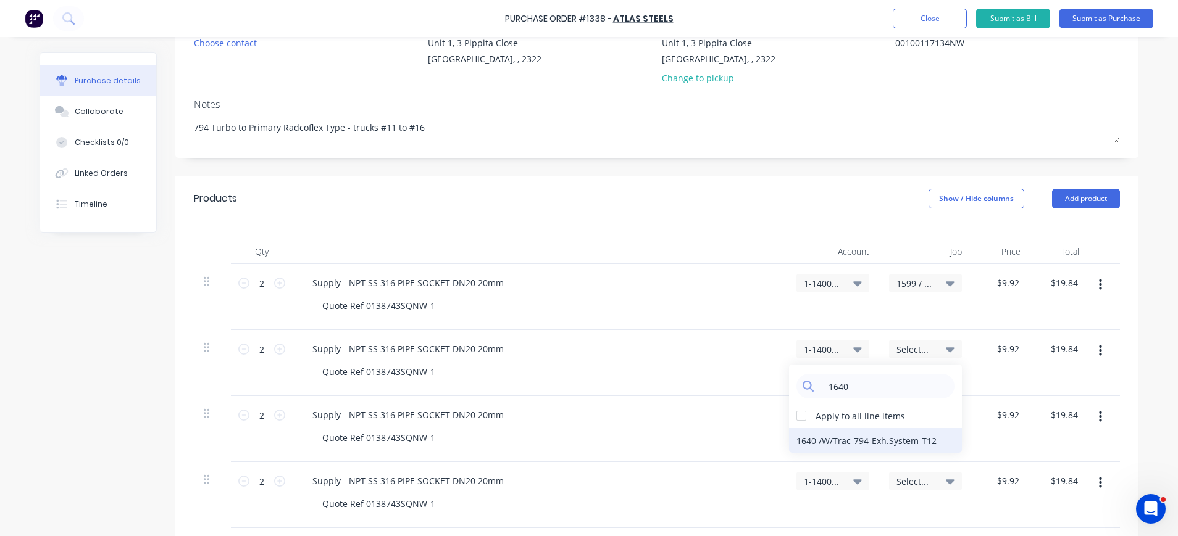
type input "1640"
click at [892, 442] on div "1640 / W/Trac-794-Exh.System-T12" at bounding box center [875, 440] width 173 height 25
click at [898, 419] on span "Select..." at bounding box center [914, 415] width 37 height 13
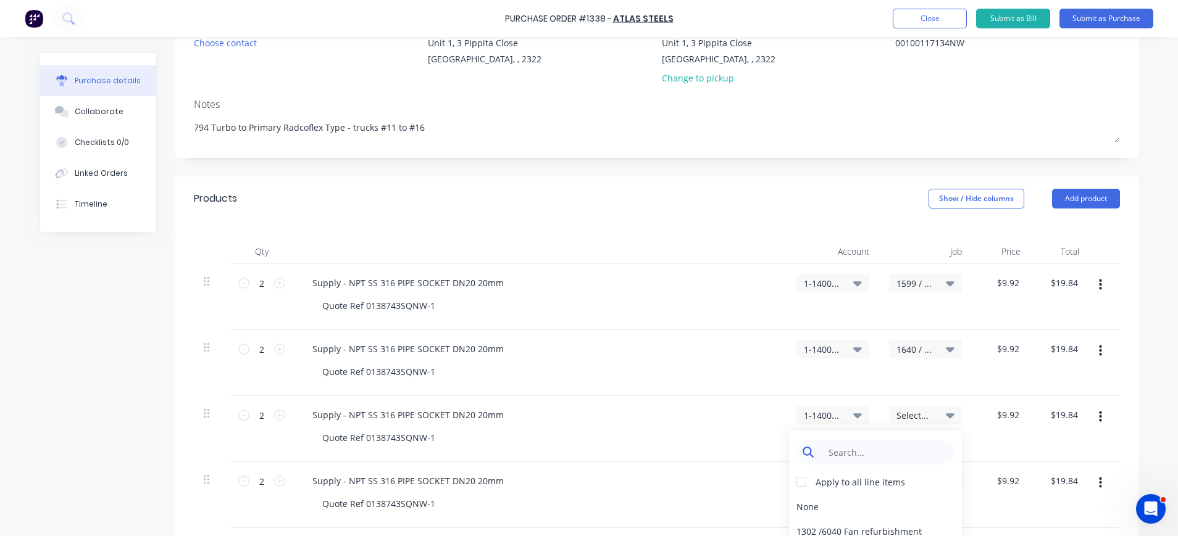
type textarea "x"
click at [901, 451] on input at bounding box center [885, 452] width 127 height 25
type input "1660"
click at [883, 511] on div "1660 / W/Trac-794-Exh.System-T13" at bounding box center [875, 506] width 173 height 25
click at [910, 478] on span "Select..." at bounding box center [914, 481] width 37 height 13
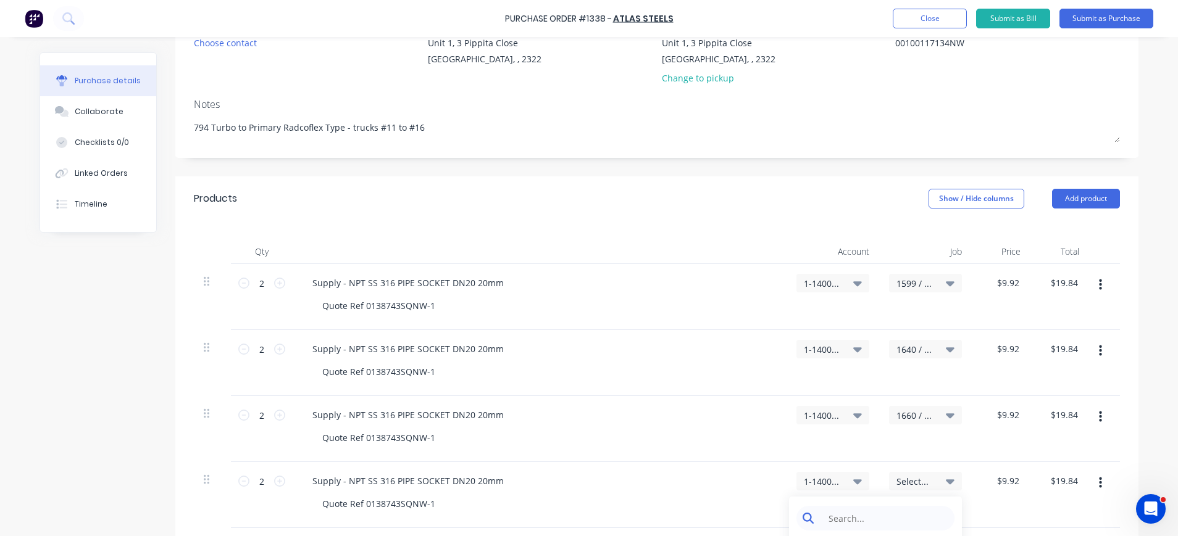
type textarea "x"
click at [894, 527] on input at bounding box center [885, 518] width 127 height 25
type input "0"
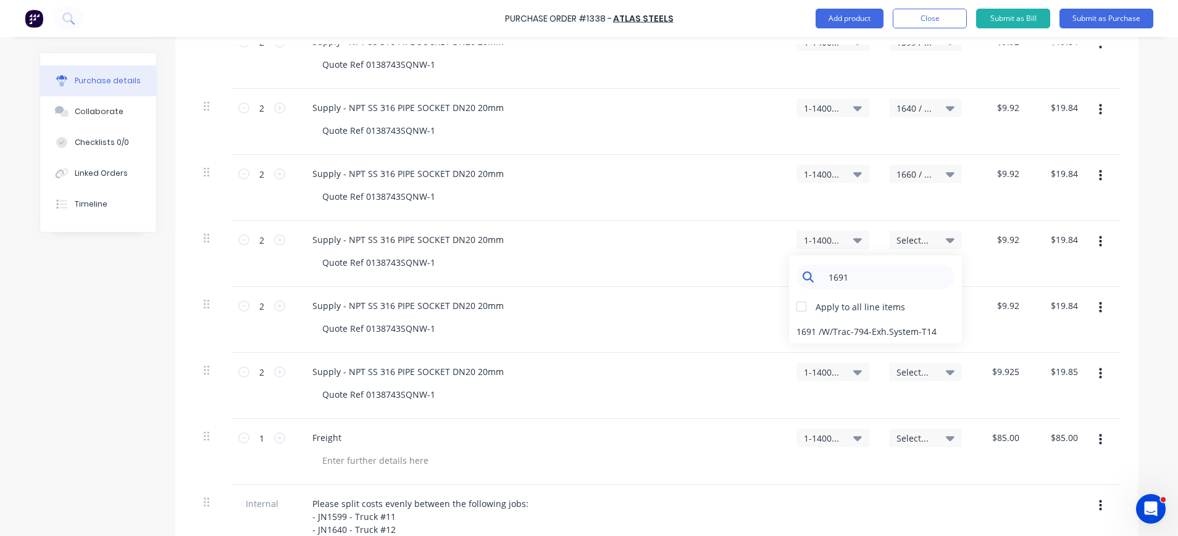
scroll to position [377, 0]
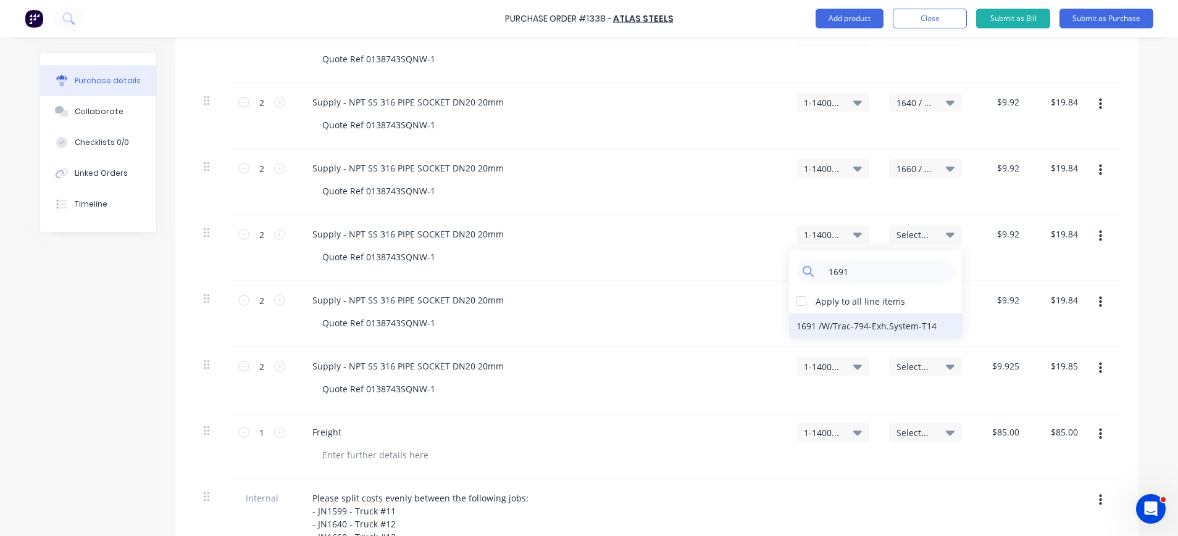
type input "1691"
click at [848, 324] on div "1691 / W/Trac-794-Exh.System-T14" at bounding box center [875, 326] width 173 height 25
click at [917, 300] on span "Select..." at bounding box center [914, 300] width 37 height 13
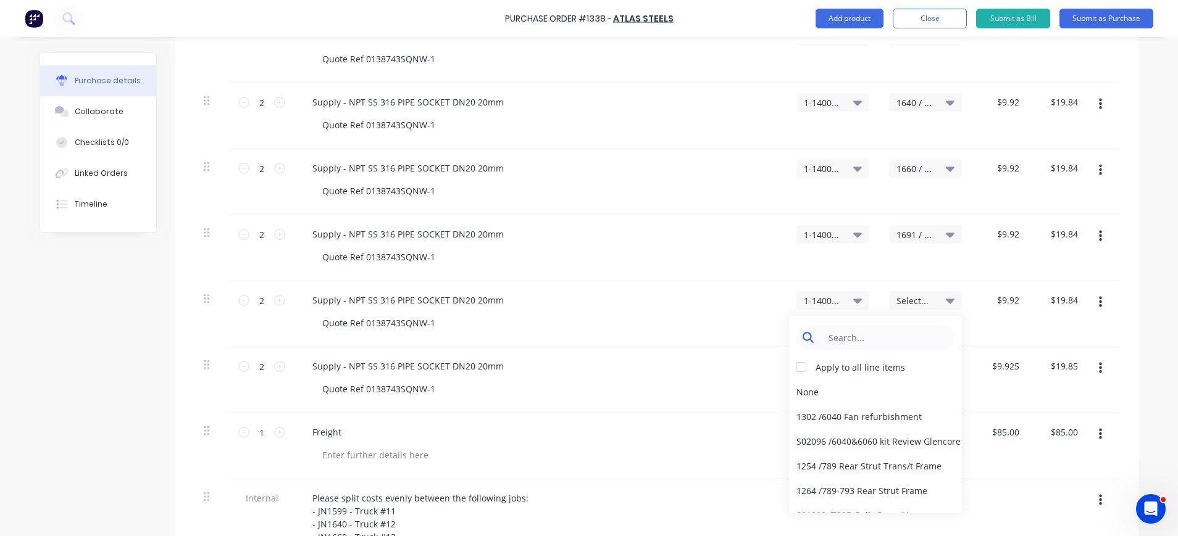
type textarea "x"
click at [901, 338] on input at bounding box center [885, 337] width 127 height 25
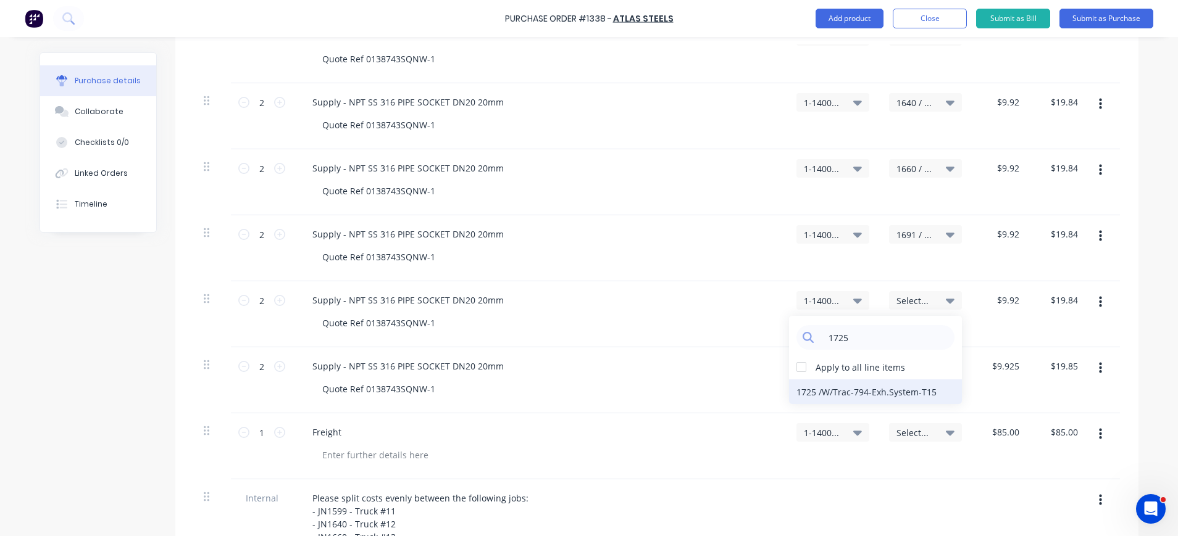
type input "1725"
click at [916, 396] on div "1725 / W/Trac-794-Exh.System-T15" at bounding box center [875, 392] width 173 height 25
click at [896, 365] on span "Select..." at bounding box center [914, 367] width 37 height 13
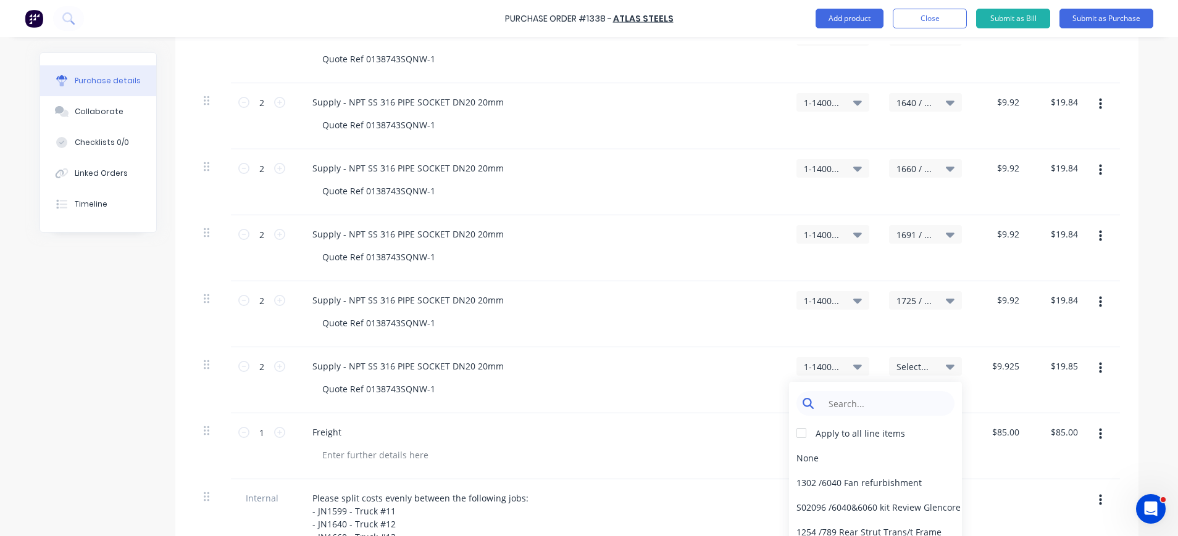
type textarea "x"
click at [888, 410] on input at bounding box center [885, 403] width 127 height 25
type input "1746"
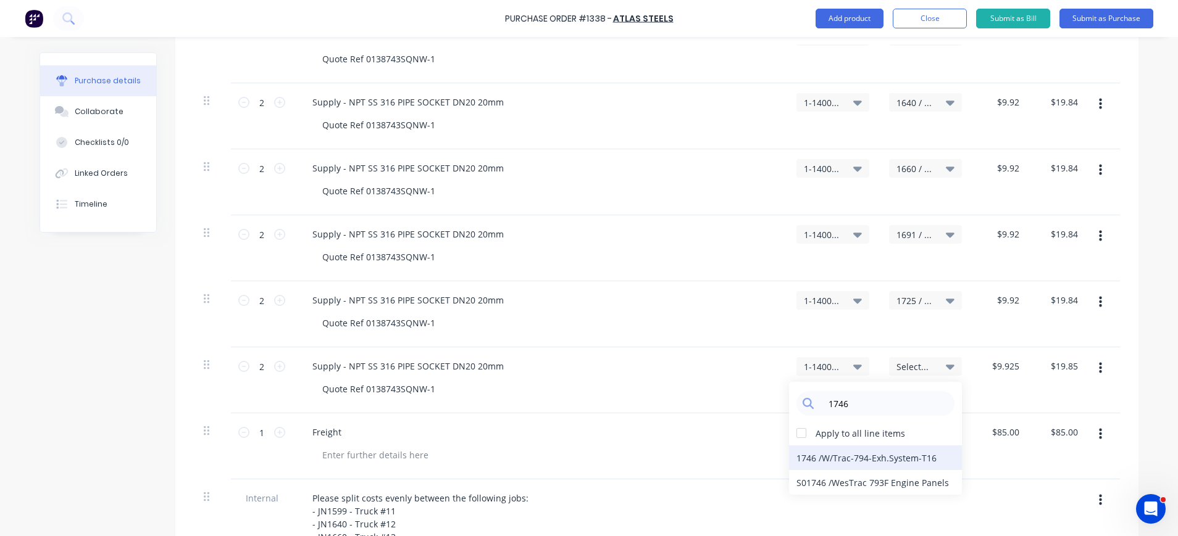
click at [866, 458] on div "1746 / W/Trac-794-Exh.System-T16" at bounding box center [875, 458] width 173 height 25
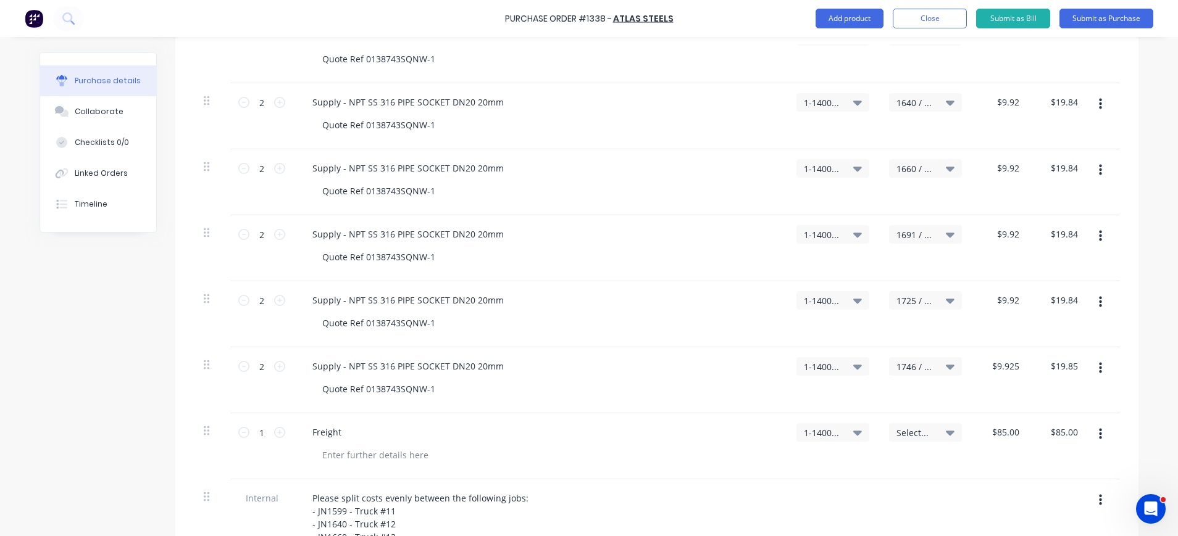
click at [907, 436] on span "Select..." at bounding box center [914, 433] width 37 height 13
type textarea "x"
click at [906, 466] on input at bounding box center [885, 469] width 127 height 25
type input "1660"
click at [909, 518] on div "1660 / W/Trac-794-Exh.System-T13" at bounding box center [875, 524] width 173 height 25
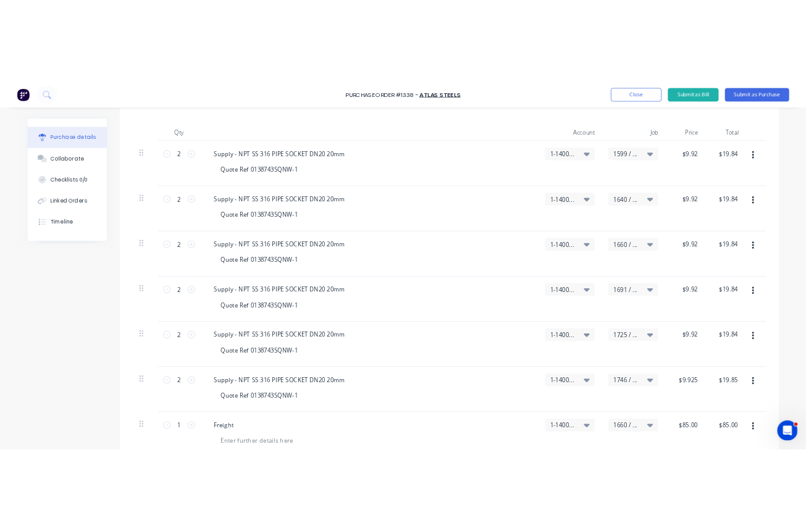
scroll to position [0, 0]
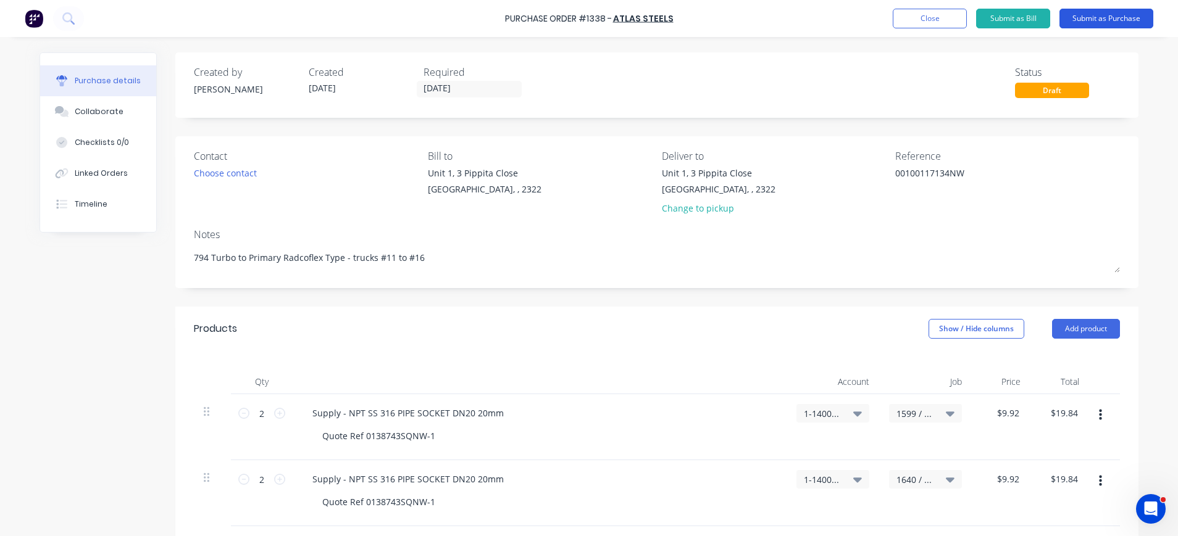
click at [1112, 16] on button "Submit as Purchase" at bounding box center [1106, 19] width 94 height 20
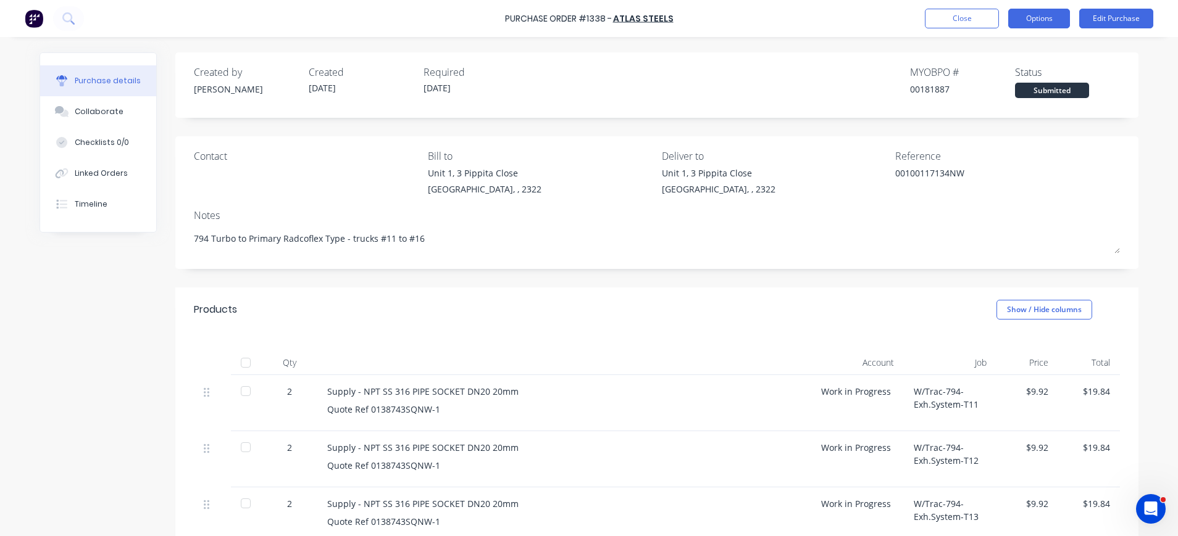
click at [1057, 16] on button "Options" at bounding box center [1039, 19] width 62 height 20
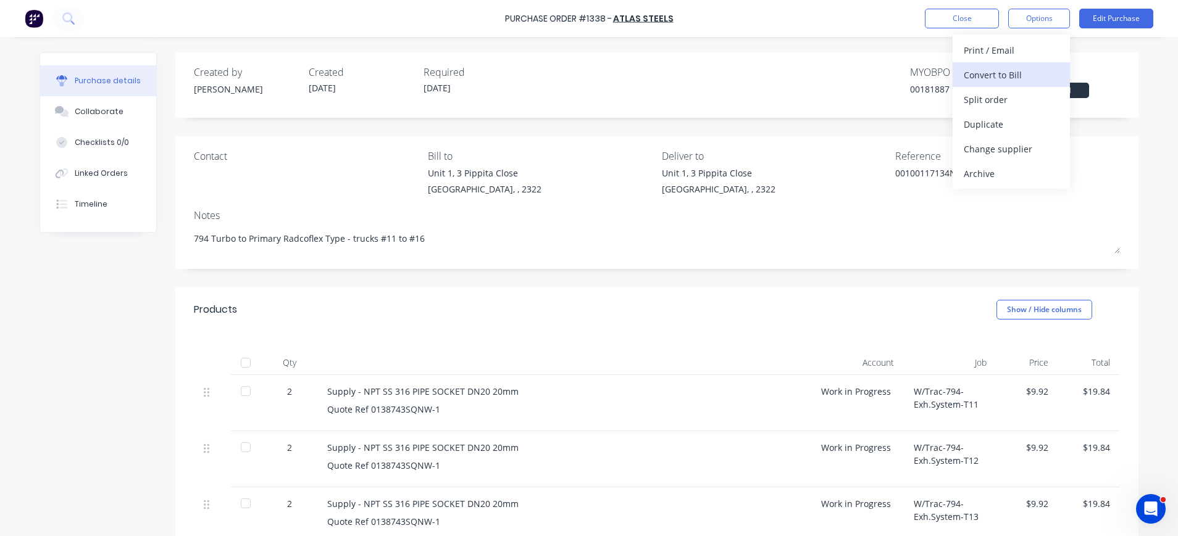
click at [1009, 72] on div "Convert to Bill" at bounding box center [1011, 75] width 95 height 18
type textarea "x"
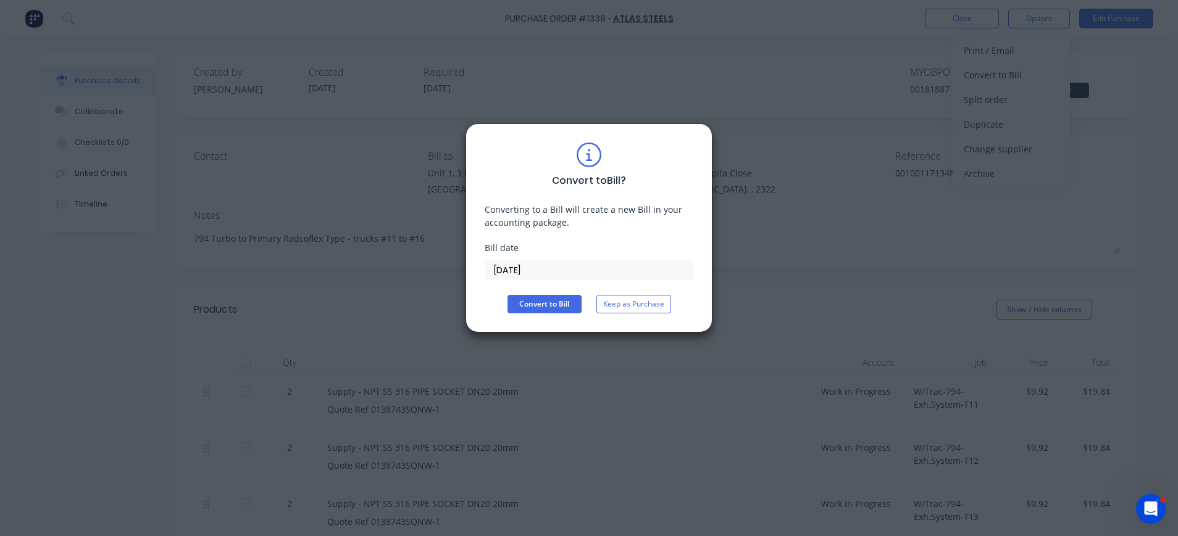
click at [522, 262] on input "[DATE]" at bounding box center [588, 270] width 207 height 19
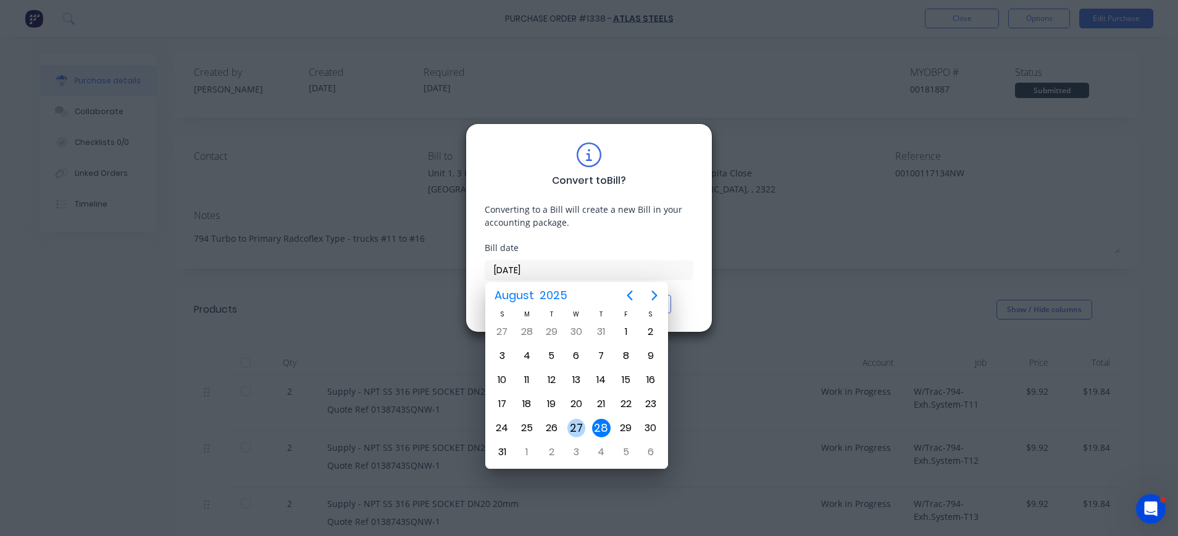
click at [574, 421] on div "27" at bounding box center [576, 428] width 19 height 19
type input "[DATE]"
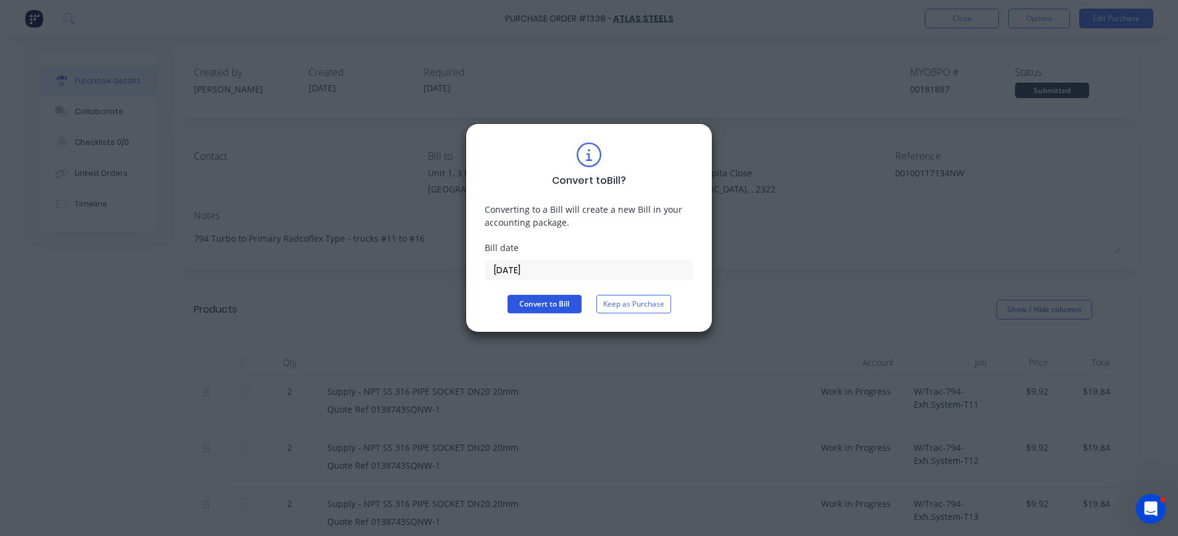
click at [559, 303] on button "Convert to Bill" at bounding box center [544, 304] width 74 height 19
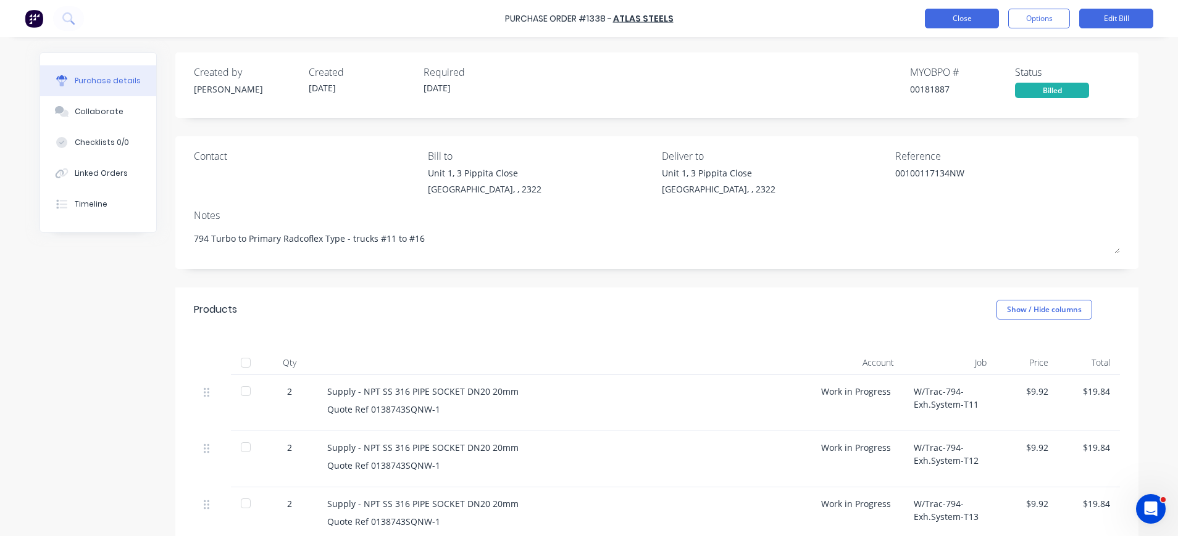
click at [946, 22] on button "Close" at bounding box center [962, 19] width 74 height 20
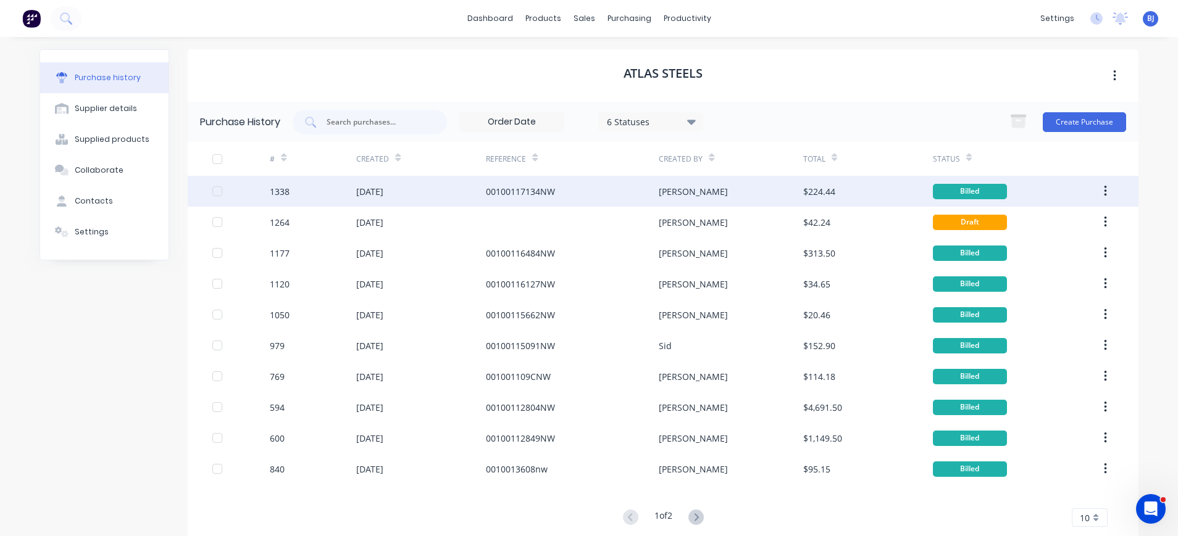
click at [542, 189] on div "00100117134NW" at bounding box center [520, 191] width 69 height 13
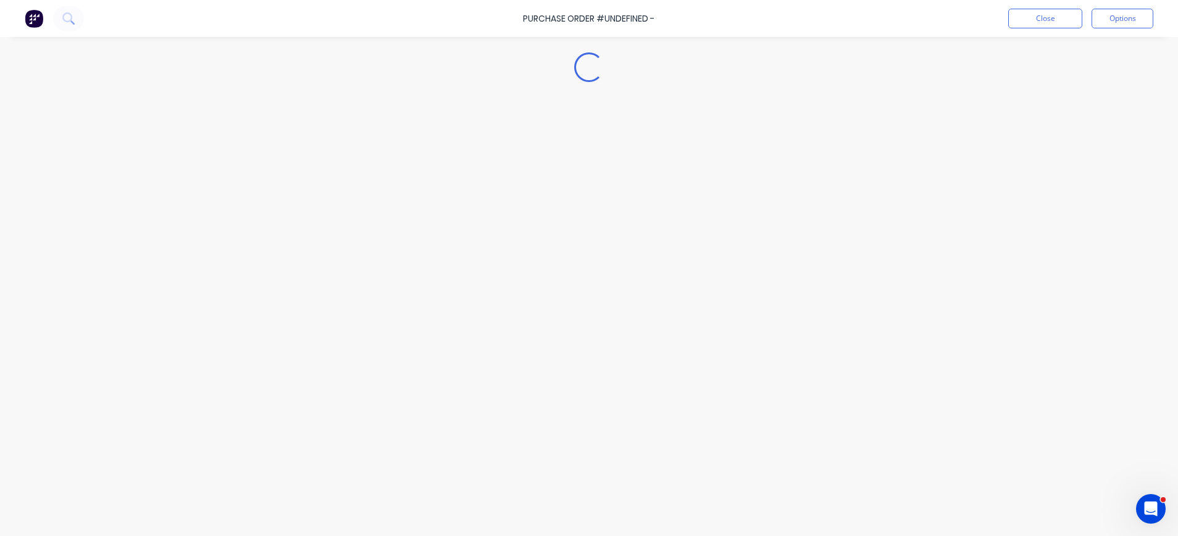
type textarea "x"
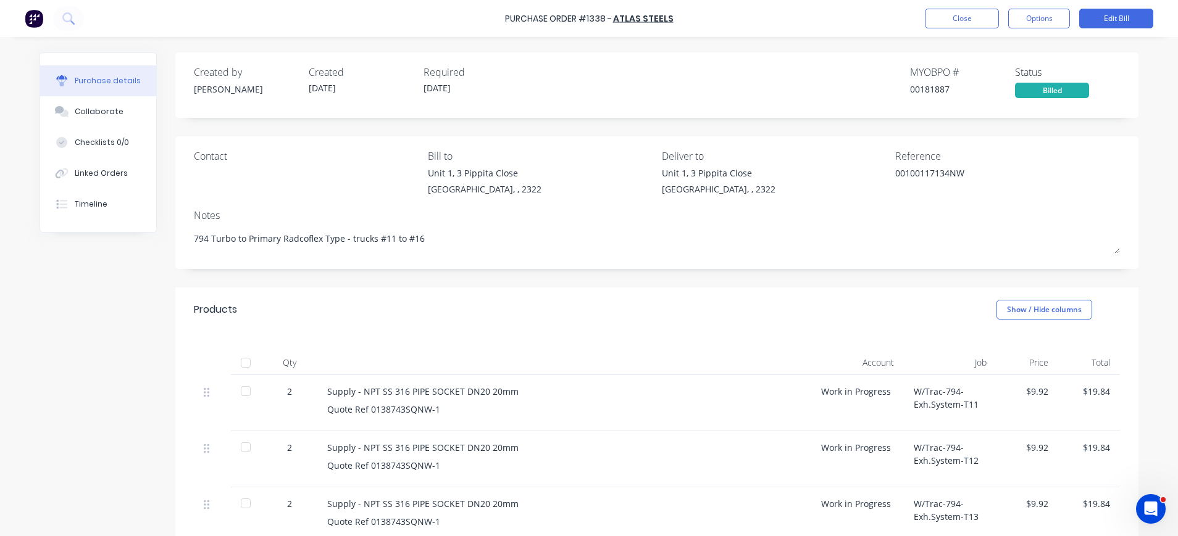
drag, startPoint x: 96, startPoint y: 110, endPoint x: 264, endPoint y: 89, distance: 169.8
click at [96, 110] on div "Collaborate" at bounding box center [99, 111] width 49 height 11
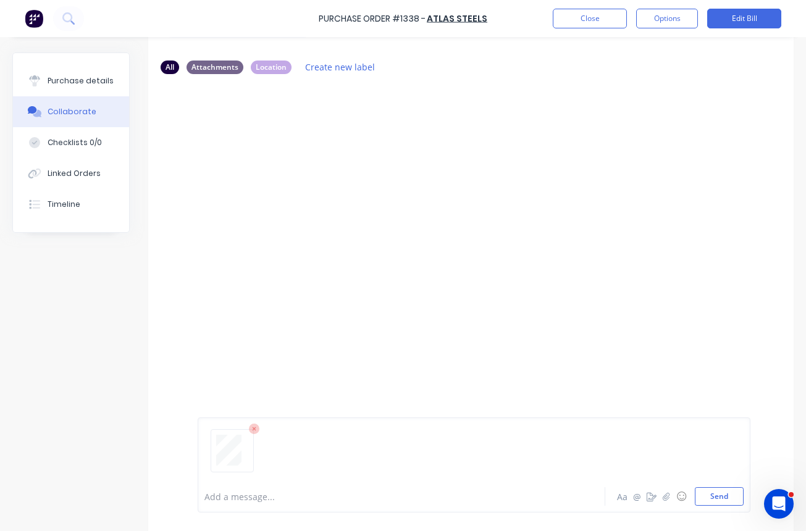
scroll to position [94, 0]
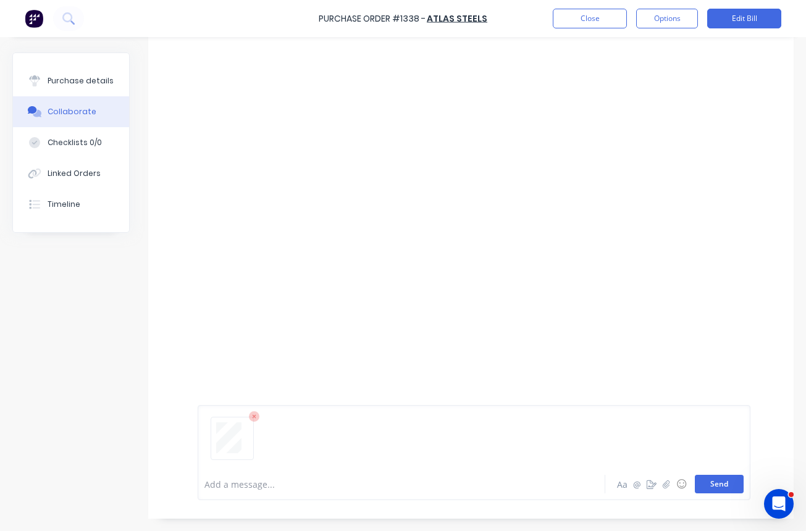
click at [712, 485] on button "Send" at bounding box center [719, 484] width 49 height 19
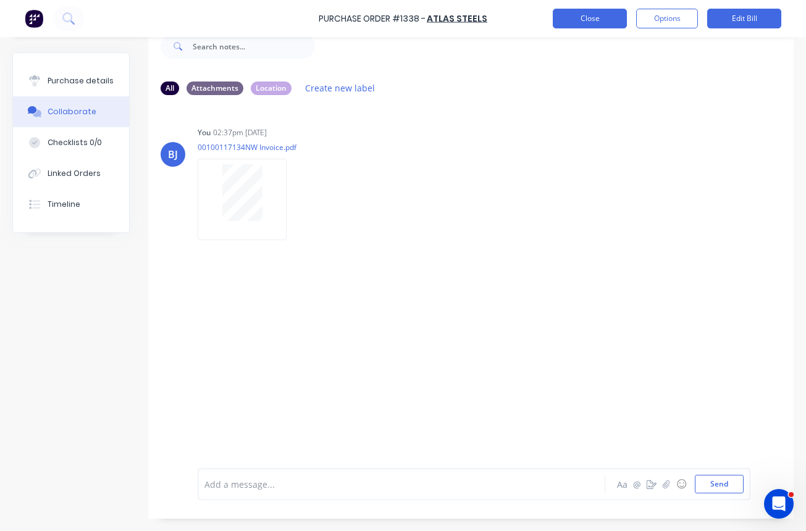
click at [601, 19] on button "Close" at bounding box center [590, 19] width 74 height 20
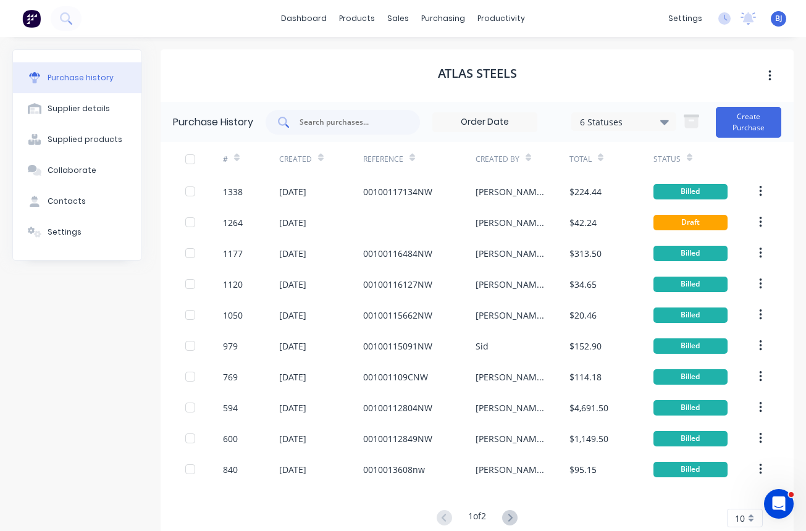
click at [331, 129] on div at bounding box center [342, 122] width 154 height 25
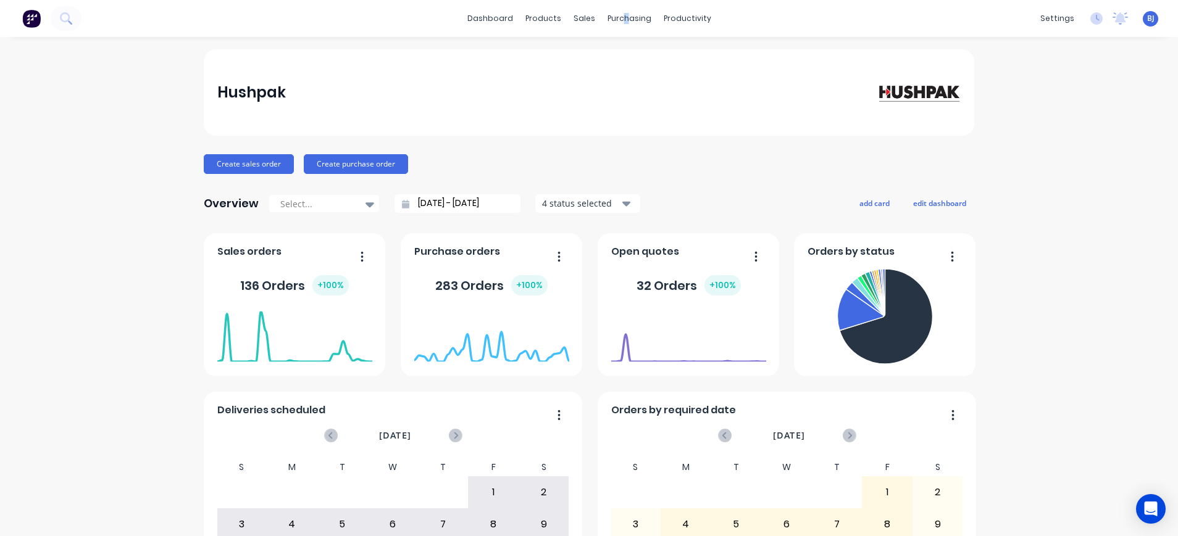
drag, startPoint x: 0, startPoint y: 0, endPoint x: 628, endPoint y: 62, distance: 630.9
click at [628, 62] on div "Hushpak" at bounding box center [589, 92] width 770 height 86
click at [618, 58] on div at bounding box center [616, 59] width 19 height 11
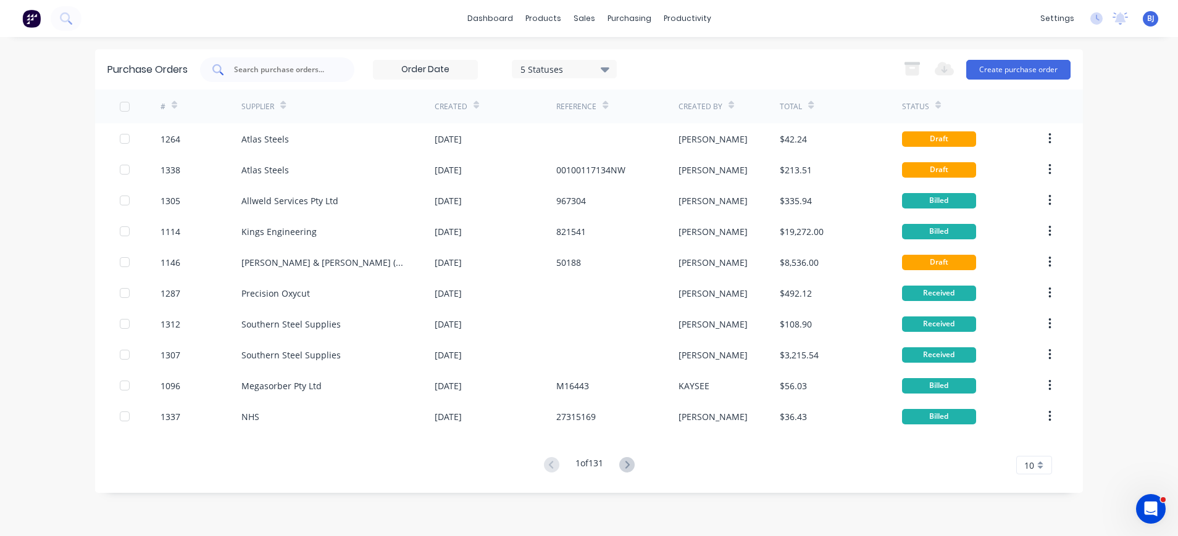
click at [308, 73] on input "text" at bounding box center [284, 70] width 102 height 12
type input "1264"
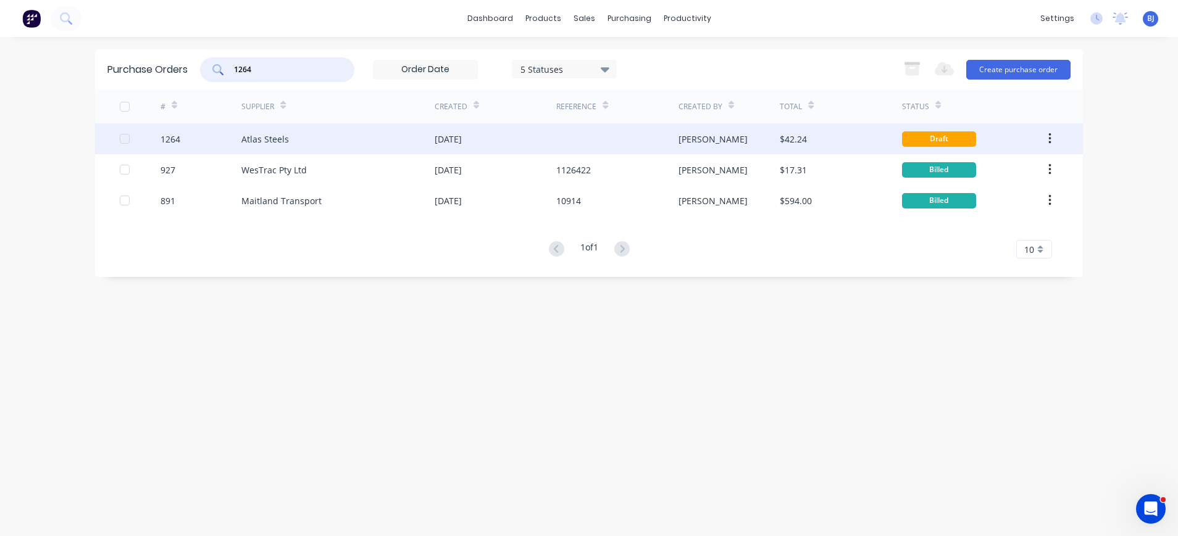
click at [274, 134] on div "Atlas Steels" at bounding box center [265, 139] width 48 height 13
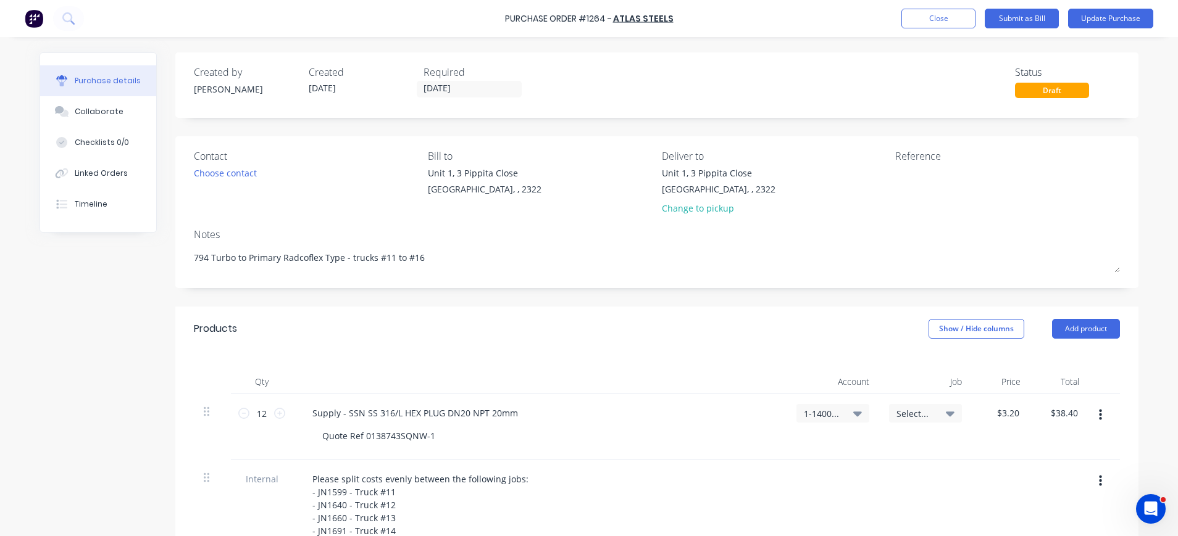
scroll to position [247, 0]
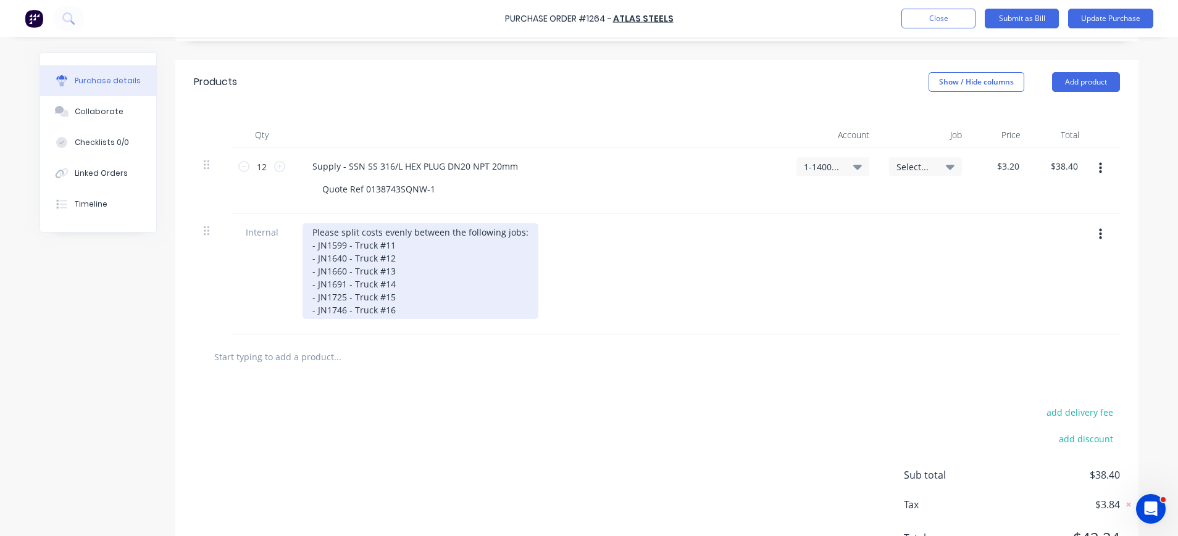
drag, startPoint x: 310, startPoint y: 249, endPoint x: 511, endPoint y: 300, distance: 207.1
click at [511, 300] on div "Please split costs evenly between the following jobs: - JN1599 - Truck #11 - JN…" at bounding box center [420, 271] width 236 height 96
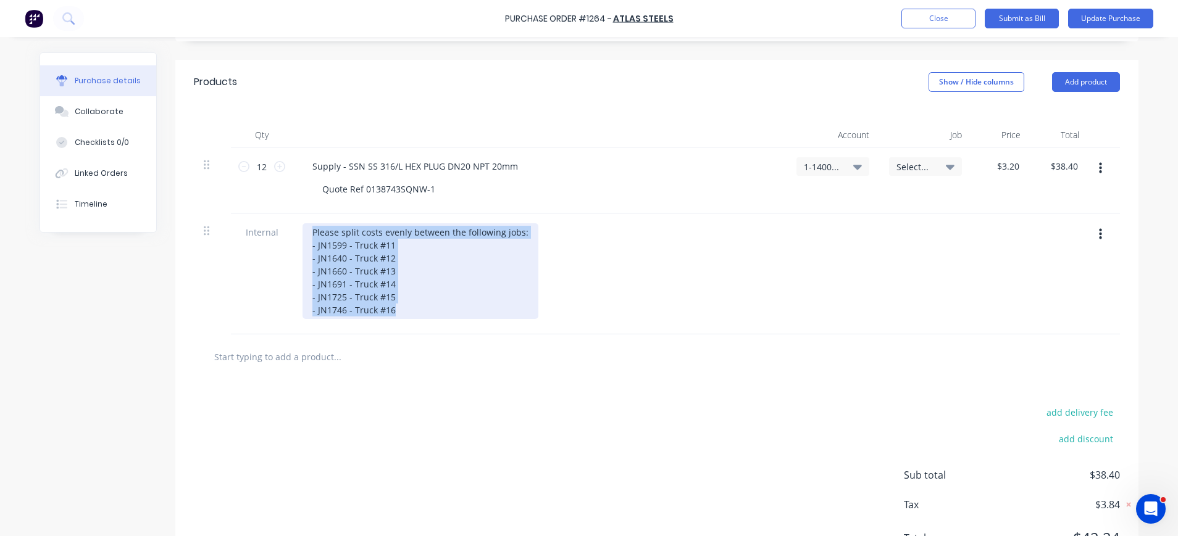
drag, startPoint x: 406, startPoint y: 309, endPoint x: 297, endPoint y: 225, distance: 137.8
click at [302, 225] on div "Please split costs evenly between the following jobs: - JN1599 - Truck #11 - JN…" at bounding box center [420, 271] width 236 height 96
copy div "Please split costs evenly between the following jobs: - JN1599 - Truck #11 - JN…"
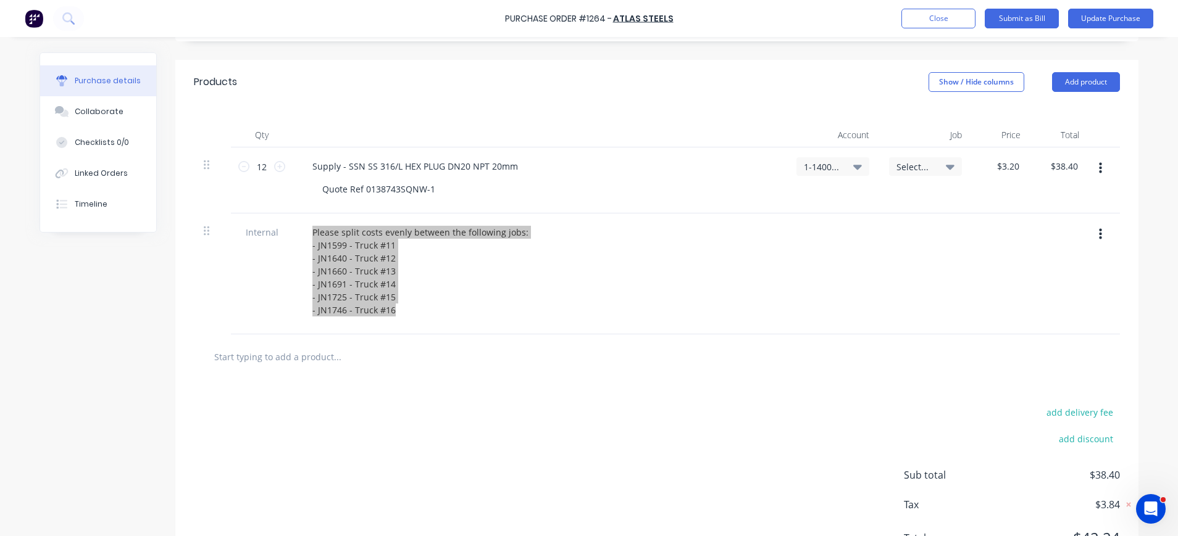
type textarea "x"
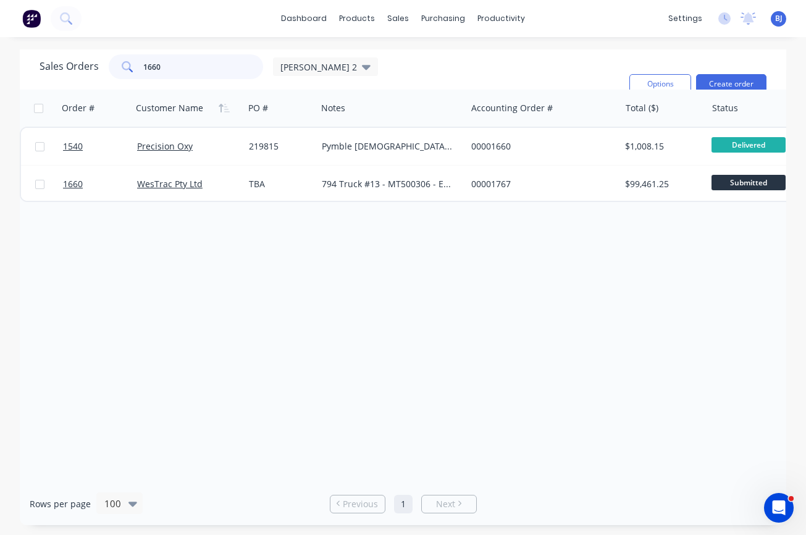
drag, startPoint x: 194, startPoint y: 70, endPoint x: 130, endPoint y: 69, distance: 63.6
click at [130, 69] on div "1660" at bounding box center [186, 66] width 154 height 25
drag, startPoint x: 169, startPoint y: 68, endPoint x: 125, endPoint y: 67, distance: 43.8
click at [125, 67] on div "1601" at bounding box center [186, 66] width 154 height 25
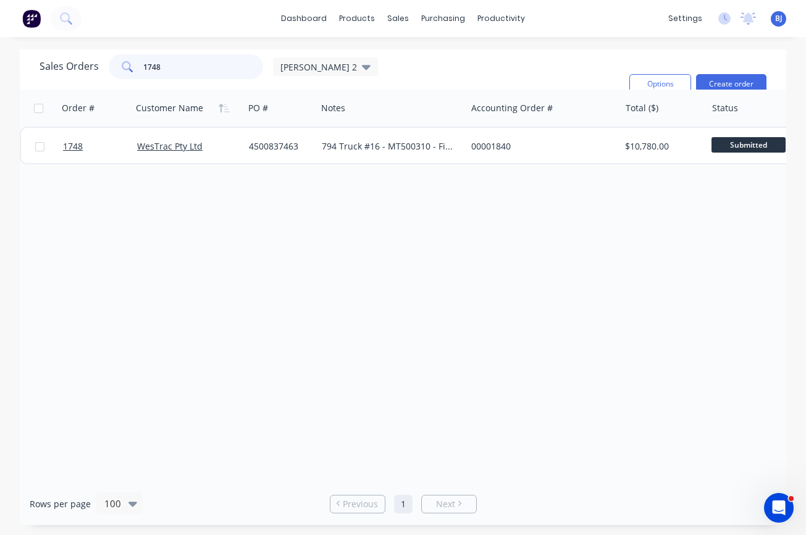
click at [192, 70] on input "1748" at bounding box center [203, 66] width 120 height 25
type input "1"
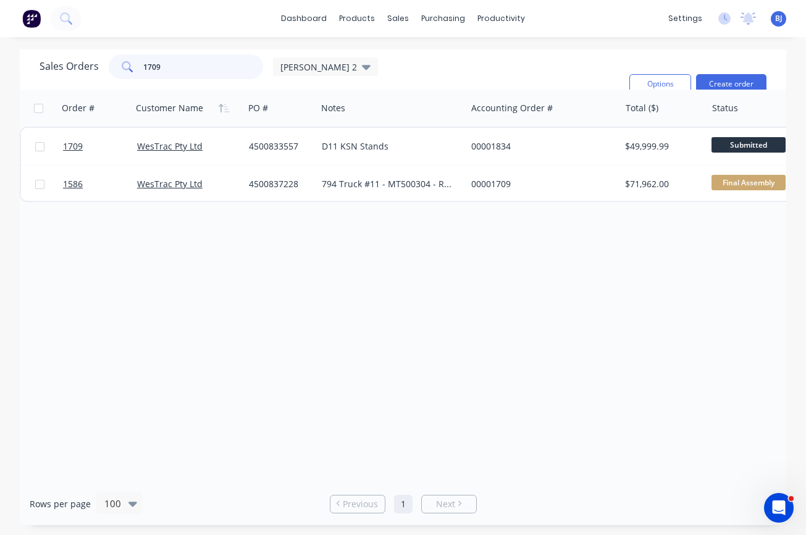
drag, startPoint x: 168, startPoint y: 69, endPoint x: 125, endPoint y: 69, distance: 43.2
click at [125, 69] on div "1709" at bounding box center [186, 66] width 154 height 25
click at [186, 62] on input "1586" at bounding box center [203, 66] width 120 height 25
drag, startPoint x: 181, startPoint y: 69, endPoint x: 117, endPoint y: 66, distance: 63.6
click at [117, 66] on div "1586" at bounding box center [186, 66] width 154 height 25
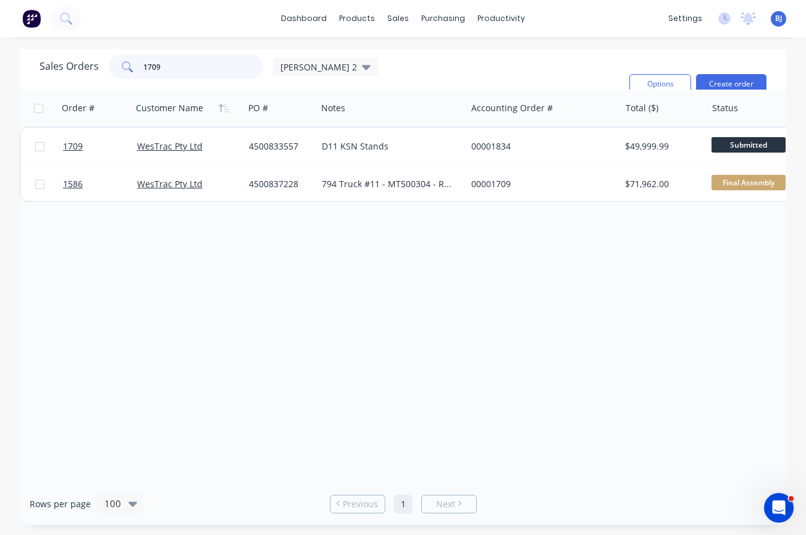
drag, startPoint x: 205, startPoint y: 72, endPoint x: 109, endPoint y: 62, distance: 96.2
click at [109, 62] on div "1709" at bounding box center [186, 66] width 154 height 25
type input "1450"
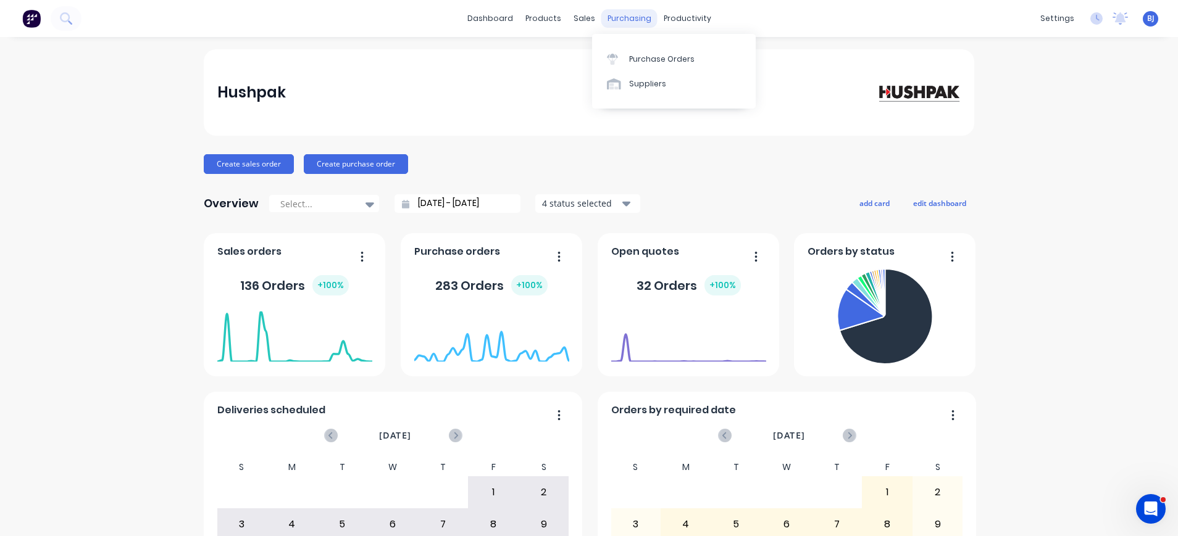
click at [632, 11] on div "purchasing" at bounding box center [629, 18] width 56 height 19
click at [657, 58] on div "Purchase Orders" at bounding box center [661, 59] width 65 height 11
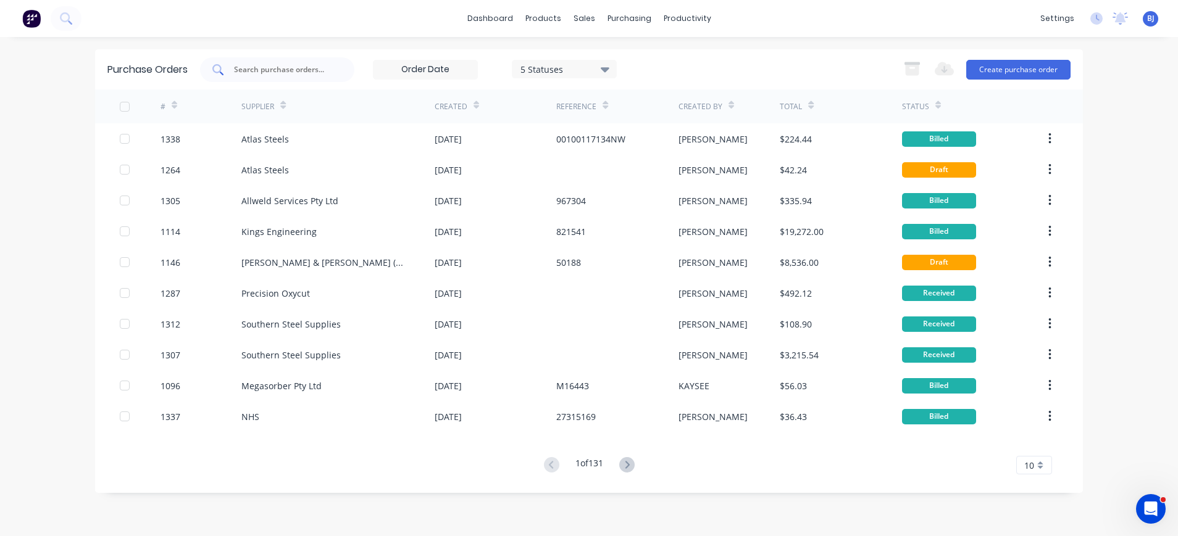
click at [306, 67] on input "text" at bounding box center [284, 70] width 102 height 12
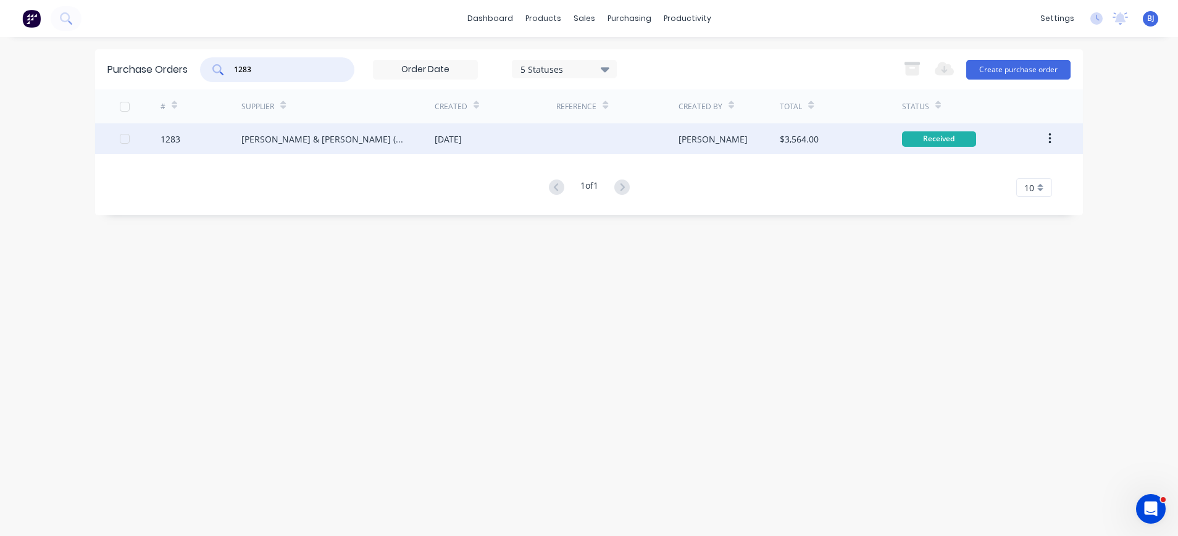
type input "1283"
click at [329, 139] on div "[PERSON_NAME] & [PERSON_NAME] (N’CLE) Pty Ltd" at bounding box center [325, 139] width 169 height 13
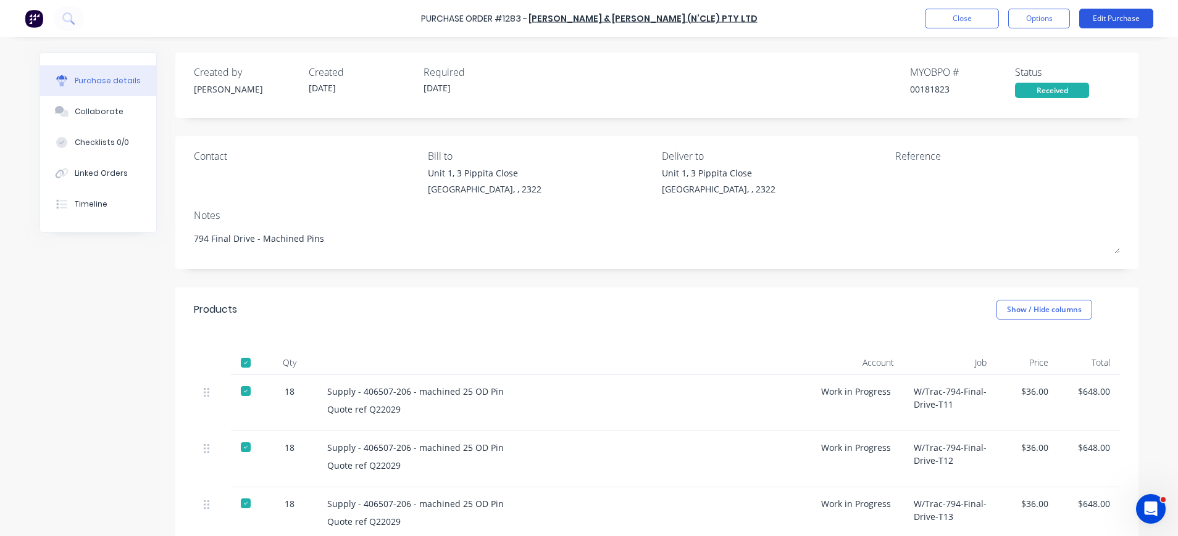
click at [1130, 17] on button "Edit Purchase" at bounding box center [1116, 19] width 74 height 20
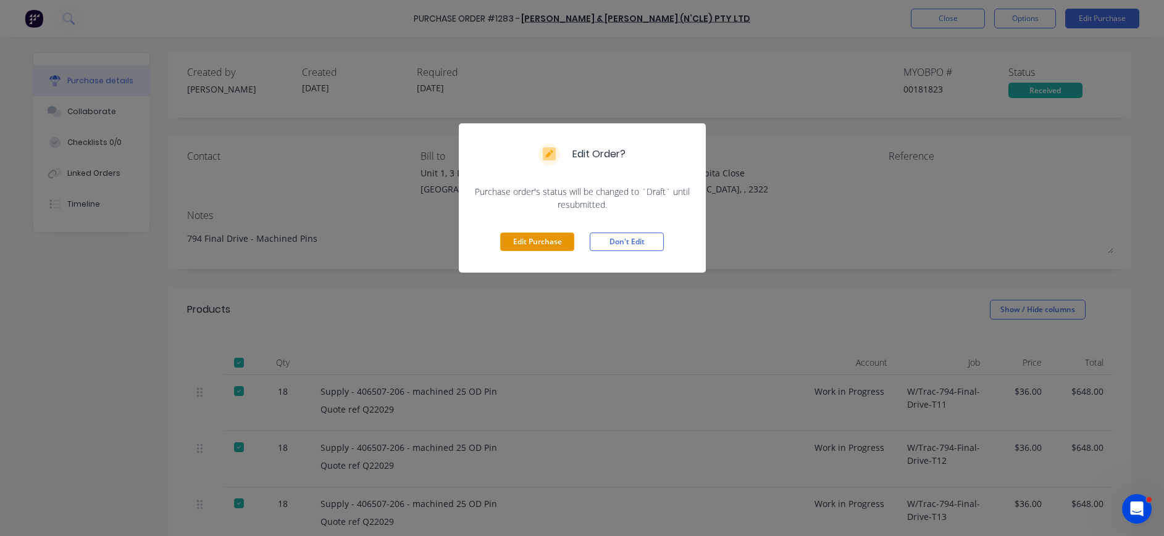
click at [573, 236] on button "Edit Purchase" at bounding box center [537, 242] width 74 height 19
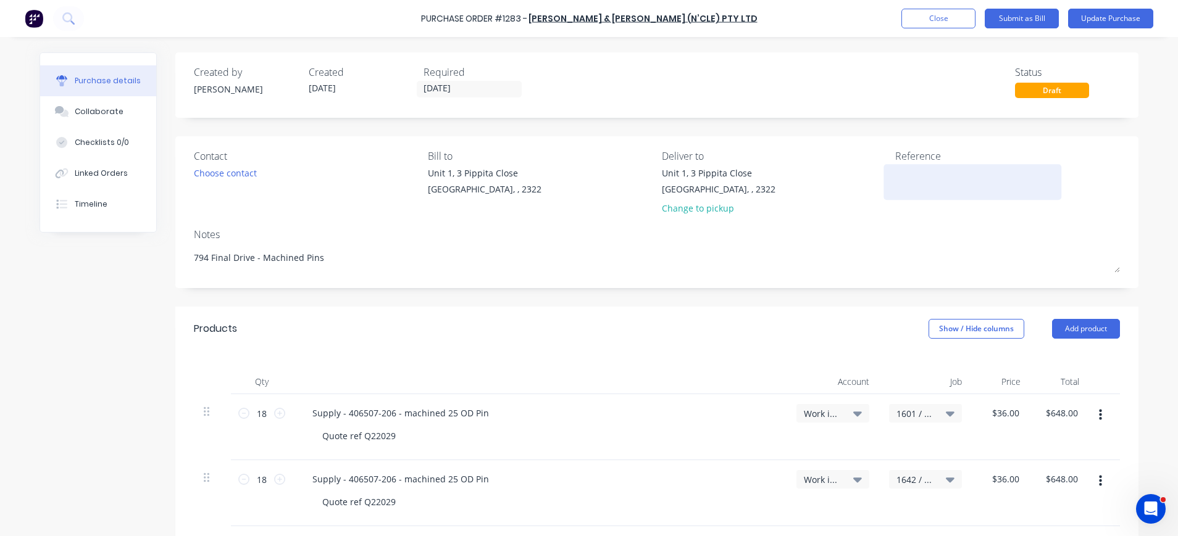
type textarea "x"
click at [895, 192] on div at bounding box center [972, 182] width 154 height 31
click at [903, 181] on textarea at bounding box center [972, 181] width 154 height 28
type textarea "1"
type textarea "50217"
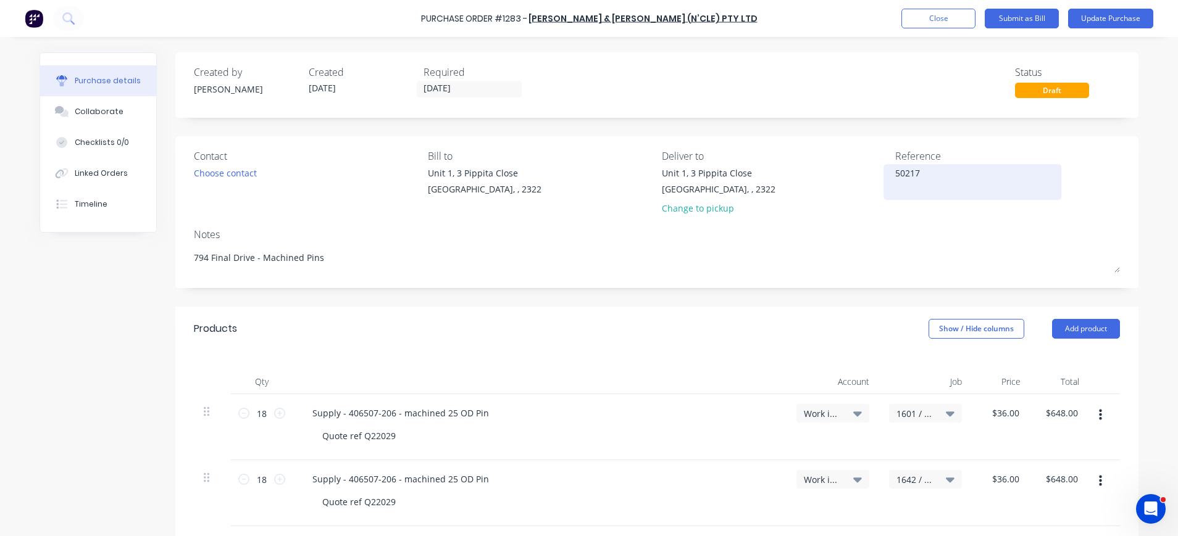
type textarea "x"
click at [966, 190] on textarea "50217" at bounding box center [972, 181] width 154 height 28
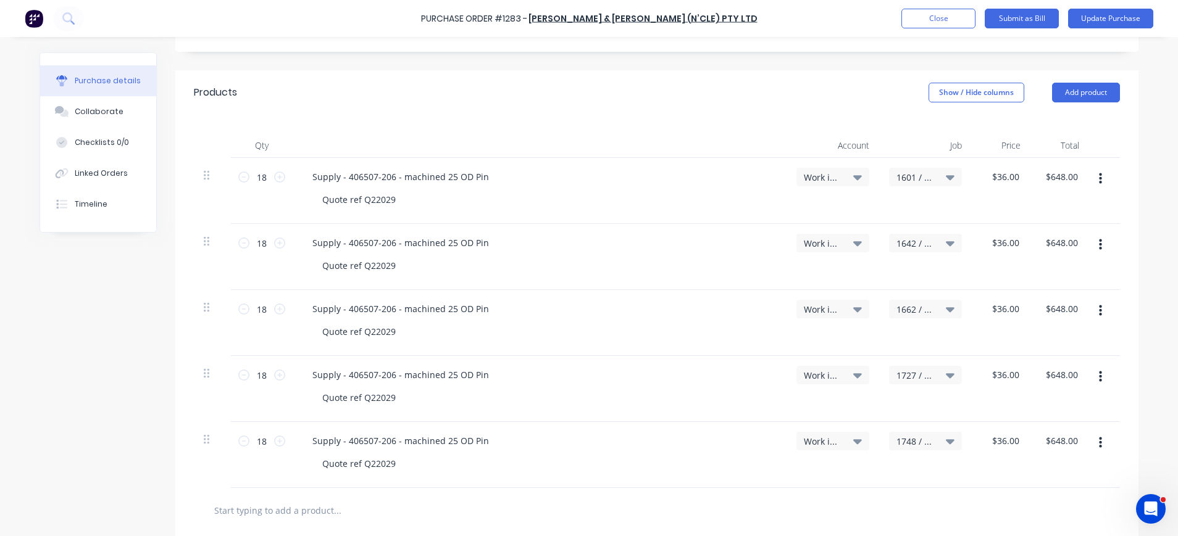
scroll to position [247, 0]
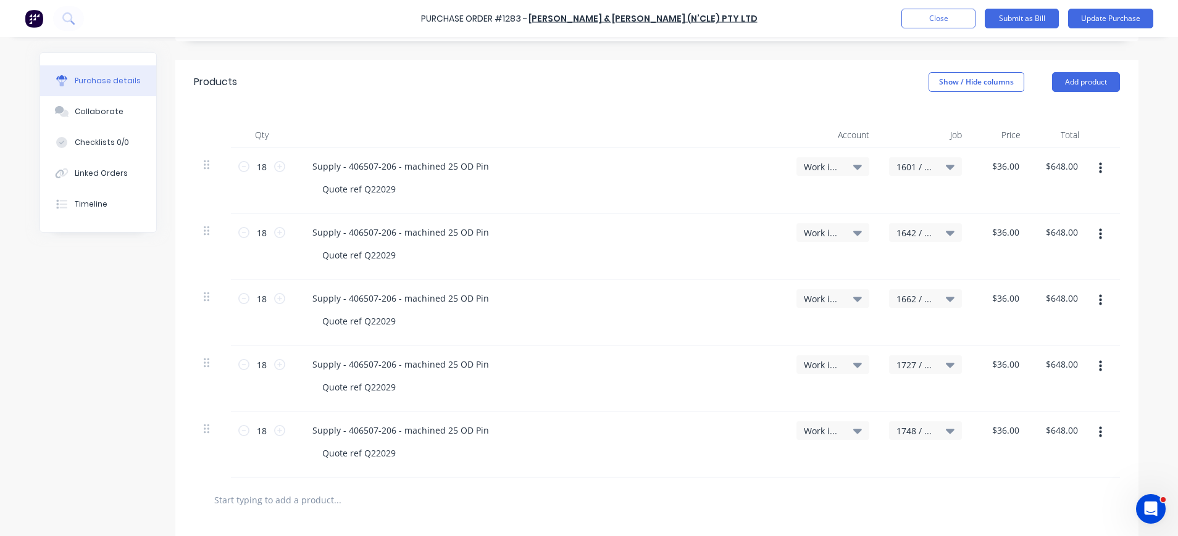
type textarea "50217"
type textarea "x"
type textarea "50217"
click at [77, 100] on button "Collaborate" at bounding box center [98, 111] width 116 height 31
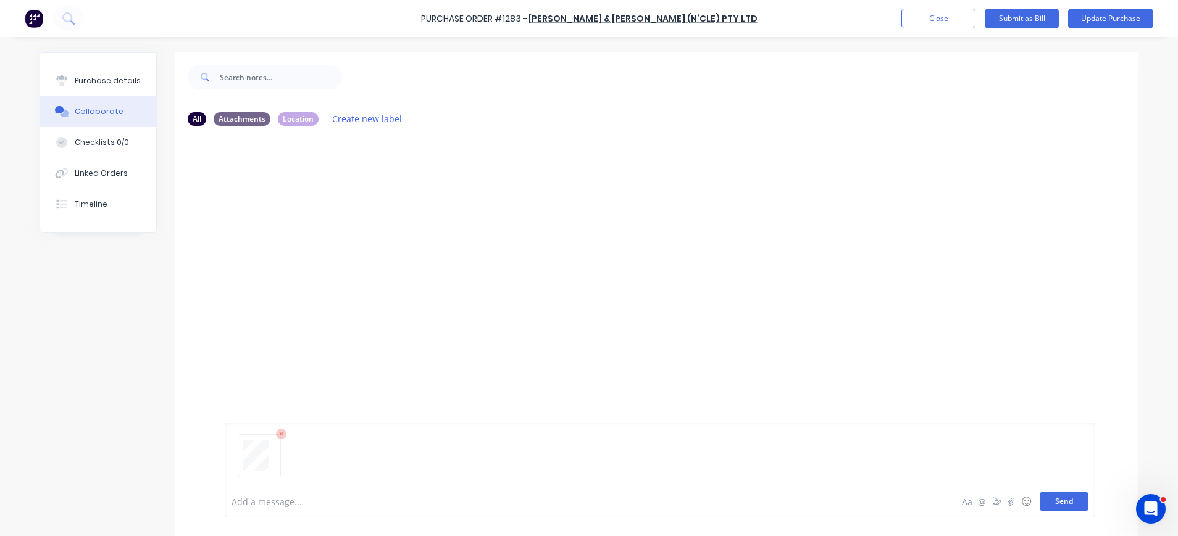
click at [1040, 501] on button "Send" at bounding box center [1064, 502] width 49 height 19
click at [88, 77] on div "Purchase details" at bounding box center [108, 80] width 66 height 11
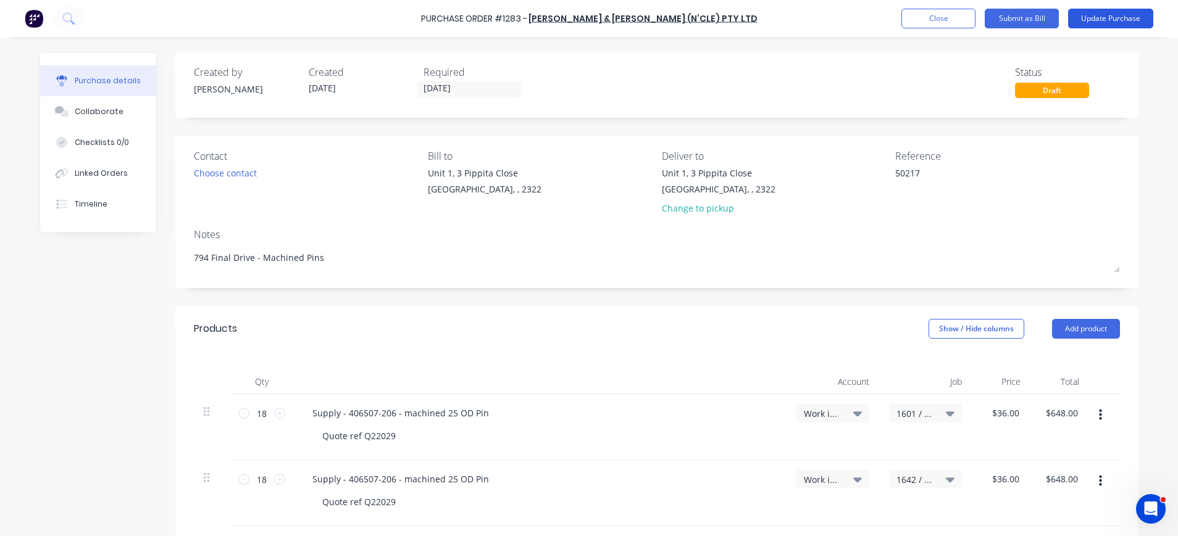
click at [1088, 17] on button "Update Purchase" at bounding box center [1110, 19] width 85 height 20
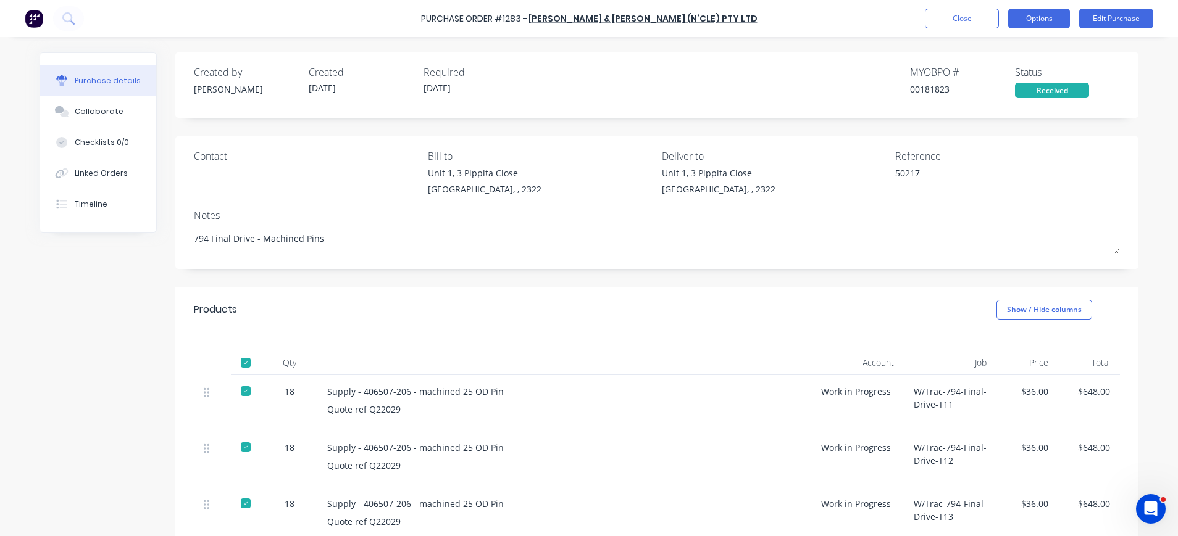
click at [1029, 19] on button "Options" at bounding box center [1039, 19] width 62 height 20
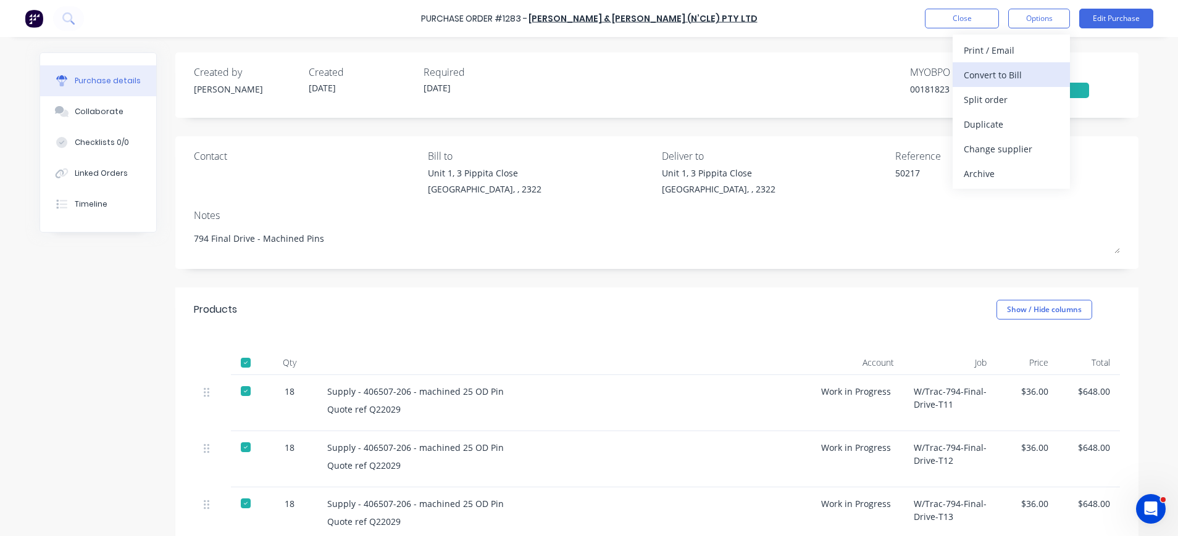
click at [1015, 76] on div "Convert to Bill" at bounding box center [1011, 75] width 95 height 18
type textarea "x"
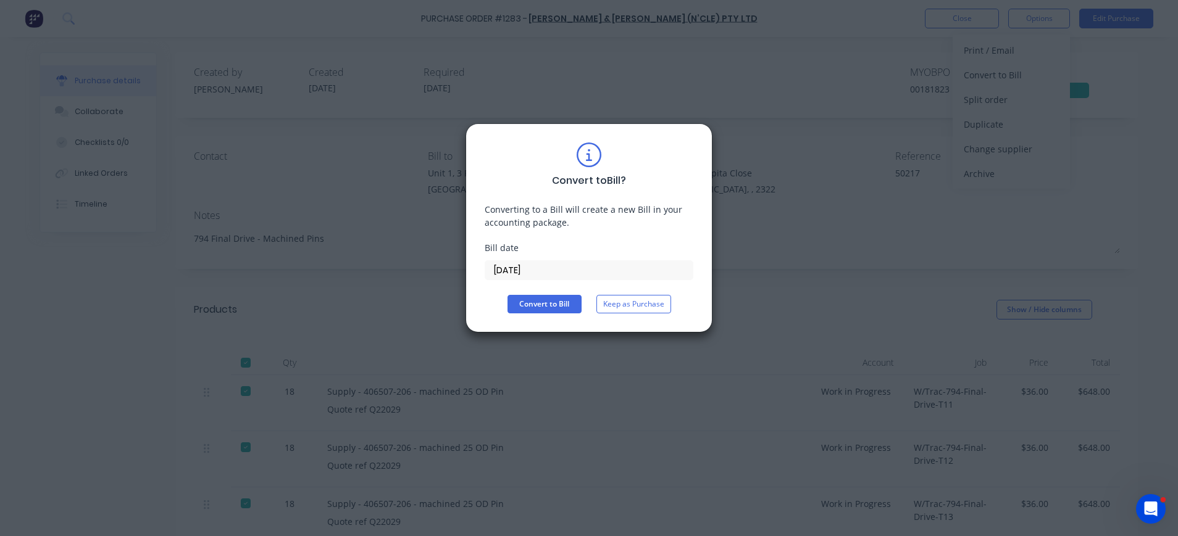
click at [538, 268] on input "[DATE]" at bounding box center [588, 270] width 207 height 19
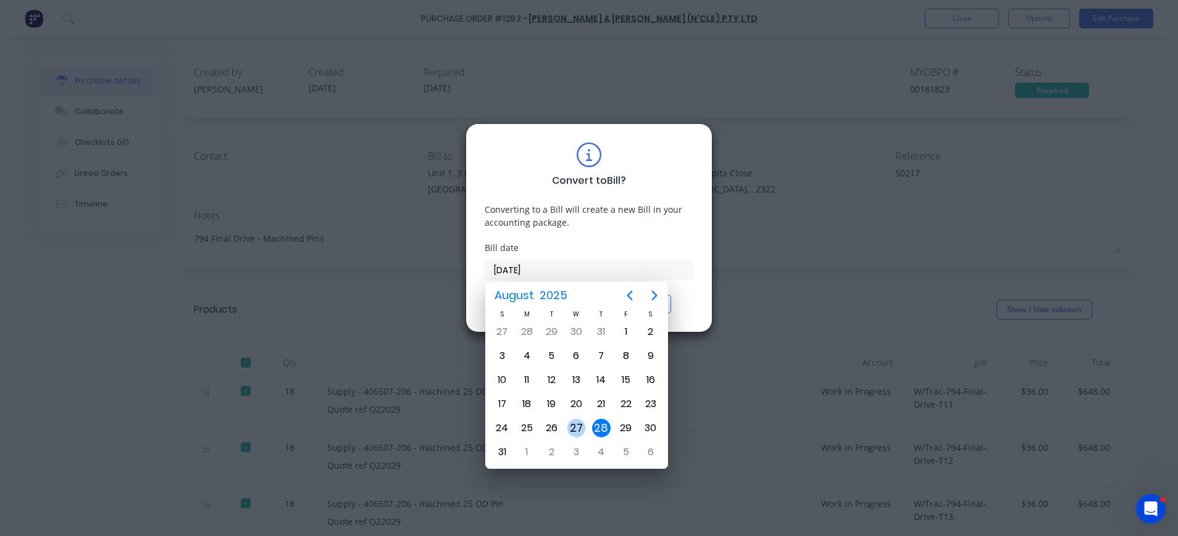
click at [574, 427] on div "27" at bounding box center [576, 428] width 19 height 19
type input "[DATE]"
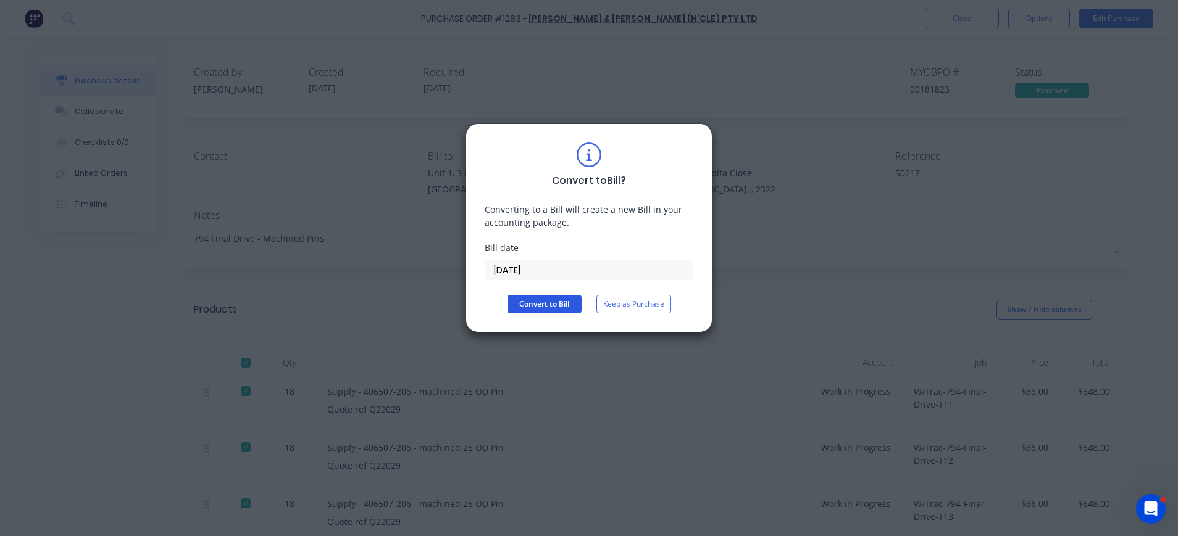
click at [524, 309] on button "Convert to Bill" at bounding box center [544, 304] width 74 height 19
type textarea "x"
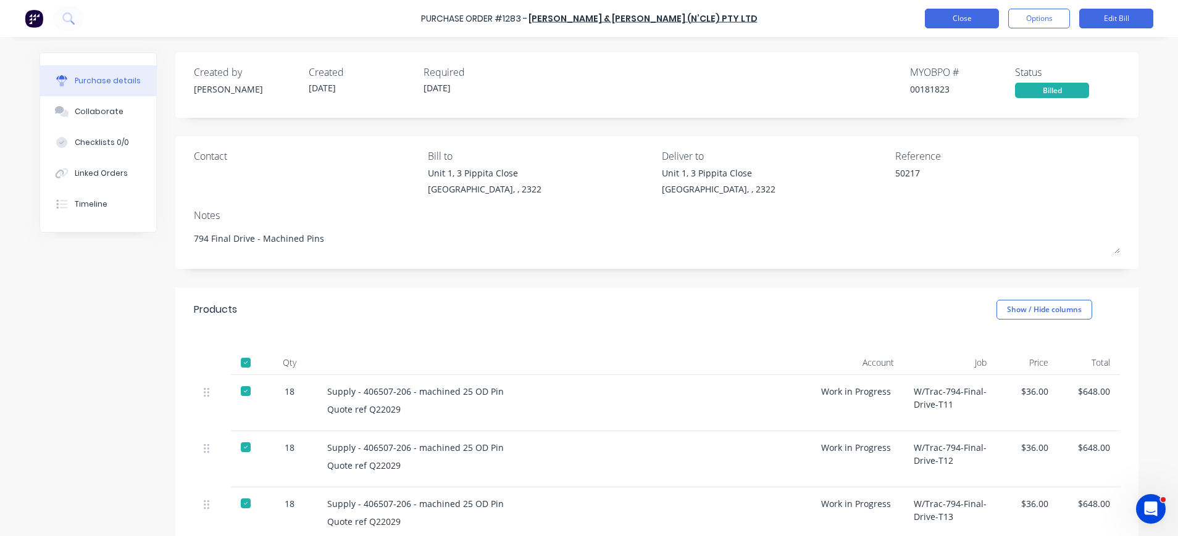
click at [956, 25] on button "Close" at bounding box center [962, 19] width 74 height 20
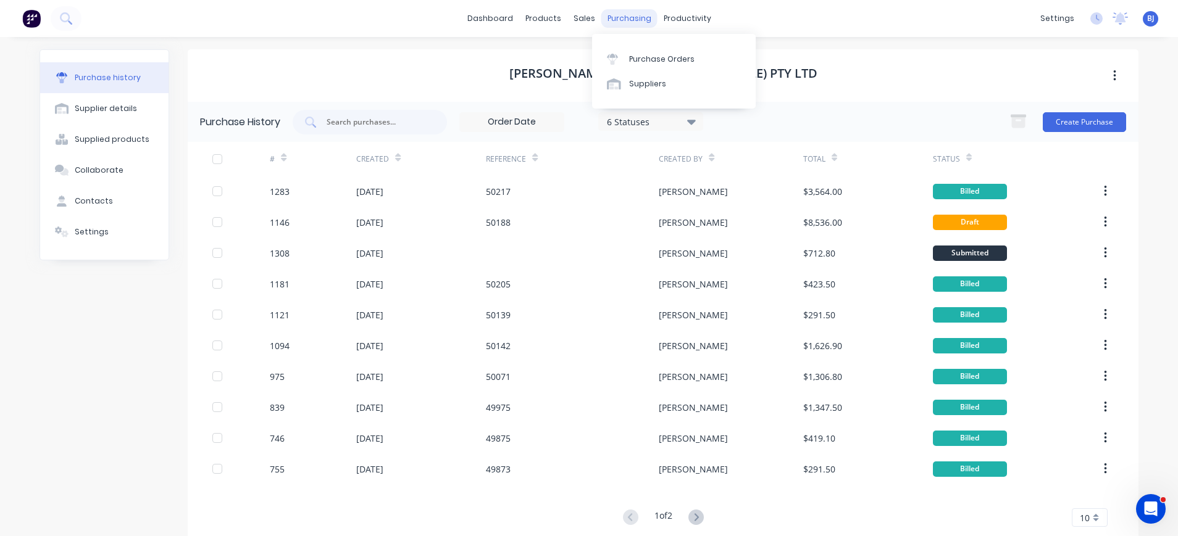
drag, startPoint x: 622, startPoint y: 17, endPoint x: 629, endPoint y: 23, distance: 9.6
click at [622, 17] on div "purchasing" at bounding box center [629, 18] width 56 height 19
drag, startPoint x: 629, startPoint y: 23, endPoint x: 612, endPoint y: 15, distance: 18.8
click at [612, 15] on div "purchasing" at bounding box center [629, 18] width 56 height 19
click at [621, 57] on div at bounding box center [616, 59] width 19 height 11
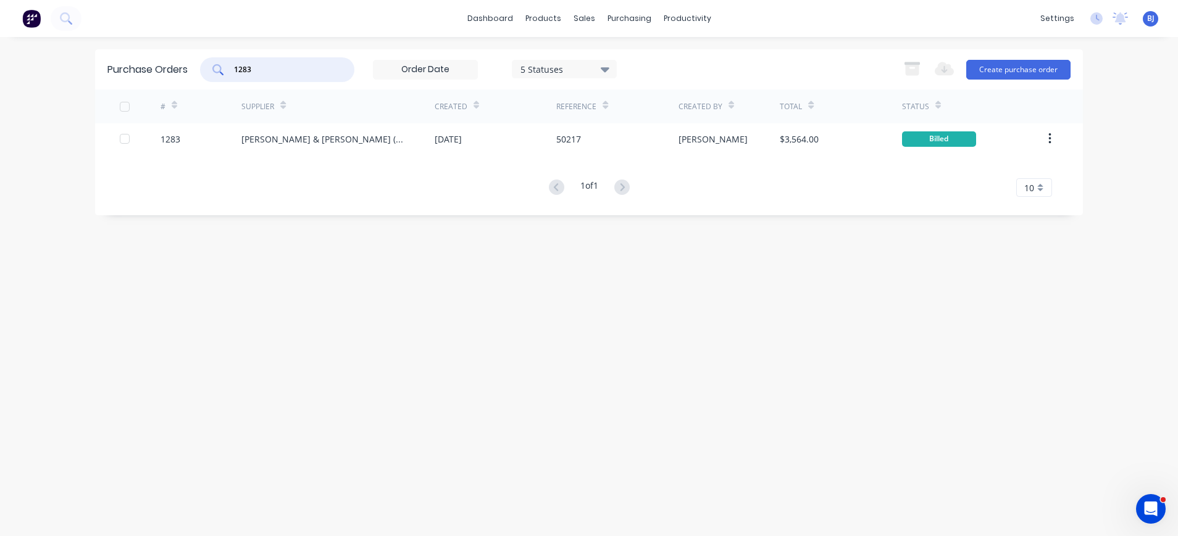
click at [302, 75] on input "1283" at bounding box center [284, 70] width 102 height 12
drag, startPoint x: 302, startPoint y: 75, endPoint x: 193, endPoint y: 66, distance: 109.7
click at [193, 66] on div "Purchase Orders 1283 5 Statuses 5 Statuses Export to Excel (XLSX) Create purcha…" at bounding box center [589, 69] width 988 height 40
type input "1257"
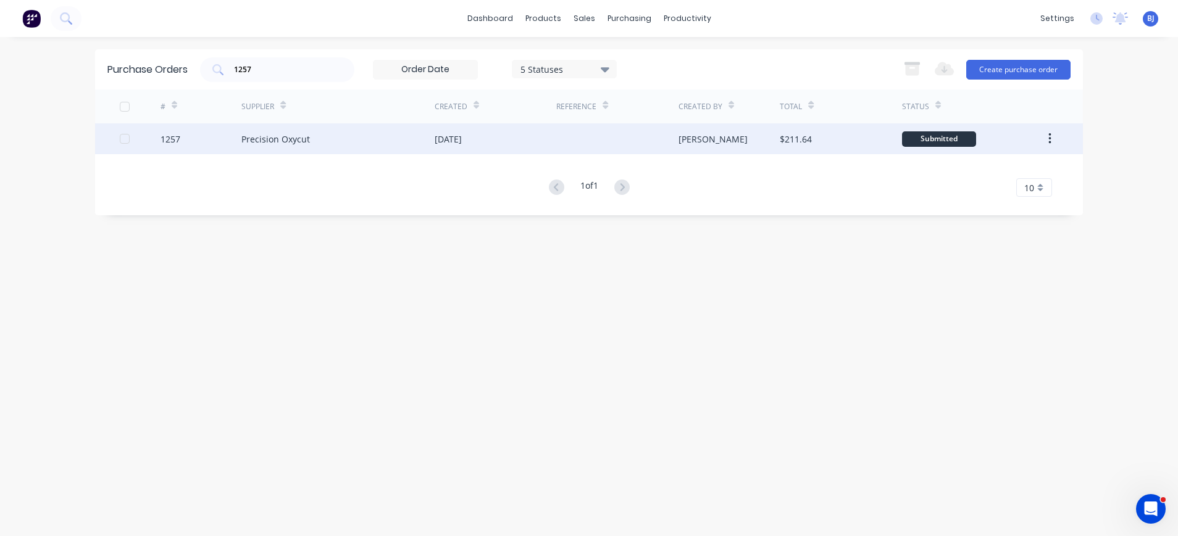
click at [273, 140] on div "Precision Oxycut" at bounding box center [275, 139] width 69 height 13
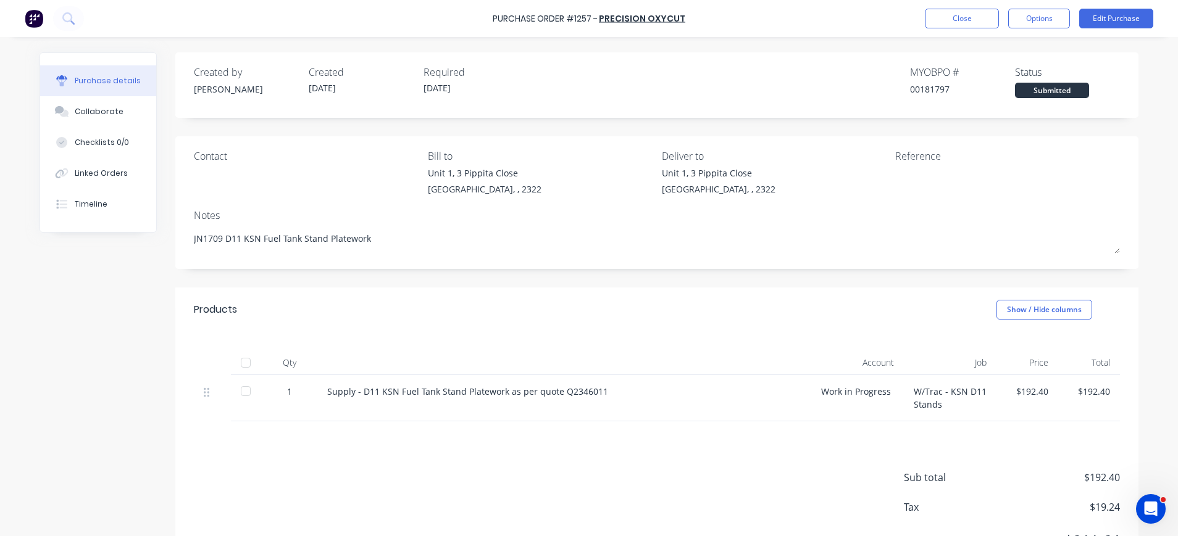
scroll to position [61, 0]
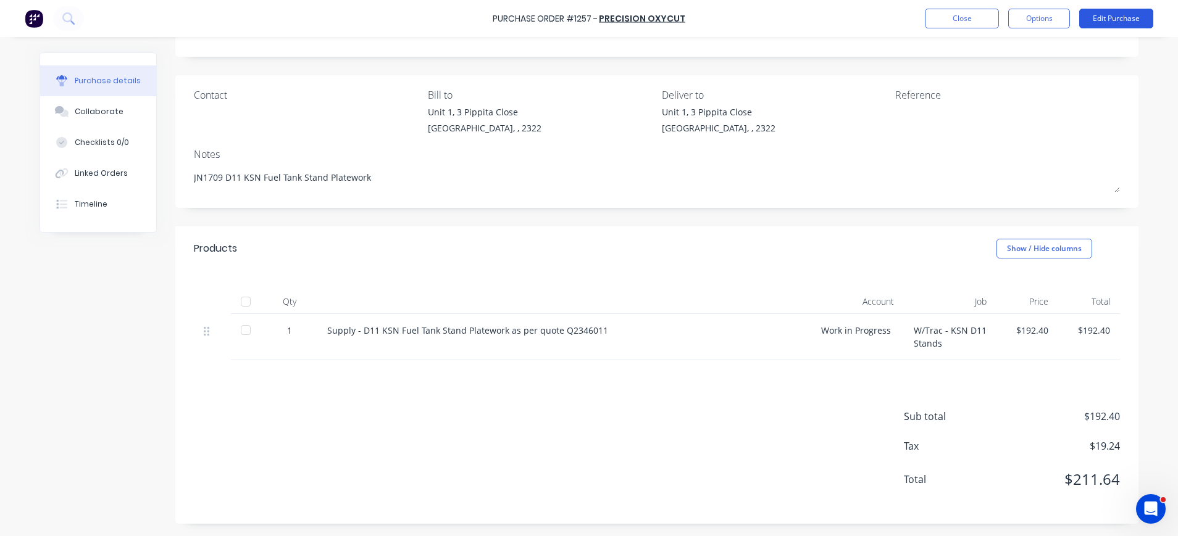
click at [1132, 22] on button "Edit Purchase" at bounding box center [1116, 19] width 74 height 20
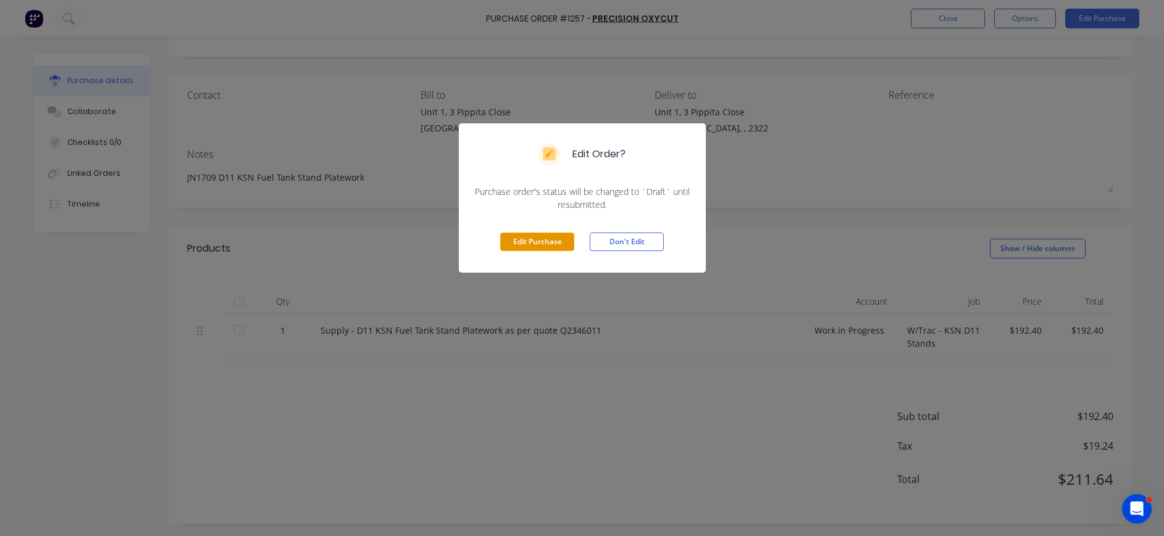
drag, startPoint x: 540, startPoint y: 236, endPoint x: 557, endPoint y: 239, distance: 17.5
click at [544, 237] on button "Edit Purchase" at bounding box center [537, 242] width 74 height 19
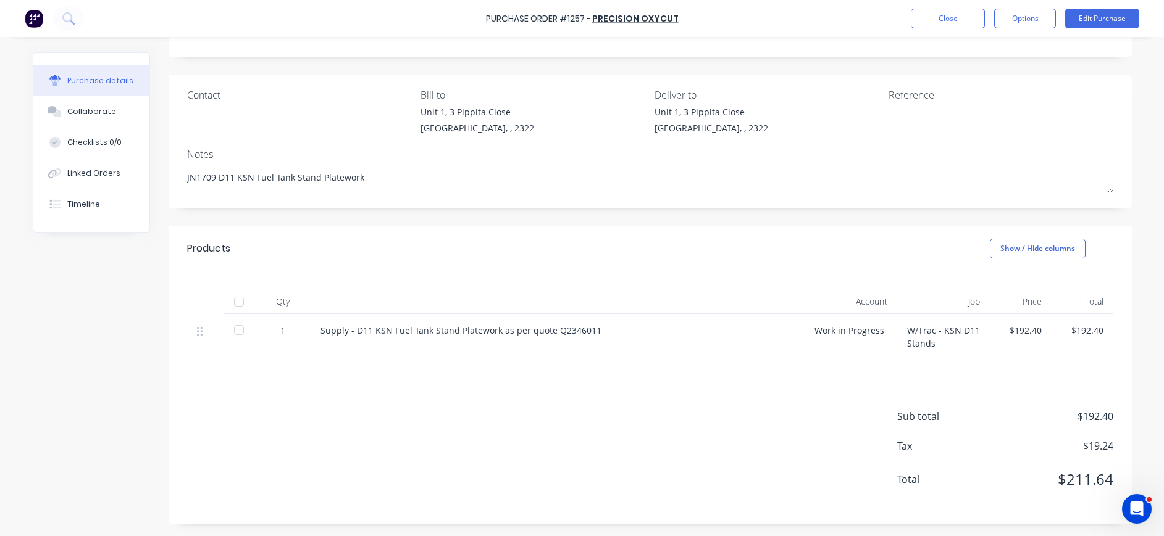
type textarea "x"
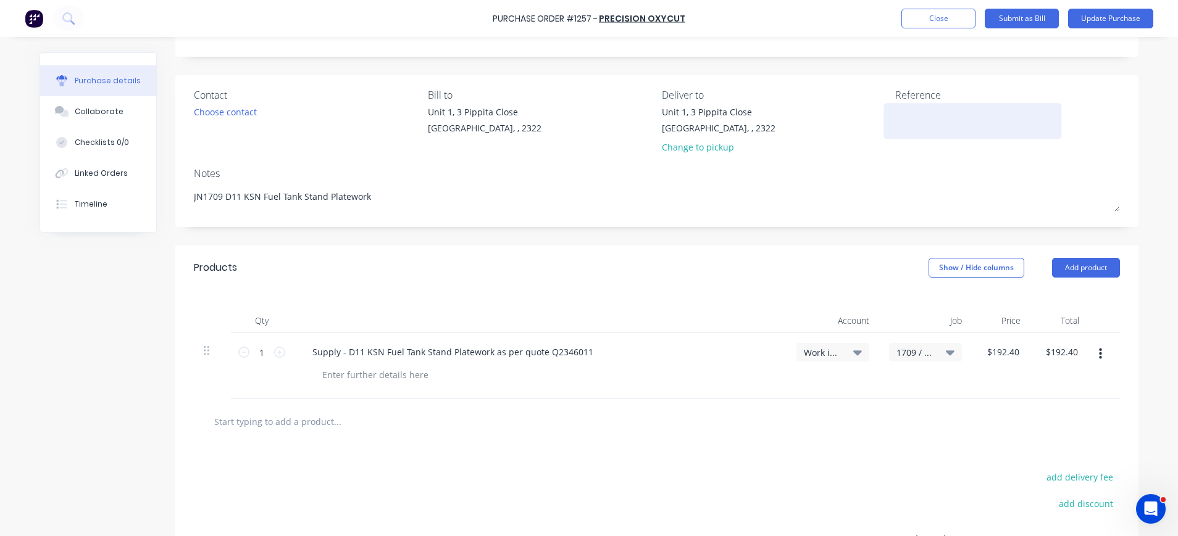
click at [895, 119] on textarea at bounding box center [972, 120] width 154 height 28
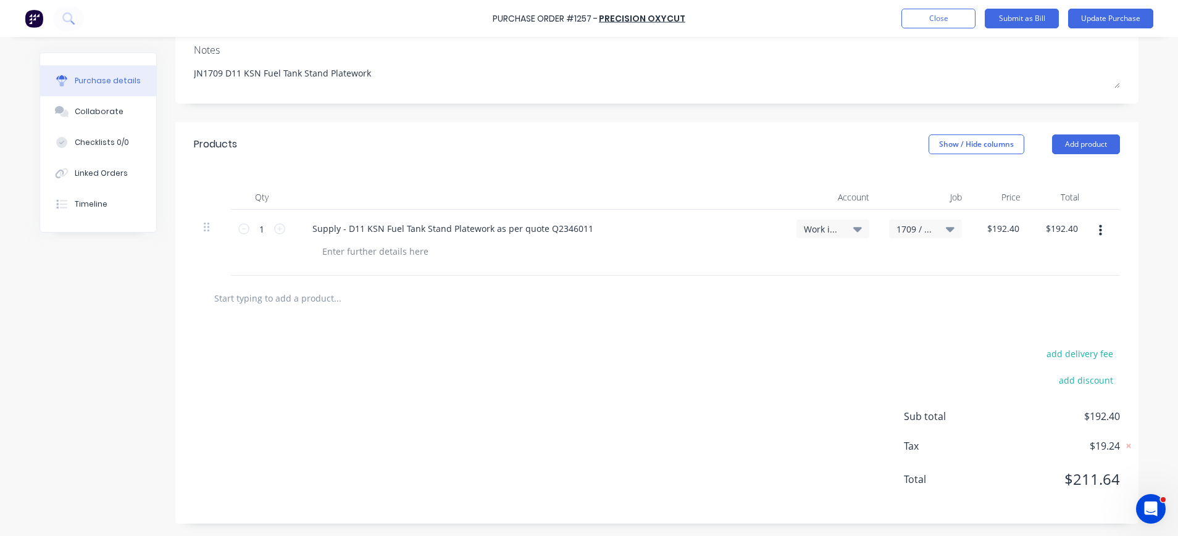
scroll to position [0, 0]
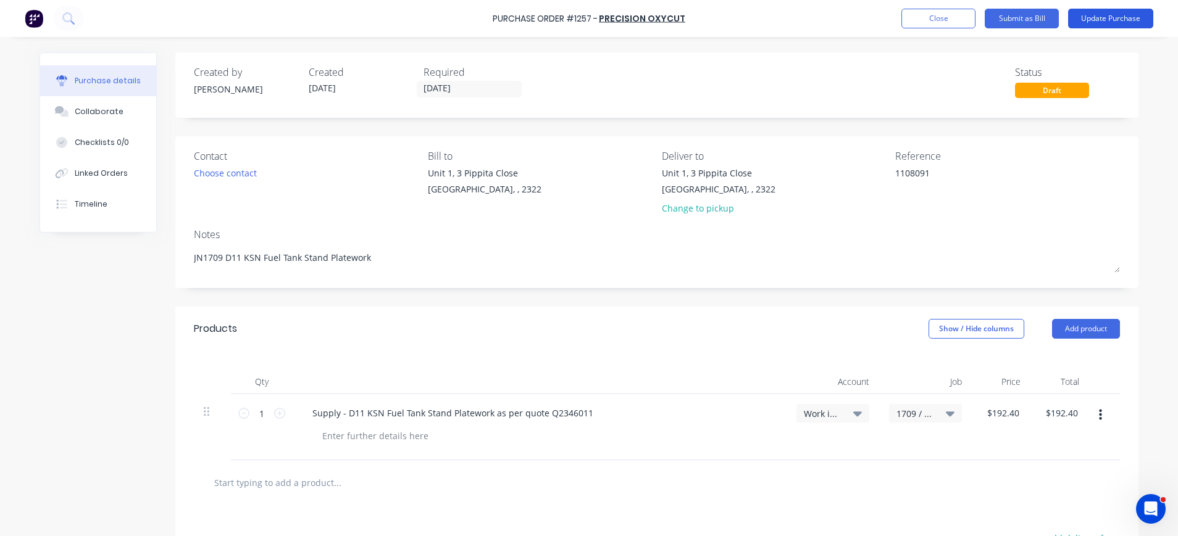
type textarea "1108091"
type textarea "x"
type textarea "1108091"
click at [1103, 13] on button "Update Purchase" at bounding box center [1110, 19] width 85 height 20
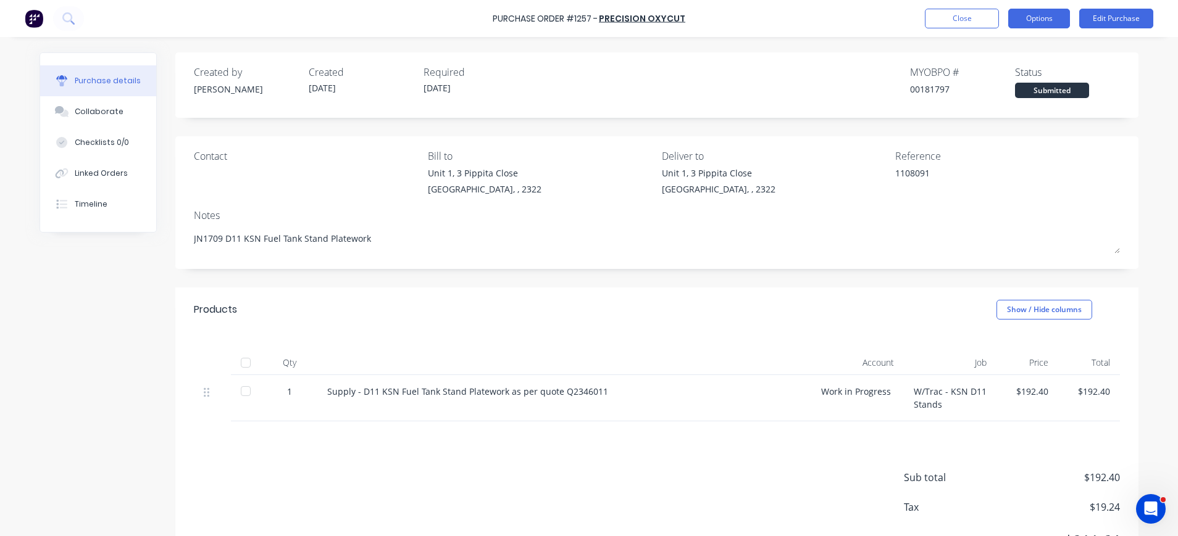
click at [1030, 16] on button "Options" at bounding box center [1039, 19] width 62 height 20
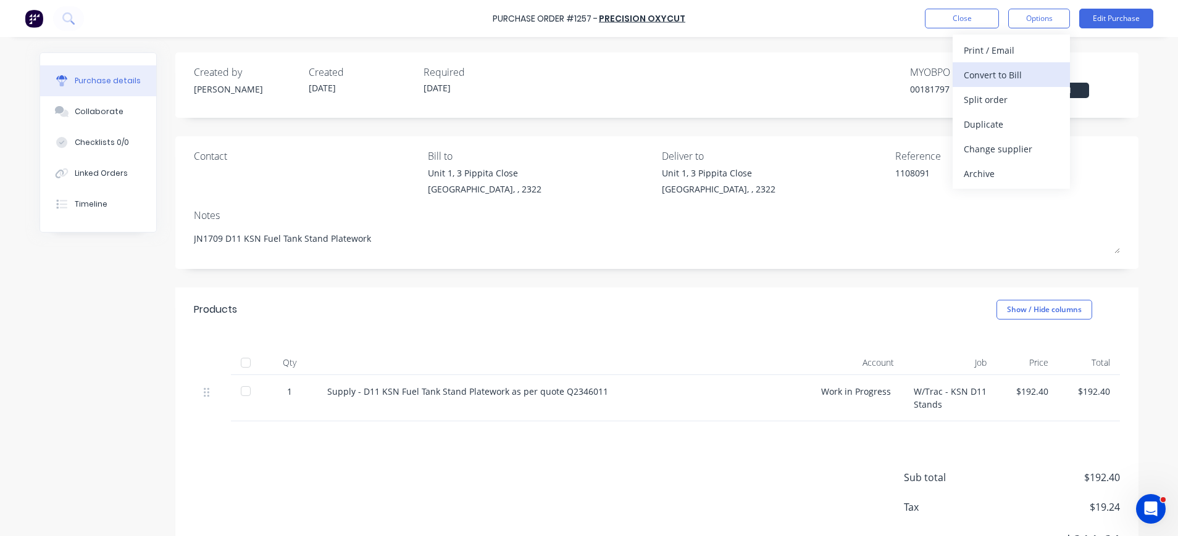
click at [985, 75] on div "Convert to Bill" at bounding box center [1011, 75] width 95 height 18
type textarea "x"
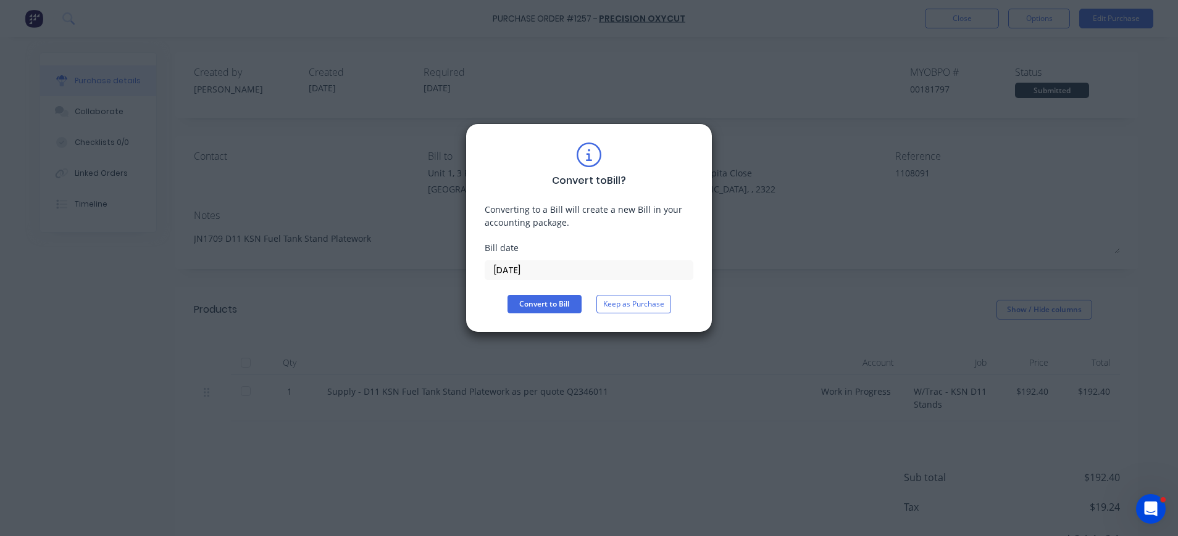
click at [526, 265] on input "[DATE]" at bounding box center [588, 270] width 207 height 19
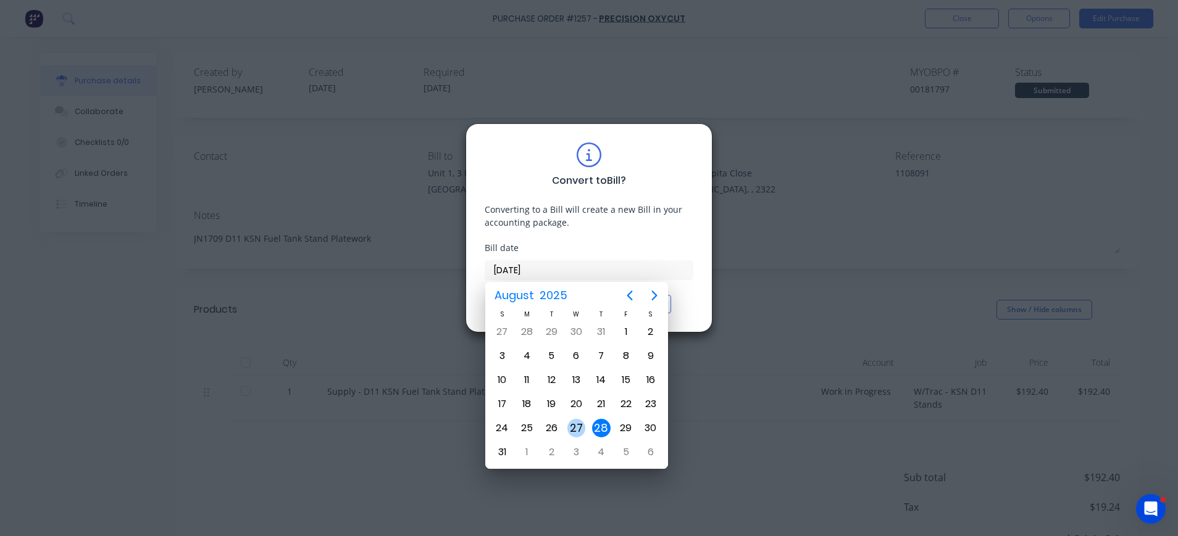
click at [579, 423] on div "27" at bounding box center [576, 428] width 19 height 19
type input "[DATE]"
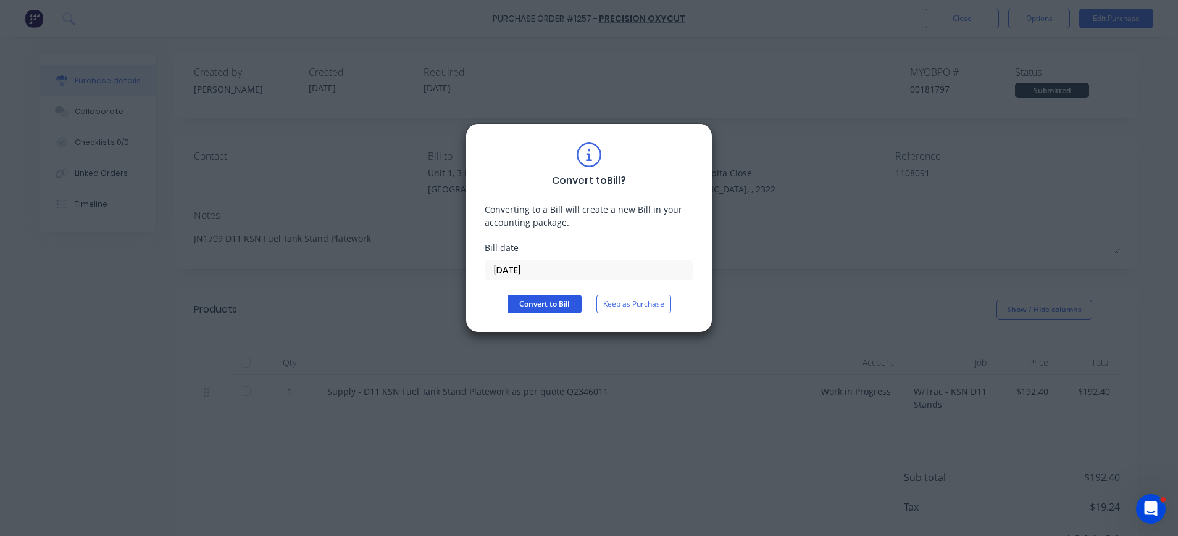
click at [558, 308] on button "Convert to Bill" at bounding box center [544, 304] width 74 height 19
type textarea "x"
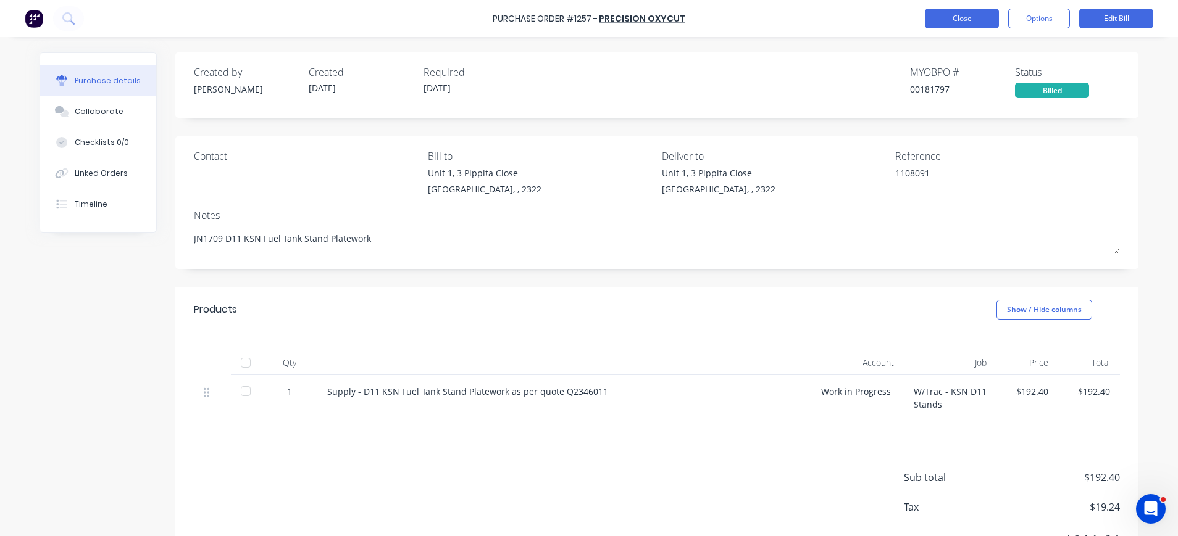
click at [969, 20] on button "Close" at bounding box center [962, 19] width 74 height 20
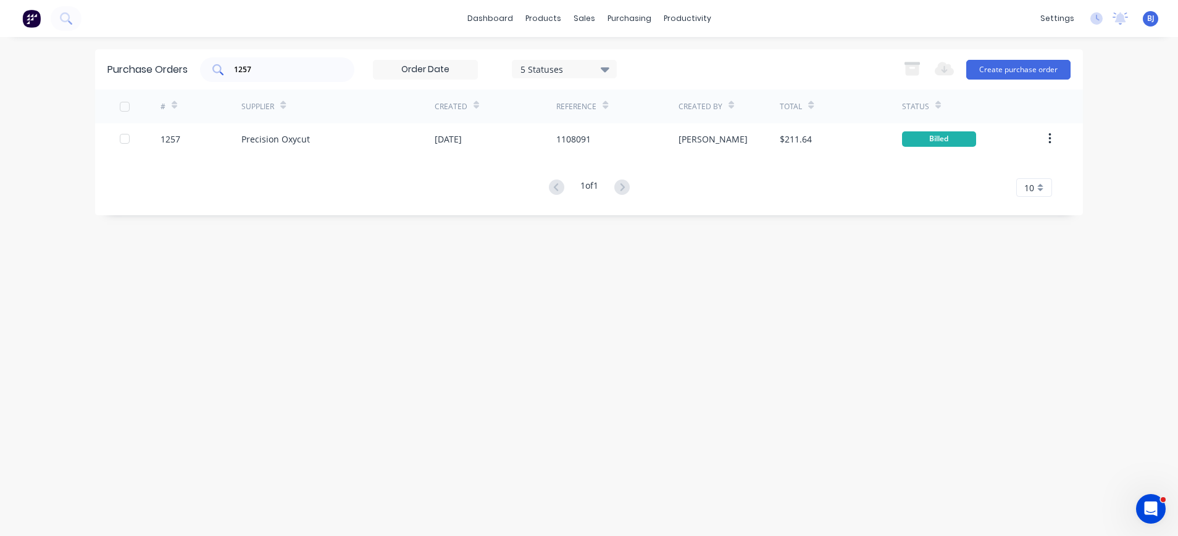
click at [272, 68] on input "1257" at bounding box center [284, 70] width 102 height 12
drag, startPoint x: 272, startPoint y: 68, endPoint x: 166, endPoint y: 85, distance: 107.5
click at [177, 78] on div "Purchase Orders 1257 5 Statuses 5 Statuses Export to Excel (XLSX) Create purcha…" at bounding box center [589, 69] width 988 height 40
drag, startPoint x: 285, startPoint y: 72, endPoint x: 223, endPoint y: 69, distance: 61.2
click at [223, 69] on div "1305" at bounding box center [277, 69] width 154 height 25
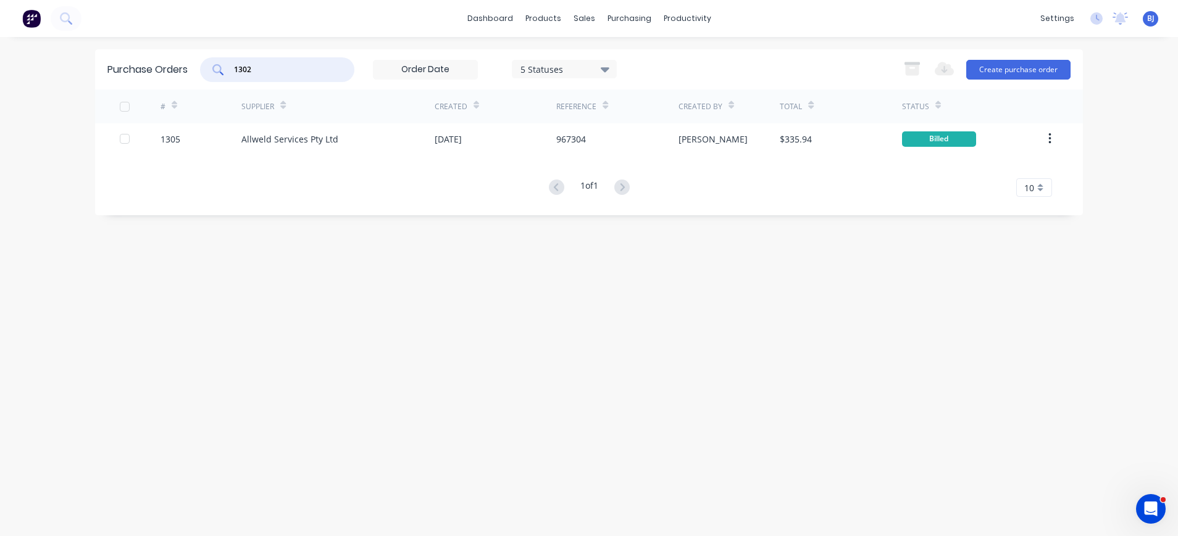
type input "1302"
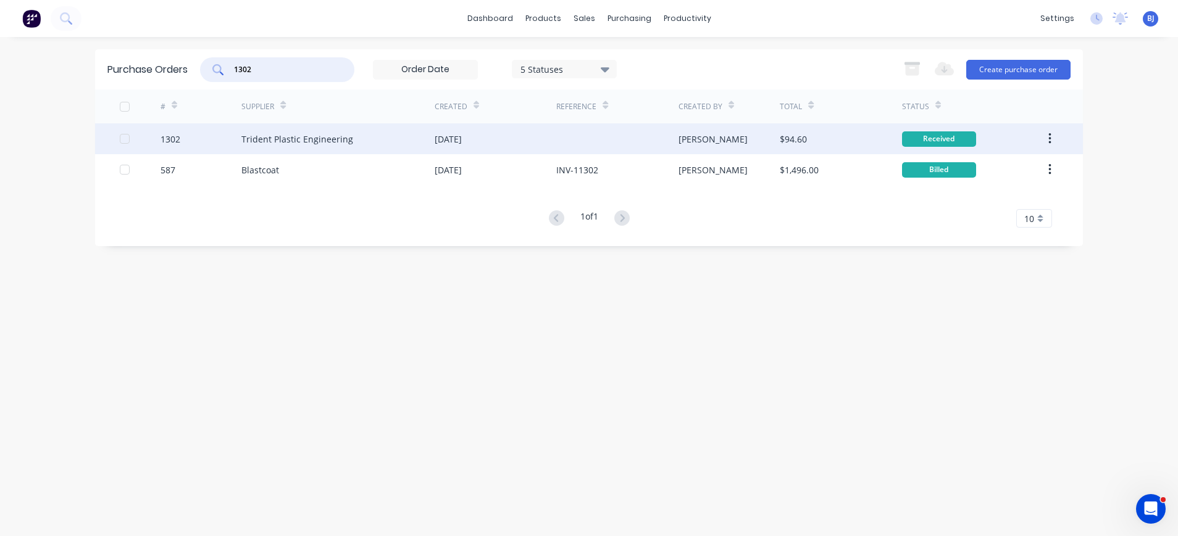
click at [282, 130] on div "Trident Plastic Engineering" at bounding box center [337, 138] width 193 height 31
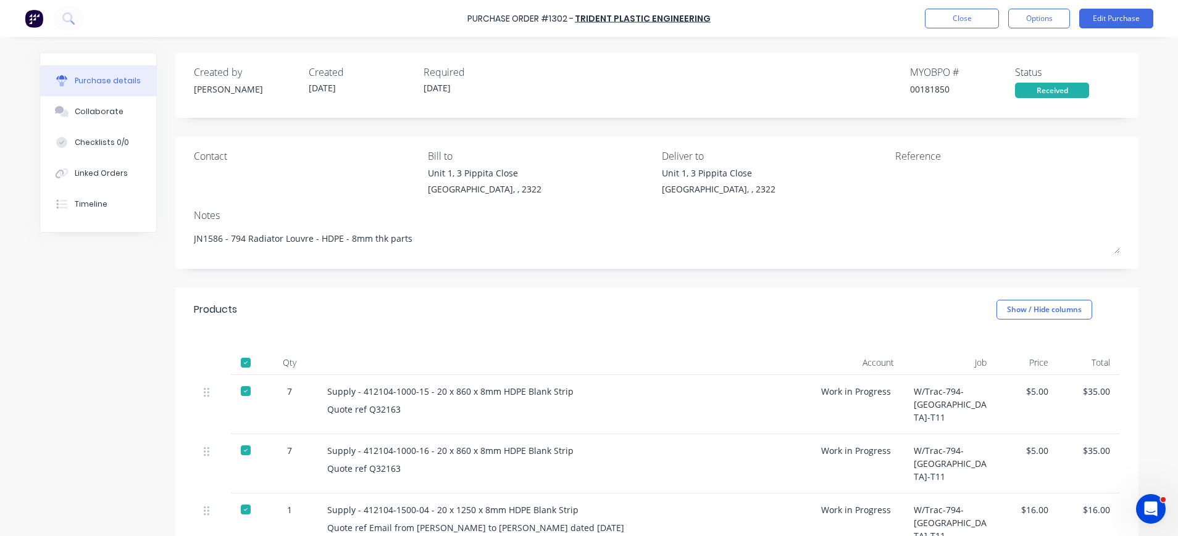
click at [895, 178] on div at bounding box center [972, 182] width 154 height 31
click at [1104, 21] on button "Edit Purchase" at bounding box center [1116, 19] width 74 height 20
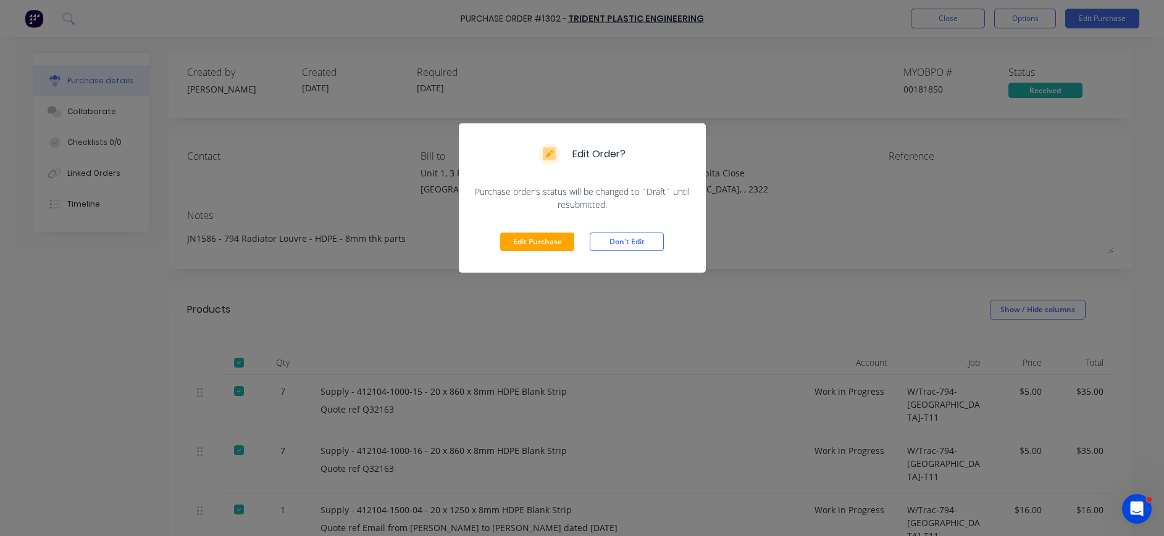
drag, startPoint x: 536, startPoint y: 237, endPoint x: 792, endPoint y: 162, distance: 267.0
click at [537, 238] on button "Edit Purchase" at bounding box center [537, 242] width 74 height 19
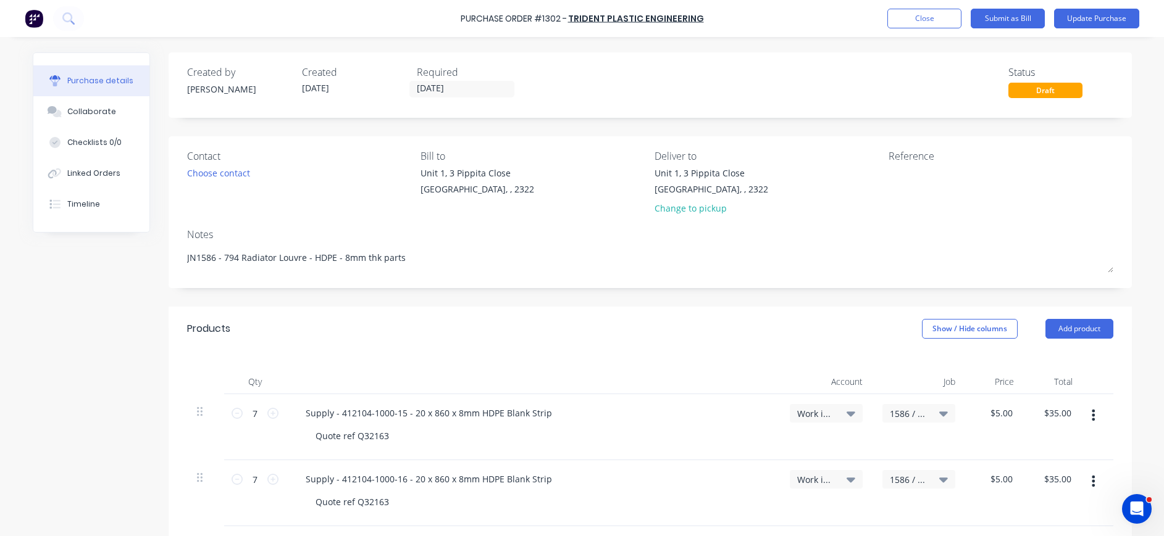
type textarea "x"
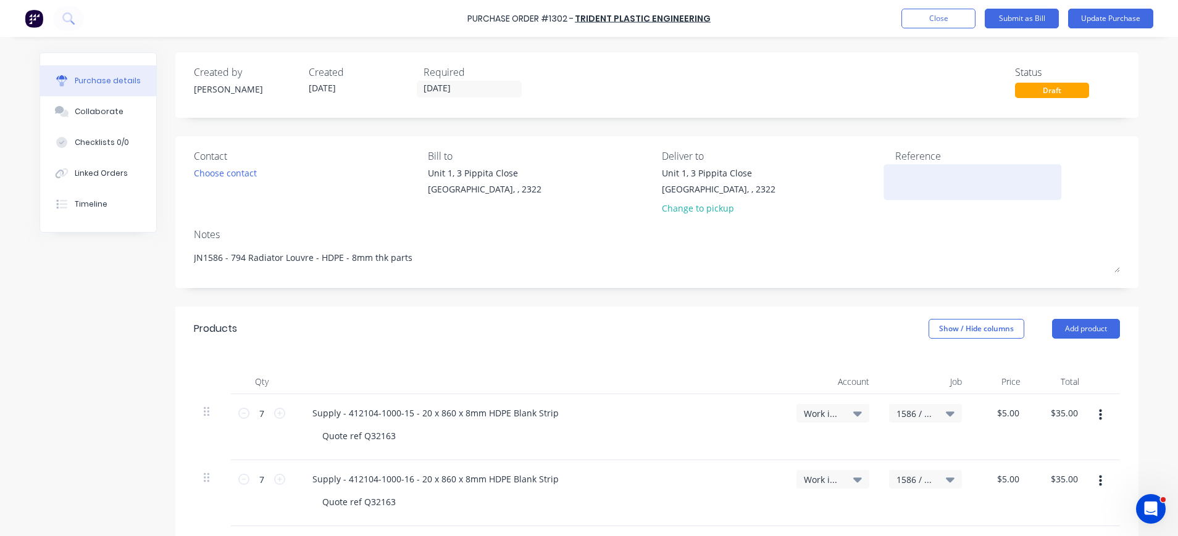
drag, startPoint x: 899, startPoint y: 180, endPoint x: 913, endPoint y: 177, distance: 14.5
click at [898, 180] on textarea at bounding box center [972, 181] width 154 height 28
type textarea "117880"
type textarea "x"
click at [1009, 170] on textarea "117880" at bounding box center [972, 181] width 154 height 28
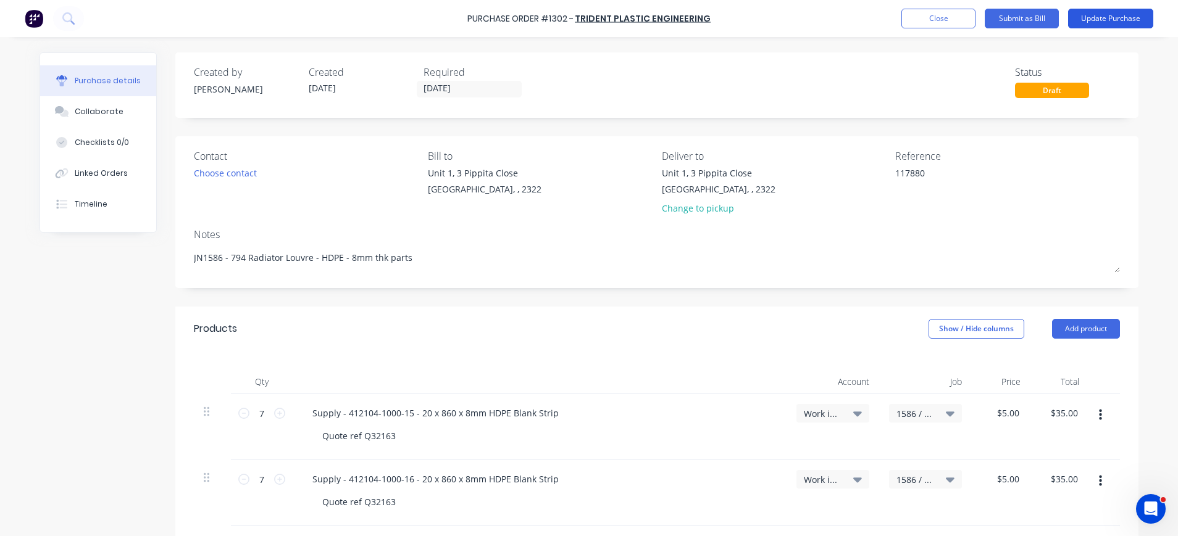
type textarea "117880"
type textarea "x"
type textarea "117880"
click at [1107, 17] on button "Update Purchase" at bounding box center [1110, 19] width 85 height 20
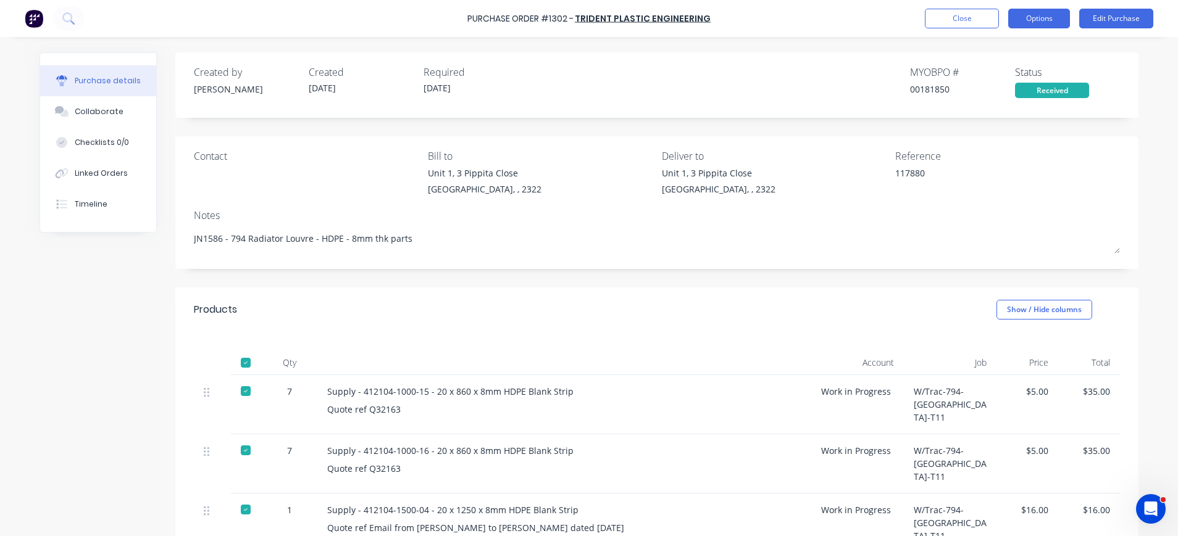
click at [1052, 17] on button "Options" at bounding box center [1039, 19] width 62 height 20
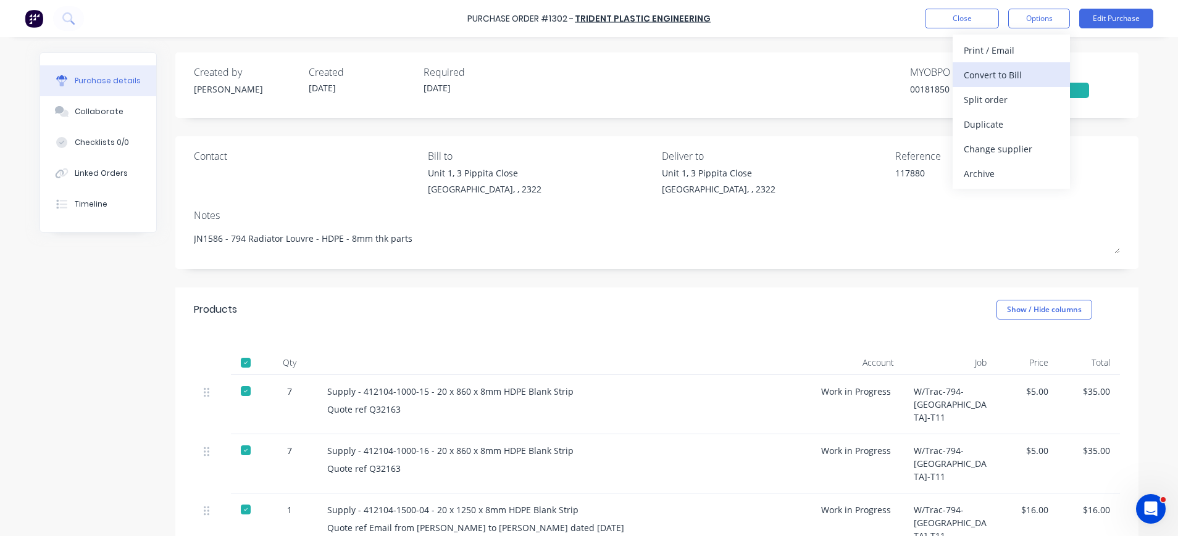
click at [1024, 69] on div "Convert to Bill" at bounding box center [1011, 75] width 95 height 18
type textarea "x"
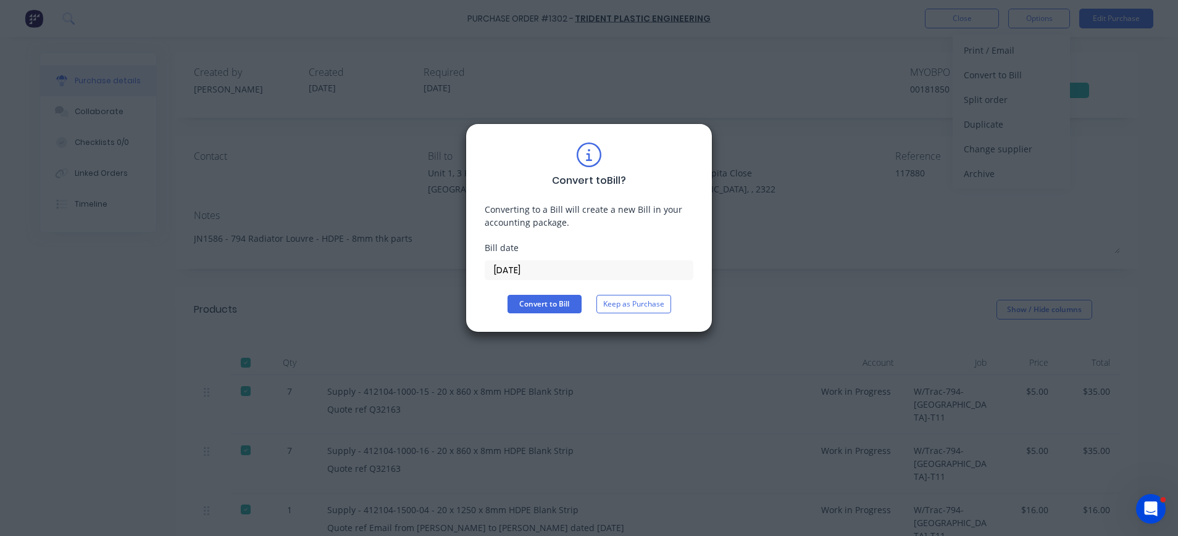
click at [540, 261] on label "[DATE]" at bounding box center [589, 271] width 209 height 20
click at [540, 261] on input "[DATE]" at bounding box center [588, 270] width 207 height 19
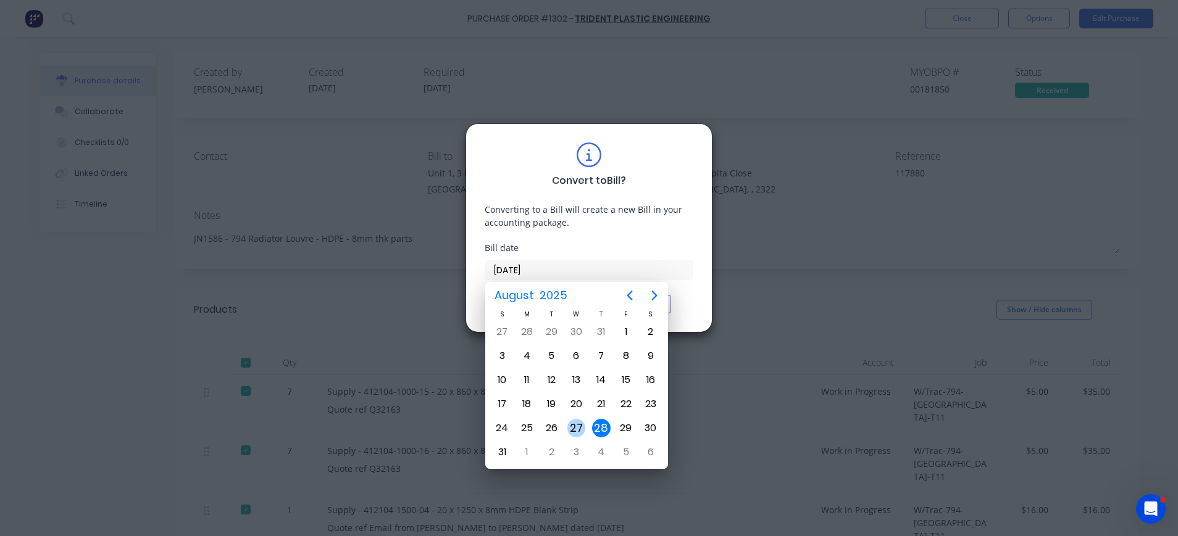
click at [575, 428] on div "27" at bounding box center [576, 428] width 19 height 19
type input "[DATE]"
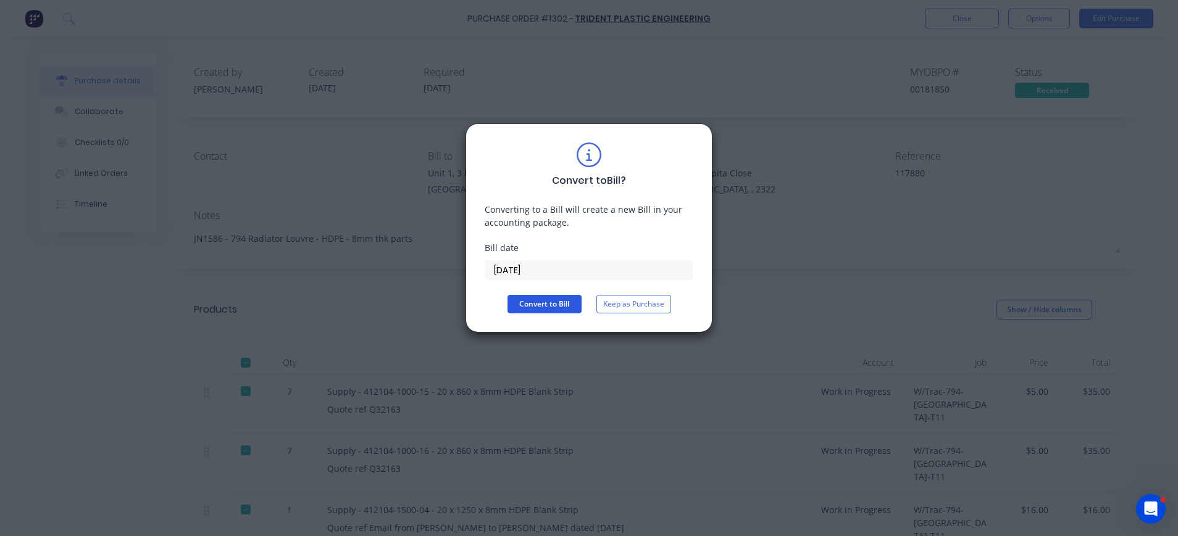
click at [525, 305] on button "Convert to Bill" at bounding box center [544, 304] width 74 height 19
type textarea "x"
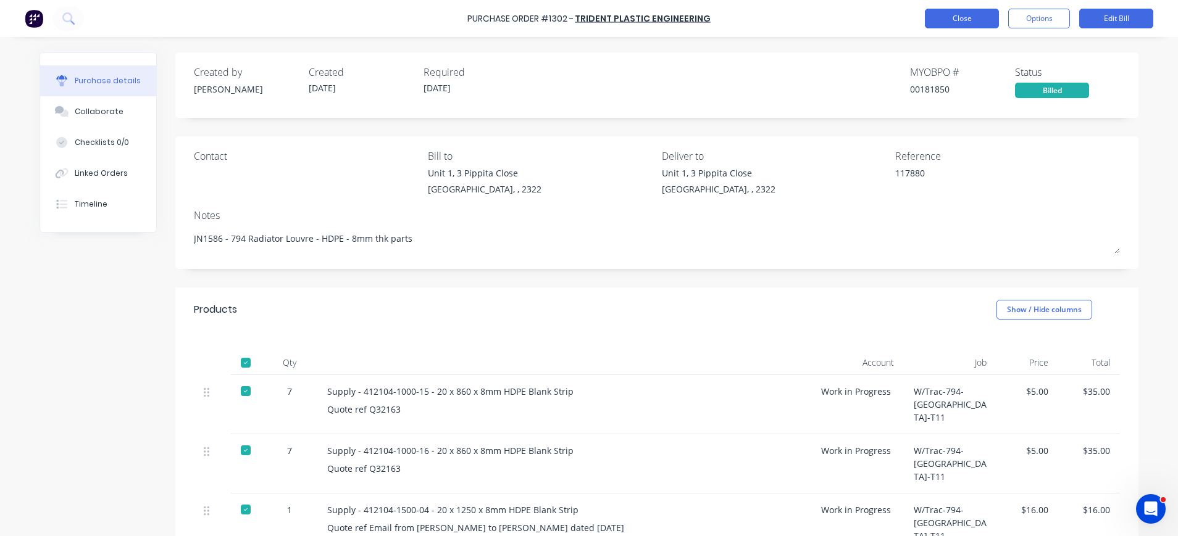
click at [945, 19] on button "Close" at bounding box center [962, 19] width 74 height 20
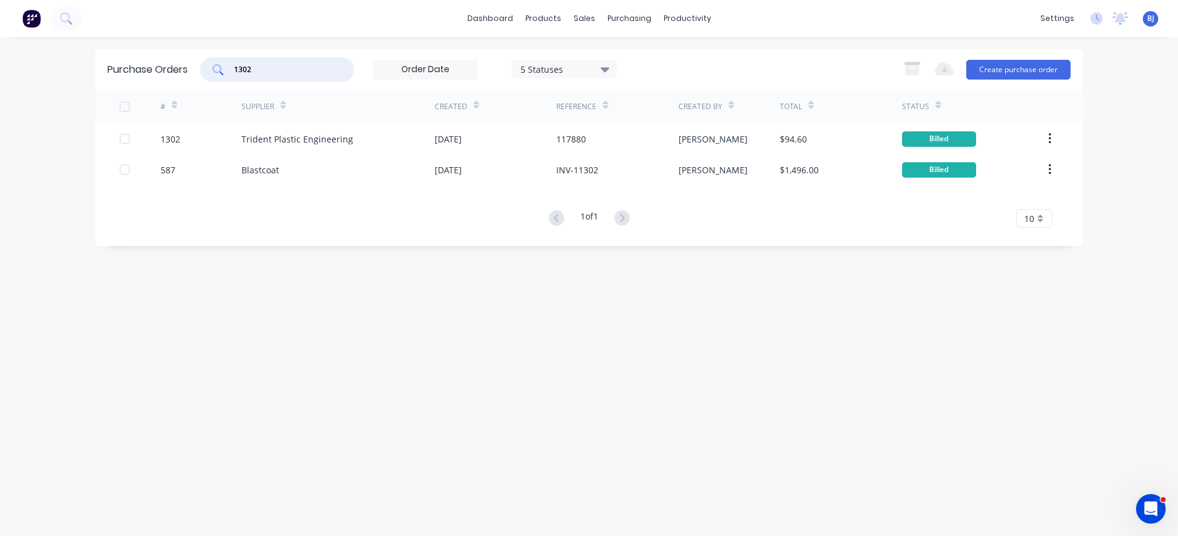
click at [319, 69] on input "1302" at bounding box center [284, 70] width 102 height 12
drag, startPoint x: 319, startPoint y: 69, endPoint x: 150, endPoint y: 77, distance: 169.3
click at [146, 80] on div "Purchase Orders 1302 5 Statuses 5 Statuses Export to Excel (XLSX) Create purcha…" at bounding box center [589, 69] width 988 height 40
type input "1256"
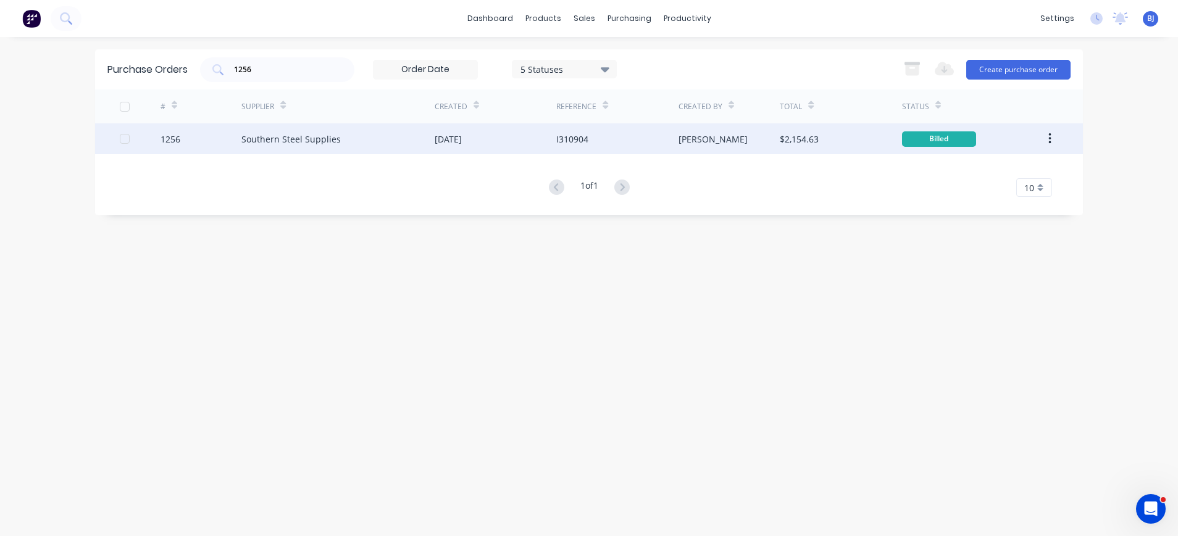
click at [252, 138] on div "Southern Steel Supplies" at bounding box center [290, 139] width 99 height 13
type textarea "x"
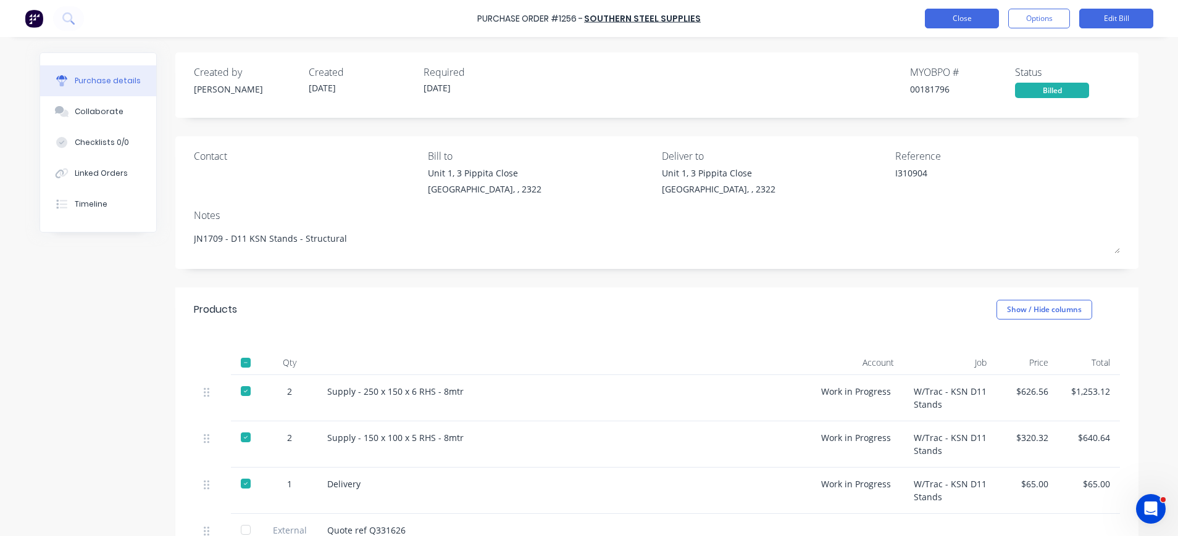
click at [962, 20] on button "Close" at bounding box center [962, 19] width 74 height 20
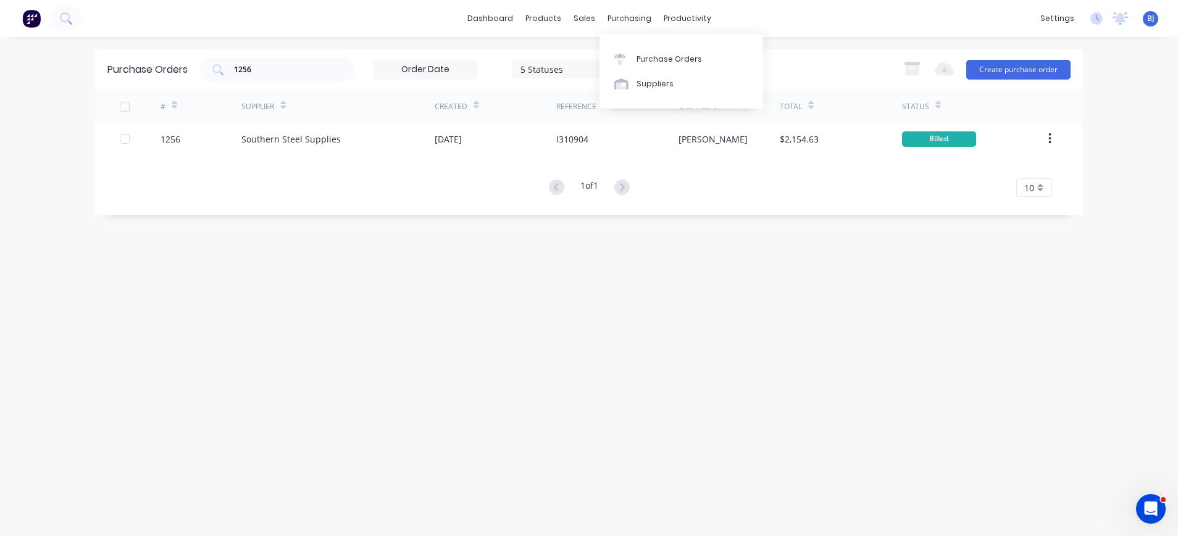
drag, startPoint x: 630, startPoint y: 14, endPoint x: 641, endPoint y: 42, distance: 30.5
click at [630, 19] on div "purchasing" at bounding box center [629, 18] width 56 height 19
click at [651, 77] on link "Suppliers" at bounding box center [681, 84] width 164 height 25
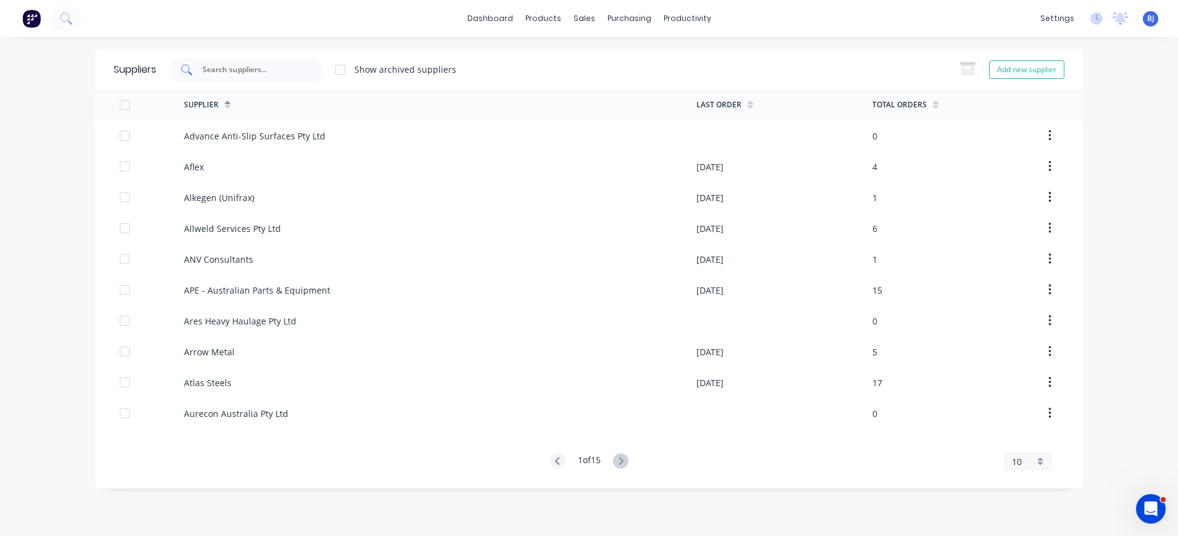
click at [273, 75] on input "text" at bounding box center [252, 70] width 102 height 12
drag, startPoint x: 273, startPoint y: 75, endPoint x: 172, endPoint y: 66, distance: 102.2
click at [172, 66] on div at bounding box center [246, 69] width 154 height 25
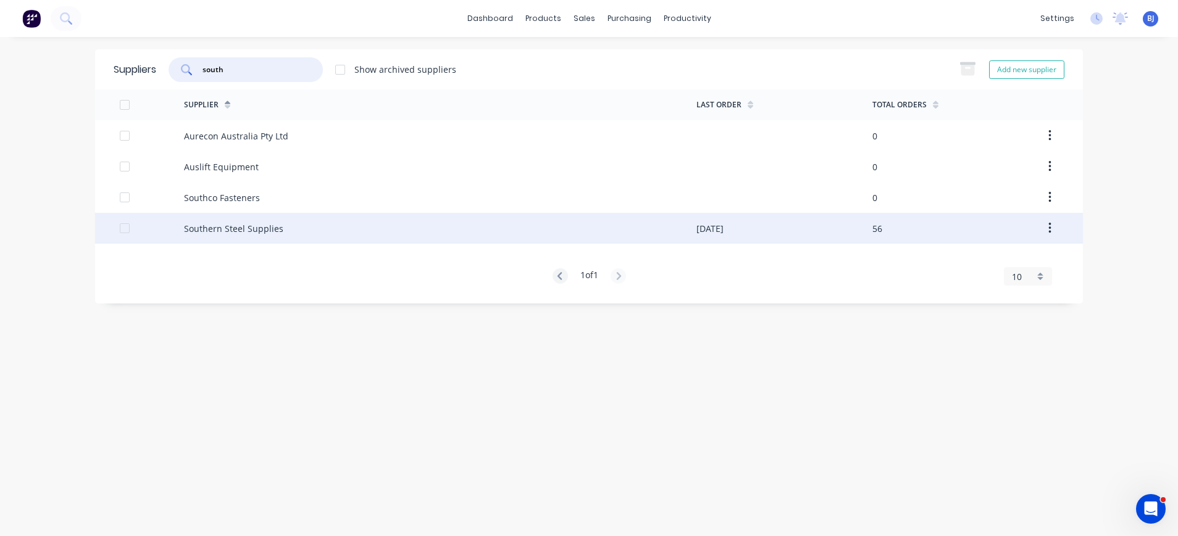
type input "south"
click at [290, 234] on div "Southern Steel Supplies" at bounding box center [440, 228] width 512 height 31
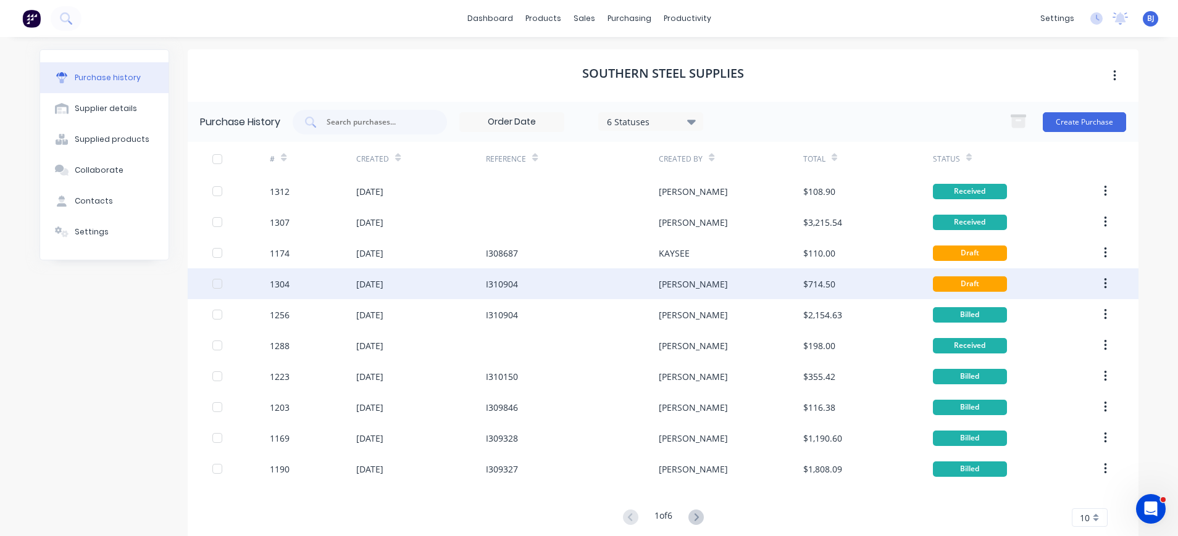
click at [491, 285] on div "I310904" at bounding box center [502, 284] width 32 height 13
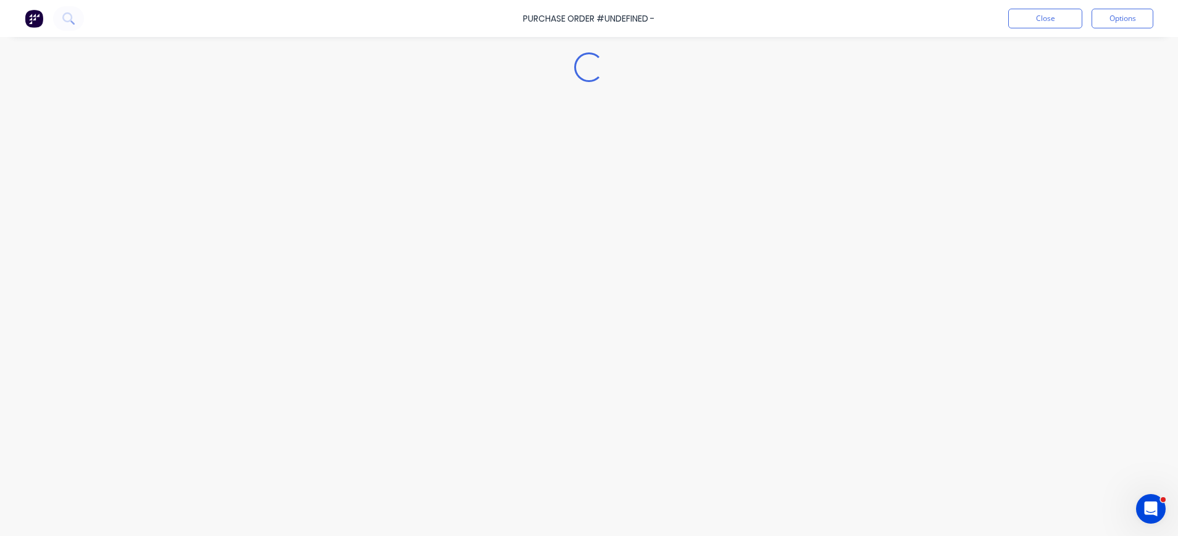
type textarea "x"
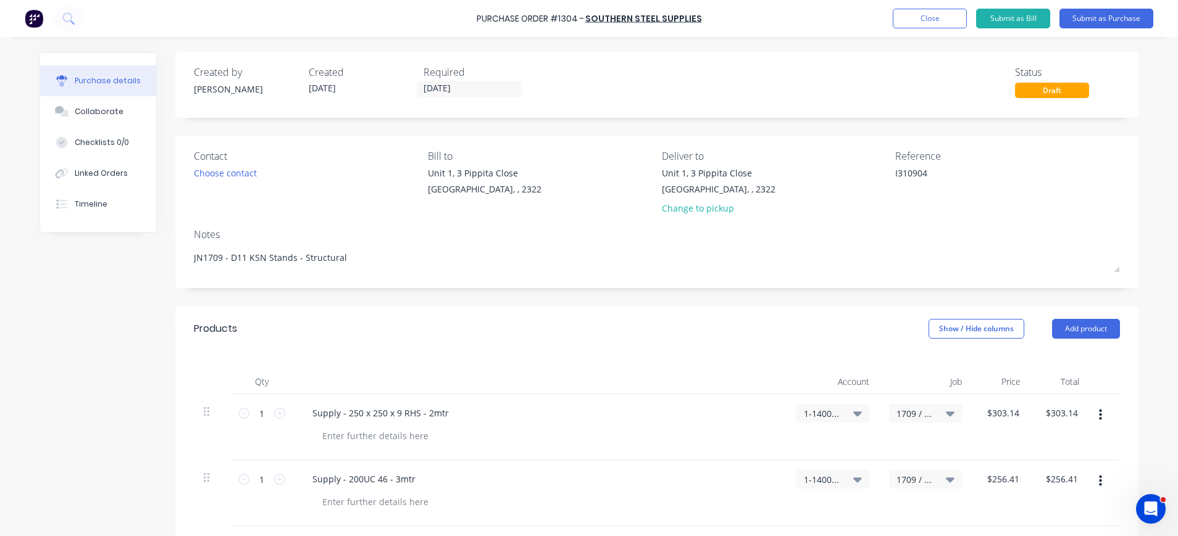
drag, startPoint x: 955, startPoint y: 177, endPoint x: 835, endPoint y: 172, distance: 119.8
click at [835, 172] on div "Contact Choose contact Bill to [STREET_ADDRESS] Deliver to [STREET_ADDRESS] Cha…" at bounding box center [657, 185] width 926 height 72
type textarea "I311977"
type textarea "x"
type textarea "I311977"
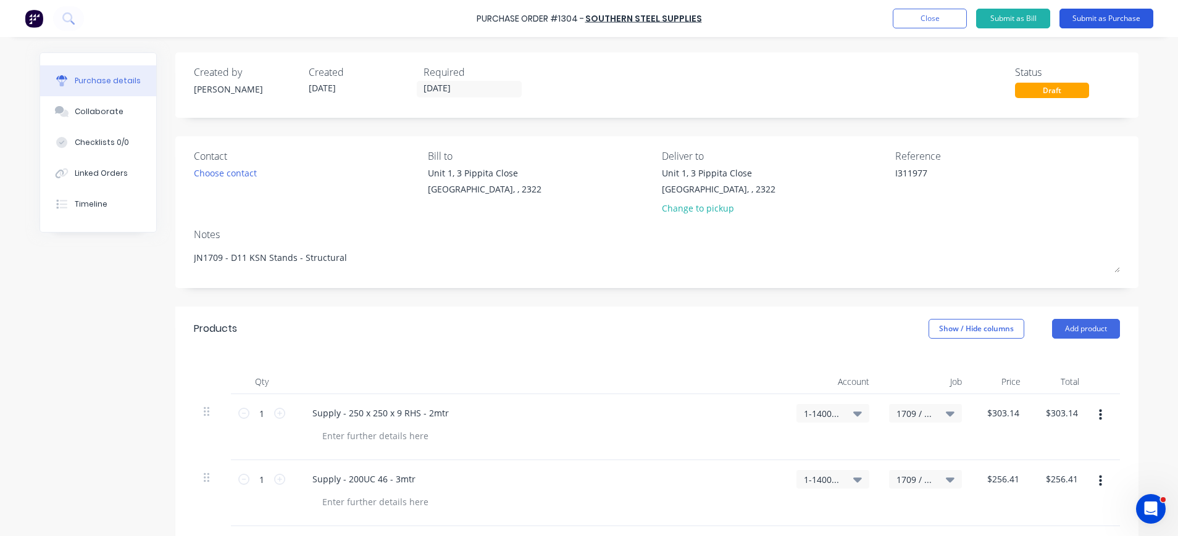
click at [1083, 17] on button "Submit as Purchase" at bounding box center [1106, 19] width 94 height 20
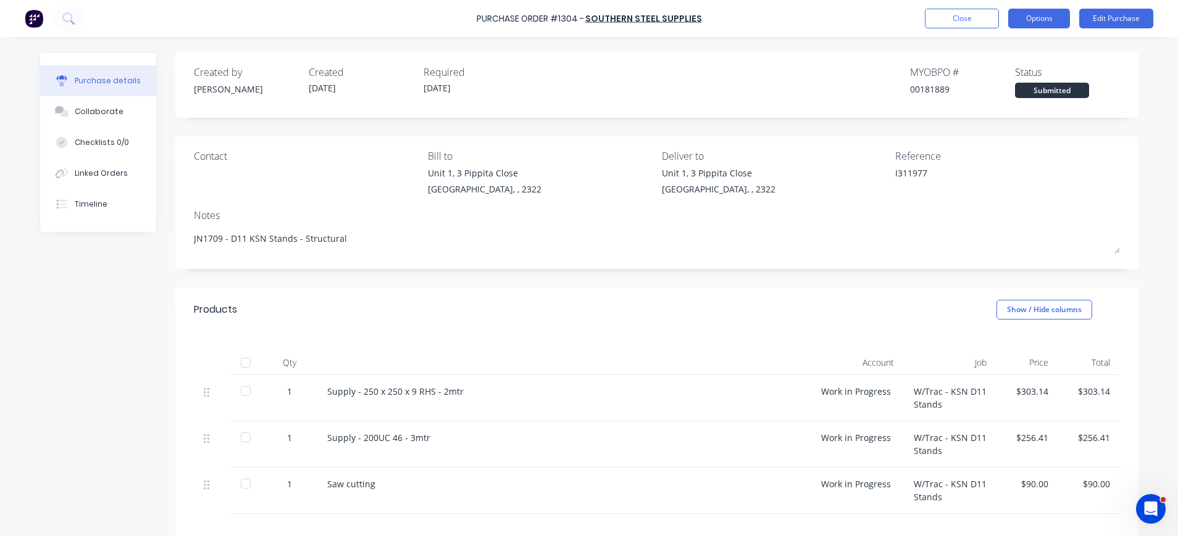
click at [1033, 17] on button "Options" at bounding box center [1039, 19] width 62 height 20
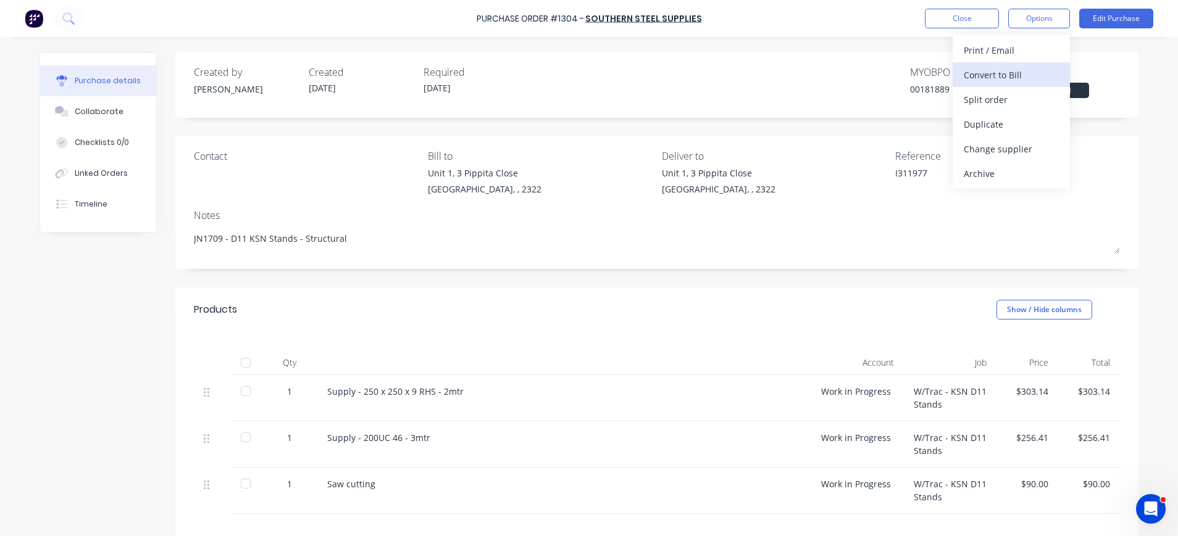
click at [1019, 74] on div "Convert to Bill" at bounding box center [1011, 75] width 95 height 18
type textarea "x"
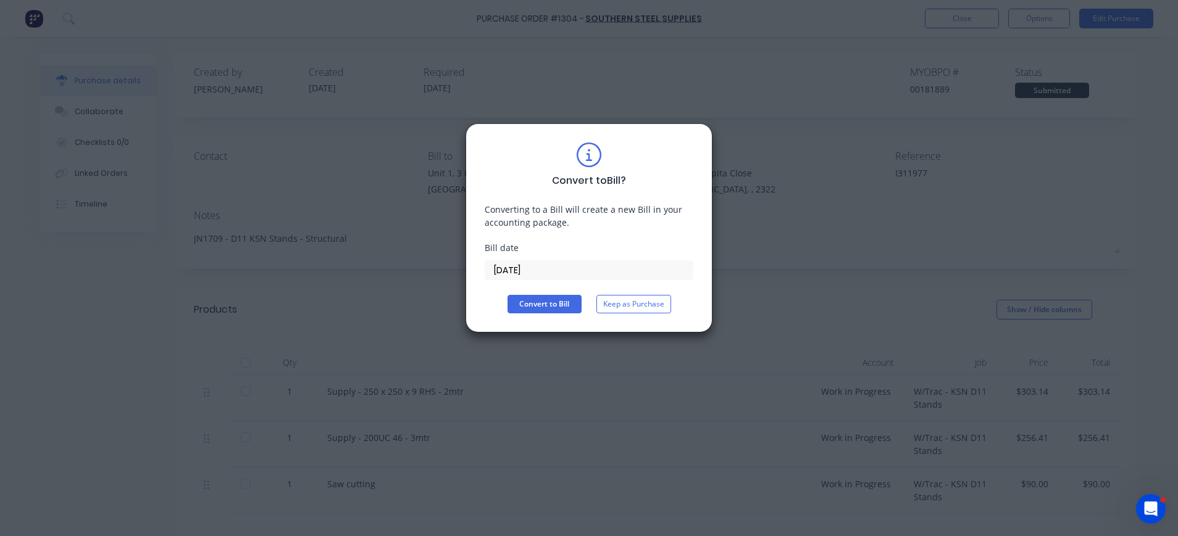
click at [525, 272] on input "[DATE]" at bounding box center [588, 270] width 207 height 19
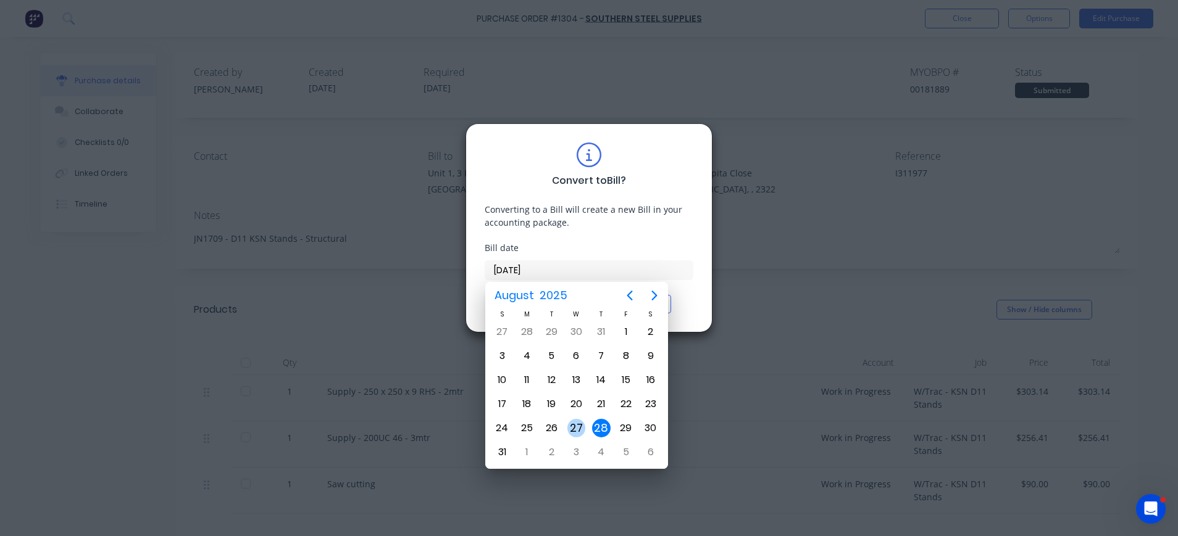
click at [583, 423] on div "27" at bounding box center [576, 428] width 19 height 19
type input "[DATE]"
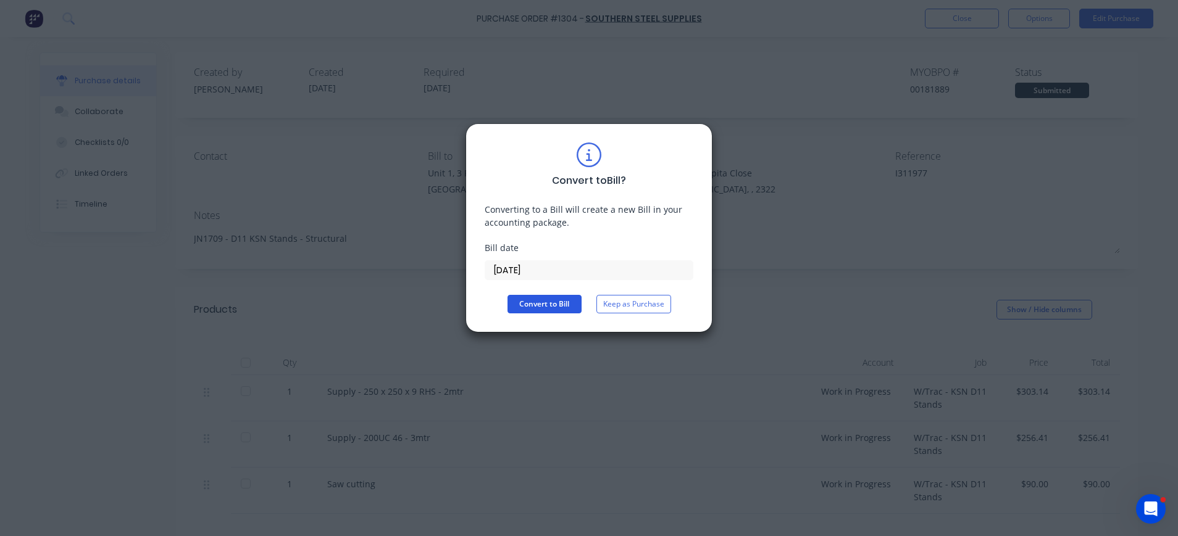
click at [535, 307] on button "Convert to Bill" at bounding box center [544, 304] width 74 height 19
type textarea "x"
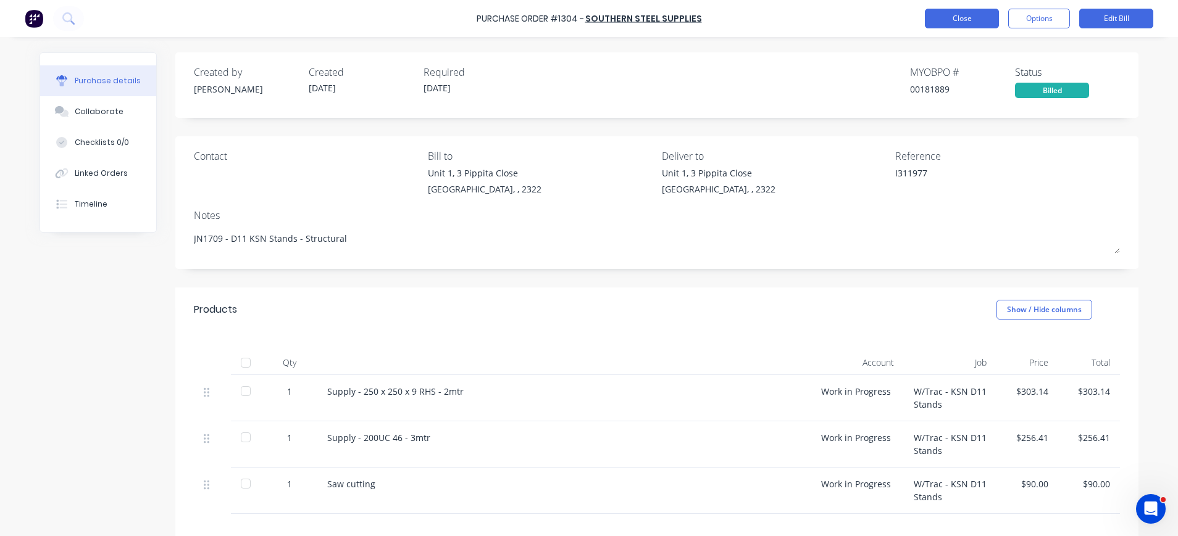
click at [960, 21] on button "Close" at bounding box center [962, 19] width 74 height 20
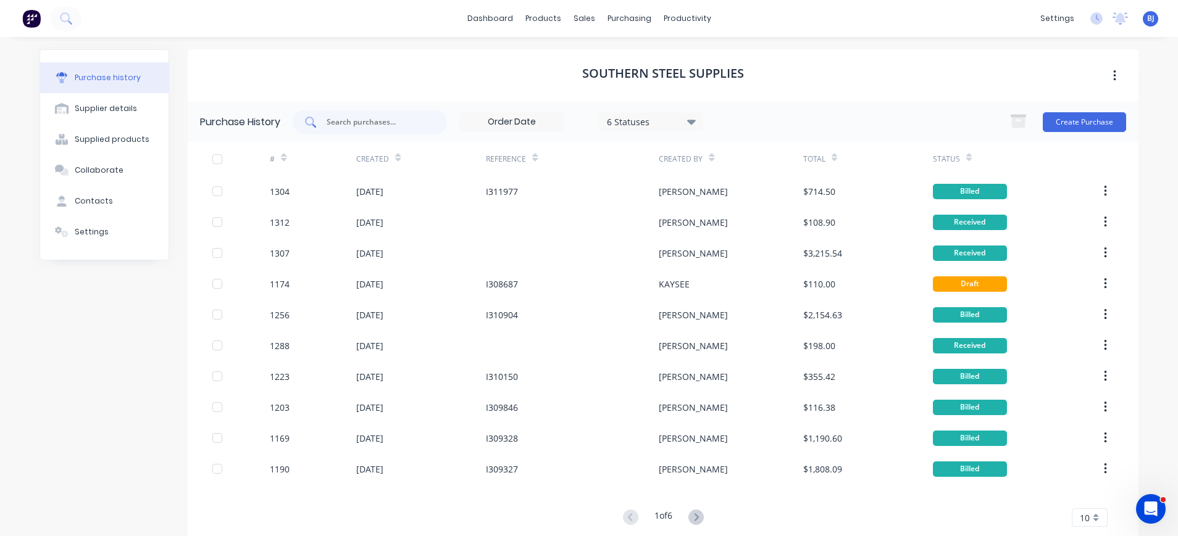
click at [423, 127] on div at bounding box center [370, 122] width 154 height 25
type input "1288"
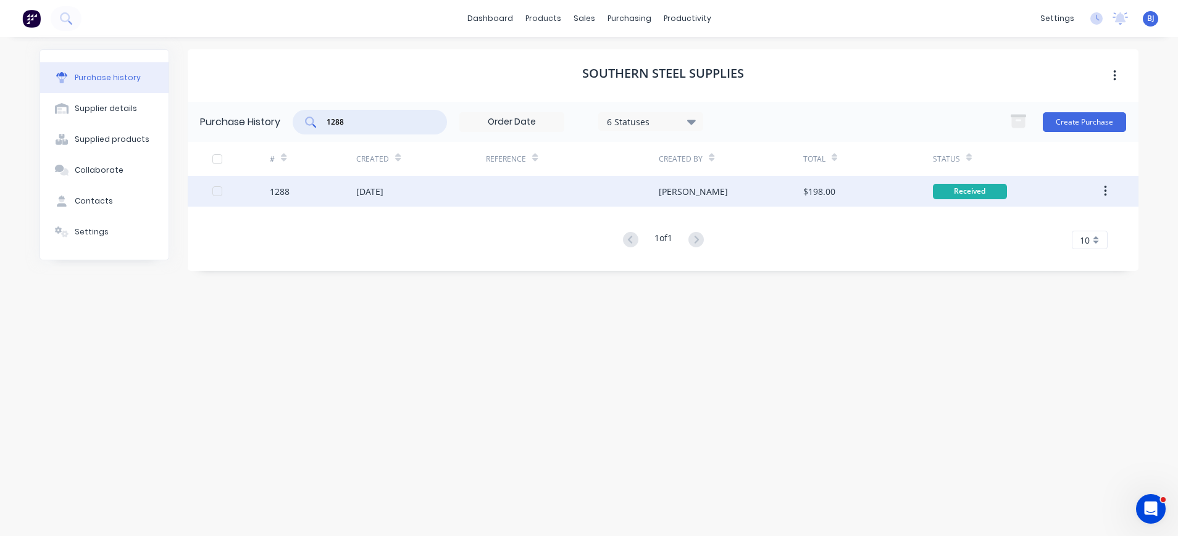
click at [383, 195] on div "[DATE]" at bounding box center [369, 191] width 27 height 13
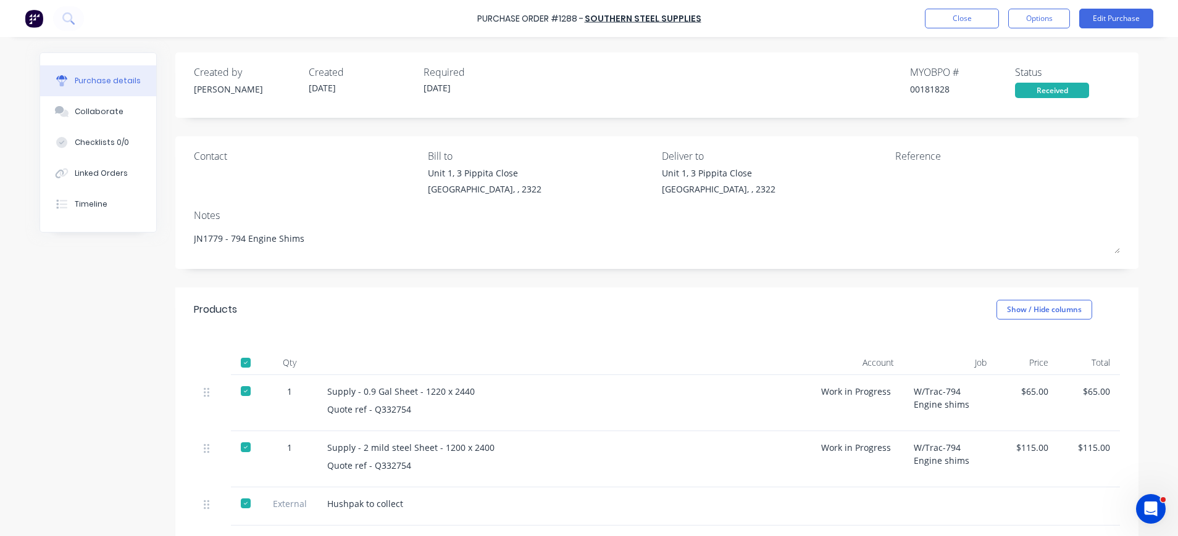
click at [1131, 5] on div "Purchase Order #1288 - Southern Steel Supplies Close Options Edit Purchase" at bounding box center [589, 18] width 1178 height 37
click at [1137, 10] on button "Edit Purchase" at bounding box center [1116, 19] width 74 height 20
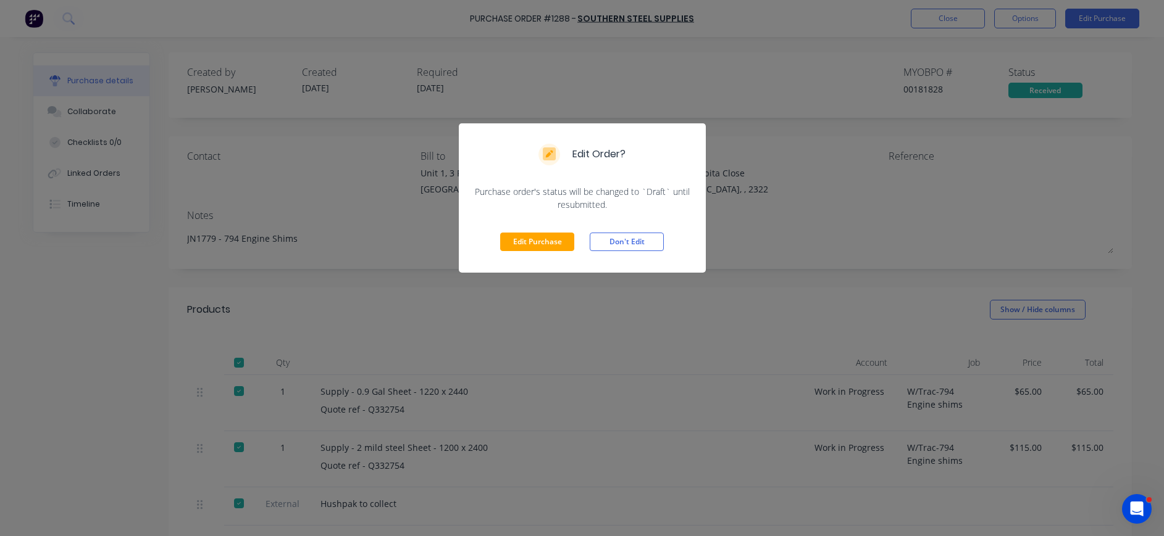
click at [580, 237] on div "Edit Purchase Don't Edit" at bounding box center [582, 242] width 247 height 62
drag, startPoint x: 564, startPoint y: 243, endPoint x: 571, endPoint y: 243, distance: 7.4
click at [567, 243] on button "Edit Purchase" at bounding box center [537, 242] width 74 height 19
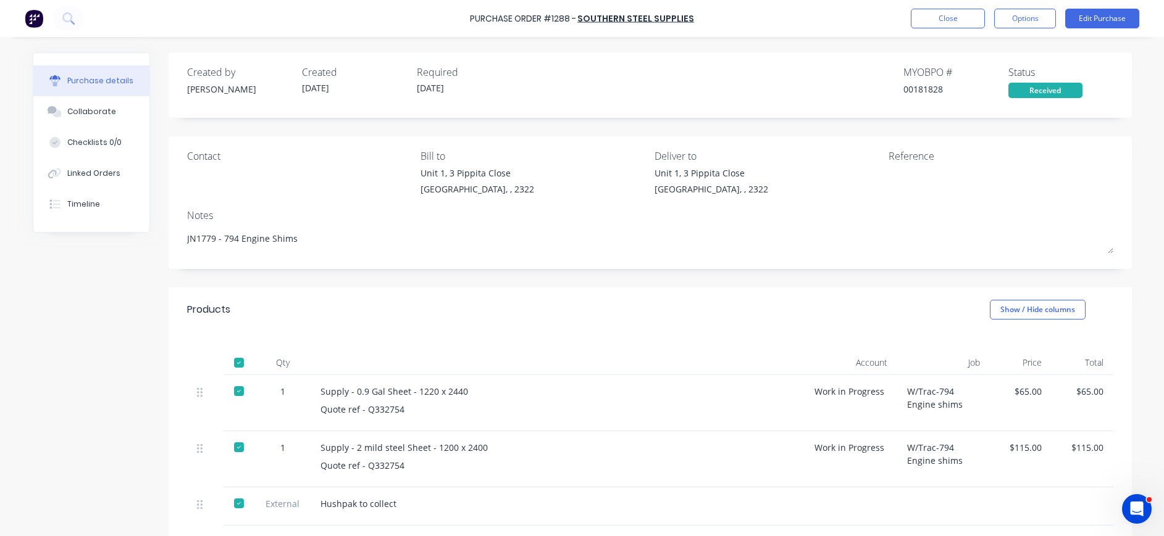
type textarea "x"
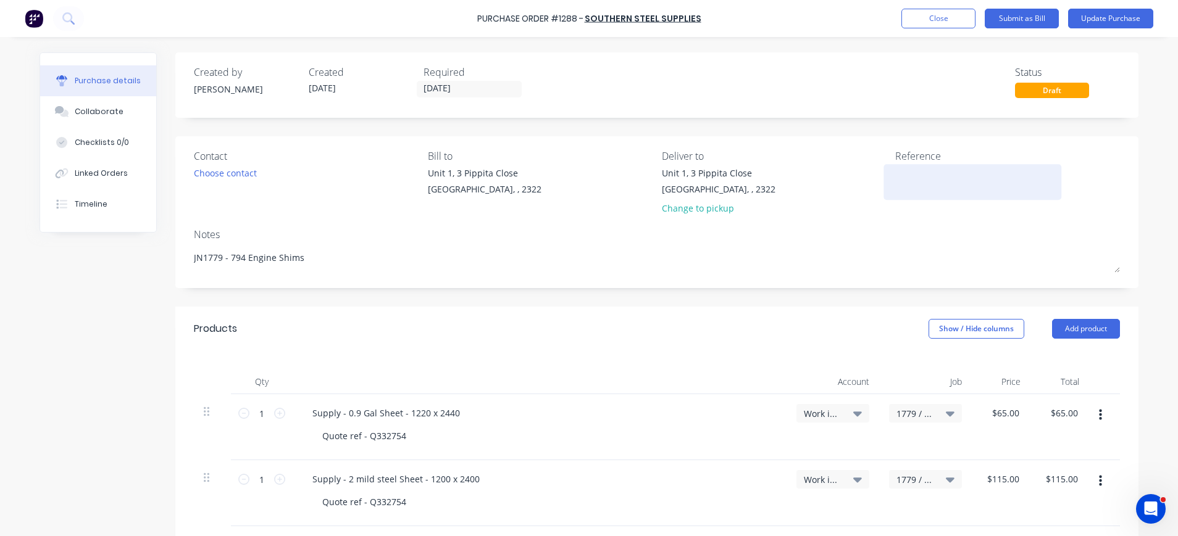
click at [920, 176] on textarea at bounding box center [972, 181] width 154 height 28
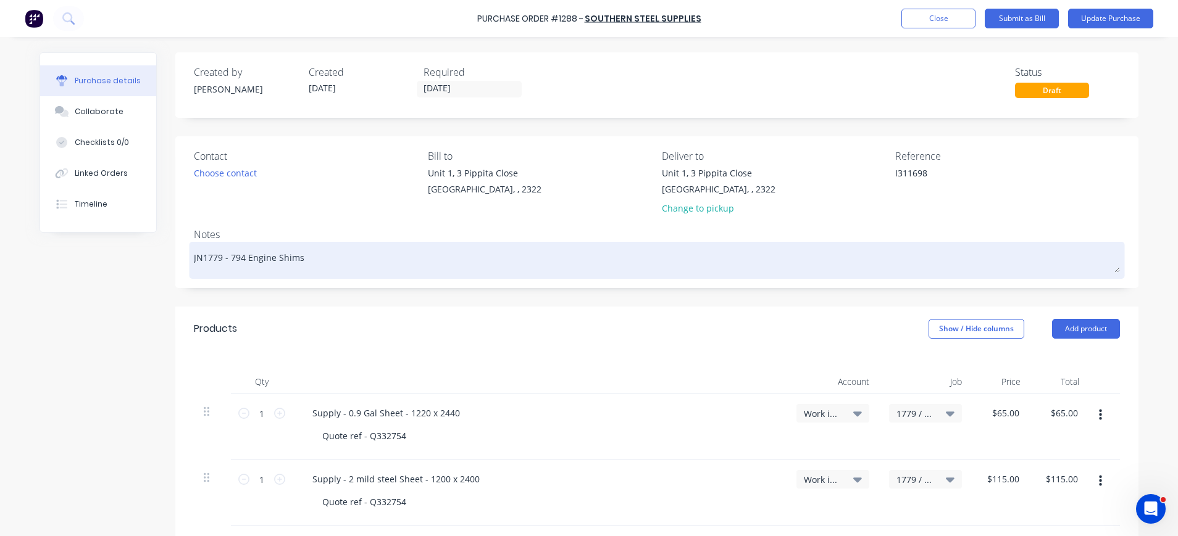
type textarea "I311698"
type textarea "x"
type textarea "I311698"
click at [840, 267] on textarea "JN1779 - 794 Engine Shims" at bounding box center [657, 259] width 926 height 28
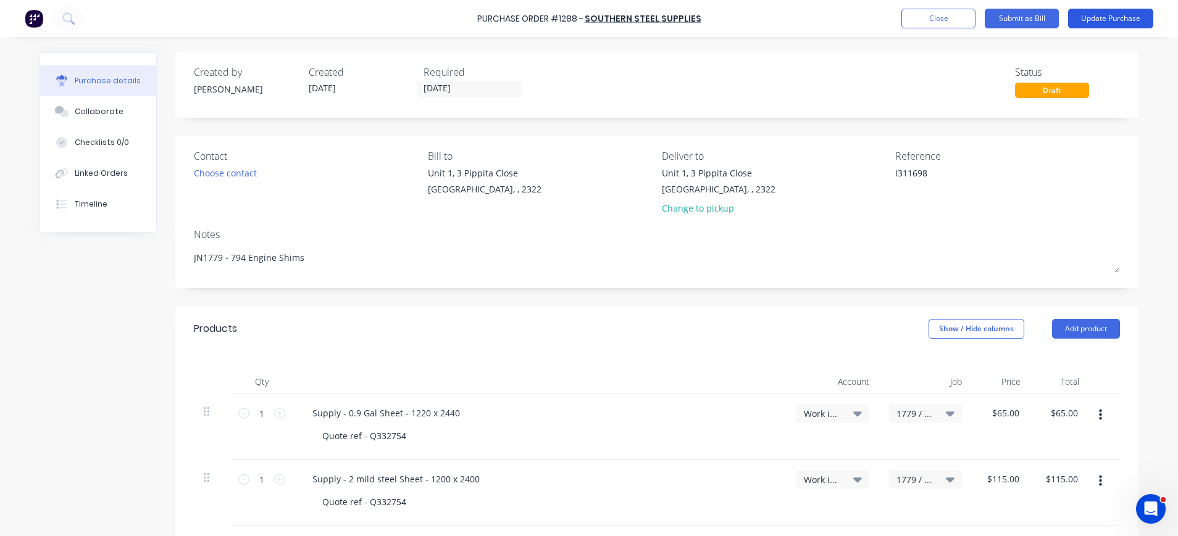
click at [1105, 19] on button "Update Purchase" at bounding box center [1110, 19] width 85 height 20
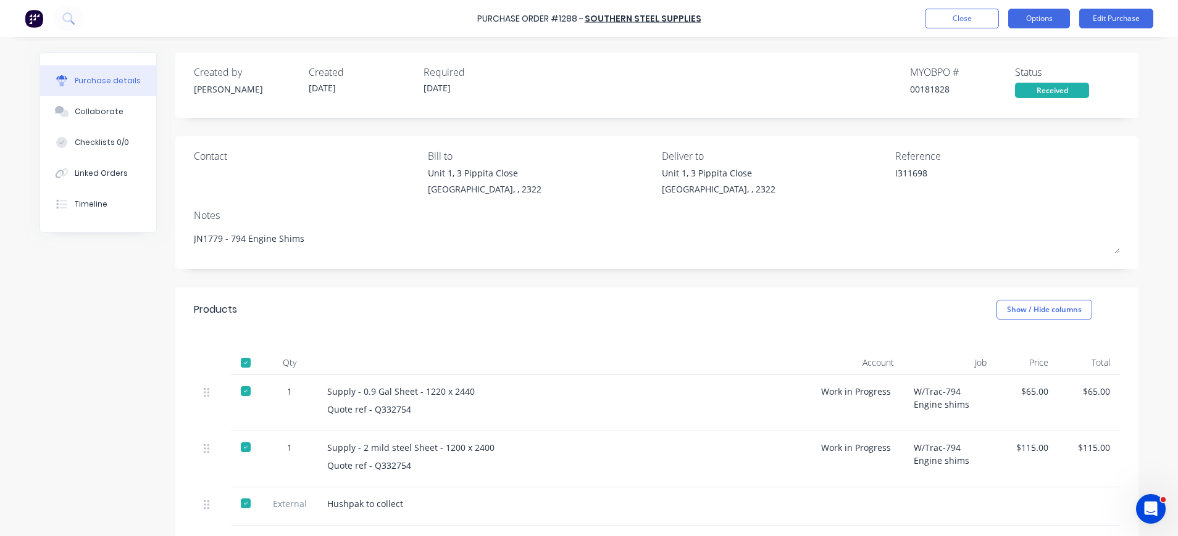
click at [1035, 20] on button "Options" at bounding box center [1039, 19] width 62 height 20
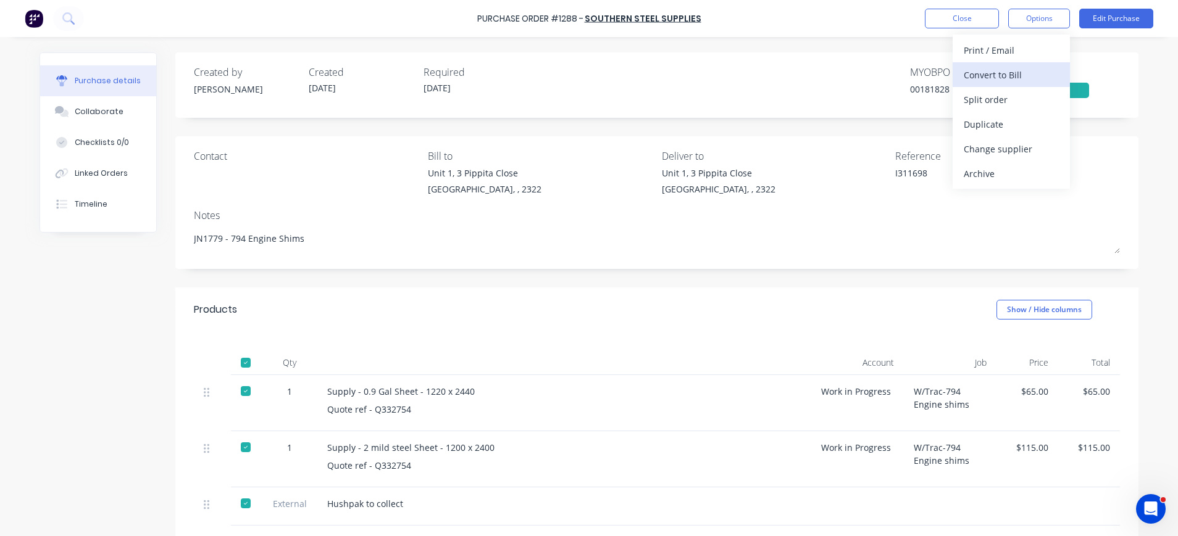
click at [1016, 69] on div "Convert to Bill" at bounding box center [1011, 75] width 95 height 18
type textarea "x"
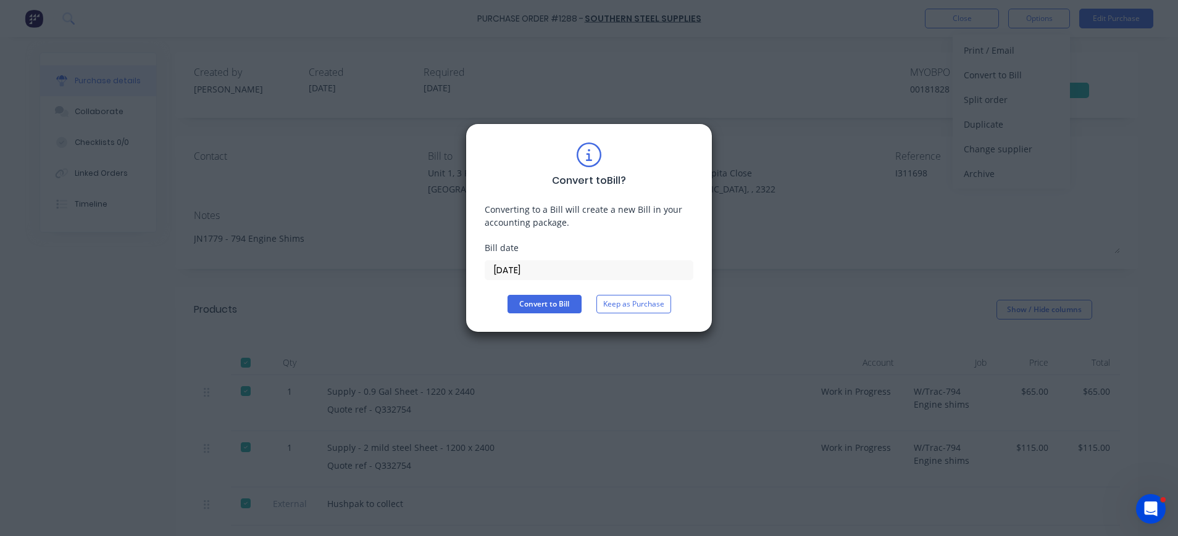
click at [544, 272] on input "28/08/25" at bounding box center [588, 270] width 207 height 19
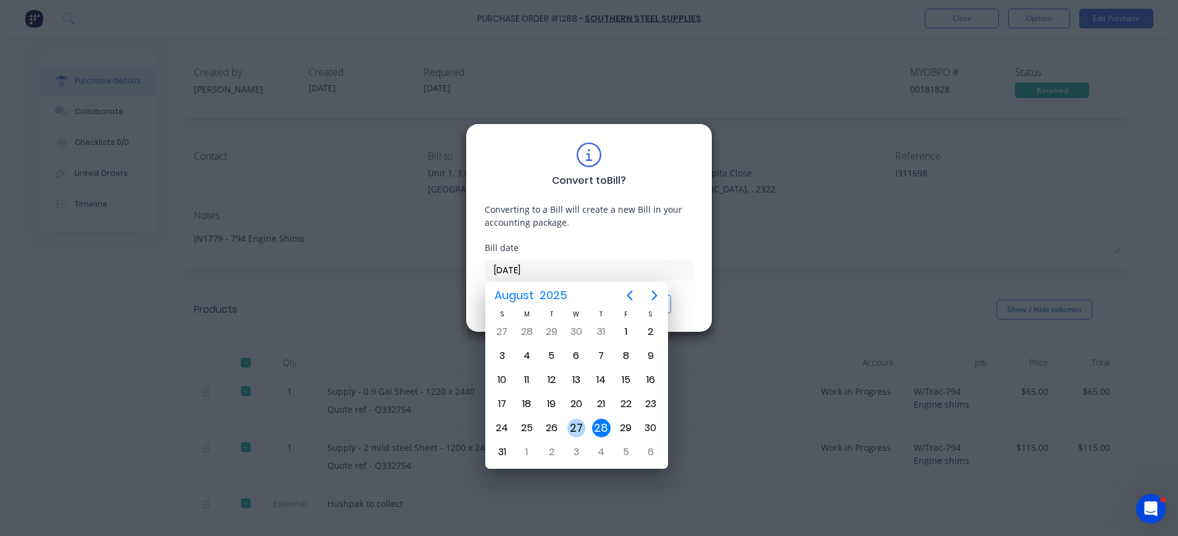
click at [574, 423] on div "27" at bounding box center [576, 428] width 19 height 19
type input "27/08/25"
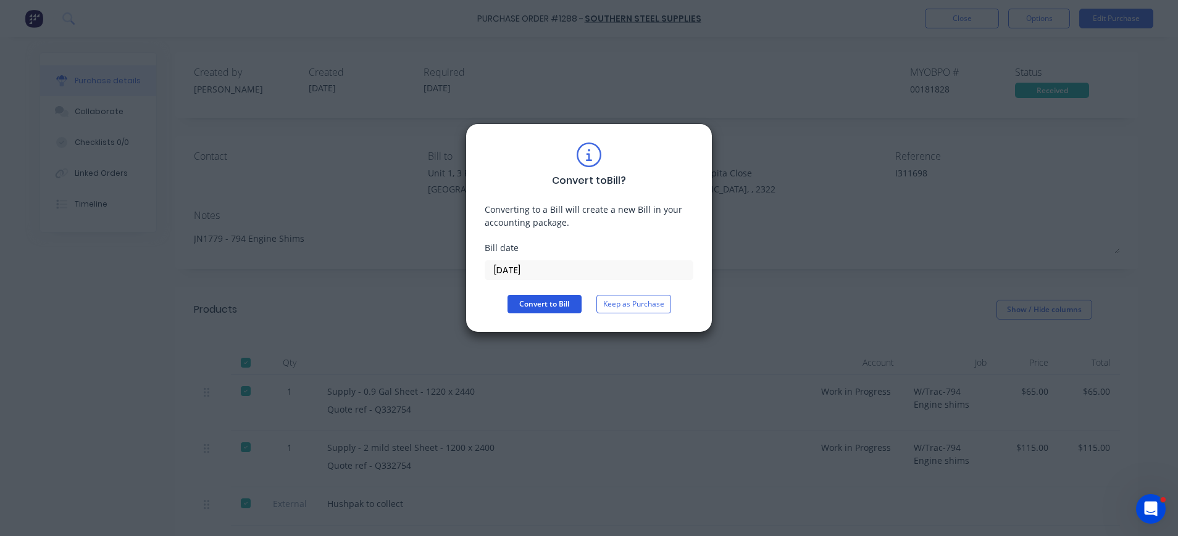
click at [549, 304] on button "Convert to Bill" at bounding box center [544, 304] width 74 height 19
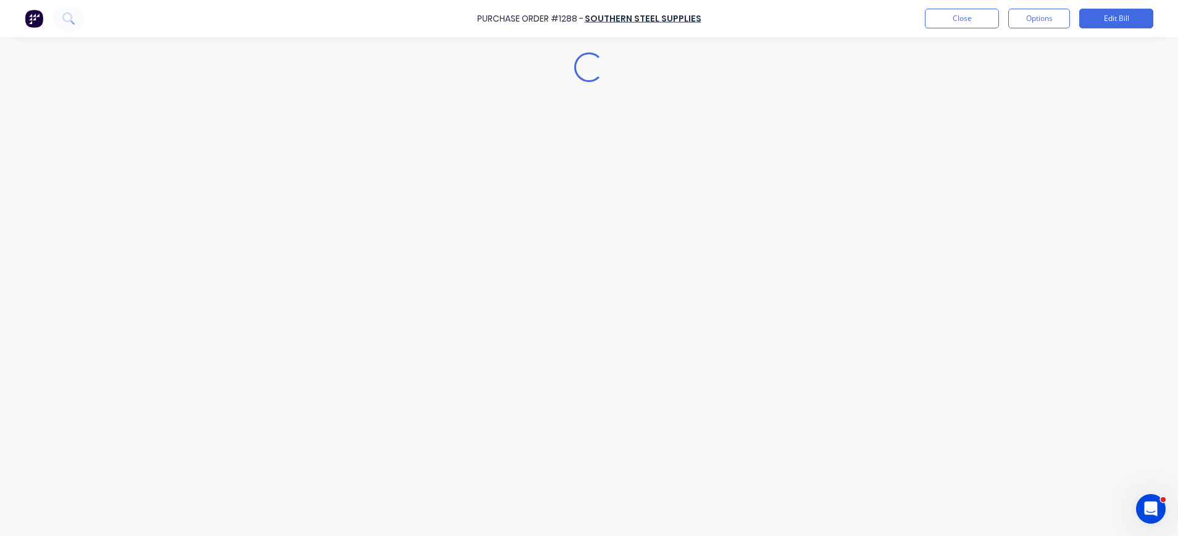
type textarea "x"
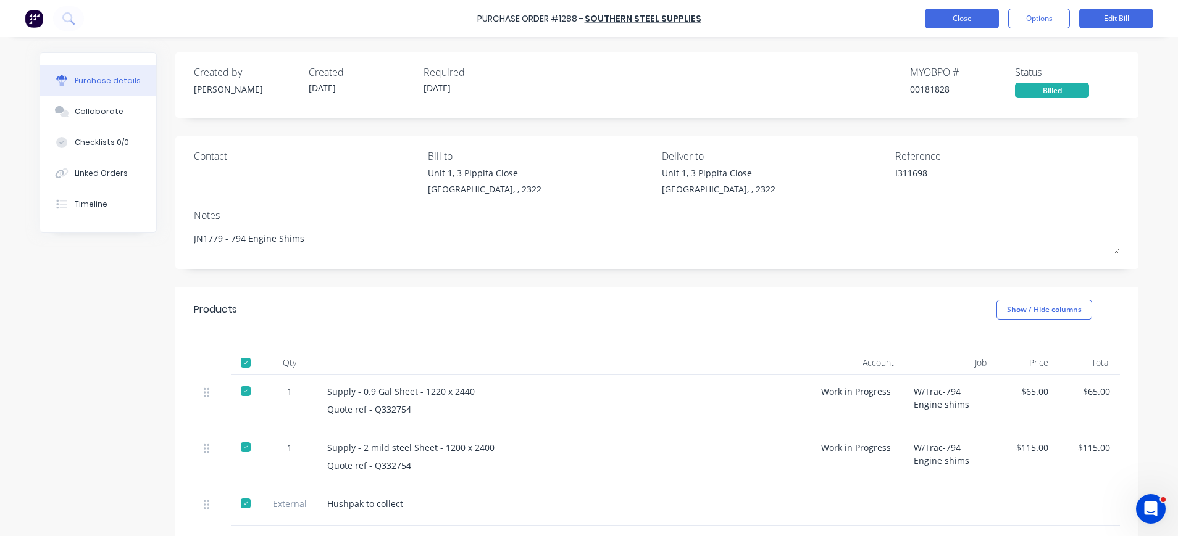
click at [977, 19] on button "Close" at bounding box center [962, 19] width 74 height 20
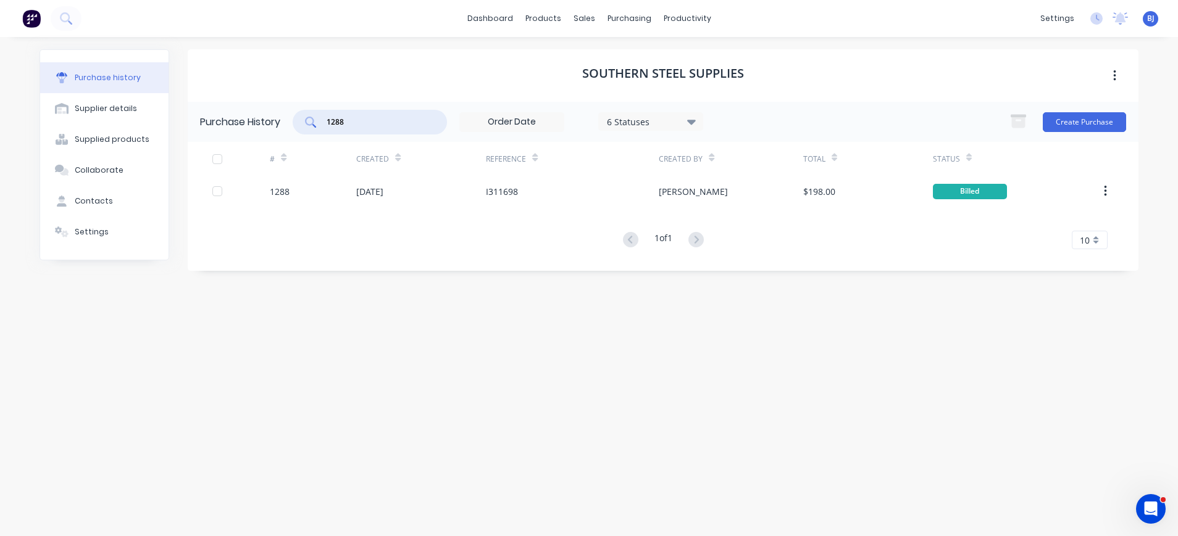
click at [357, 120] on input "1288" at bounding box center [376, 122] width 102 height 12
drag, startPoint x: 632, startPoint y: 18, endPoint x: 642, endPoint y: 39, distance: 23.2
click at [632, 19] on div "purchasing" at bounding box center [629, 18] width 56 height 19
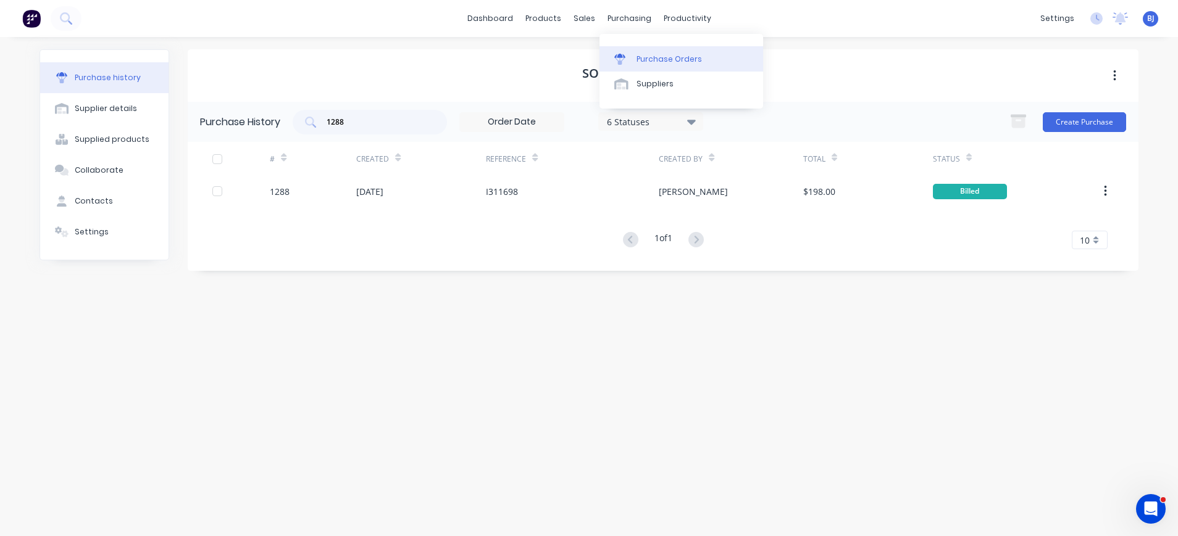
click at [647, 54] on div "Purchase Orders" at bounding box center [668, 59] width 65 height 11
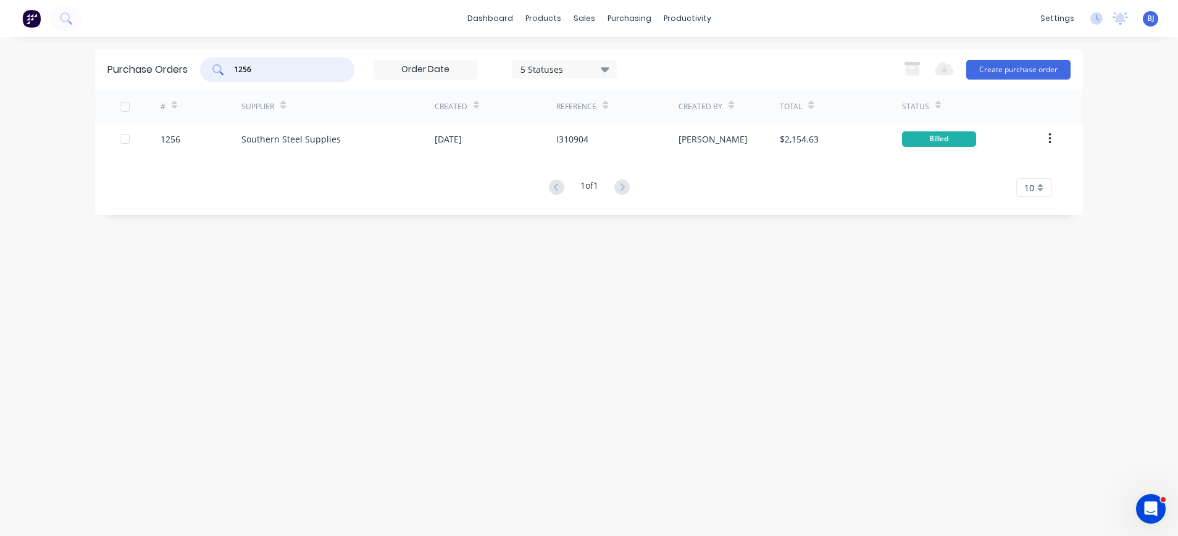
drag, startPoint x: 270, startPoint y: 71, endPoint x: 249, endPoint y: 71, distance: 21.0
click at [269, 71] on input "1256" at bounding box center [284, 70] width 102 height 12
drag, startPoint x: 249, startPoint y: 71, endPoint x: 217, endPoint y: 71, distance: 31.5
click at [217, 71] on div "1256" at bounding box center [277, 69] width 154 height 25
type input "990"
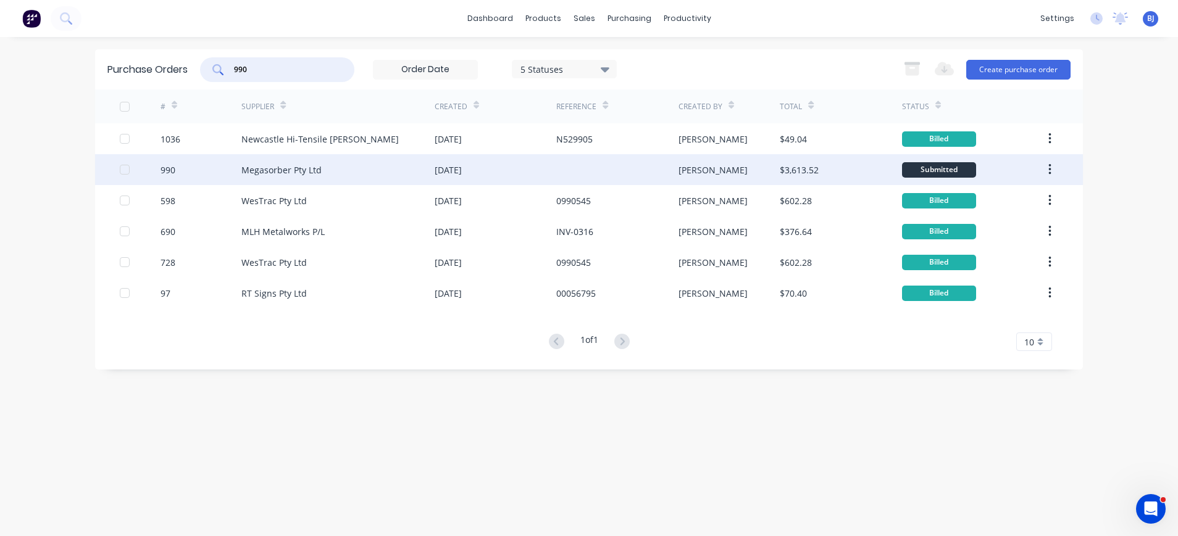
click at [301, 167] on div "Megasorber Pty Ltd" at bounding box center [281, 170] width 80 height 13
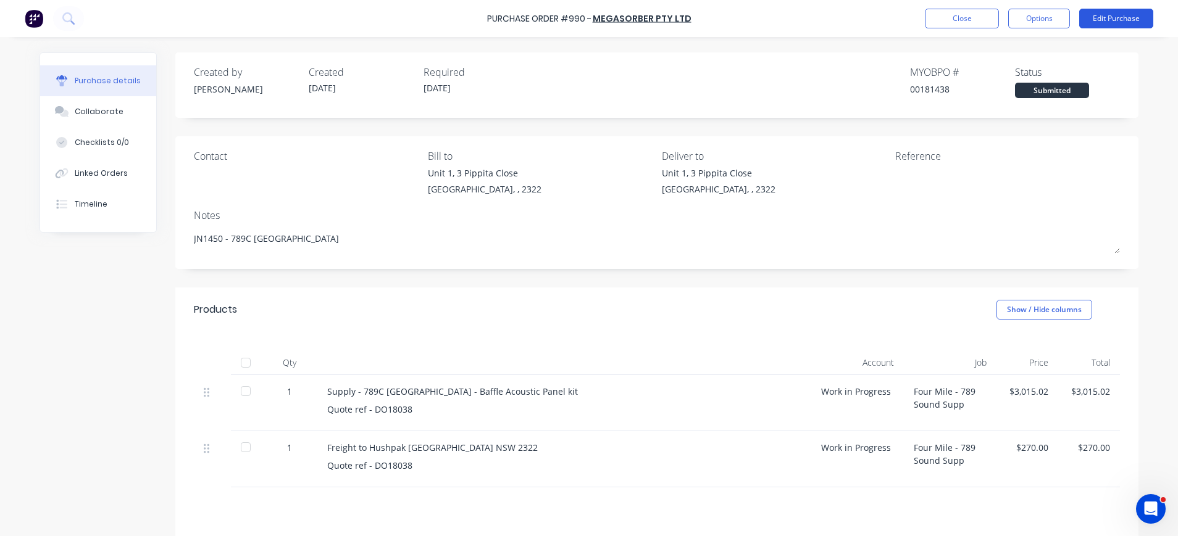
click at [1115, 12] on button "Edit Purchase" at bounding box center [1116, 19] width 74 height 20
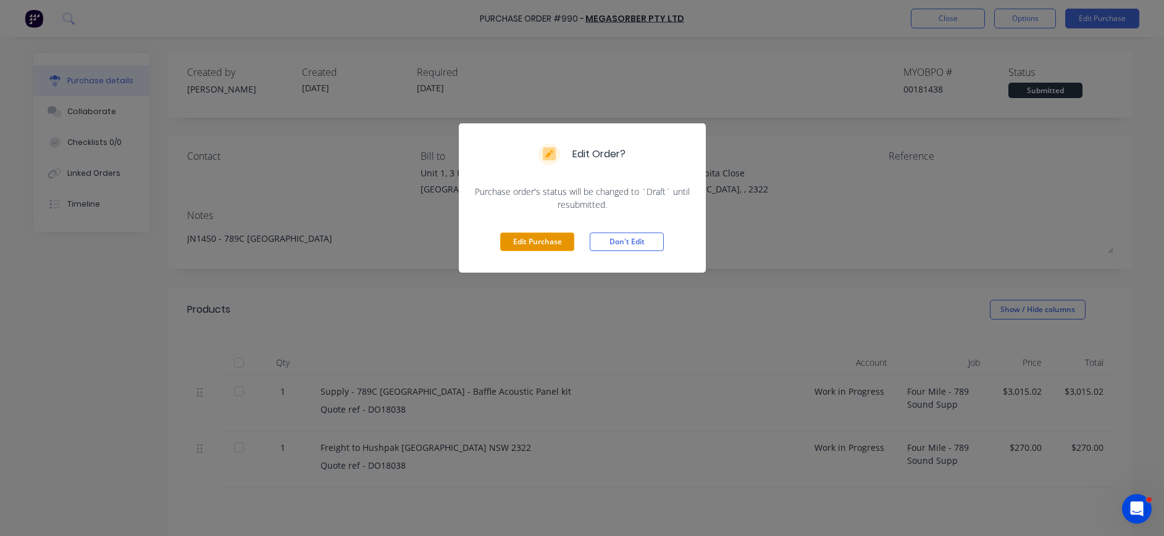
click at [563, 243] on button "Edit Purchase" at bounding box center [537, 242] width 74 height 19
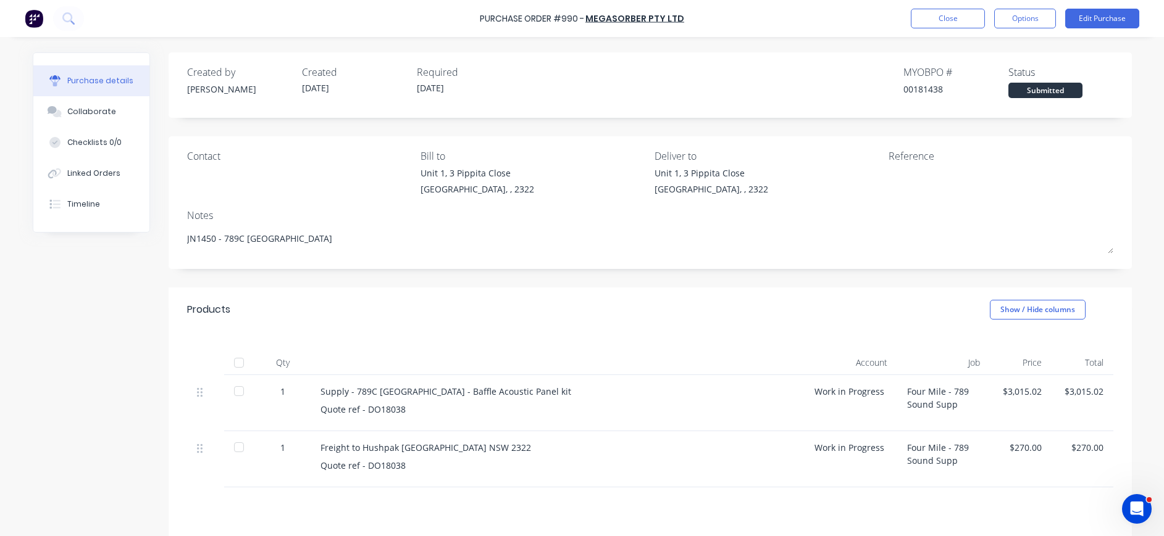
type textarea "x"
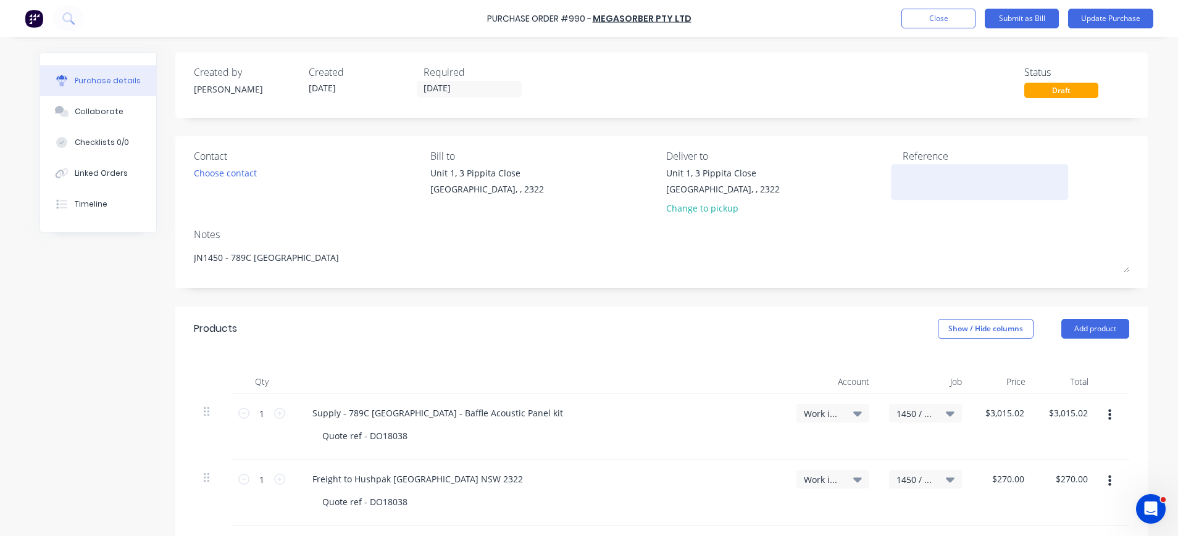
click at [903, 183] on textarea at bounding box center [980, 181] width 154 height 28
type textarea "M16330"
type textarea "x"
type textarea "M16330"
click at [853, 412] on icon at bounding box center [857, 414] width 9 height 5
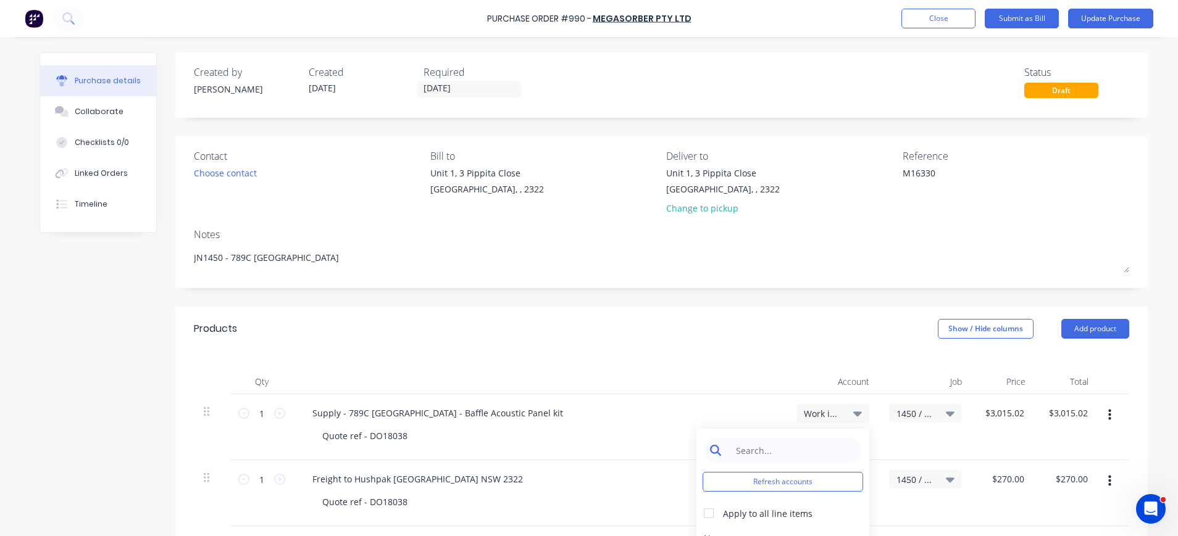
type textarea "x"
click at [771, 456] on input at bounding box center [792, 450] width 127 height 25
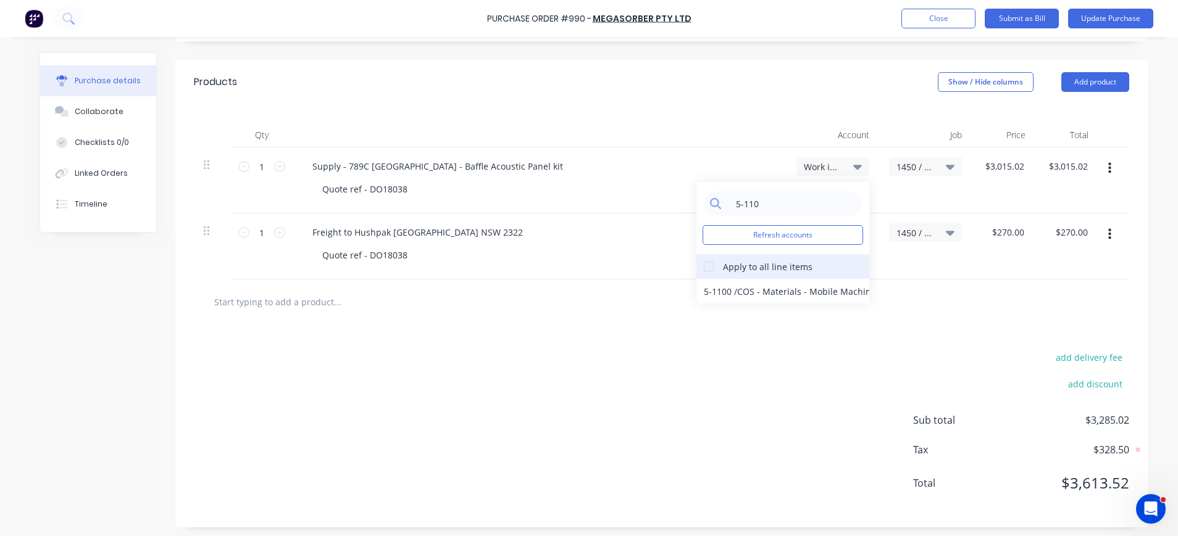
type input "5-110"
click at [701, 261] on div at bounding box center [708, 266] width 25 height 25
click at [766, 291] on div "5-1100 / COS - Materials - Mobile Machines Sound" at bounding box center [782, 291] width 173 height 25
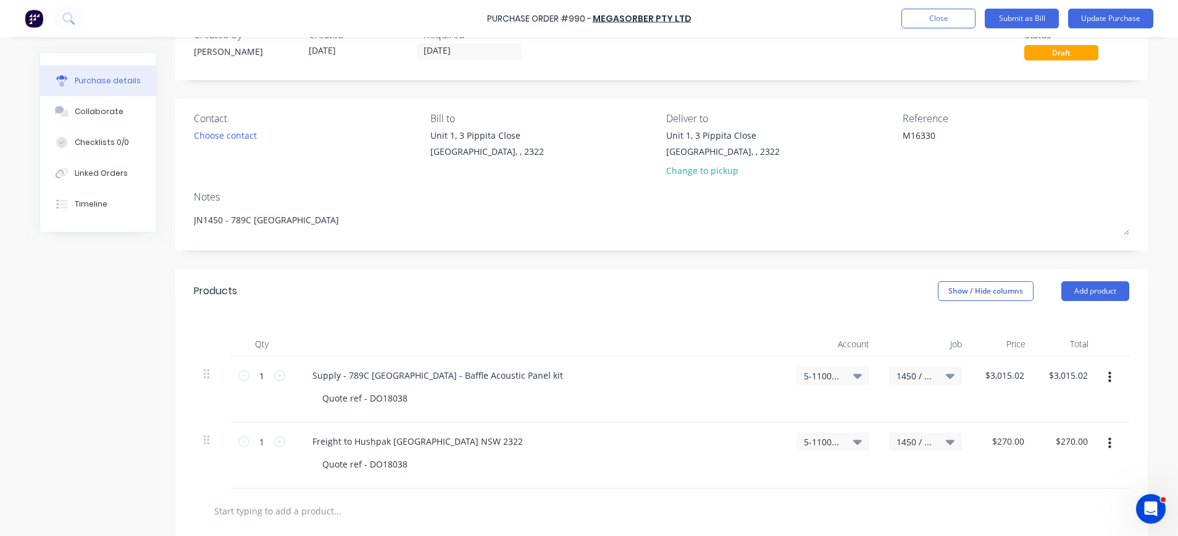
scroll to position [0, 0]
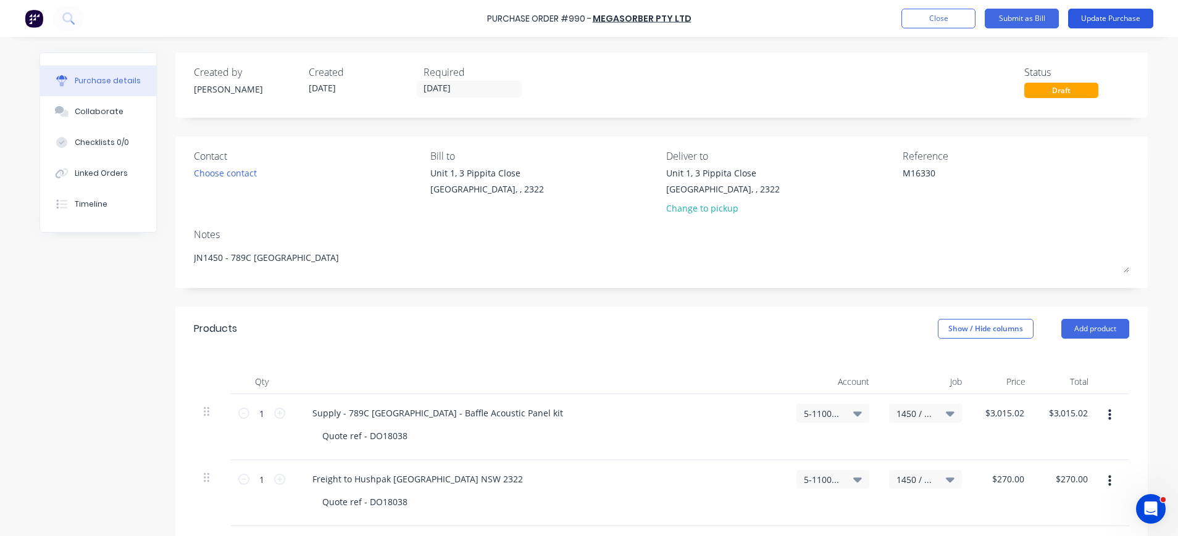
click at [1096, 14] on button "Update Purchase" at bounding box center [1110, 19] width 85 height 20
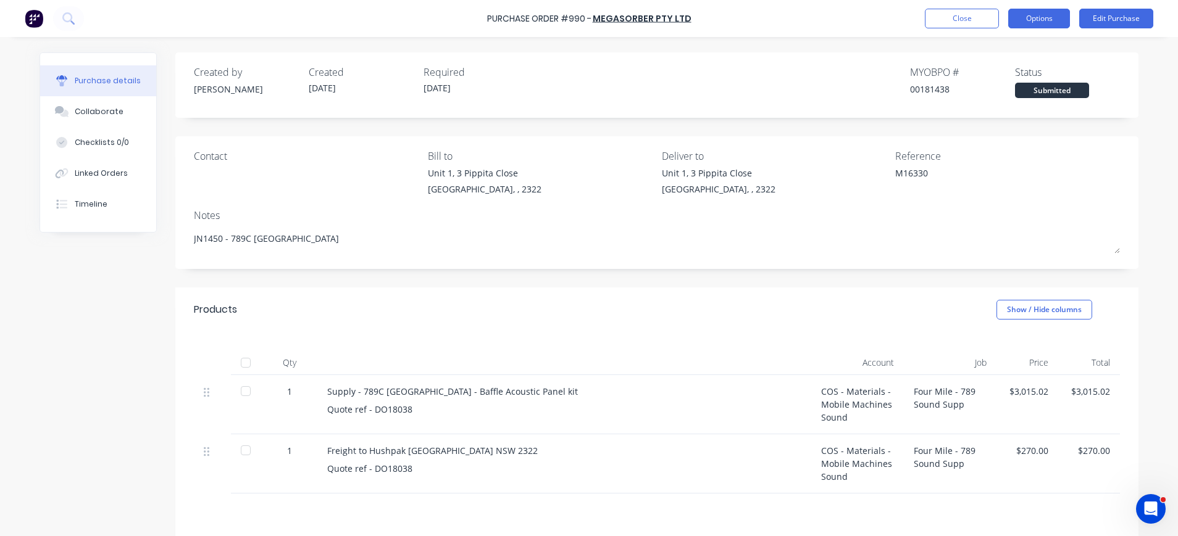
click at [1038, 19] on button "Options" at bounding box center [1039, 19] width 62 height 20
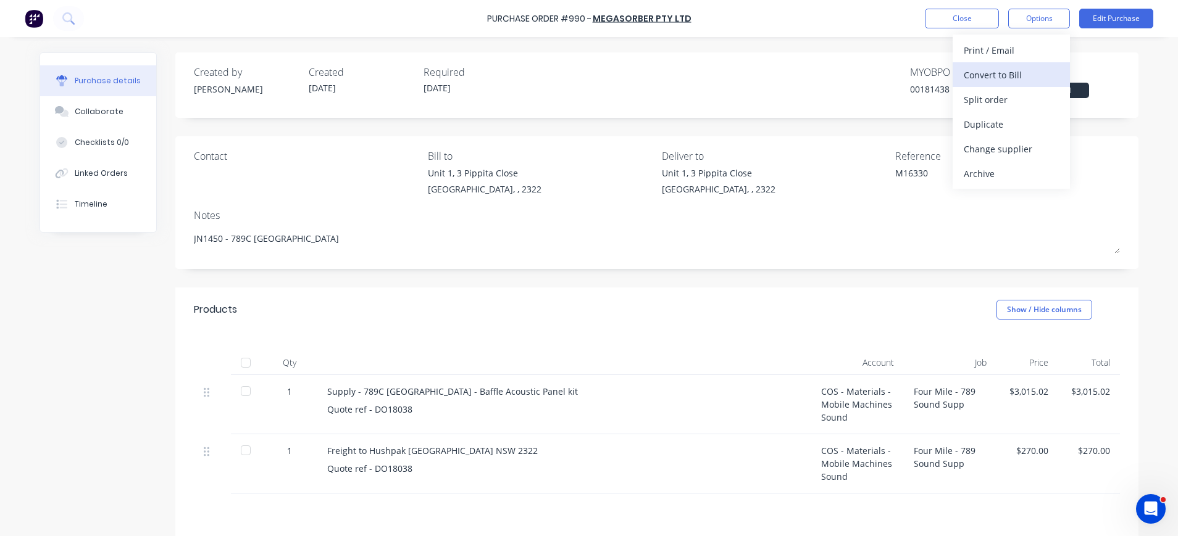
click at [1009, 71] on div "Convert to Bill" at bounding box center [1011, 75] width 95 height 18
type textarea "x"
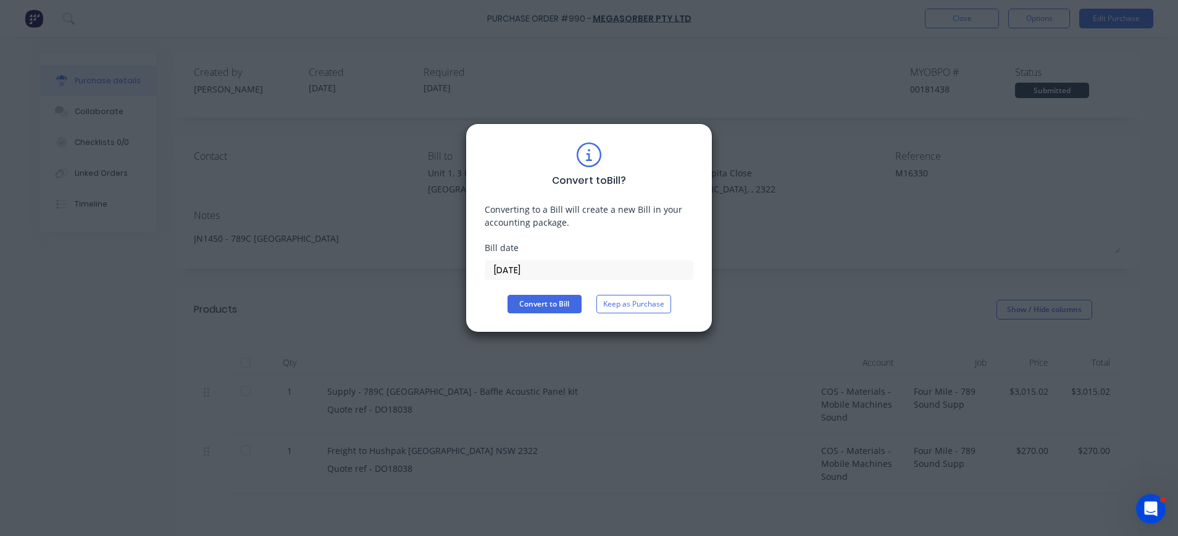
click at [511, 270] on input "28/08/25" at bounding box center [588, 270] width 207 height 19
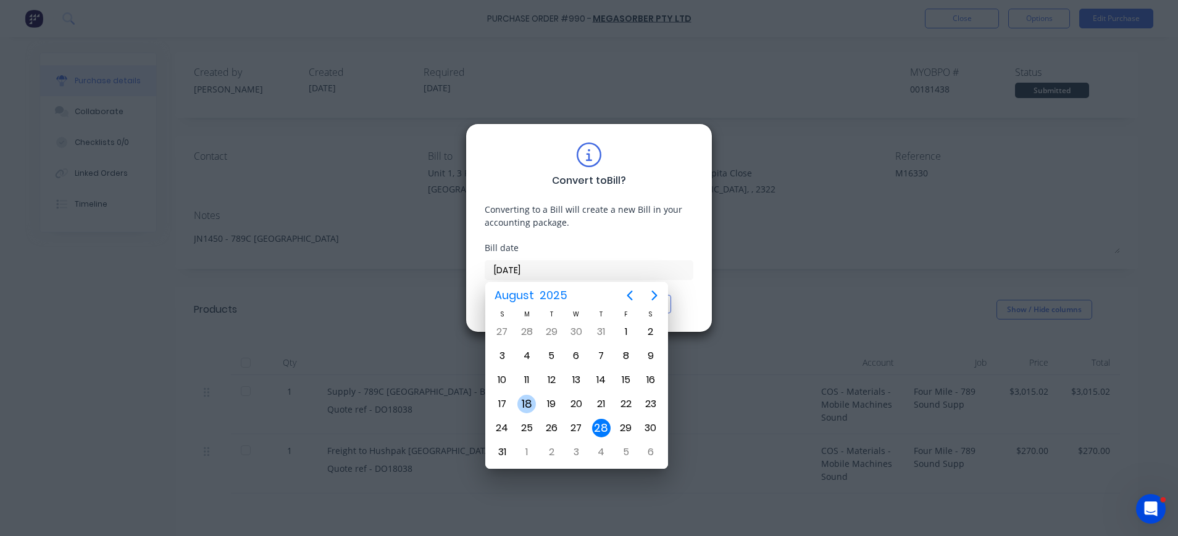
click at [530, 410] on div "18" at bounding box center [526, 404] width 19 height 19
type input "18/08/25"
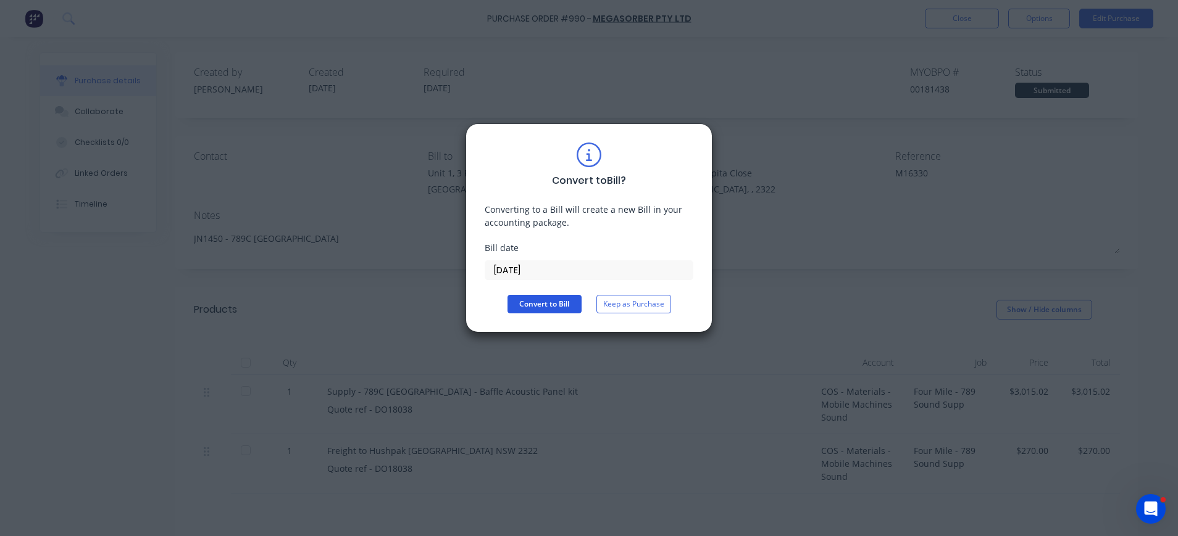
click at [551, 310] on button "Convert to Bill" at bounding box center [544, 304] width 74 height 19
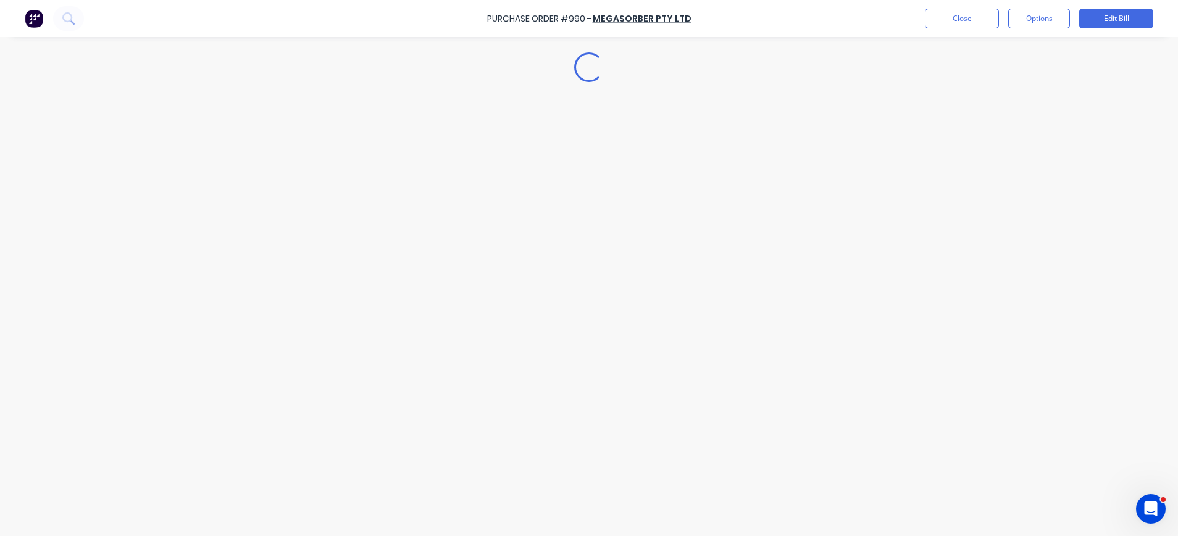
type textarea "x"
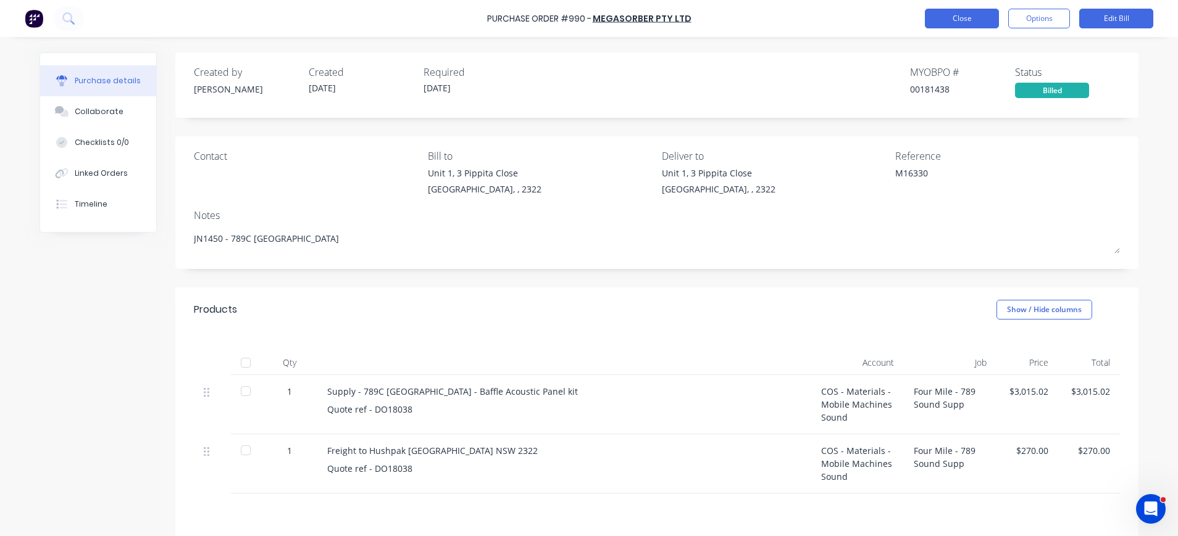
click at [985, 19] on button "Close" at bounding box center [962, 19] width 74 height 20
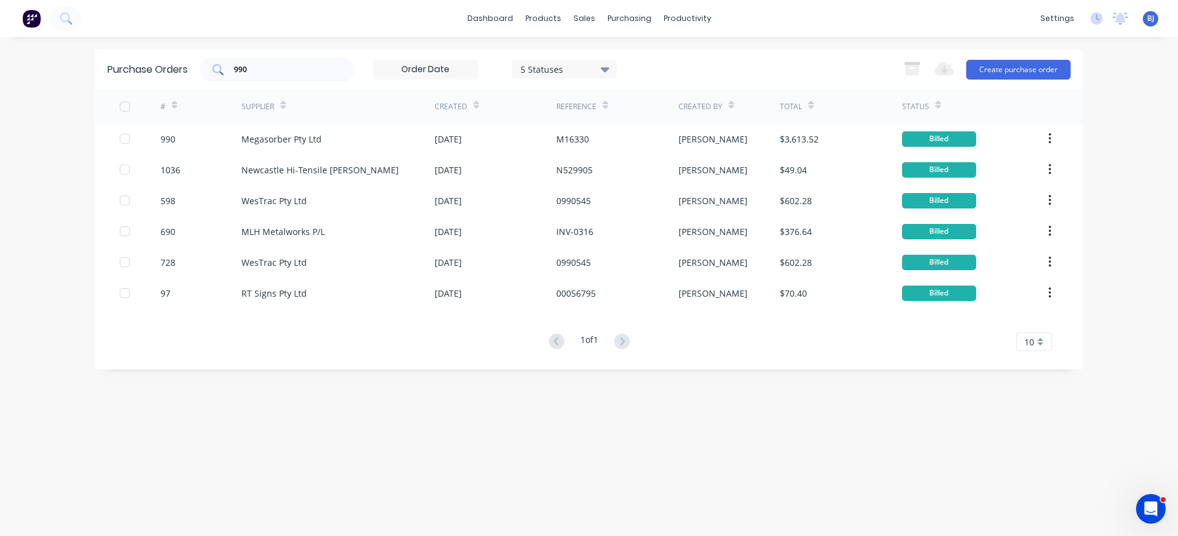
click at [330, 68] on input "990" at bounding box center [284, 70] width 102 height 12
drag, startPoint x: 313, startPoint y: 68, endPoint x: 217, endPoint y: 72, distance: 95.8
click at [217, 72] on div "990" at bounding box center [277, 69] width 154 height 25
click at [294, 76] on div "990" at bounding box center [277, 69] width 154 height 25
type input "1279"
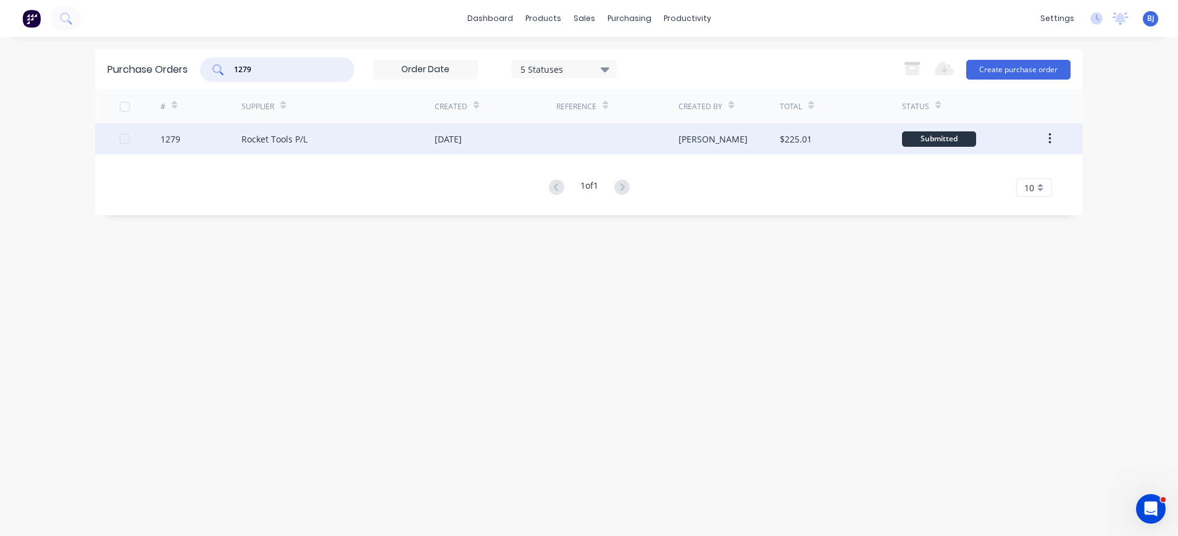
click at [292, 140] on div "Rocket Tools P/L" at bounding box center [274, 139] width 66 height 13
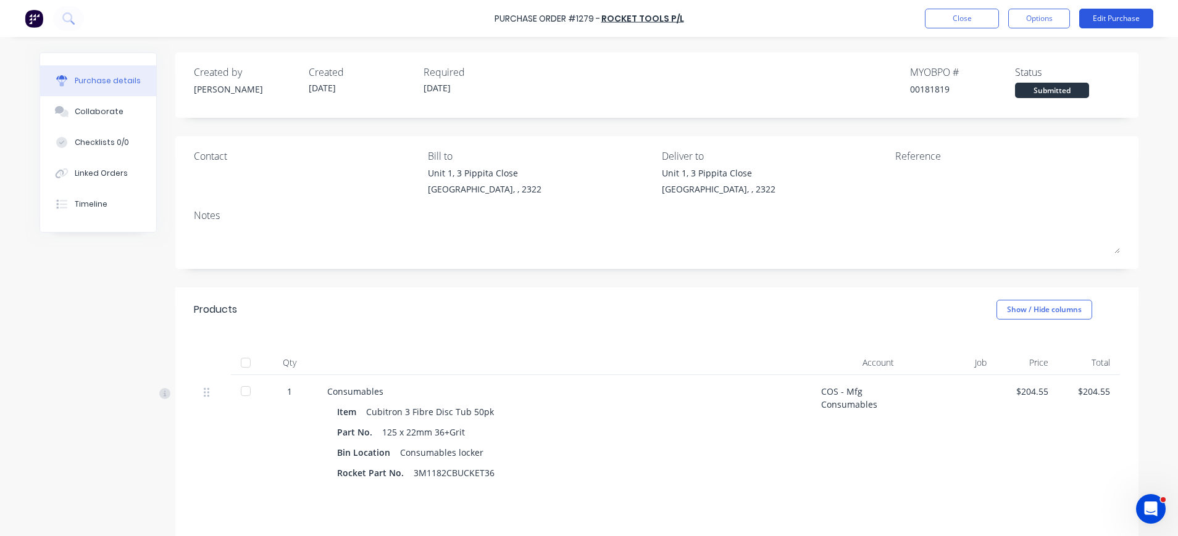
click at [1099, 23] on button "Edit Purchase" at bounding box center [1116, 19] width 74 height 20
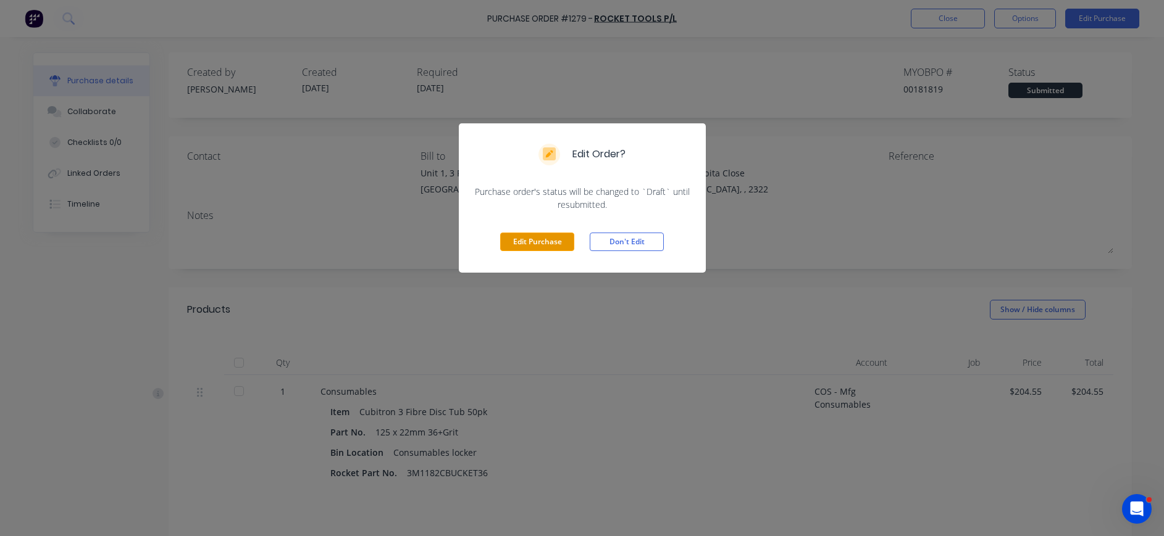
click at [531, 240] on button "Edit Purchase" at bounding box center [537, 242] width 74 height 19
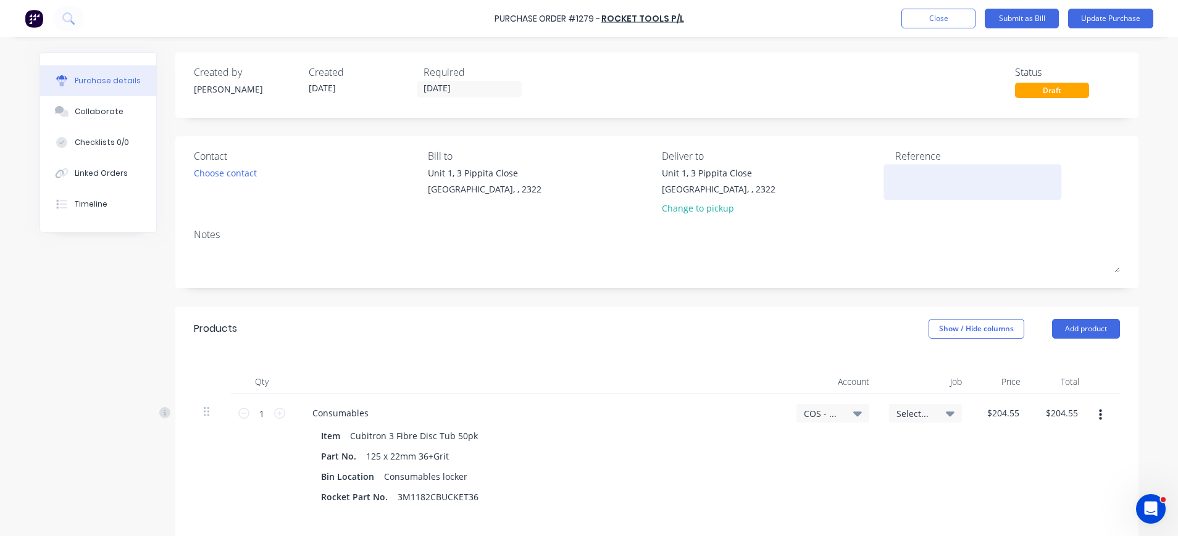
click at [899, 171] on textarea at bounding box center [972, 181] width 154 height 28
type textarea "40102936"
type textarea "x"
type textarea "40102936"
click at [854, 412] on icon at bounding box center [857, 414] width 9 height 5
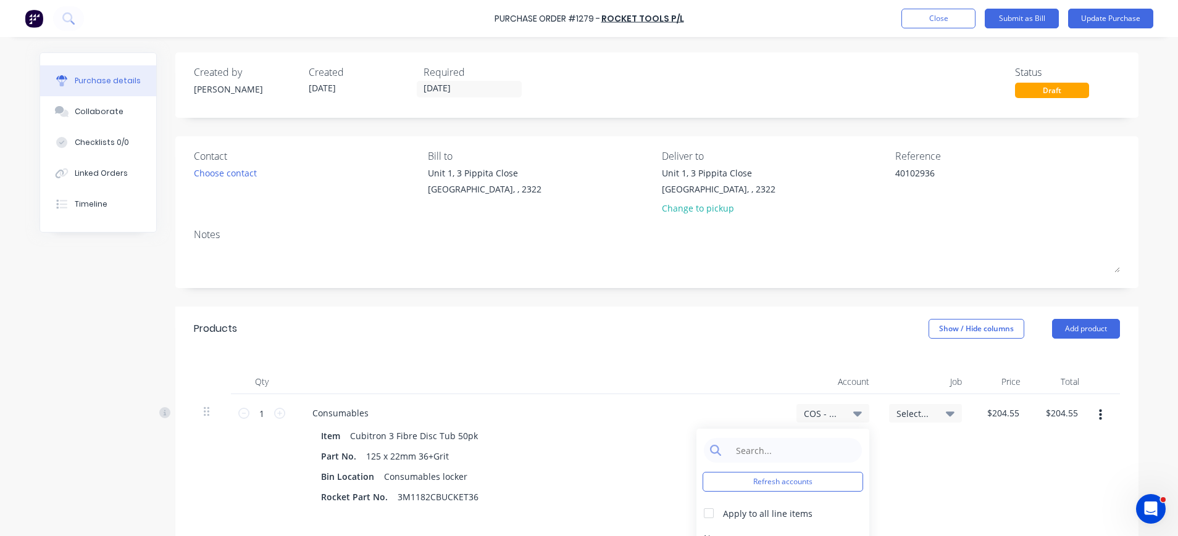
click at [825, 435] on div "Refresh accounts Apply to all line items None 1-1120 / Westpac Account 1-1145 /…" at bounding box center [782, 528] width 173 height 198
type textarea "x"
click at [820, 444] on input at bounding box center [792, 450] width 127 height 25
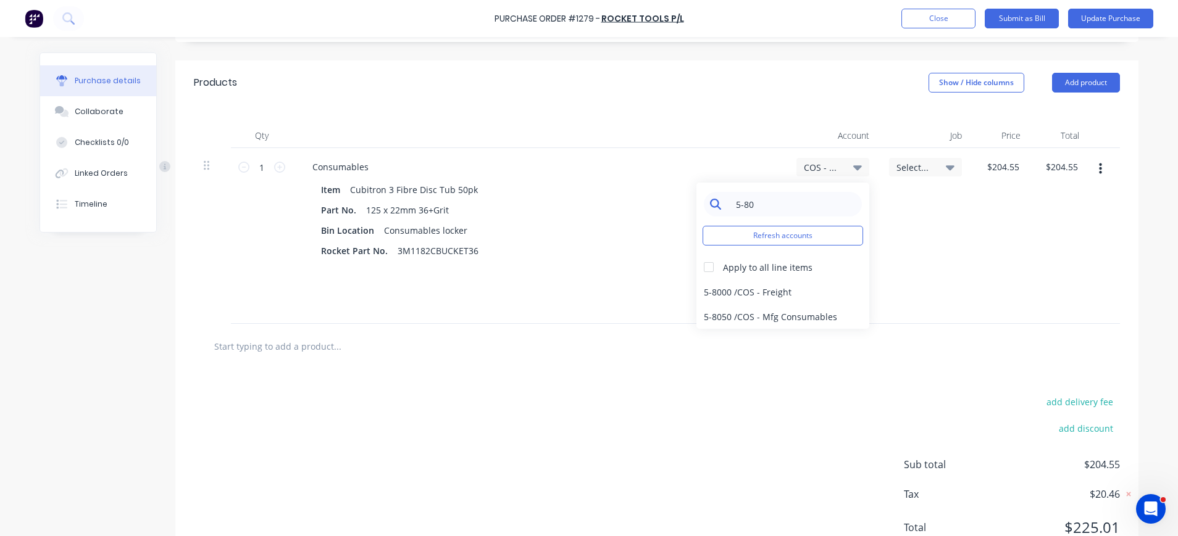
scroll to position [247, 0]
type input "5-80"
click at [725, 317] on div "5-8050 / COS - Mfg Consumables" at bounding box center [782, 316] width 173 height 25
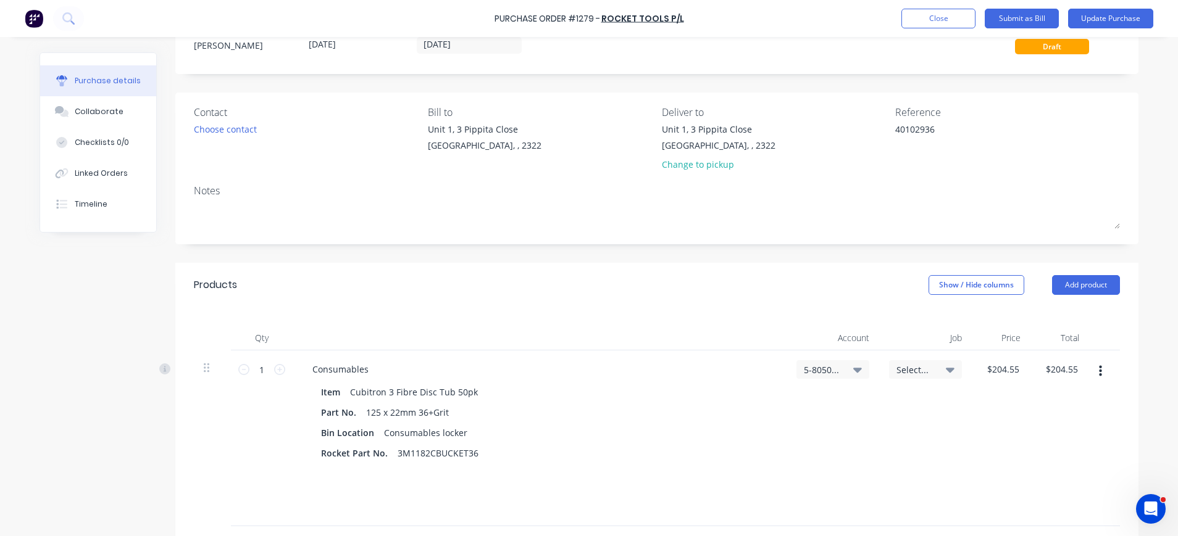
scroll to position [0, 0]
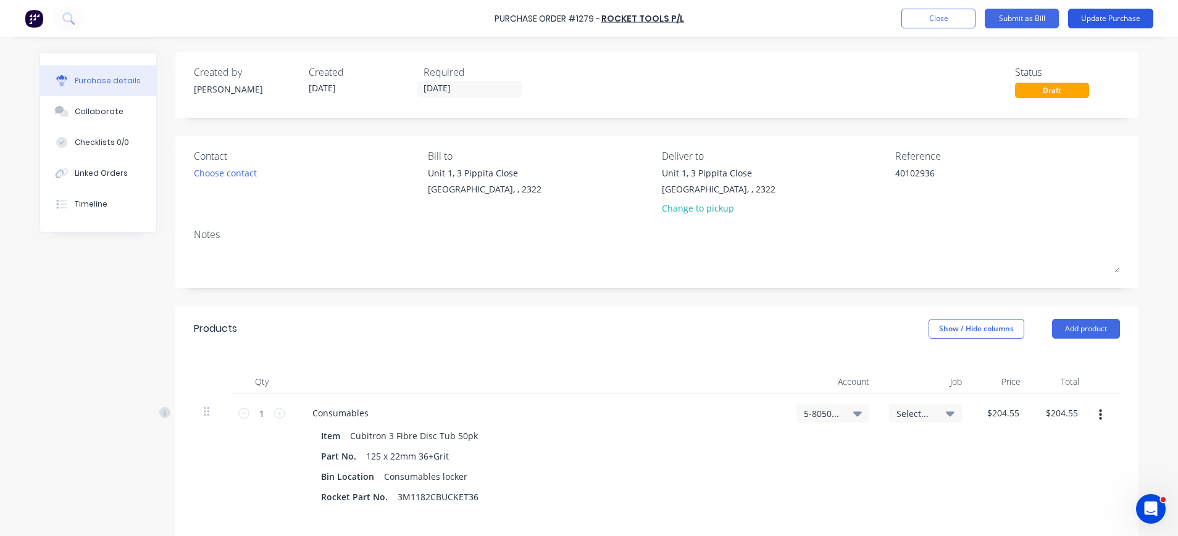
click at [1123, 19] on button "Update Purchase" at bounding box center [1110, 19] width 85 height 20
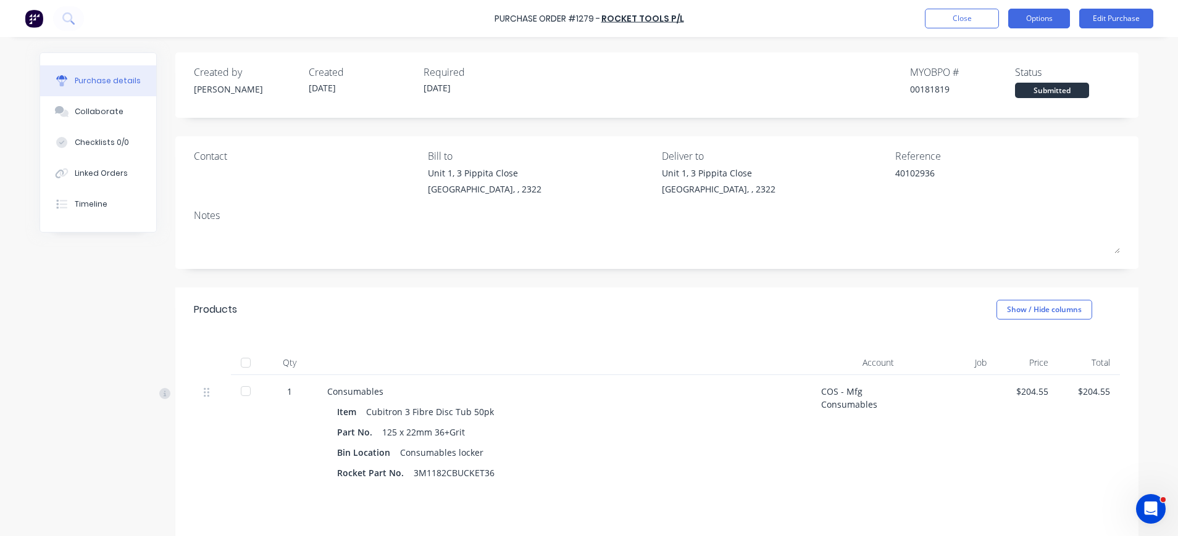
click at [1048, 19] on button "Options" at bounding box center [1039, 19] width 62 height 20
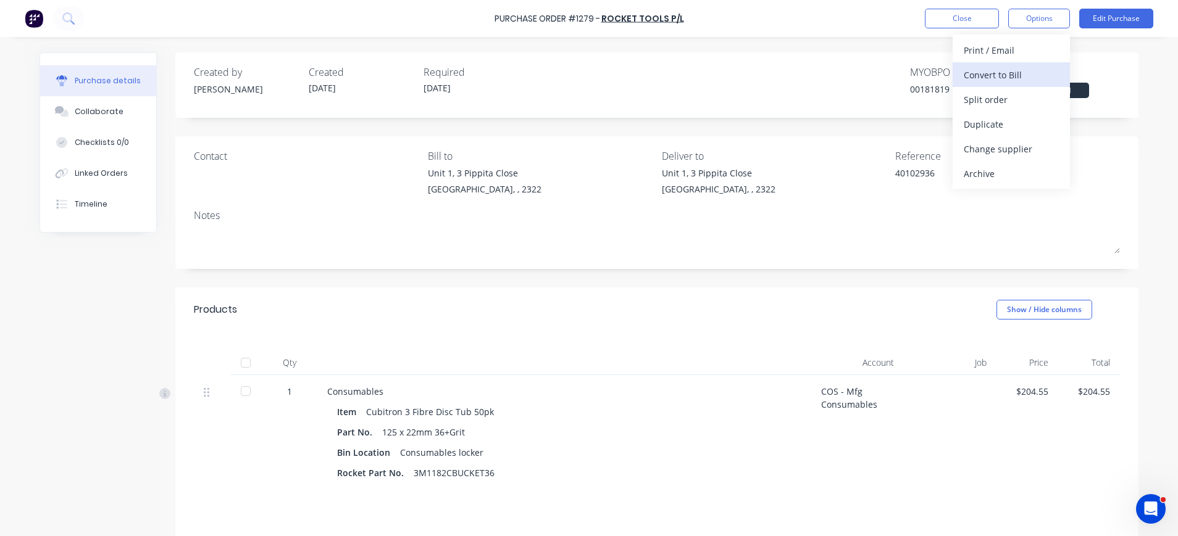
click at [991, 76] on div "Convert to Bill" at bounding box center [1011, 75] width 95 height 18
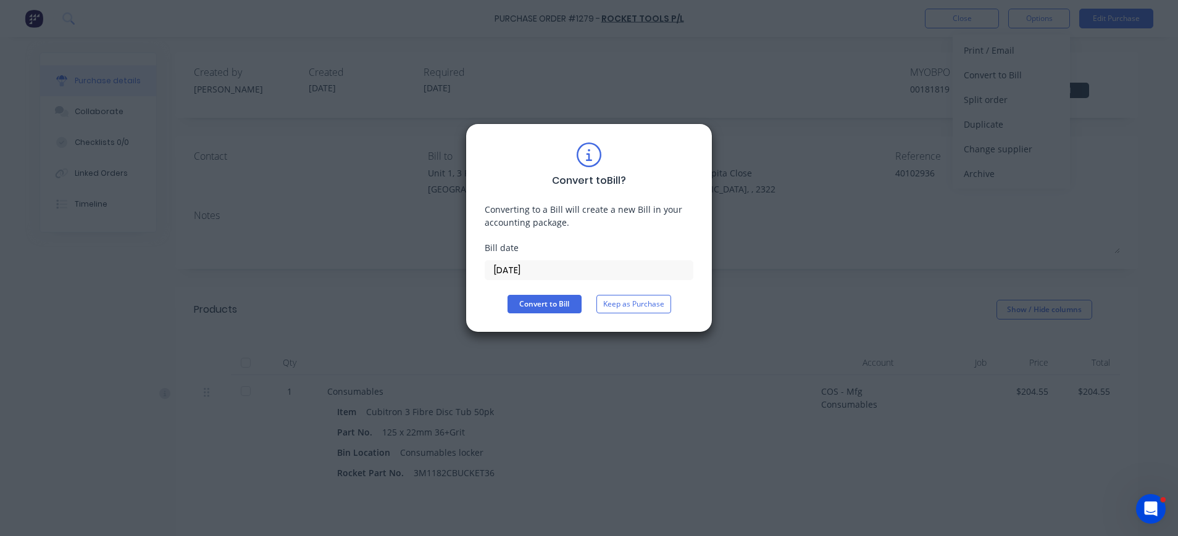
click at [531, 262] on input "28/08/25" at bounding box center [588, 270] width 207 height 19
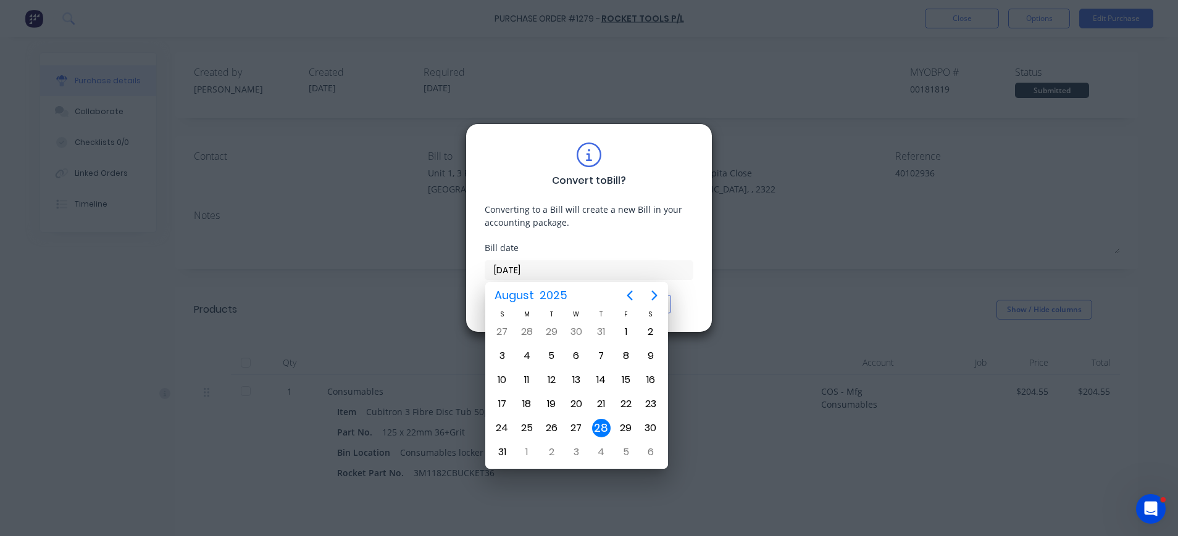
click at [603, 425] on div "28" at bounding box center [601, 428] width 19 height 19
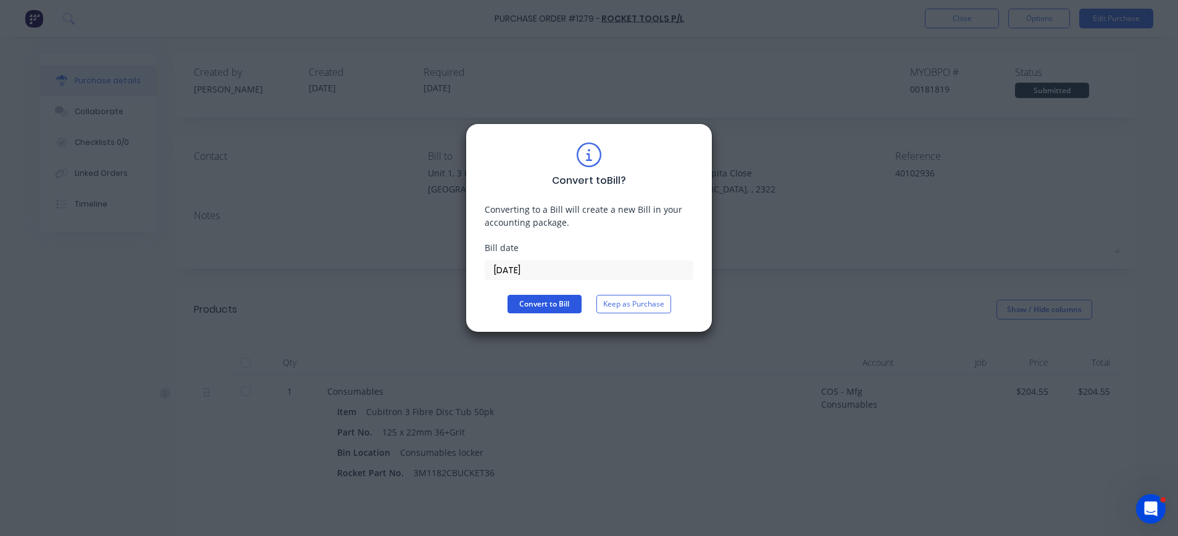
click at [549, 304] on button "Convert to Bill" at bounding box center [544, 304] width 74 height 19
type textarea "x"
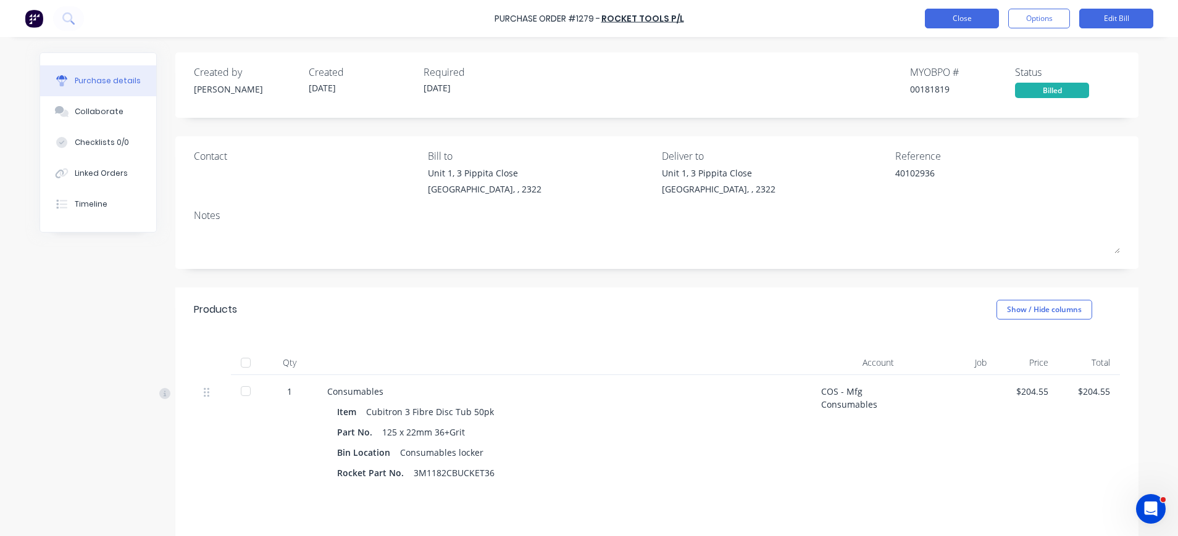
click at [944, 19] on button "Close" at bounding box center [962, 19] width 74 height 20
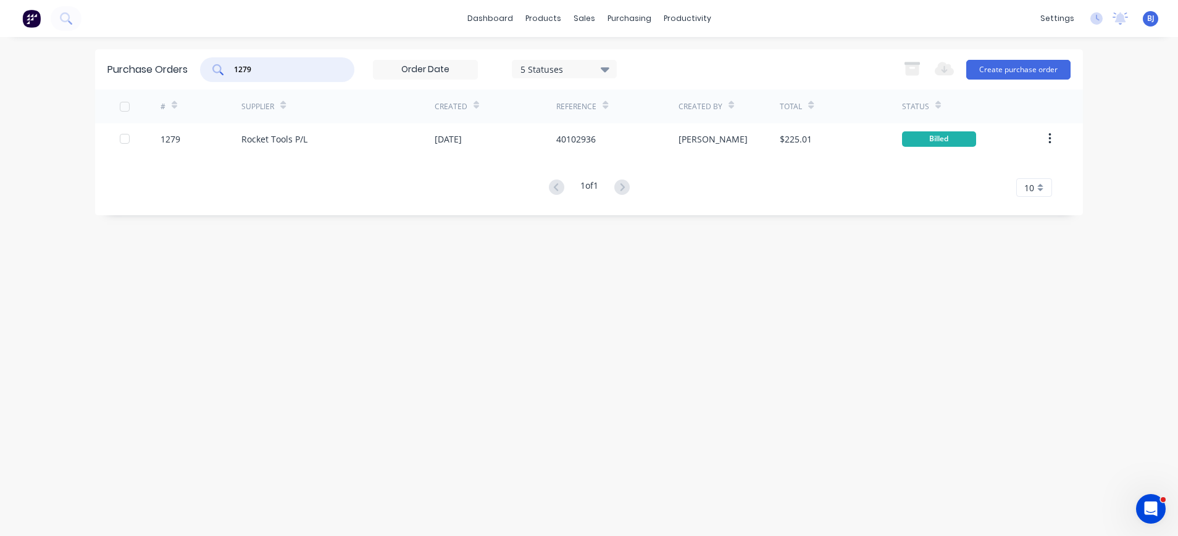
drag, startPoint x: 262, startPoint y: 69, endPoint x: 202, endPoint y: 70, distance: 59.3
click at [202, 70] on div "1279" at bounding box center [277, 69] width 154 height 25
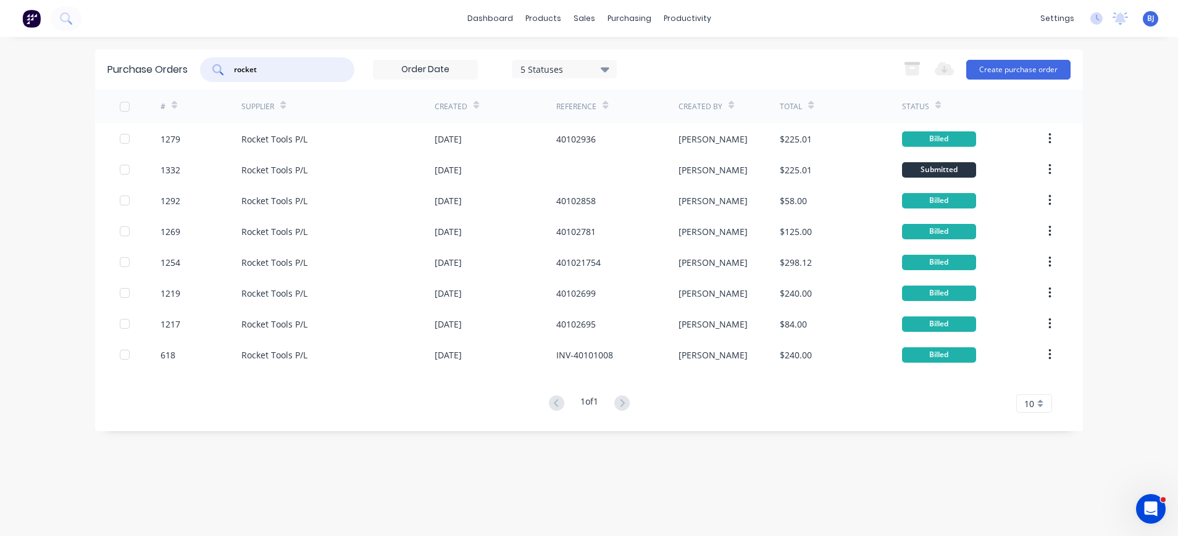
type input "rocket"
click at [1037, 398] on div "10" at bounding box center [1034, 403] width 36 height 19
click at [1030, 385] on div "35" at bounding box center [1034, 383] width 35 height 22
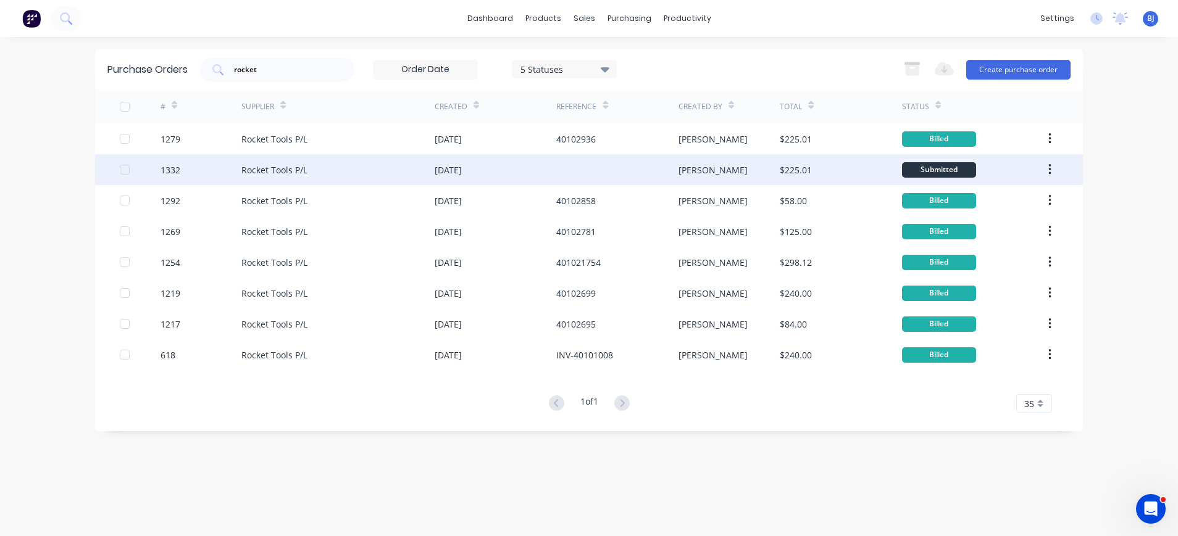
click at [286, 168] on div "Rocket Tools P/L" at bounding box center [274, 170] width 66 height 13
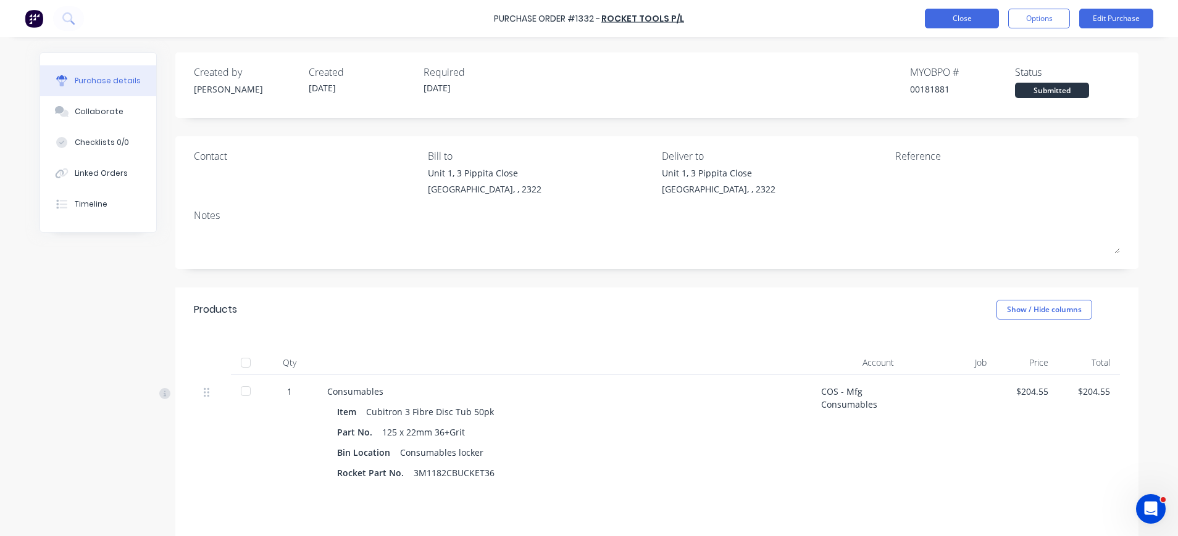
click at [931, 14] on button "Close" at bounding box center [962, 19] width 74 height 20
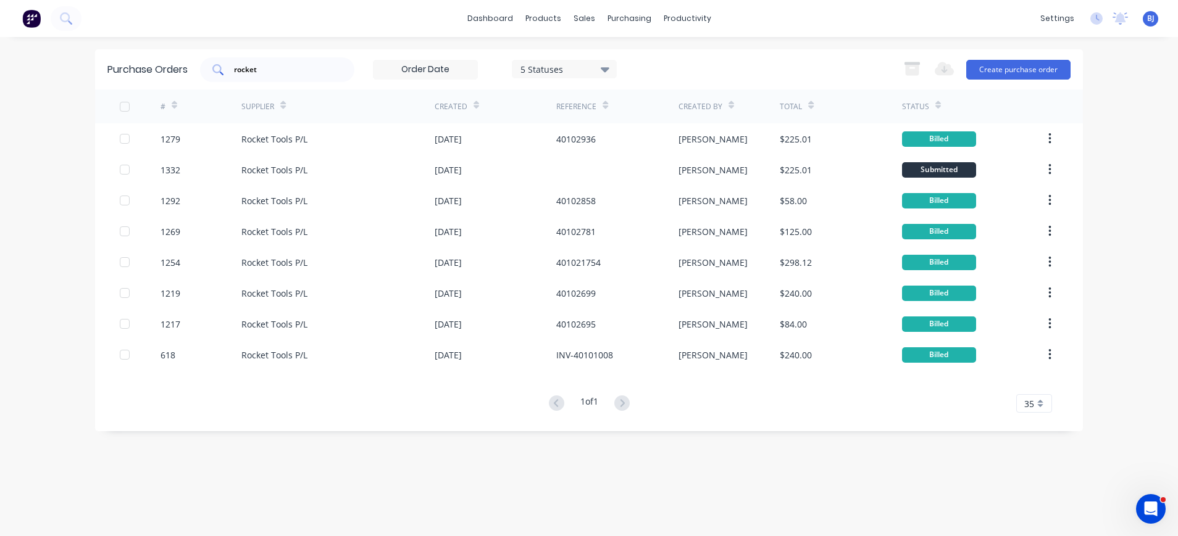
click at [301, 72] on input "rocket" at bounding box center [284, 70] width 102 height 12
drag, startPoint x: 290, startPoint y: 72, endPoint x: 201, endPoint y: 62, distance: 88.8
click at [201, 62] on div "rocket 5 Statuses 5 Statuses" at bounding box center [408, 69] width 417 height 25
drag, startPoint x: 334, startPoint y: 65, endPoint x: 172, endPoint y: 85, distance: 162.9
click at [172, 85] on div "Purchase Orders rocket 5 Statuses 5 Statuses Export to Excel (XLSX) Create purc…" at bounding box center [589, 69] width 988 height 40
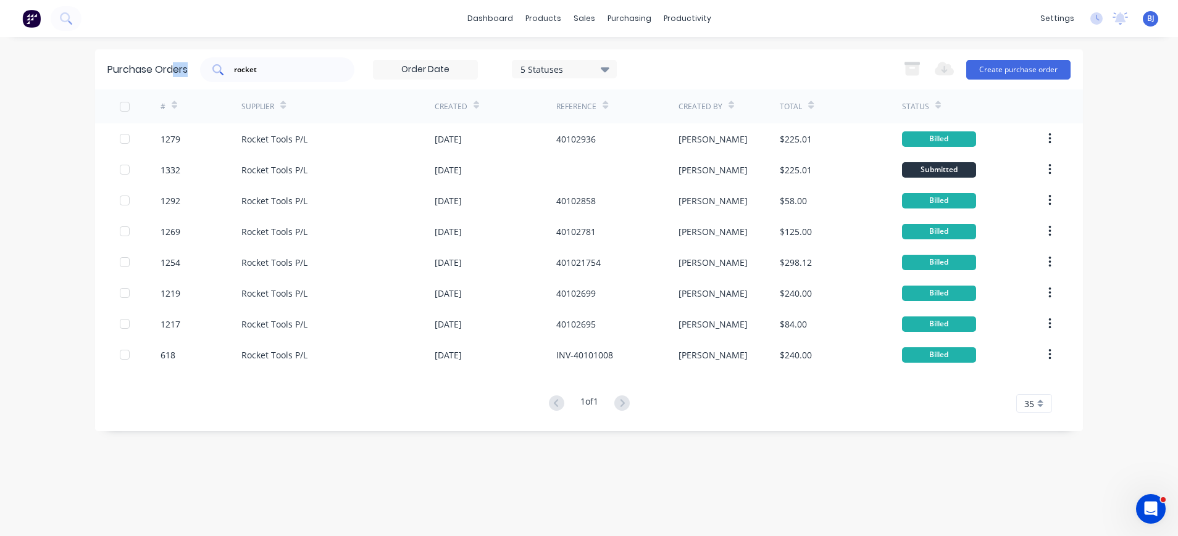
drag, startPoint x: 172, startPoint y: 85, endPoint x: 346, endPoint y: 57, distance: 176.2
click at [346, 57] on div "Purchase Orders rocket 5 Statuses 5 Statuses Export to Excel (XLSX) Create purc…" at bounding box center [589, 69] width 988 height 40
click at [268, 71] on input "rocket" at bounding box center [284, 70] width 102 height 12
drag, startPoint x: 251, startPoint y: 67, endPoint x: 221, endPoint y: 64, distance: 30.4
click at [221, 64] on div "rocket" at bounding box center [277, 69] width 154 height 25
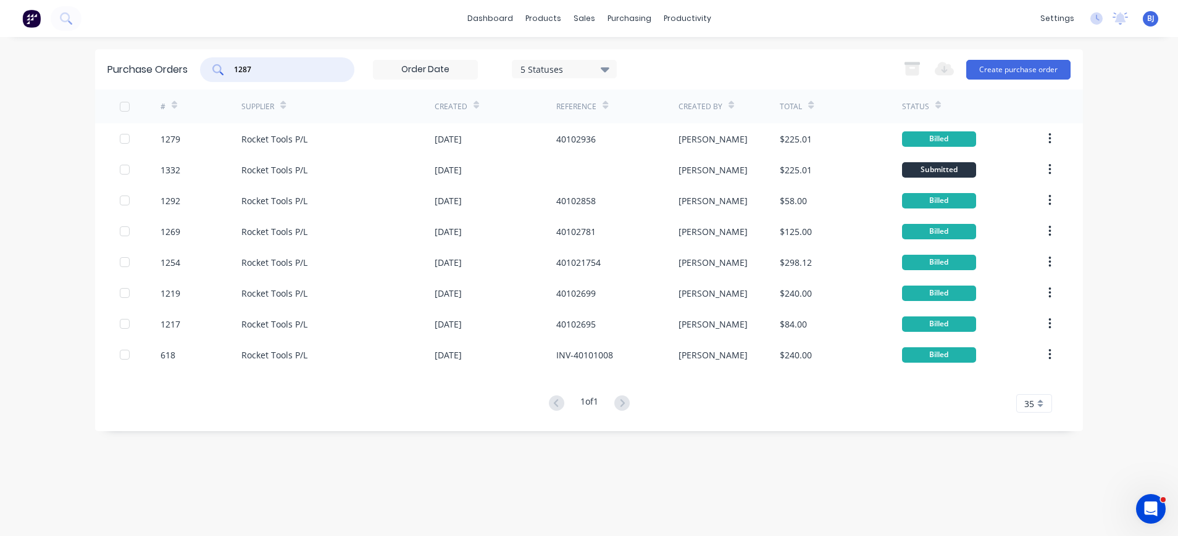
type input "1287"
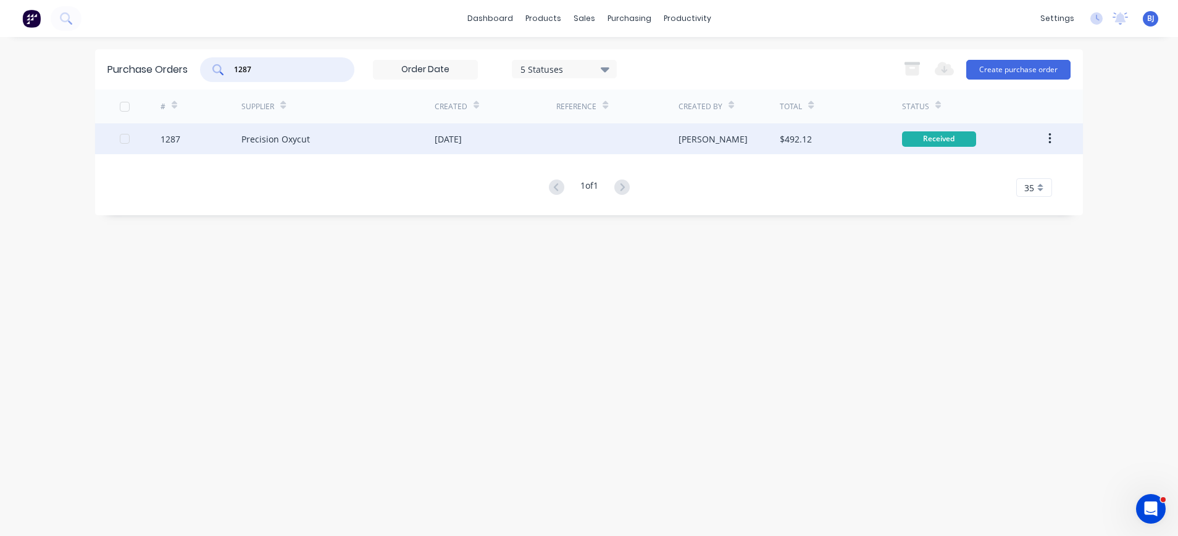
click at [300, 143] on div "Precision Oxycut" at bounding box center [275, 139] width 69 height 13
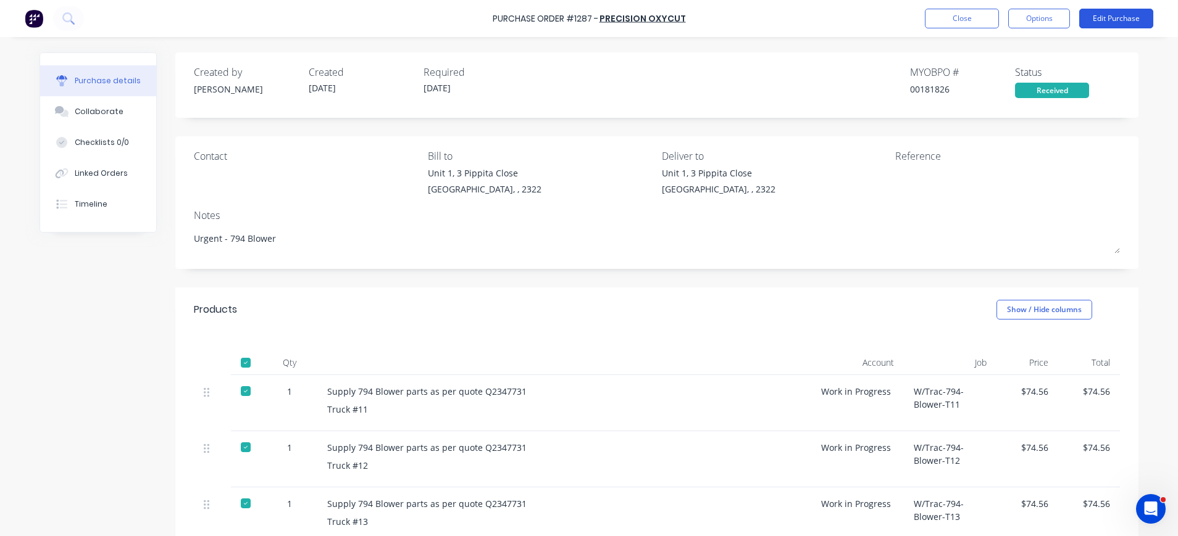
click at [1108, 15] on button "Edit Purchase" at bounding box center [1116, 19] width 74 height 20
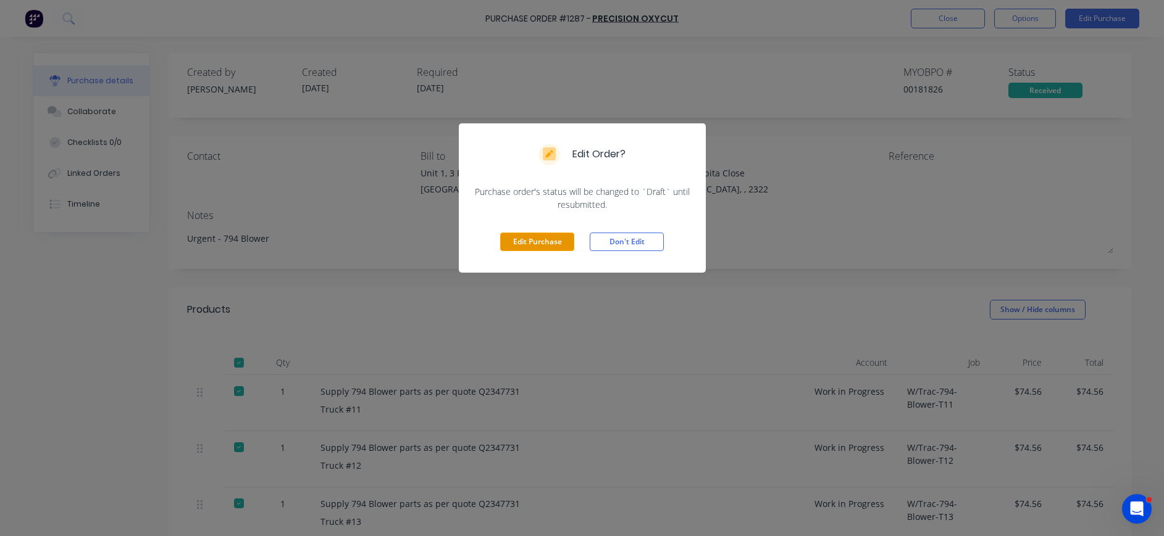
drag, startPoint x: 548, startPoint y: 242, endPoint x: 554, endPoint y: 243, distance: 6.8
click at [550, 242] on button "Edit Purchase" at bounding box center [537, 242] width 74 height 19
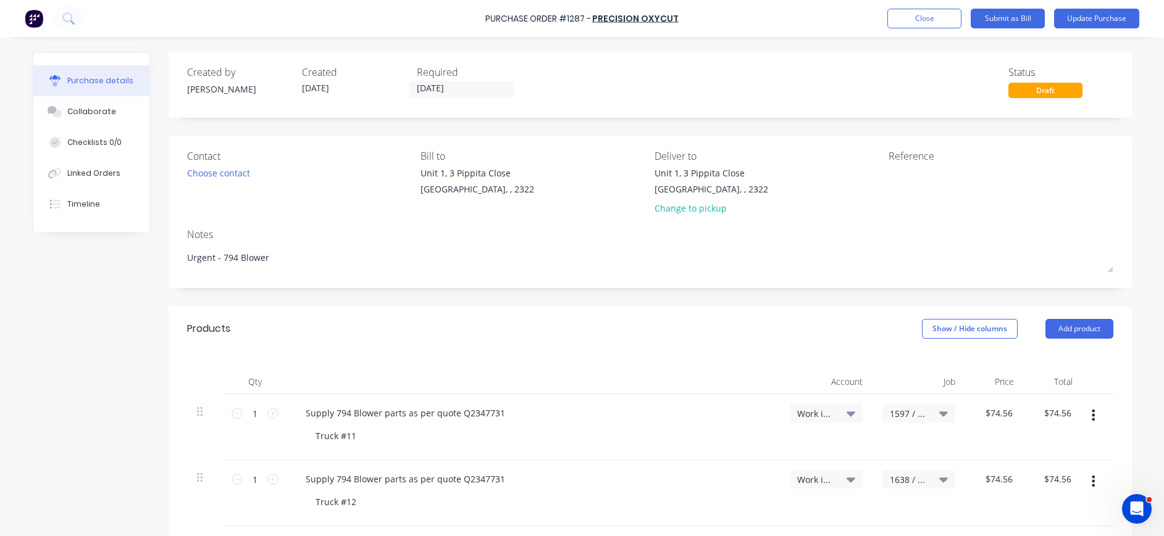
type textarea "x"
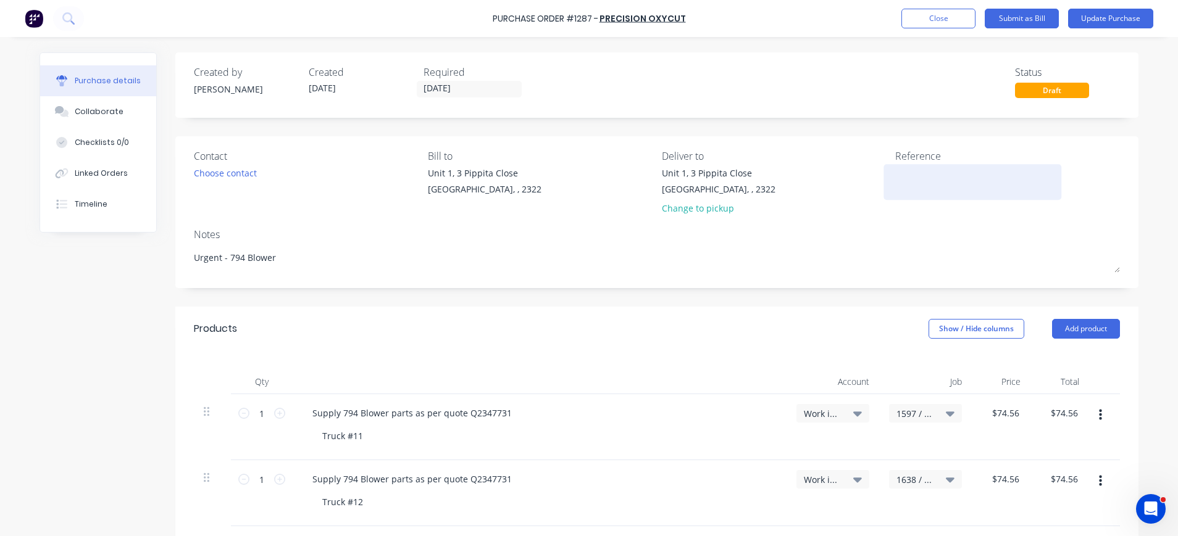
click at [904, 174] on textarea at bounding box center [972, 181] width 154 height 28
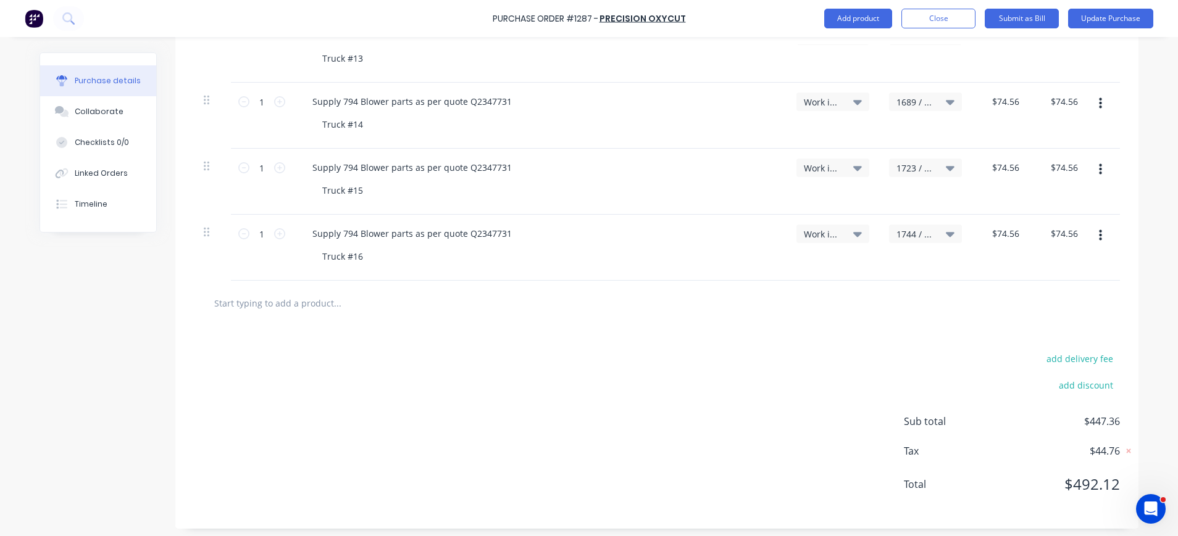
scroll to position [515, 0]
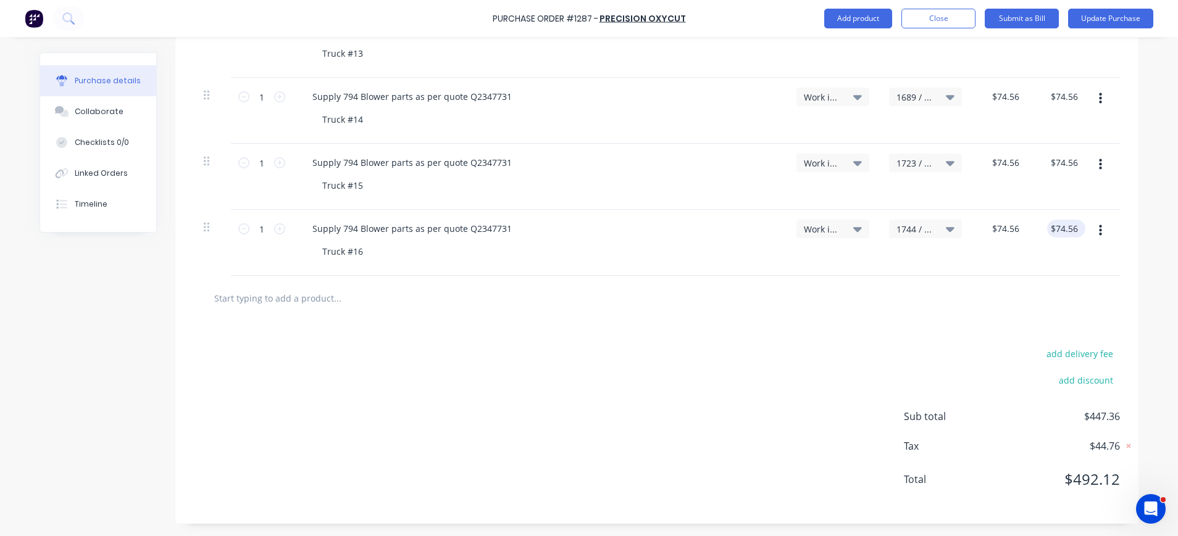
type textarea "1108431"
type textarea "x"
type textarea "1108431"
drag, startPoint x: 1072, startPoint y: 227, endPoint x: 1007, endPoint y: 233, distance: 65.7
click at [1007, 233] on div "1 1 Supply 794 Blower parts as per quote Q2347731 Truck #16 Work in Progress 17…" at bounding box center [657, 243] width 926 height 66
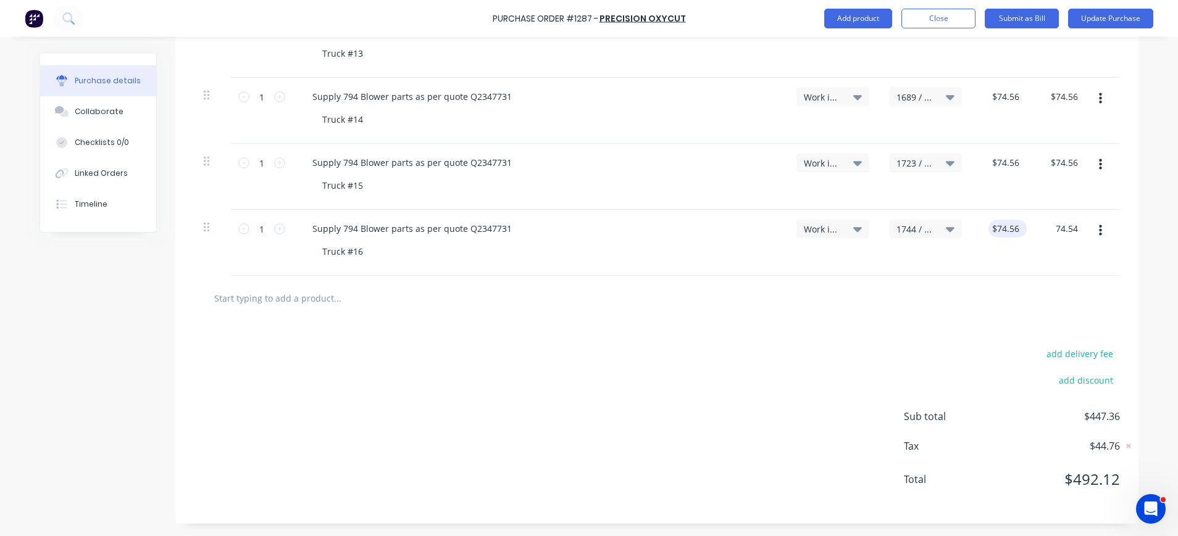
type input "74.54"
type textarea "x"
type input "$74.54"
click at [1114, 19] on button "Update Purchase" at bounding box center [1110, 19] width 85 height 20
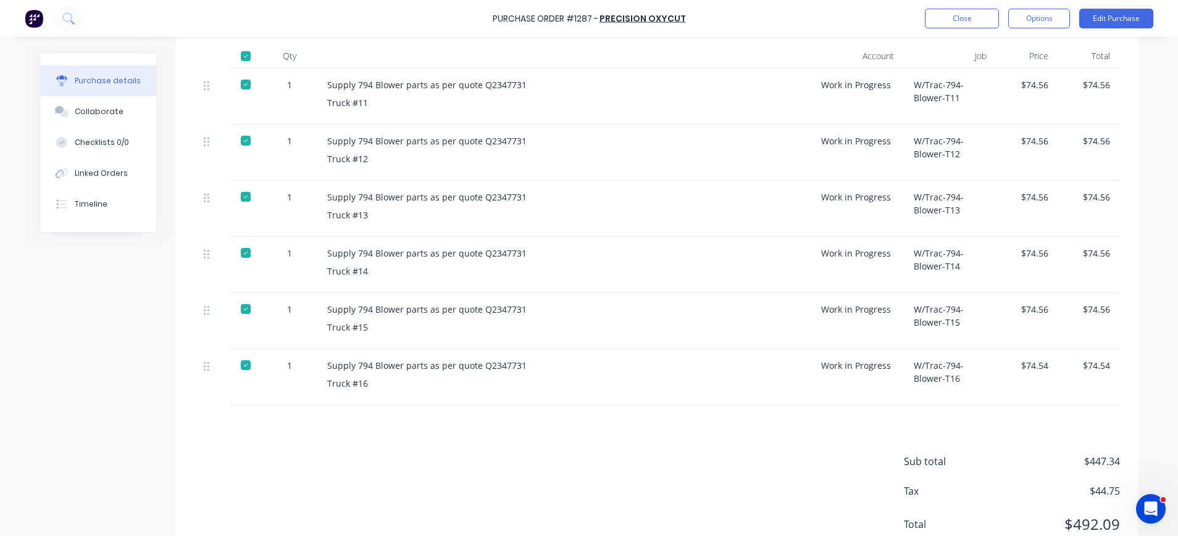
scroll to position [352, 0]
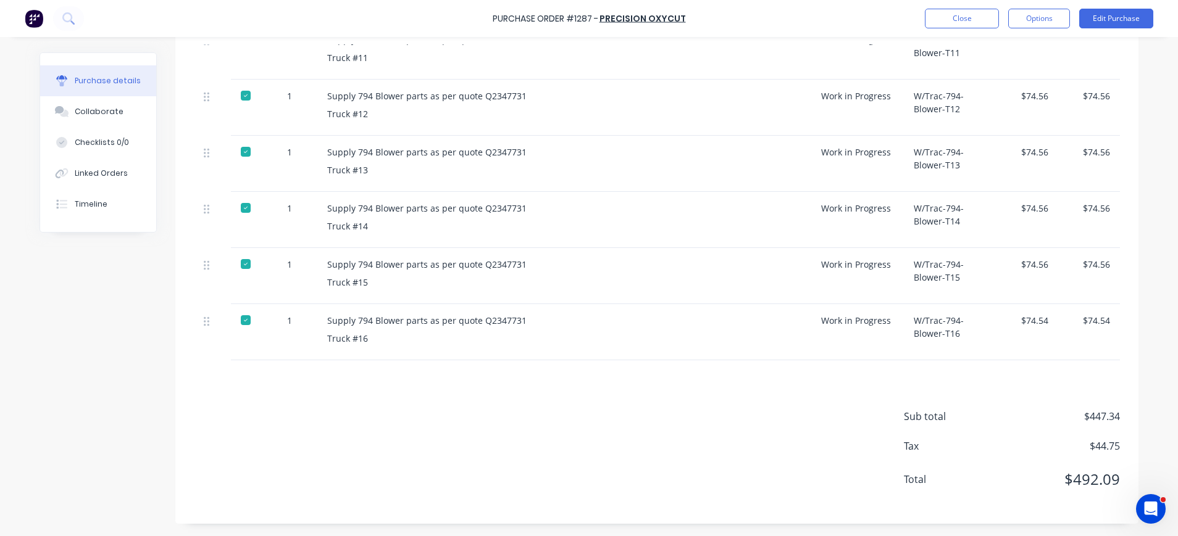
click at [1054, 416] on span "$447.34" at bounding box center [1057, 416] width 123 height 15
click at [1048, 447] on span "$44.75" at bounding box center [1057, 446] width 123 height 15
click at [1033, 20] on button "Options" at bounding box center [1039, 19] width 62 height 20
click at [1017, 73] on div "Convert to Bill" at bounding box center [1011, 75] width 95 height 18
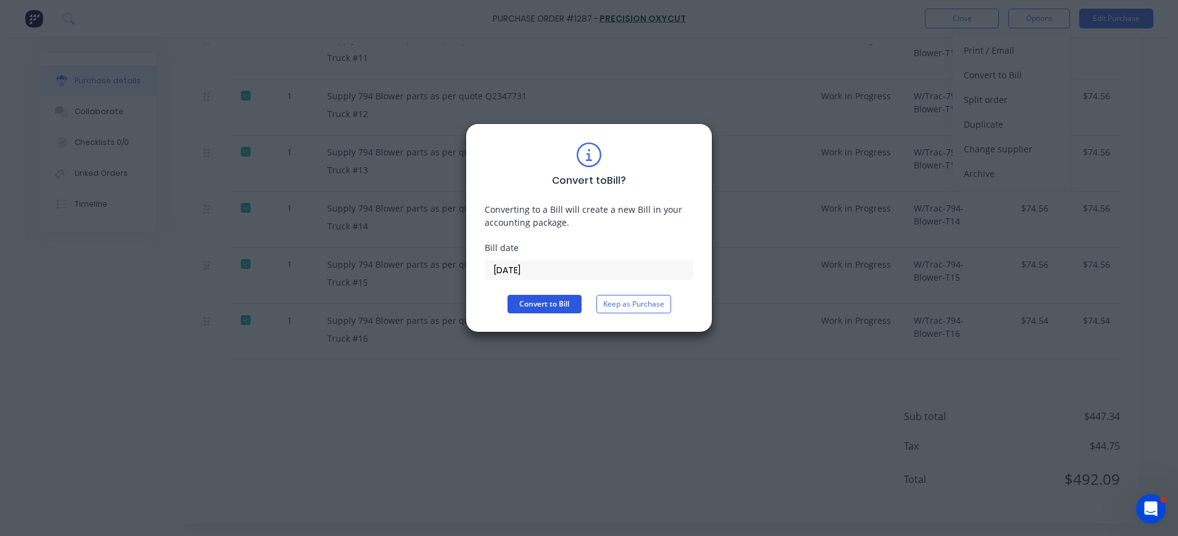
click at [541, 302] on button "Convert to Bill" at bounding box center [544, 304] width 74 height 19
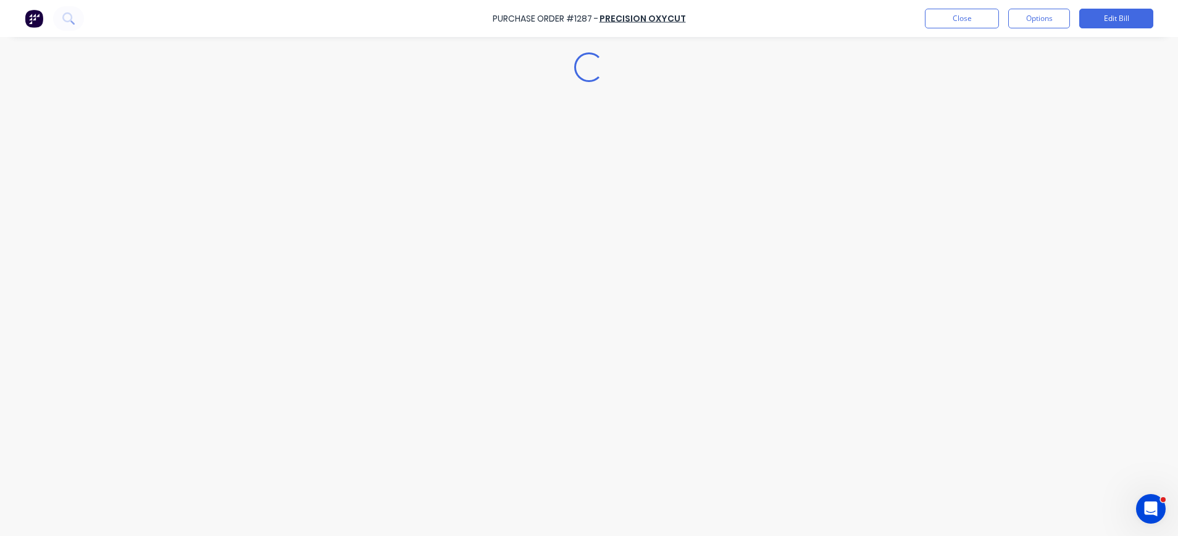
type textarea "x"
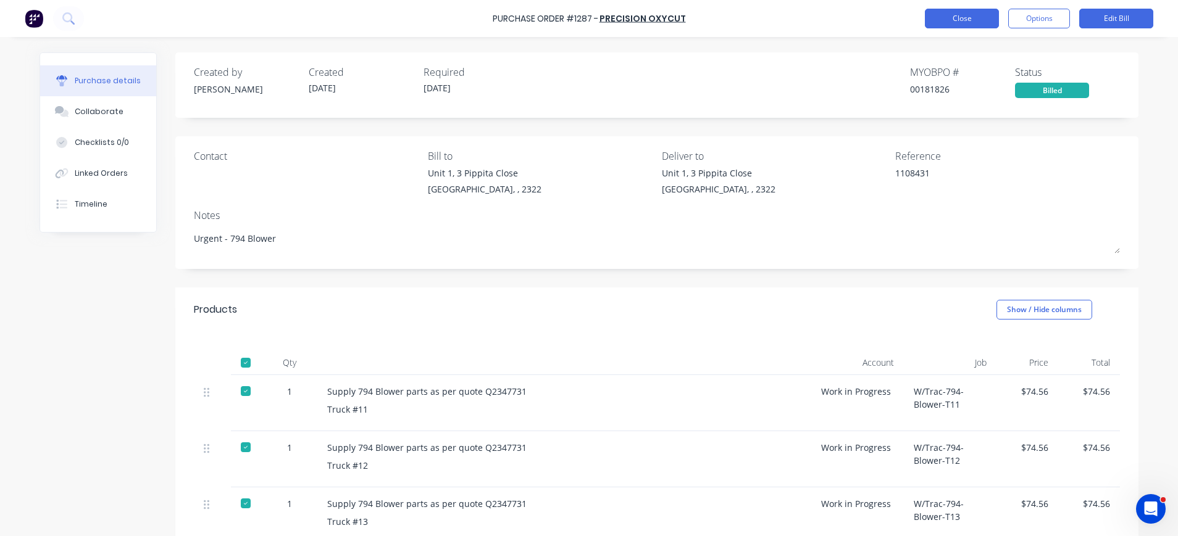
click at [967, 22] on button "Close" at bounding box center [962, 19] width 74 height 20
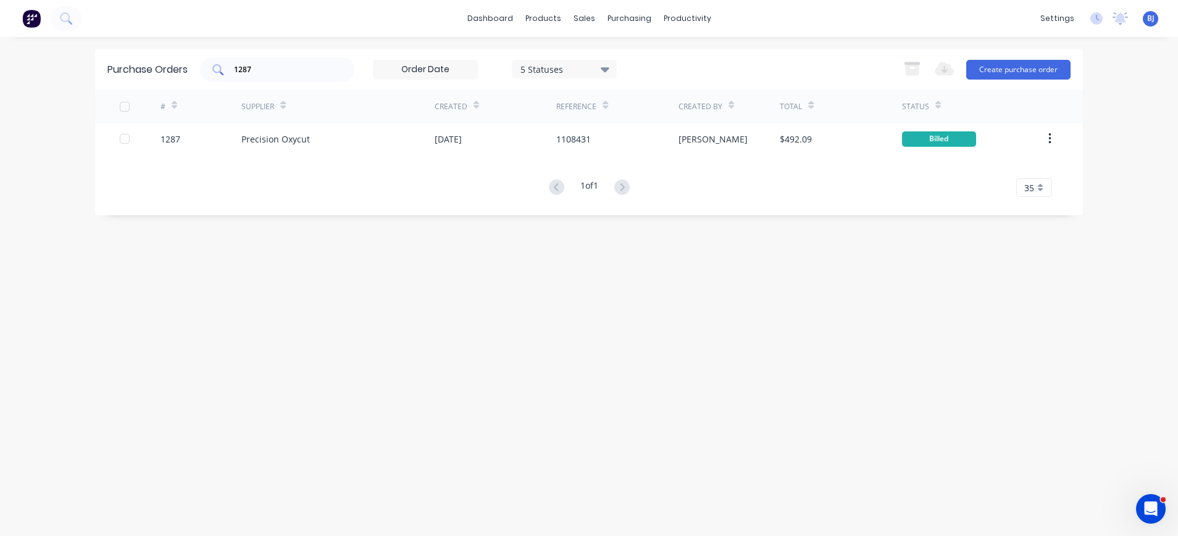
drag, startPoint x: 321, startPoint y: 77, endPoint x: 304, endPoint y: 75, distance: 16.8
click at [313, 77] on div "1287" at bounding box center [277, 69] width 154 height 25
drag, startPoint x: 265, startPoint y: 69, endPoint x: 195, endPoint y: 64, distance: 70.0
click at [195, 64] on div "Purchase Orders 1287 5 Statuses 5 Statuses Export to Excel (XLSX) Create purcha…" at bounding box center [589, 69] width 988 height 40
click at [297, 77] on div "1287" at bounding box center [277, 69] width 154 height 25
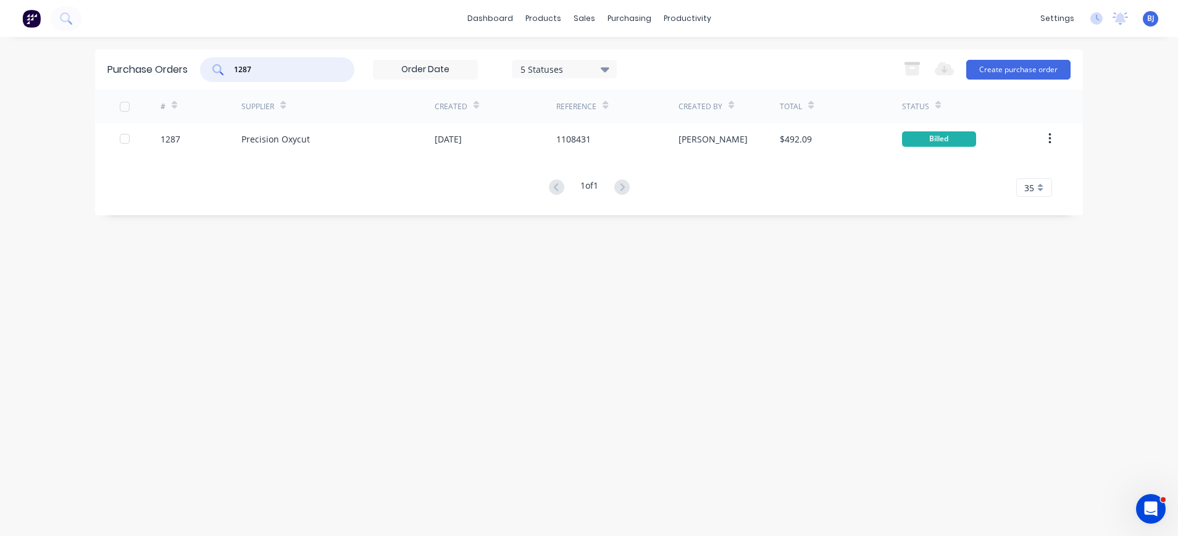
click at [309, 74] on input "1287" at bounding box center [284, 70] width 102 height 12
drag, startPoint x: 257, startPoint y: 75, endPoint x: 220, endPoint y: 74, distance: 37.1
click at [220, 74] on div "1287" at bounding box center [277, 69] width 154 height 25
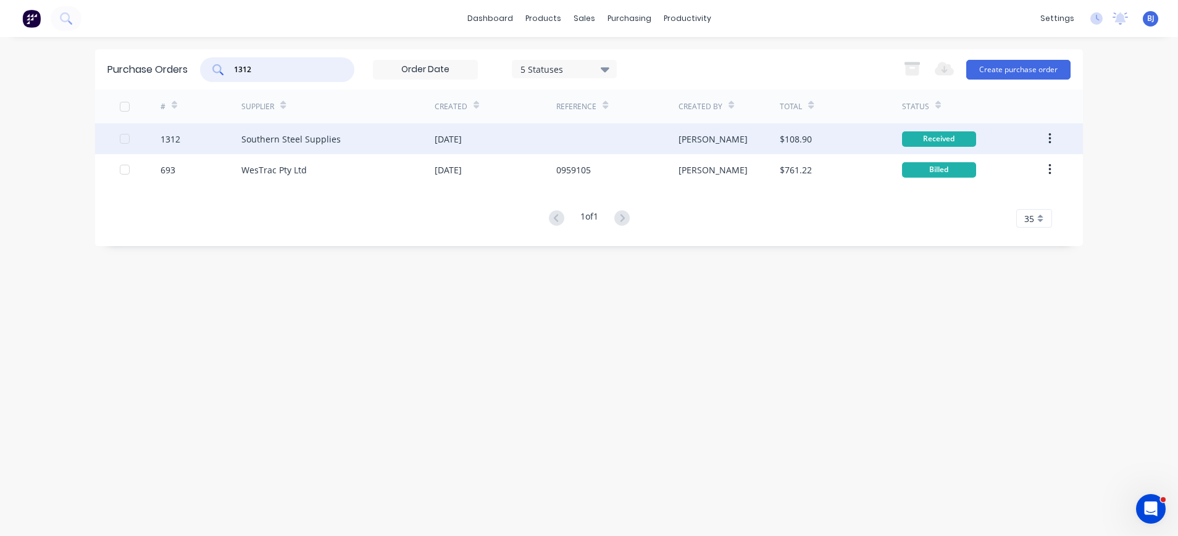
type input "1312"
click at [265, 138] on div "Southern Steel Supplies" at bounding box center [290, 139] width 99 height 13
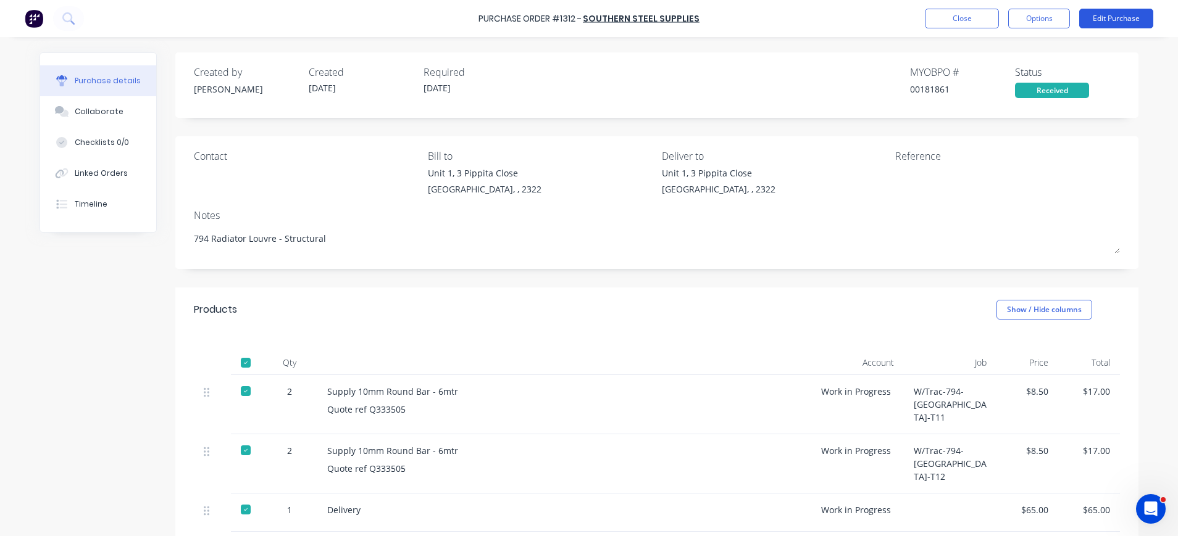
click at [1122, 16] on button "Edit Purchase" at bounding box center [1116, 19] width 74 height 20
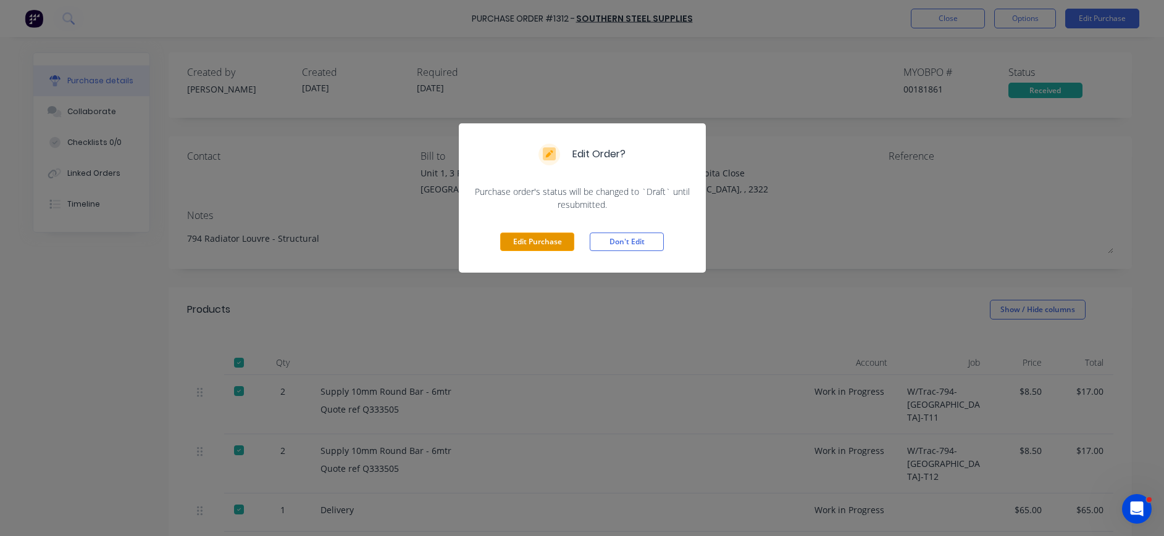
click at [512, 243] on button "Edit Purchase" at bounding box center [537, 242] width 74 height 19
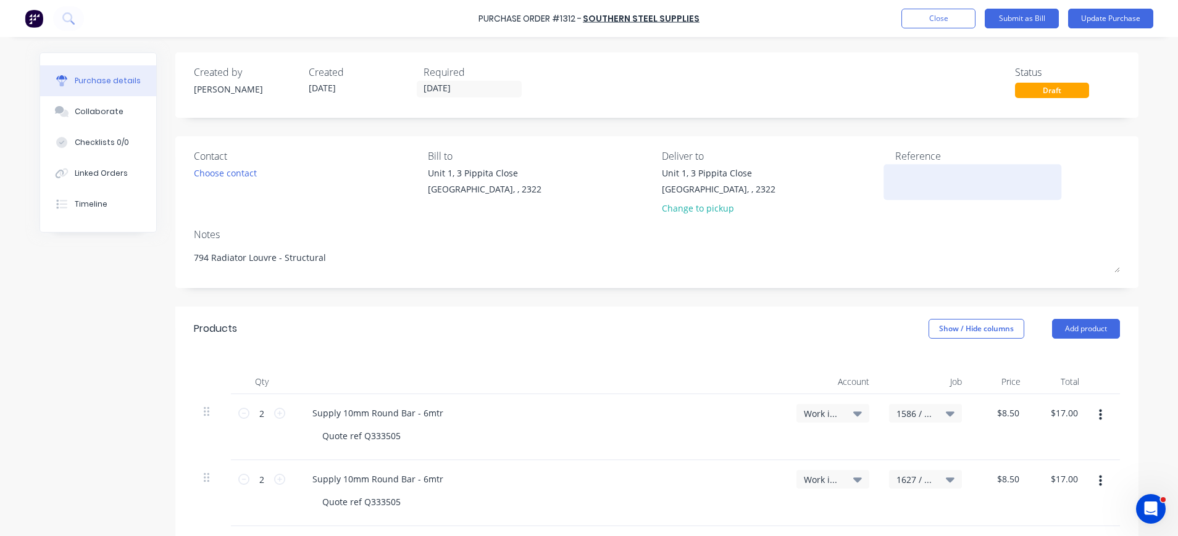
type textarea "x"
click at [895, 178] on div at bounding box center [972, 182] width 154 height 31
click at [901, 176] on textarea at bounding box center [972, 181] width 154 height 28
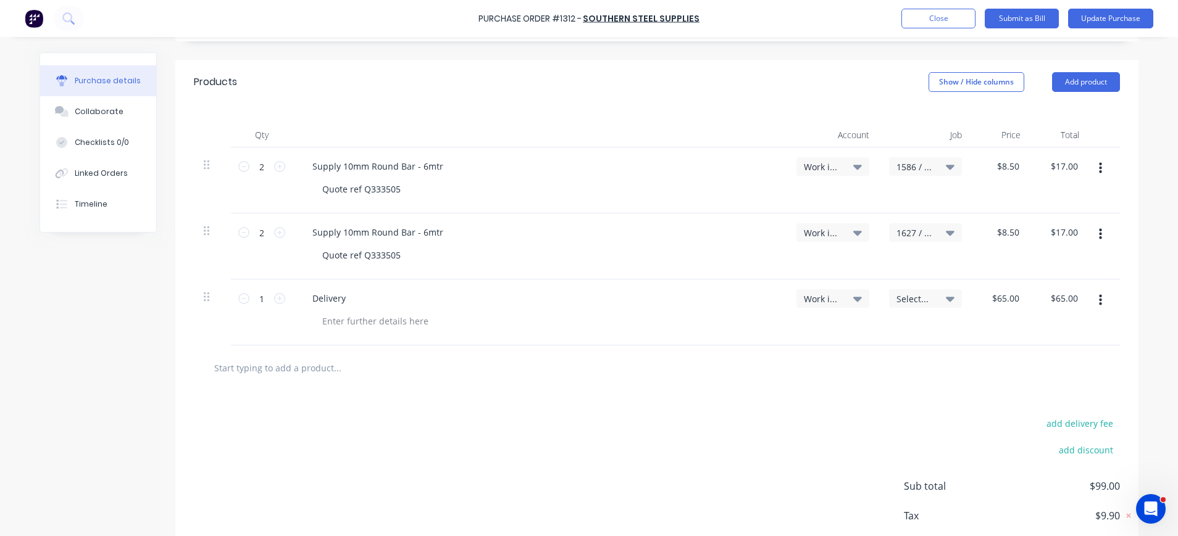
type textarea "I312298"
type textarea "x"
type textarea "I312298"
click at [946, 298] on icon at bounding box center [950, 299] width 9 height 5
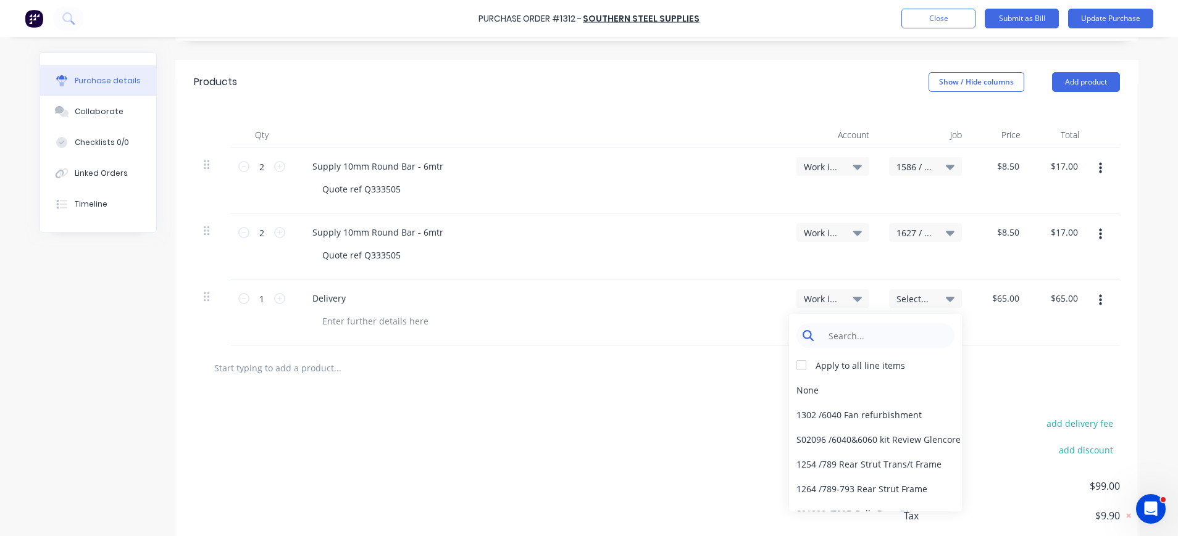
type textarea "x"
click at [830, 339] on input at bounding box center [885, 335] width 127 height 25
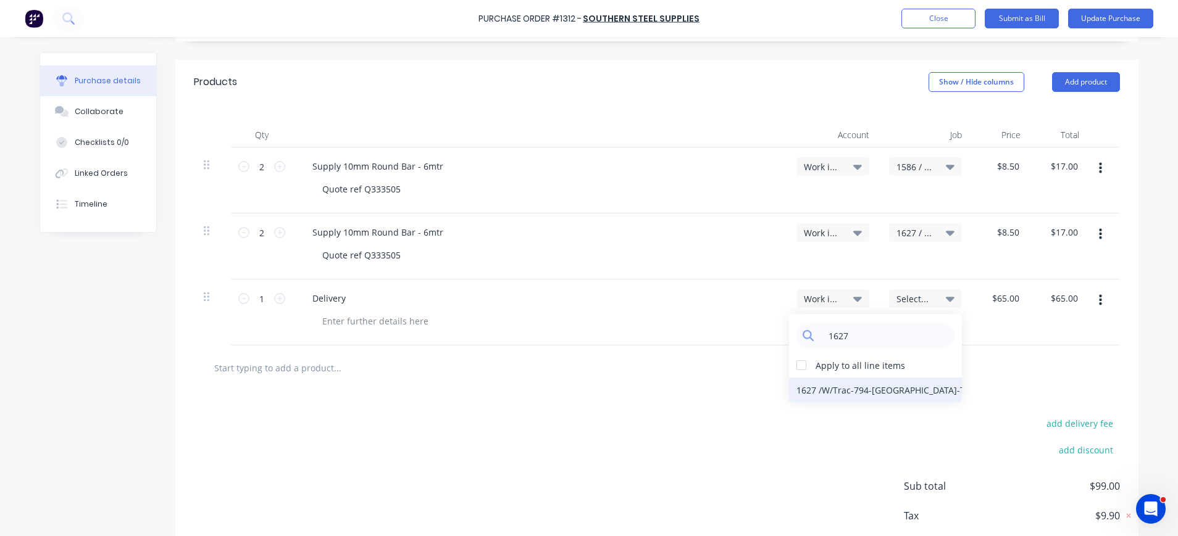
type input "1627"
click at [875, 383] on div "1627 / W/Trac-794-Louvre-T12" at bounding box center [875, 390] width 173 height 25
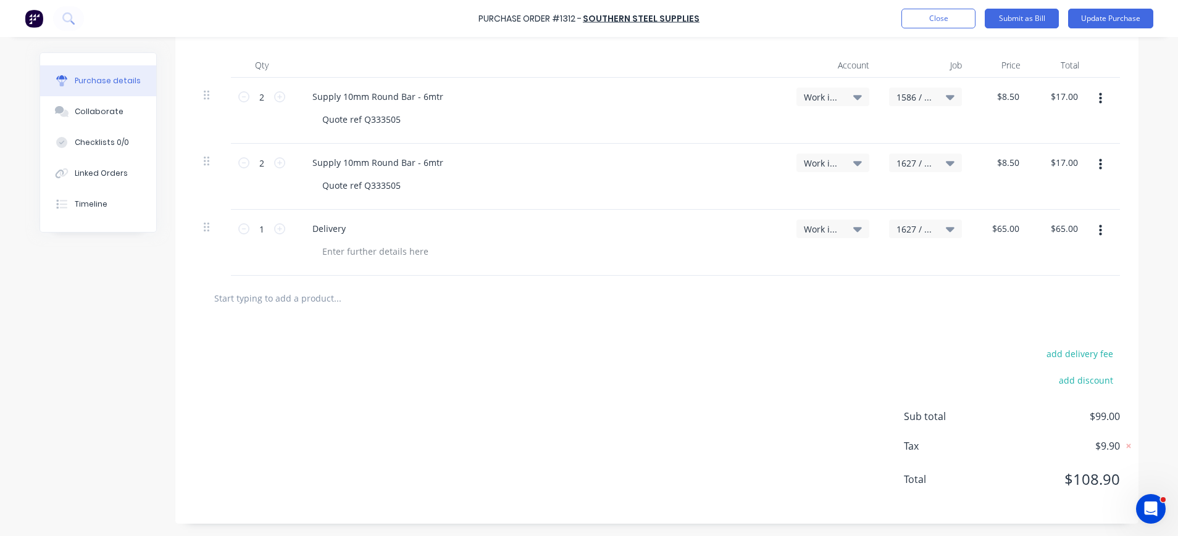
scroll to position [0, 0]
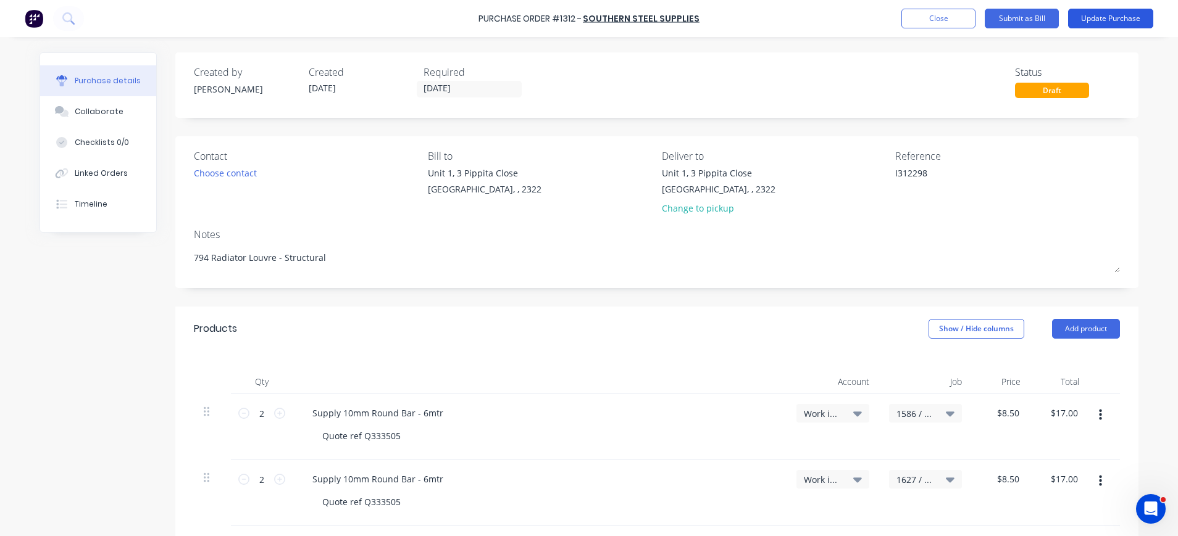
click at [1095, 13] on button "Update Purchase" at bounding box center [1110, 19] width 85 height 20
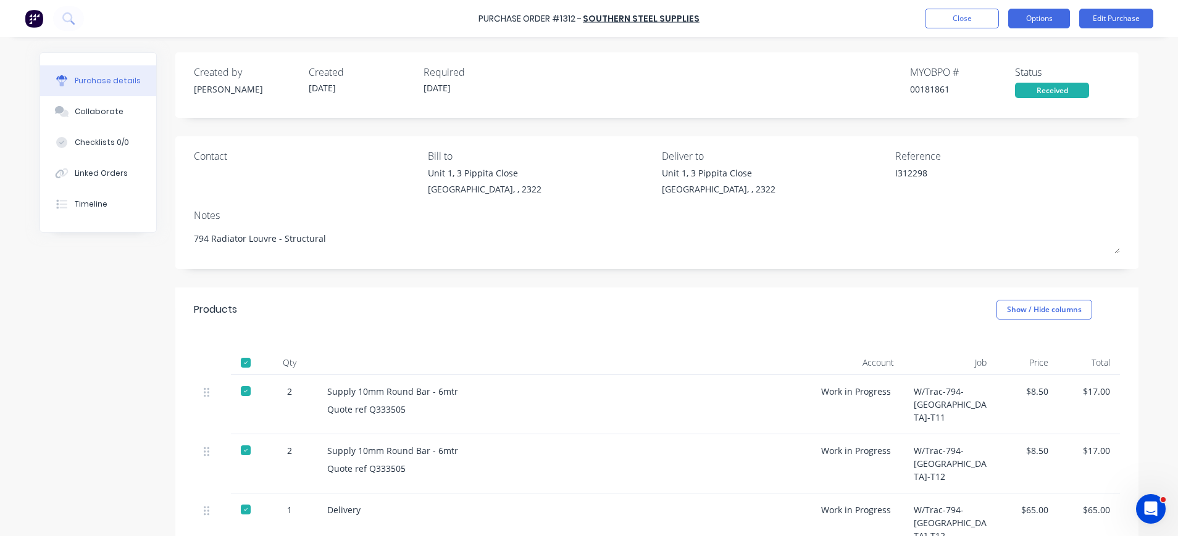
click at [1051, 16] on button "Options" at bounding box center [1039, 19] width 62 height 20
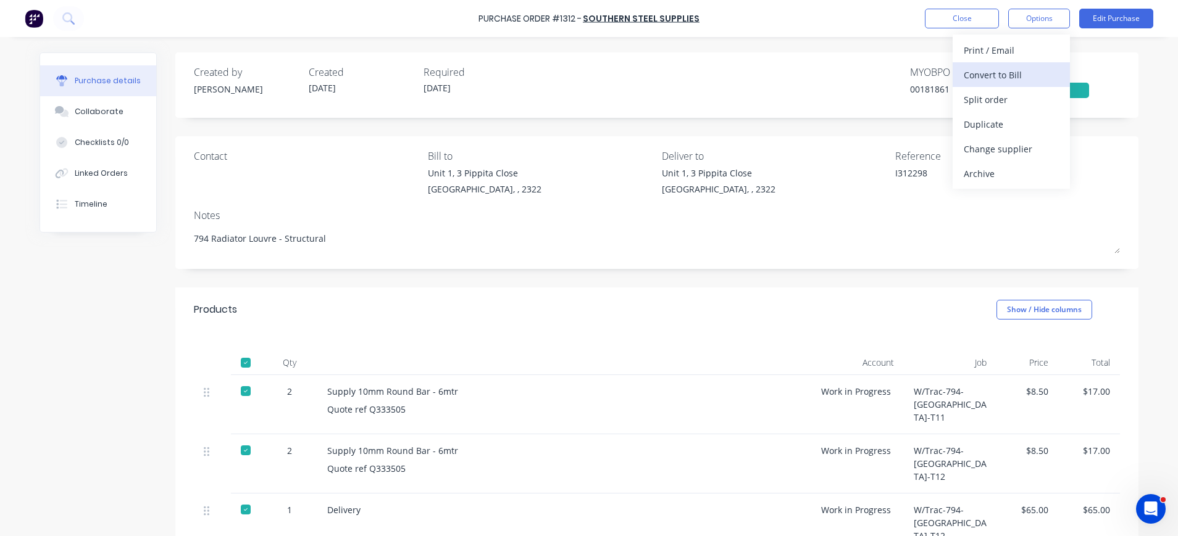
click at [998, 73] on div "Convert to Bill" at bounding box center [1011, 75] width 95 height 18
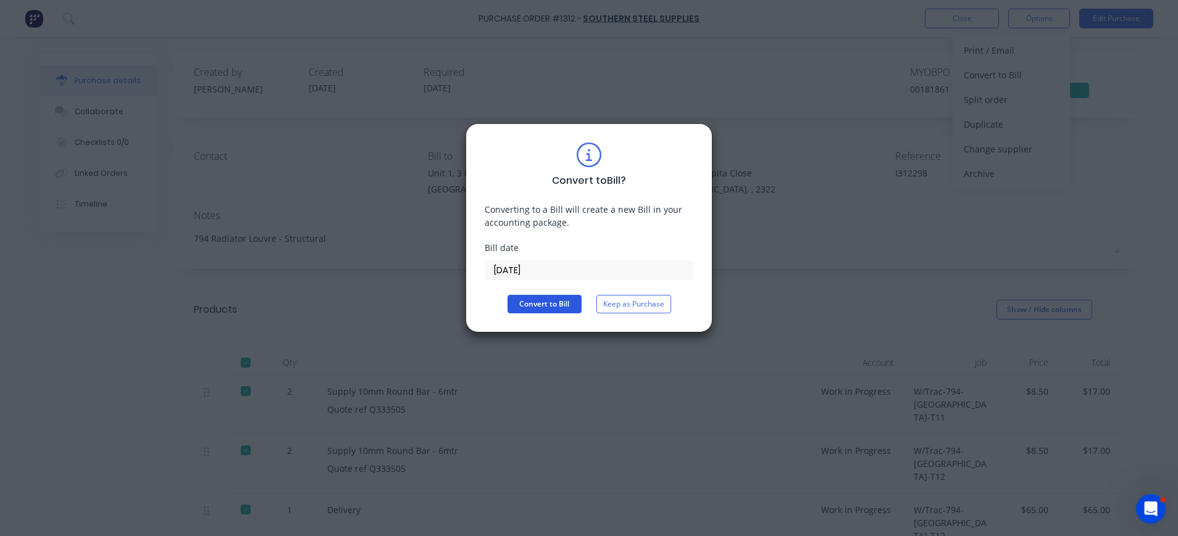
click at [528, 309] on button "Convert to Bill" at bounding box center [544, 304] width 74 height 19
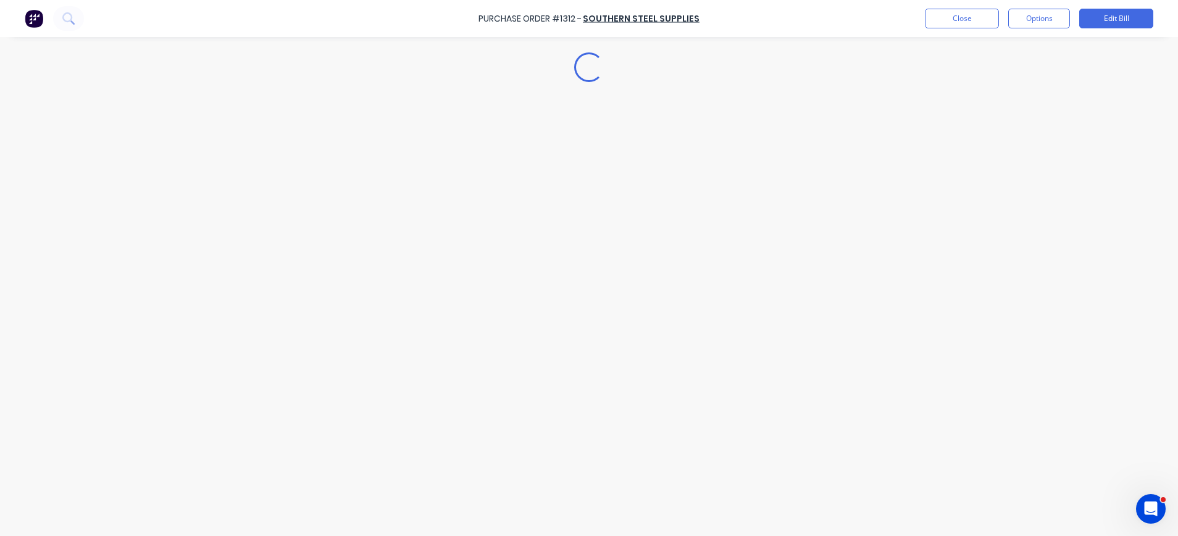
type textarea "x"
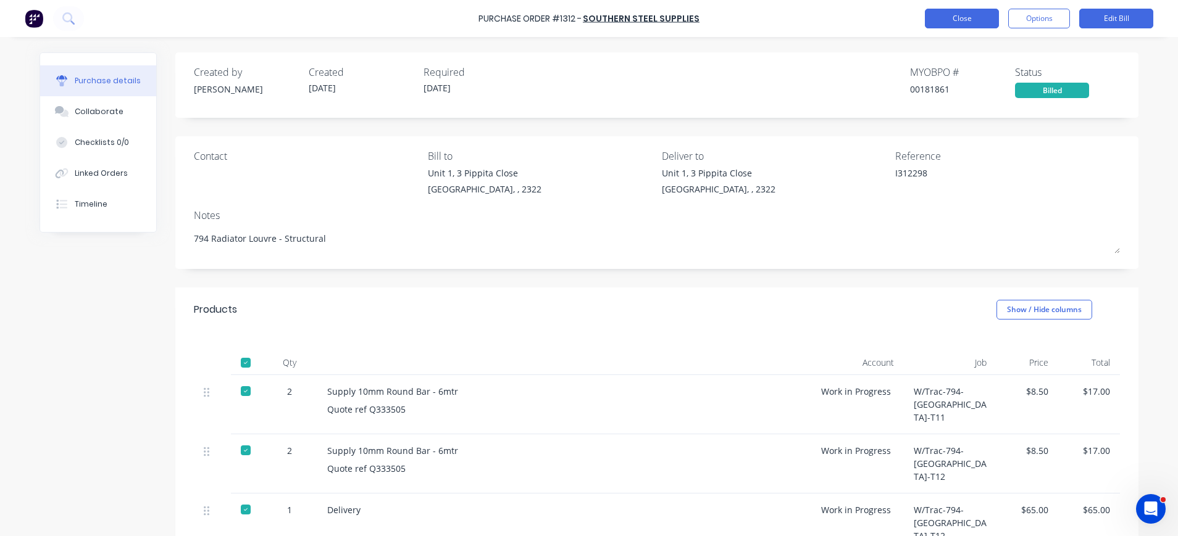
click at [974, 19] on button "Close" at bounding box center [962, 19] width 74 height 20
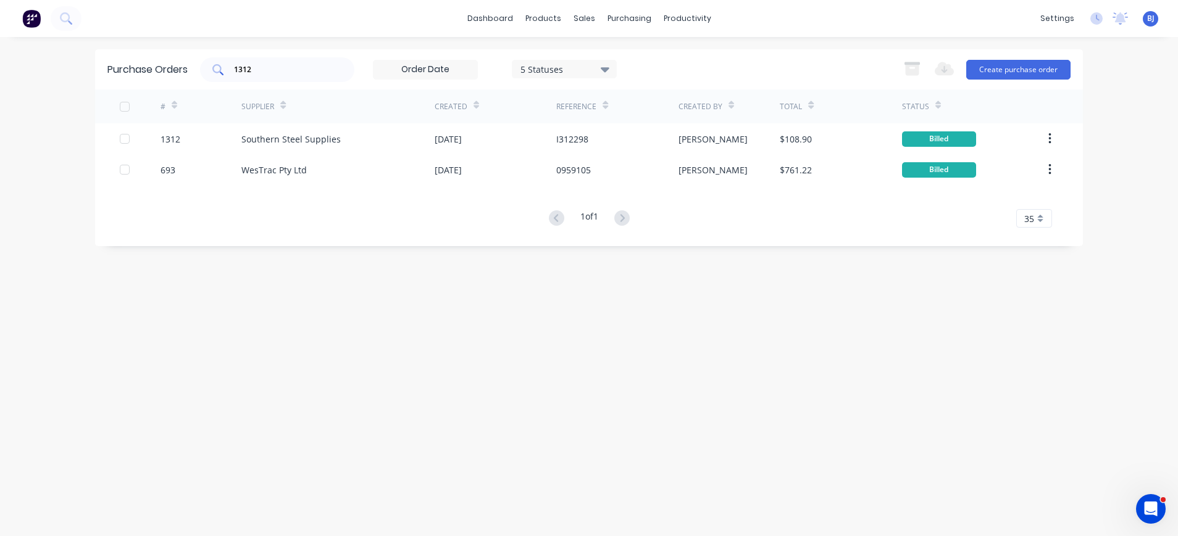
click at [283, 71] on input "1312" at bounding box center [284, 70] width 102 height 12
drag, startPoint x: 271, startPoint y: 71, endPoint x: 201, endPoint y: 64, distance: 70.1
click at [201, 64] on div "1312 5 Statuses 5 Statuses" at bounding box center [408, 69] width 417 height 25
type input "1307"
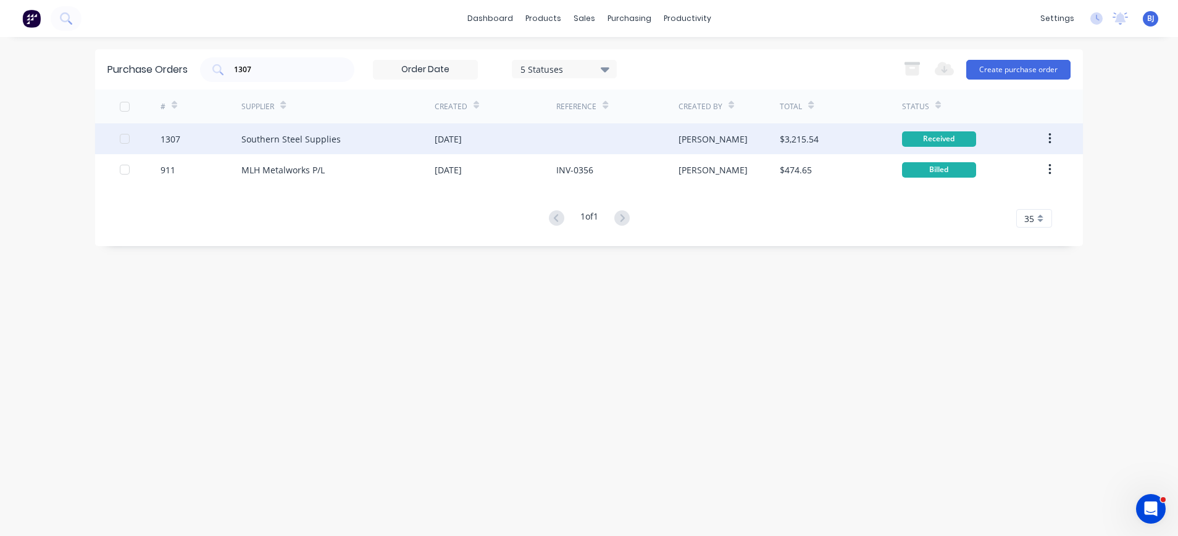
click at [285, 141] on div "Southern Steel Supplies" at bounding box center [290, 139] width 99 height 13
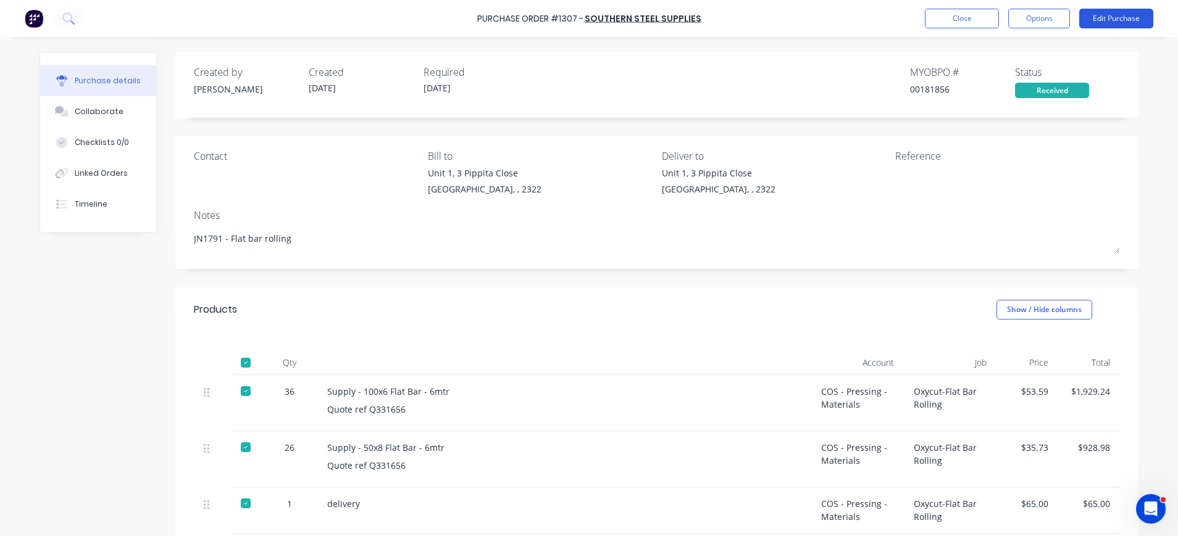
click at [1129, 16] on button "Edit Purchase" at bounding box center [1116, 19] width 74 height 20
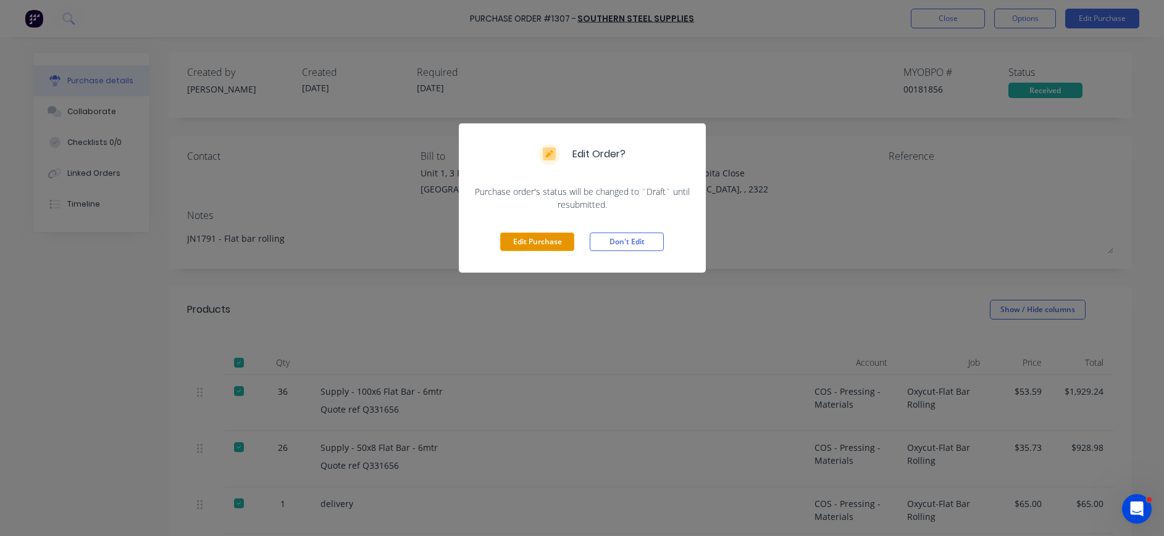
click at [557, 239] on button "Edit Purchase" at bounding box center [537, 242] width 74 height 19
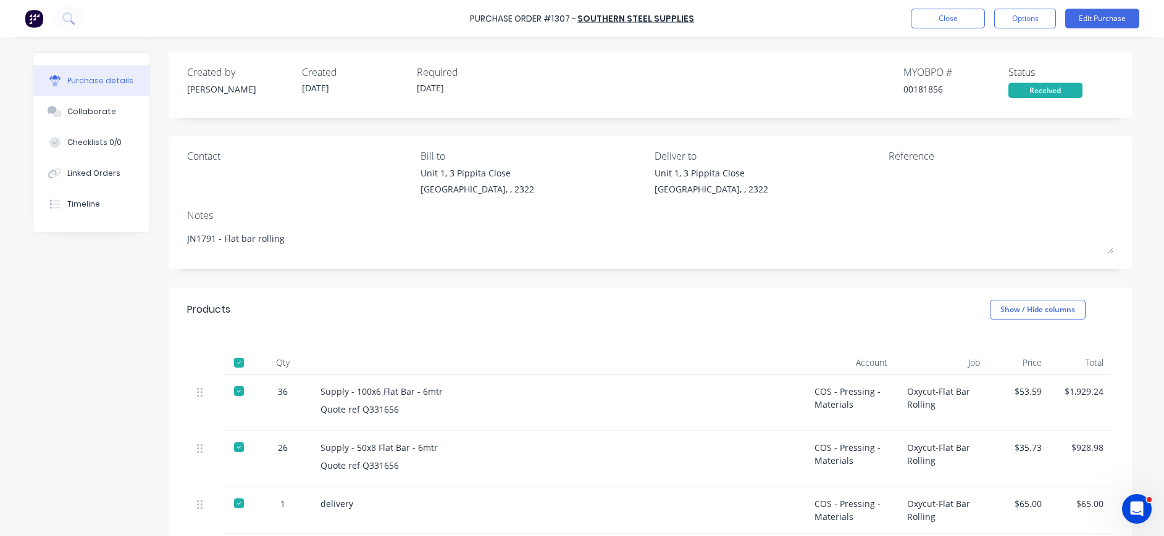
type textarea "x"
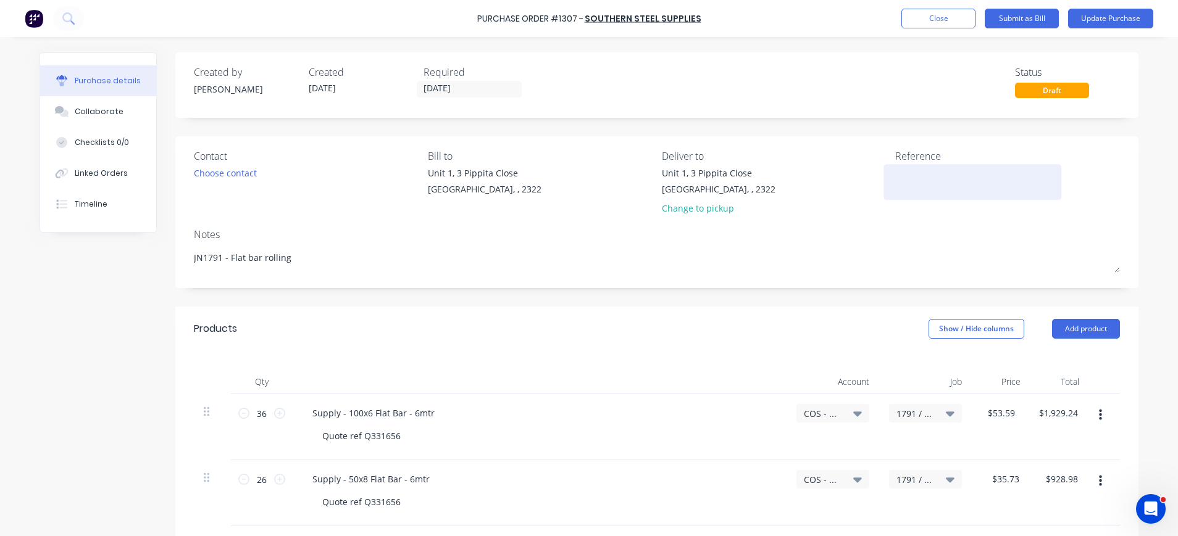
click at [907, 172] on textarea at bounding box center [972, 181] width 154 height 28
type textarea "I312297"
type textarea "x"
type textarea "I312297"
click at [1101, 23] on button "Update Purchase" at bounding box center [1110, 19] width 85 height 20
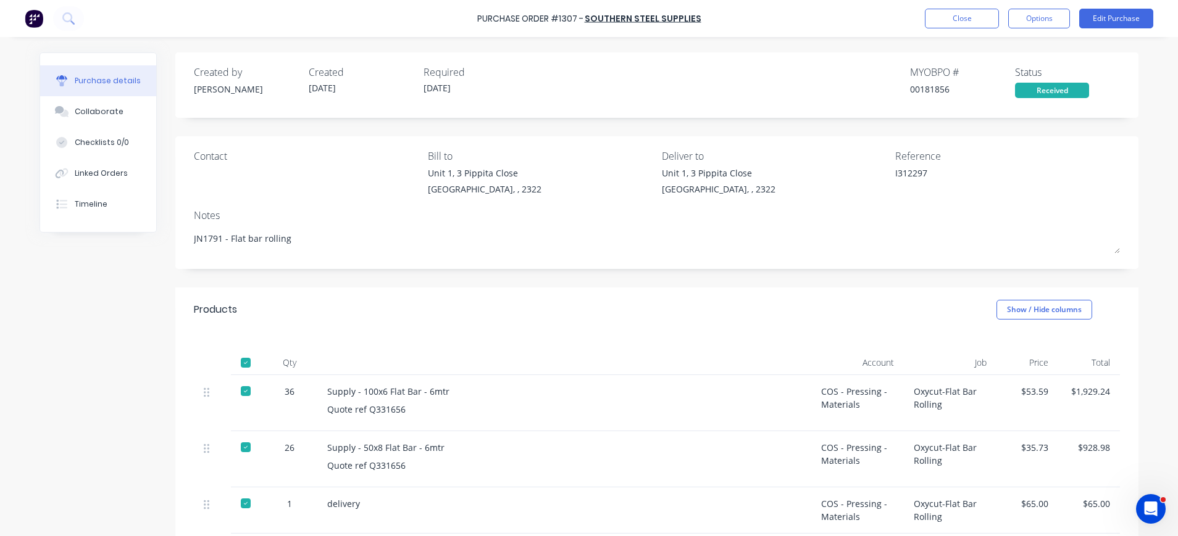
scroll to position [173, 0]
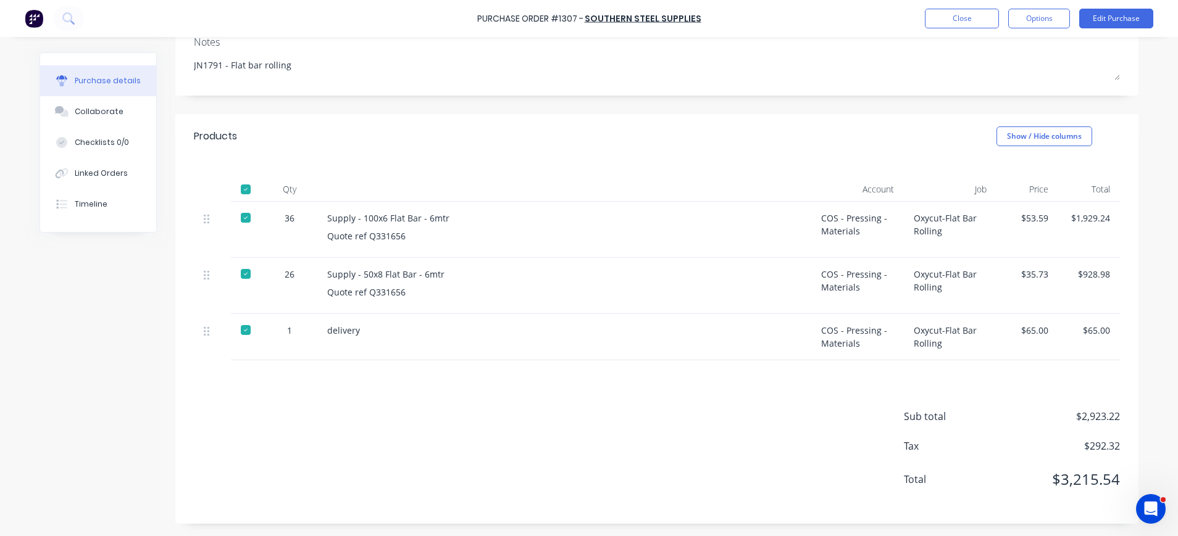
click at [1106, 270] on div "$928.98" at bounding box center [1089, 286] width 62 height 56
click at [1117, 20] on button "Edit Purchase" at bounding box center [1116, 19] width 74 height 20
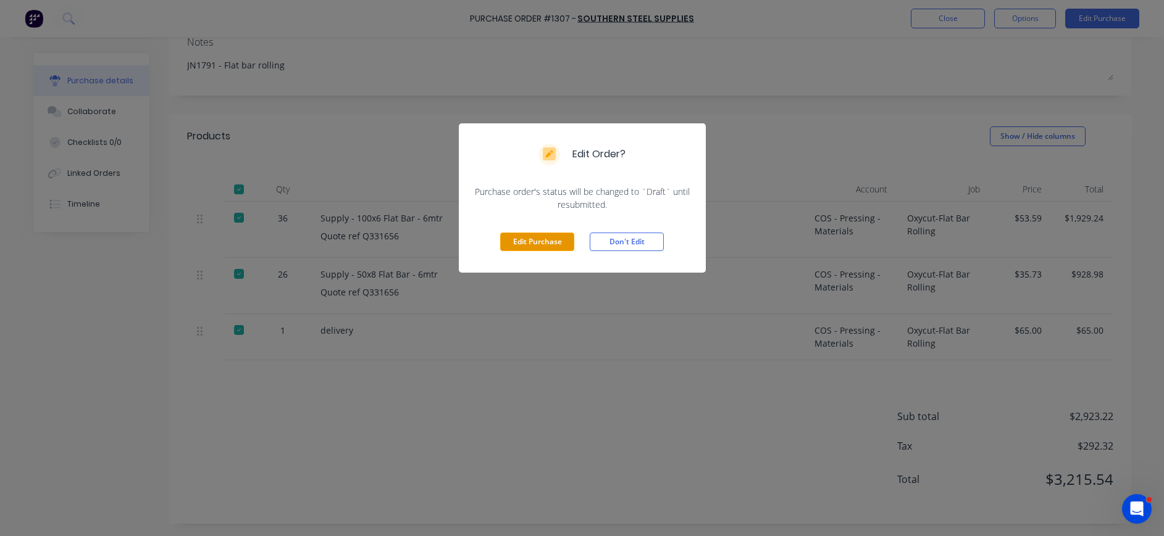
click at [558, 234] on button "Edit Purchase" at bounding box center [537, 242] width 74 height 19
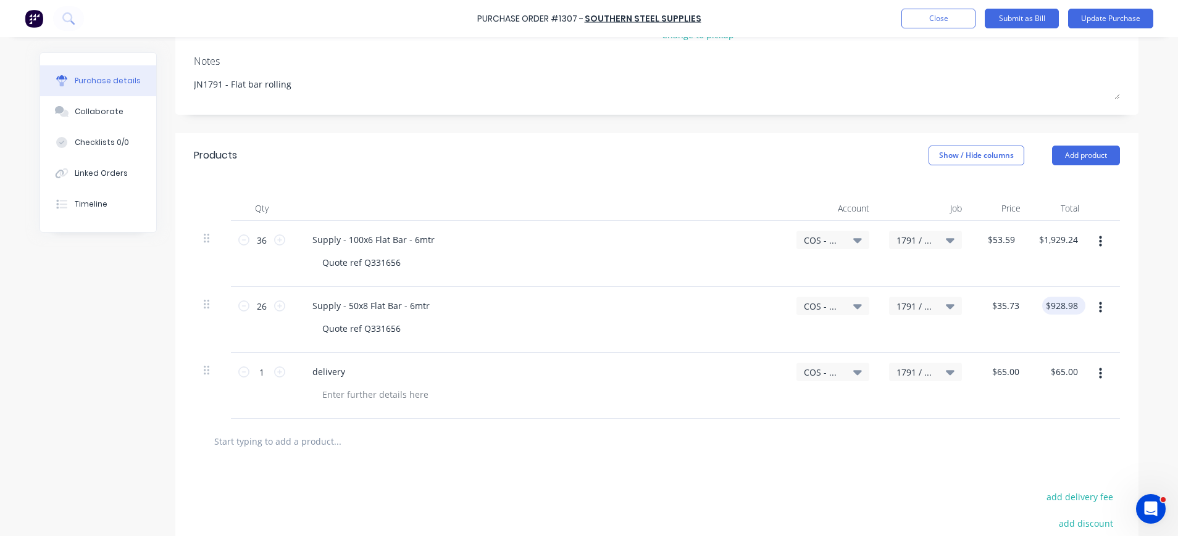
click at [1077, 307] on div "$928.98 $928.98" at bounding box center [1063, 306] width 43 height 18
type textarea "x"
drag, startPoint x: 1073, startPoint y: 307, endPoint x: 1025, endPoint y: 307, distance: 48.2
click at [1030, 307] on div "928.98 928.98" at bounding box center [1059, 320] width 59 height 66
type input "929.07"
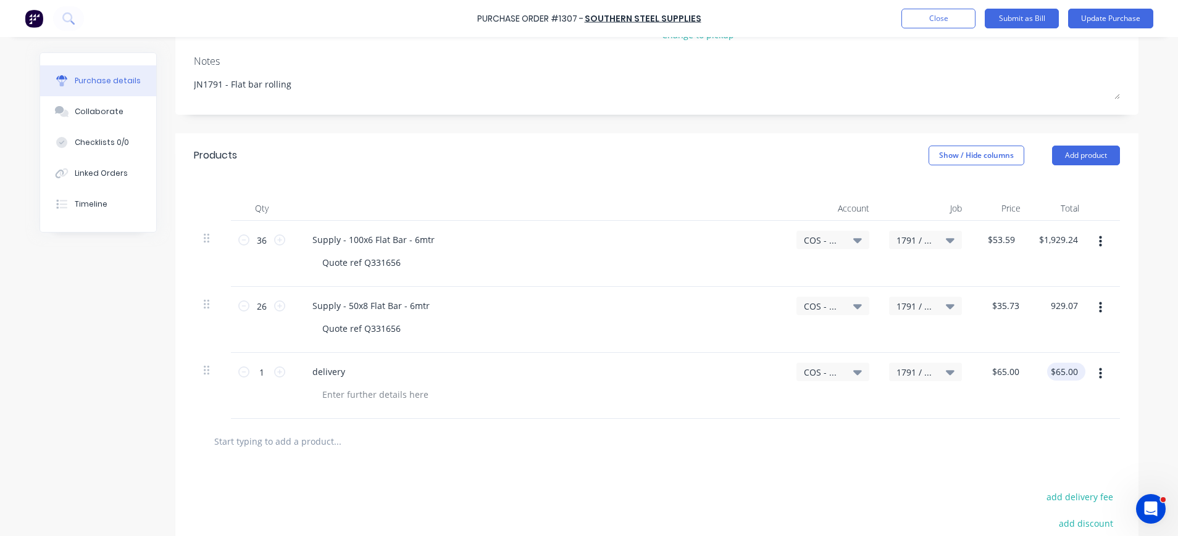
type textarea "x"
type input "$35.7335"
type input "$929.07"
type input "65.00"
click at [1056, 378] on input "65.00" at bounding box center [1067, 372] width 28 height 18
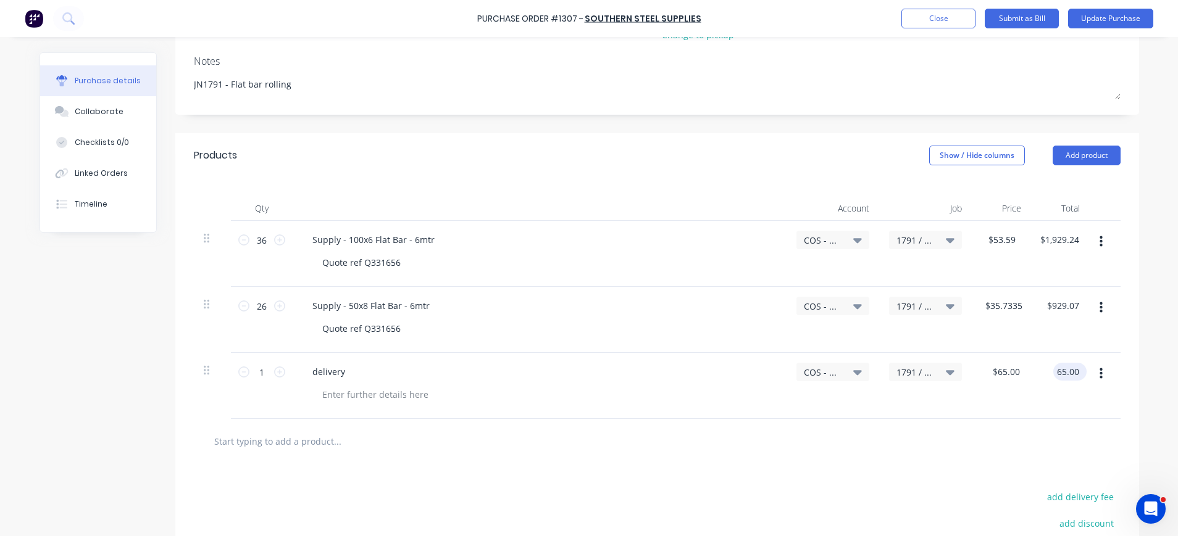
scroll to position [317, 0]
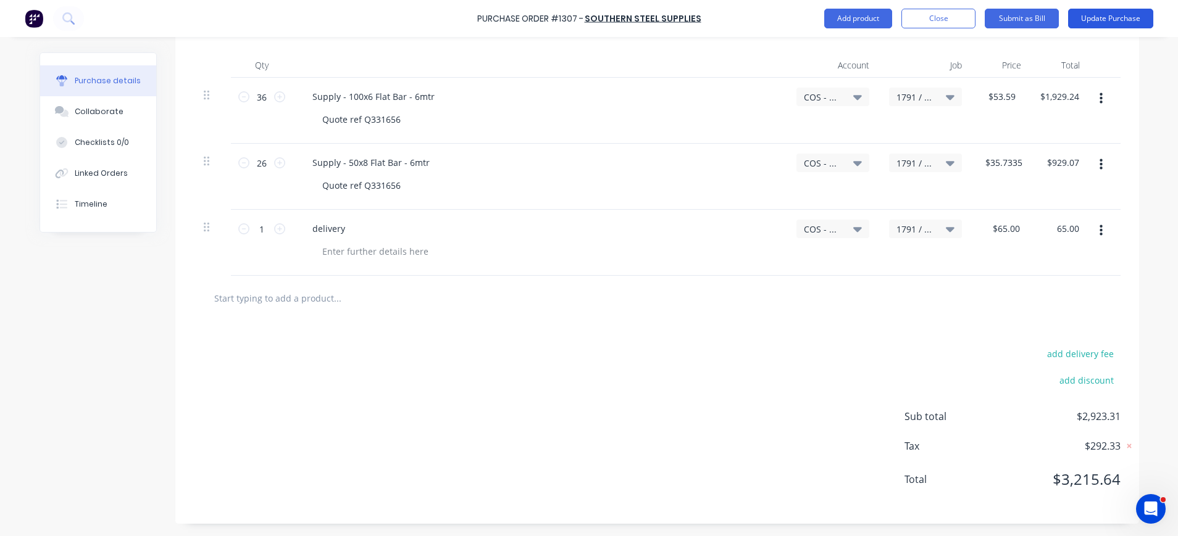
type textarea "x"
type input "$65.00"
click at [1095, 15] on button "Update Purchase" at bounding box center [1110, 19] width 85 height 20
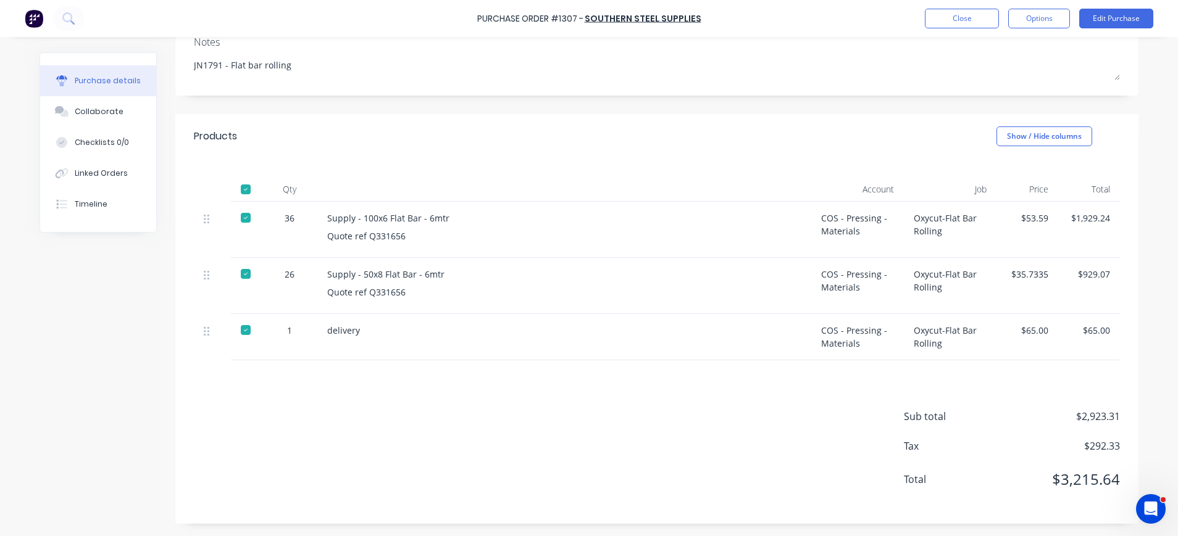
scroll to position [0, 0]
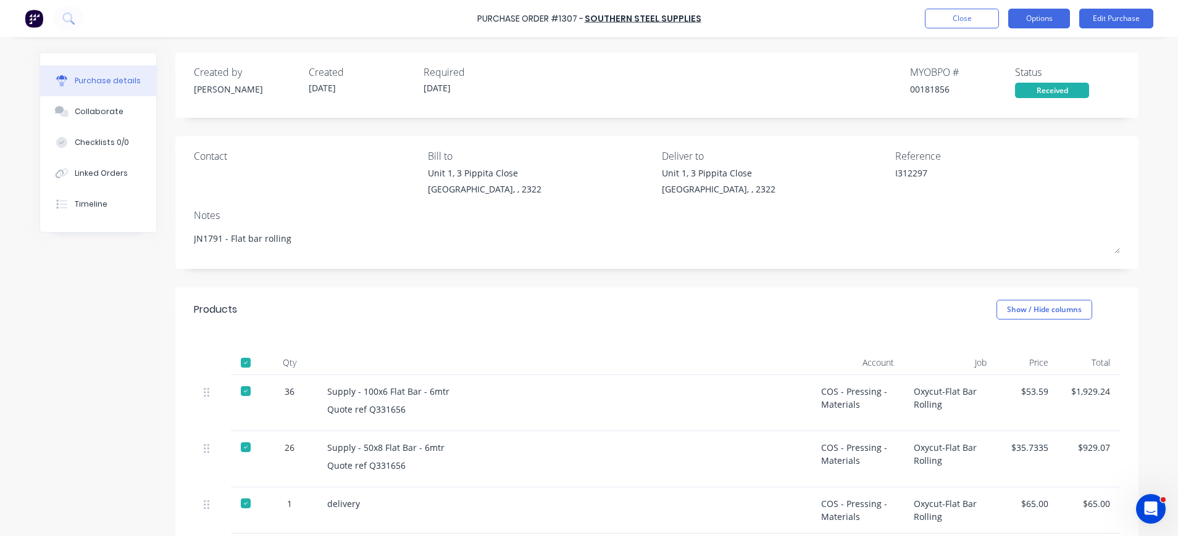
click at [1024, 17] on button "Options" at bounding box center [1039, 19] width 62 height 20
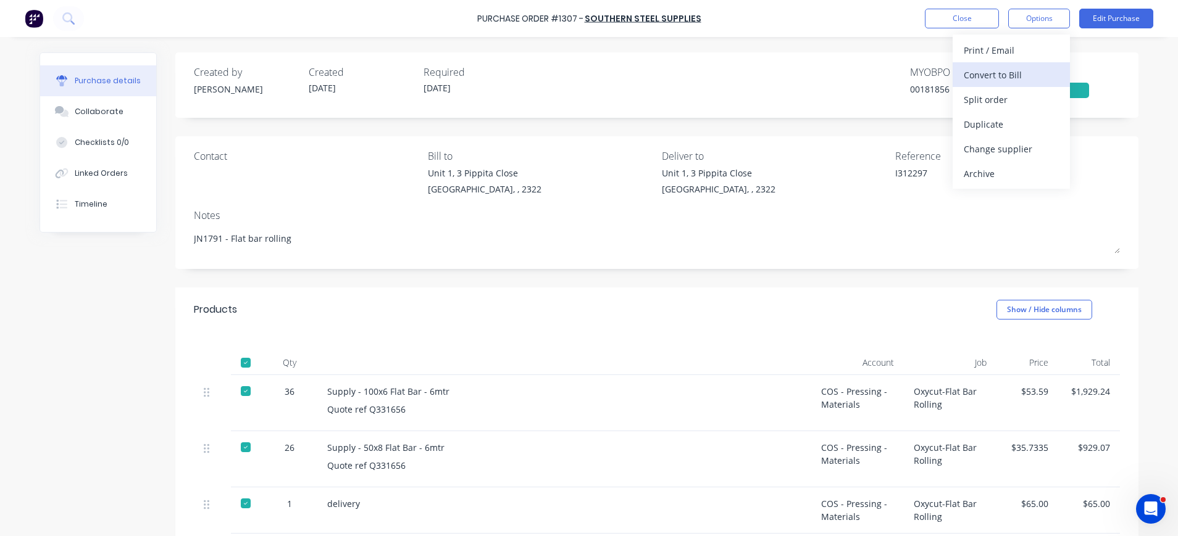
click at [984, 75] on div "Convert to Bill" at bounding box center [1011, 75] width 95 height 18
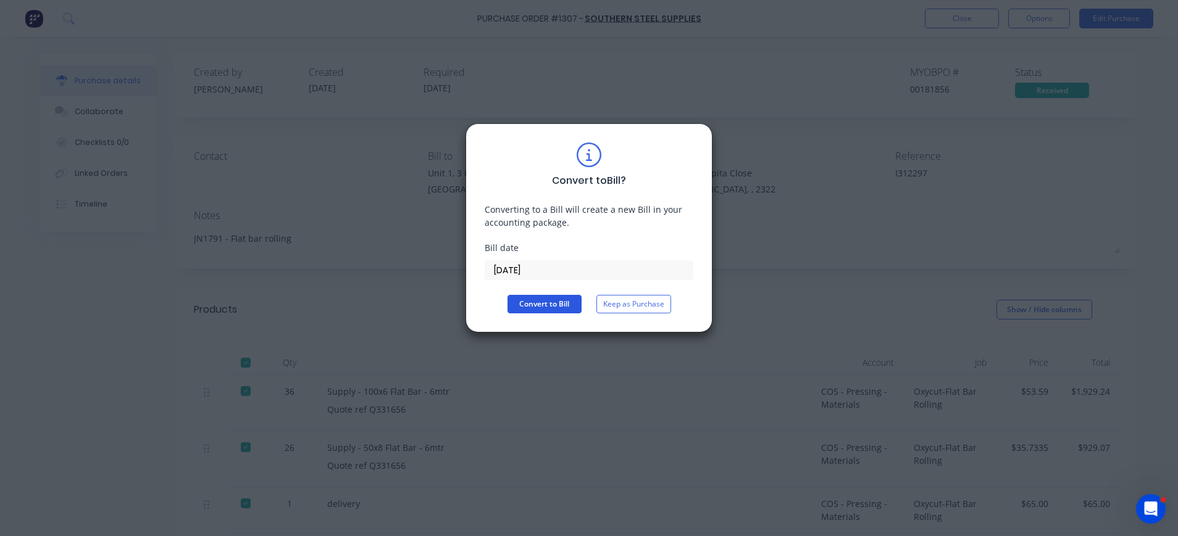
click at [560, 309] on button "Convert to Bill" at bounding box center [544, 304] width 74 height 19
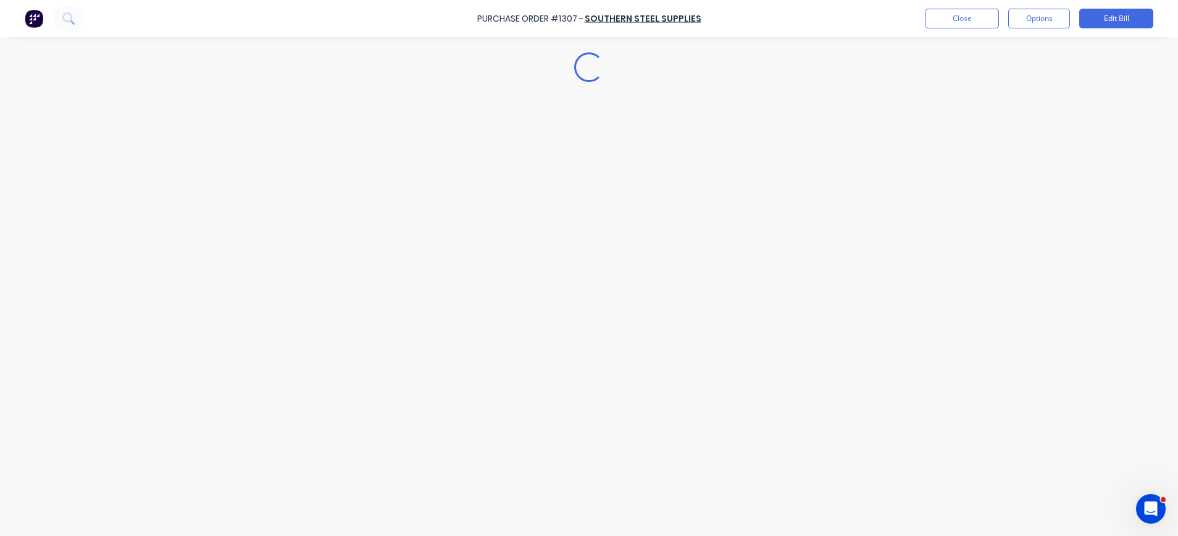
type textarea "x"
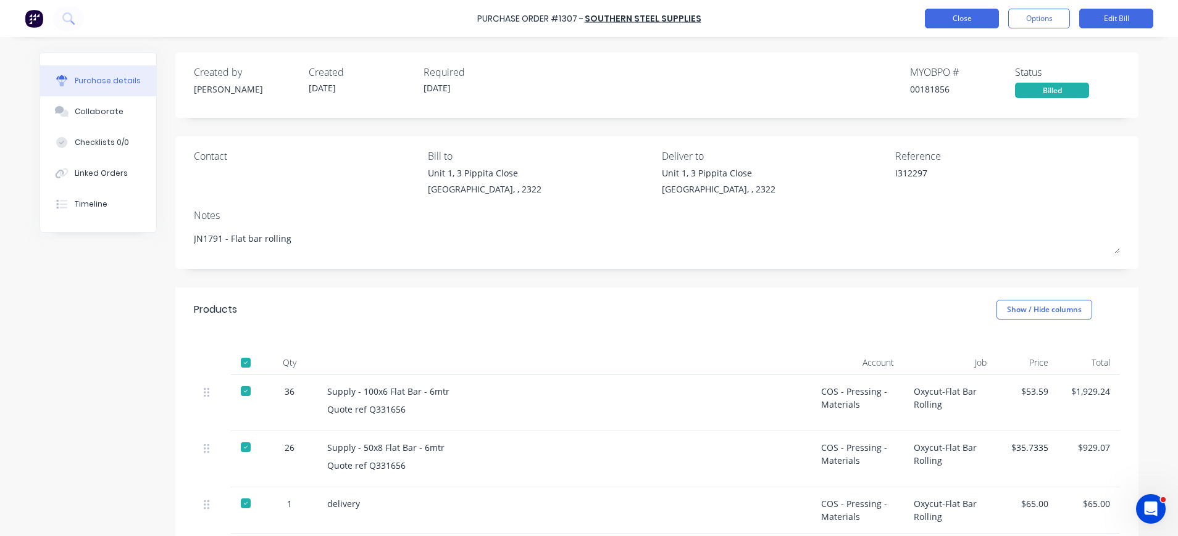
click at [966, 17] on button "Close" at bounding box center [962, 19] width 74 height 20
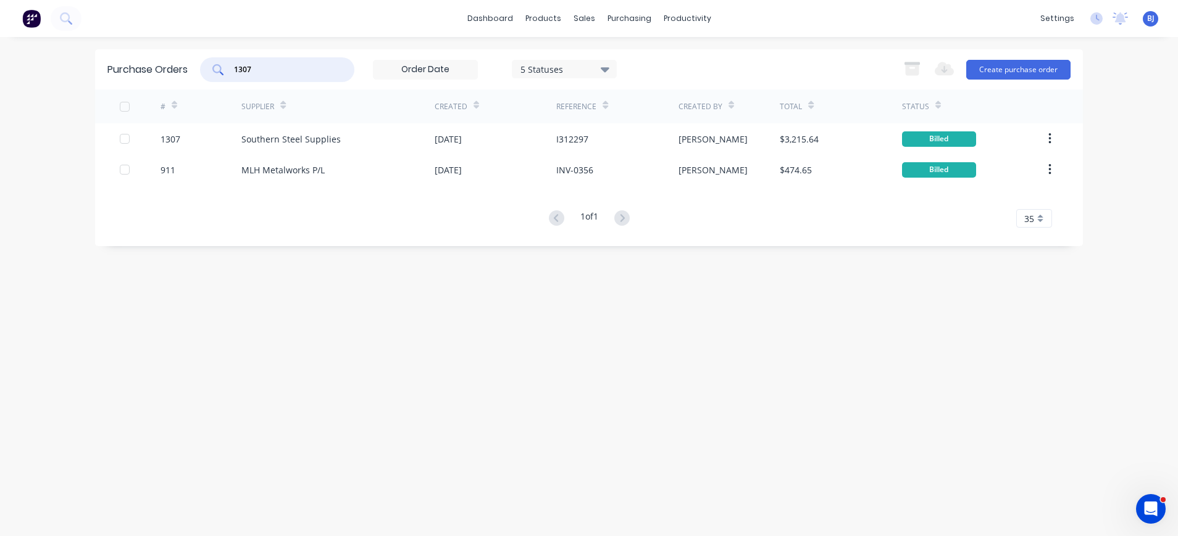
drag, startPoint x: 269, startPoint y: 72, endPoint x: 218, endPoint y: 72, distance: 51.2
click at [218, 72] on div "1307" at bounding box center [277, 69] width 154 height 25
type input "1297"
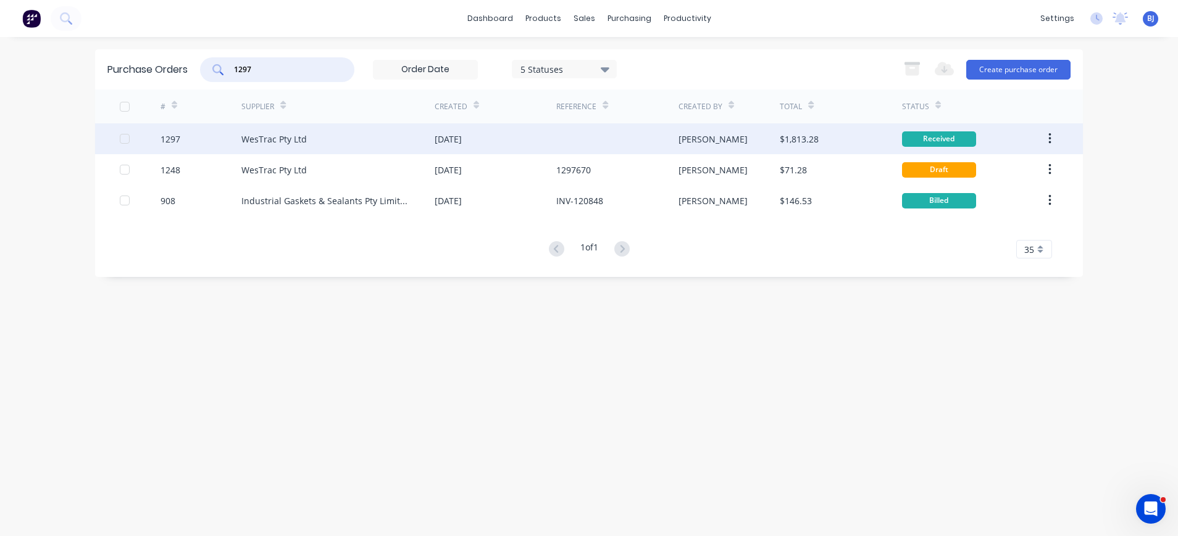
click at [278, 138] on div "WesTrac Pty Ltd" at bounding box center [273, 139] width 65 height 13
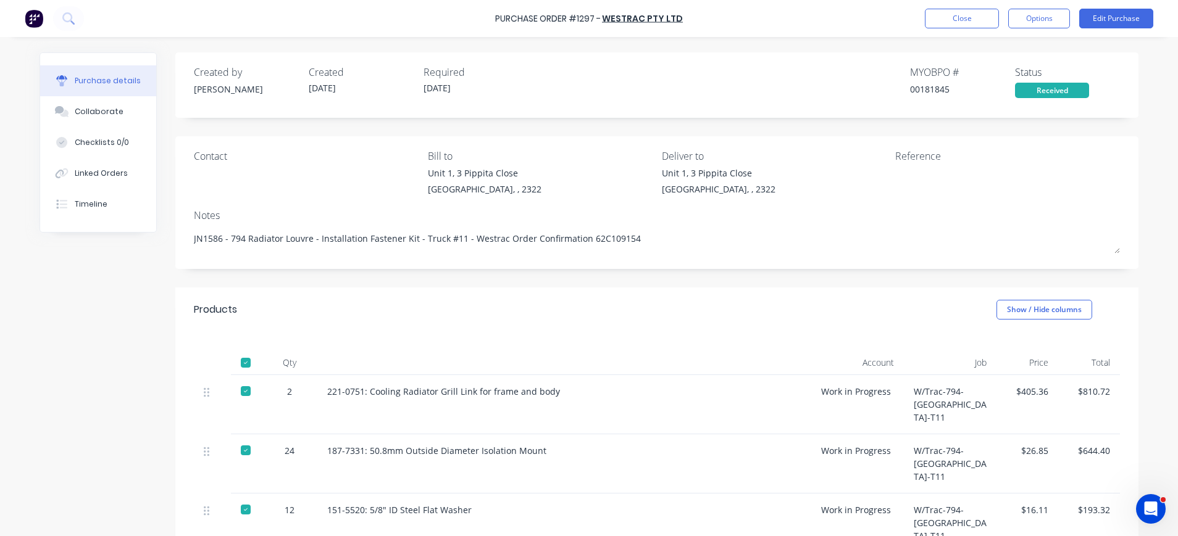
scroll to position [154, 0]
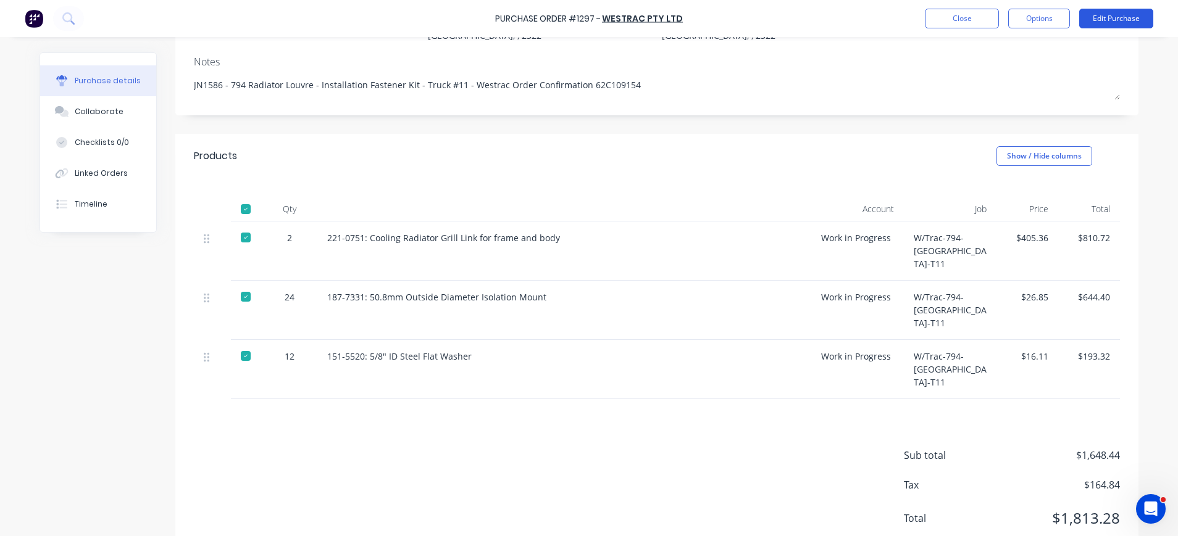
click at [1121, 18] on button "Edit Purchase" at bounding box center [1116, 19] width 74 height 20
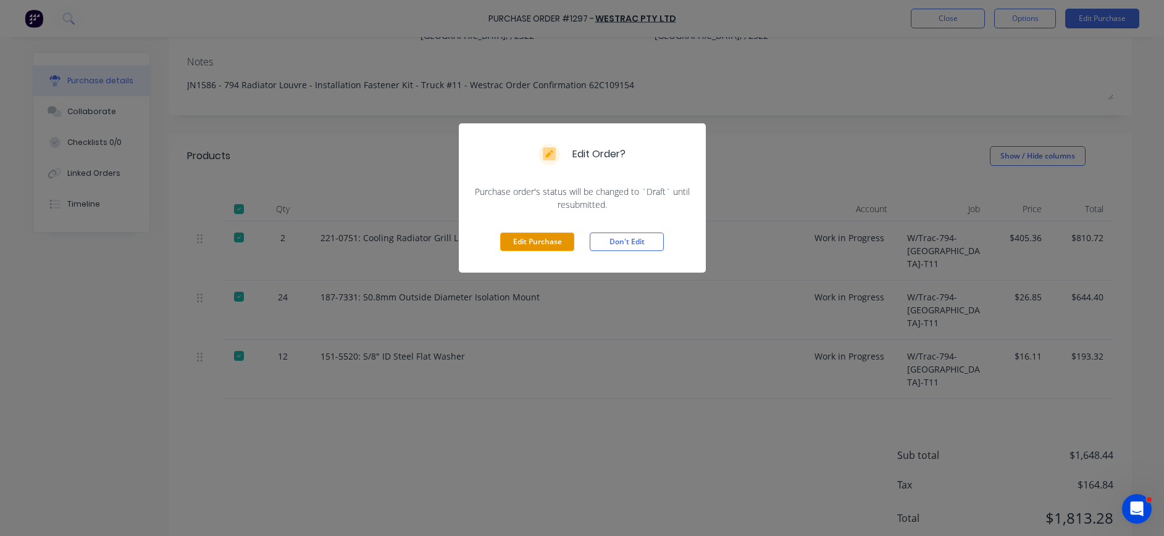
click at [517, 238] on button "Edit Purchase" at bounding box center [537, 242] width 74 height 19
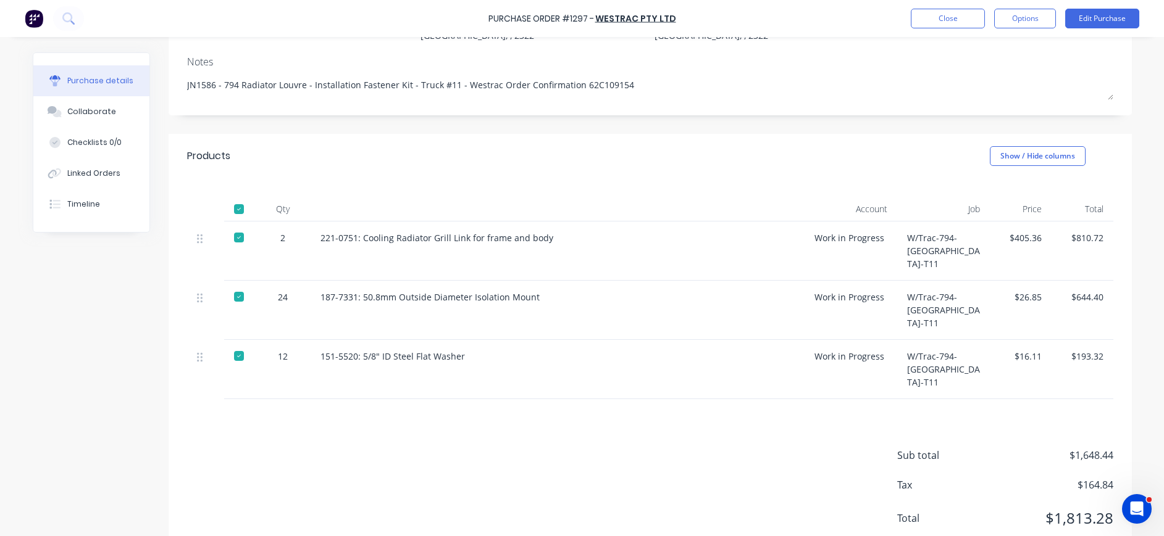
type textarea "x"
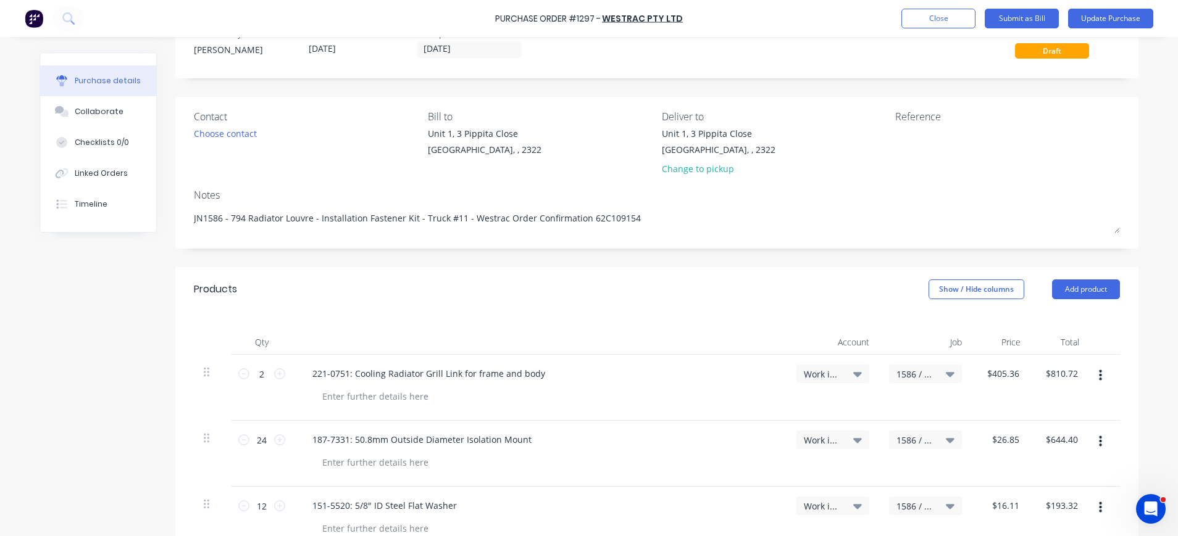
scroll to position [0, 0]
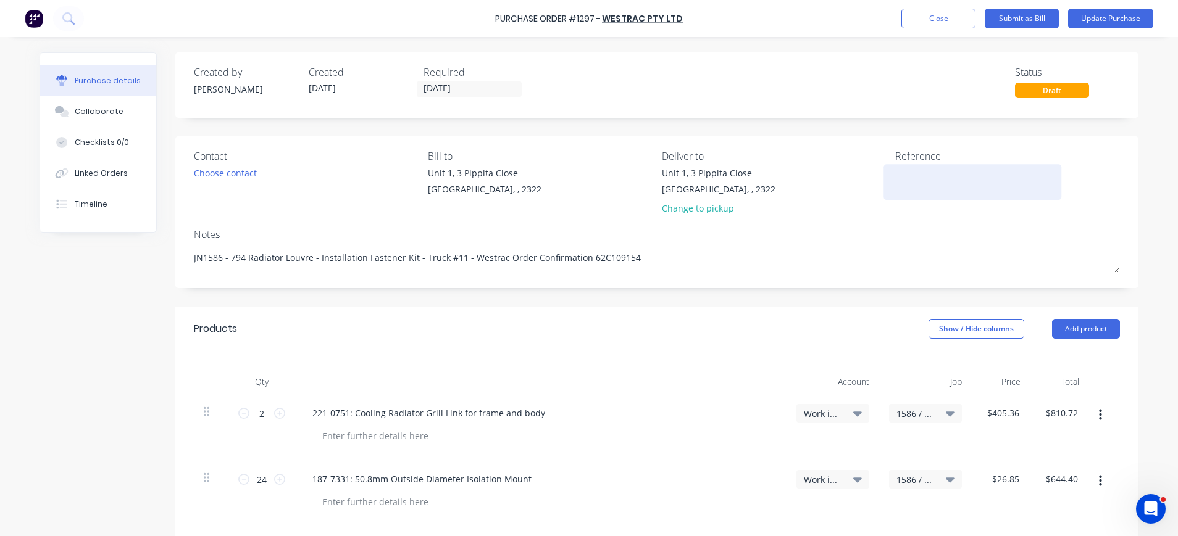
click at [916, 185] on textarea at bounding box center [972, 181] width 154 height 28
type textarea "PSWEB"
type textarea "x"
type textarea "PSWEB"
type textarea "x"
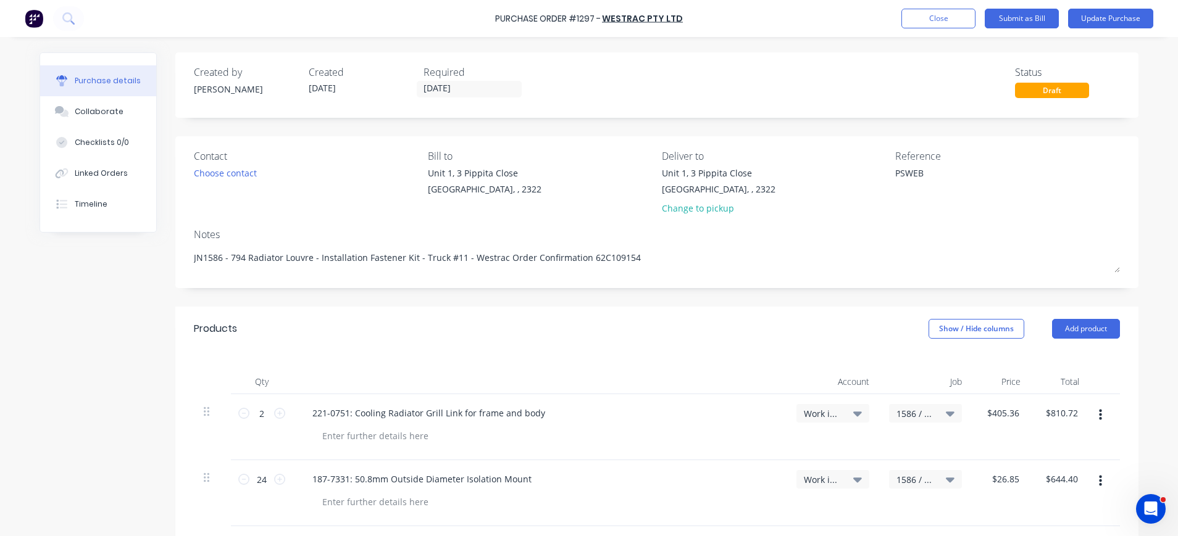
type textarea "PSWEB o"
type textarea "x"
type textarea "PSWEB ou"
type textarea "x"
type textarea "PSWEB o"
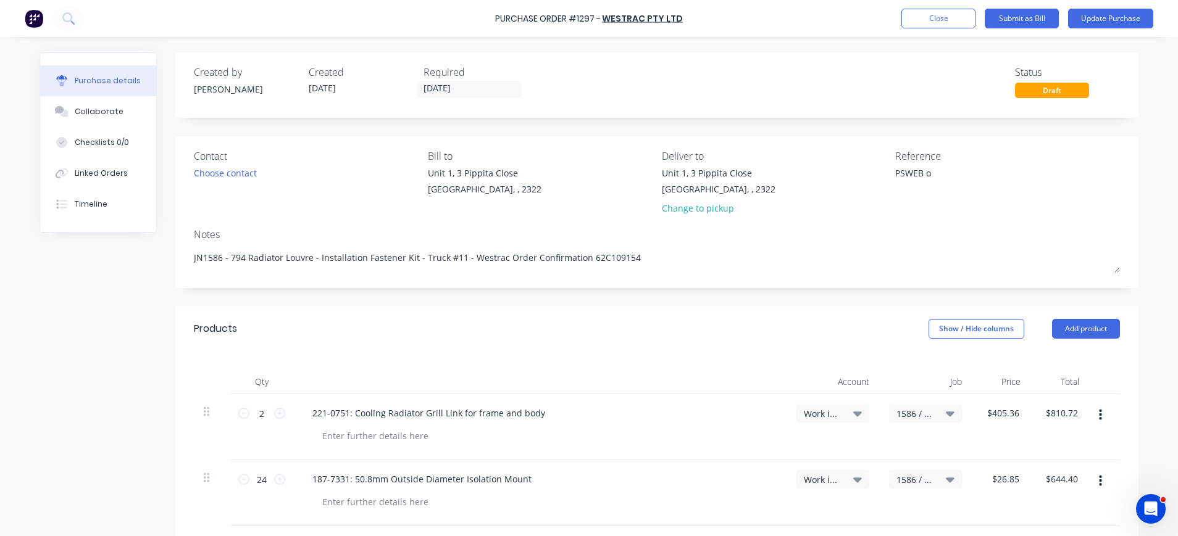
type textarea "x"
type textarea "PSWEB"
type textarea "x"
type textarea "PSWEB"
drag, startPoint x: 919, startPoint y: 167, endPoint x: 886, endPoint y: 167, distance: 32.7
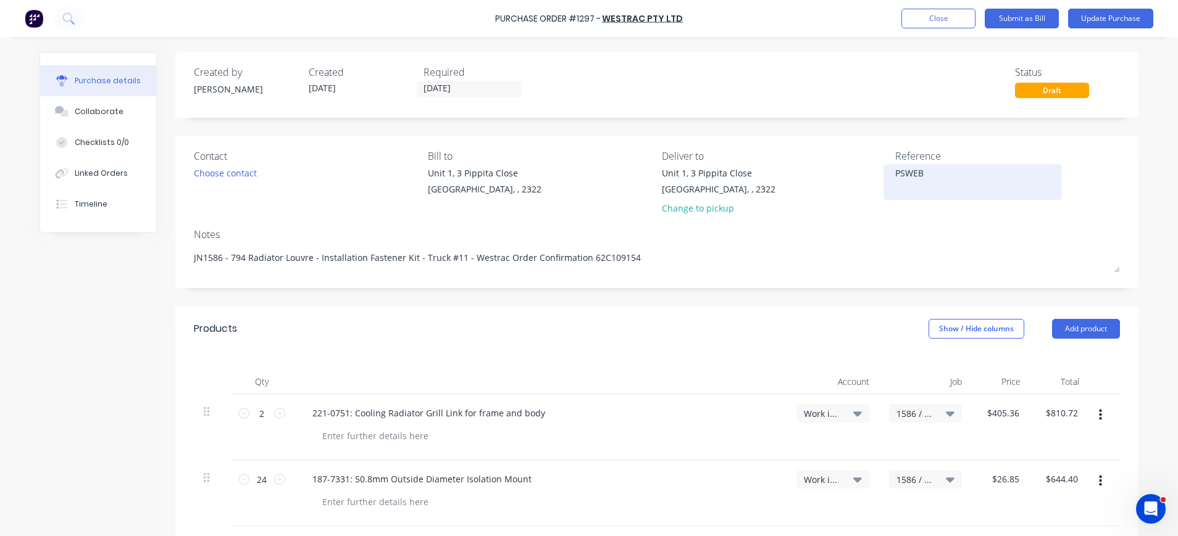
click at [895, 167] on div "PSWEB" at bounding box center [972, 182] width 154 height 31
drag, startPoint x: 927, startPoint y: 173, endPoint x: 875, endPoint y: 175, distance: 52.5
click at [875, 175] on div "Contact Choose contact Bill to Unit 1, 3 Pippita Close Beresfield, , 2322 Deliv…" at bounding box center [657, 185] width 926 height 72
type textarea "x"
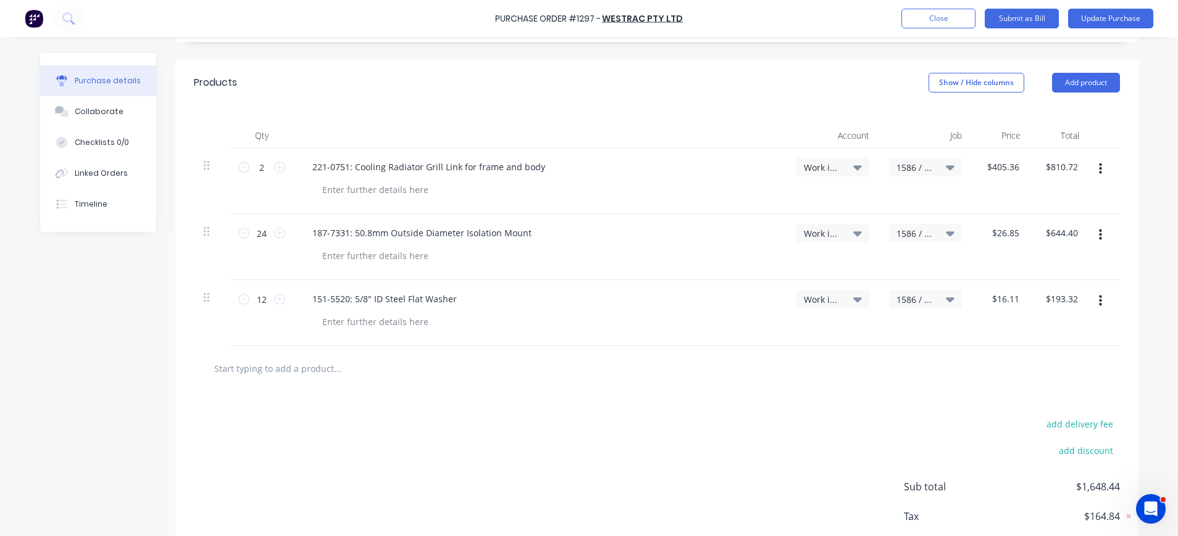
scroll to position [247, 0]
click at [277, 375] on input "text" at bounding box center [337, 368] width 247 height 25
paste input "PSWEB"
type textarea "x"
type input "PSWEB"
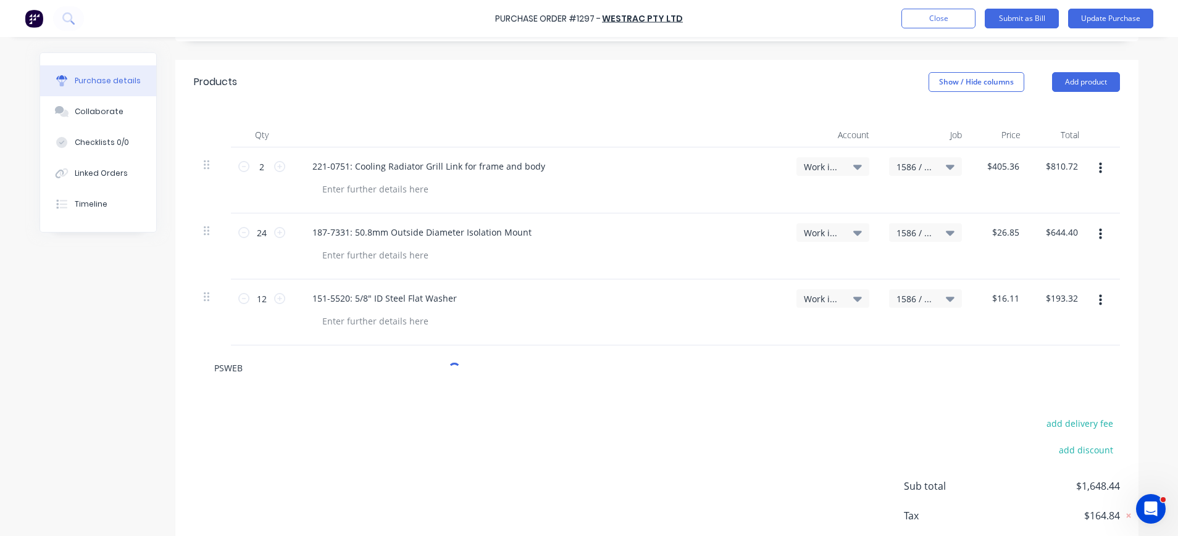
type textarea "x"
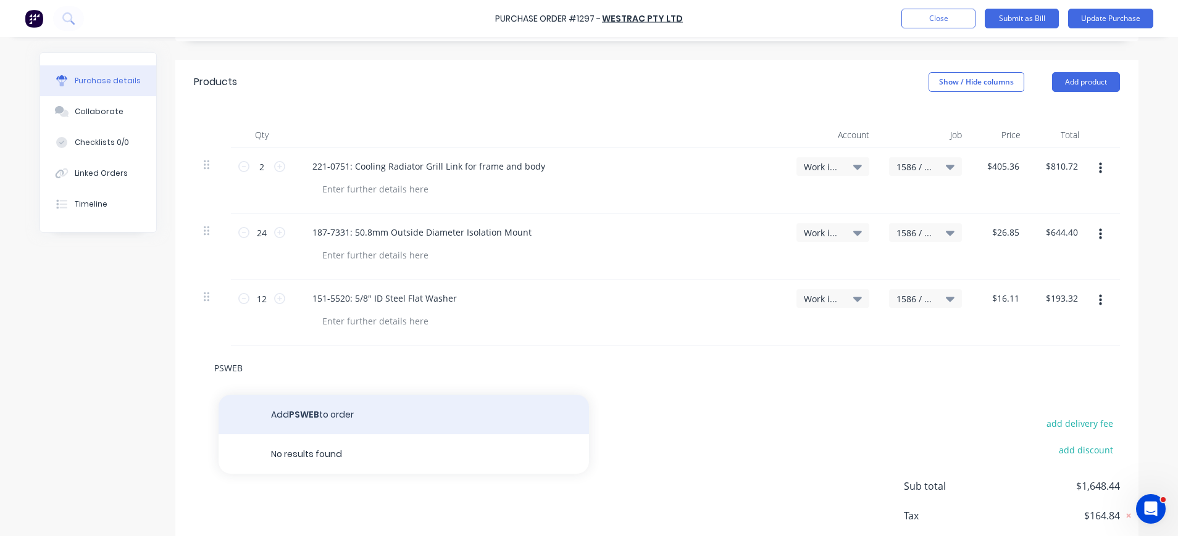
type input "PSWEB"
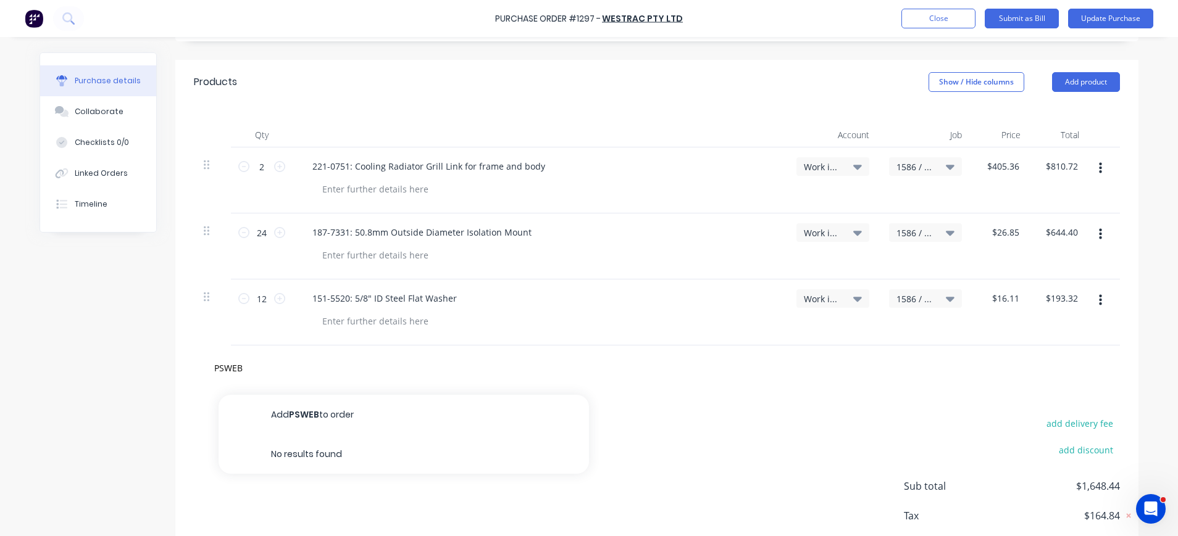
click at [344, 417] on button "Add PSWEB to order" at bounding box center [404, 415] width 370 height 40
type textarea "x"
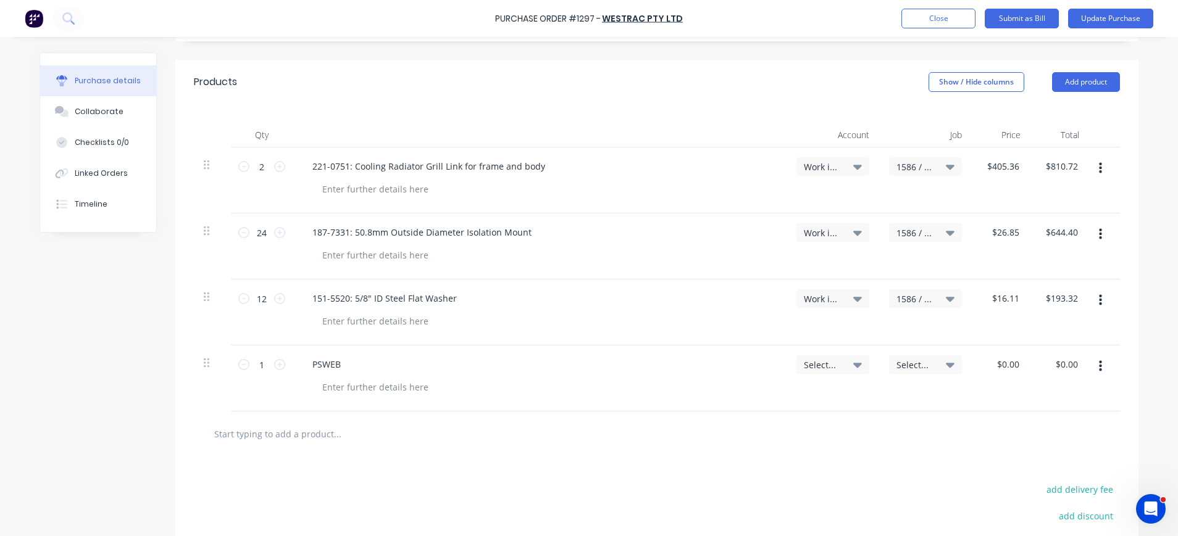
click at [853, 364] on icon at bounding box center [857, 365] width 9 height 5
type textarea "x"
click at [797, 406] on input at bounding box center [792, 402] width 127 height 25
type input "1-140"
click at [791, 486] on div "1-1400 / Work in Progress" at bounding box center [782, 489] width 173 height 25
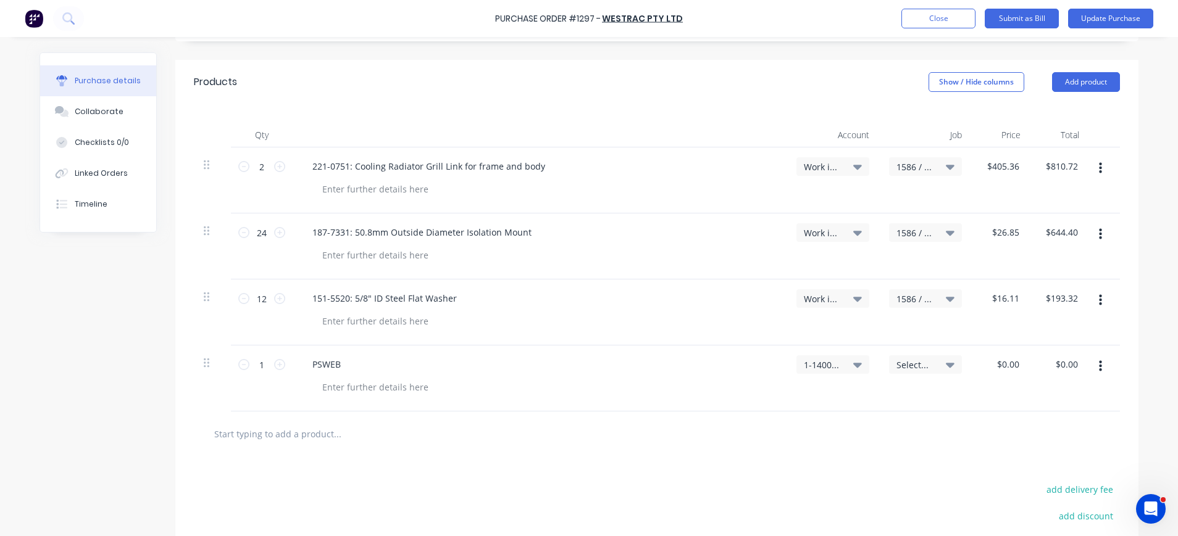
click at [919, 356] on div "Select..." at bounding box center [925, 365] width 73 height 19
type textarea "x"
click at [914, 403] on input at bounding box center [885, 402] width 127 height 25
type input "1586"
click at [906, 453] on div "1586 / W/Trac-794-Louvre-T11" at bounding box center [875, 456] width 173 height 25
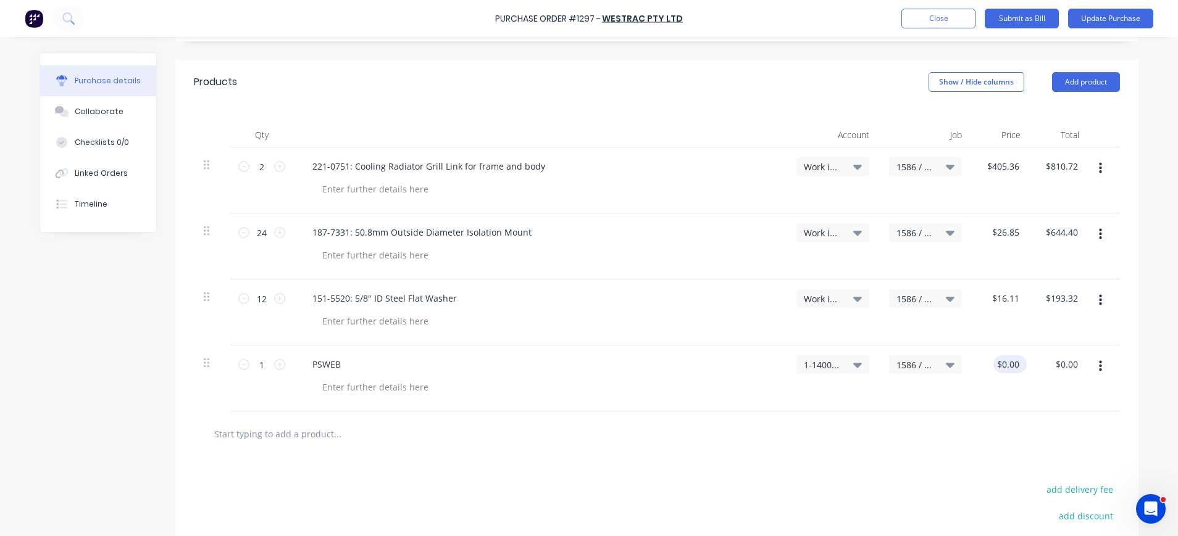
type textarea "x"
click at [999, 369] on input "0.00" at bounding box center [1007, 365] width 28 height 18
type input "12.5400"
type textarea "x"
type input "$12.54"
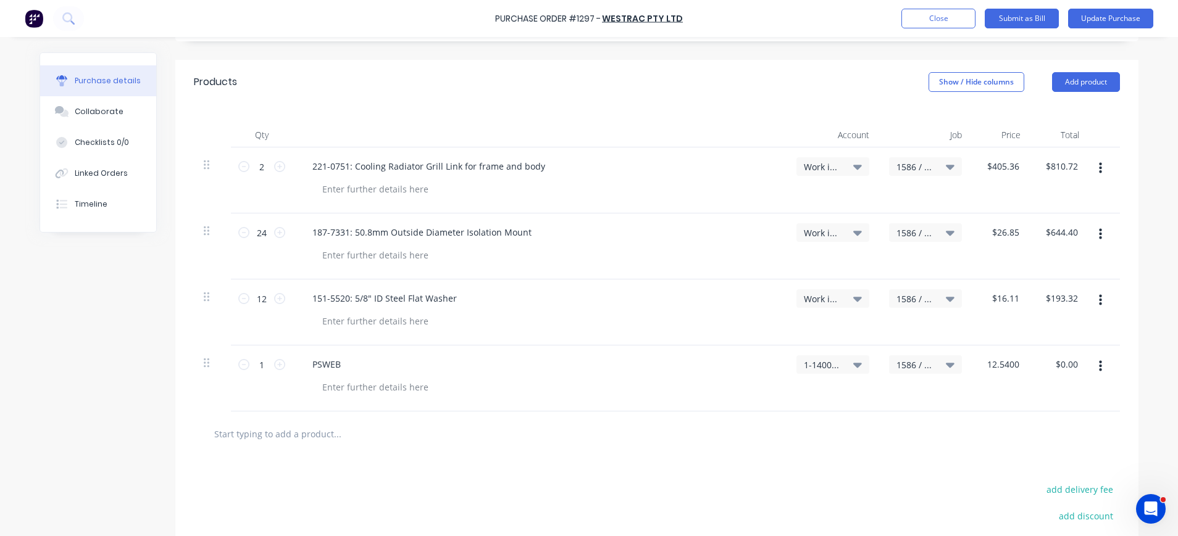
type input "12.54"
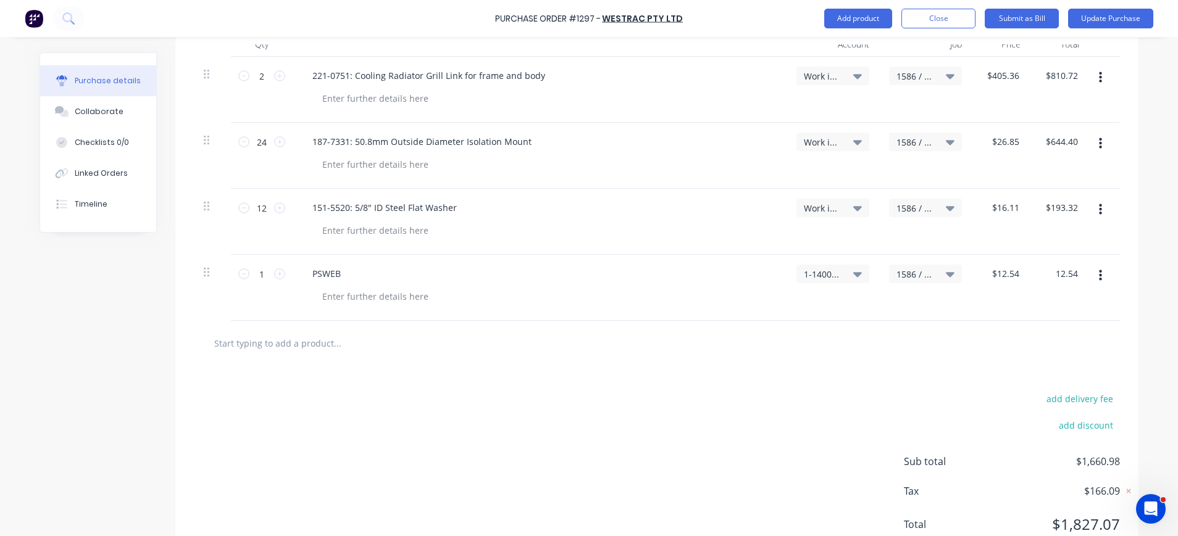
scroll to position [383, 0]
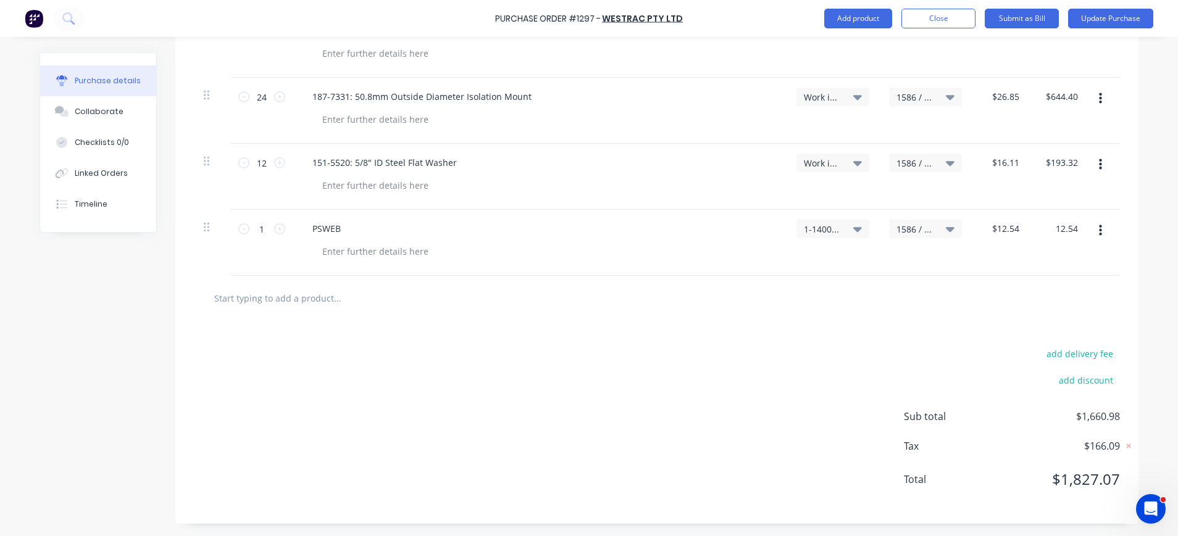
type textarea "x"
type input "$12.54"
click at [1108, 448] on span "$166.09" at bounding box center [1057, 446] width 123 height 15
click at [1127, 446] on icon at bounding box center [1129, 446] width 4 height 4
type textarea "x"
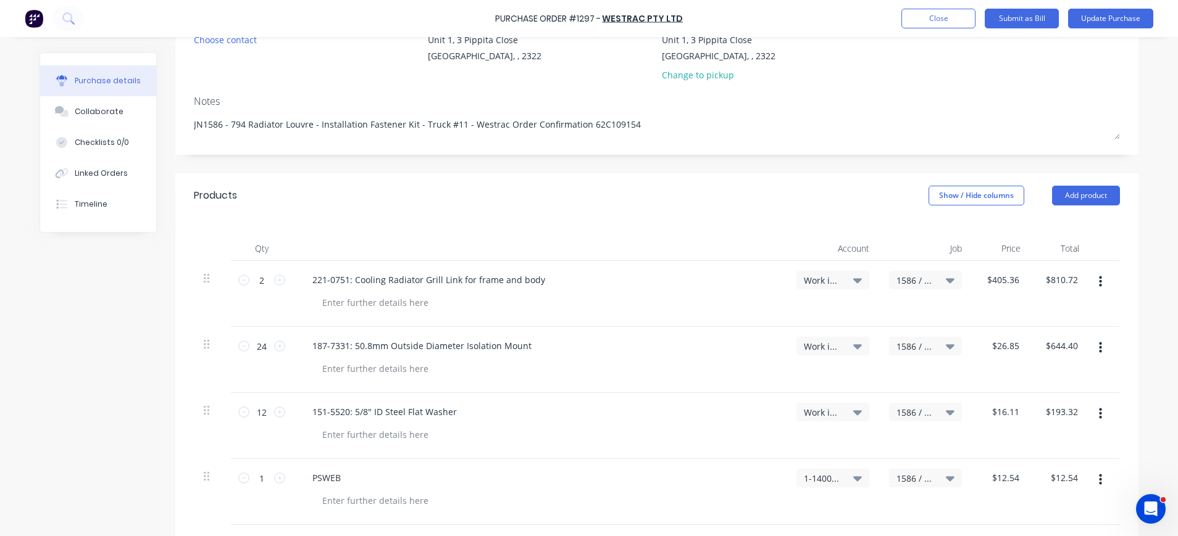
scroll to position [0, 0]
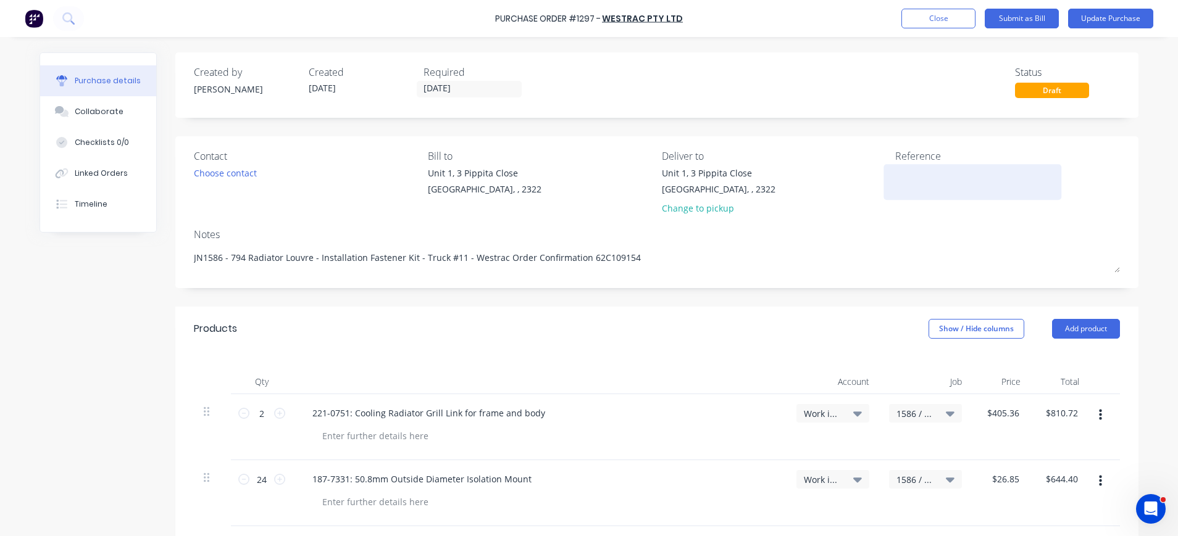
click at [911, 177] on textarea at bounding box center [972, 181] width 154 height 28
type textarea "1327258"
type textarea "x"
type textarea "1327258"
click at [1111, 18] on button "Update Purchase" at bounding box center [1110, 19] width 85 height 20
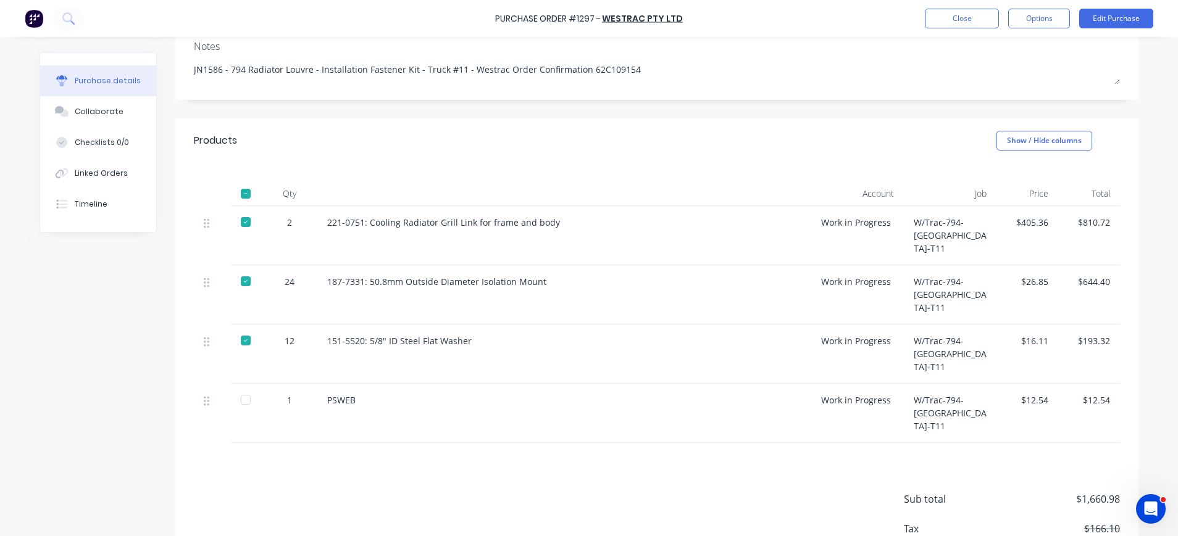
scroll to position [200, 0]
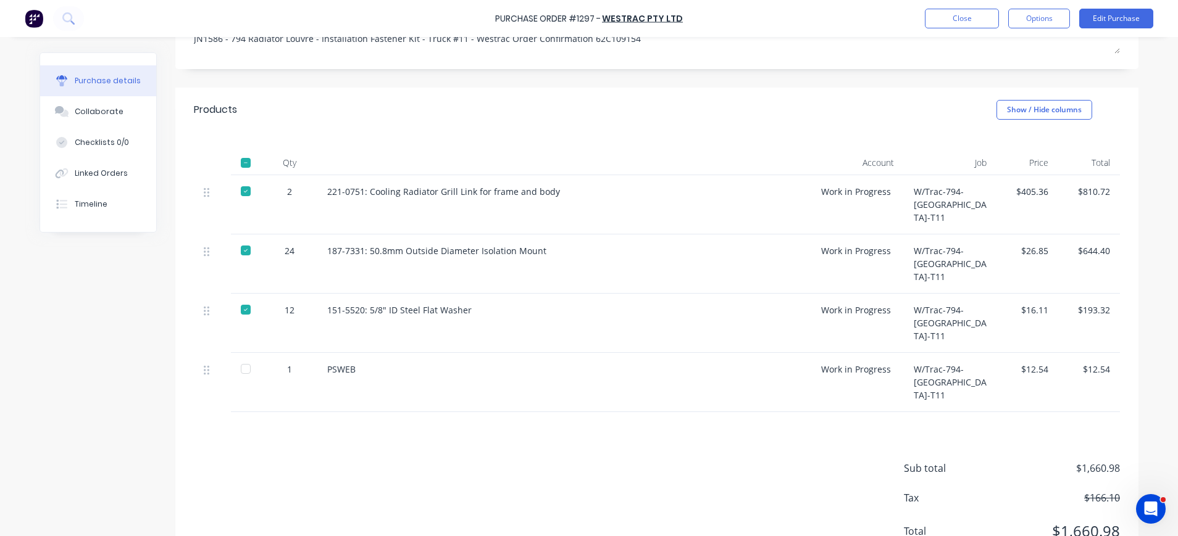
click at [244, 357] on div at bounding box center [245, 369] width 25 height 25
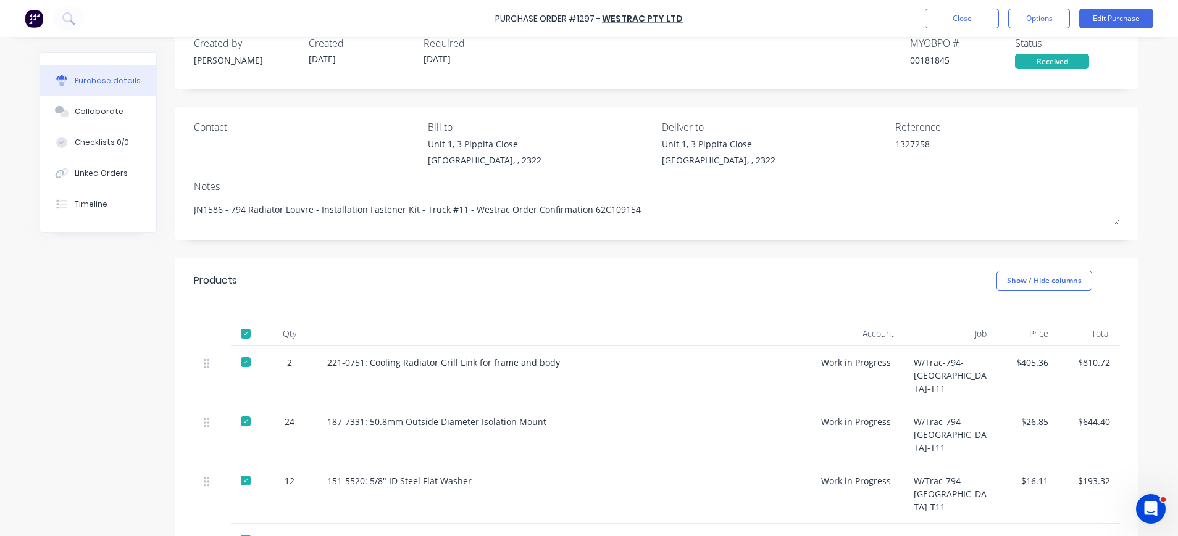
scroll to position [0, 0]
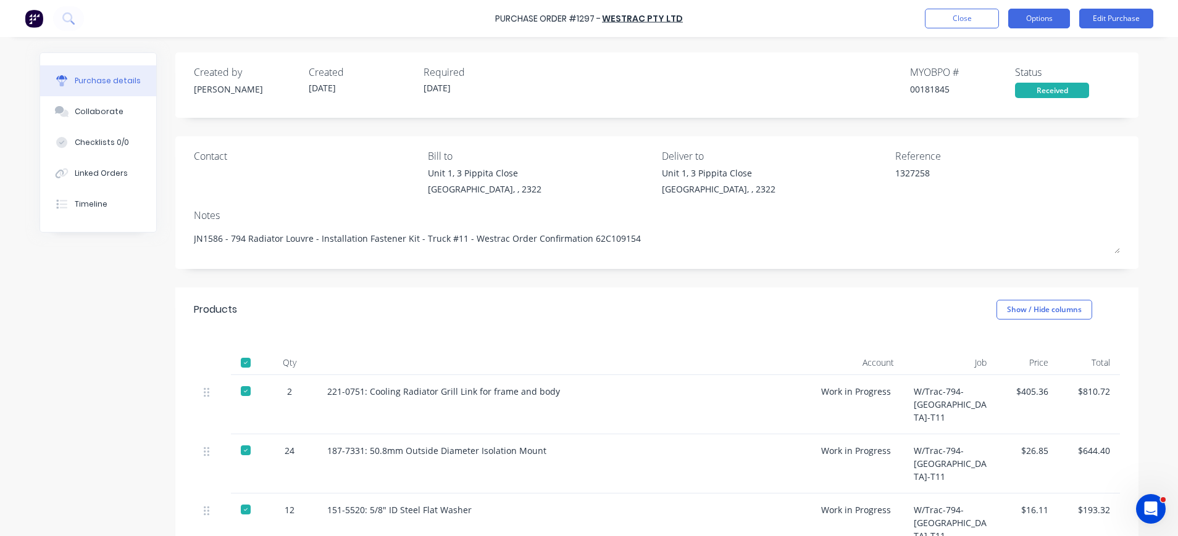
click at [1037, 19] on button "Options" at bounding box center [1039, 19] width 62 height 20
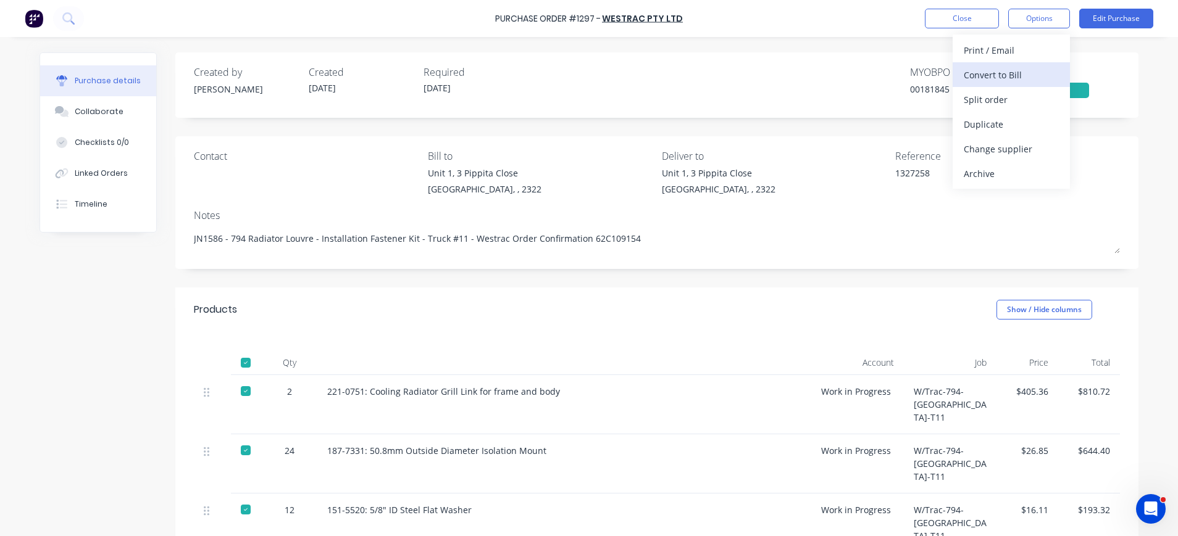
click at [1017, 75] on div "Convert to Bill" at bounding box center [1011, 75] width 95 height 18
type textarea "x"
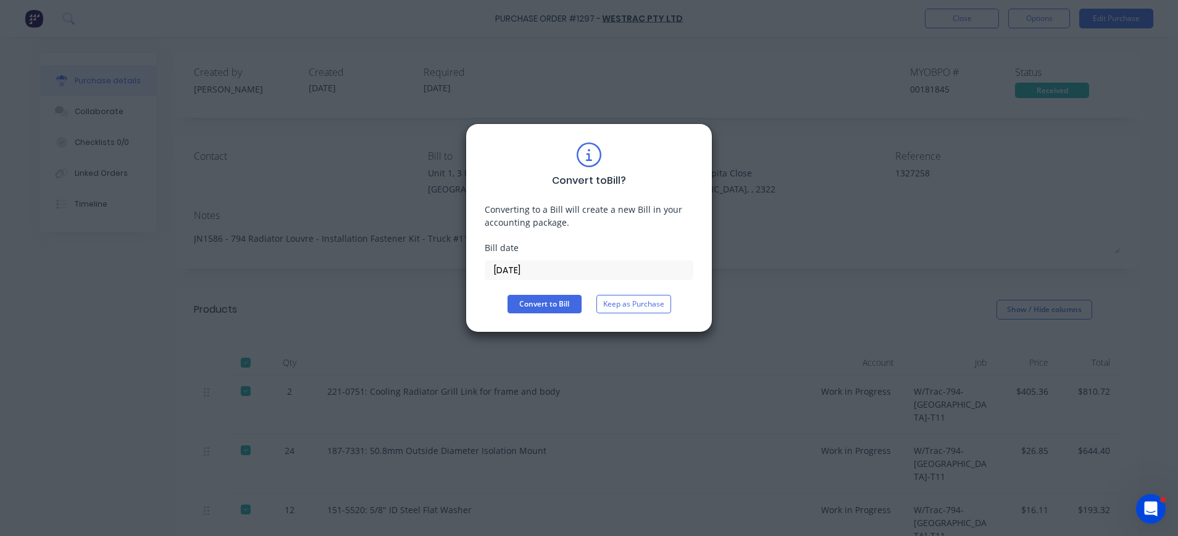
click at [523, 265] on input "28/08/25" at bounding box center [588, 270] width 207 height 19
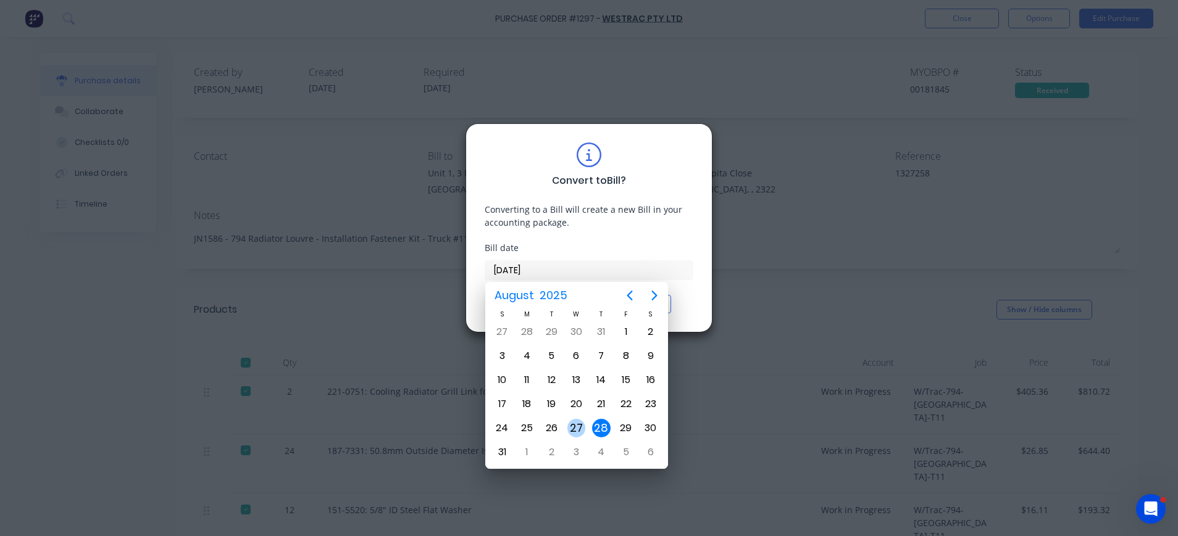
click at [582, 428] on div "27" at bounding box center [576, 428] width 19 height 19
type input "27/08/25"
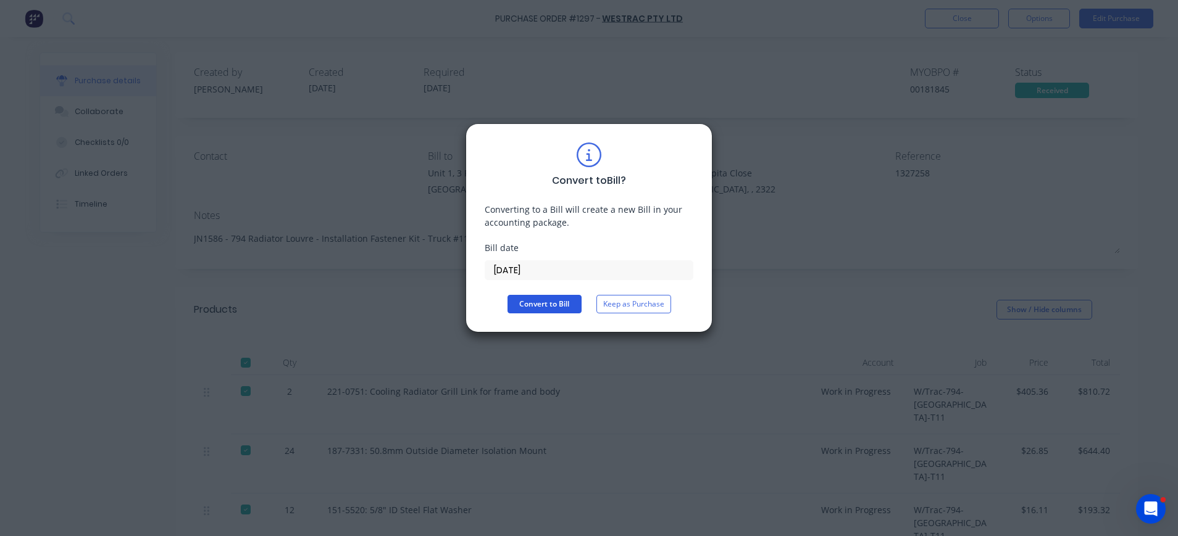
click at [569, 307] on button "Convert to Bill" at bounding box center [544, 304] width 74 height 19
type textarea "x"
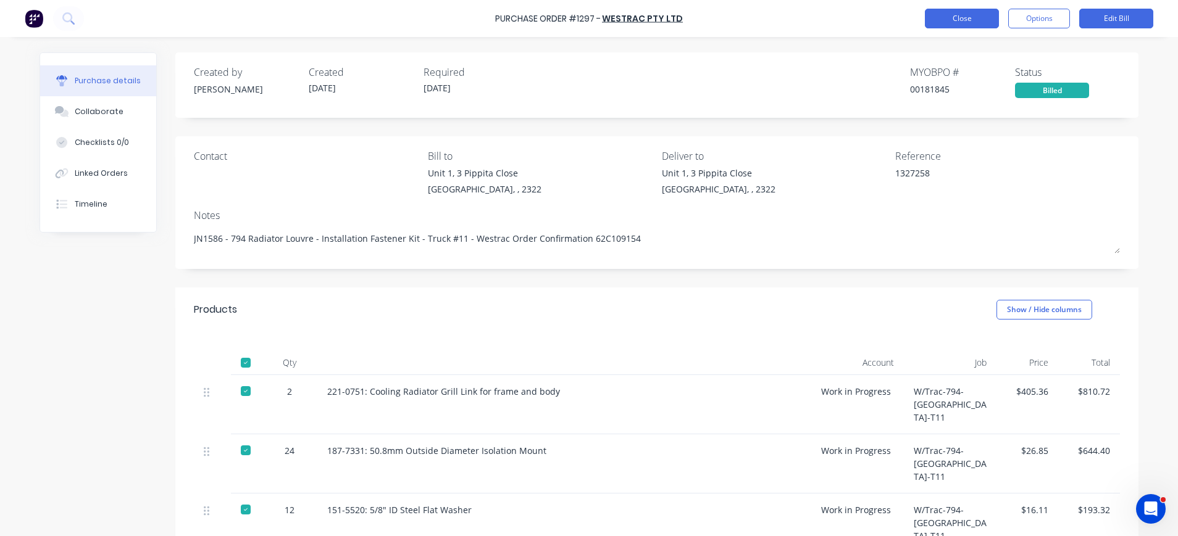
click at [972, 20] on button "Close" at bounding box center [962, 19] width 74 height 20
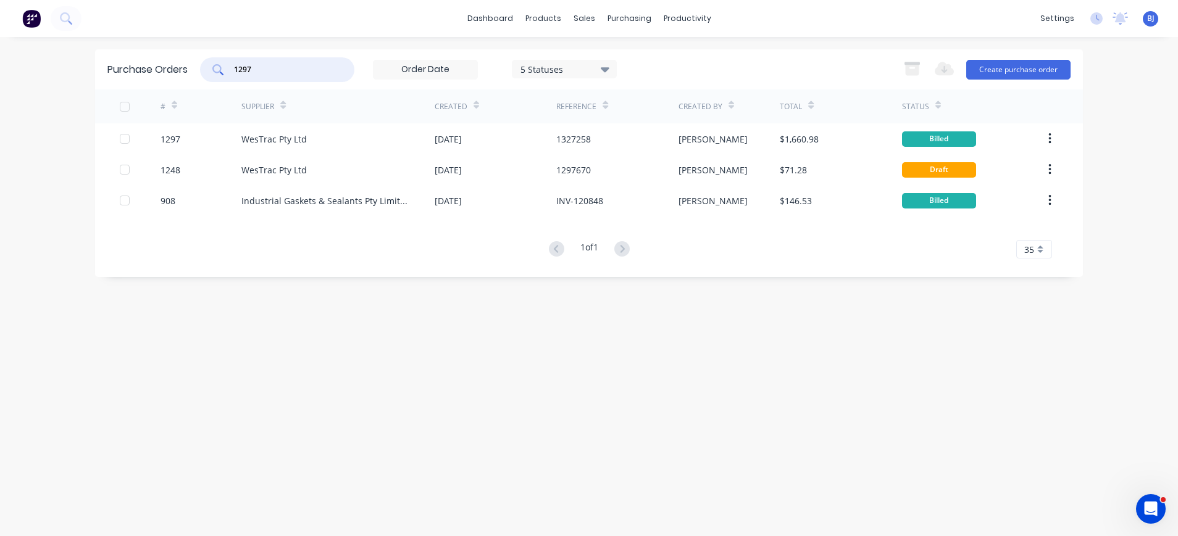
click at [267, 74] on input "1297" at bounding box center [284, 70] width 102 height 12
drag, startPoint x: 241, startPoint y: 70, endPoint x: 215, endPoint y: 67, distance: 26.1
click at [215, 67] on div "1297" at bounding box center [277, 69] width 154 height 25
type input "1246"
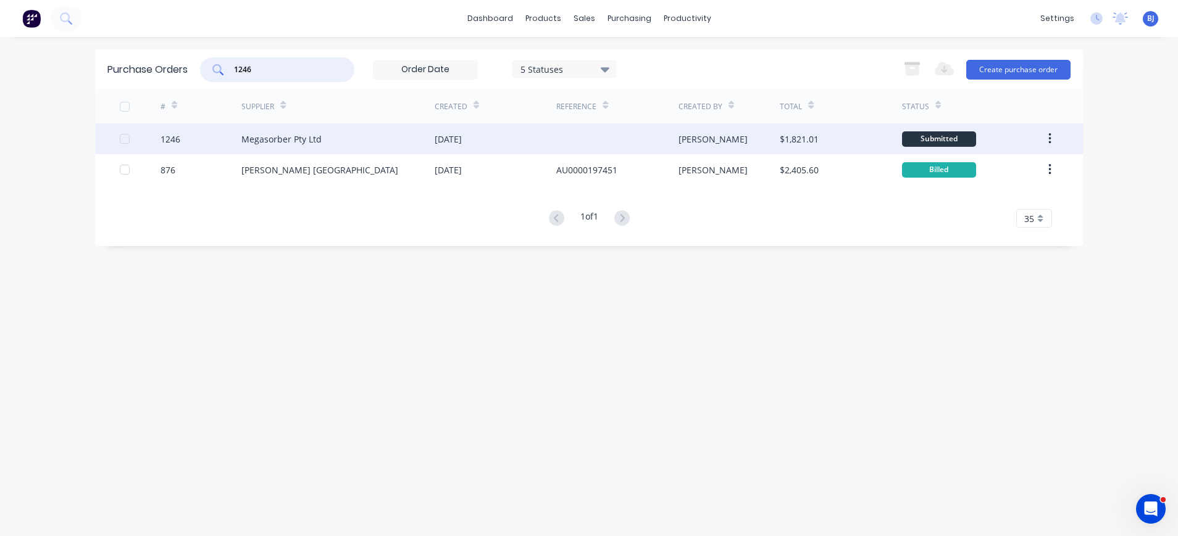
click at [271, 134] on div "Megasorber Pty Ltd" at bounding box center [281, 139] width 80 height 13
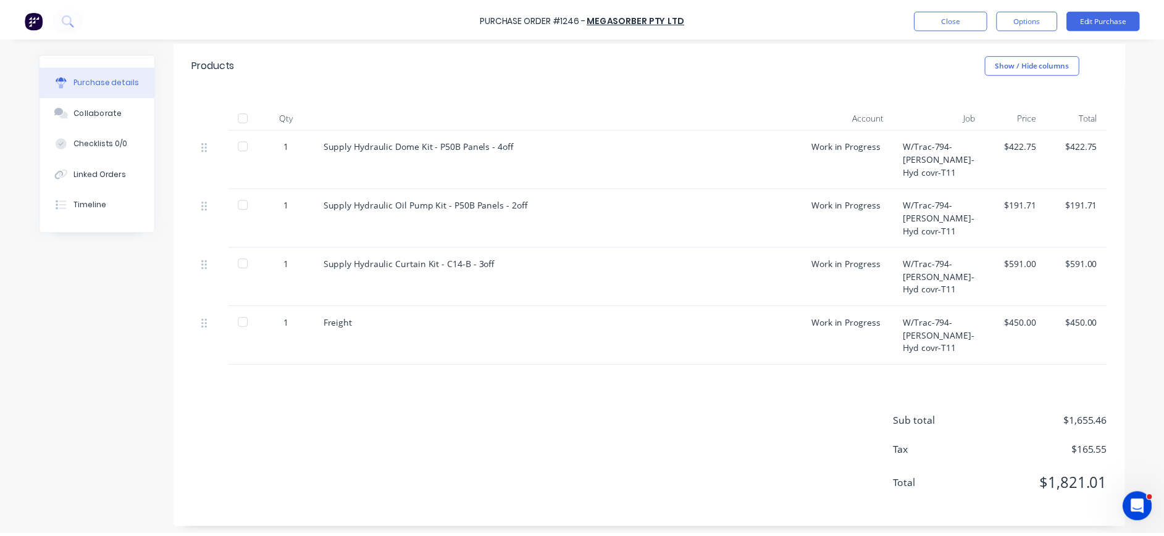
scroll to position [247, 0]
click at [1111, 20] on button "Edit Purchase" at bounding box center [1116, 19] width 74 height 20
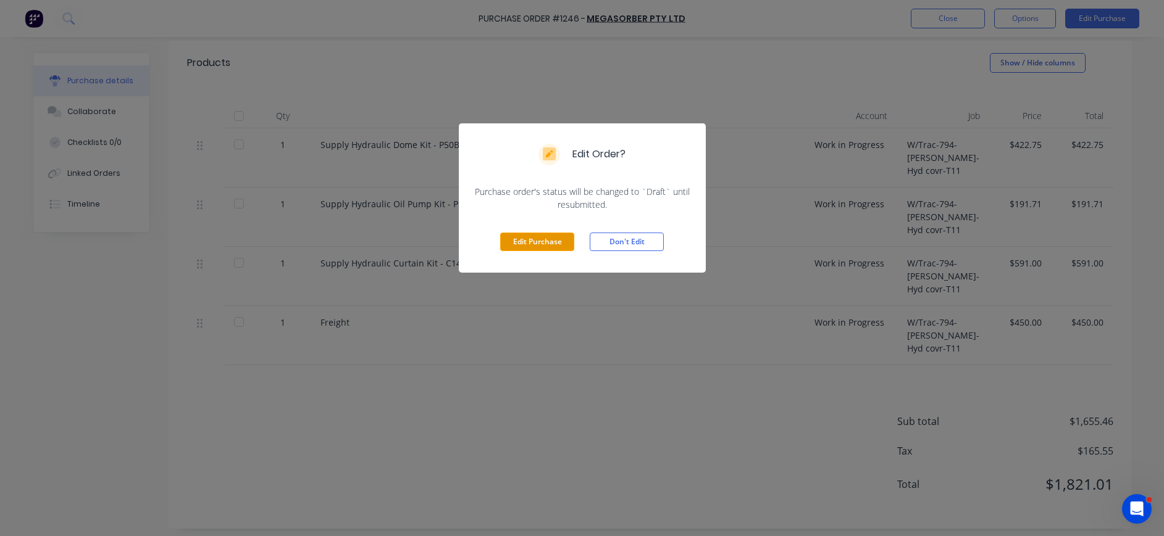
click at [553, 243] on button "Edit Purchase" at bounding box center [537, 242] width 74 height 19
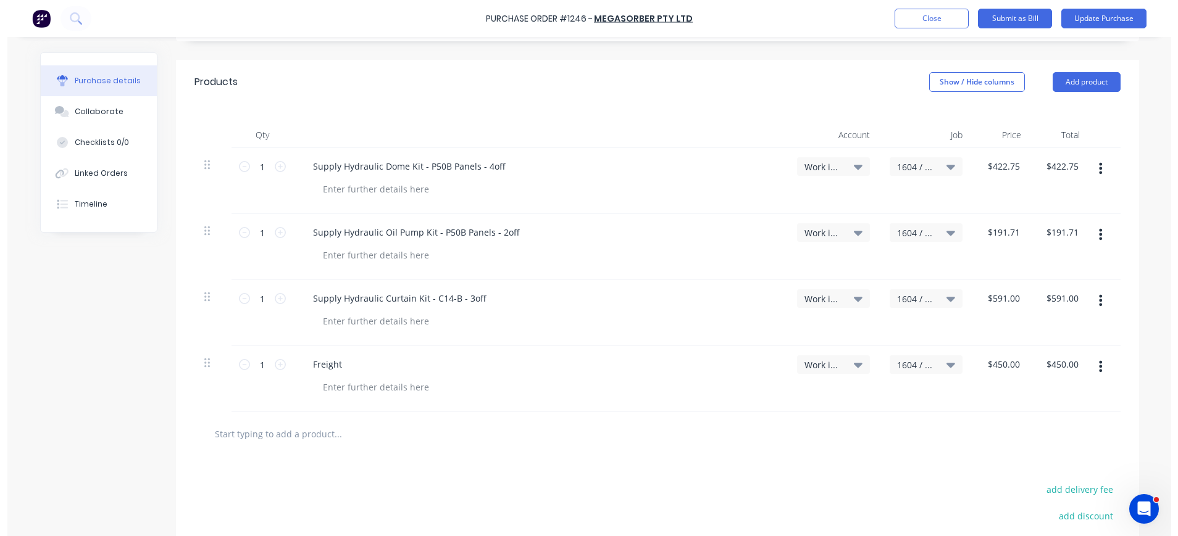
scroll to position [266, 0]
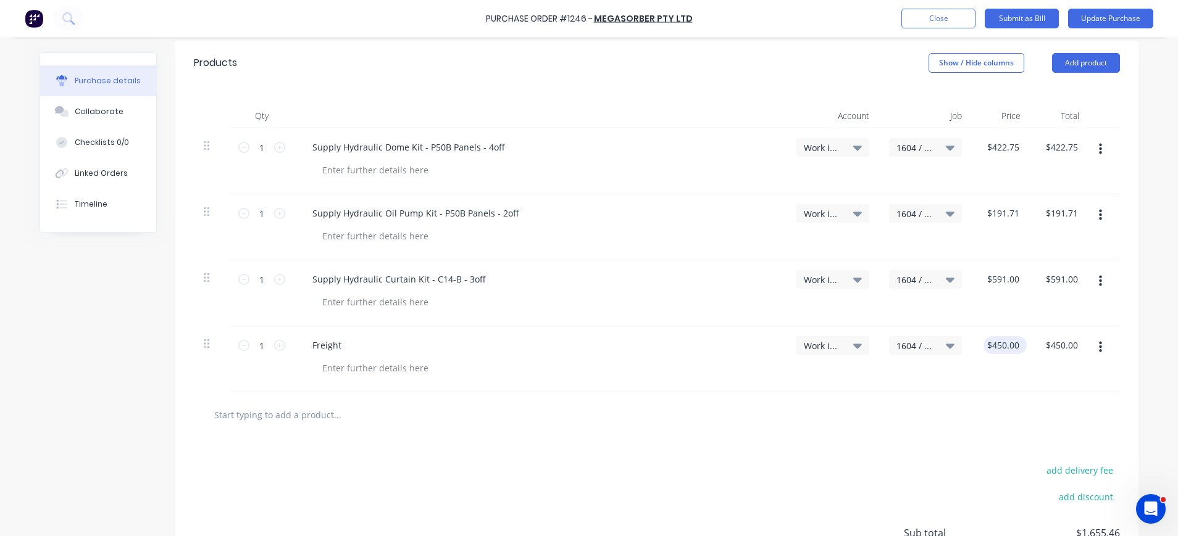
type textarea "x"
click at [1002, 340] on input "450.0000" at bounding box center [1002, 345] width 38 height 18
type input "320.000"
type textarea "x"
type input "$320.00"
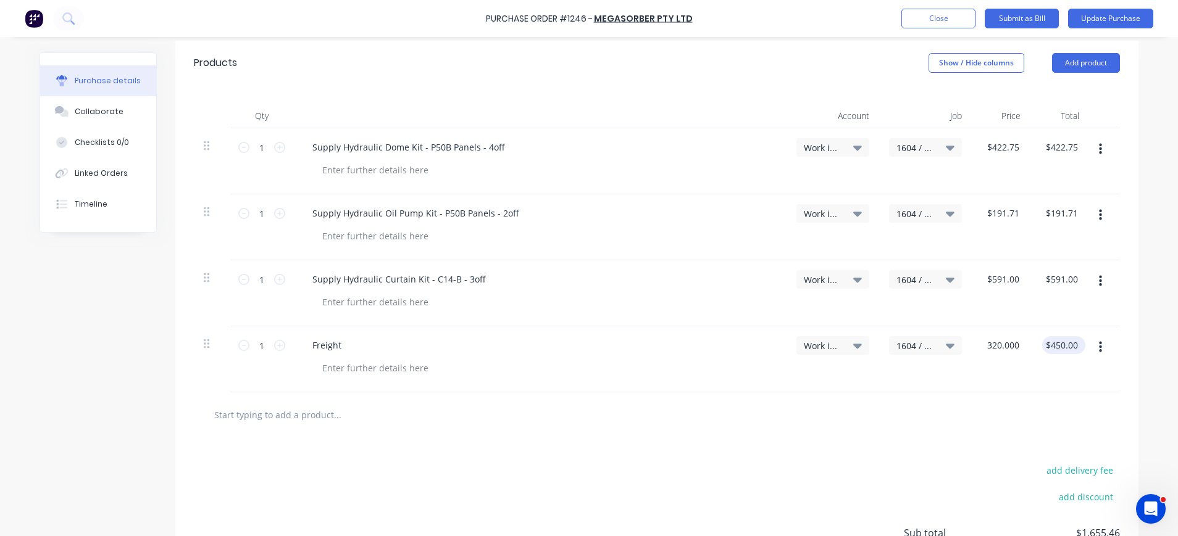
type input "320.00"
click at [1067, 343] on input "320.00" at bounding box center [1063, 345] width 33 height 18
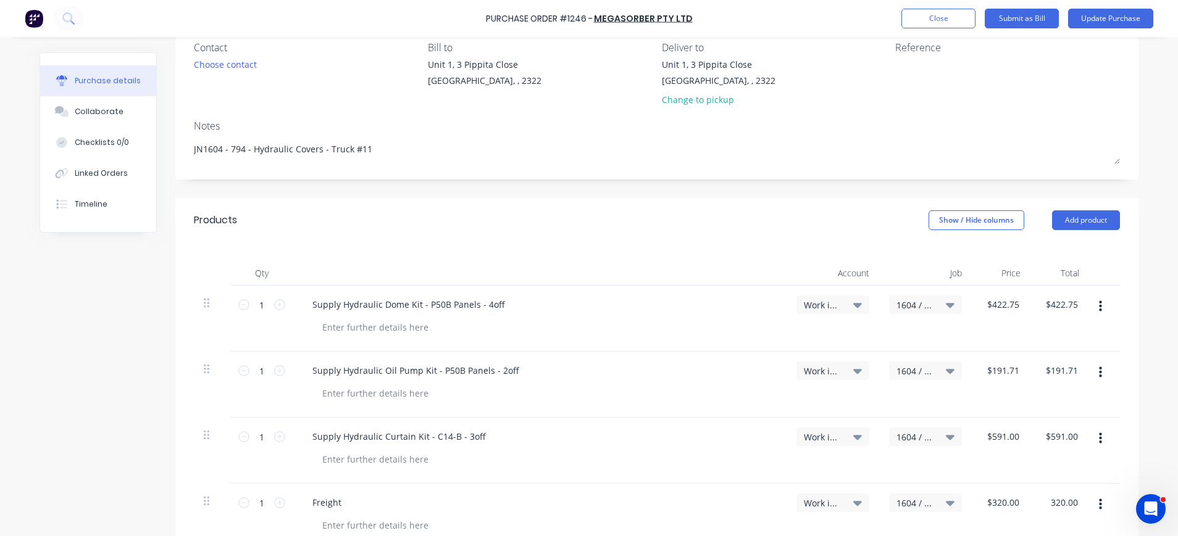
scroll to position [0, 0]
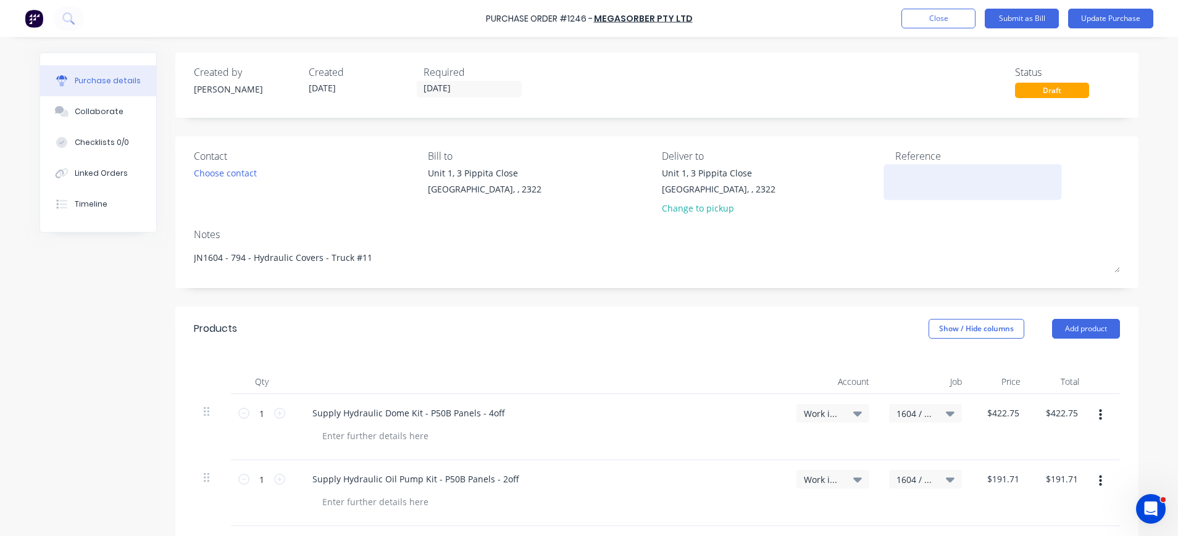
type textarea "x"
type input "$320.00"
click at [917, 181] on textarea at bounding box center [972, 181] width 154 height 28
type textarea "M16458"
type textarea "x"
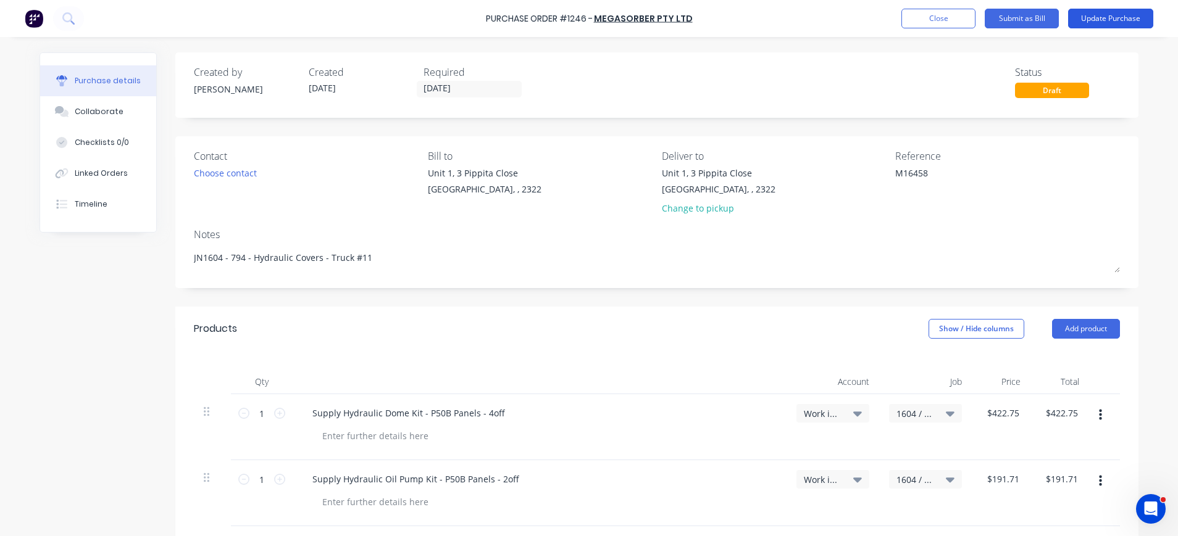
type textarea "M16458"
click at [1091, 16] on button "Update Purchase" at bounding box center [1110, 19] width 85 height 20
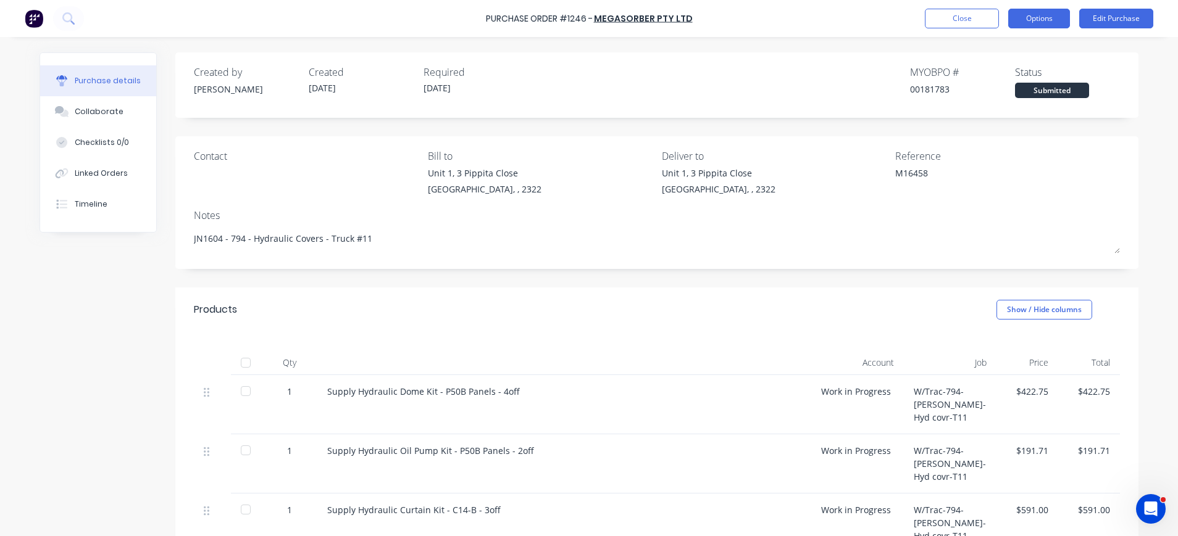
click at [1049, 16] on button "Options" at bounding box center [1039, 19] width 62 height 20
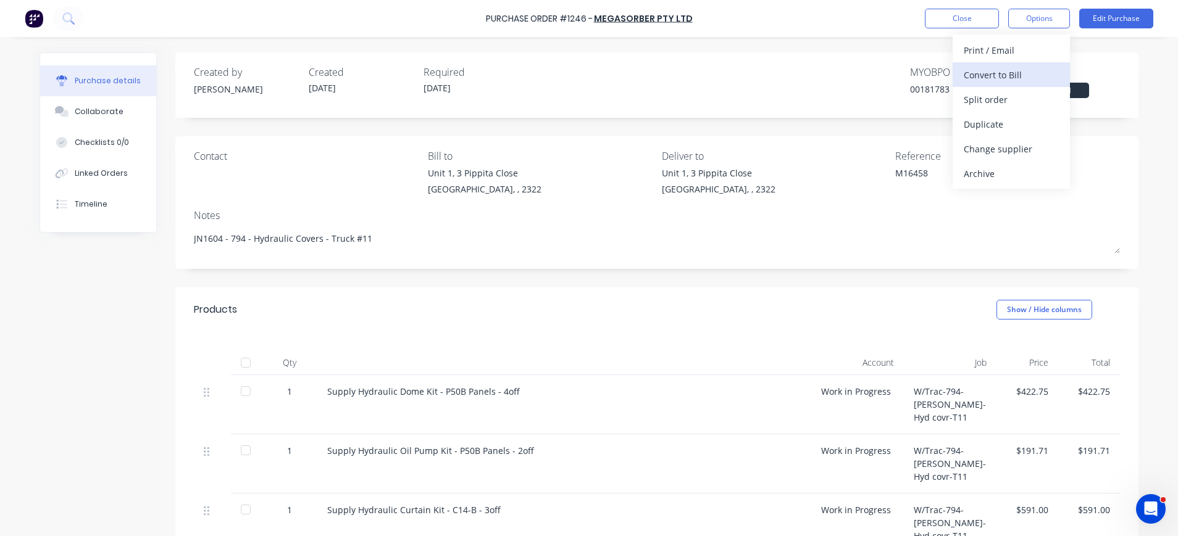
click at [1015, 72] on div "Convert to Bill" at bounding box center [1011, 75] width 95 height 18
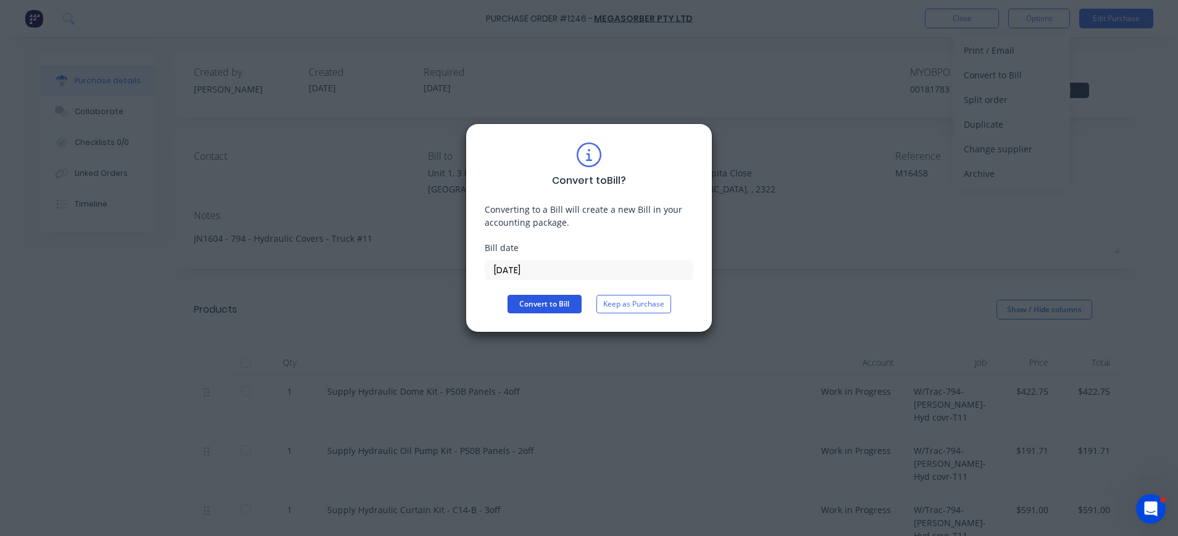
click at [561, 302] on button "Convert to Bill" at bounding box center [544, 304] width 74 height 19
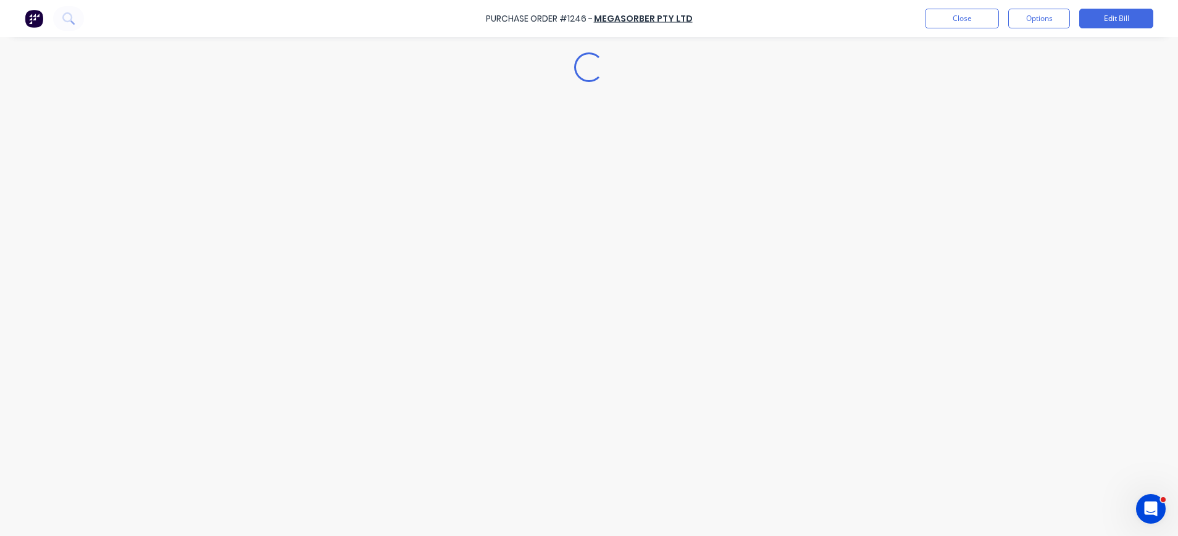
type textarea "x"
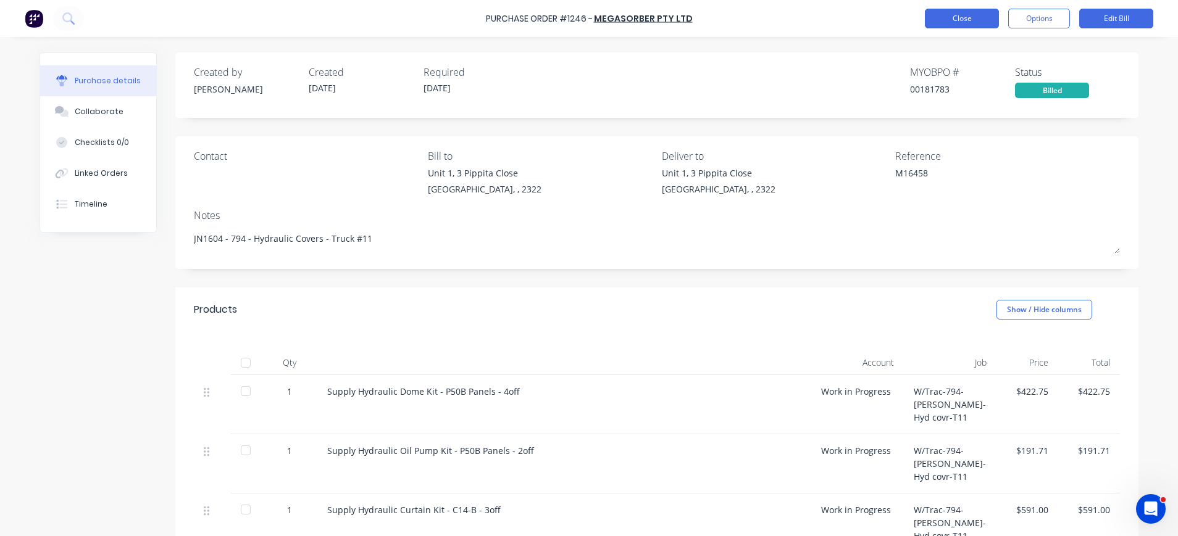
click at [967, 16] on button "Close" at bounding box center [962, 19] width 74 height 20
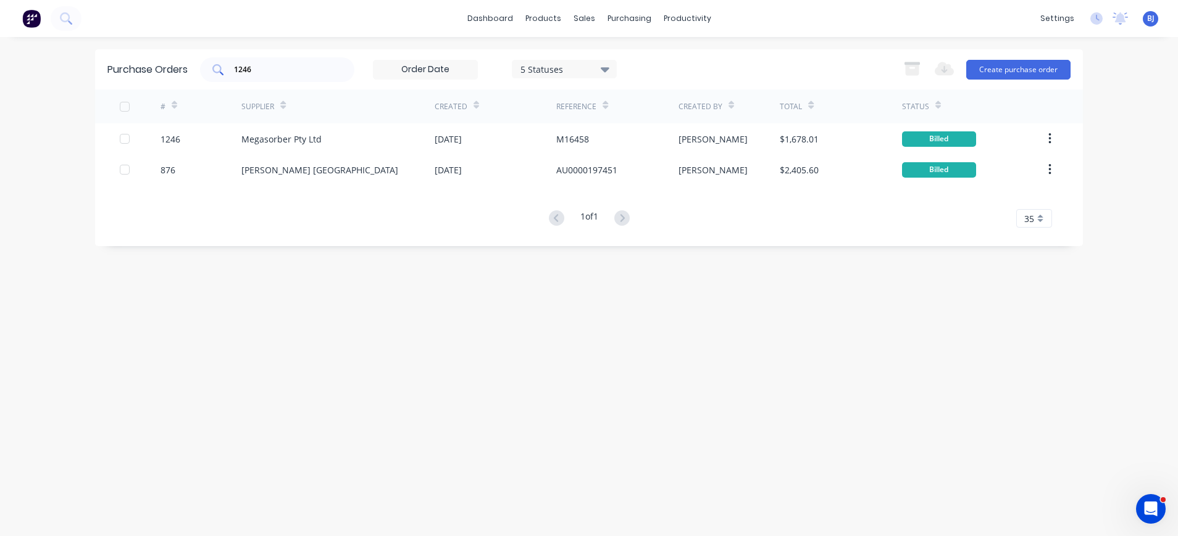
click at [309, 65] on input "1246" at bounding box center [284, 70] width 102 height 12
drag, startPoint x: 262, startPoint y: 63, endPoint x: 215, endPoint y: 51, distance: 49.1
click at [209, 56] on div "Purchase Orders 1246 5 Statuses 5 Statuses Export to Excel (XLSX) Create purcha…" at bounding box center [589, 69] width 988 height 40
type input "1247"
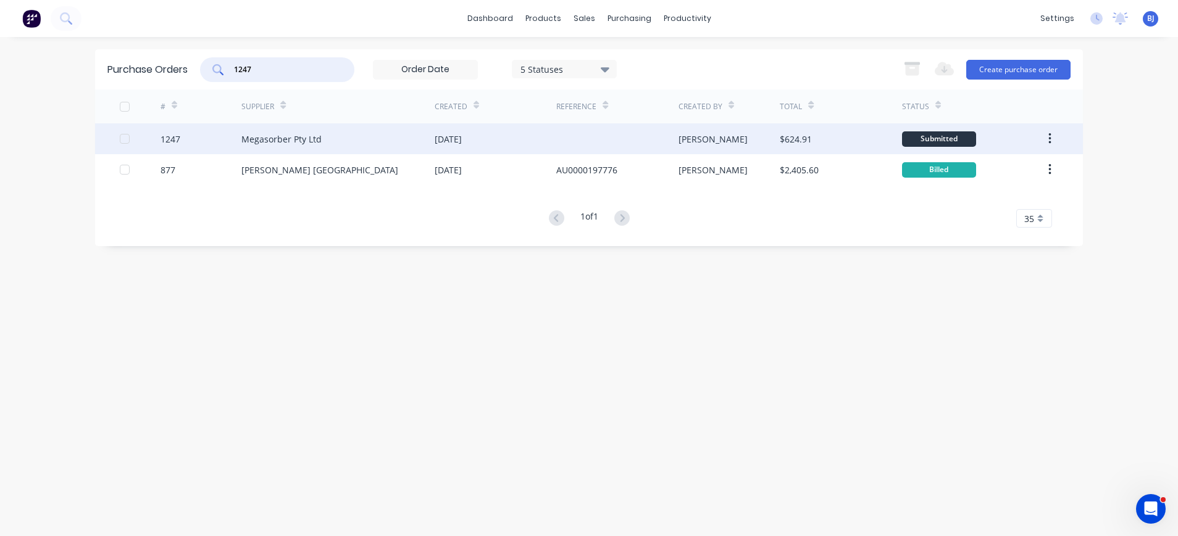
click at [301, 143] on div "Megasorber Pty Ltd" at bounding box center [281, 139] width 80 height 13
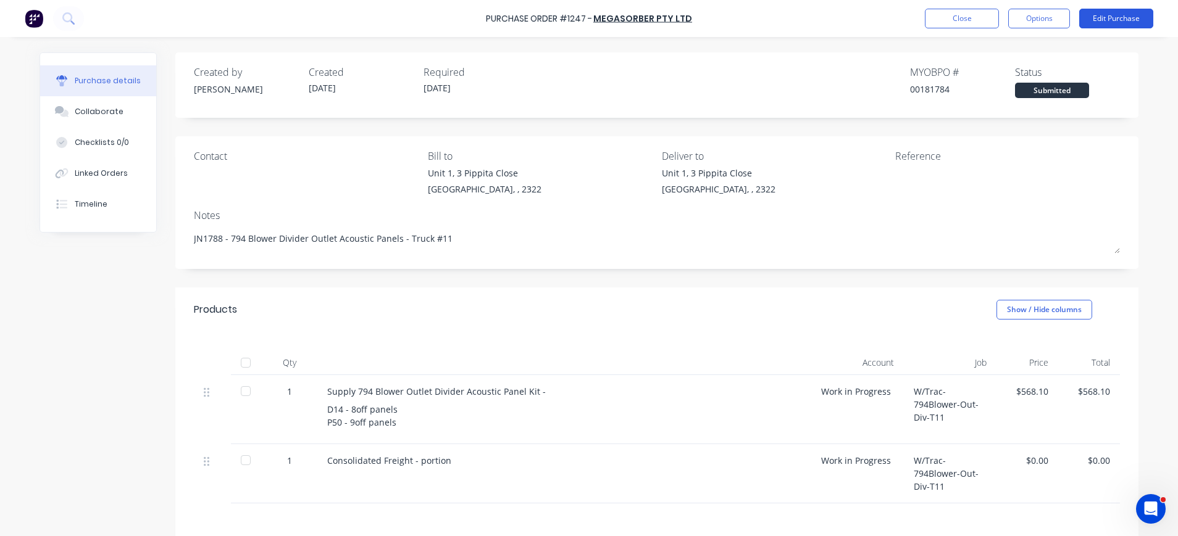
click at [1131, 17] on button "Edit Purchase" at bounding box center [1116, 19] width 74 height 20
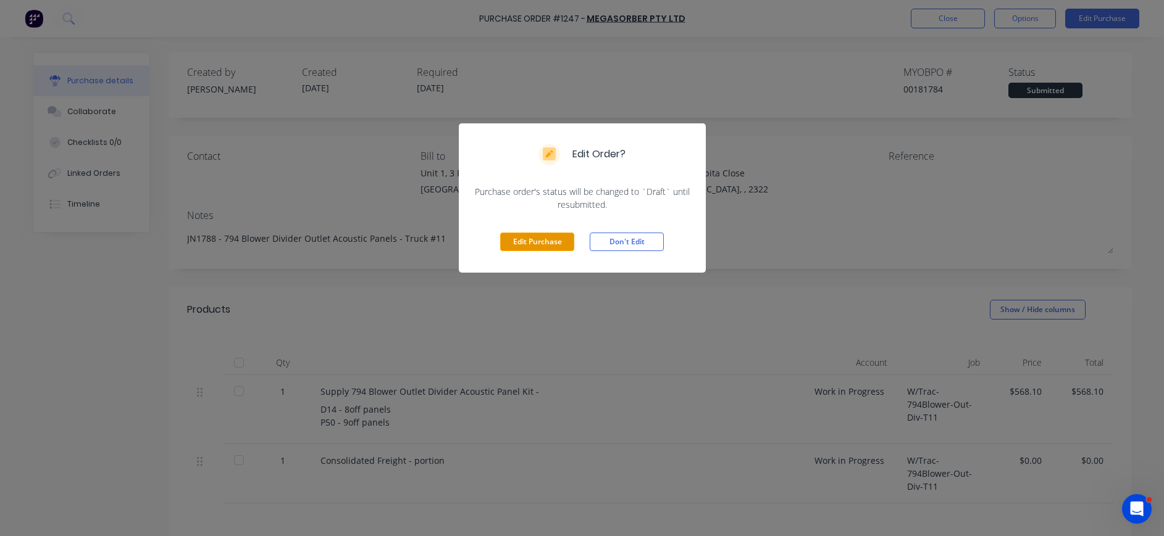
click at [521, 241] on button "Edit Purchase" at bounding box center [537, 242] width 74 height 19
type textarea "x"
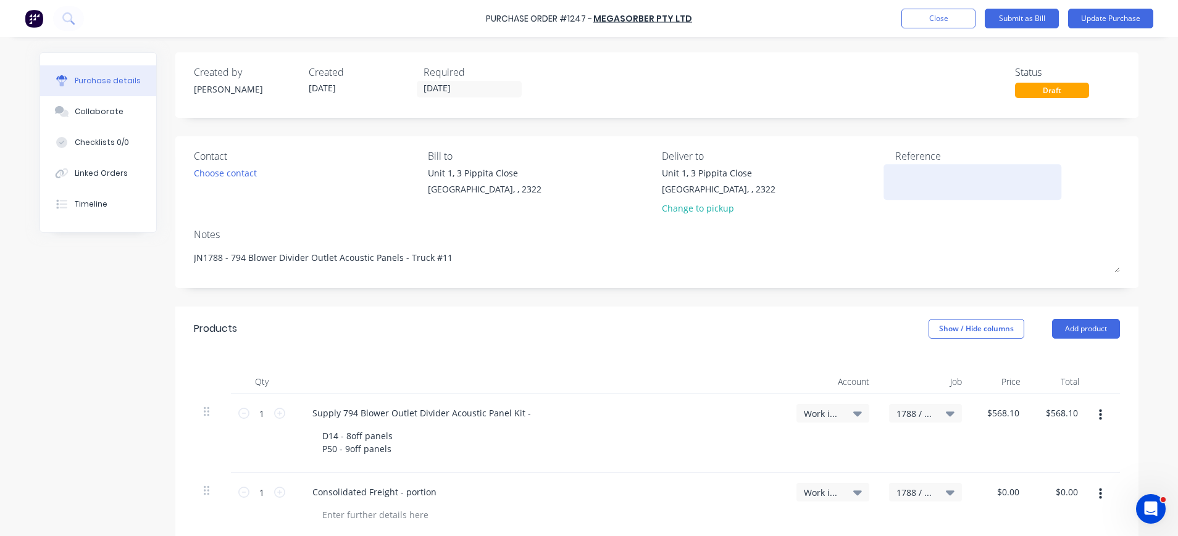
click at [904, 173] on textarea at bounding box center [972, 181] width 154 height 28
type textarea "M1645"
type textarea "x"
type textarea "M16459"
type textarea "x"
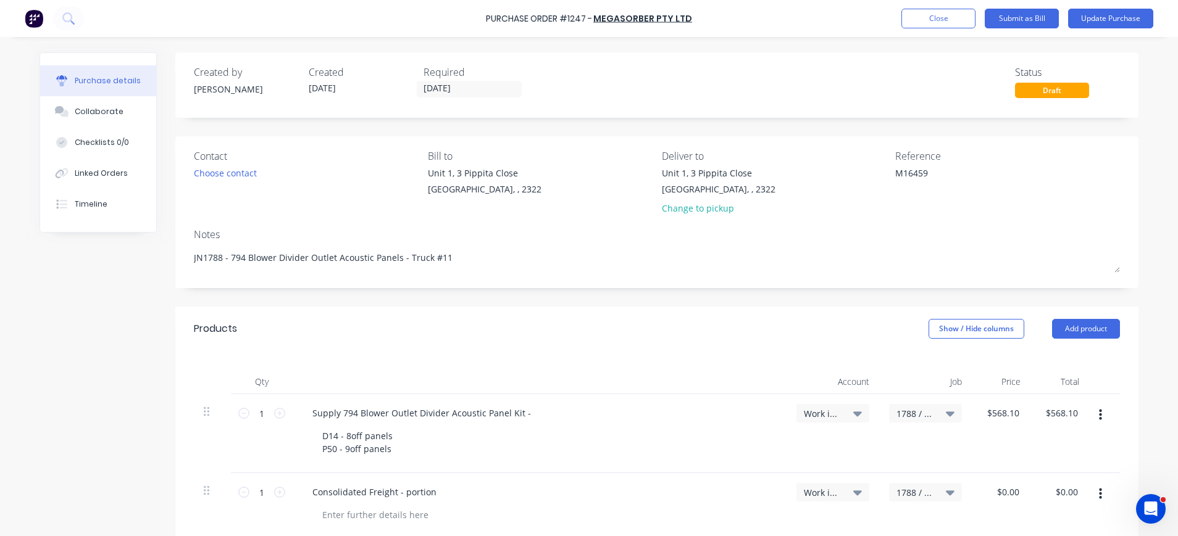
type textarea "M16459"
click at [1099, 490] on icon "button" at bounding box center [1100, 494] width 3 height 11
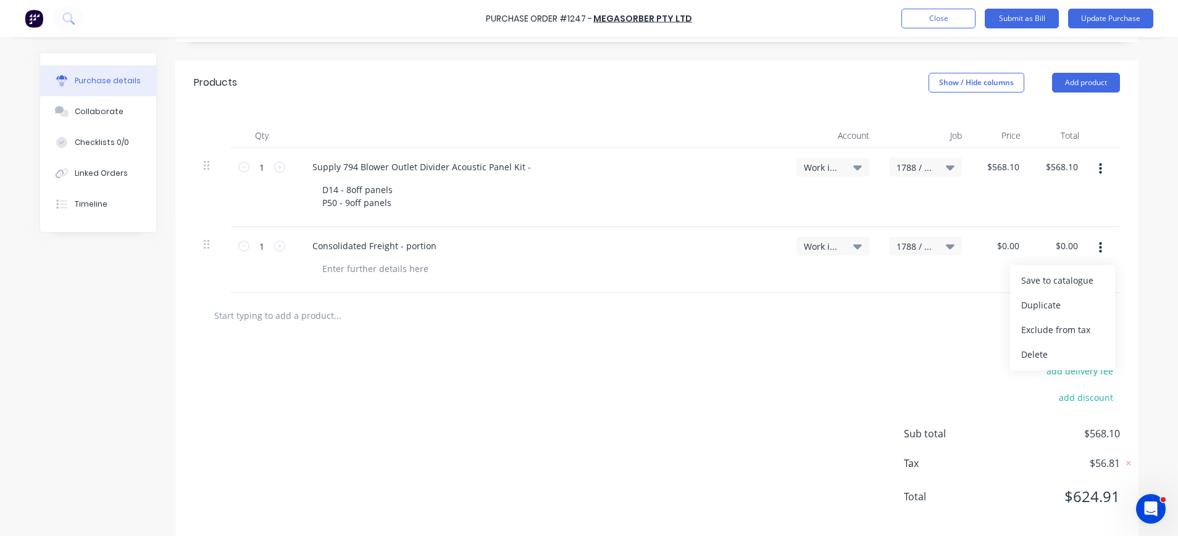
scroll to position [247, 0]
click at [1028, 356] on button "Delete" at bounding box center [1062, 354] width 105 height 25
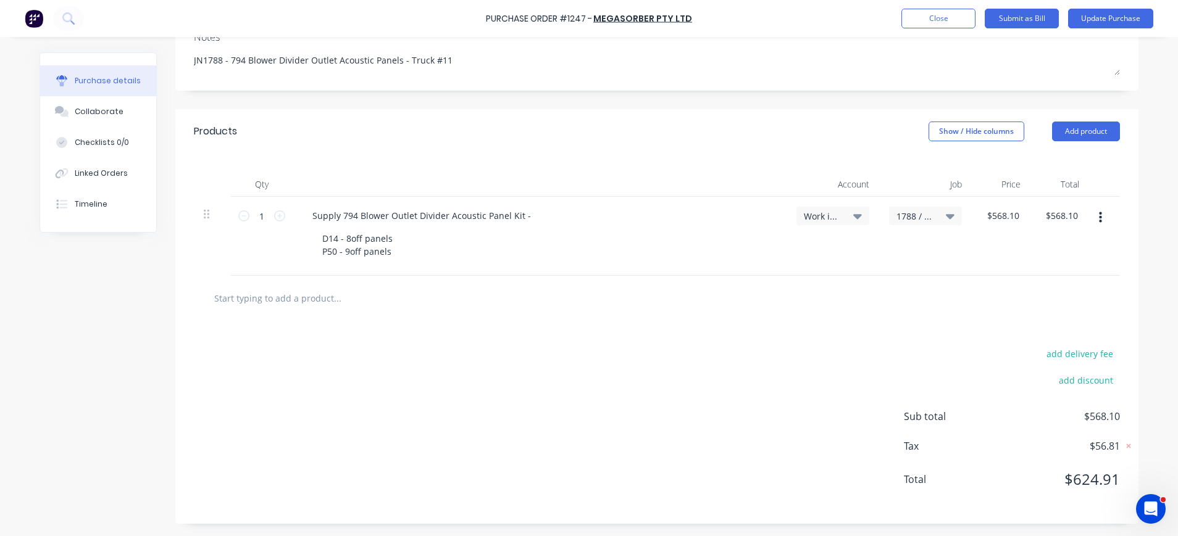
scroll to position [0, 0]
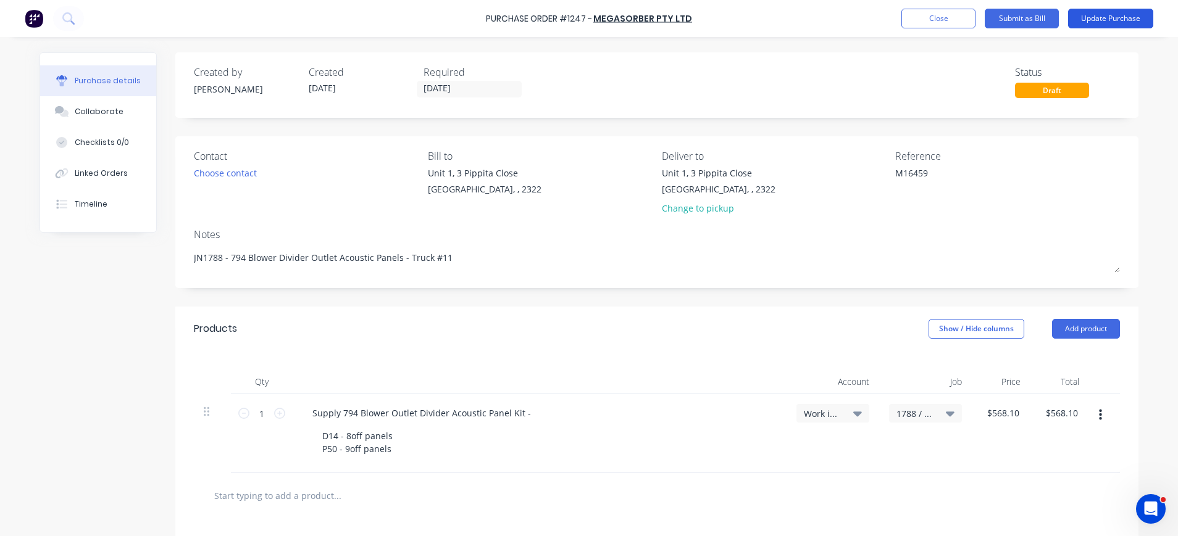
click at [1090, 16] on button "Update Purchase" at bounding box center [1110, 19] width 85 height 20
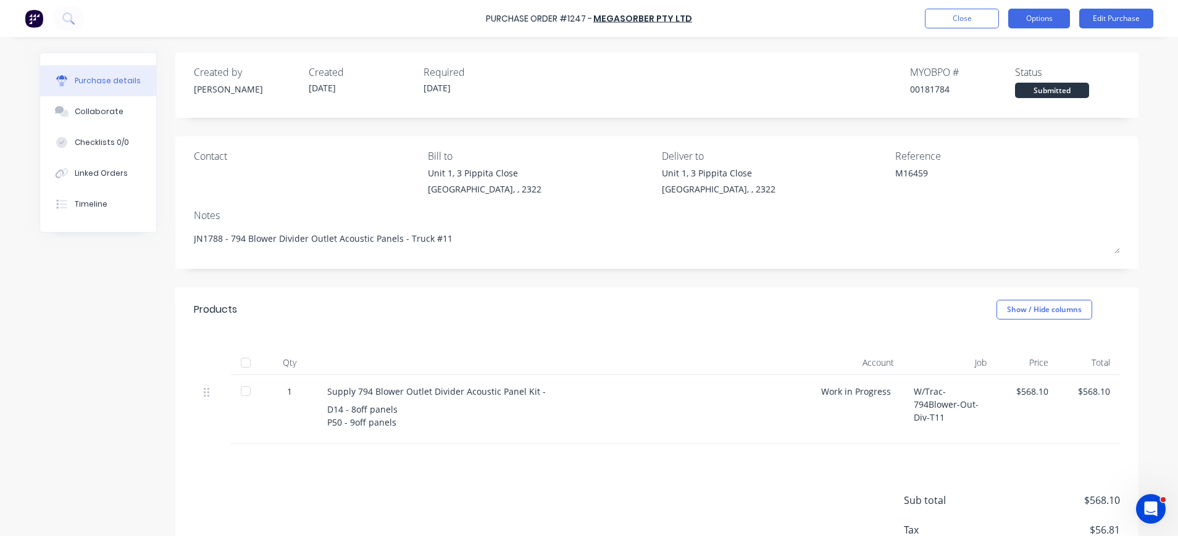
click at [1033, 17] on button "Options" at bounding box center [1039, 19] width 62 height 20
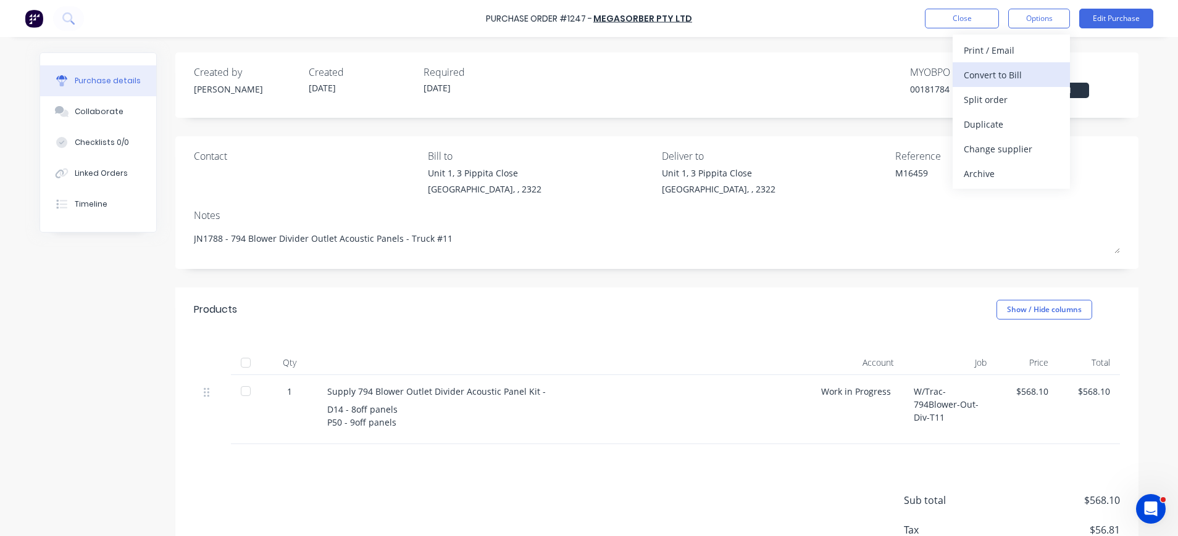
click at [1009, 71] on div "Convert to Bill" at bounding box center [1011, 75] width 95 height 18
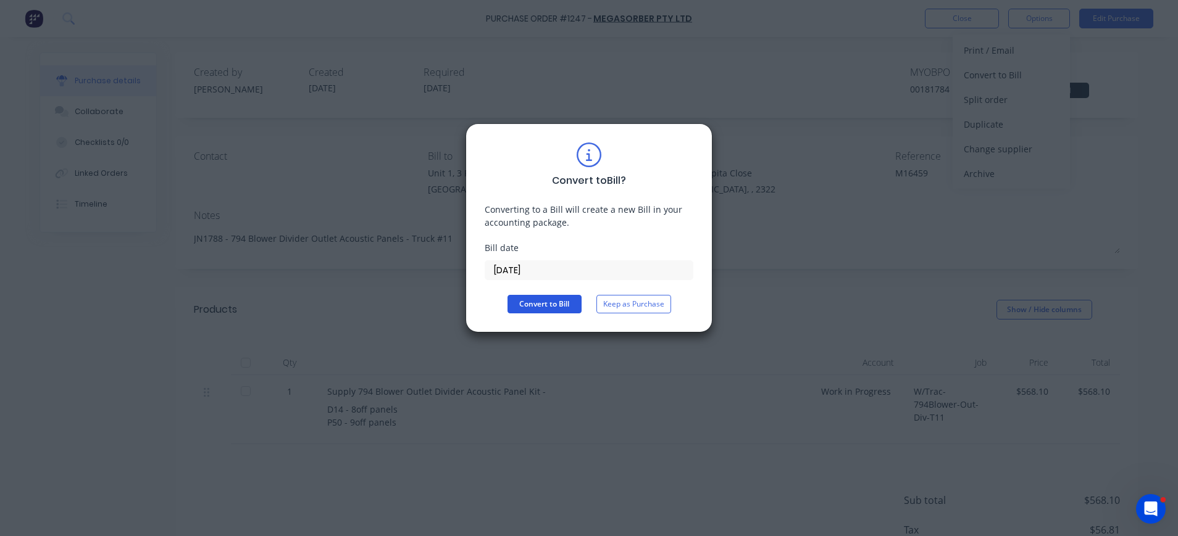
click at [552, 298] on button "Convert to Bill" at bounding box center [544, 304] width 74 height 19
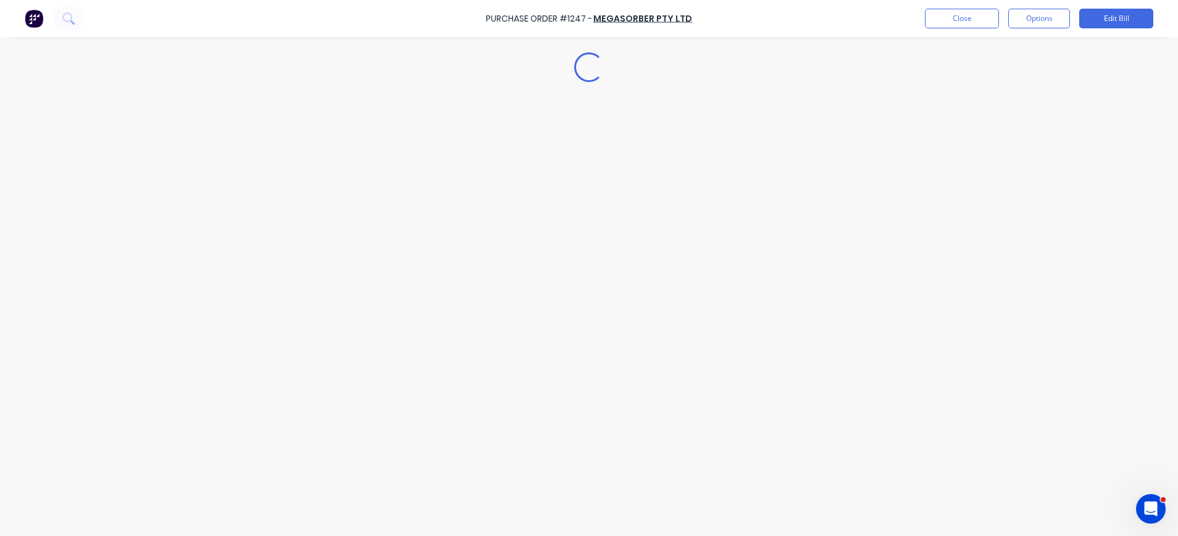
type textarea "x"
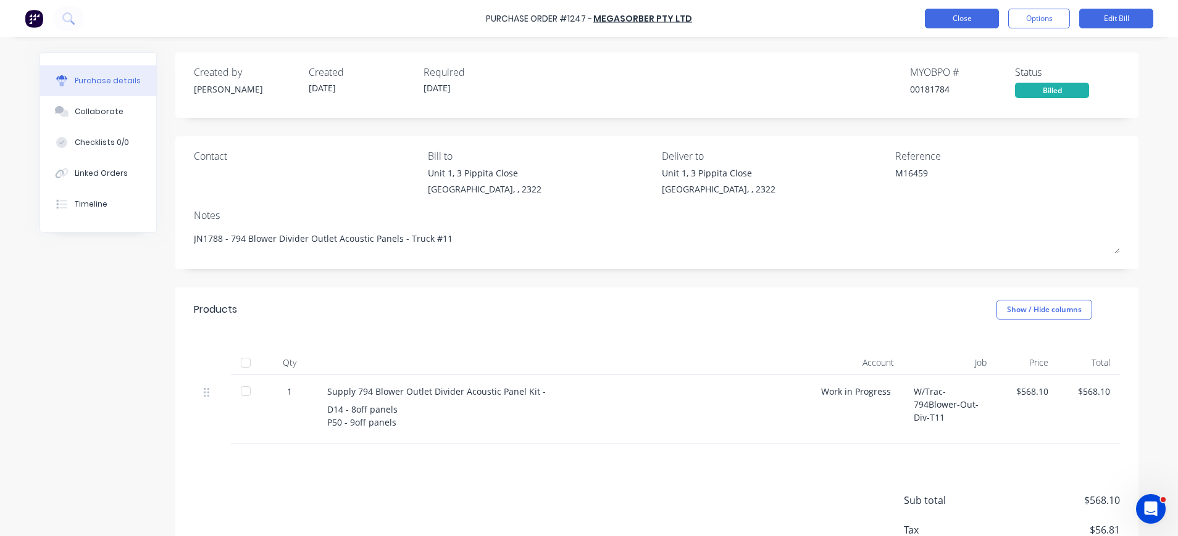
click at [930, 14] on button "Close" at bounding box center [962, 19] width 74 height 20
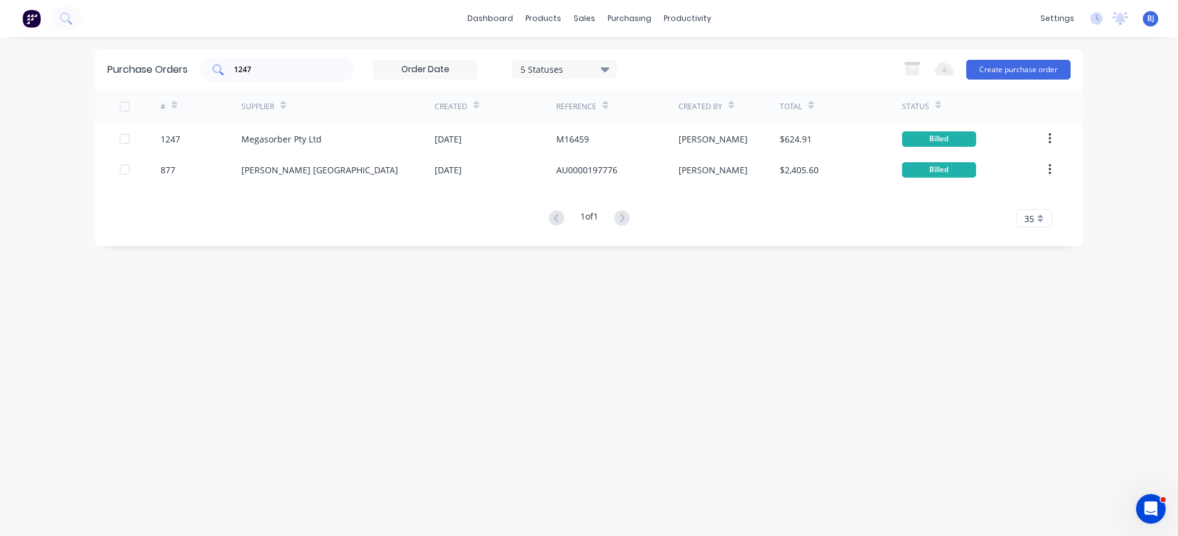
drag, startPoint x: 278, startPoint y: 81, endPoint x: 269, endPoint y: 77, distance: 10.2
click at [275, 80] on div "1247" at bounding box center [277, 69] width 154 height 25
drag, startPoint x: 267, startPoint y: 75, endPoint x: 224, endPoint y: 75, distance: 43.2
click at [224, 75] on div "1247" at bounding box center [277, 69] width 154 height 25
type input "1259"
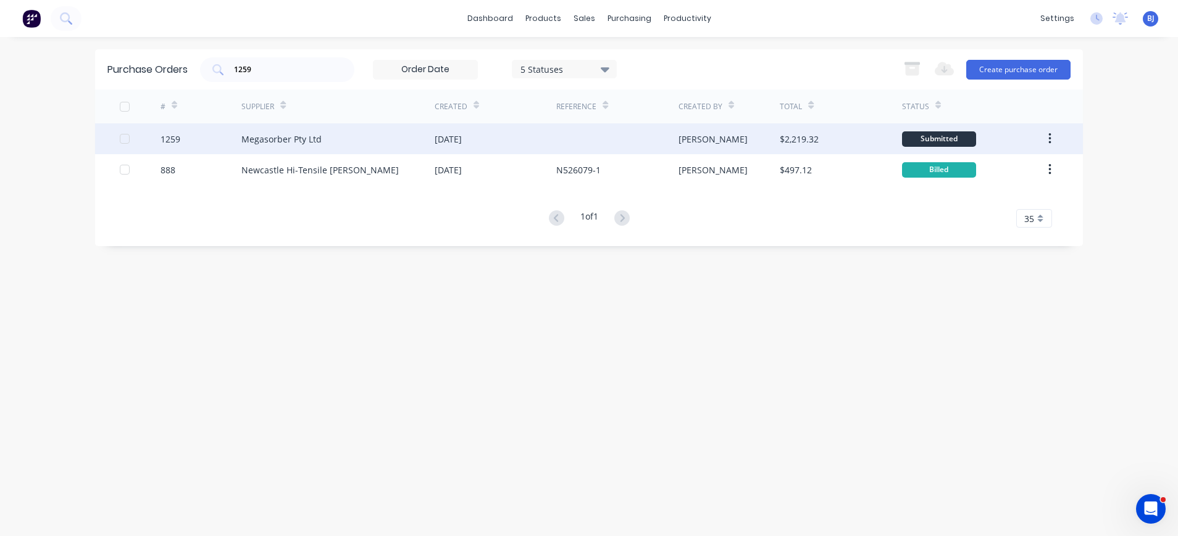
click at [272, 137] on div "Megasorber Pty Ltd" at bounding box center [281, 139] width 80 height 13
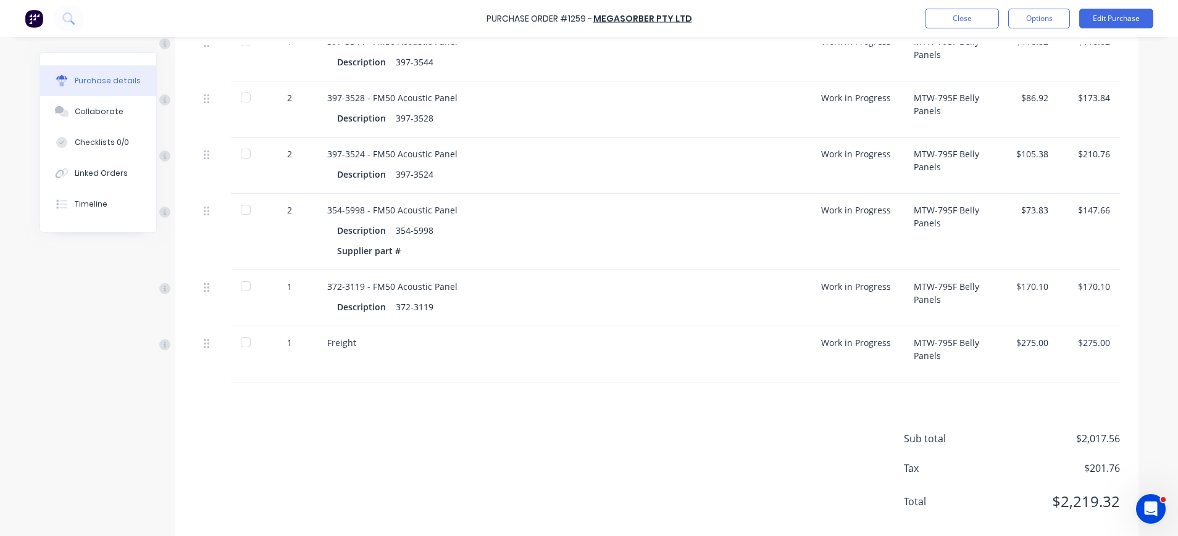
scroll to position [709, 0]
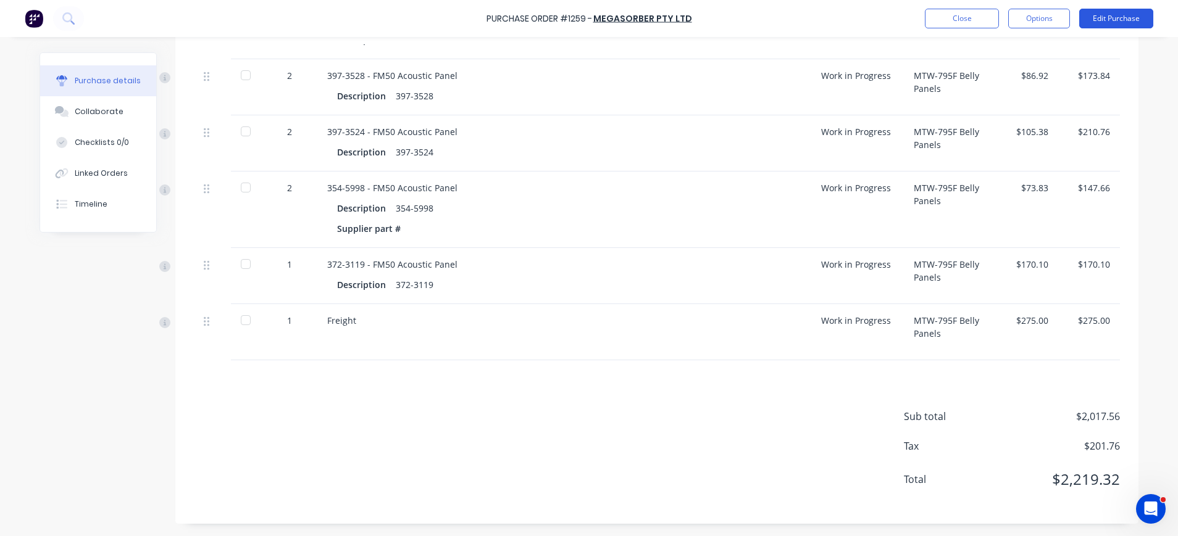
click at [1109, 22] on button "Edit Purchase" at bounding box center [1116, 19] width 74 height 20
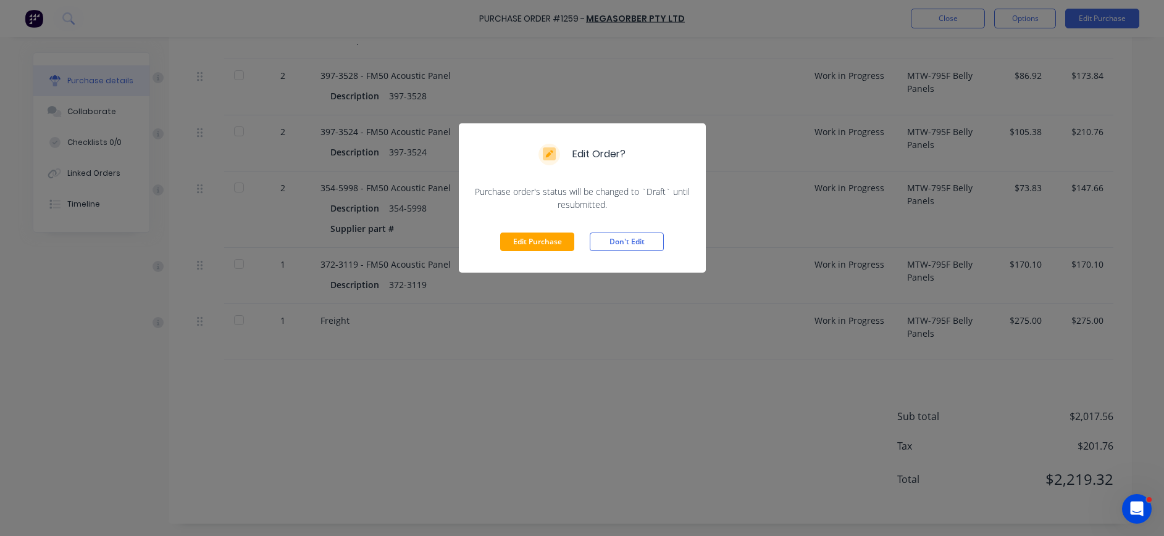
drag, startPoint x: 547, startPoint y: 236, endPoint x: 586, endPoint y: 248, distance: 40.4
click at [554, 240] on button "Edit Purchase" at bounding box center [537, 242] width 74 height 19
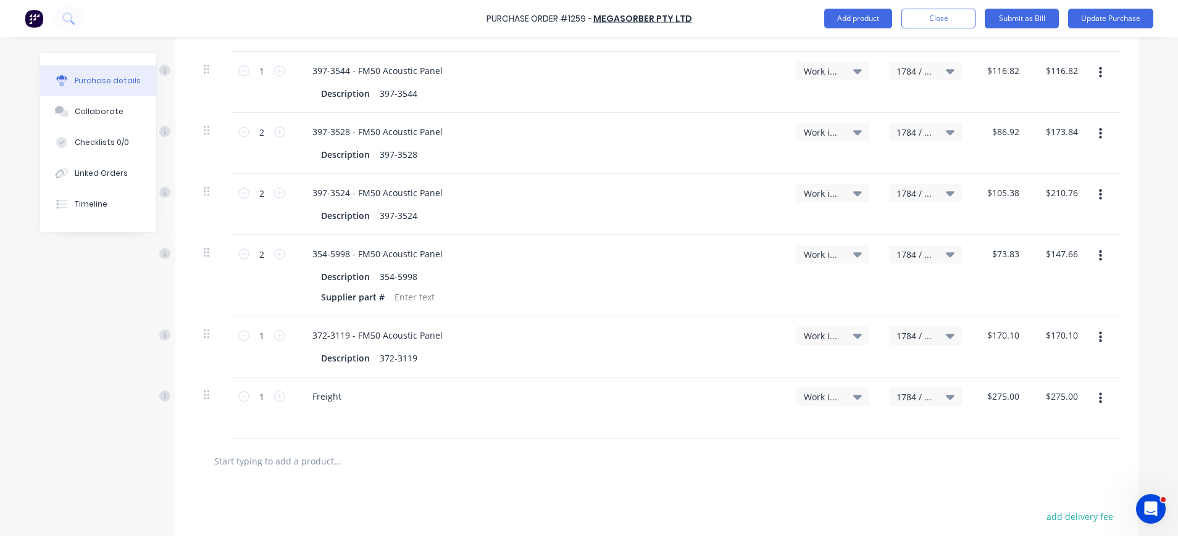
scroll to position [728, 0]
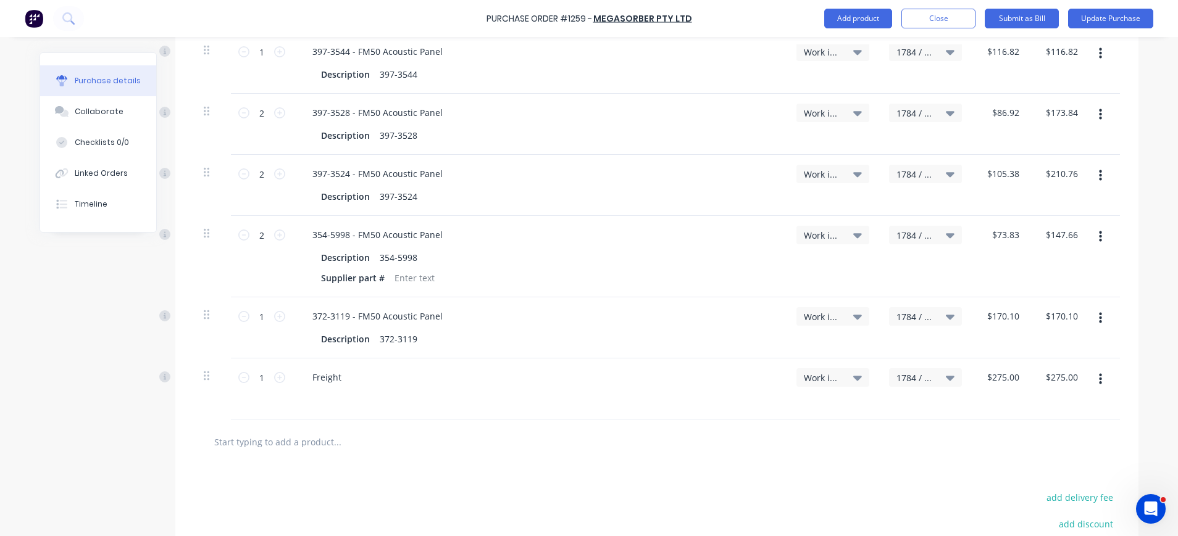
click at [1090, 377] on button "button" at bounding box center [1100, 380] width 29 height 22
click at [1032, 482] on button "Delete" at bounding box center [1062, 486] width 105 height 25
type textarea "x"
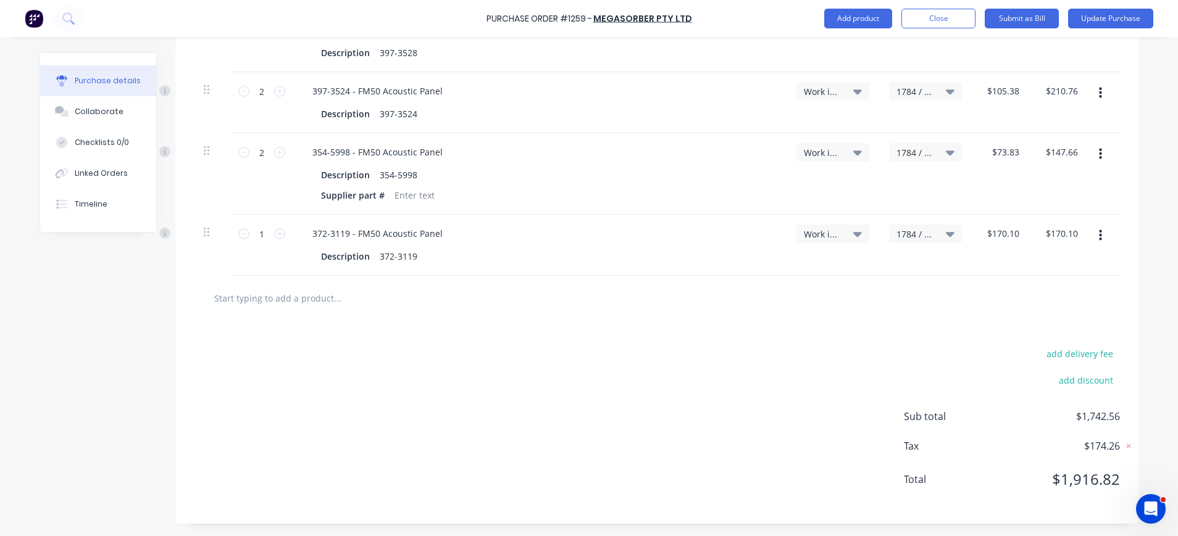
scroll to position [0, 0]
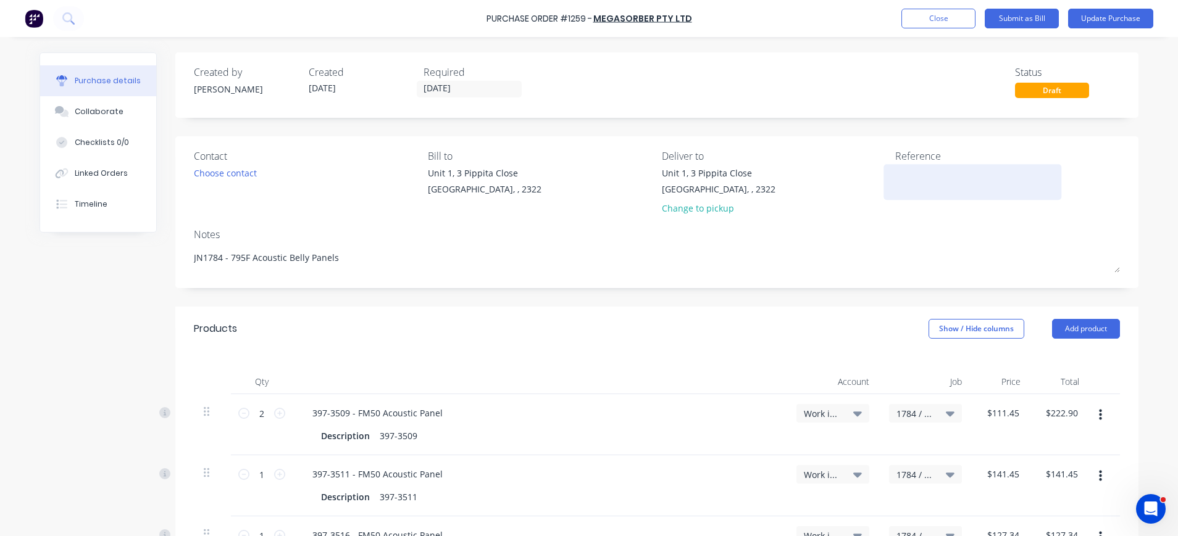
click at [895, 181] on textarea at bounding box center [972, 181] width 154 height 28
type textarea "M16460"
type textarea "x"
type textarea "M16460"
click at [1125, 15] on button "Update Purchase" at bounding box center [1110, 19] width 85 height 20
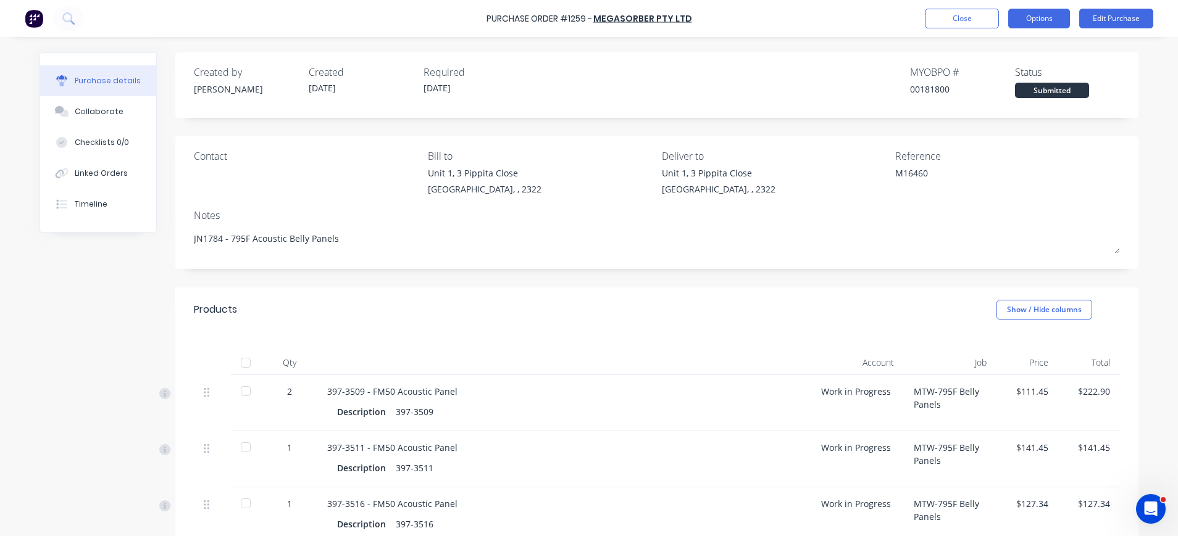
click at [1027, 17] on button "Options" at bounding box center [1039, 19] width 62 height 20
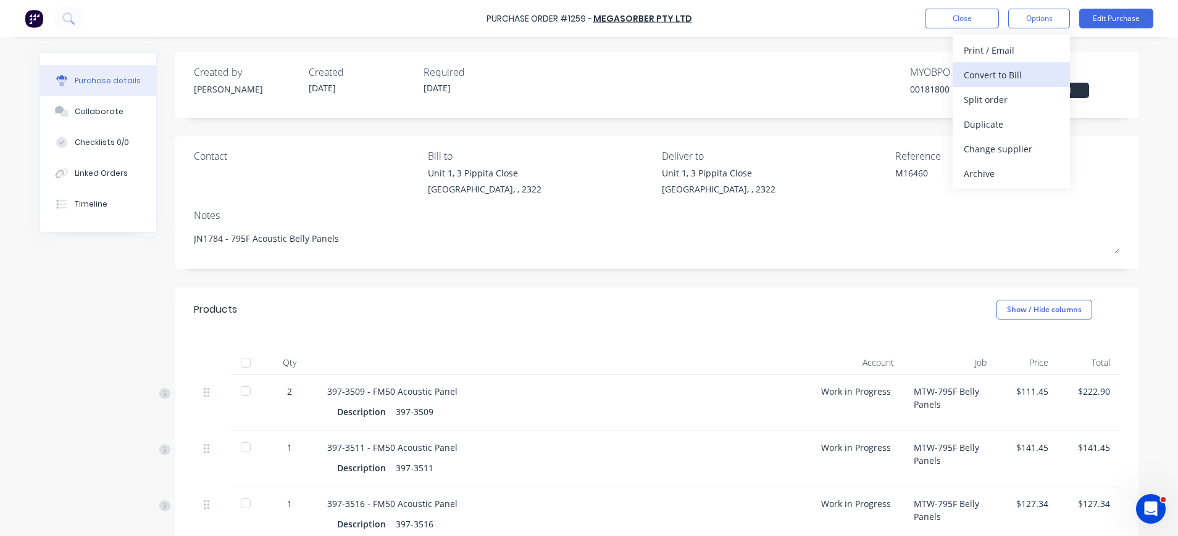
click at [995, 74] on div "Convert to Bill" at bounding box center [1011, 75] width 95 height 18
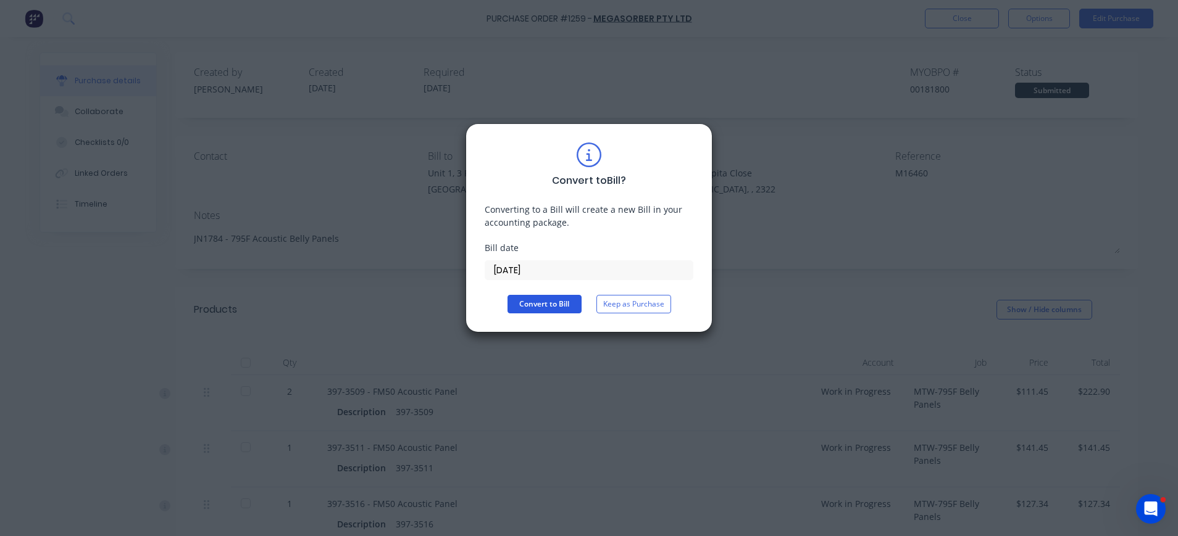
click at [541, 304] on button "Convert to Bill" at bounding box center [544, 304] width 74 height 19
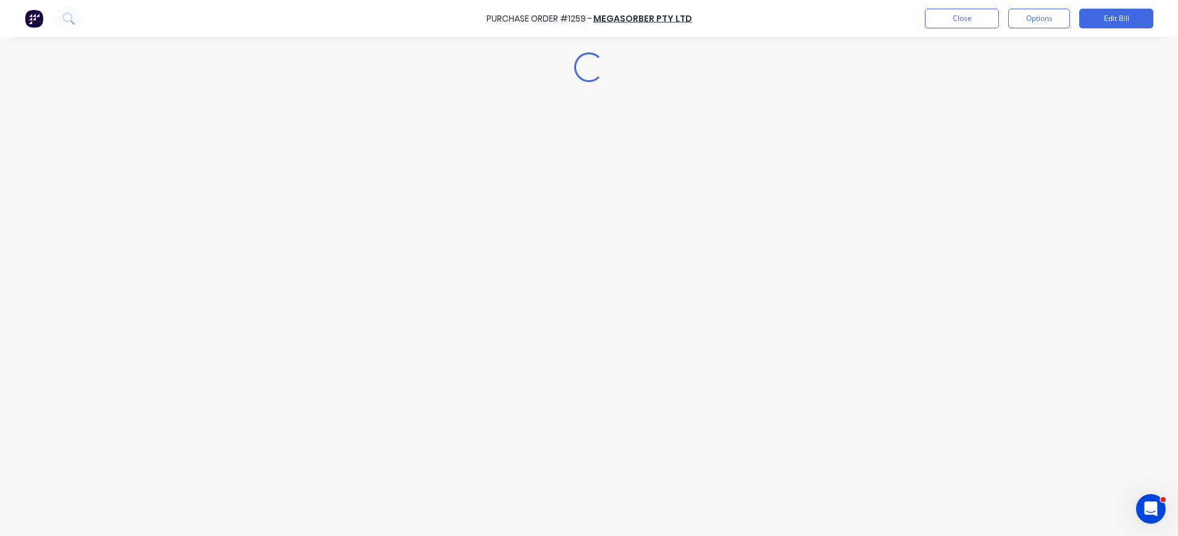
type textarea "x"
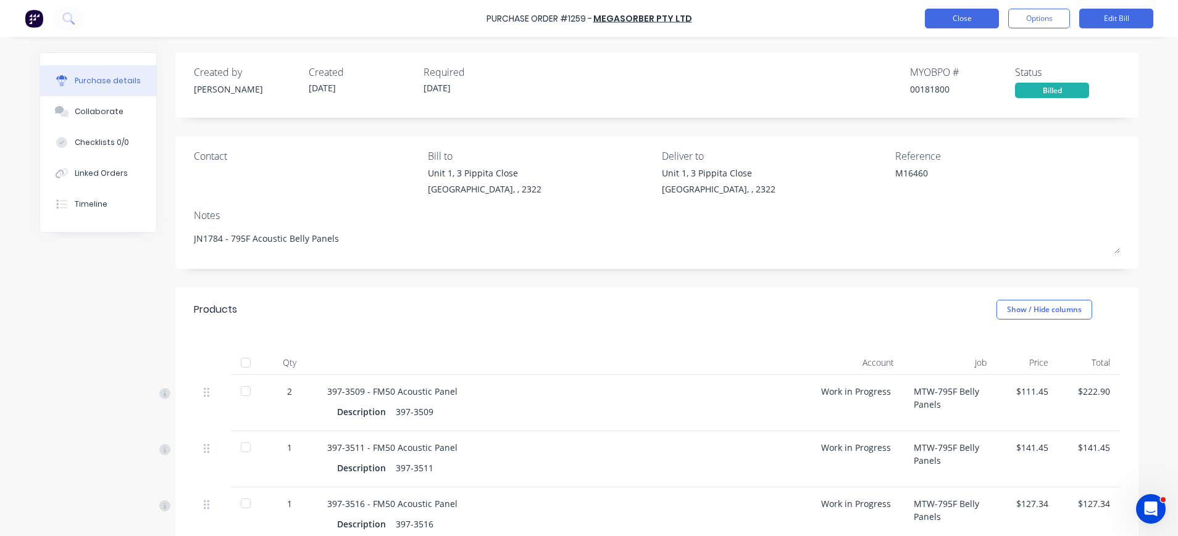
click at [977, 18] on button "Close" at bounding box center [962, 19] width 74 height 20
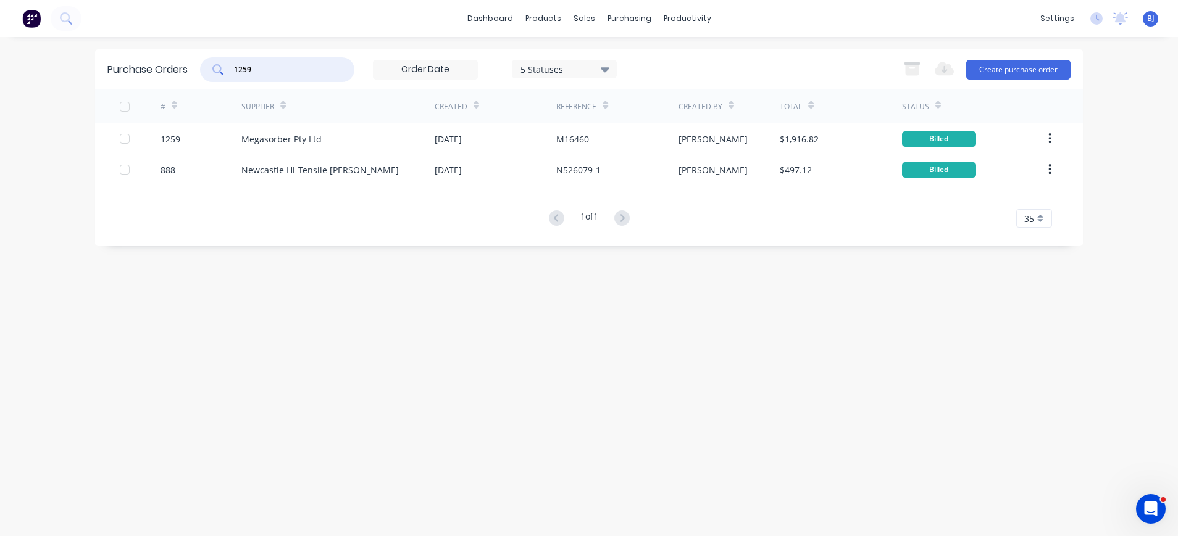
click at [317, 66] on input "1259" at bounding box center [284, 70] width 102 height 12
drag, startPoint x: 230, startPoint y: 72, endPoint x: 206, endPoint y: 72, distance: 23.5
click at [206, 72] on div "1259" at bounding box center [277, 69] width 154 height 25
type input "1290"
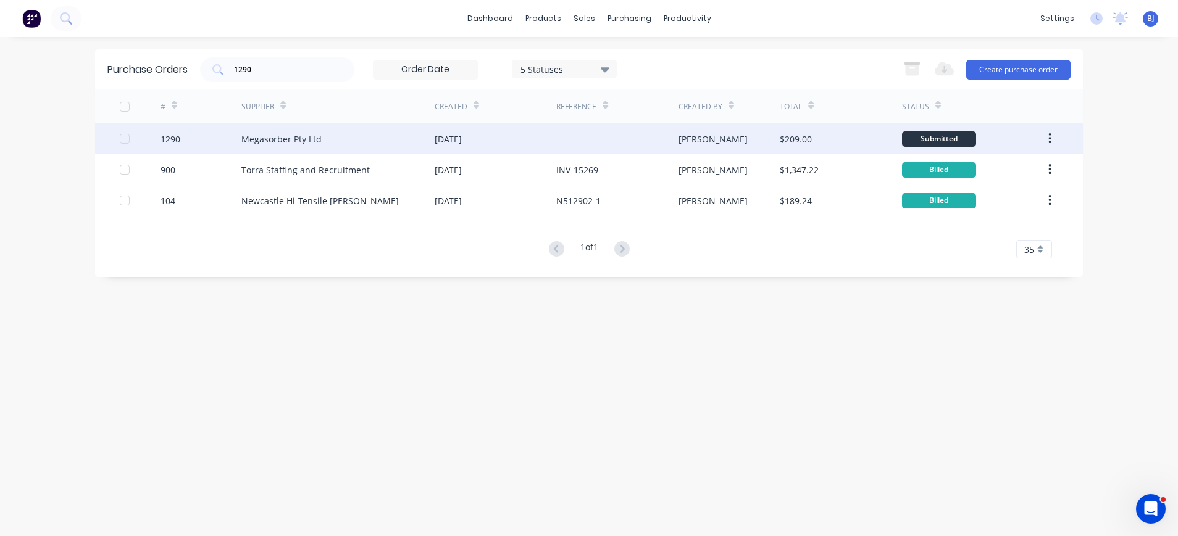
click at [267, 141] on div "Megasorber Pty Ltd" at bounding box center [281, 139] width 80 height 13
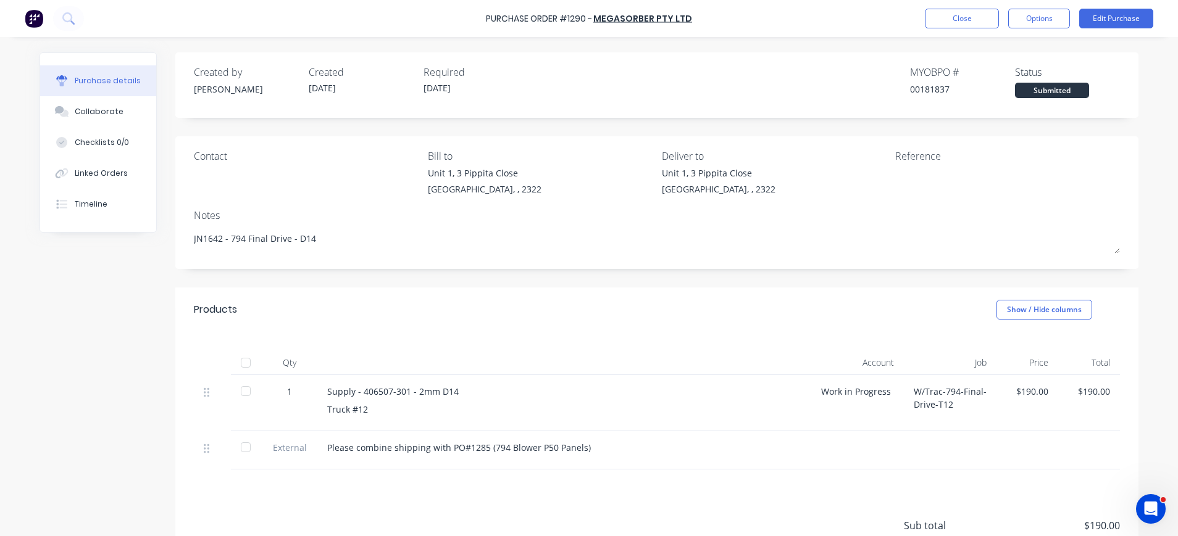
click at [1131, 4] on div "Purchase Order #1290 - Megasorber Pty Ltd Close Options Edit Purchase" at bounding box center [589, 18] width 1178 height 37
click at [1127, 14] on button "Edit Purchase" at bounding box center [1116, 19] width 74 height 20
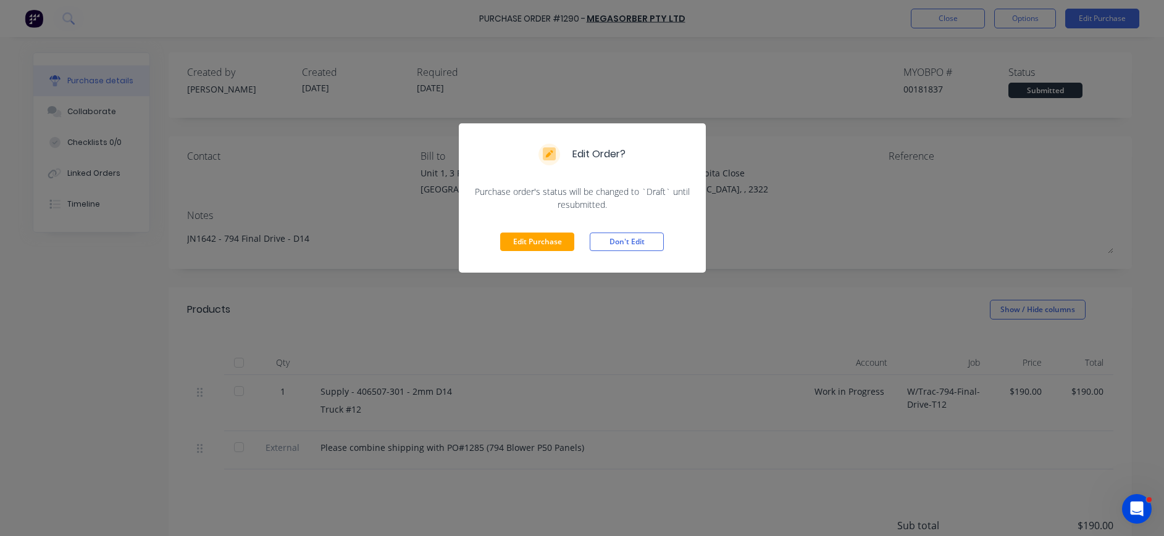
click at [620, 212] on div "Edit Purchase Don't Edit" at bounding box center [582, 242] width 247 height 62
drag, startPoint x: 552, startPoint y: 227, endPoint x: 603, endPoint y: 230, distance: 51.3
click at [554, 228] on div "Edit Purchase Don't Edit" at bounding box center [582, 242] width 247 height 62
drag, startPoint x: 540, startPoint y: 235, endPoint x: 677, endPoint y: 227, distance: 137.9
click at [544, 235] on button "Edit Purchase" at bounding box center [537, 242] width 74 height 19
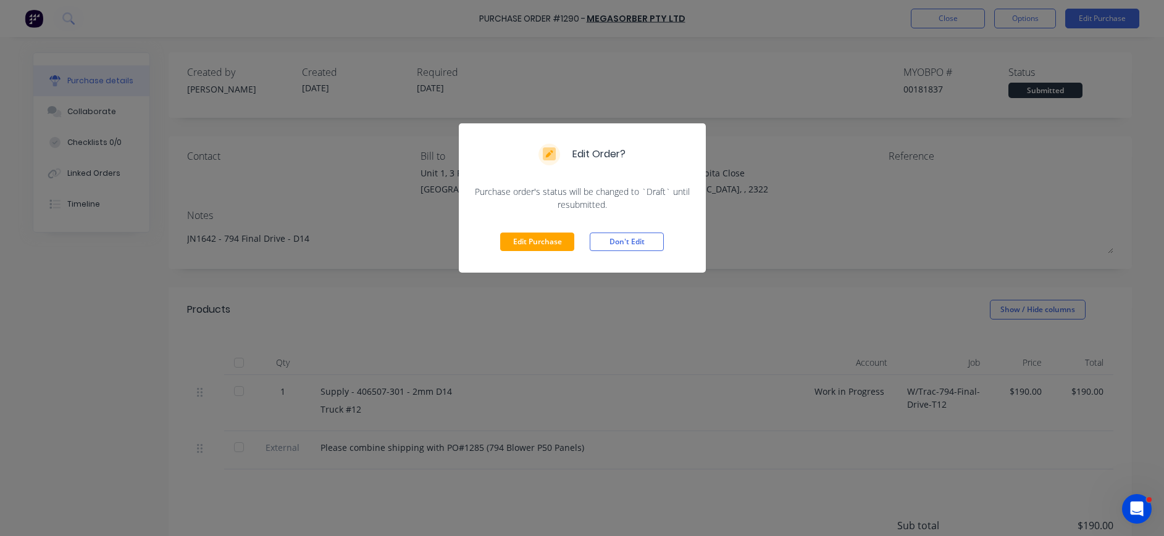
type textarea "x"
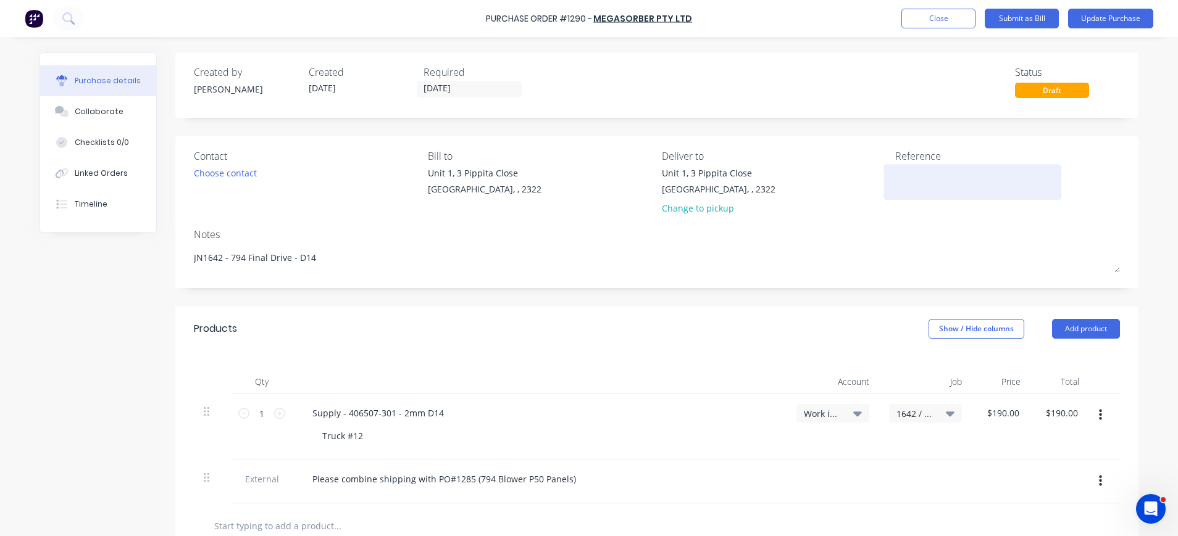
click at [938, 188] on textarea at bounding box center [972, 181] width 154 height 28
type textarea "M1646"
type textarea "x"
type textarea "M16461"
type textarea "x"
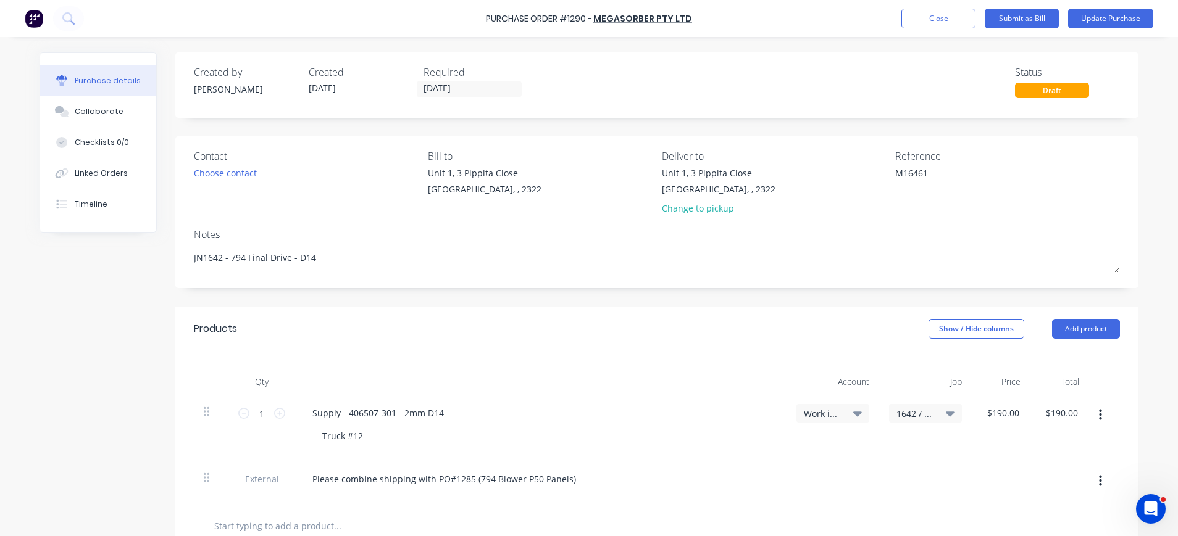
type textarea "M16461"
click at [1112, 15] on button "Update Purchase" at bounding box center [1110, 19] width 85 height 20
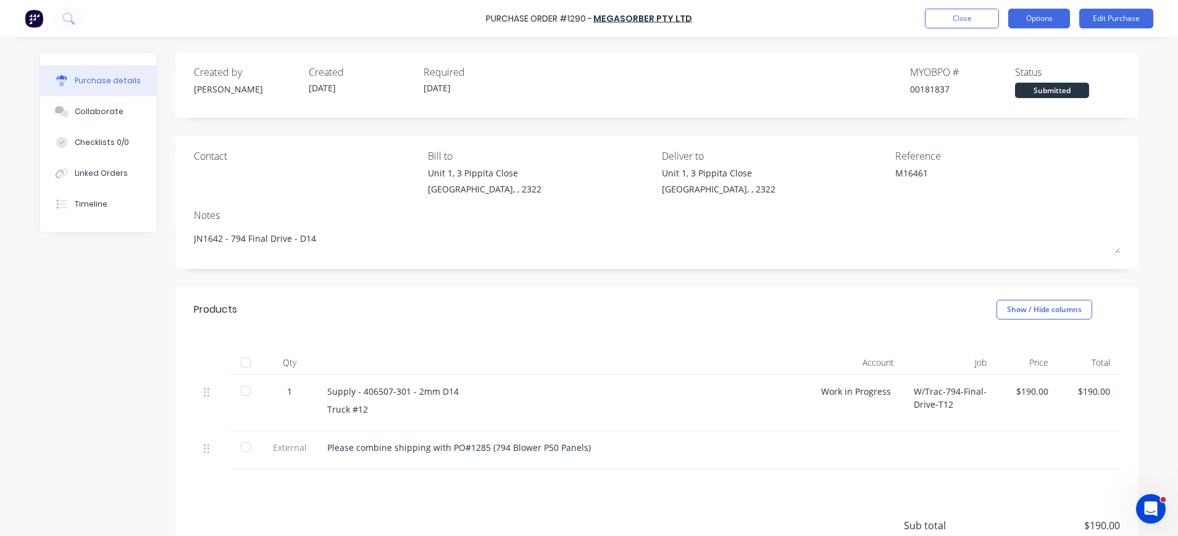
drag, startPoint x: 1053, startPoint y: 16, endPoint x: 1052, endPoint y: 25, distance: 8.7
click at [1052, 17] on button "Options" at bounding box center [1039, 19] width 62 height 20
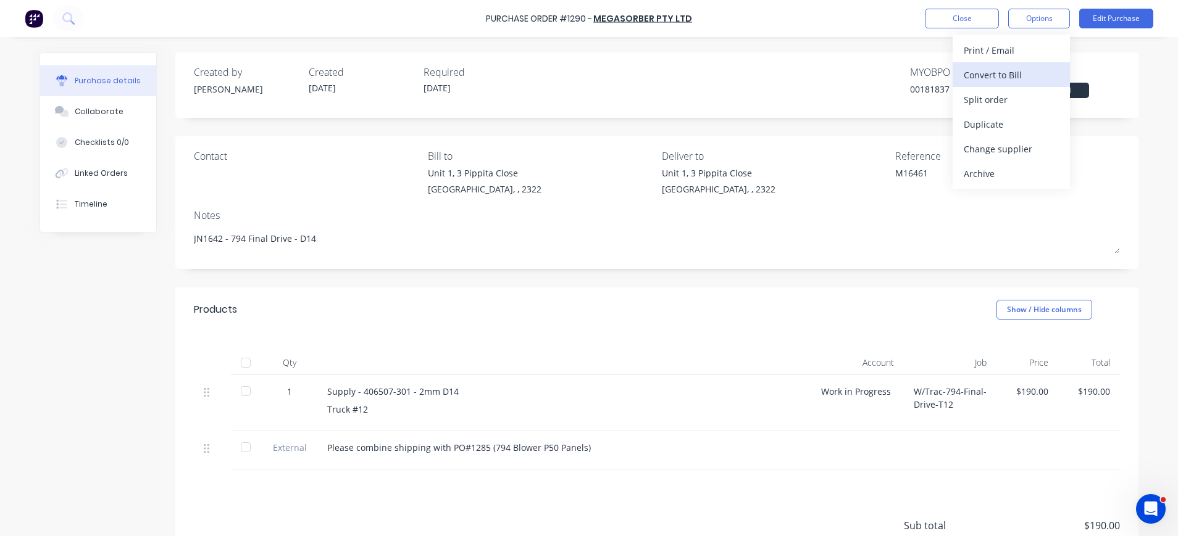
click at [1014, 79] on div "Convert to Bill" at bounding box center [1011, 75] width 95 height 18
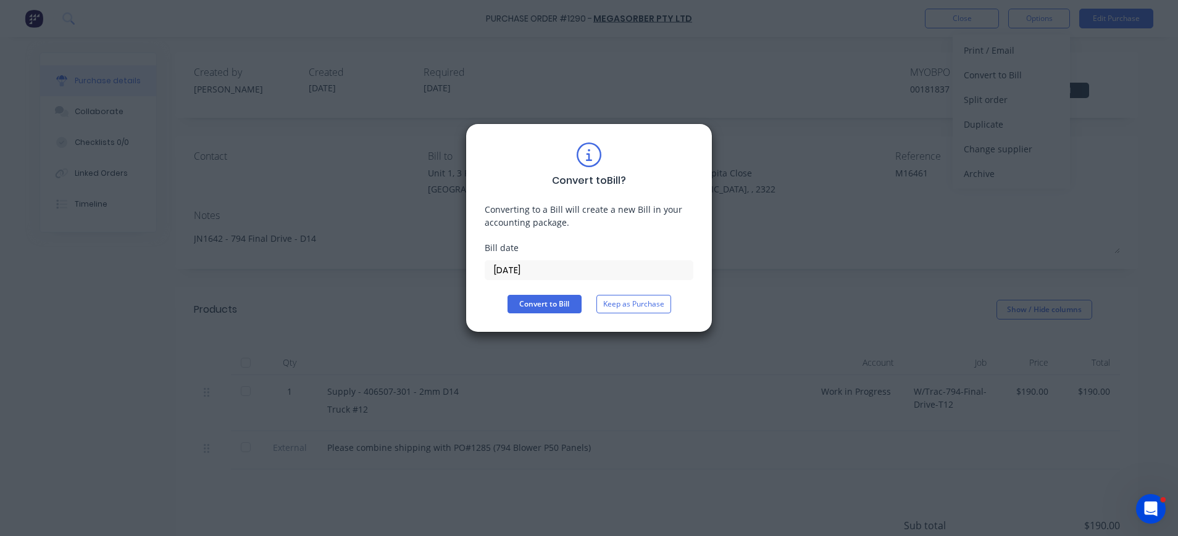
click at [532, 277] on input "28/08/25" at bounding box center [588, 270] width 207 height 19
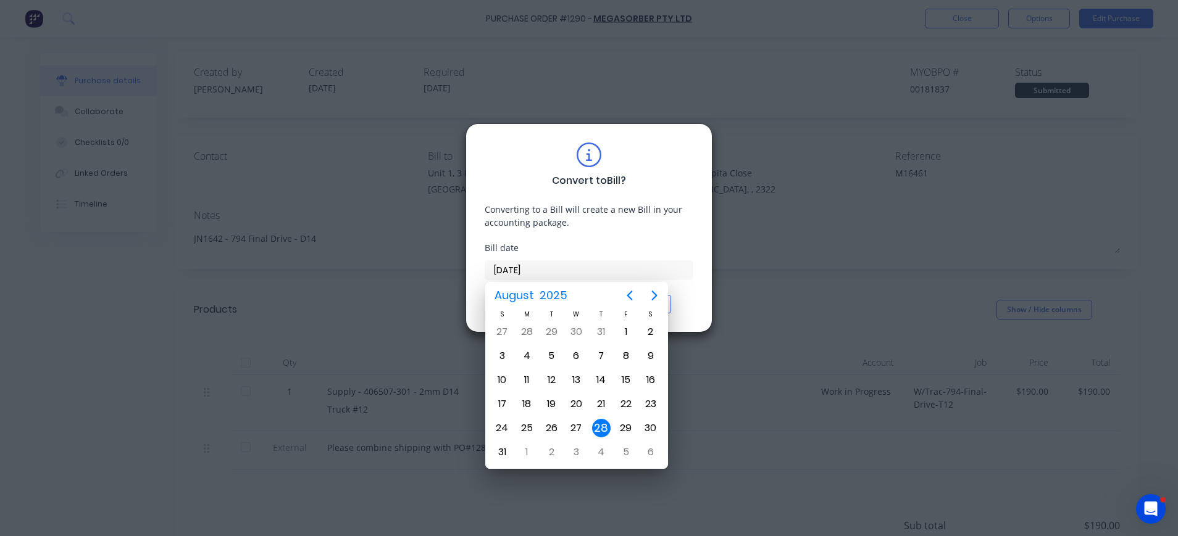
drag, startPoint x: 541, startPoint y: 274, endPoint x: 459, endPoint y: 273, distance: 81.5
click at [459, 273] on div "Convert to Bill ? Converting to a Bill will create a new Bill in your accountin…" at bounding box center [589, 268] width 1178 height 536
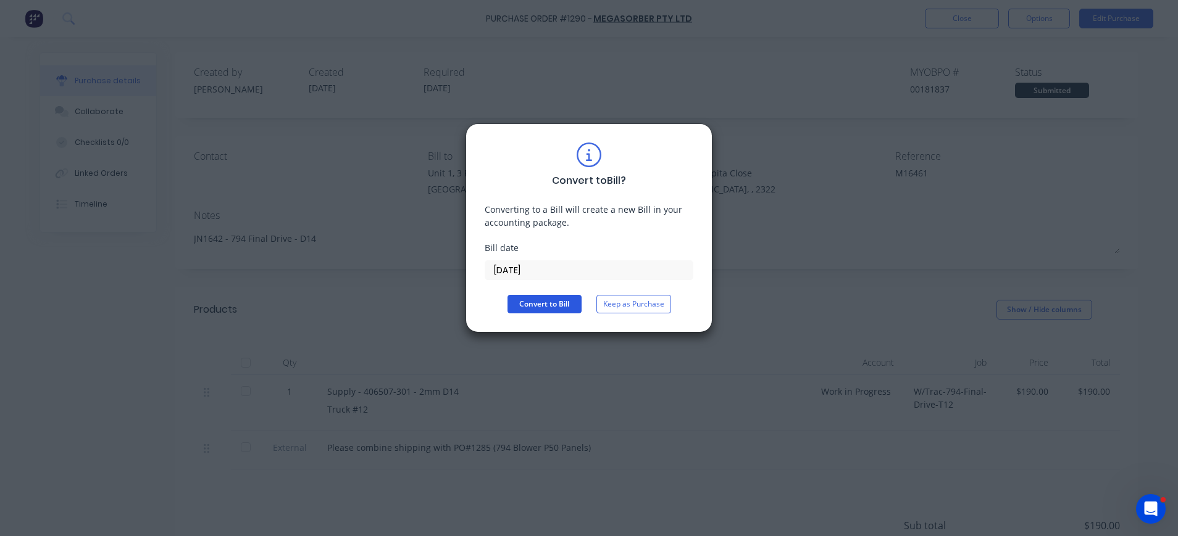
click at [536, 306] on button "Convert to Bill" at bounding box center [544, 304] width 74 height 19
type textarea "x"
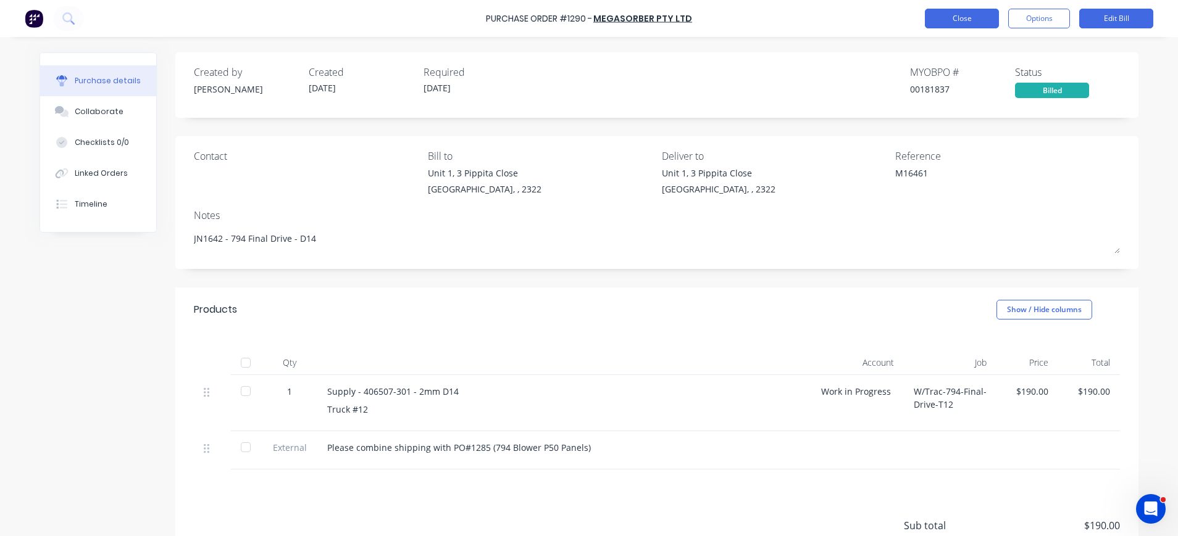
click at [964, 11] on button "Close" at bounding box center [962, 19] width 74 height 20
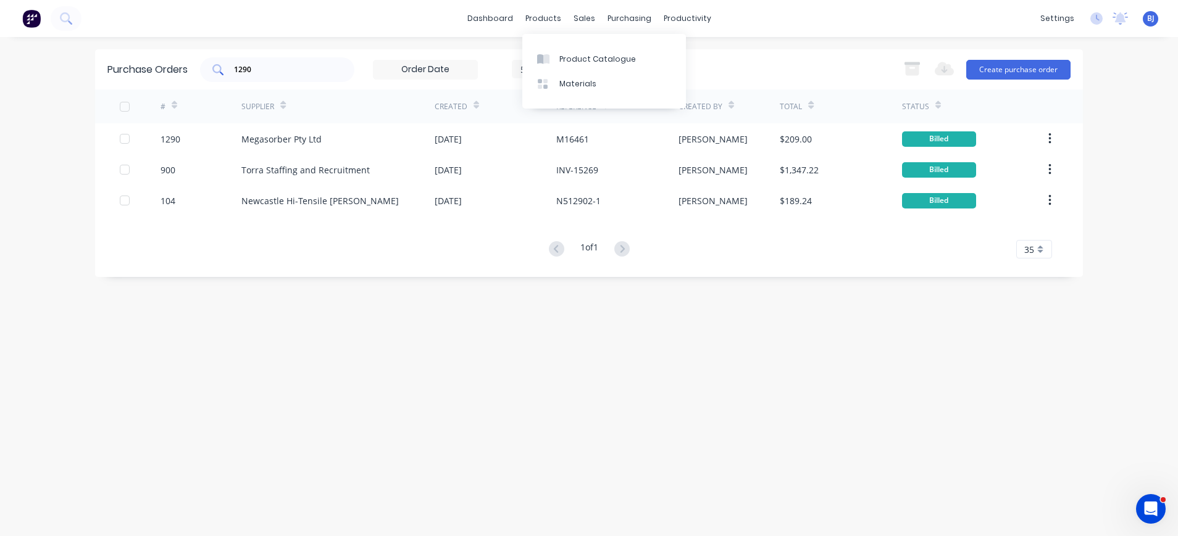
click at [319, 71] on input "1290" at bounding box center [284, 70] width 102 height 12
drag, startPoint x: 274, startPoint y: 73, endPoint x: 220, endPoint y: 68, distance: 54.6
click at [220, 68] on div "1290" at bounding box center [277, 69] width 154 height 25
type input "1280"
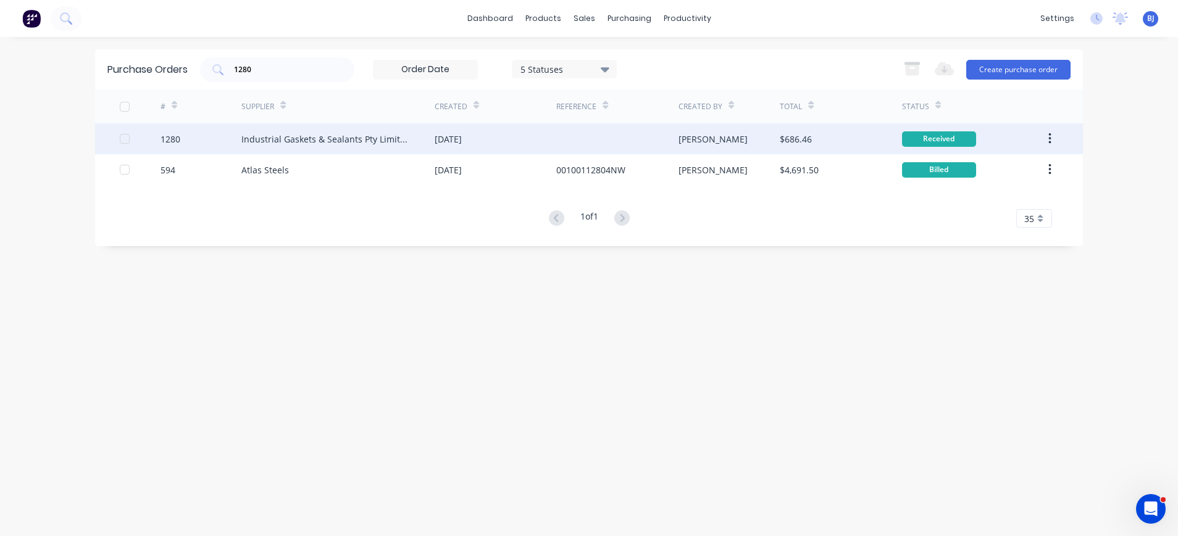
click at [294, 135] on div "Industrial Gaskets & Sealants Pty Limited" at bounding box center [325, 139] width 169 height 13
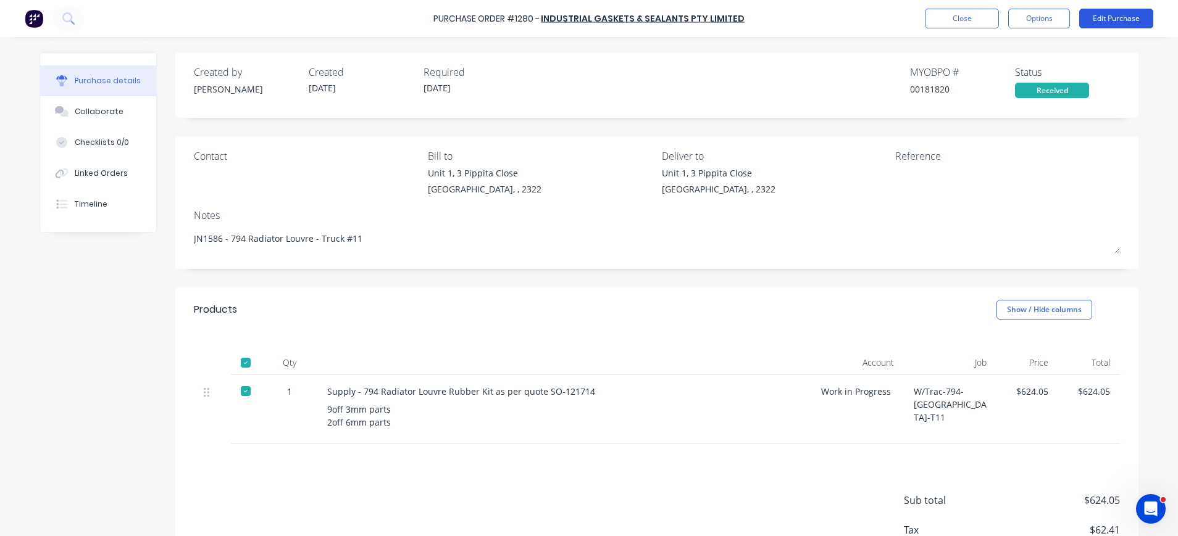
click at [1127, 16] on button "Edit Purchase" at bounding box center [1116, 19] width 74 height 20
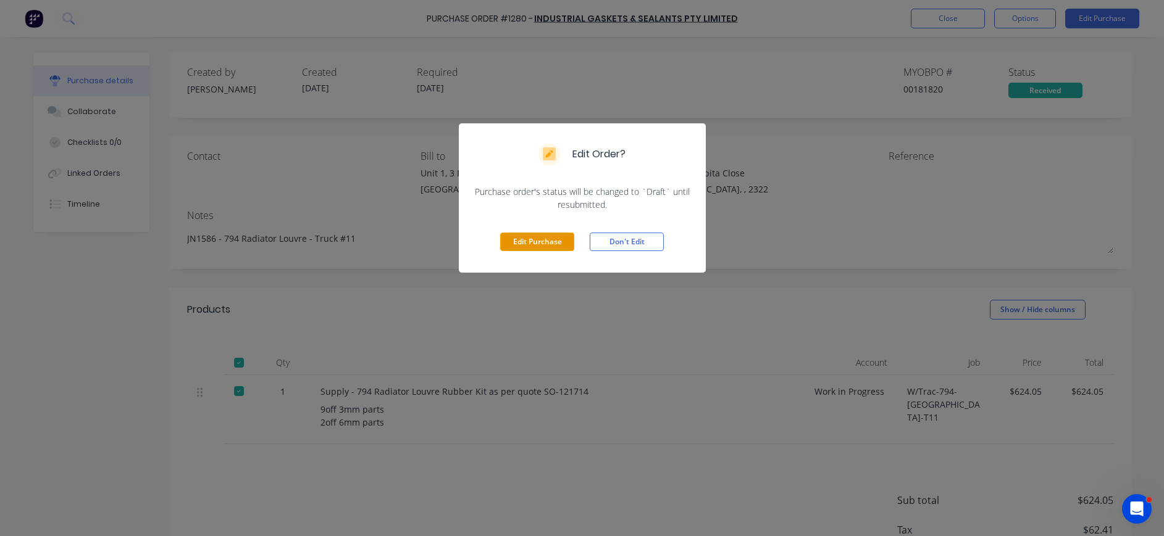
click at [533, 235] on button "Edit Purchase" at bounding box center [537, 242] width 74 height 19
type textarea "x"
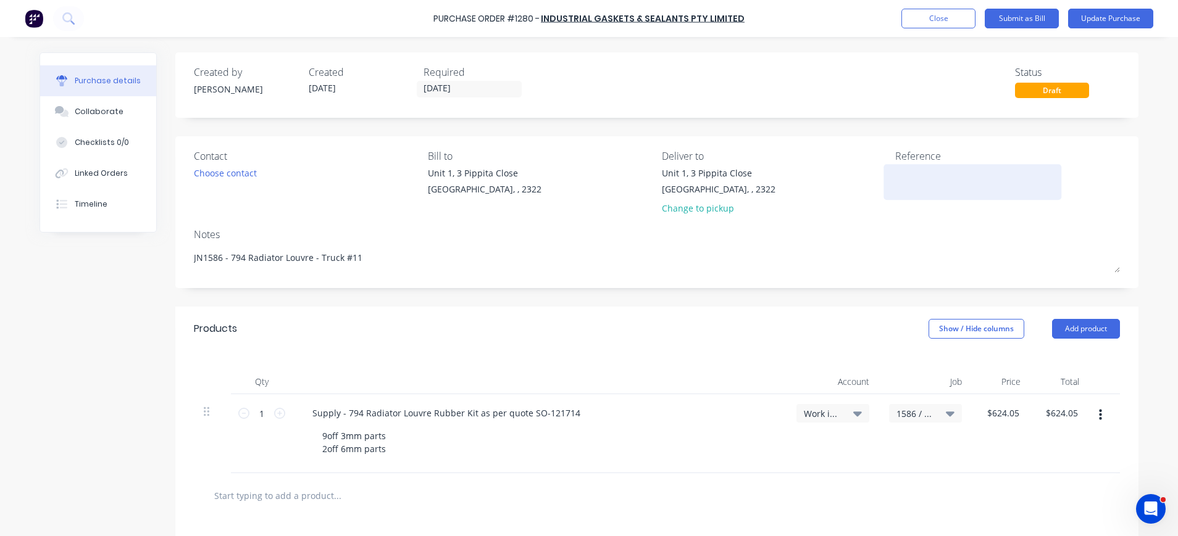
click at [898, 179] on textarea at bounding box center [972, 181] width 154 height 28
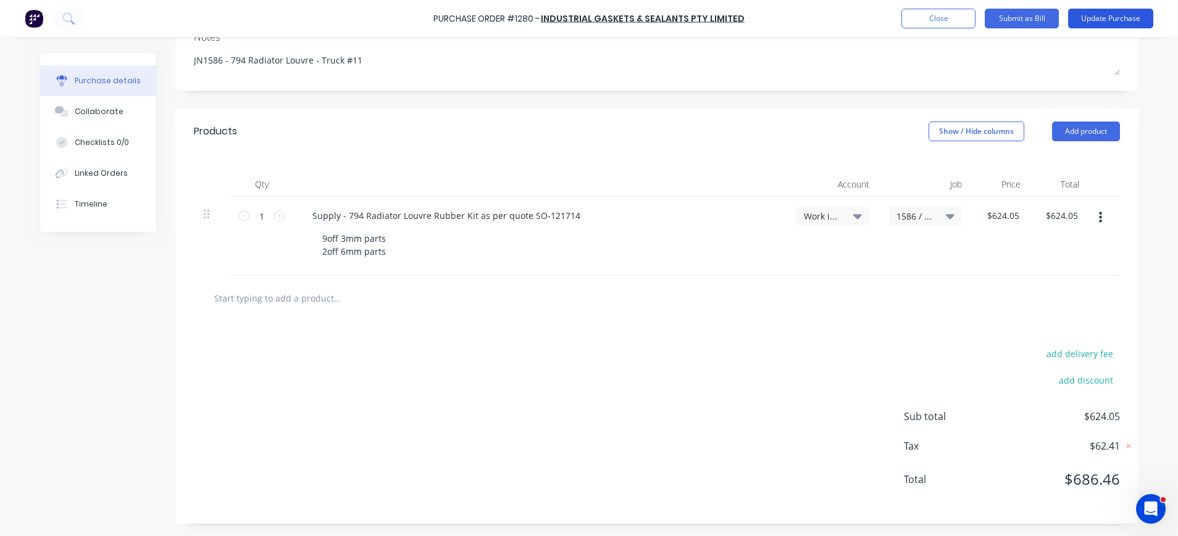
type textarea "INV-121714"
type textarea "x"
type textarea "INV-121714"
click at [1090, 22] on button "Update Purchase" at bounding box center [1110, 19] width 85 height 20
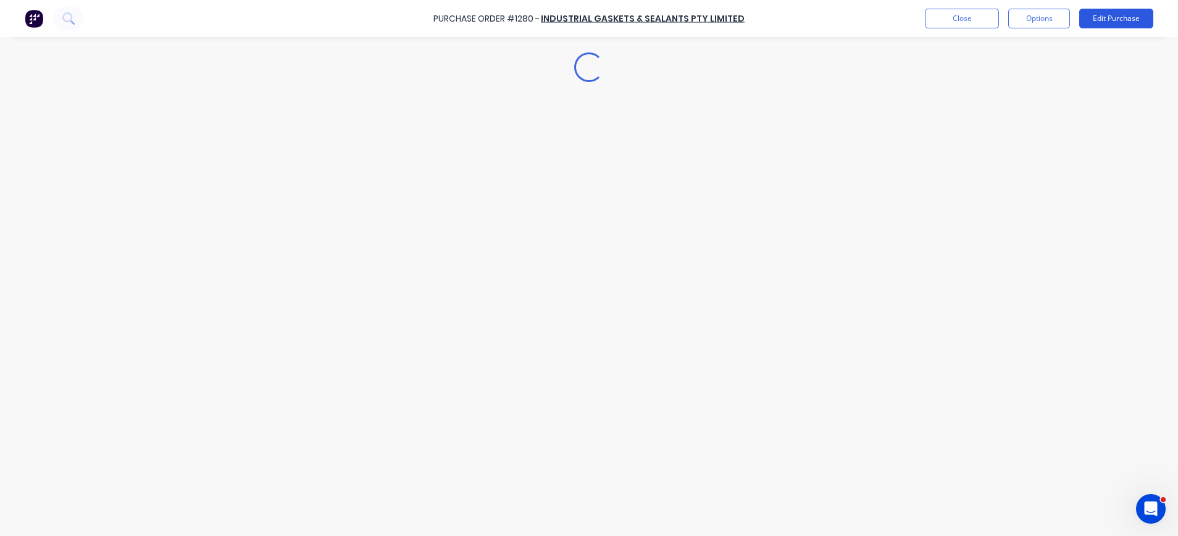
scroll to position [0, 0]
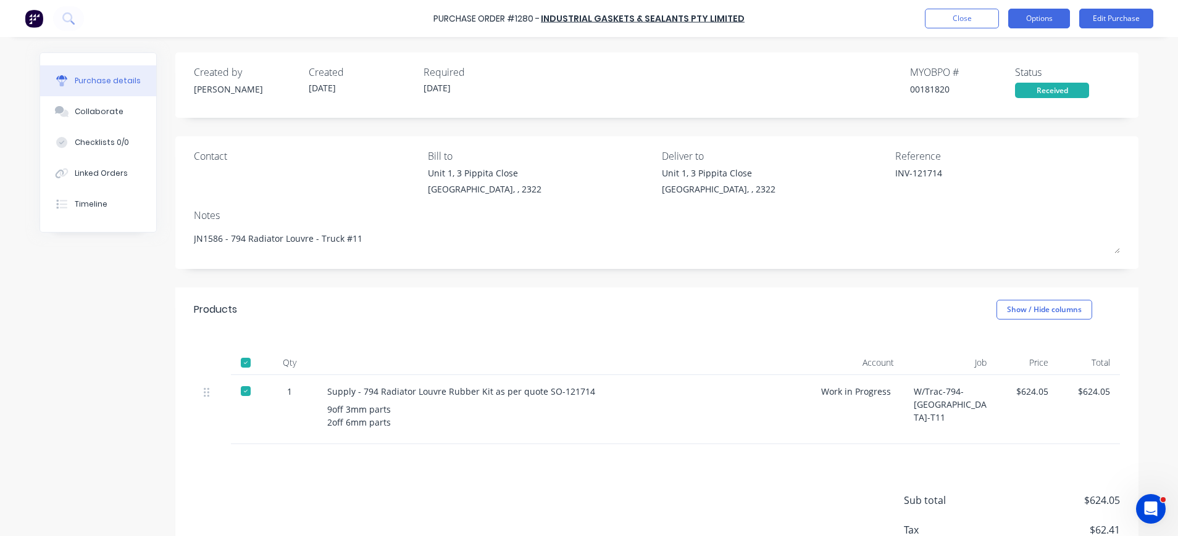
drag, startPoint x: 1041, startPoint y: 14, endPoint x: 1045, endPoint y: 22, distance: 8.6
click at [1041, 15] on button "Options" at bounding box center [1039, 19] width 62 height 20
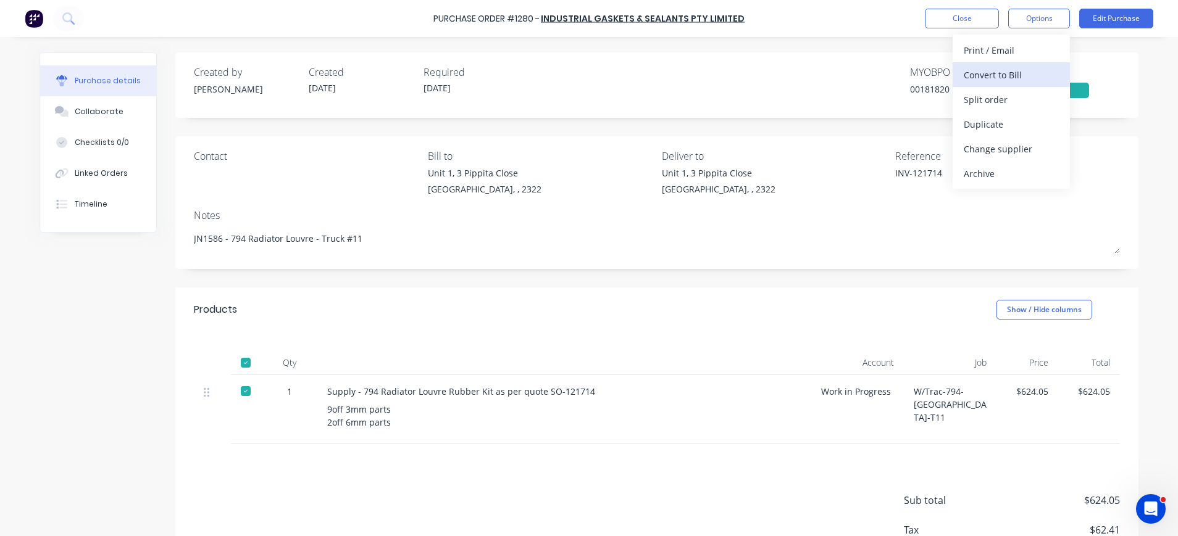
click at [1019, 71] on div "Convert to Bill" at bounding box center [1011, 75] width 95 height 18
type textarea "x"
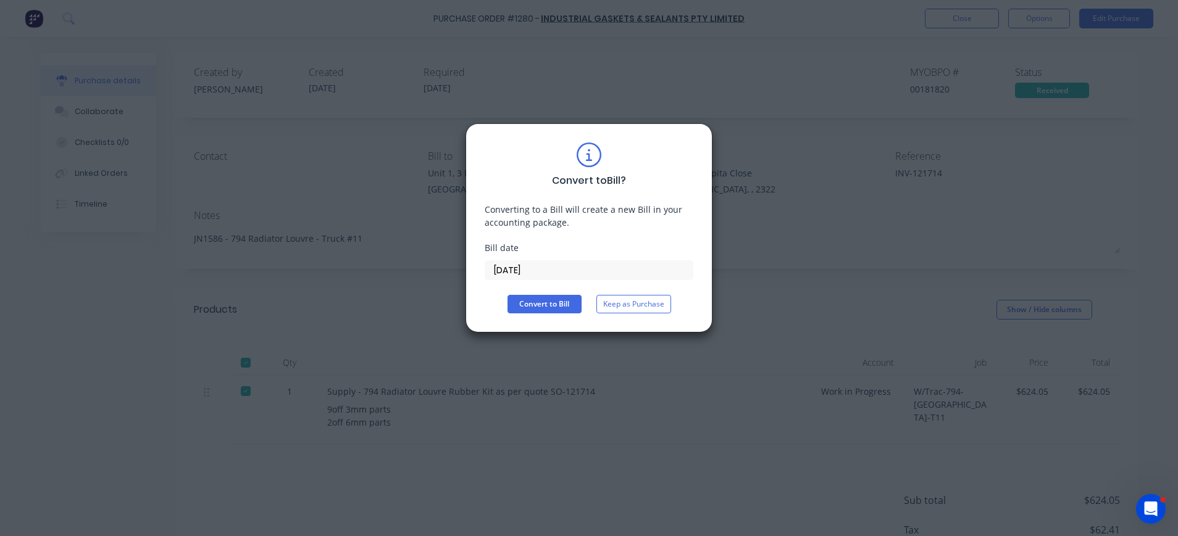
drag, startPoint x: 516, startPoint y: 271, endPoint x: 534, endPoint y: 272, distance: 17.9
click at [518, 271] on input "28/08/25" at bounding box center [588, 270] width 207 height 19
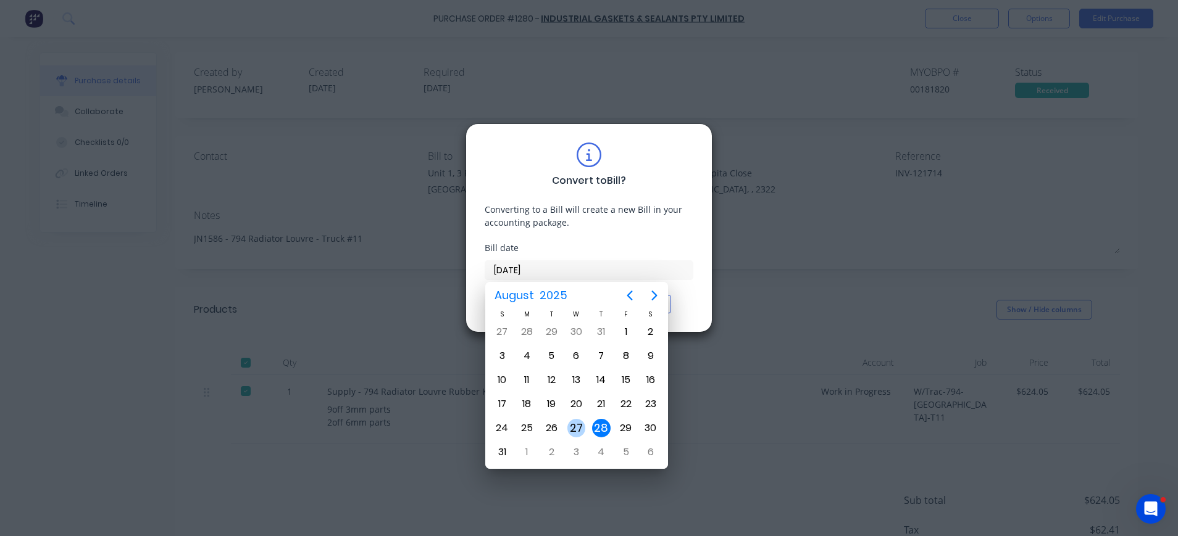
click at [577, 430] on div "27" at bounding box center [576, 428] width 19 height 19
type input "27/08/25"
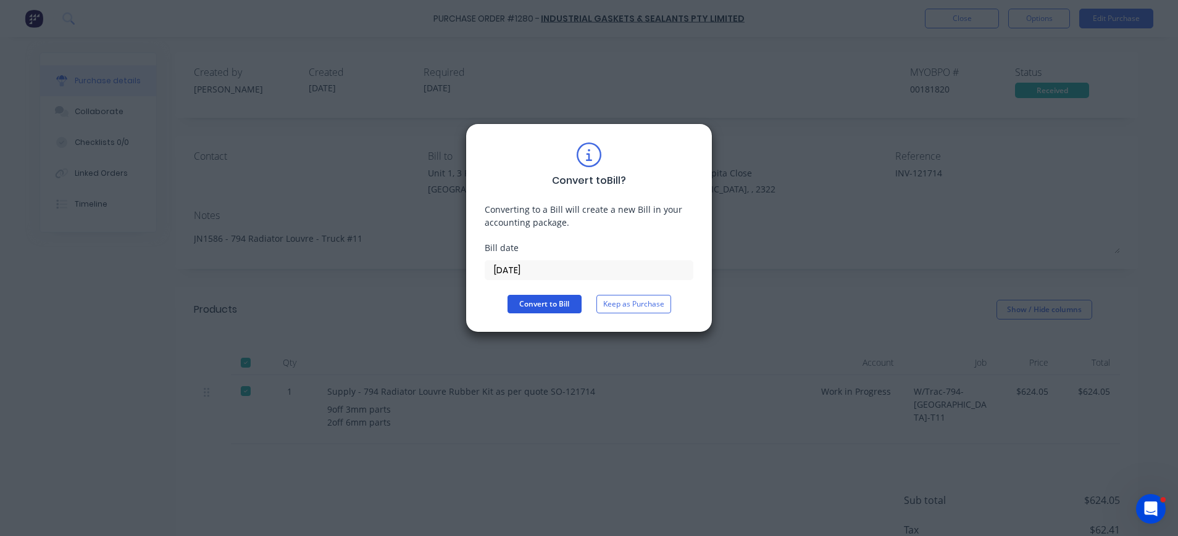
click at [547, 309] on button "Convert to Bill" at bounding box center [544, 304] width 74 height 19
type textarea "x"
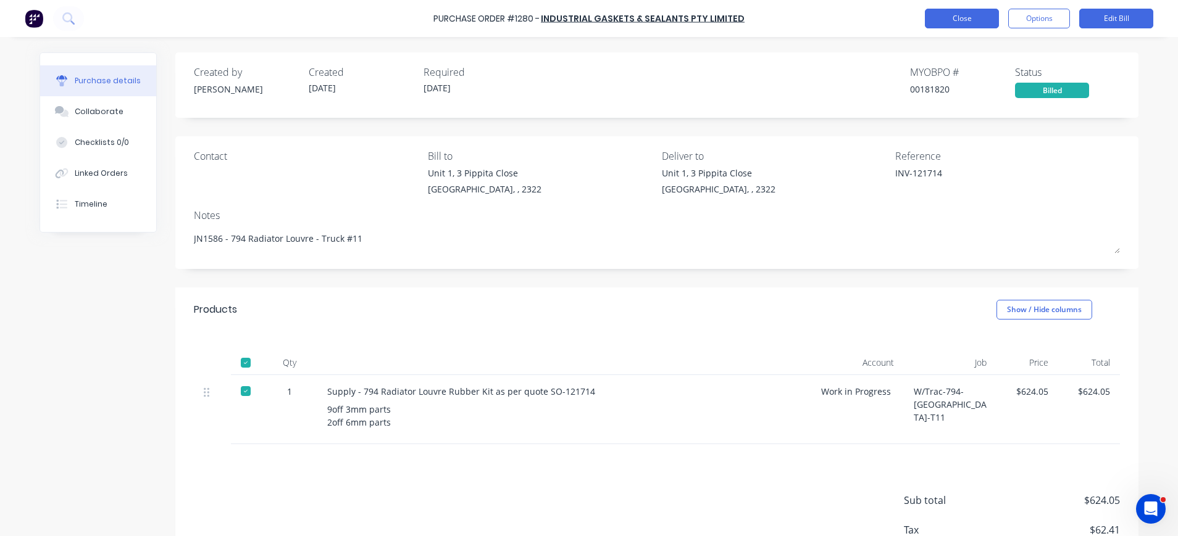
click at [962, 14] on button "Close" at bounding box center [962, 19] width 74 height 20
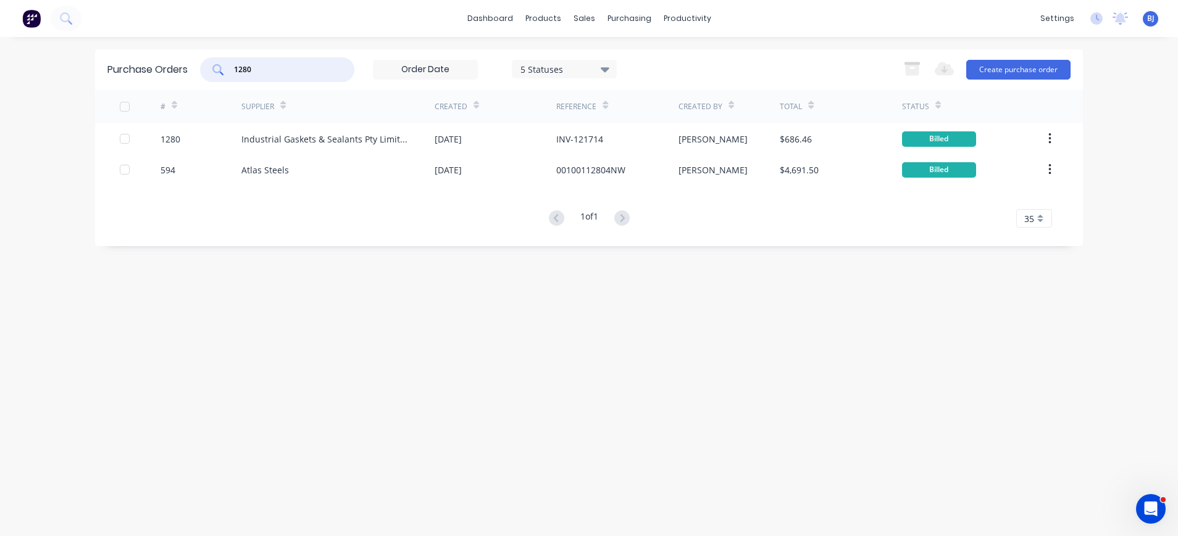
click at [291, 71] on input "1280" at bounding box center [284, 70] width 102 height 12
drag, startPoint x: 247, startPoint y: 70, endPoint x: 206, endPoint y: 69, distance: 40.7
click at [206, 69] on div "1280" at bounding box center [277, 69] width 154 height 25
type input "1266"
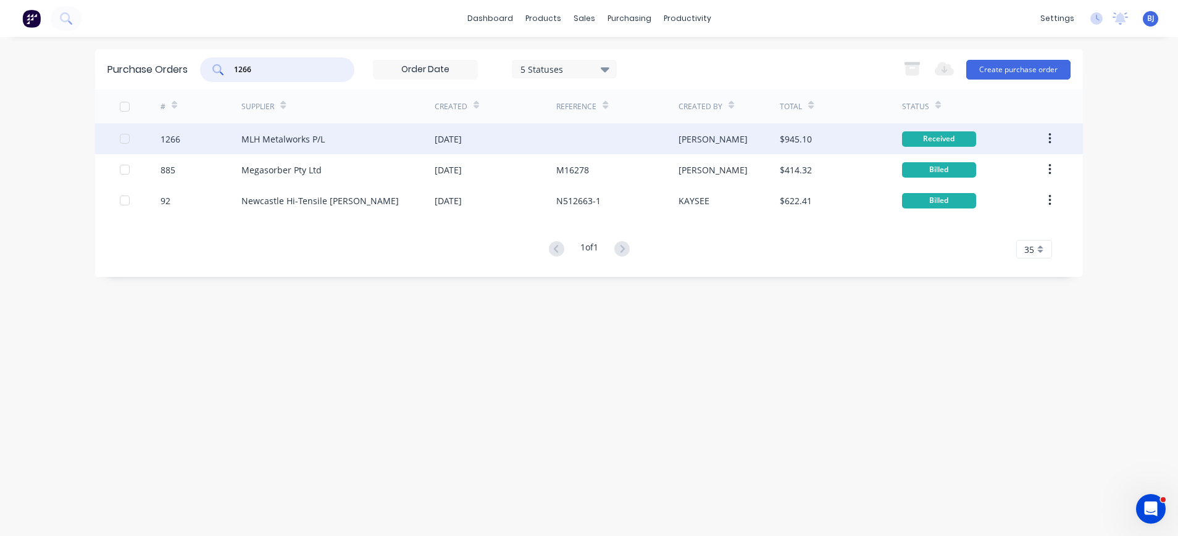
click at [283, 130] on div "MLH Metalworks P/L" at bounding box center [337, 138] width 193 height 31
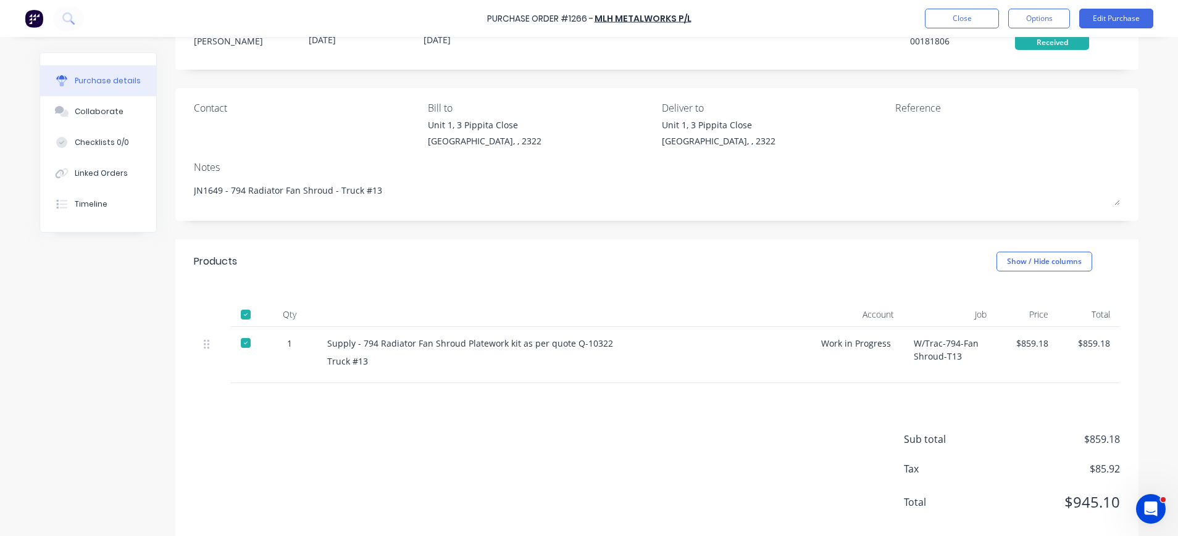
scroll to position [71, 0]
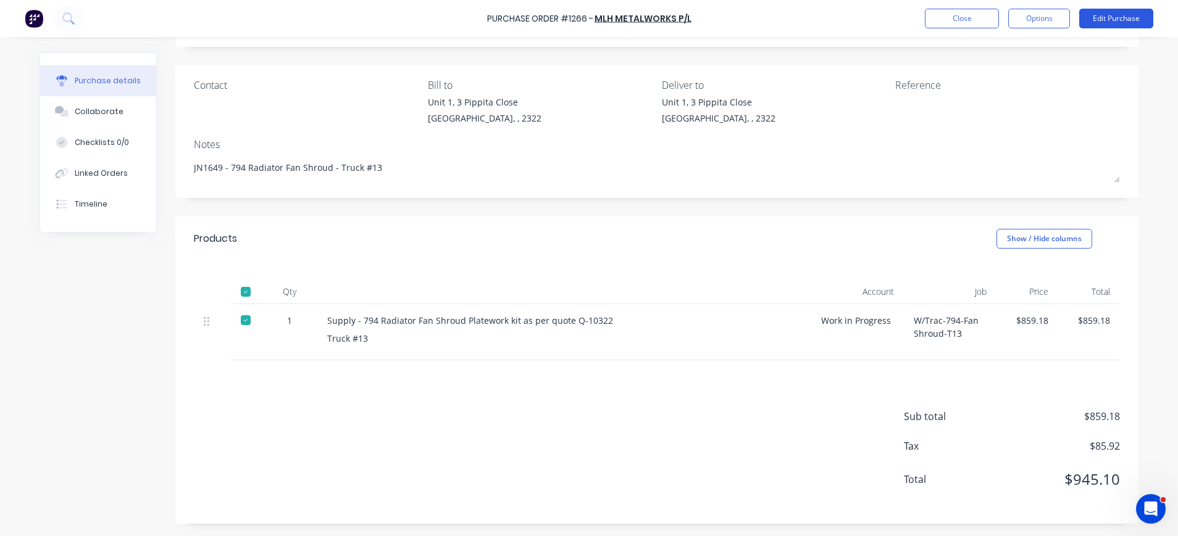
click at [1103, 12] on button "Edit Purchase" at bounding box center [1116, 19] width 74 height 20
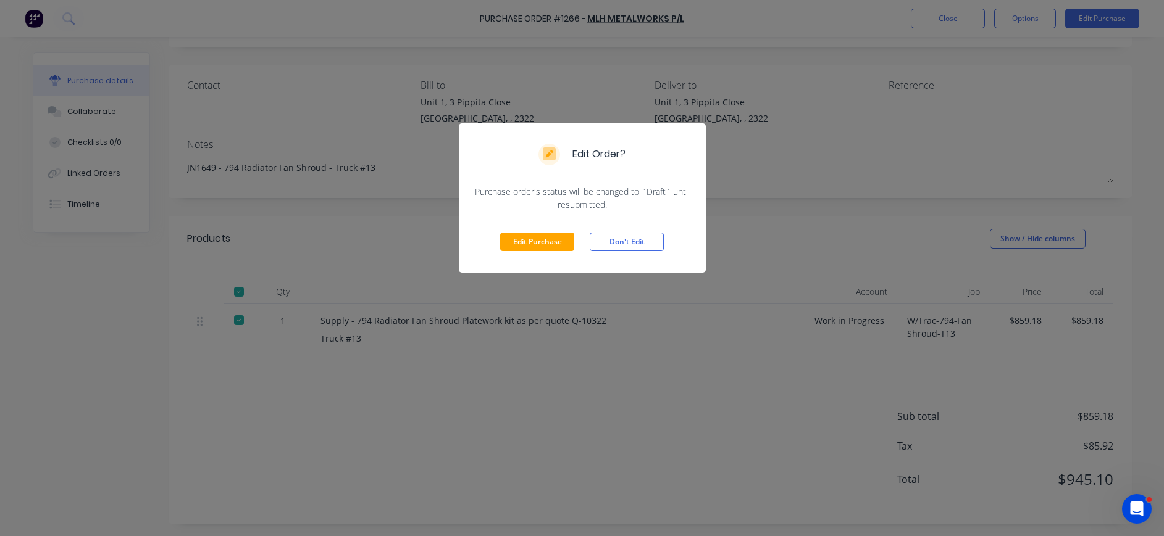
click at [559, 232] on div "Edit Purchase Don't Edit" at bounding box center [582, 242] width 247 height 62
click at [531, 241] on button "Edit Purchase" at bounding box center [537, 242] width 74 height 19
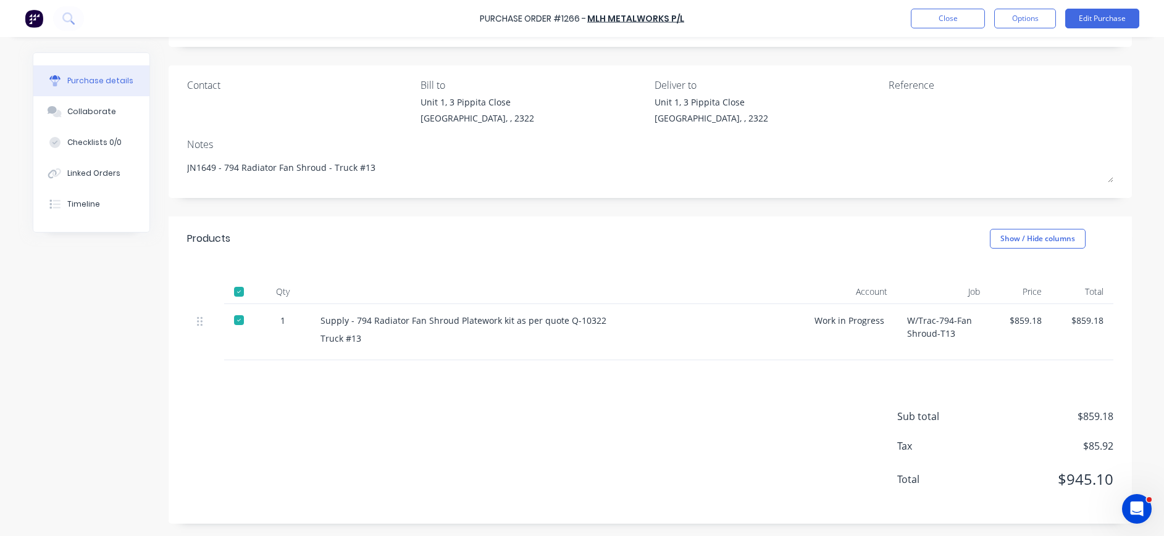
type textarea "x"
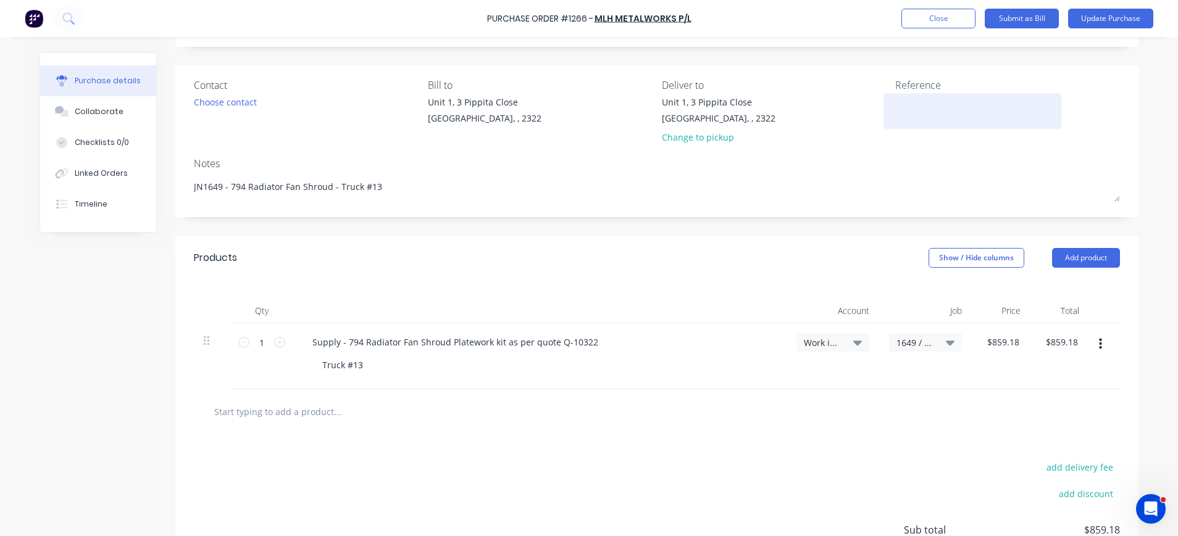
click at [899, 115] on textarea at bounding box center [972, 110] width 154 height 28
type textarea "INV-437"
type textarea "x"
type textarea "INV-437"
click at [1103, 17] on button "Update Purchase" at bounding box center [1110, 19] width 85 height 20
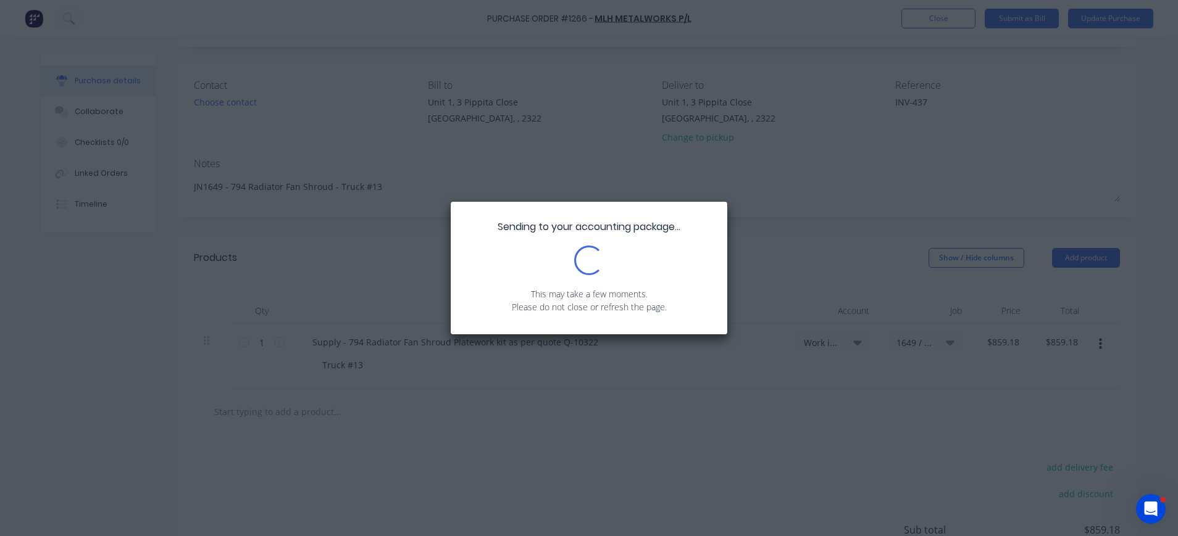
scroll to position [0, 0]
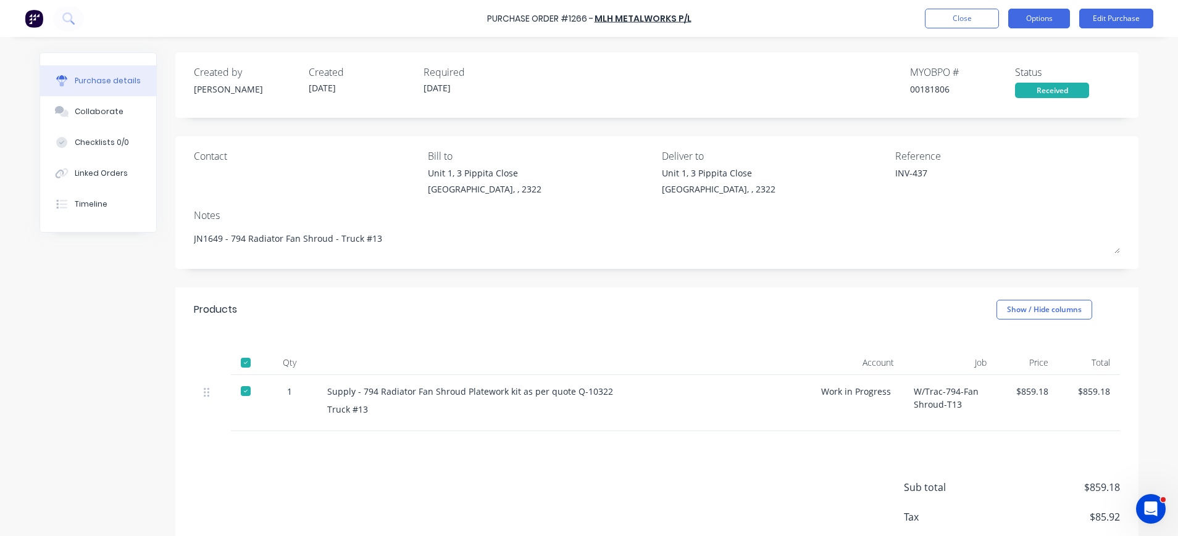
click at [1038, 20] on button "Options" at bounding box center [1039, 19] width 62 height 20
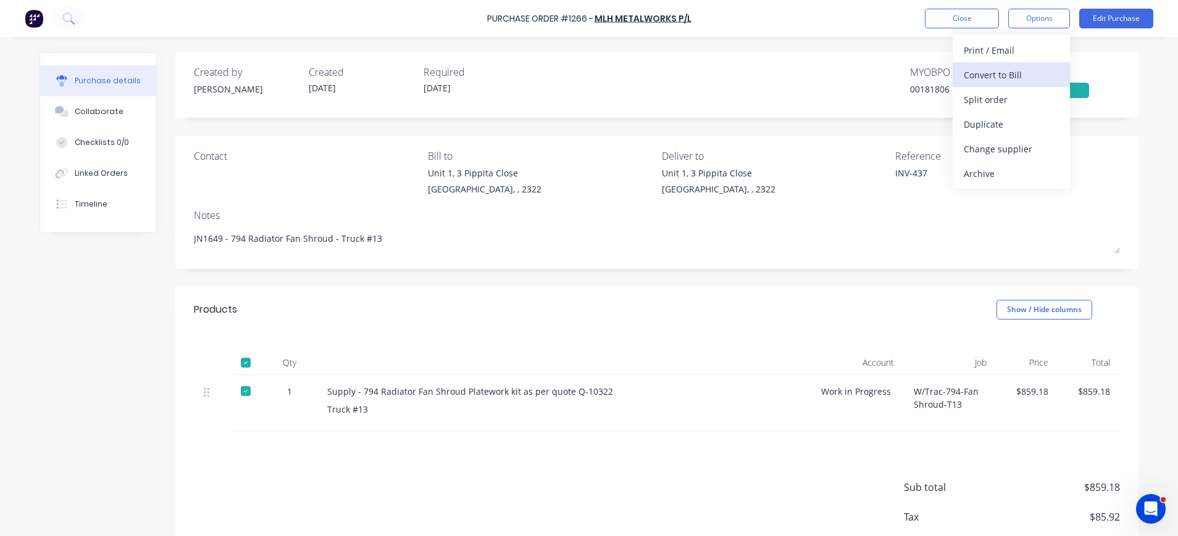
click at [1005, 73] on div "Convert to Bill" at bounding box center [1011, 75] width 95 height 18
type textarea "x"
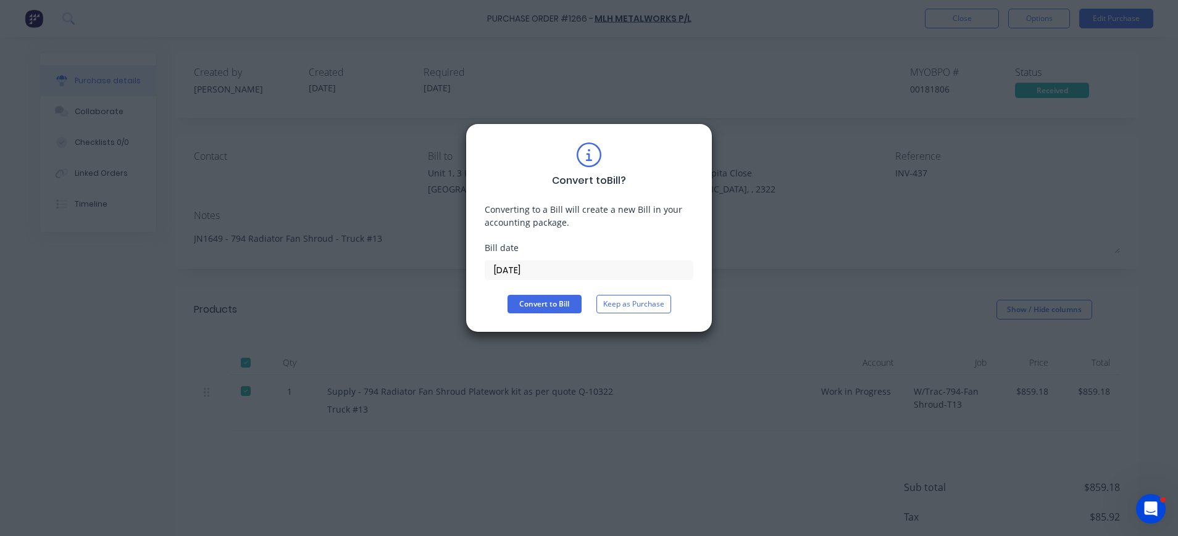
click at [518, 265] on input "28/08/25" at bounding box center [588, 270] width 207 height 19
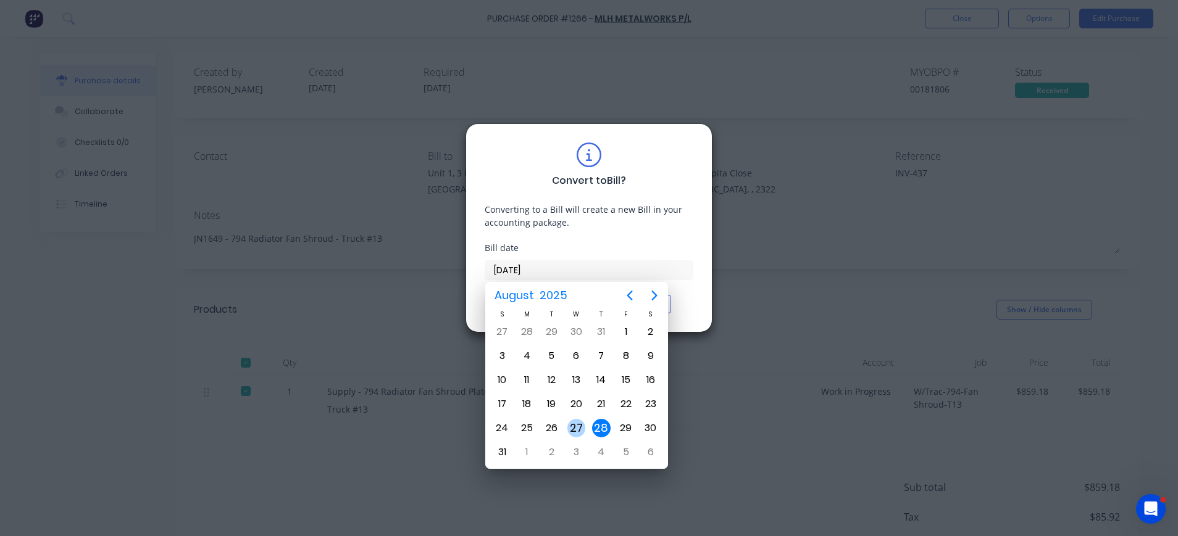
click at [577, 427] on div "27" at bounding box center [576, 428] width 19 height 19
type input "27/08/25"
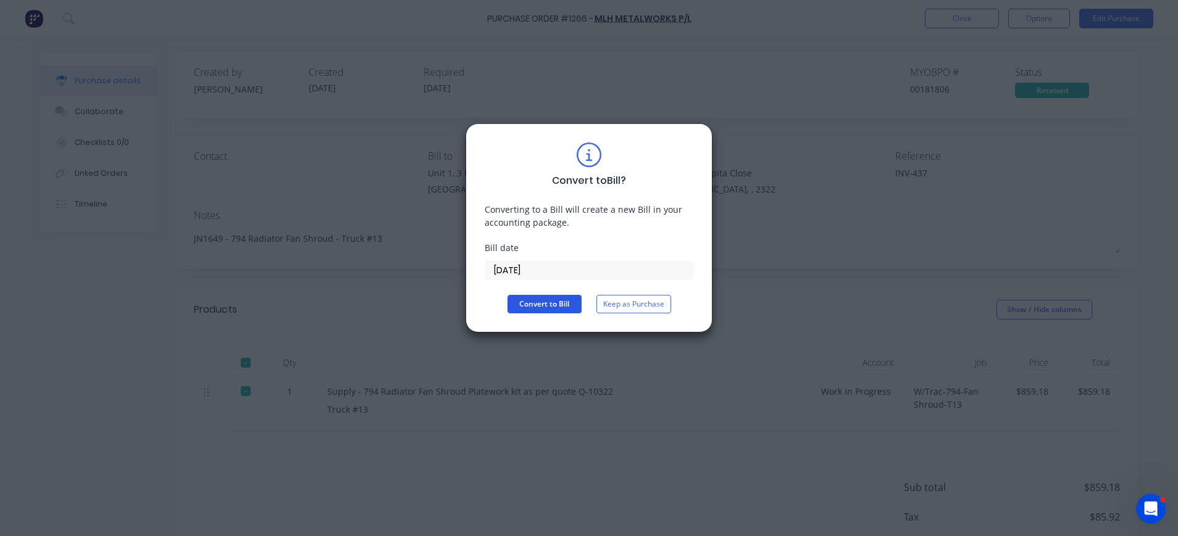
click at [556, 311] on button "Convert to Bill" at bounding box center [544, 304] width 74 height 19
type textarea "x"
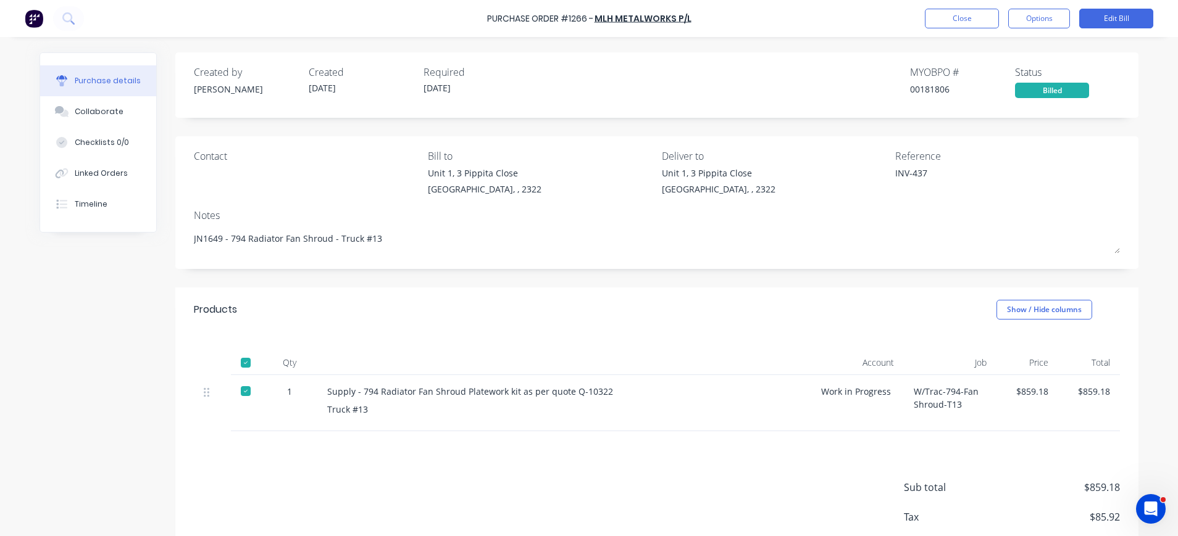
scroll to position [71, 0]
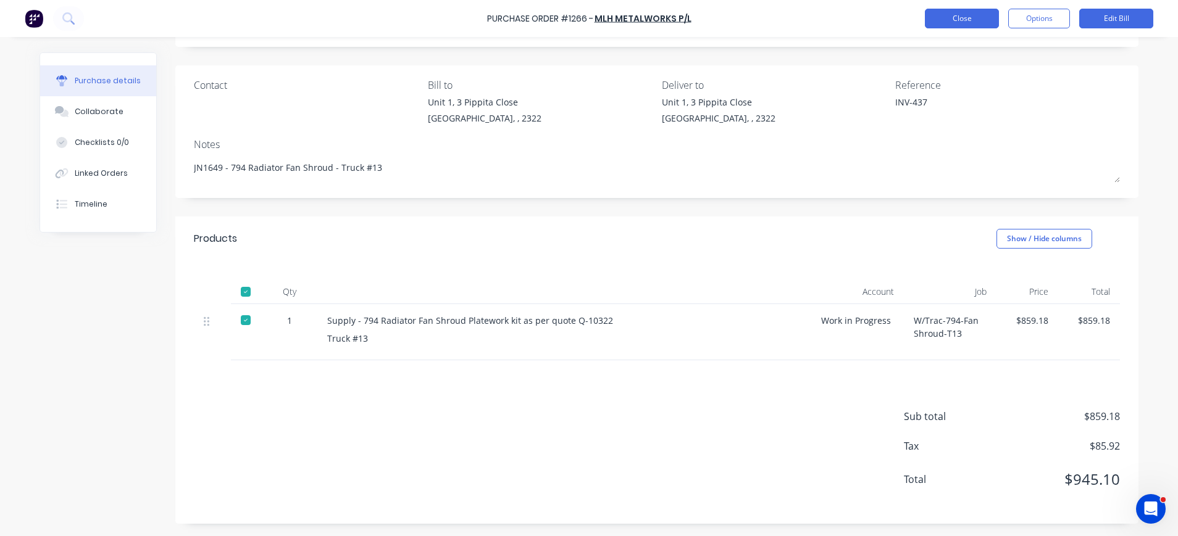
click at [966, 20] on button "Close" at bounding box center [962, 19] width 74 height 20
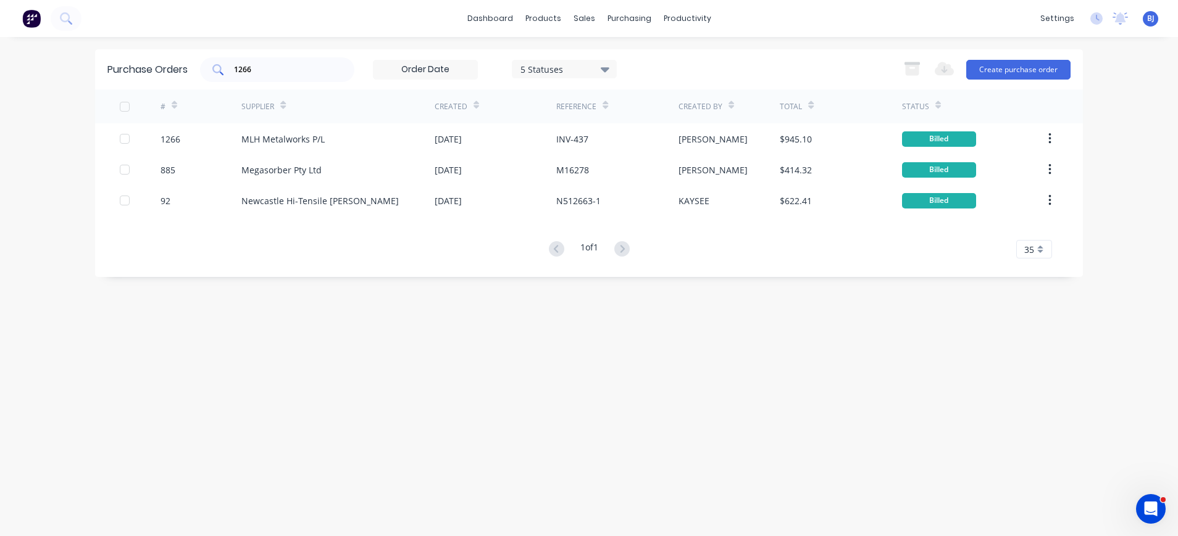
click at [264, 76] on div "1266" at bounding box center [277, 69] width 154 height 25
drag, startPoint x: 264, startPoint y: 76, endPoint x: 226, endPoint y: 75, distance: 37.7
click at [226, 75] on div "1266" at bounding box center [277, 69] width 154 height 25
drag, startPoint x: 261, startPoint y: 73, endPoint x: 211, endPoint y: 73, distance: 50.0
click at [211, 73] on div "1266" at bounding box center [277, 69] width 154 height 25
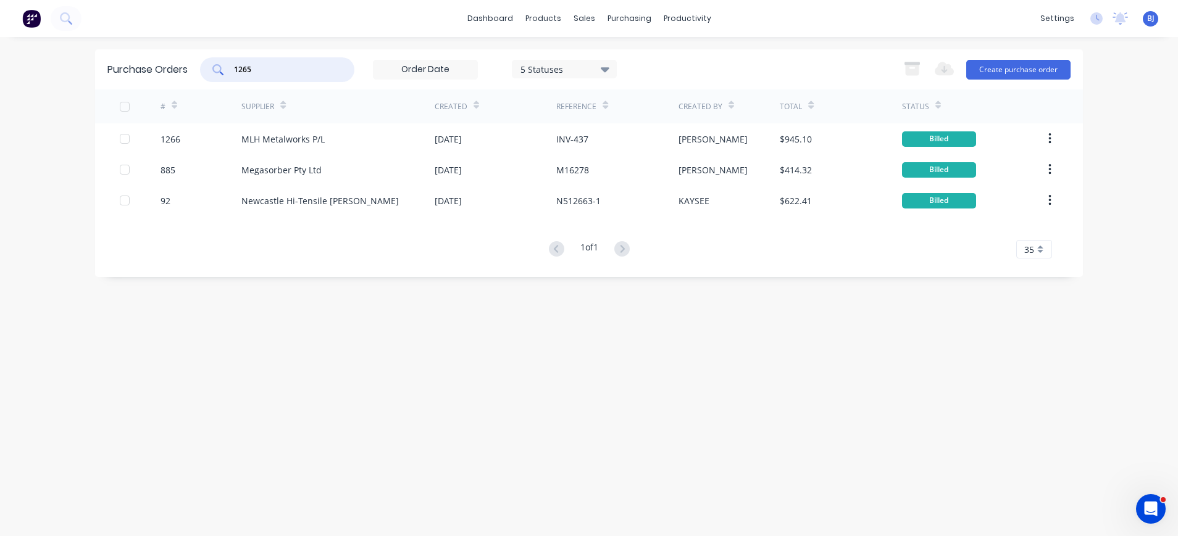
type input "1265"
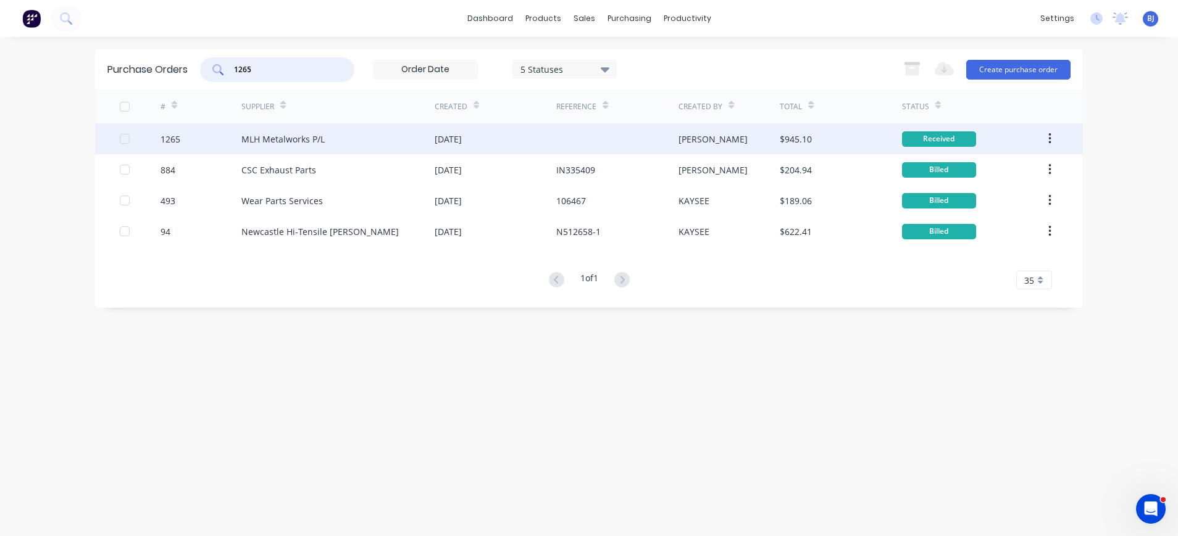
click at [296, 137] on div "MLH Metalworks P/L" at bounding box center [282, 139] width 83 height 13
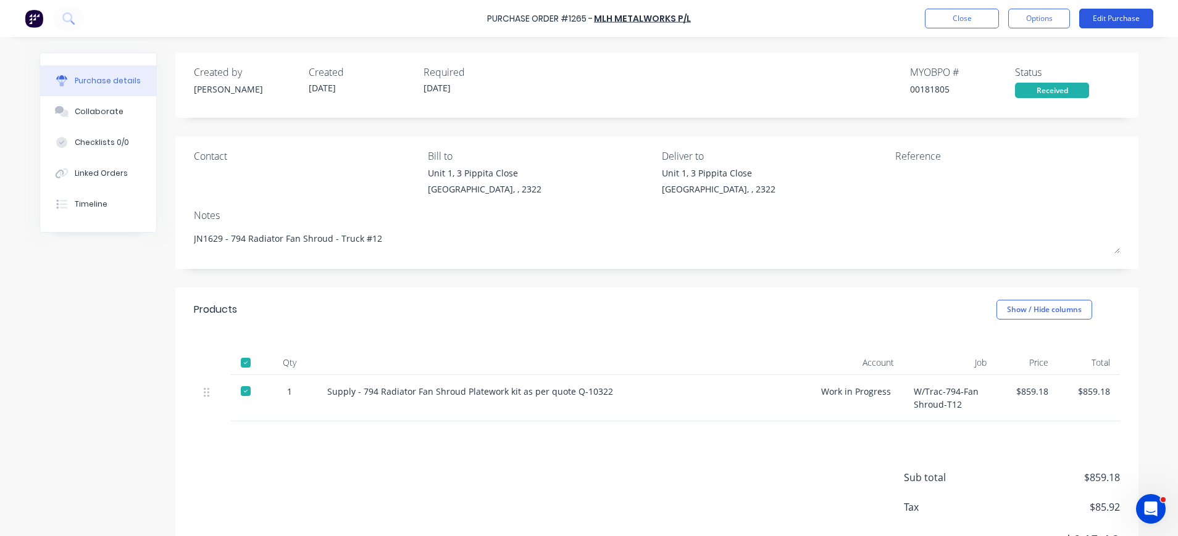
click at [1111, 18] on button "Edit Purchase" at bounding box center [1116, 19] width 74 height 20
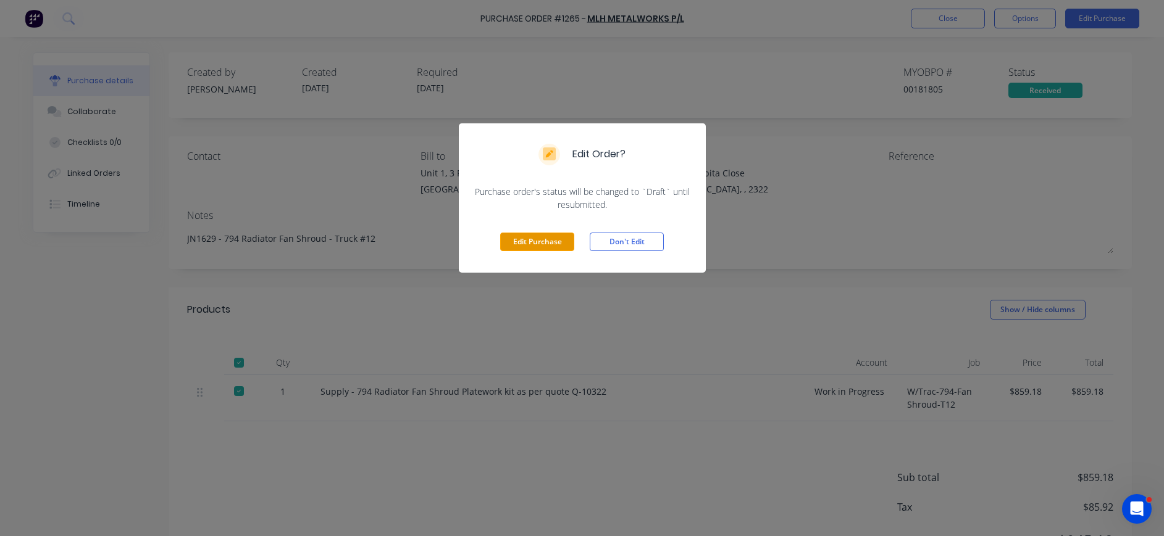
click at [513, 241] on button "Edit Purchase" at bounding box center [537, 242] width 74 height 19
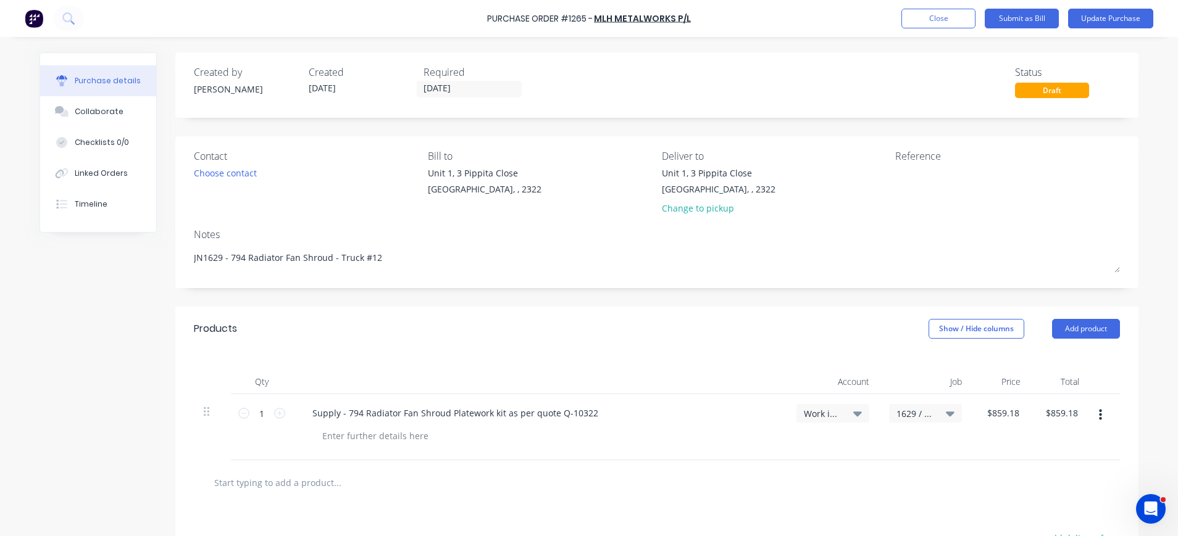
type textarea "x"
click at [875, 181] on div "Unit 1, 3 Pippita Close Beresfield, , 2322 Change to pickup" at bounding box center [774, 194] width 225 height 54
click at [895, 180] on textarea at bounding box center [972, 181] width 154 height 28
type textarea "INV-436"
type textarea "x"
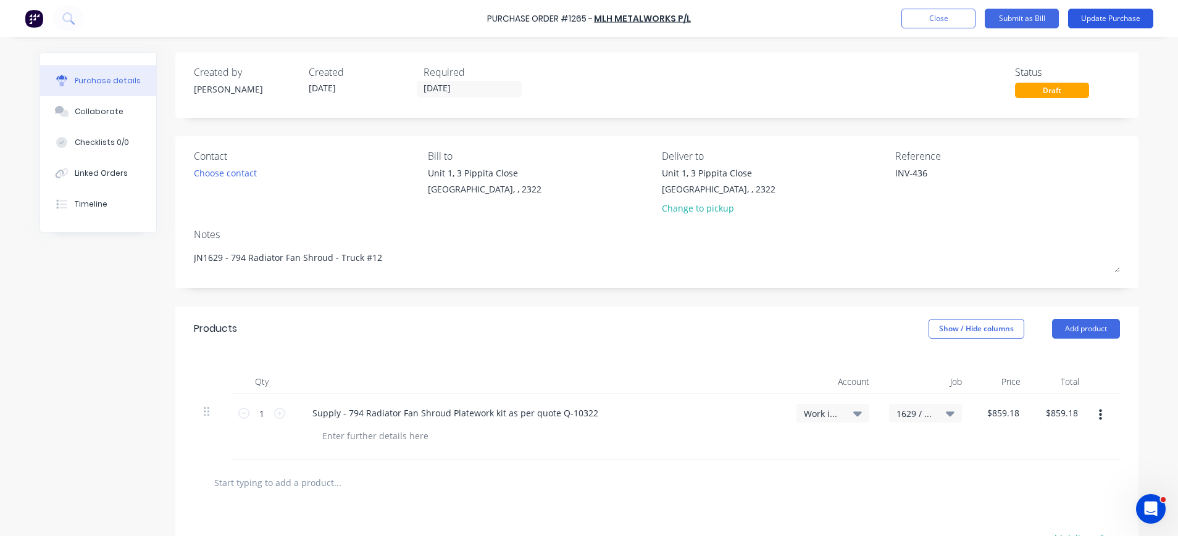
type textarea "INV-436"
click at [1091, 22] on button "Update Purchase" at bounding box center [1110, 19] width 85 height 20
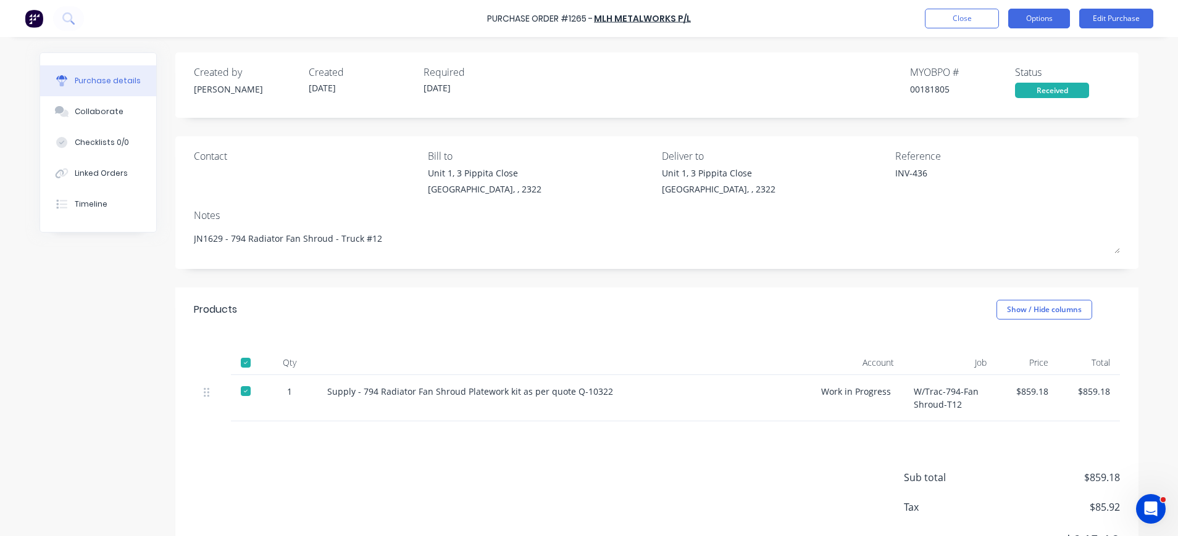
click at [1021, 21] on button "Options" at bounding box center [1039, 19] width 62 height 20
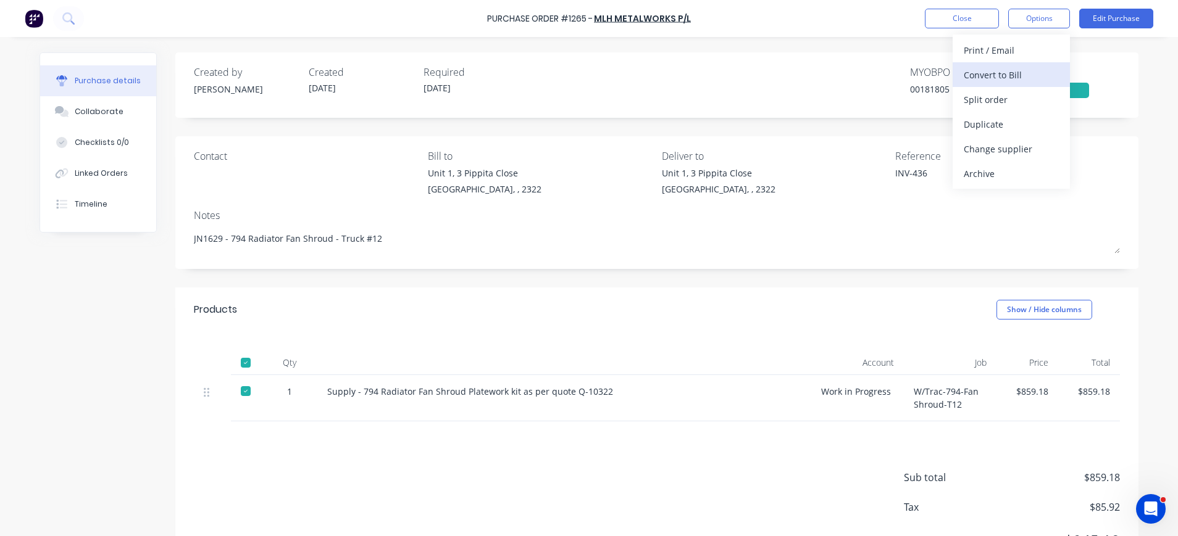
click at [992, 73] on div "Convert to Bill" at bounding box center [1011, 75] width 95 height 18
type textarea "x"
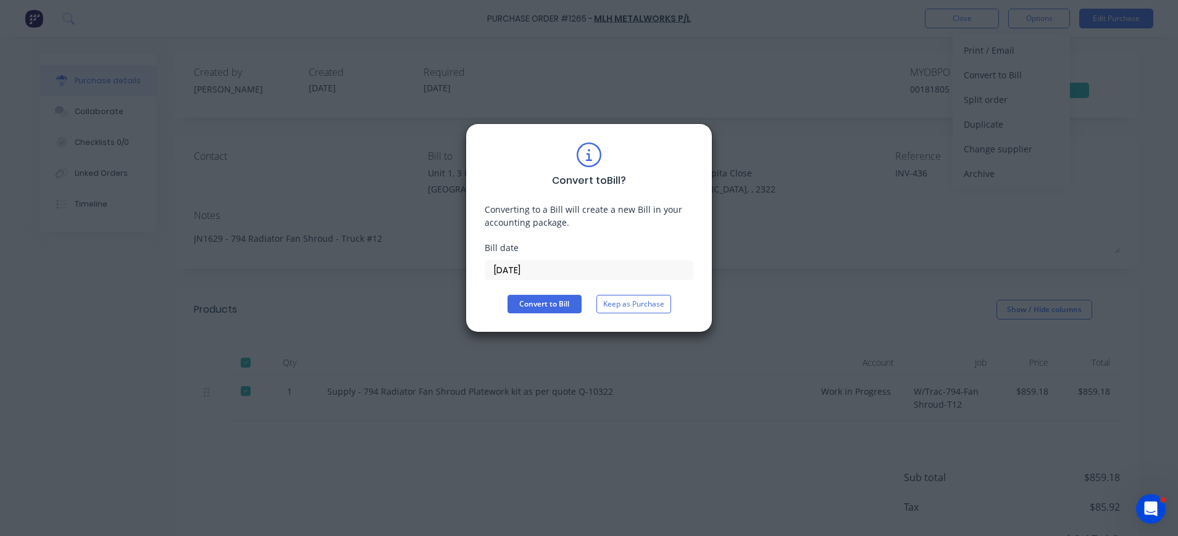
click at [525, 265] on input "28/08/25" at bounding box center [588, 270] width 207 height 19
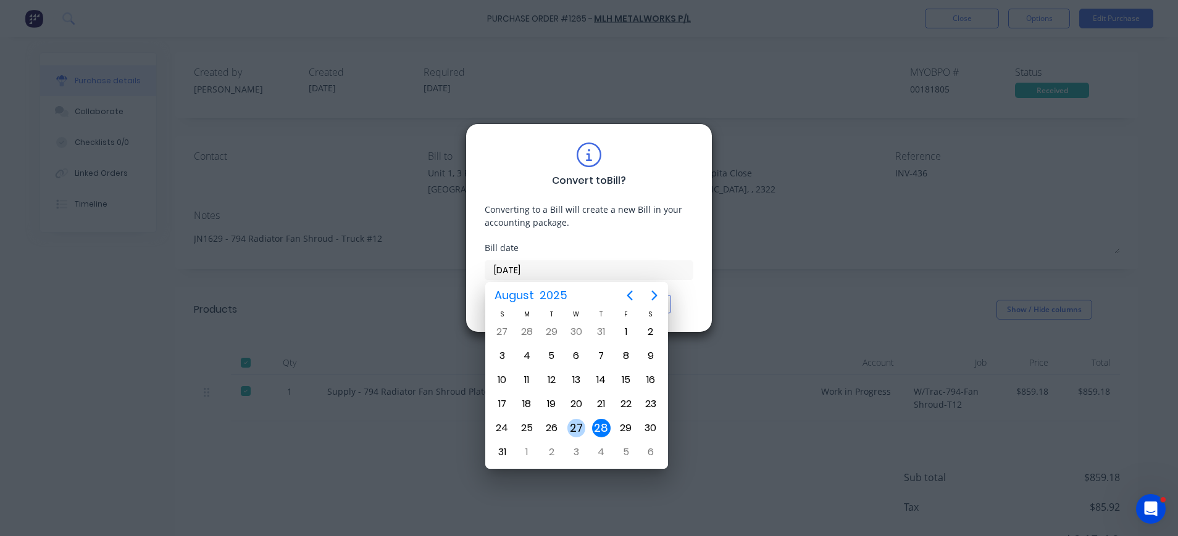
click at [572, 425] on div "27" at bounding box center [576, 428] width 19 height 19
type input "27/08/25"
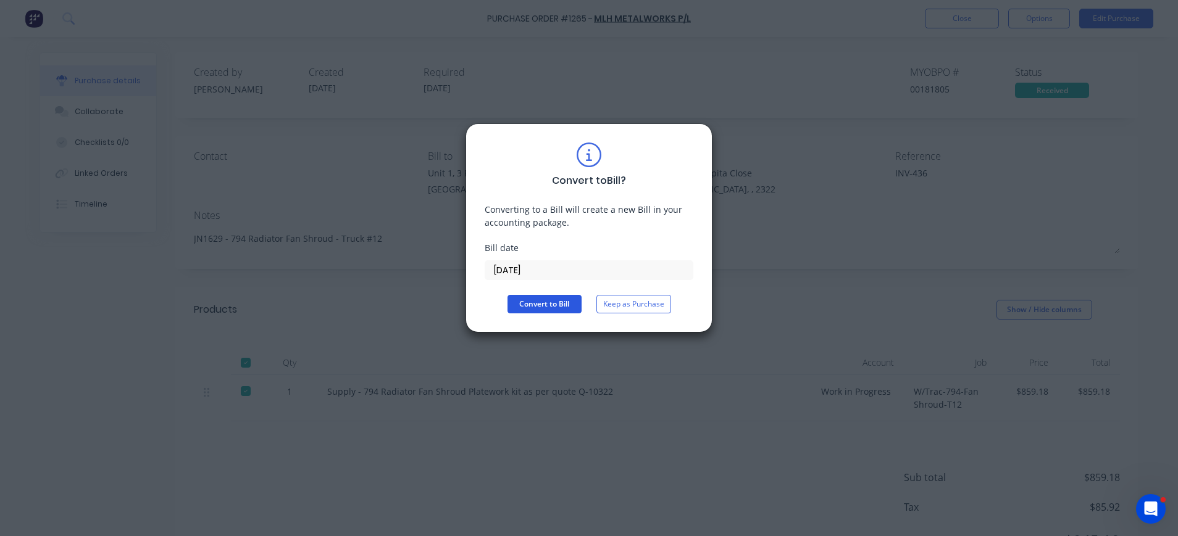
click at [551, 303] on button "Convert to Bill" at bounding box center [544, 304] width 74 height 19
type textarea "x"
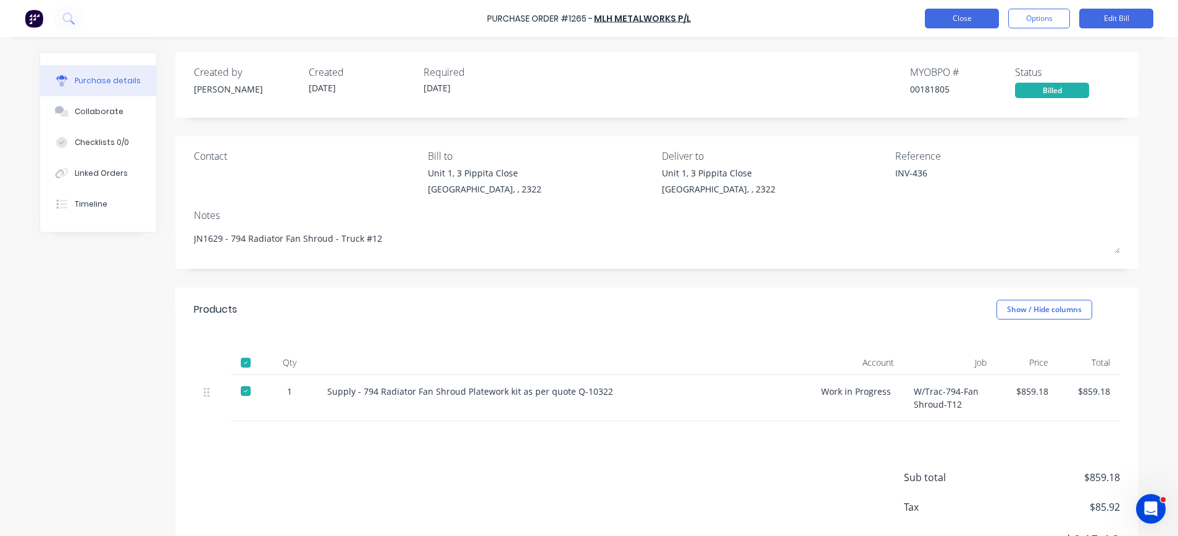
click at [984, 19] on button "Close" at bounding box center [962, 19] width 74 height 20
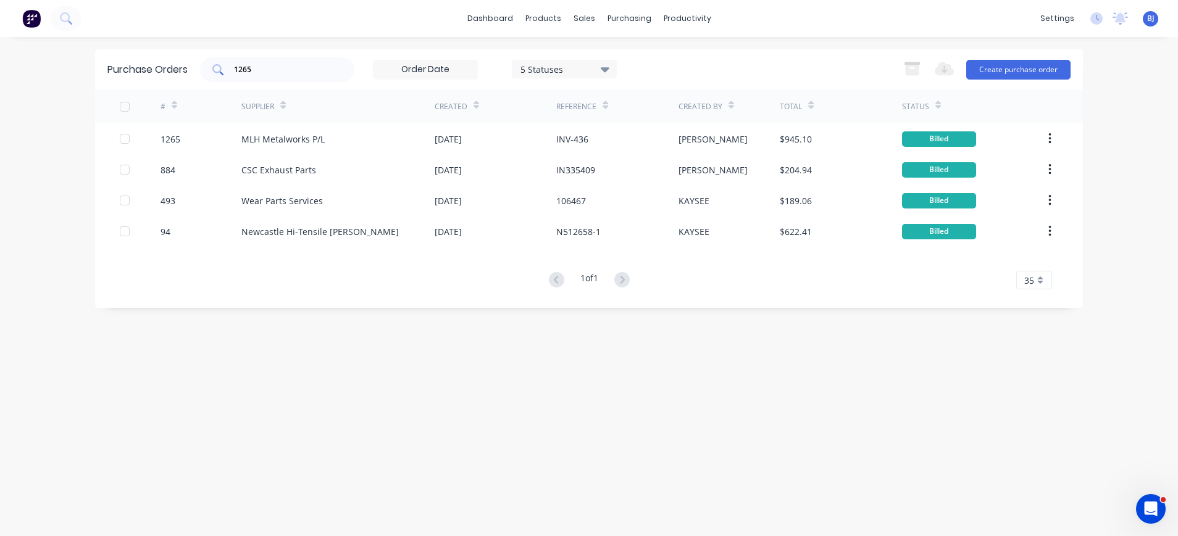
click at [270, 67] on input "1265" at bounding box center [284, 70] width 102 height 12
drag, startPoint x: 264, startPoint y: 67, endPoint x: 207, endPoint y: 67, distance: 56.2
click at [207, 67] on div "1265" at bounding box center [277, 69] width 154 height 25
type input "1306"
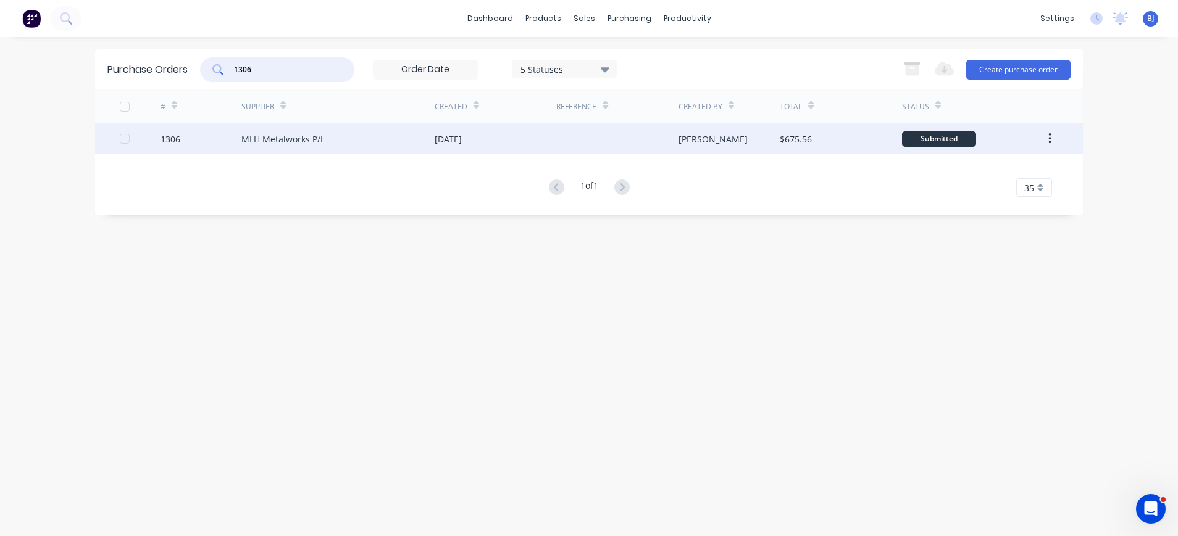
click at [267, 140] on div "MLH Metalworks P/L" at bounding box center [282, 139] width 83 height 13
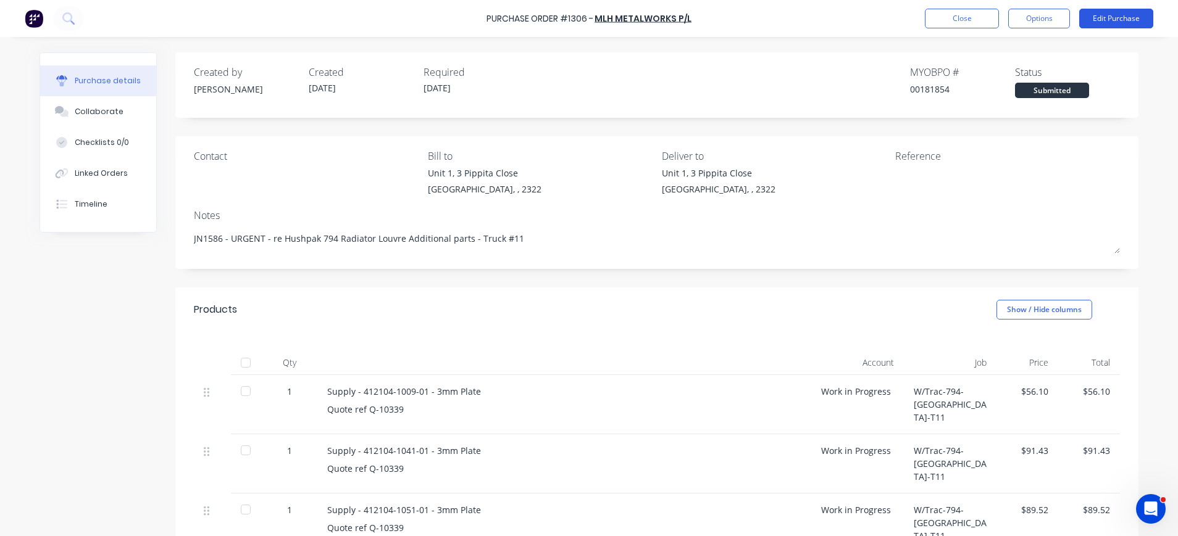
click at [1111, 15] on button "Edit Purchase" at bounding box center [1116, 19] width 74 height 20
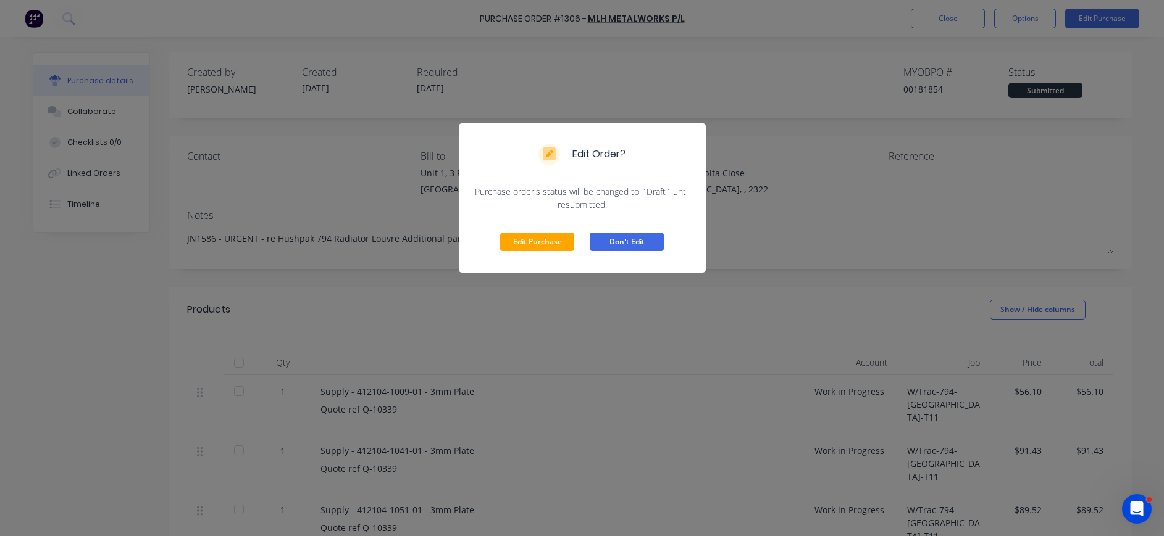
drag, startPoint x: 560, startPoint y: 233, endPoint x: 595, endPoint y: 236, distance: 34.7
click at [565, 235] on button "Edit Purchase" at bounding box center [537, 242] width 74 height 19
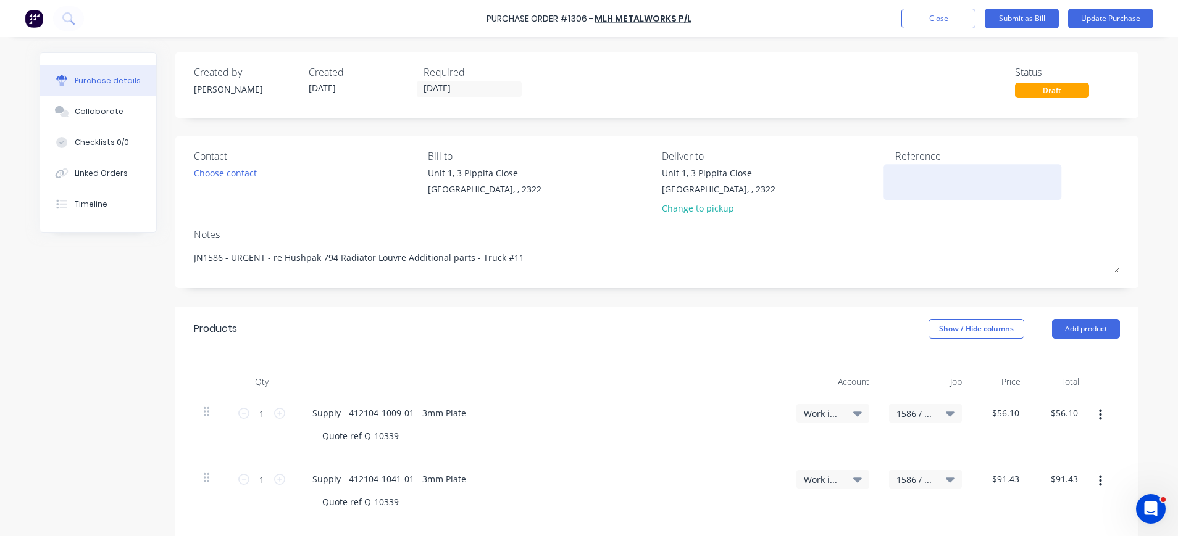
type textarea "x"
click at [895, 184] on div at bounding box center [972, 182] width 154 height 31
click at [906, 178] on textarea at bounding box center [972, 181] width 154 height 28
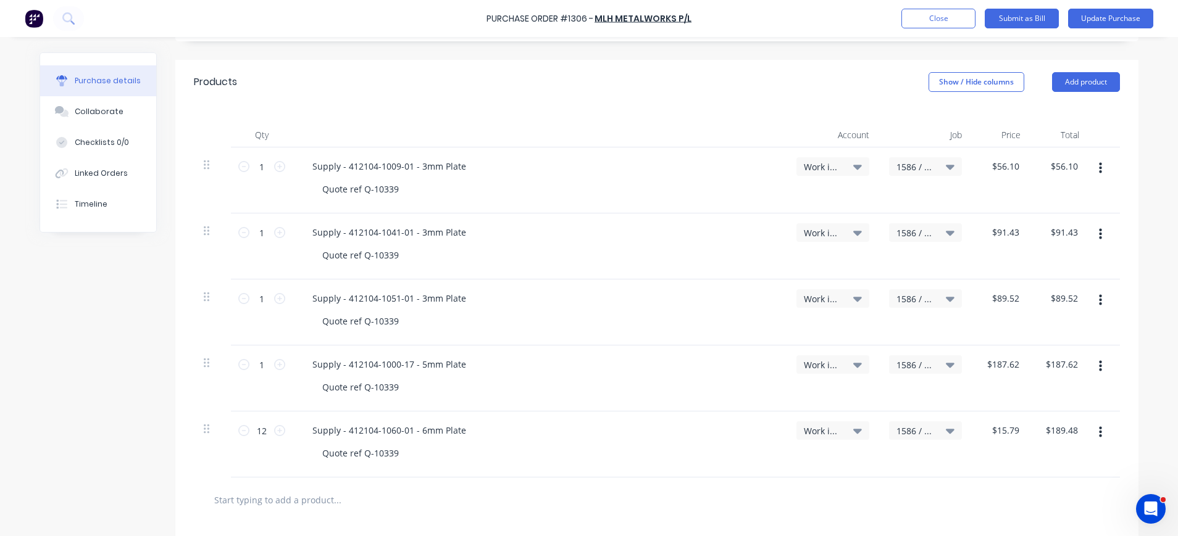
type textarea "INV-449"
type textarea "x"
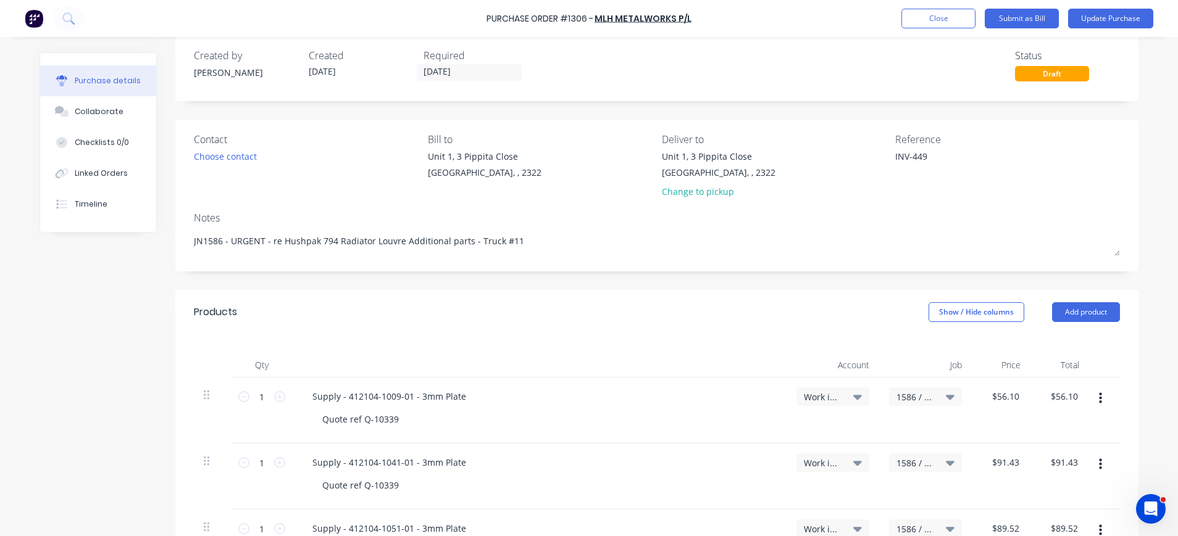
scroll to position [0, 0]
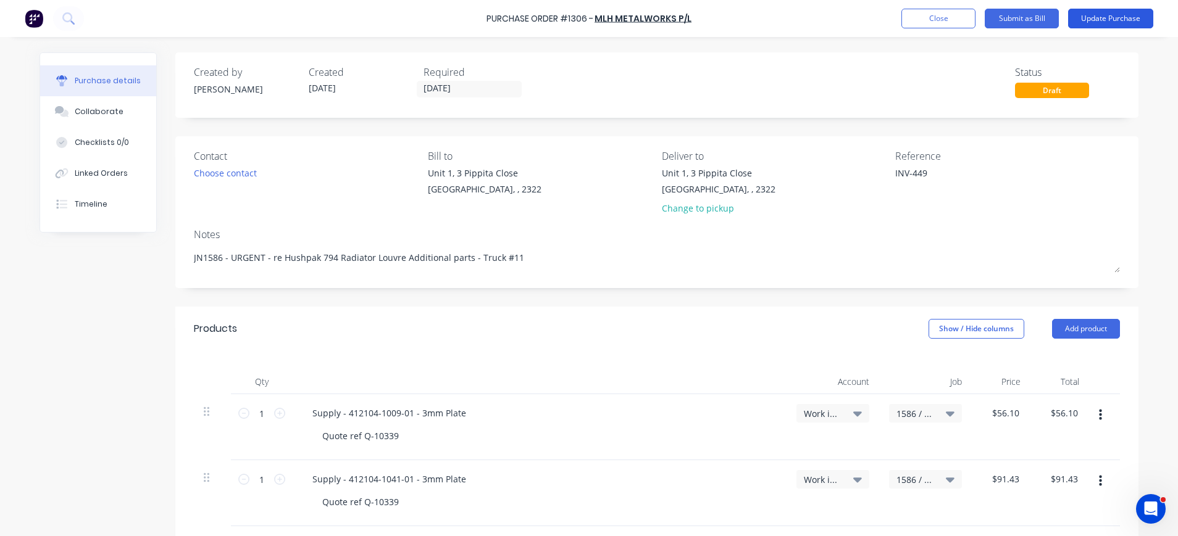
click at [1116, 17] on button "Update Purchase" at bounding box center [1110, 19] width 85 height 20
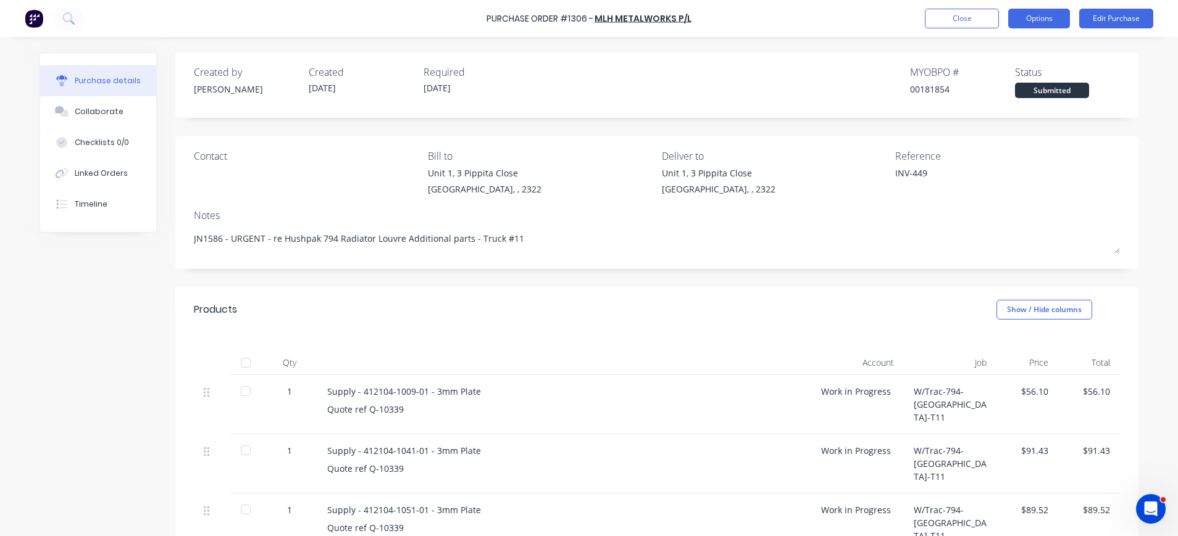
click at [1054, 15] on button "Options" at bounding box center [1039, 19] width 62 height 20
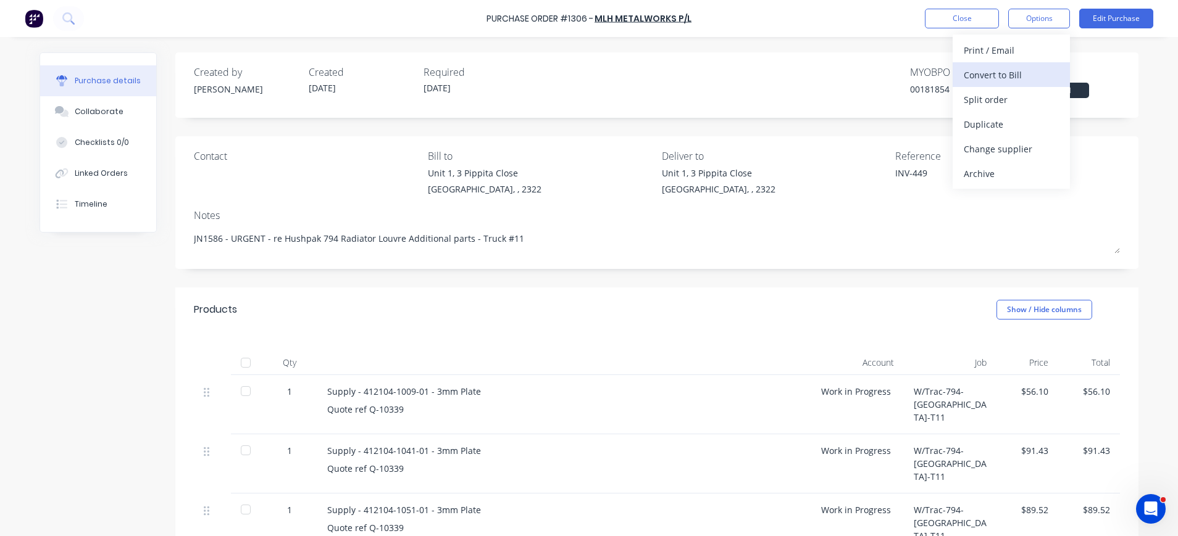
click at [1020, 75] on div "Convert to Bill" at bounding box center [1011, 75] width 95 height 18
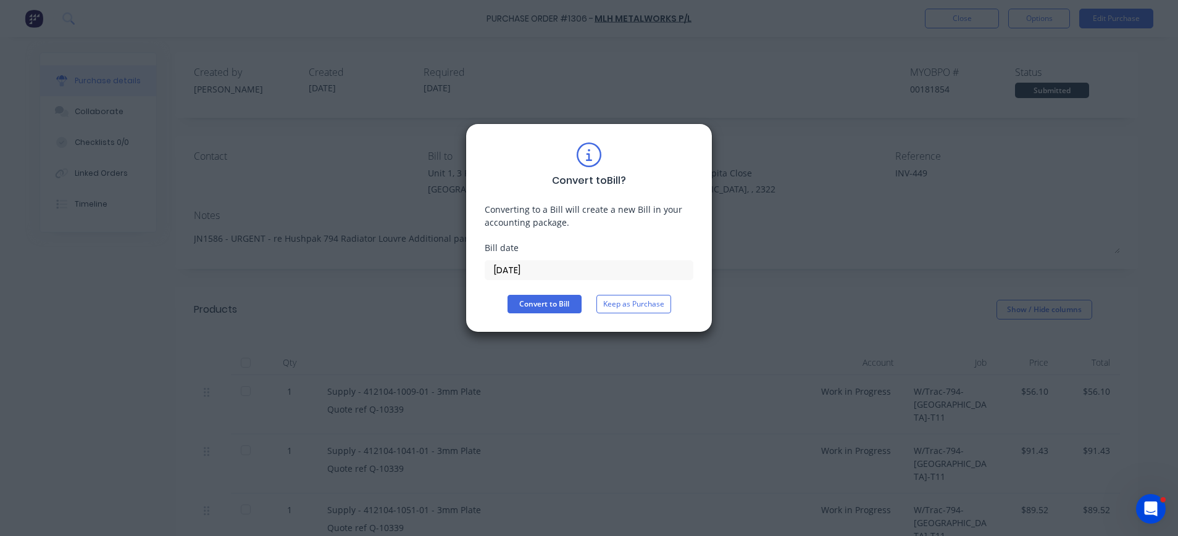
drag, startPoint x: 527, startPoint y: 264, endPoint x: 535, endPoint y: 268, distance: 9.7
click at [527, 265] on input "28/08/25" at bounding box center [588, 270] width 207 height 19
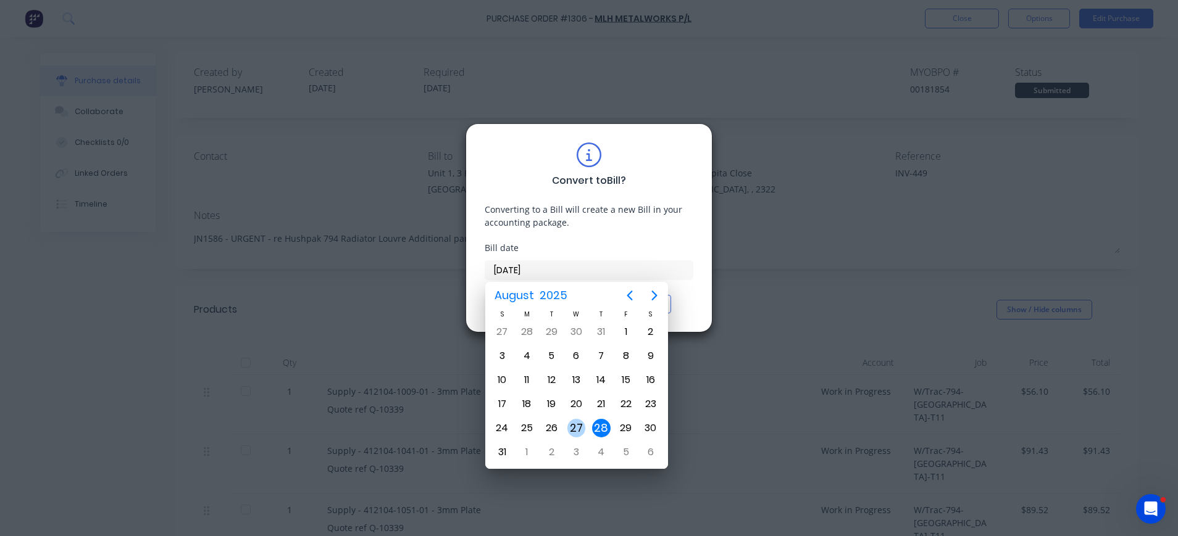
drag, startPoint x: 577, startPoint y: 425, endPoint x: 554, endPoint y: 405, distance: 30.1
click at [575, 425] on div "27" at bounding box center [576, 428] width 19 height 19
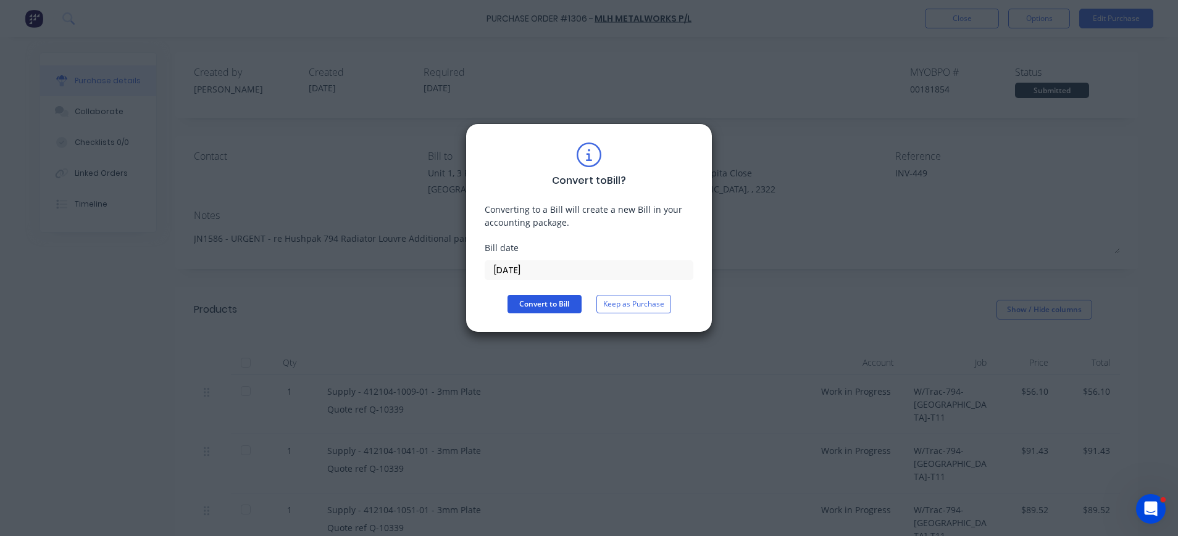
click at [533, 312] on button "Convert to Bill" at bounding box center [544, 304] width 74 height 19
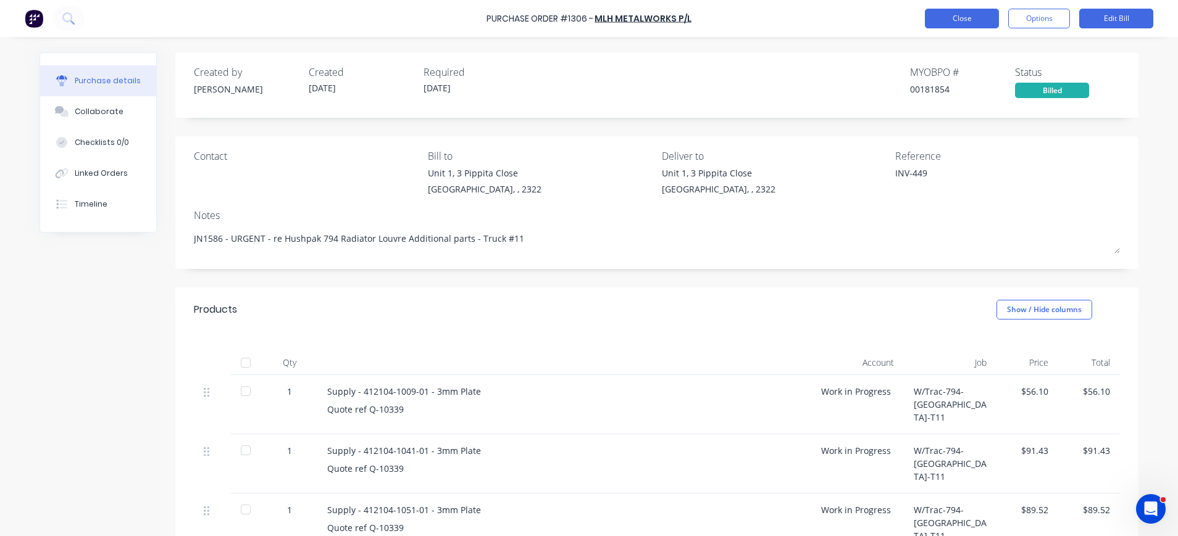
click at [975, 20] on button "Close" at bounding box center [962, 19] width 74 height 20
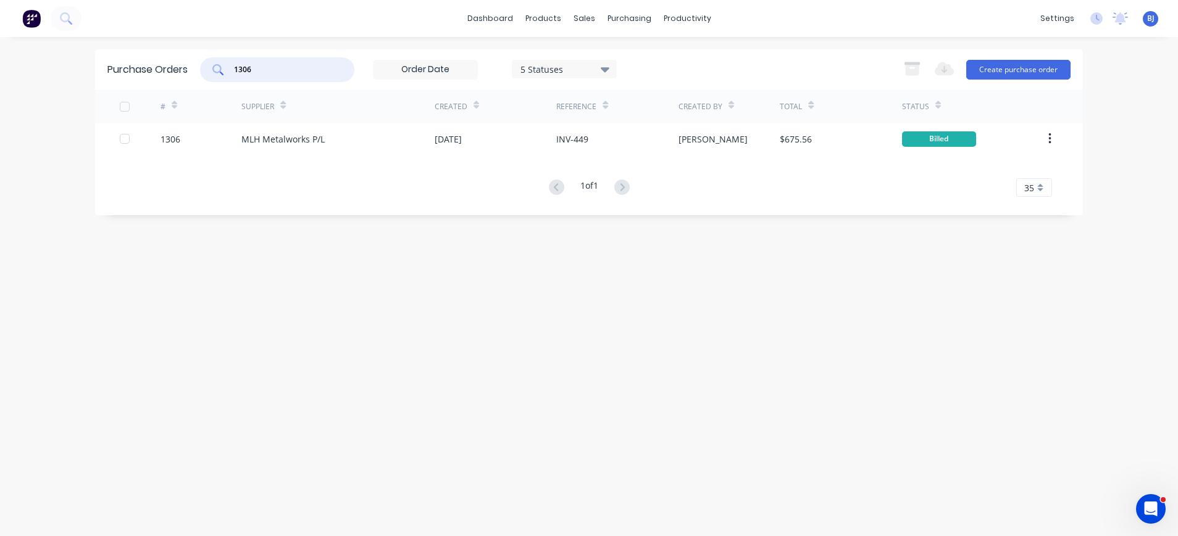
drag, startPoint x: 269, startPoint y: 65, endPoint x: 214, endPoint y: 64, distance: 54.3
click at [214, 64] on div "1306" at bounding box center [277, 69] width 154 height 25
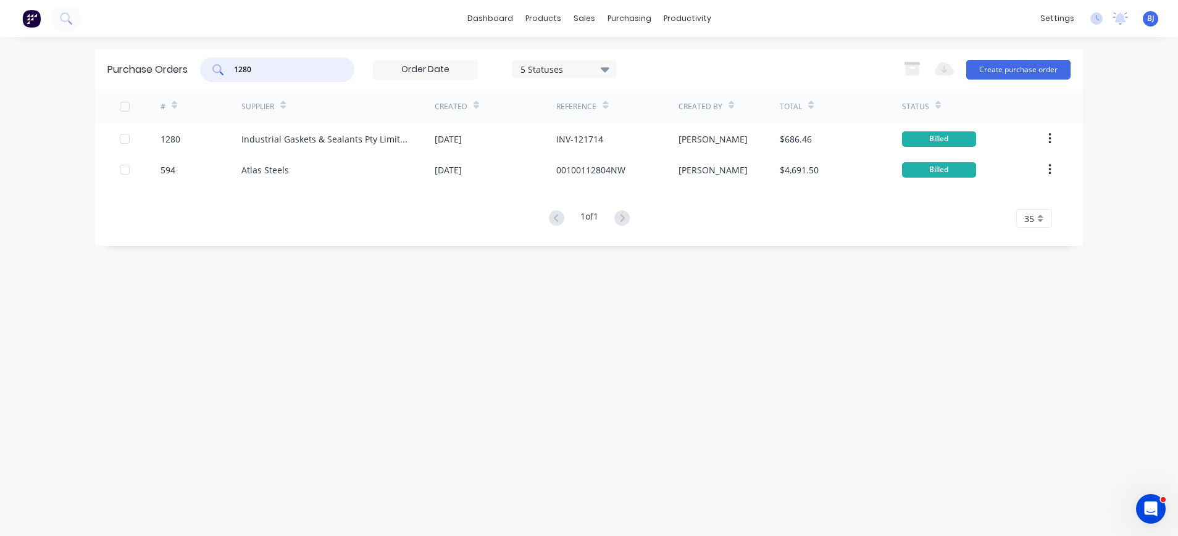
drag, startPoint x: 273, startPoint y: 70, endPoint x: 208, endPoint y: 64, distance: 65.7
click at [208, 64] on div "1280" at bounding box center [277, 69] width 154 height 25
drag, startPoint x: 264, startPoint y: 69, endPoint x: 248, endPoint y: 69, distance: 16.7
click at [248, 69] on input "1217" at bounding box center [284, 70] width 102 height 12
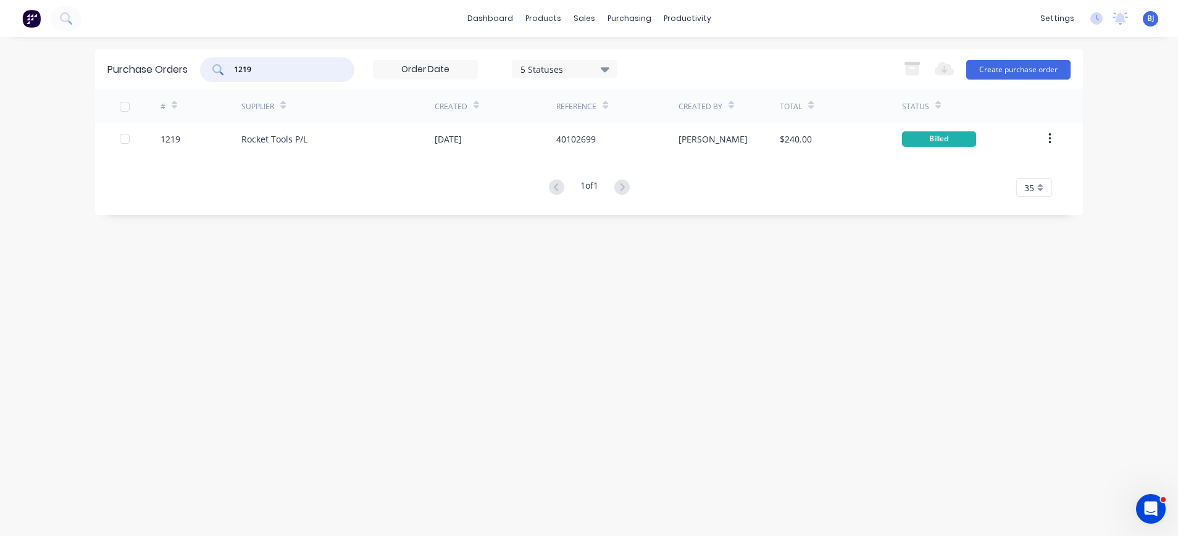
drag, startPoint x: 270, startPoint y: 70, endPoint x: 230, endPoint y: 67, distance: 40.2
click at [230, 67] on div "1219" at bounding box center [277, 69] width 154 height 25
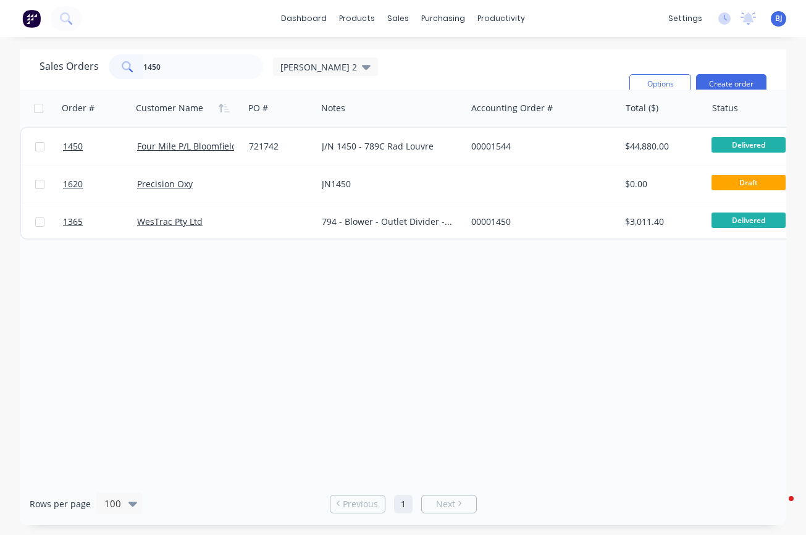
click at [172, 75] on input "1450" at bounding box center [203, 66] width 120 height 25
drag, startPoint x: 172, startPoint y: 75, endPoint x: 123, endPoint y: 77, distance: 48.8
click at [123, 77] on div "1450" at bounding box center [186, 66] width 154 height 25
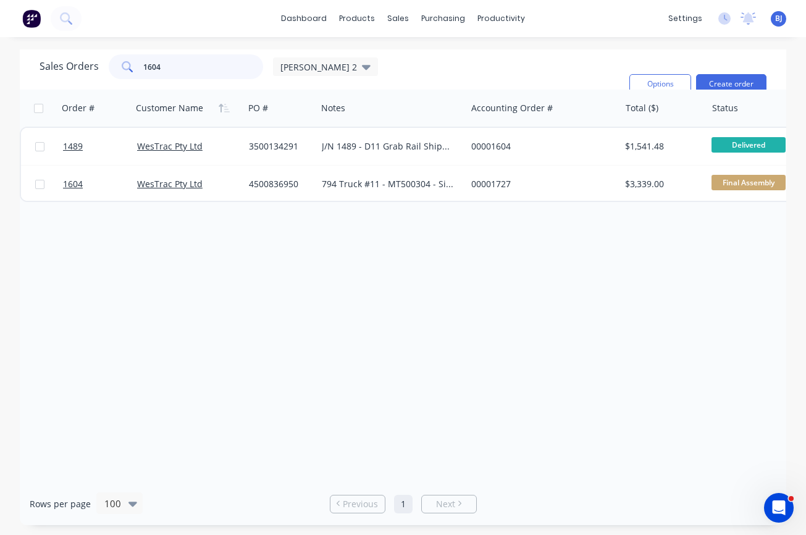
drag, startPoint x: 162, startPoint y: 71, endPoint x: 106, endPoint y: 72, distance: 55.6
click at [106, 72] on div "Sales Orders 1604 [PERSON_NAME] 2" at bounding box center [209, 66] width 338 height 25
click at [183, 66] on input "1788" at bounding box center [203, 66] width 120 height 25
drag, startPoint x: 181, startPoint y: 66, endPoint x: 99, endPoint y: 68, distance: 82.1
click at [99, 68] on div "Sales Orders 1788 [PERSON_NAME] 2" at bounding box center [209, 66] width 338 height 25
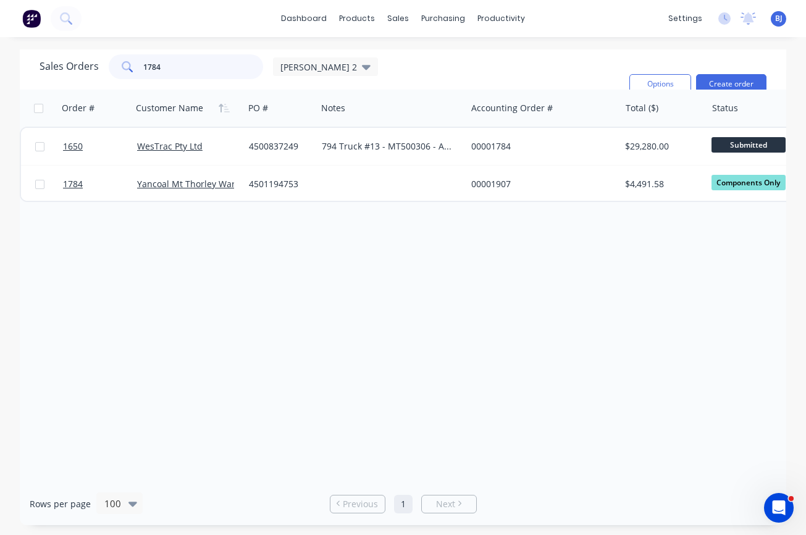
click at [192, 73] on input "1784" at bounding box center [203, 66] width 120 height 25
drag, startPoint x: 185, startPoint y: 72, endPoint x: 130, endPoint y: 68, distance: 55.1
click at [130, 68] on div "1784" at bounding box center [186, 66] width 154 height 25
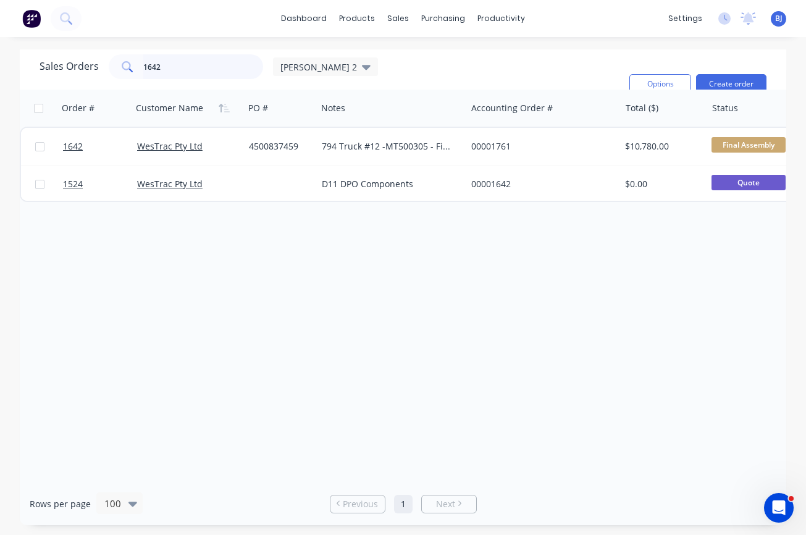
click at [181, 63] on input "1642" at bounding box center [203, 66] width 120 height 25
drag, startPoint x: 173, startPoint y: 63, endPoint x: 122, endPoint y: 63, distance: 51.9
click at [122, 63] on div "1642" at bounding box center [186, 66] width 154 height 25
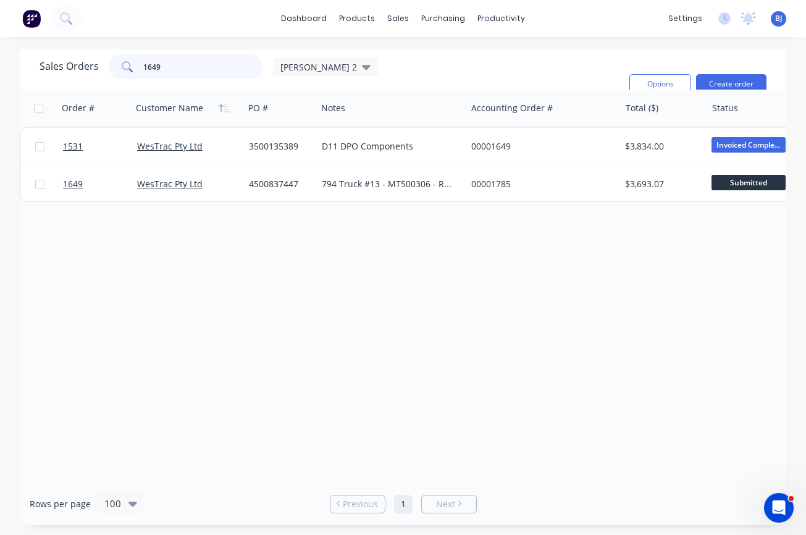
click at [165, 72] on input "1649" at bounding box center [203, 66] width 120 height 25
drag, startPoint x: 165, startPoint y: 72, endPoint x: 117, endPoint y: 72, distance: 48.8
click at [117, 72] on div "1649" at bounding box center [186, 66] width 154 height 25
click at [176, 78] on input "1586" at bounding box center [203, 66] width 120 height 25
drag, startPoint x: 167, startPoint y: 75, endPoint x: 111, endPoint y: 76, distance: 56.2
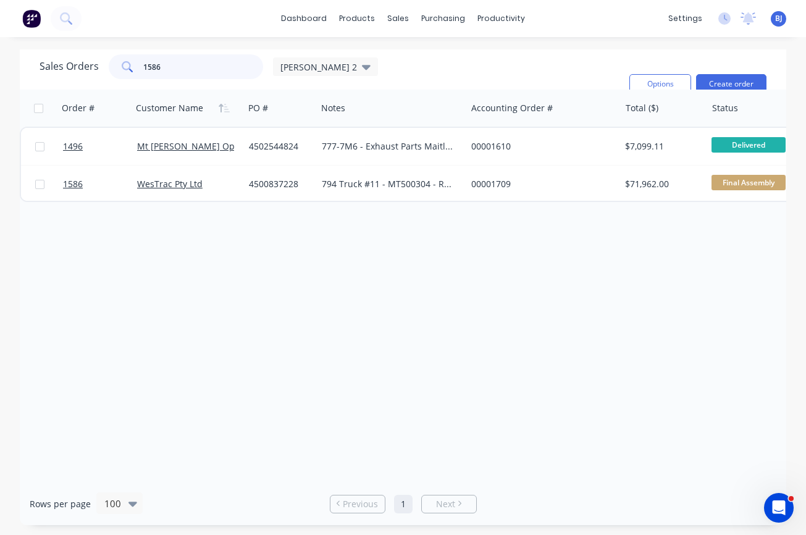
click at [111, 76] on div "1586" at bounding box center [186, 66] width 154 height 25
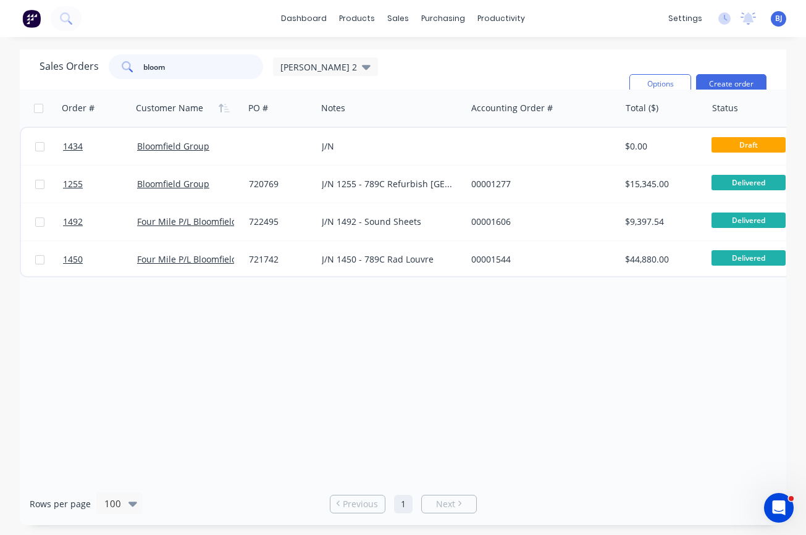
type input "bloom"
